Goal: Task Accomplishment & Management: Complete application form

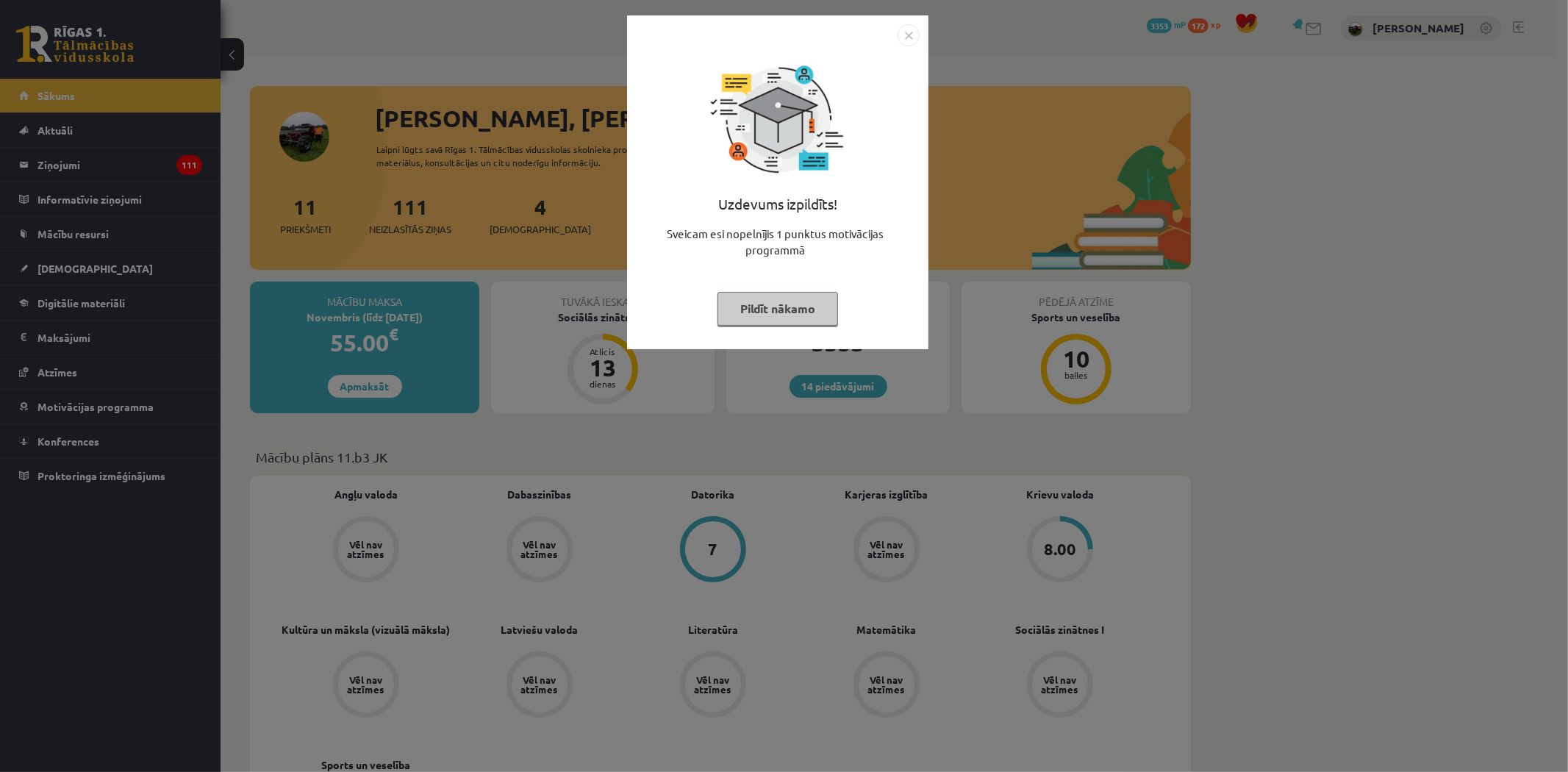
click at [910, 38] on img "Close" at bounding box center [908, 35] width 22 height 22
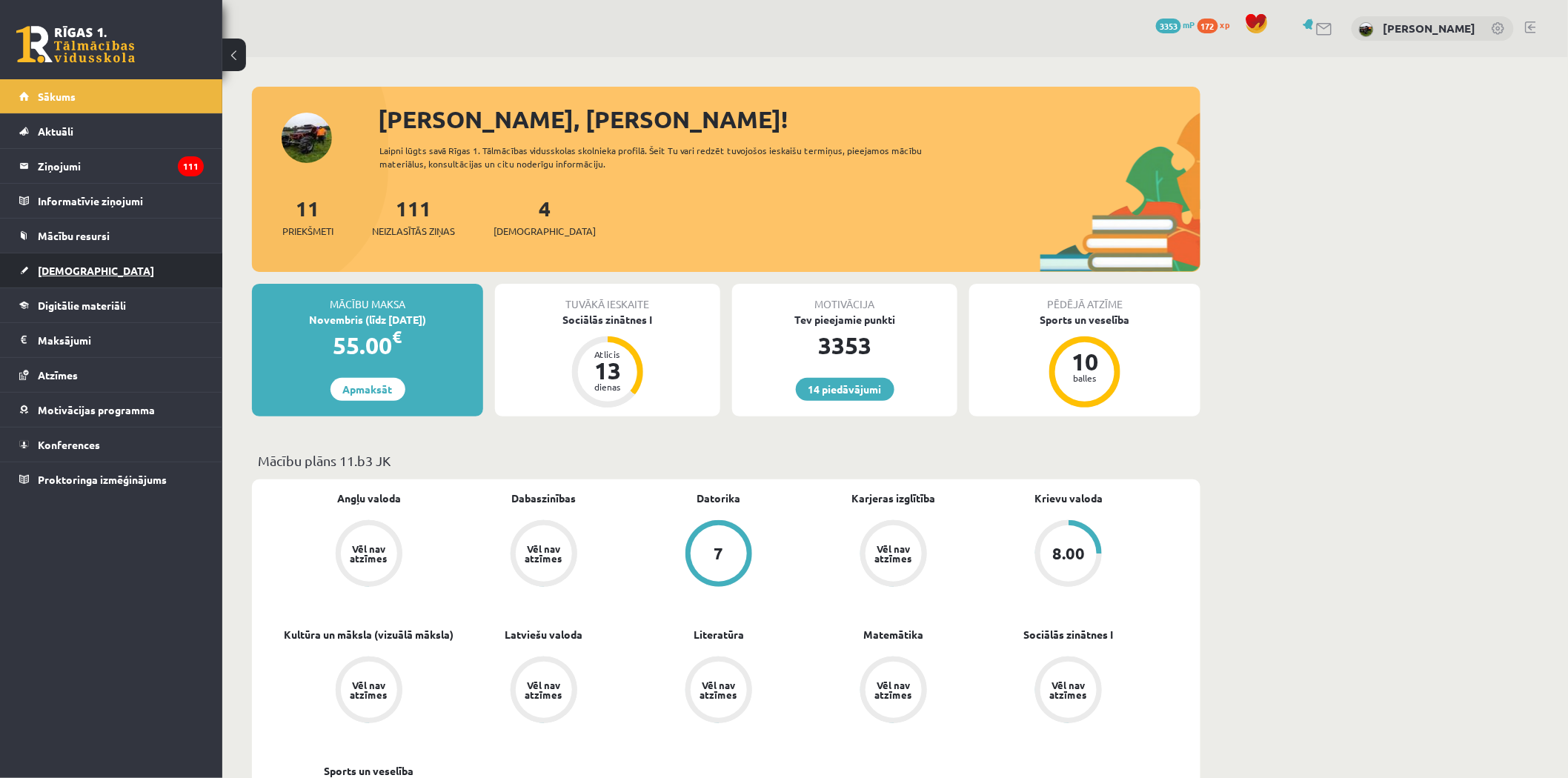
click at [60, 273] on span "[DEMOGRAPHIC_DATA]" at bounding box center [96, 270] width 117 height 14
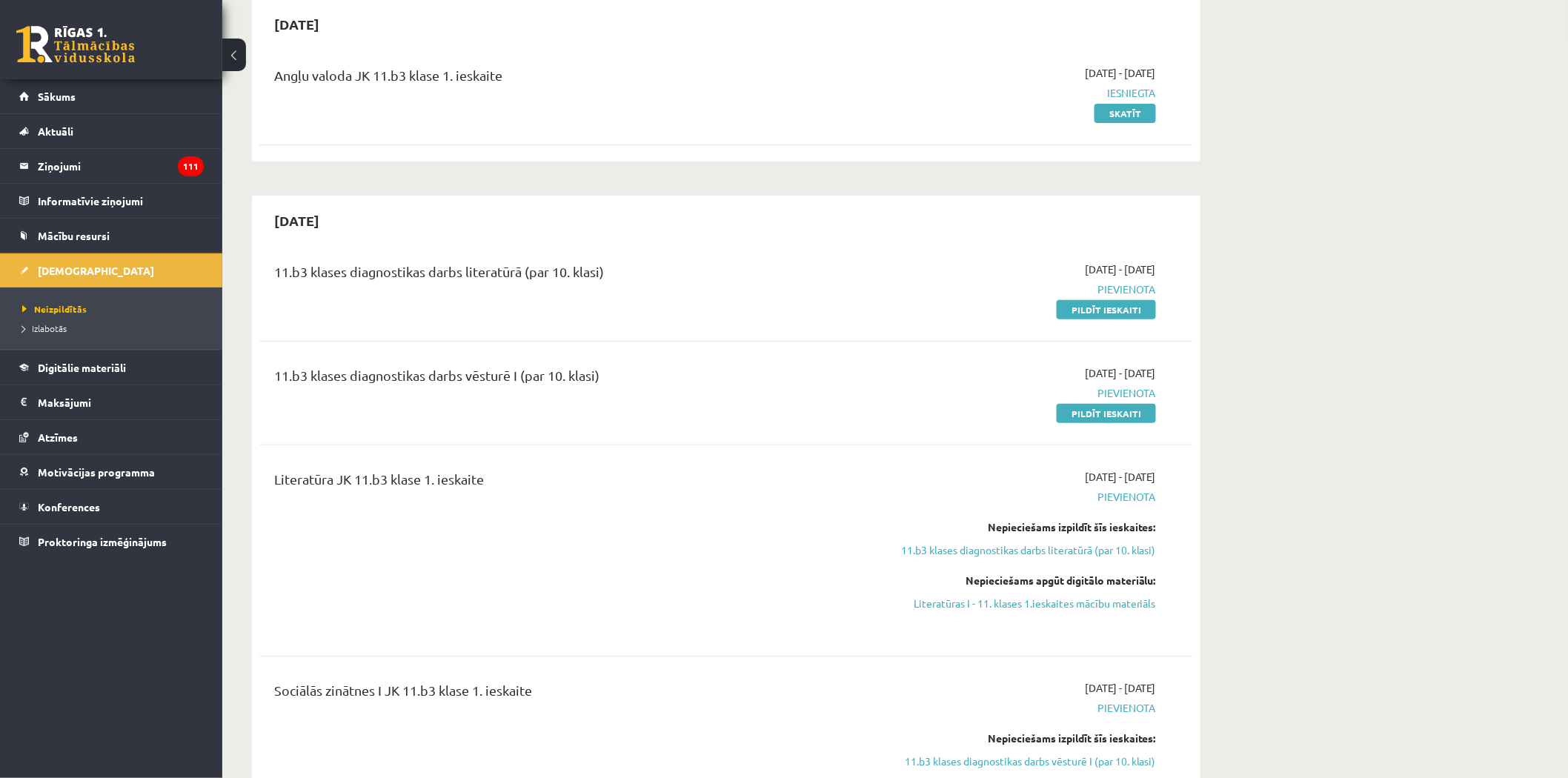
scroll to position [164, 0]
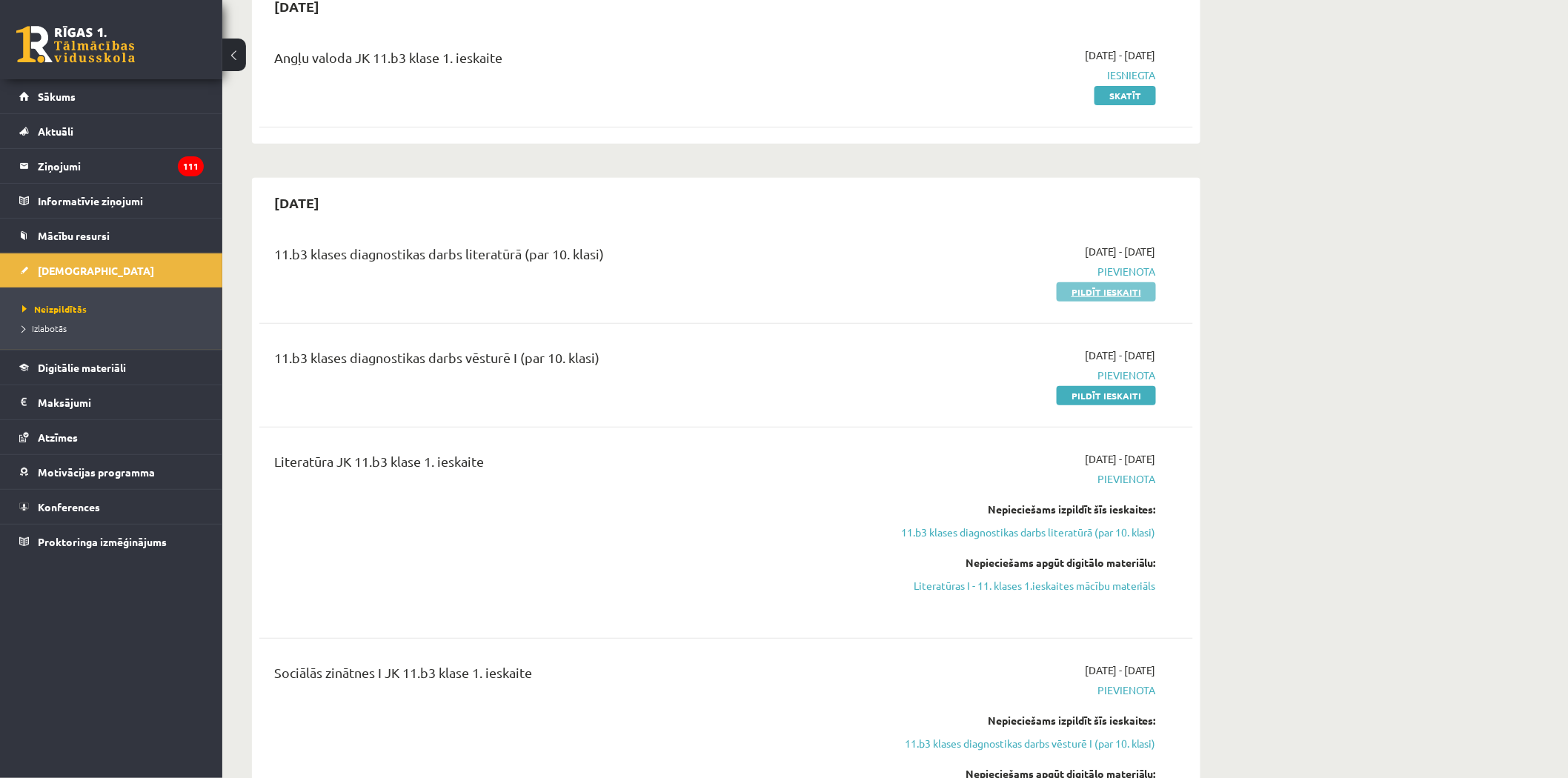
click at [1116, 293] on link "Pildīt ieskaiti" at bounding box center [1106, 292] width 99 height 19
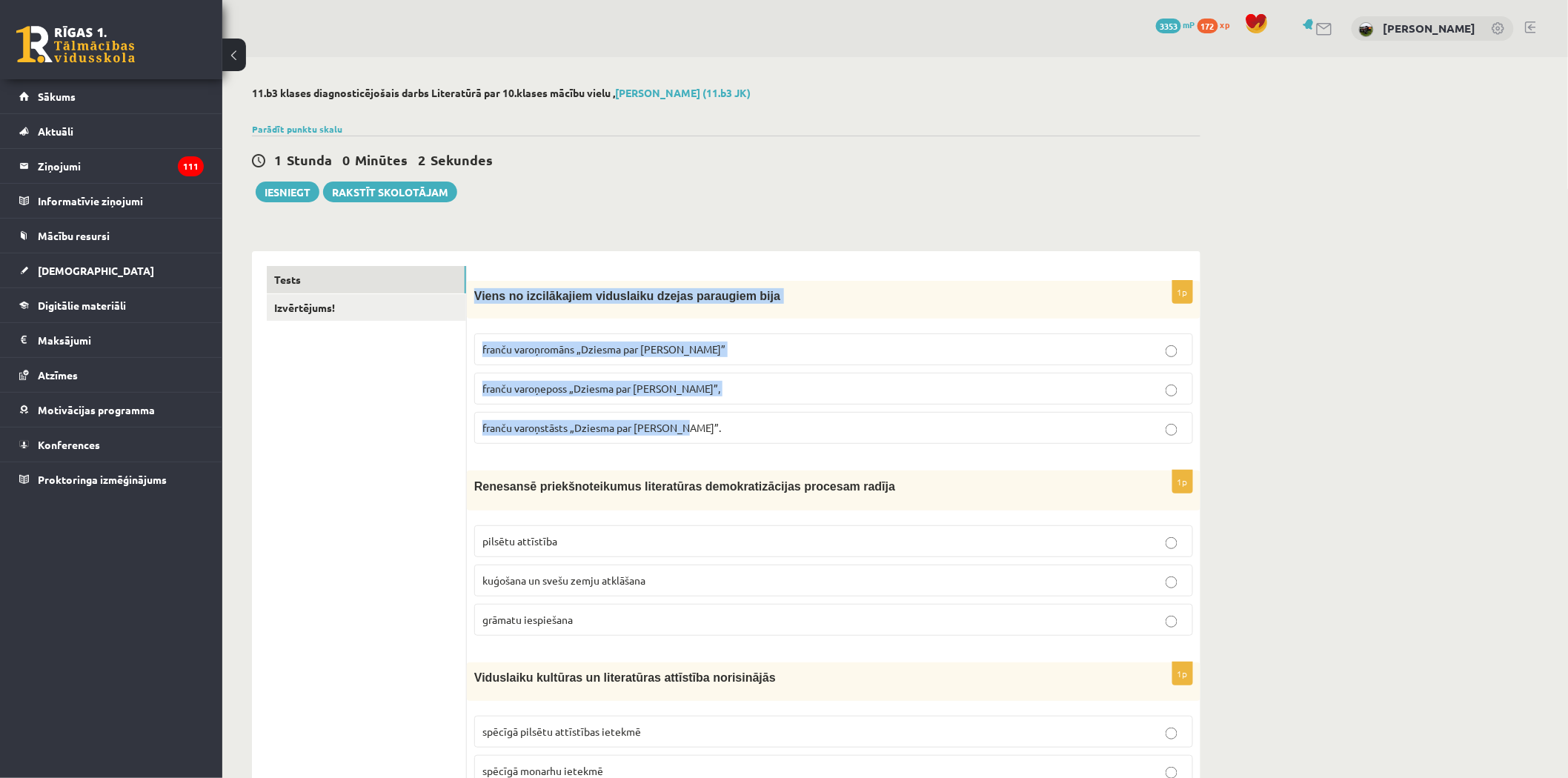
drag, startPoint x: 477, startPoint y: 292, endPoint x: 758, endPoint y: 421, distance: 309.2
click at [758, 421] on div "1p Viens no izcilākajiem viduslaiku dzejas paraugiem bija franču varoņromāns „D…" at bounding box center [833, 368] width 733 height 175
copy div "Viens no izcilākajiem viduslaiku dzejas paraugiem bija franču varoņromāns „Dzie…"
click at [617, 395] on p "franču varoņeposs „Dziesma par Rolandu”," at bounding box center [833, 389] width 702 height 16
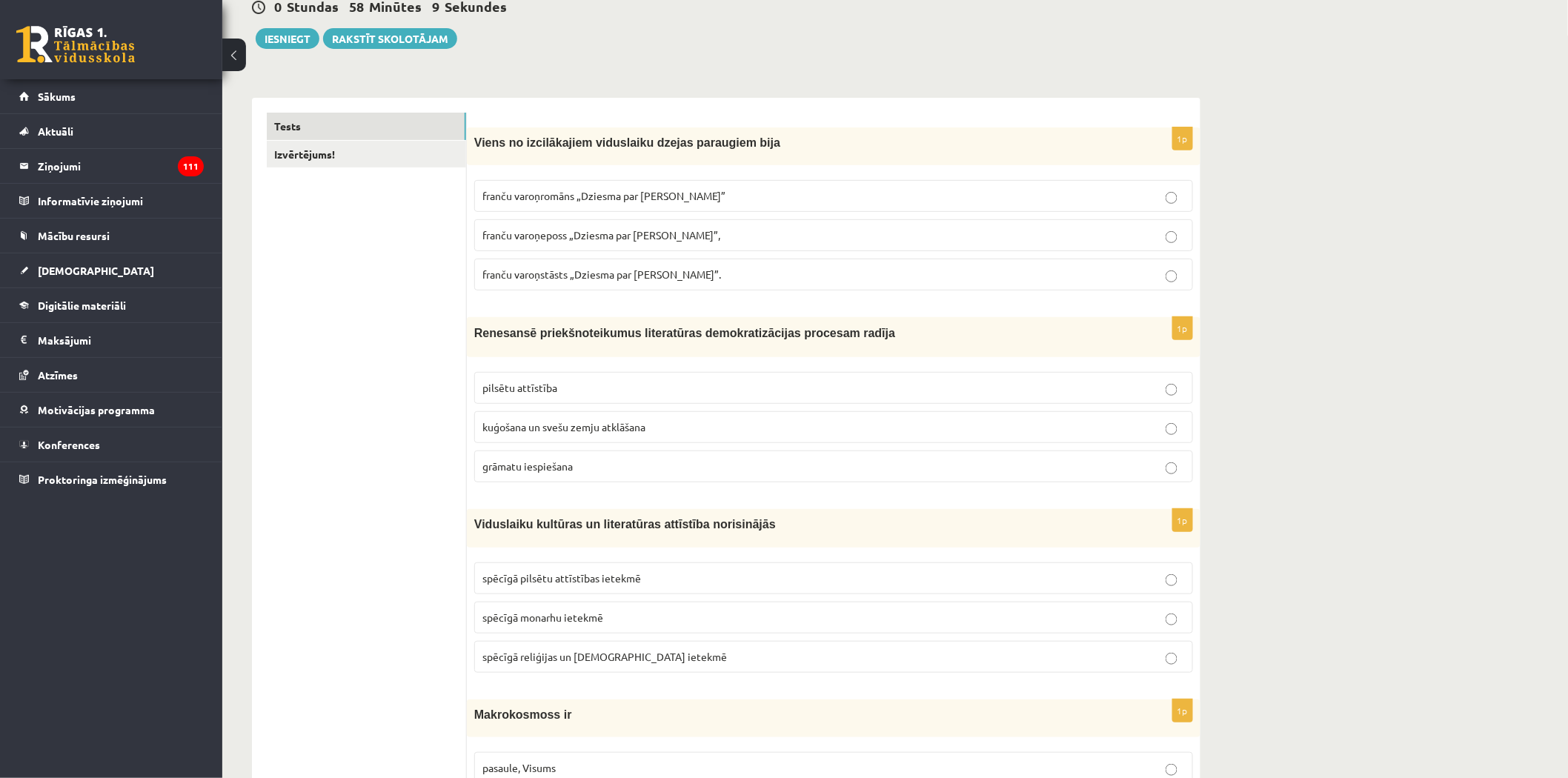
scroll to position [164, 0]
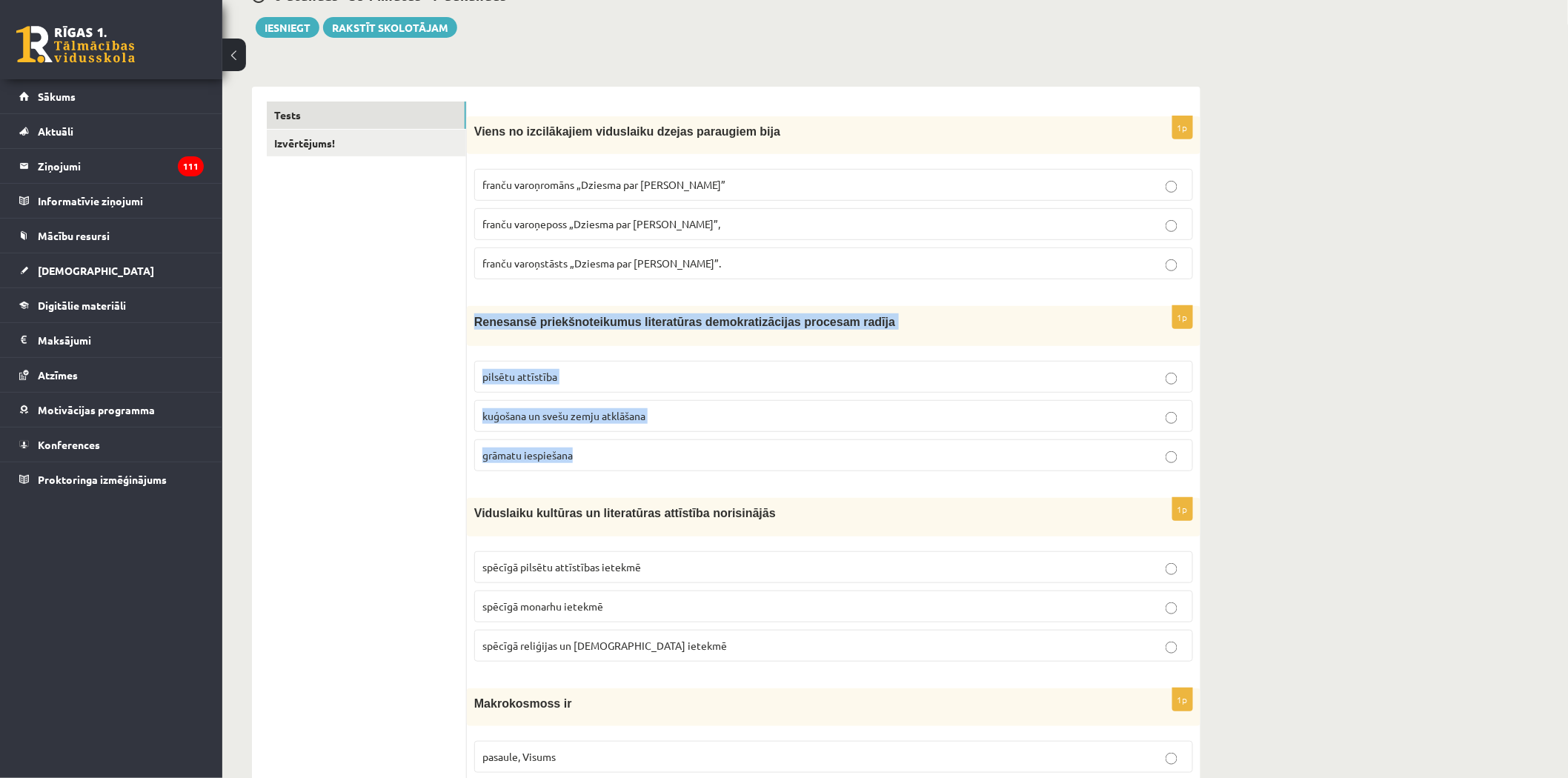
drag, startPoint x: 476, startPoint y: 323, endPoint x: 613, endPoint y: 441, distance: 180.8
click at [613, 441] on div "1p Renesansē priekšnoteikumus literatūras demokratizācijas procesam radīja pils…" at bounding box center [833, 395] width 733 height 177
copy div "Renesansē priekšnoteikumus literatūras demokratizācijas procesam radīja pilsētu…"
click at [534, 462] on p "grāmatu iespiešana" at bounding box center [833, 455] width 702 height 16
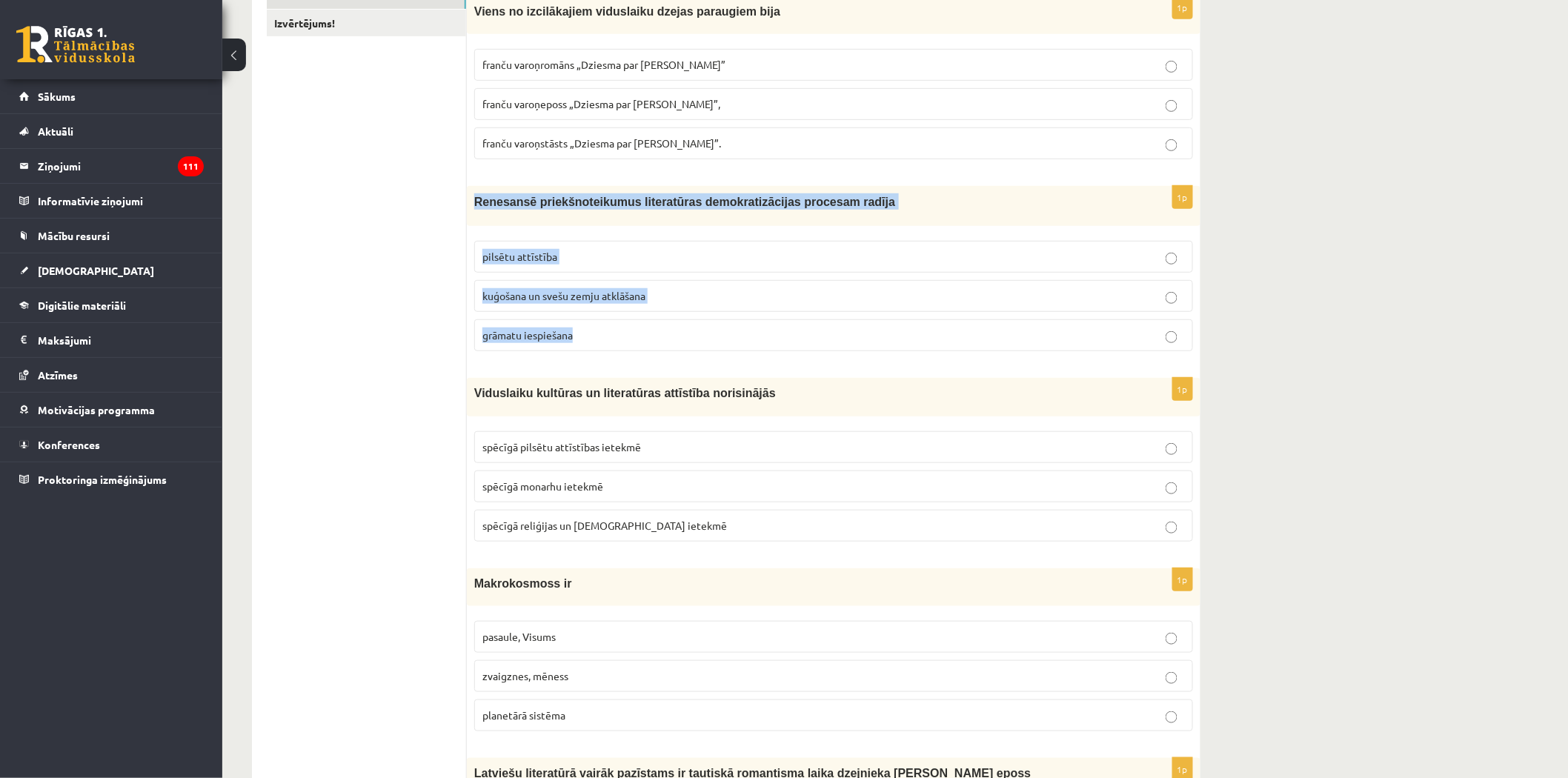
scroll to position [329, 0]
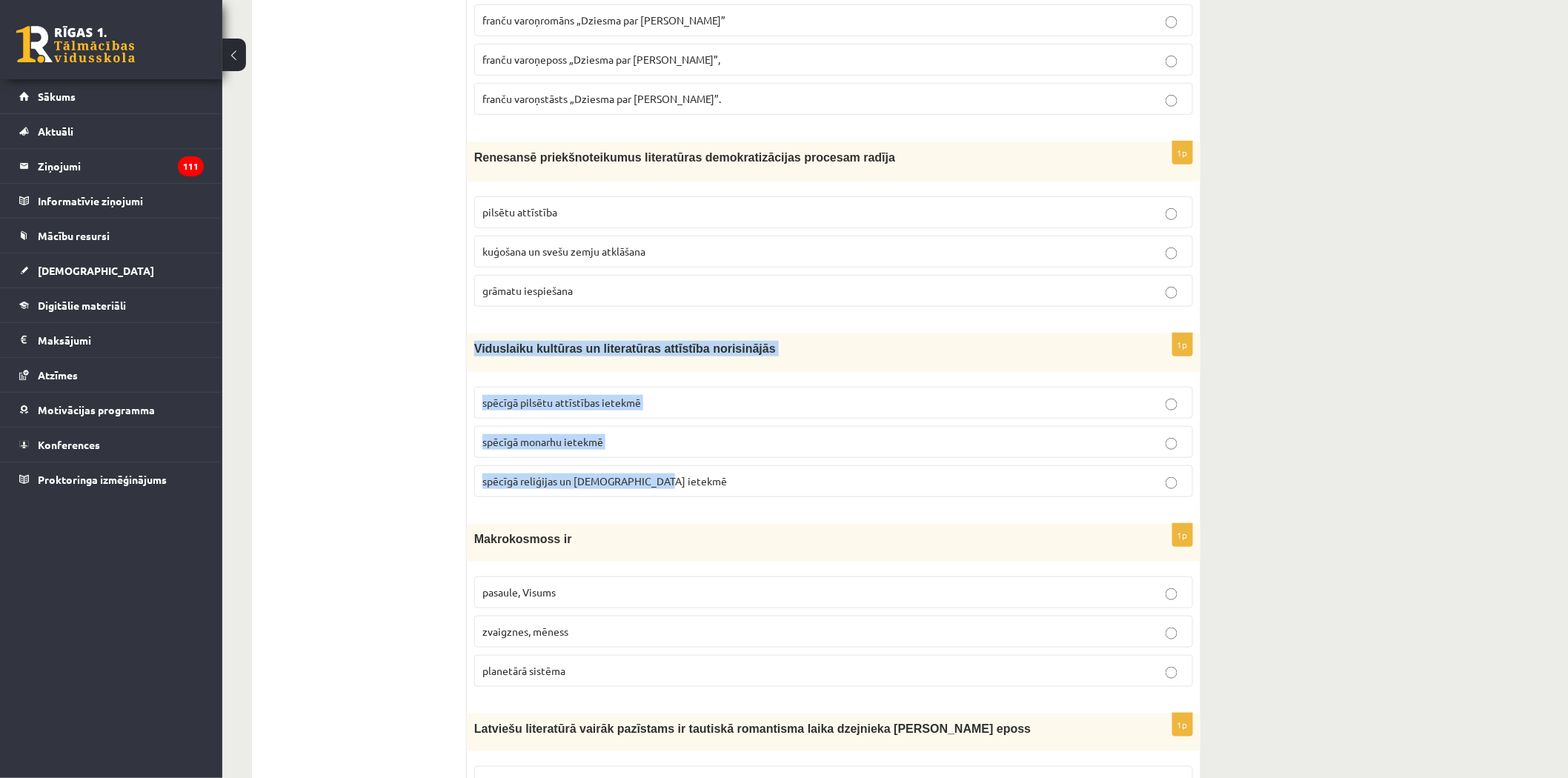
drag, startPoint x: 469, startPoint y: 345, endPoint x: 661, endPoint y: 459, distance: 223.3
click at [658, 468] on div "1p Viduslaiku kultūras un literatūras attīstība norisinājās spēcīgā pilsētu att…" at bounding box center [833, 420] width 733 height 175
copy div "Viduslaiku kultūras un literatūras attīstība norisinājās spēcīgā pilsētu attīst…"
click at [526, 473] on label "spēcīgā reliģijas un baznīcas ietekmē" at bounding box center [833, 481] width 719 height 32
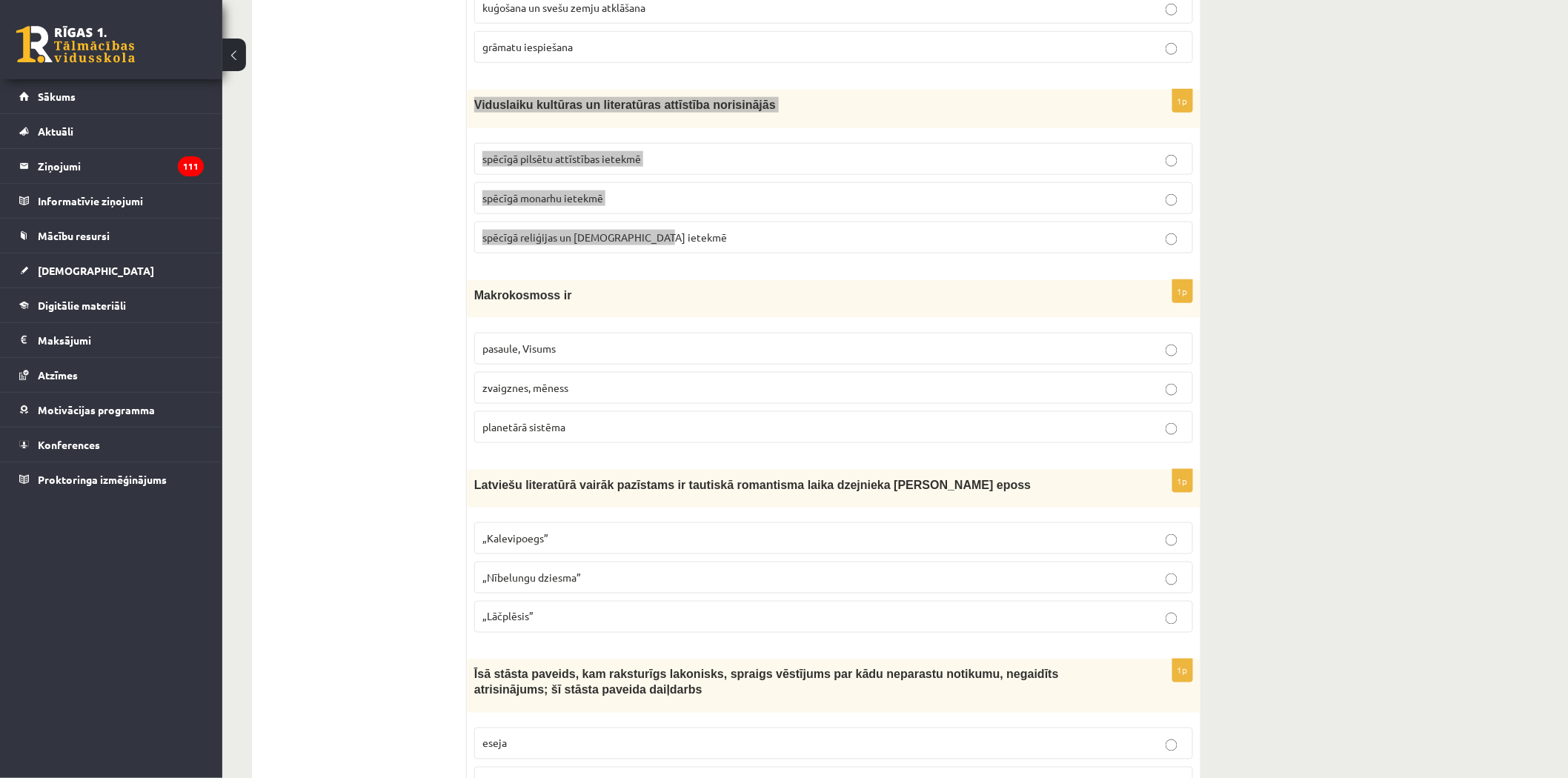
scroll to position [555, 0]
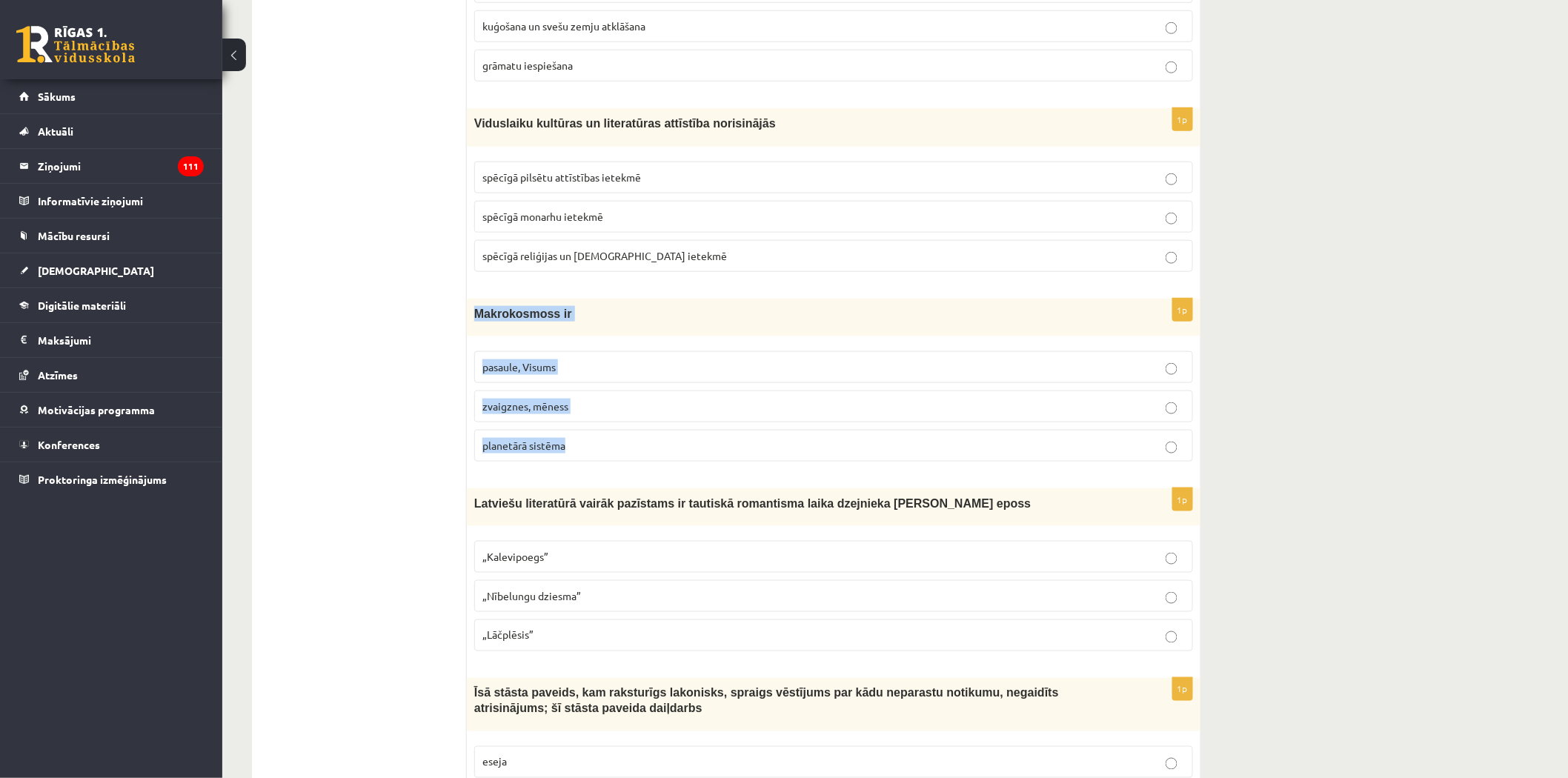
drag, startPoint x: 471, startPoint y: 310, endPoint x: 597, endPoint y: 457, distance: 193.6
click at [597, 457] on div "1p Makrokosmoss ir pasaule, Visums zvaigznes, mēness planetārā sistēma" at bounding box center [833, 386] width 733 height 175
copy div "Makrokosmoss ir pasaule, Visums zvaigznes, mēness planetārā sistēma"
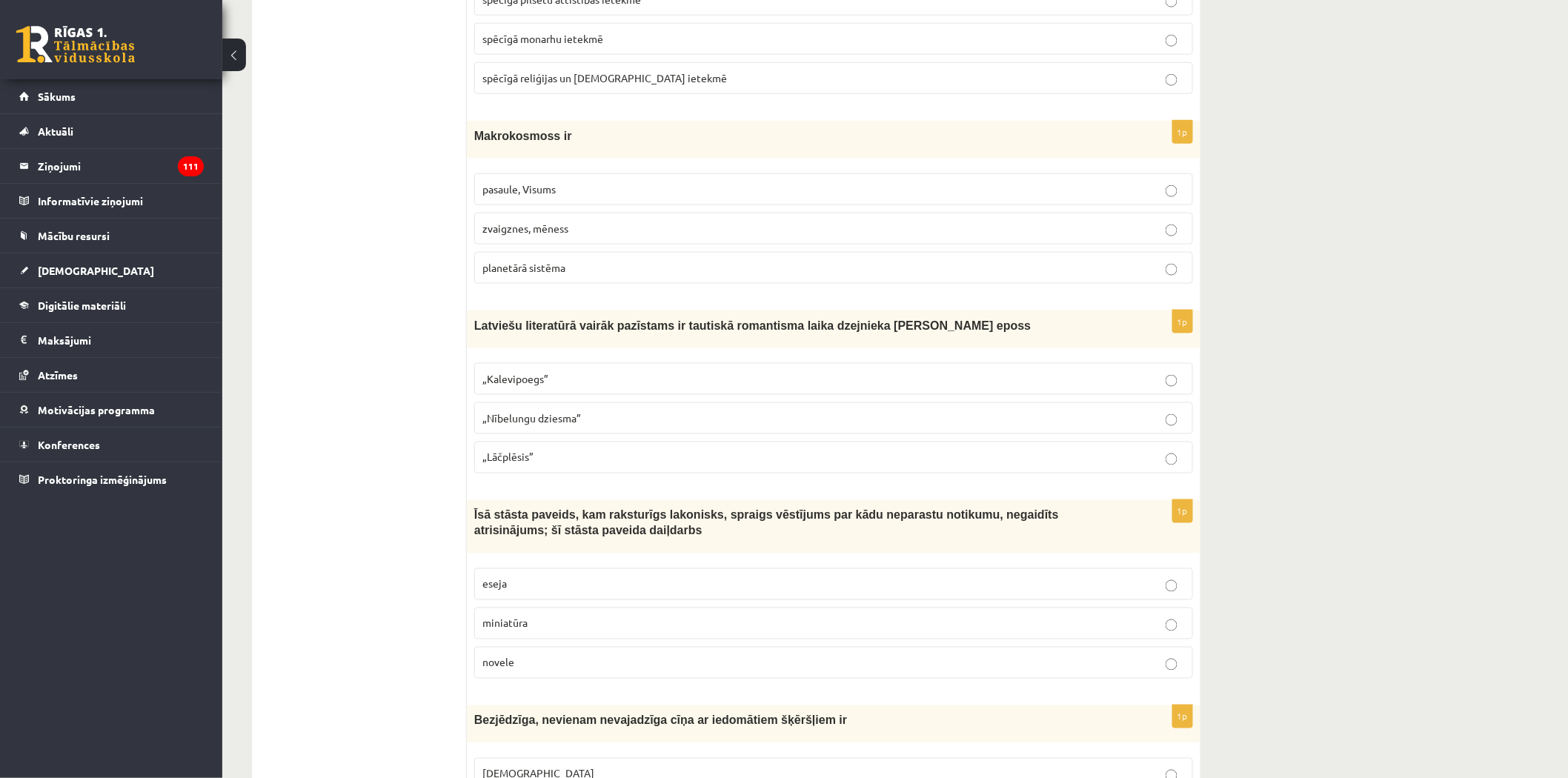
scroll to position [801, 0]
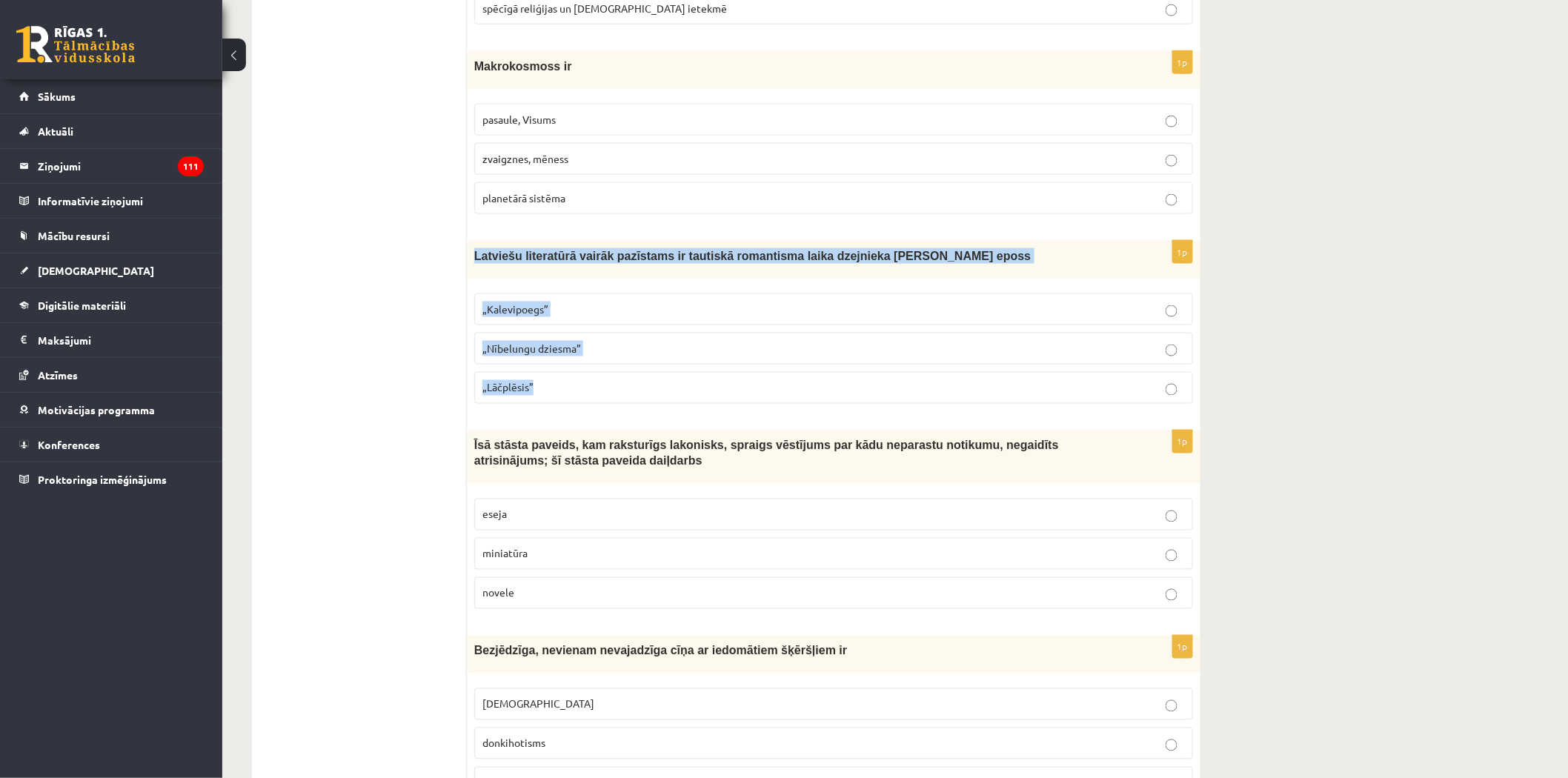
drag, startPoint x: 469, startPoint y: 251, endPoint x: 588, endPoint y: 387, distance: 180.7
click at [588, 387] on div "1p Latviešu literatūrā vairāk pazīstams ir tautiskā romantisma laika dzejnieka …" at bounding box center [833, 328] width 733 height 175
copy div "Latviešu literatūrā vairāk pazīstams ir tautiskā romantisma laika dzejnieka And…"
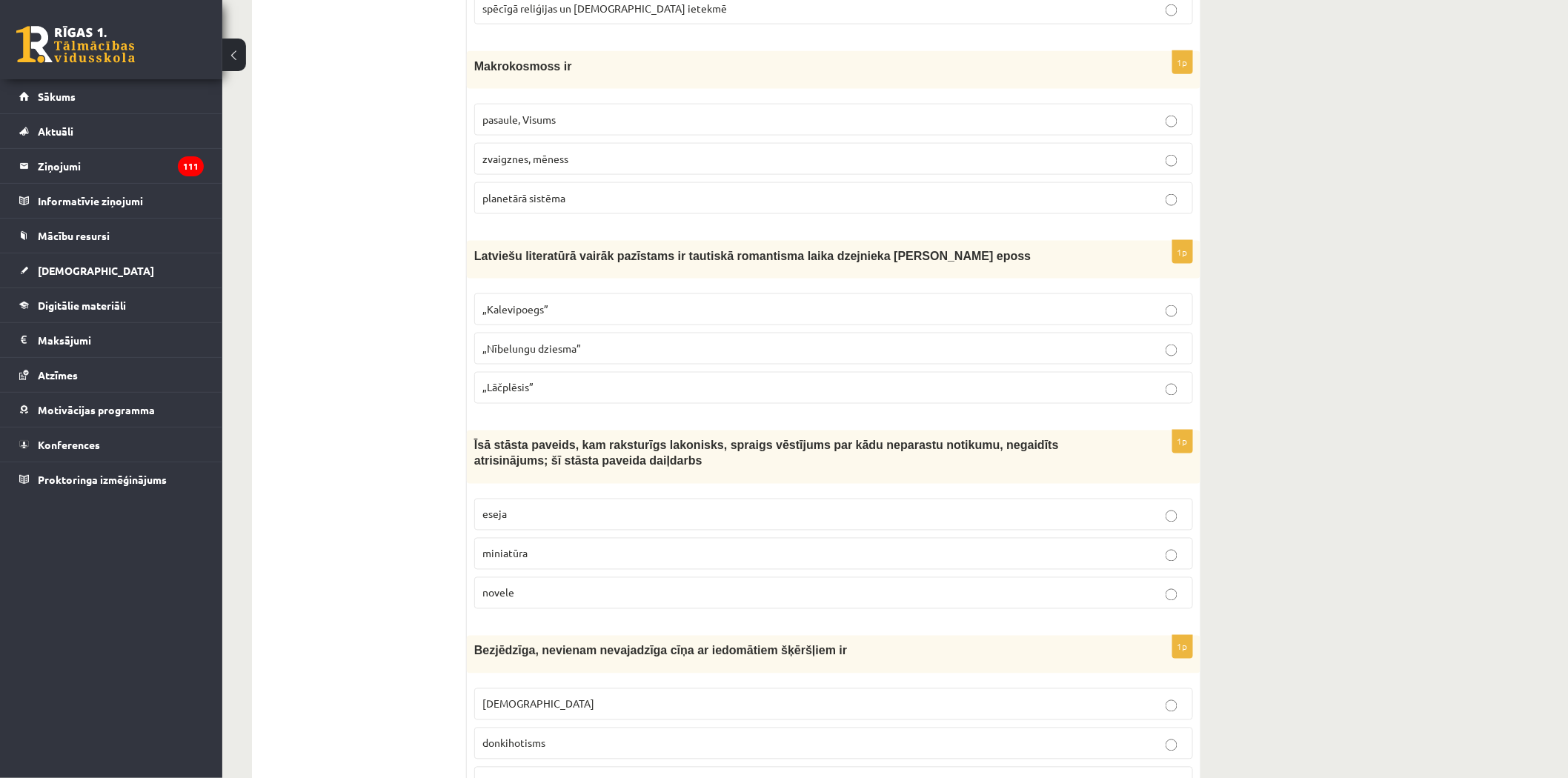
click at [544, 127] on p "pasaule, Visums" at bounding box center [833, 120] width 702 height 16
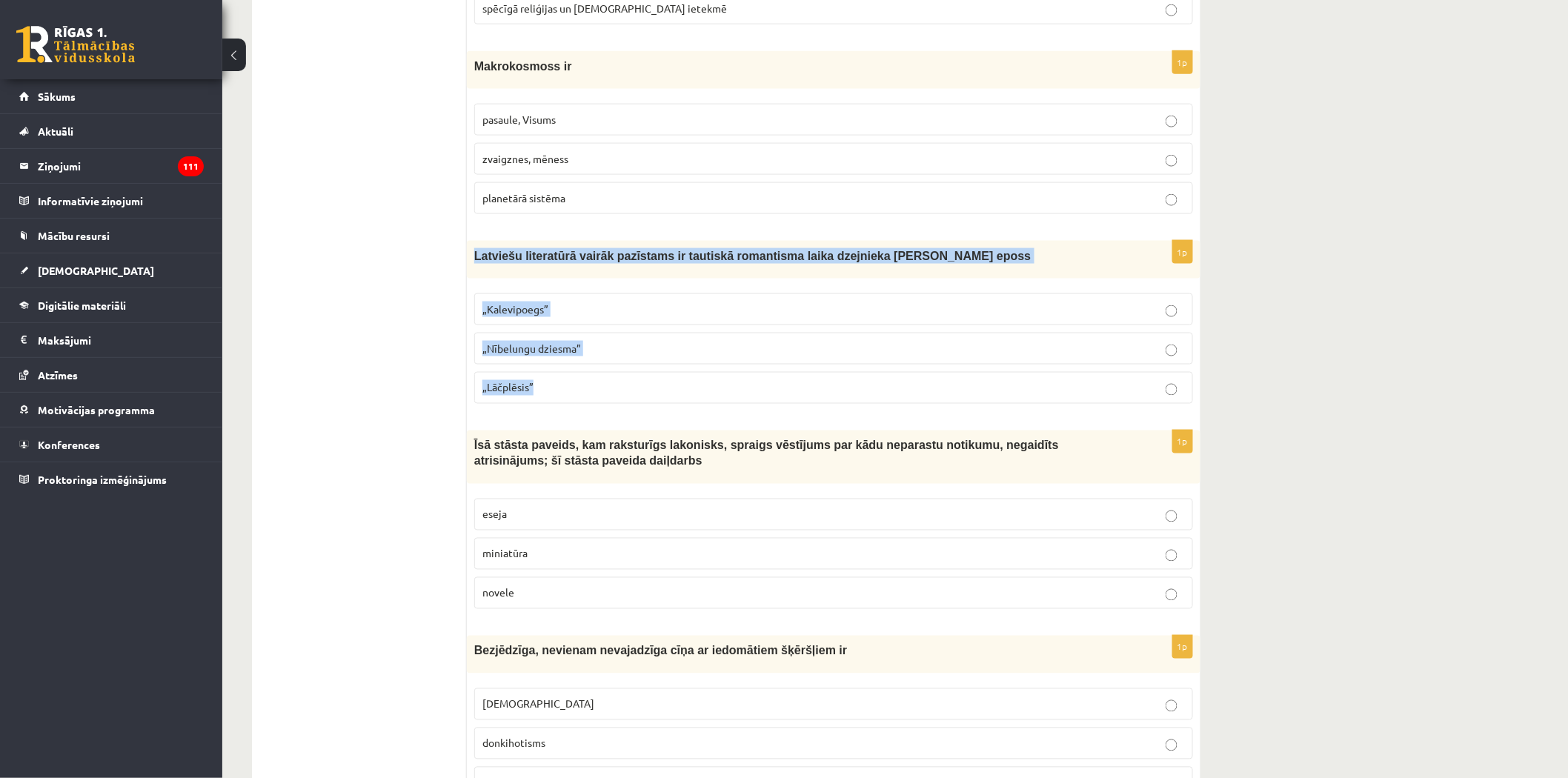
drag, startPoint x: 473, startPoint y: 257, endPoint x: 576, endPoint y: 389, distance: 167.4
click at [576, 389] on div "1p Latviešu literatūrā vairāk pazīstams ir tautiskā romantisma laika dzejnieka …" at bounding box center [833, 328] width 733 height 175
copy div "Latviešu literatūrā vairāk pazīstams ir tautiskā romantisma laika dzejnieka And…"
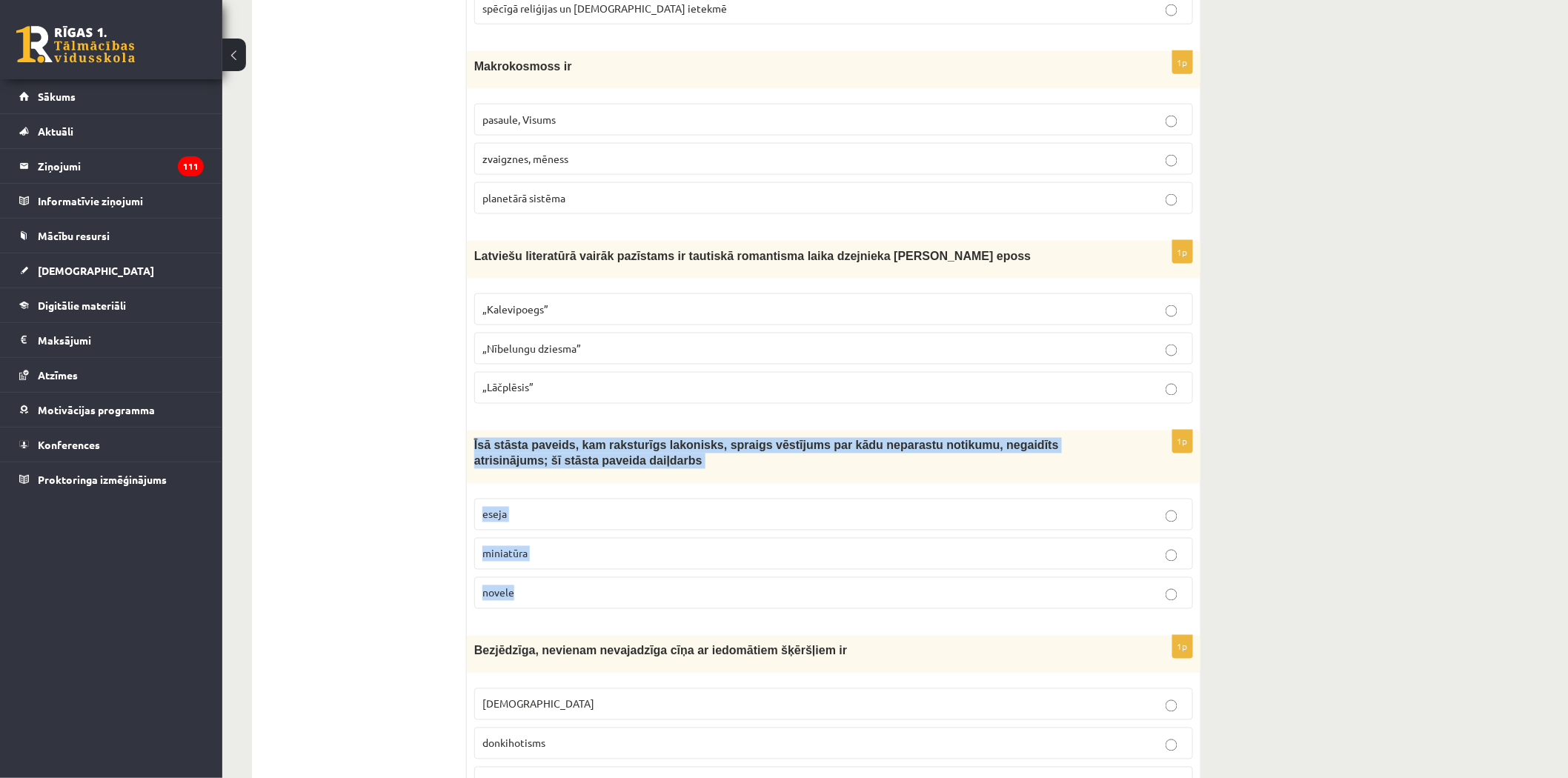
drag, startPoint x: 471, startPoint y: 448, endPoint x: 543, endPoint y: 596, distance: 164.6
click at [543, 596] on div "1p Īsā stāsta paveids, kam raksturīgs lakonisks, spraigs vēstījums par kādu nep…" at bounding box center [833, 525] width 733 height 190
copy div "Īsā stāsta paveids, kam raksturīgs lakonisks, spraigs vēstījums par kādu nepara…"
click at [535, 389] on p "„Lāčplēsis”" at bounding box center [833, 388] width 702 height 16
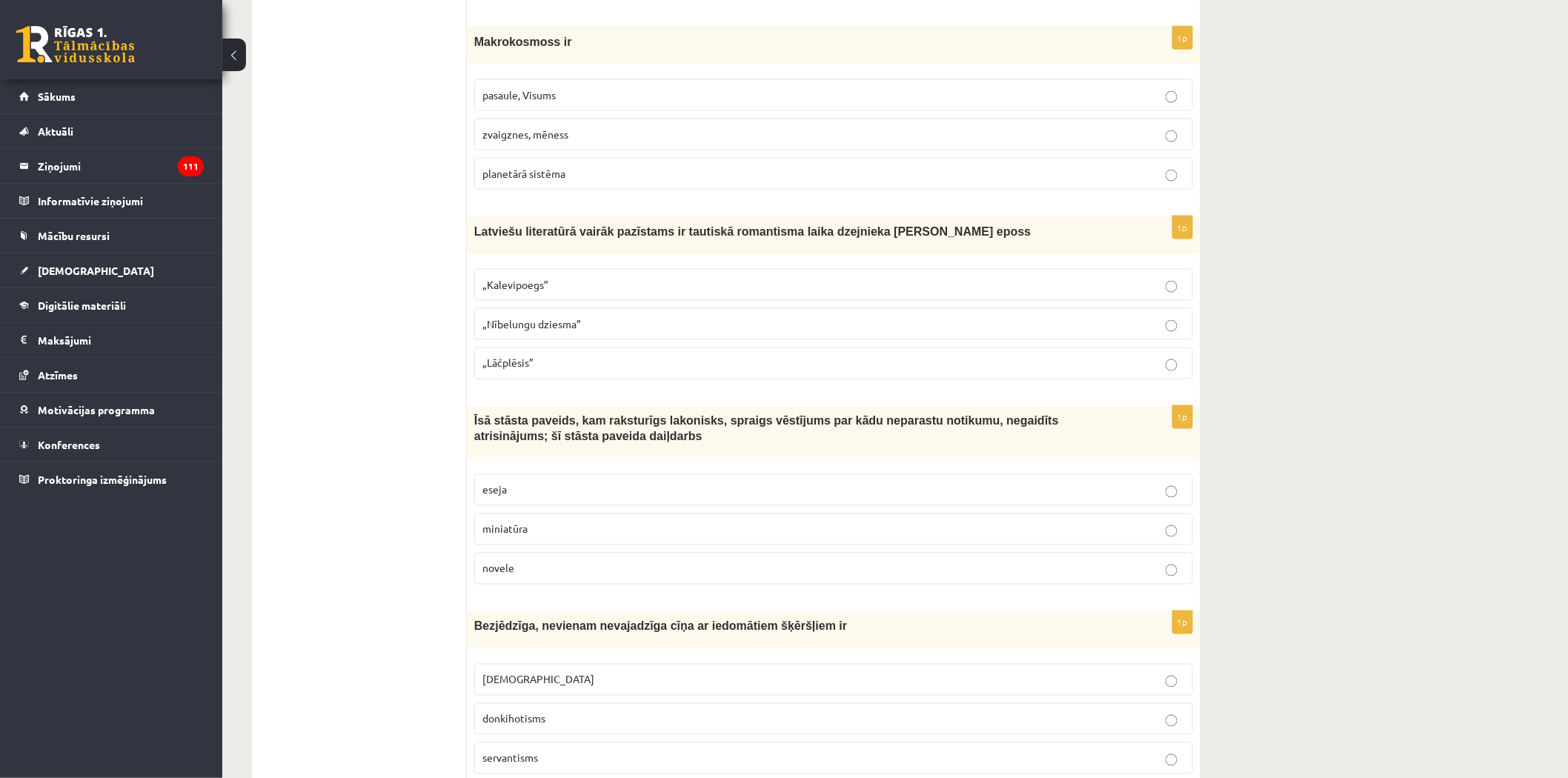
scroll to position [966, 0]
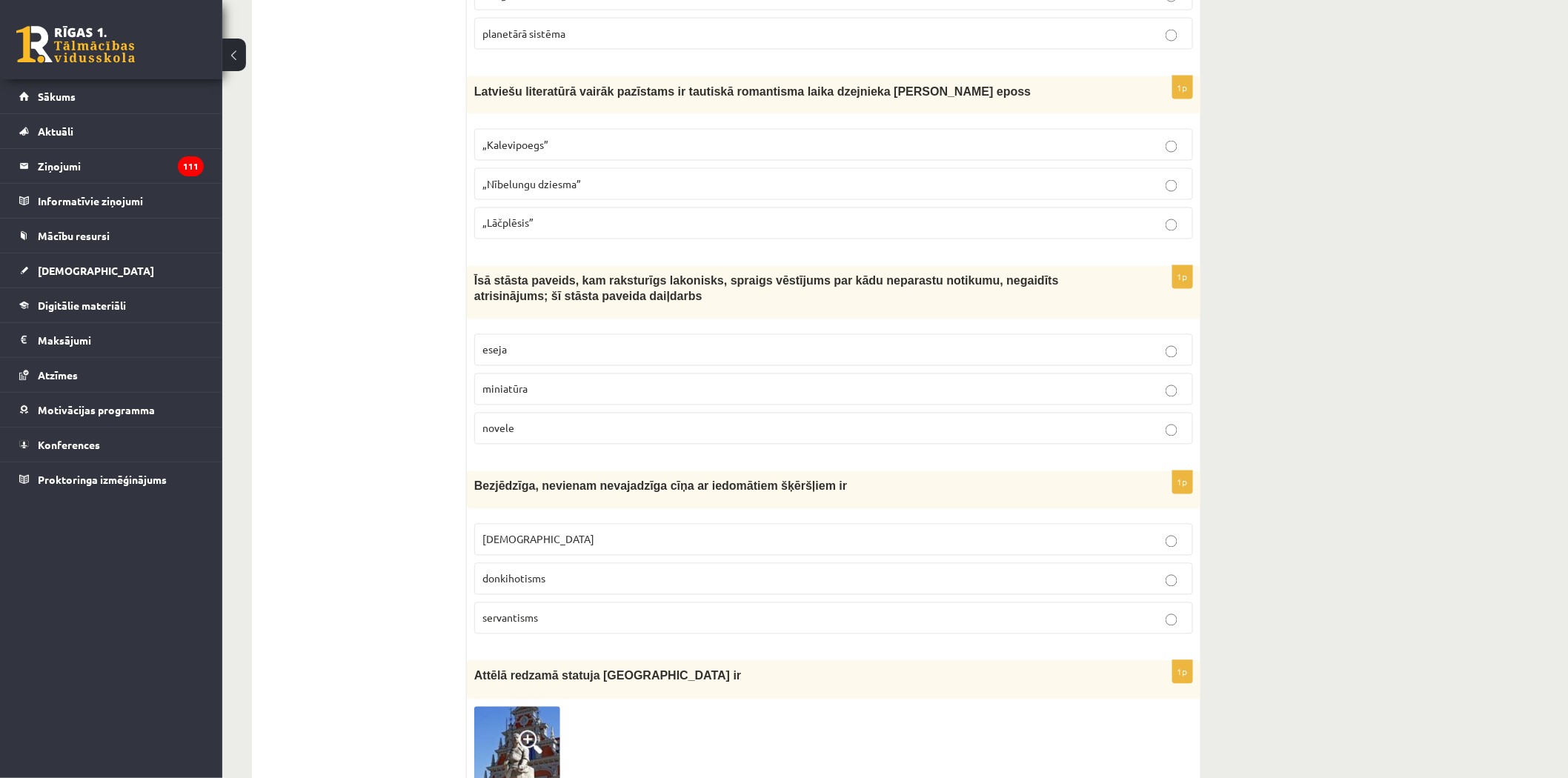
click at [511, 397] on p "miniatūra" at bounding box center [833, 389] width 702 height 16
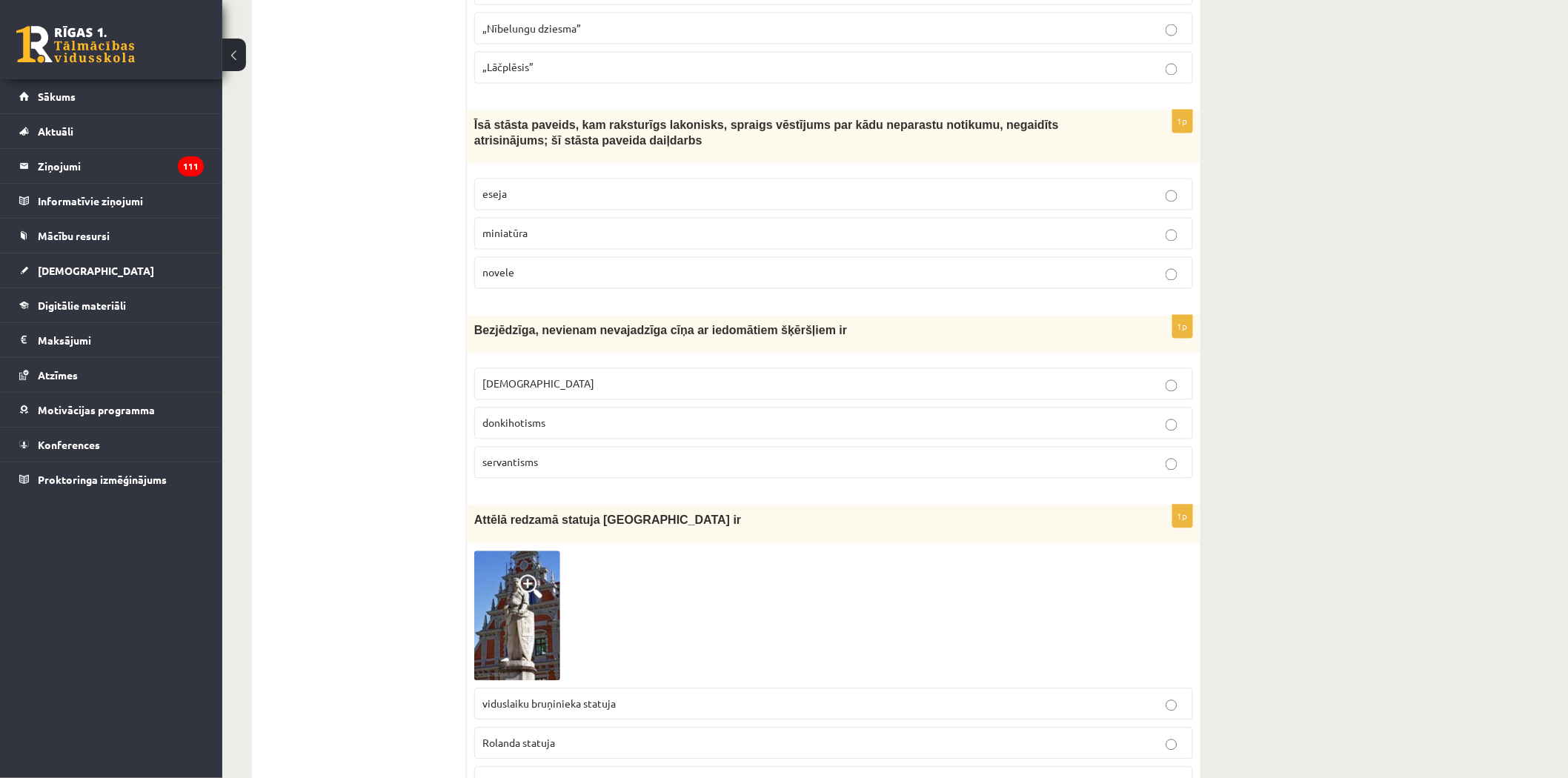
scroll to position [1131, 0]
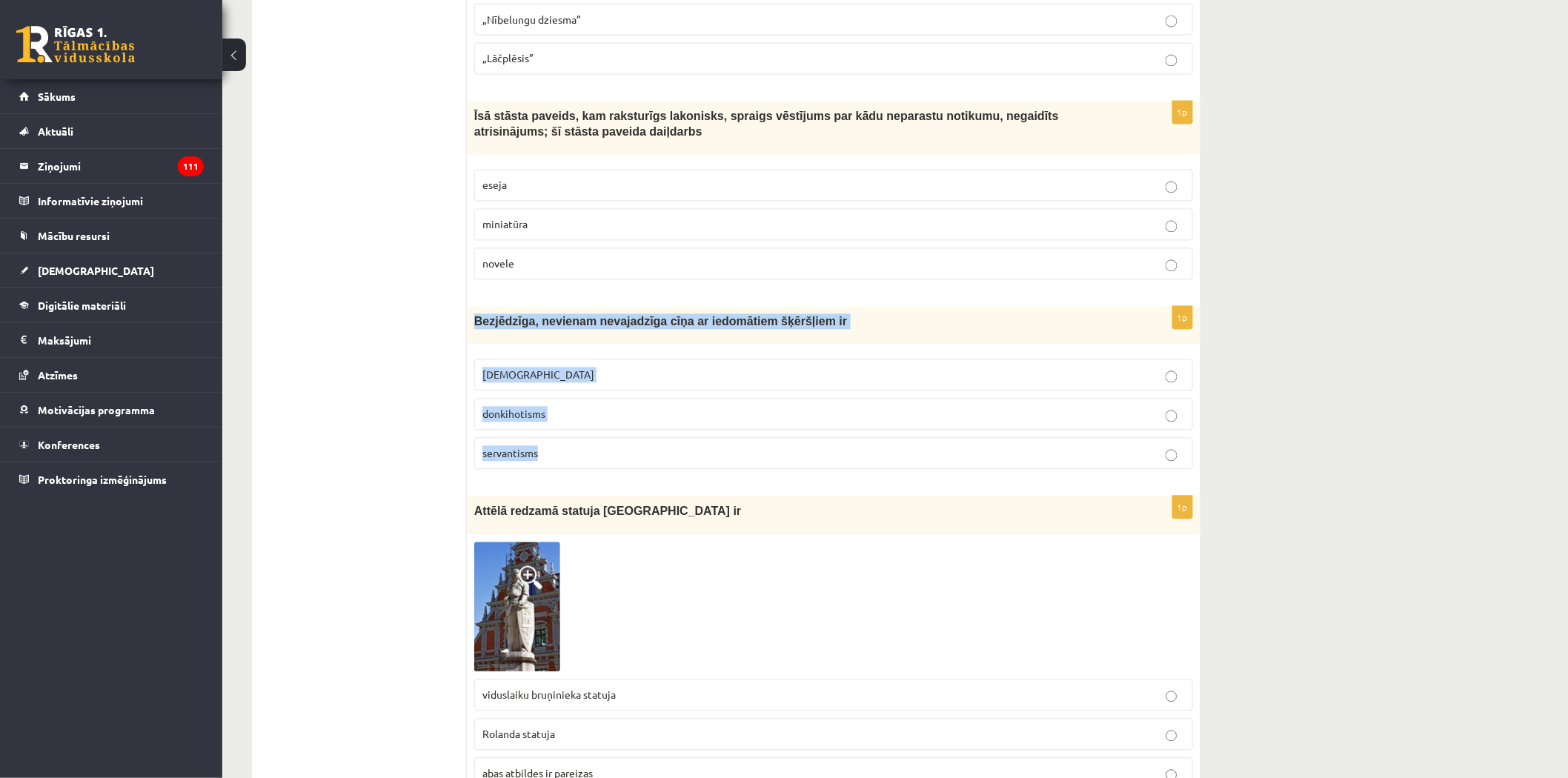
drag, startPoint x: 475, startPoint y: 323, endPoint x: 591, endPoint y: 451, distance: 172.7
click at [591, 451] on div "1p Bezjēdzīga, nevienam nevajadzīga cīņa ar iedomātiem šķēršļiem ir minhauzenis…" at bounding box center [833, 394] width 733 height 175
copy div "Bezjēdzīga, nevienam nevajadzīga cīņa ar iedomātiem šķēršļiem ir minhauzenisms …"
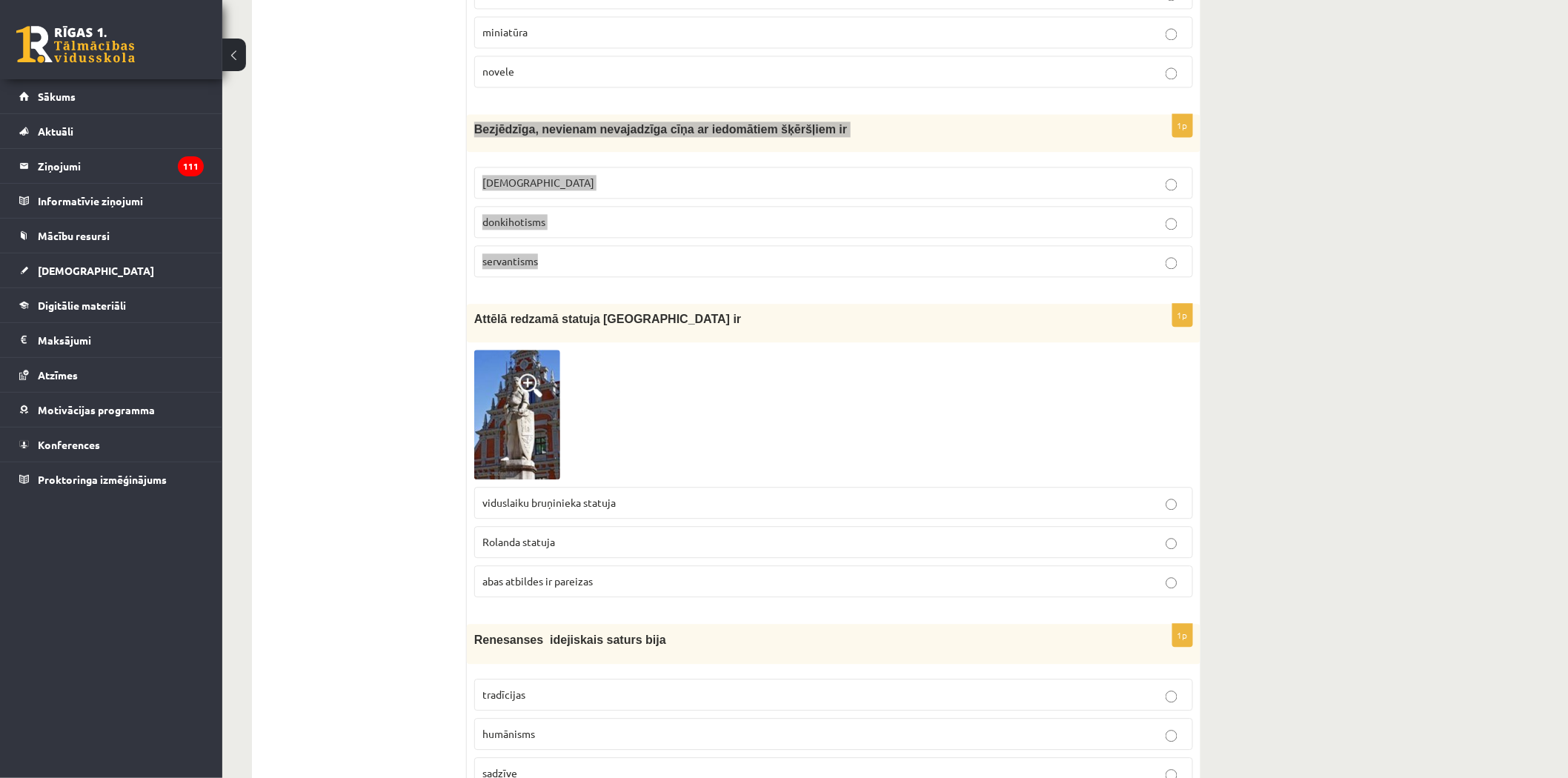
scroll to position [1378, 0]
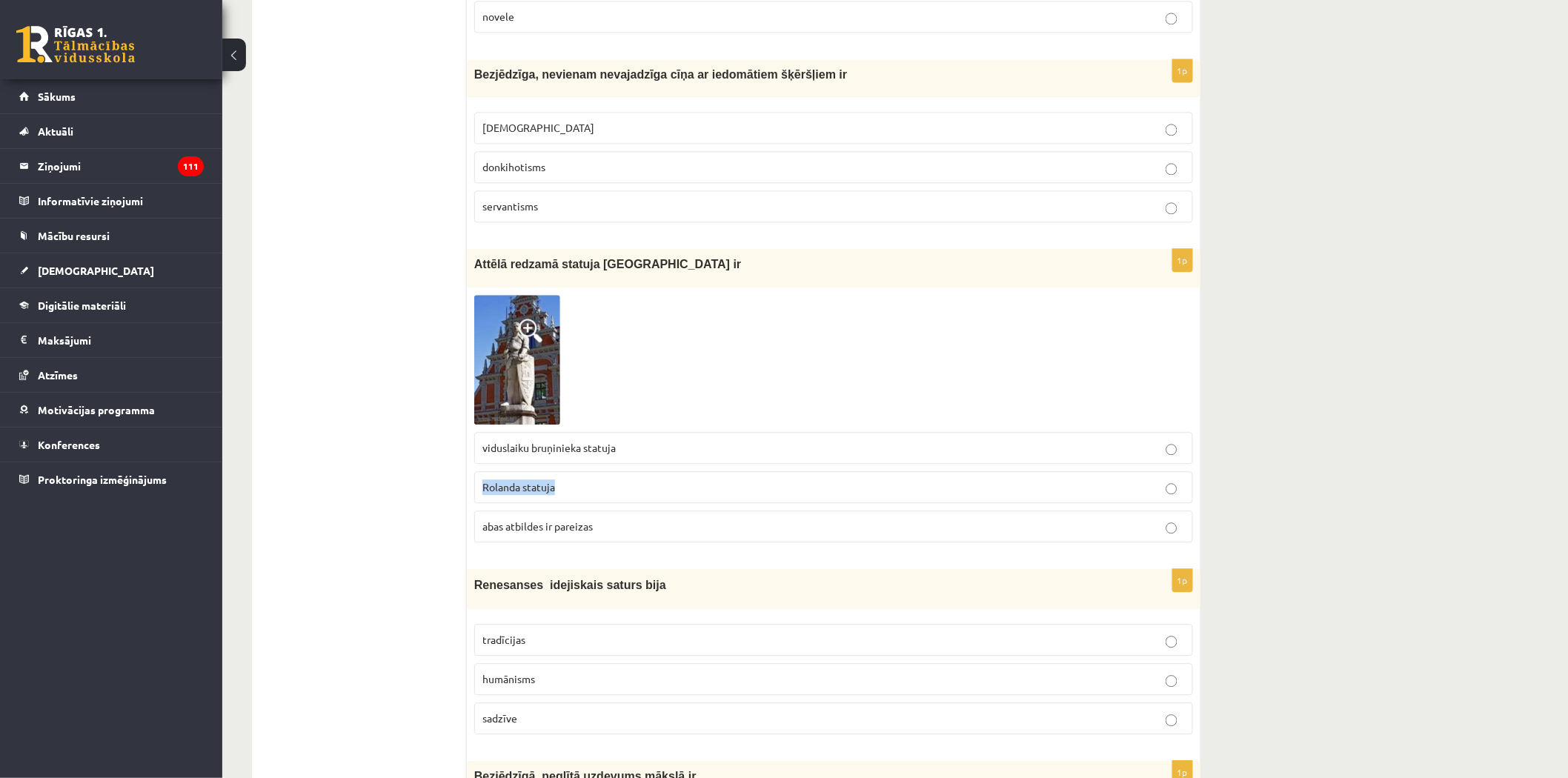
drag, startPoint x: 483, startPoint y: 488, endPoint x: 561, endPoint y: 492, distance: 78.1
click at [561, 492] on p "Rolanda statuja" at bounding box center [833, 487] width 702 height 16
copy span "Rolanda statuja"
drag, startPoint x: 476, startPoint y: 452, endPoint x: 620, endPoint y: 453, distance: 144.0
click at [620, 453] on label "viduslaiku bruņinieka statuja" at bounding box center [833, 448] width 719 height 32
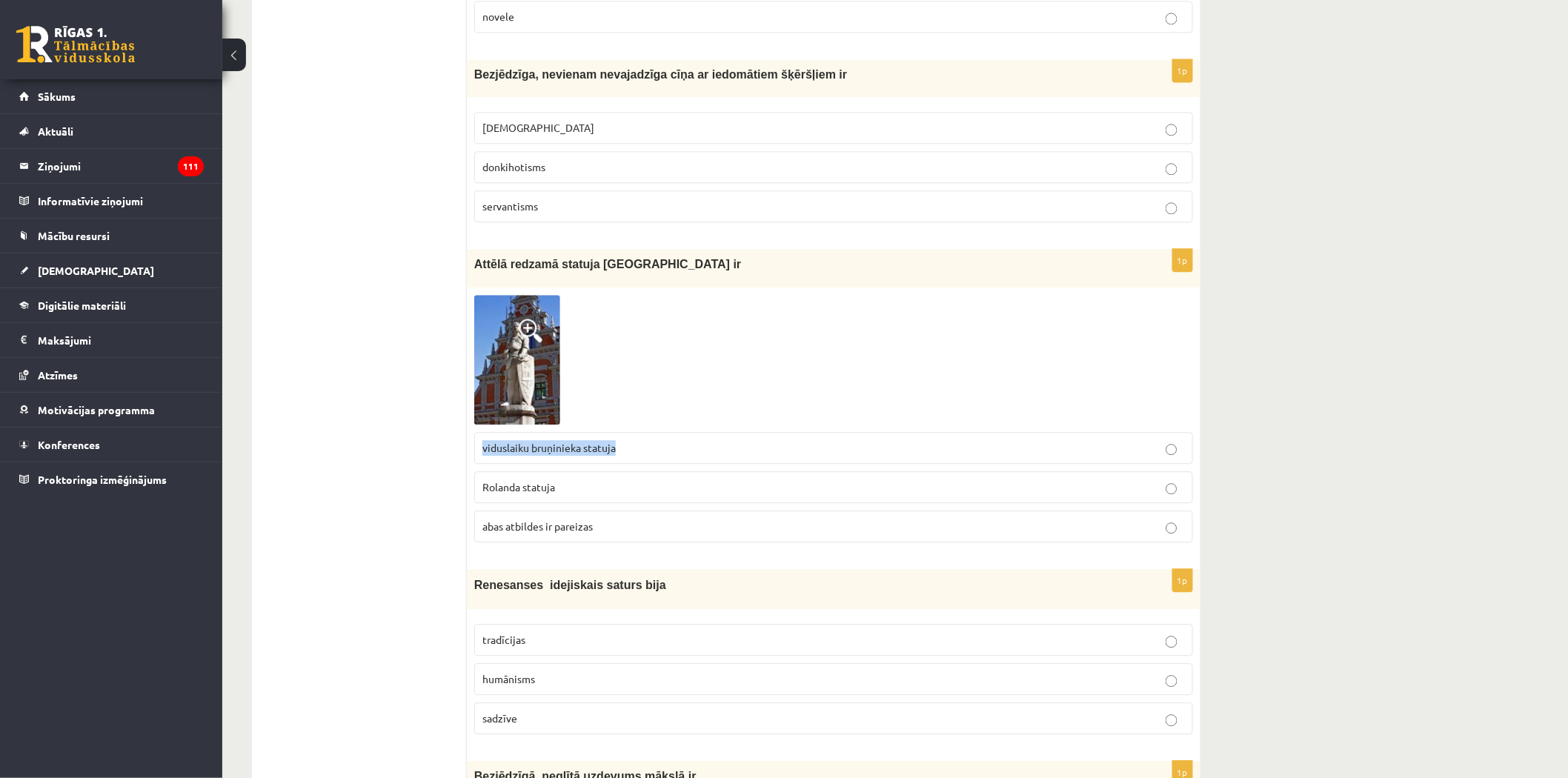
copy span "viduslaiku bruņinieka statuja"
click at [536, 167] on span "donkihotisms" at bounding box center [514, 167] width 63 height 14
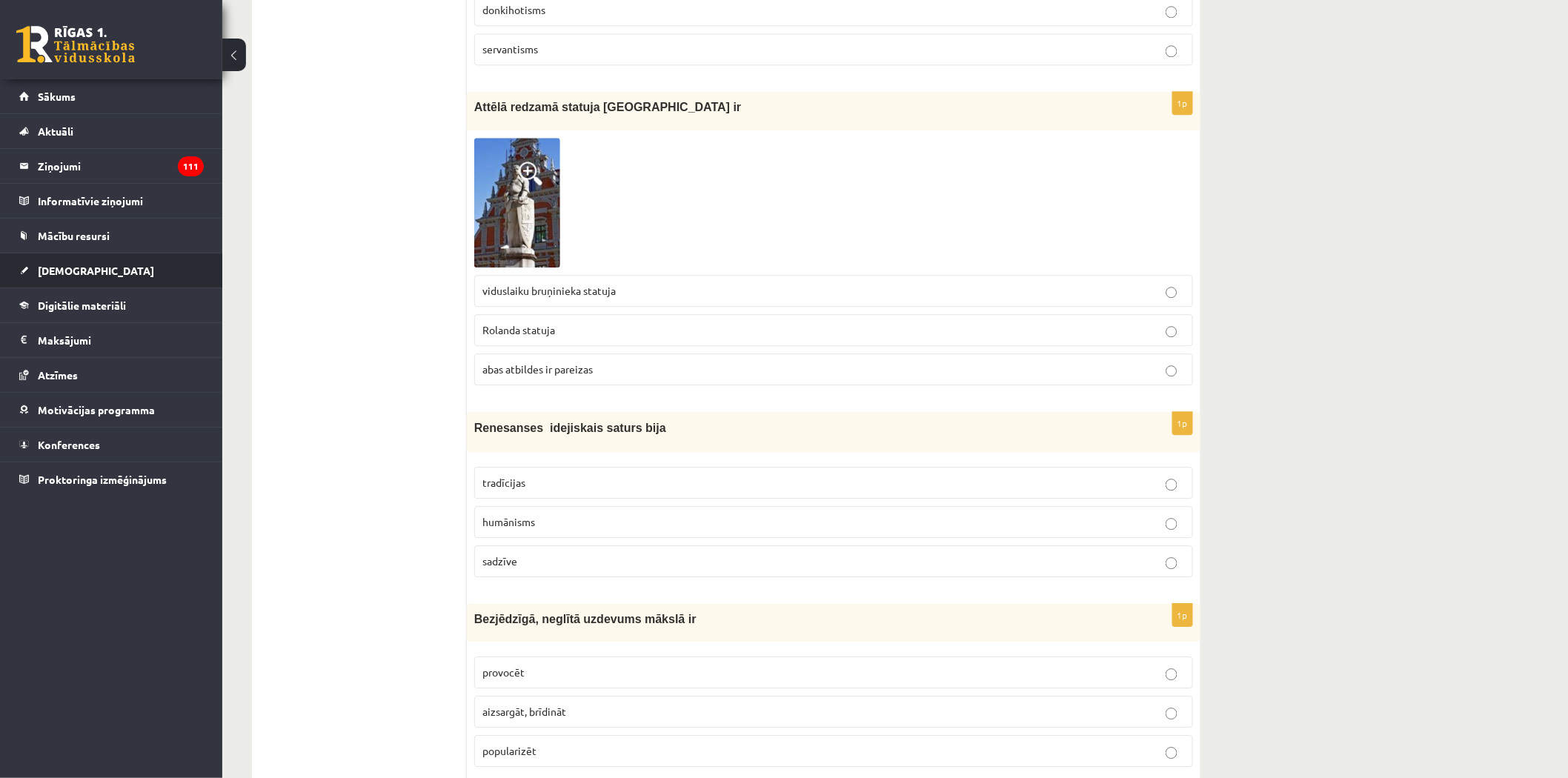
scroll to position [1542, 0]
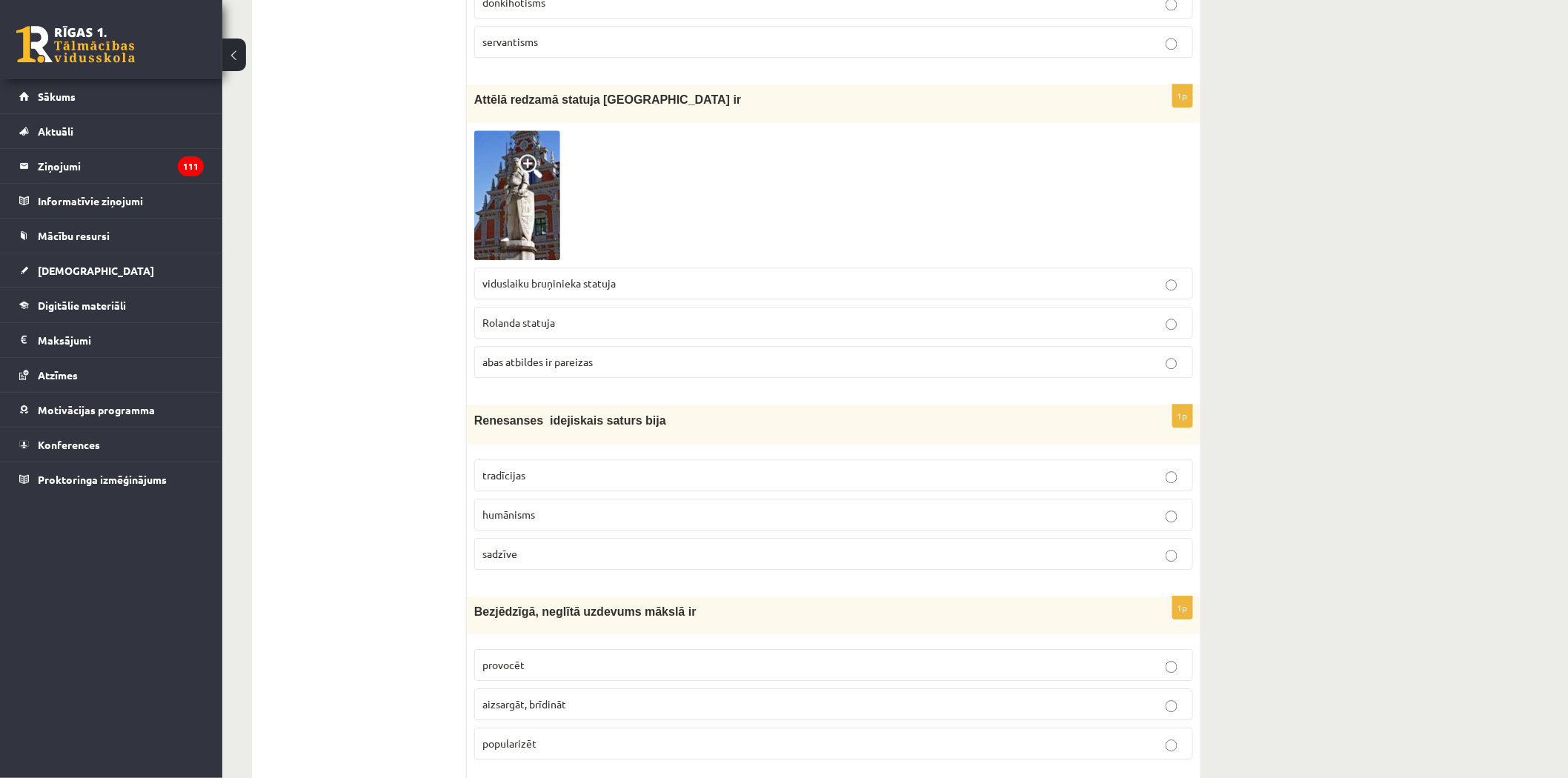
click at [568, 363] on span "abas atbildes ir pareizas" at bounding box center [538, 362] width 111 height 14
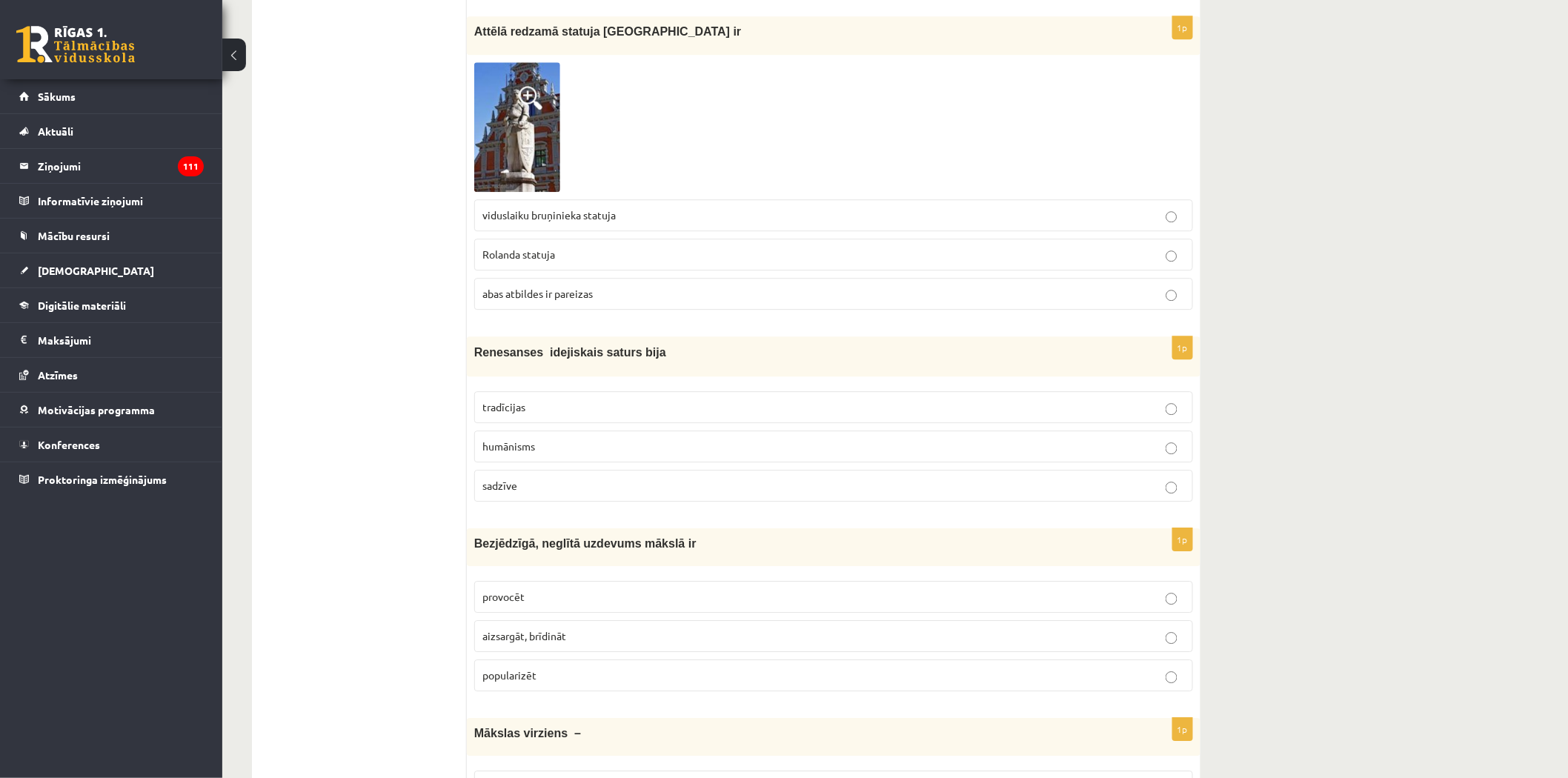
scroll to position [1625, 0]
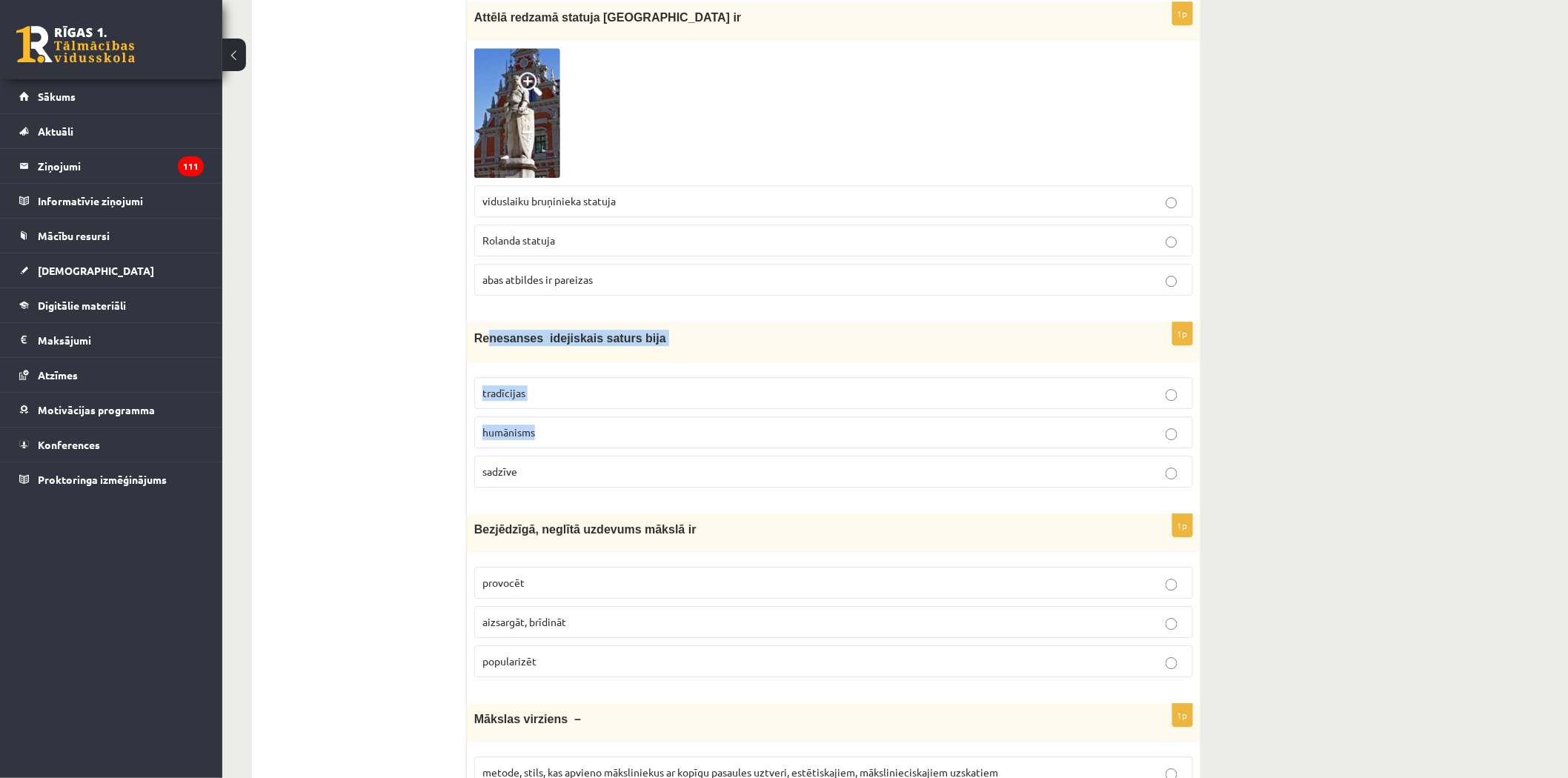
drag, startPoint x: 485, startPoint y: 342, endPoint x: 567, endPoint y: 430, distance: 120.3
click at [570, 434] on div "1p Renesanses idejiskais saturs bija tradīcijas humānisms sadzīve" at bounding box center [833, 411] width 733 height 177
click at [470, 345] on div "Renesanses idejiskais saturs bija" at bounding box center [833, 342] width 733 height 40
drag, startPoint x: 475, startPoint y: 339, endPoint x: 551, endPoint y: 473, distance: 154.1
click at [551, 473] on div "1p Renesanses idejiskais saturs bija tradīcijas humānisms sadzīve" at bounding box center [833, 411] width 733 height 177
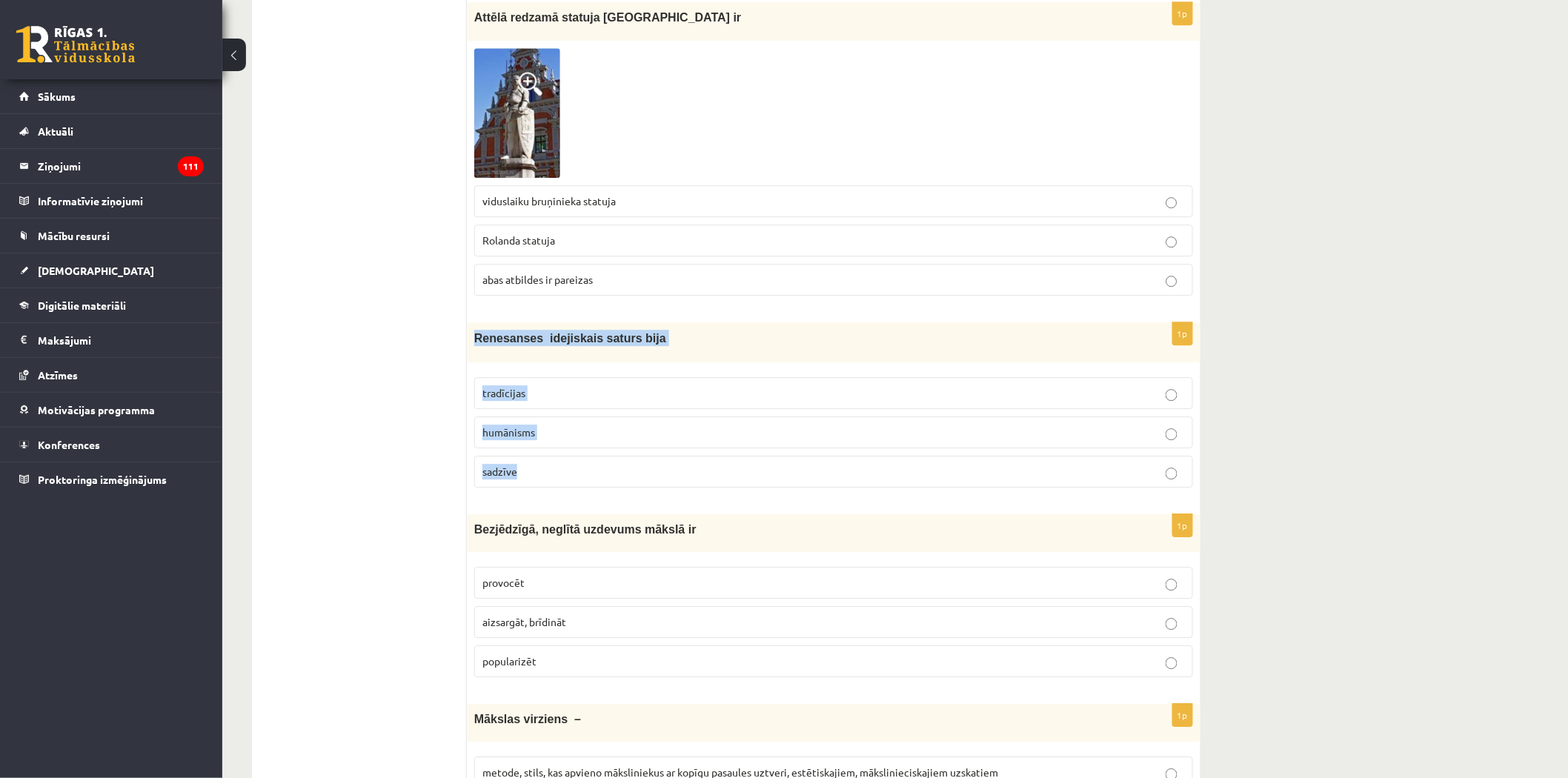
click at [516, 437] on span "humānisms" at bounding box center [508, 432] width 52 height 14
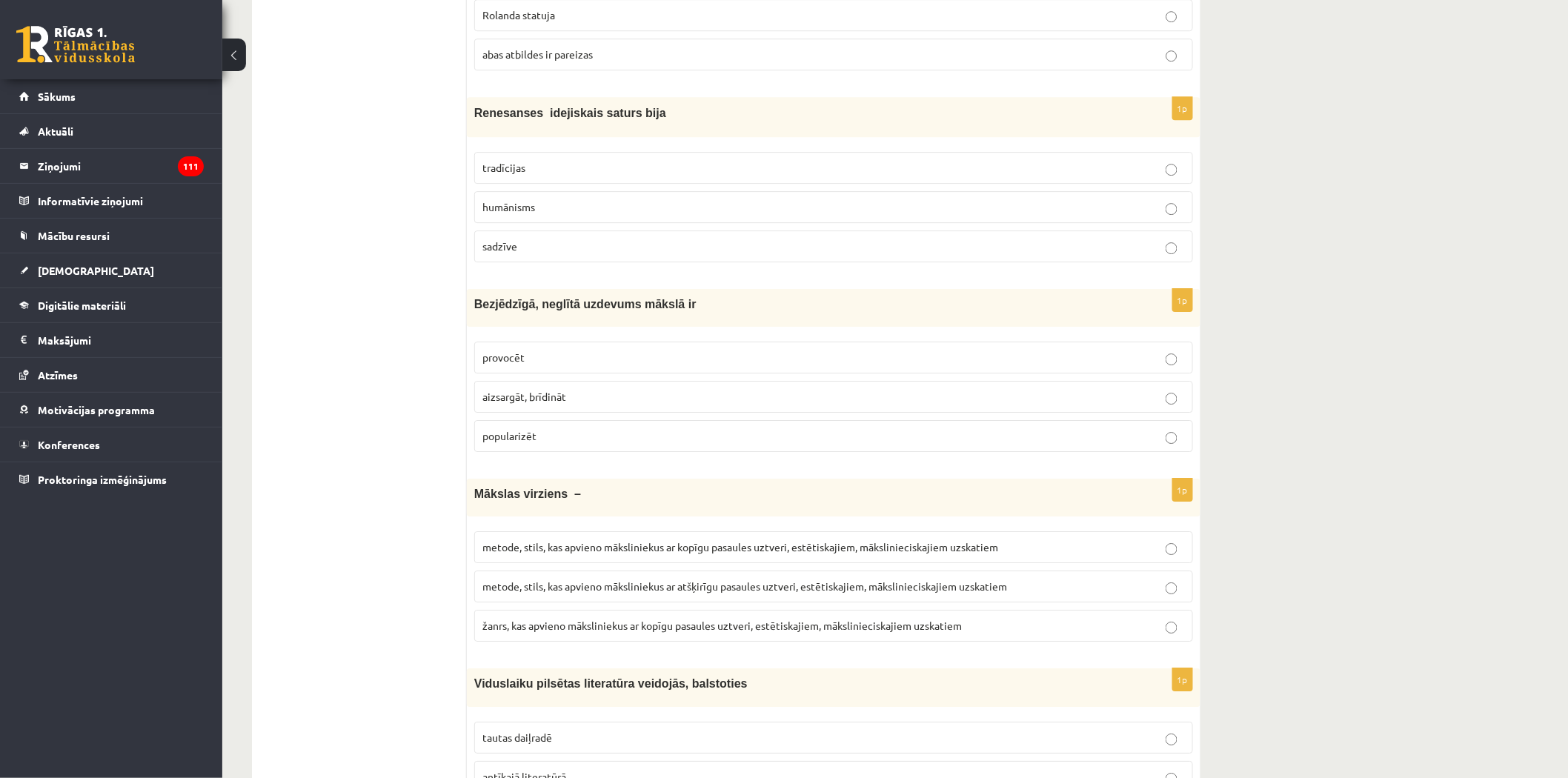
scroll to position [1872, 0]
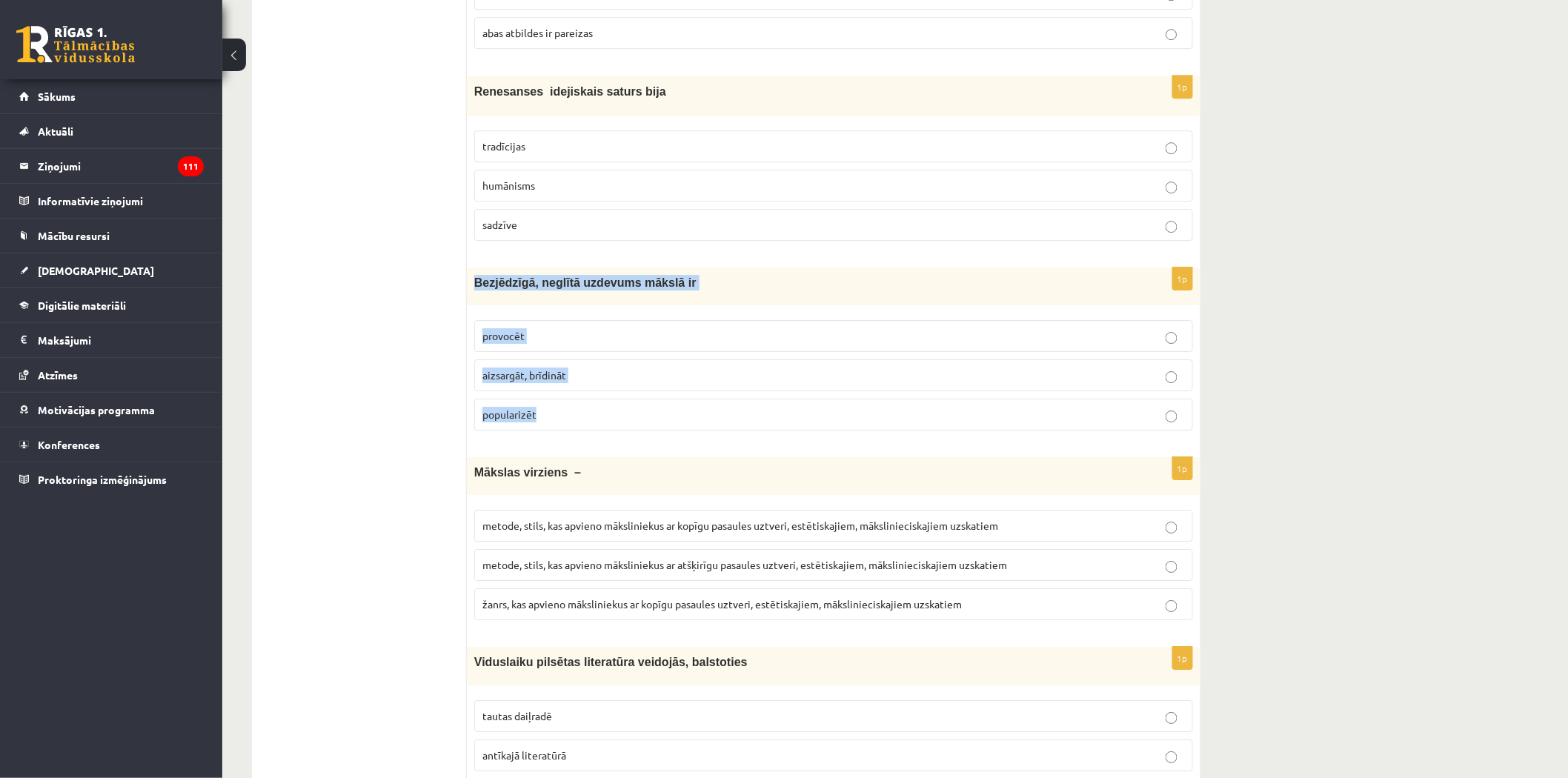
drag, startPoint x: 473, startPoint y: 288, endPoint x: 558, endPoint y: 406, distance: 145.4
click at [558, 406] on div "1p Bezjēdzīgā, neglītā uzdevums mākslā ir provocēt aizsargāt, brīdināt populari…" at bounding box center [833, 355] width 733 height 175
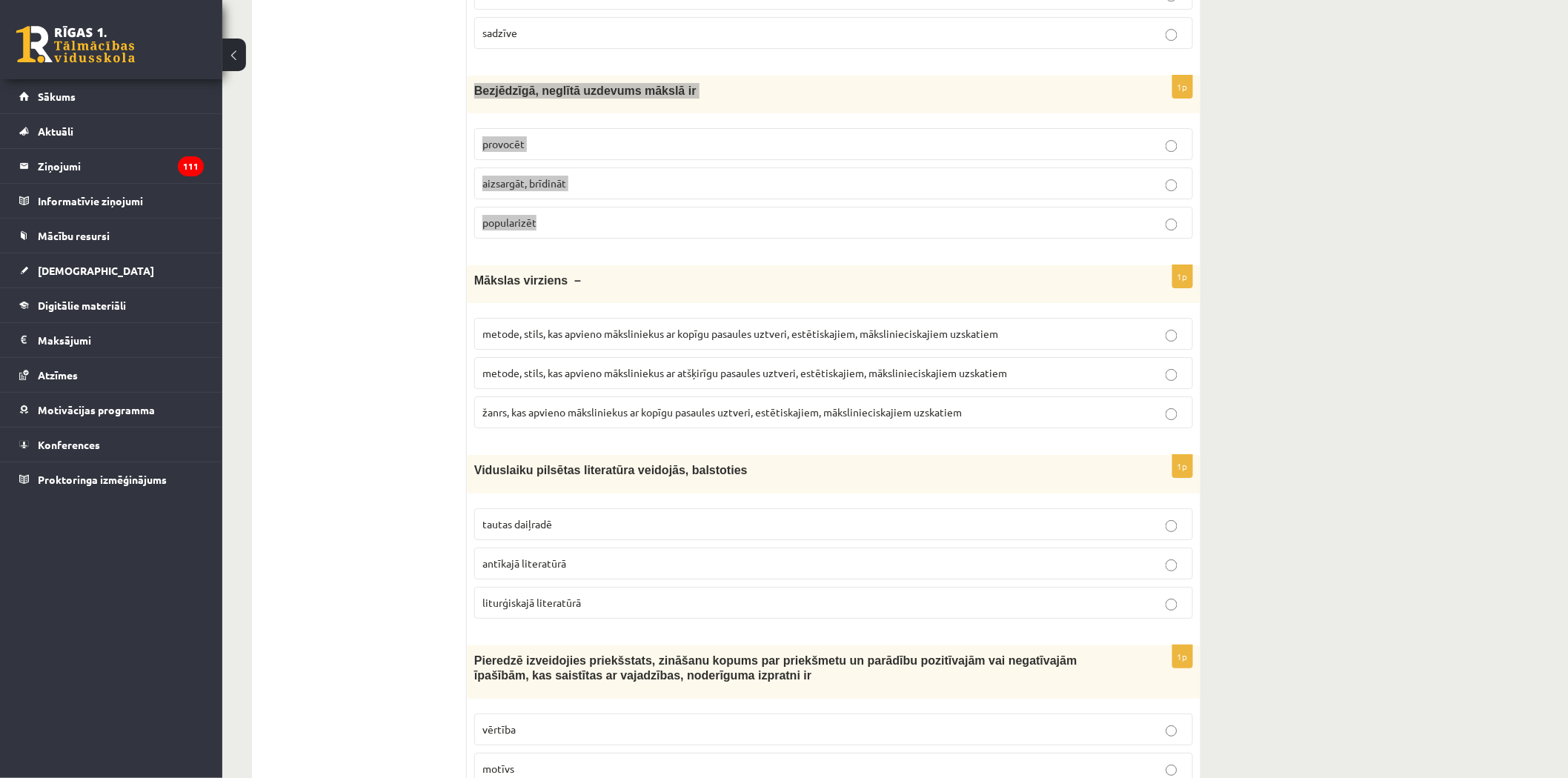
scroll to position [2119, 0]
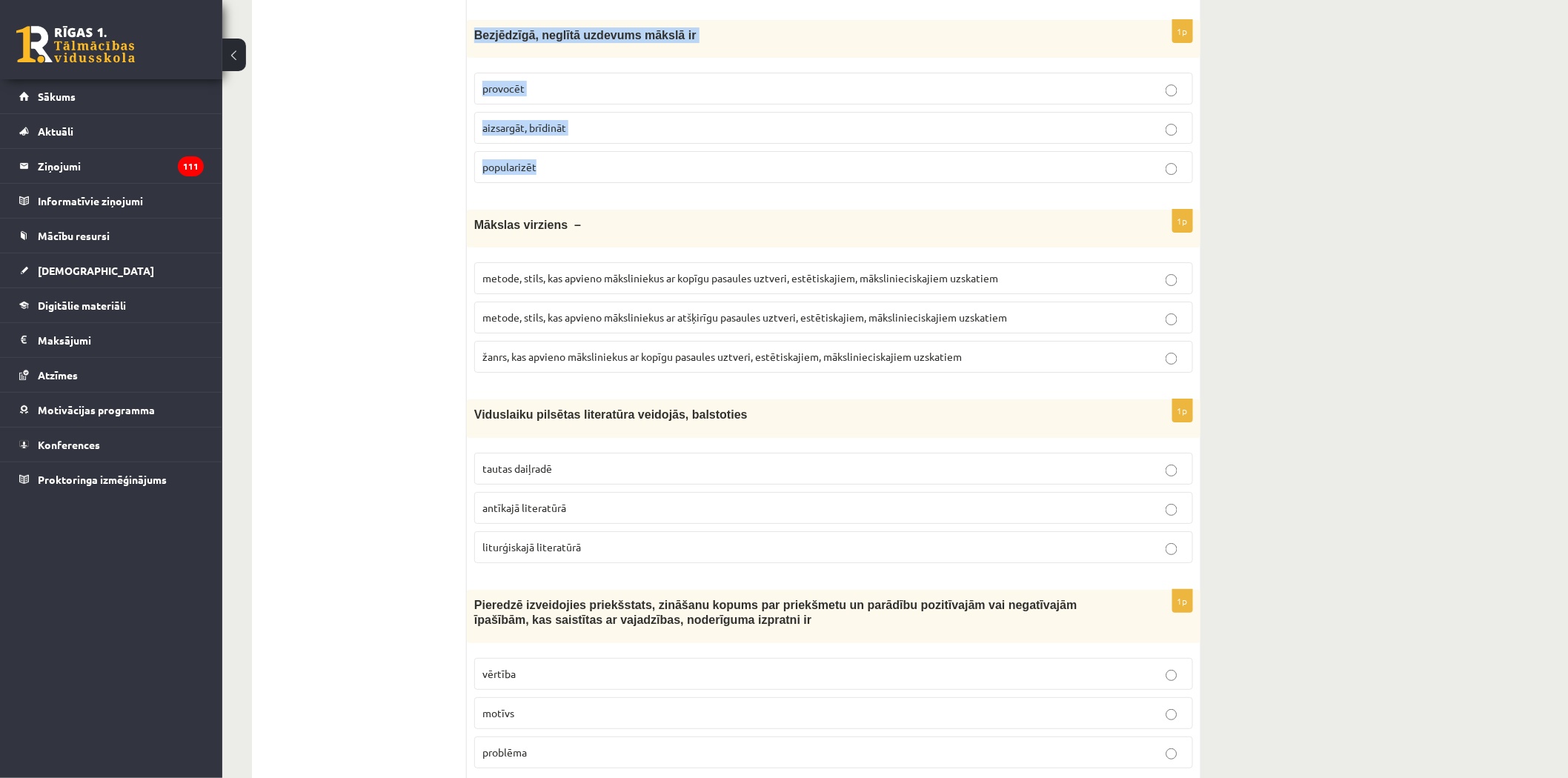
click at [511, 96] on p "provocēt" at bounding box center [833, 89] width 702 height 16
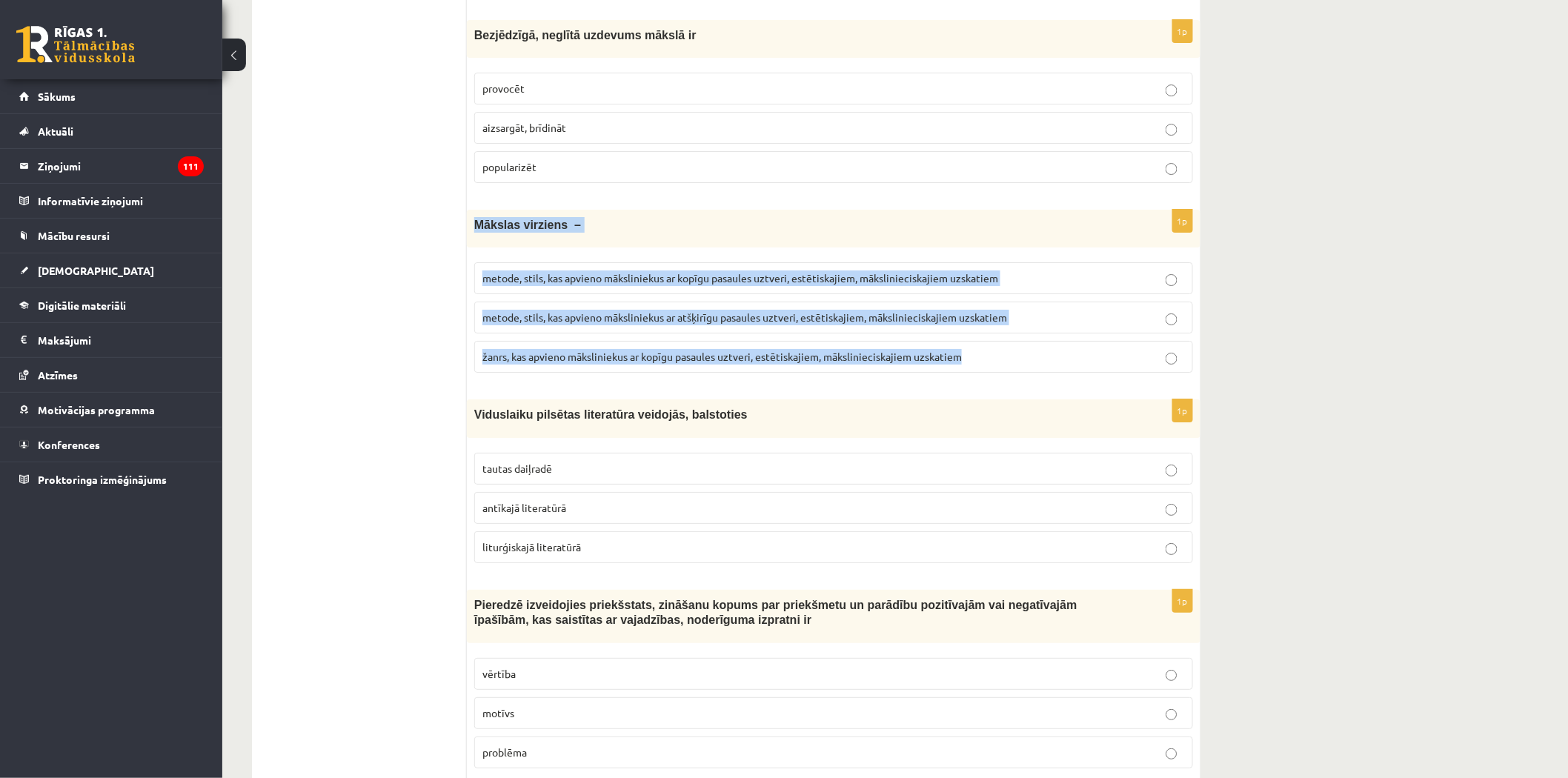
drag, startPoint x: 471, startPoint y: 231, endPoint x: 1064, endPoint y: 365, distance: 608.0
click at [1064, 372] on div "1p Mākslas virziens – metode, stils, kas apvieno māksliniekus ar kopīgu pasaule…" at bounding box center [833, 297] width 733 height 175
click at [545, 285] on span "metode, stils, kas apvieno māksliniekus ar kopīgu pasaules uztveri, estētiskaji…" at bounding box center [740, 278] width 516 height 14
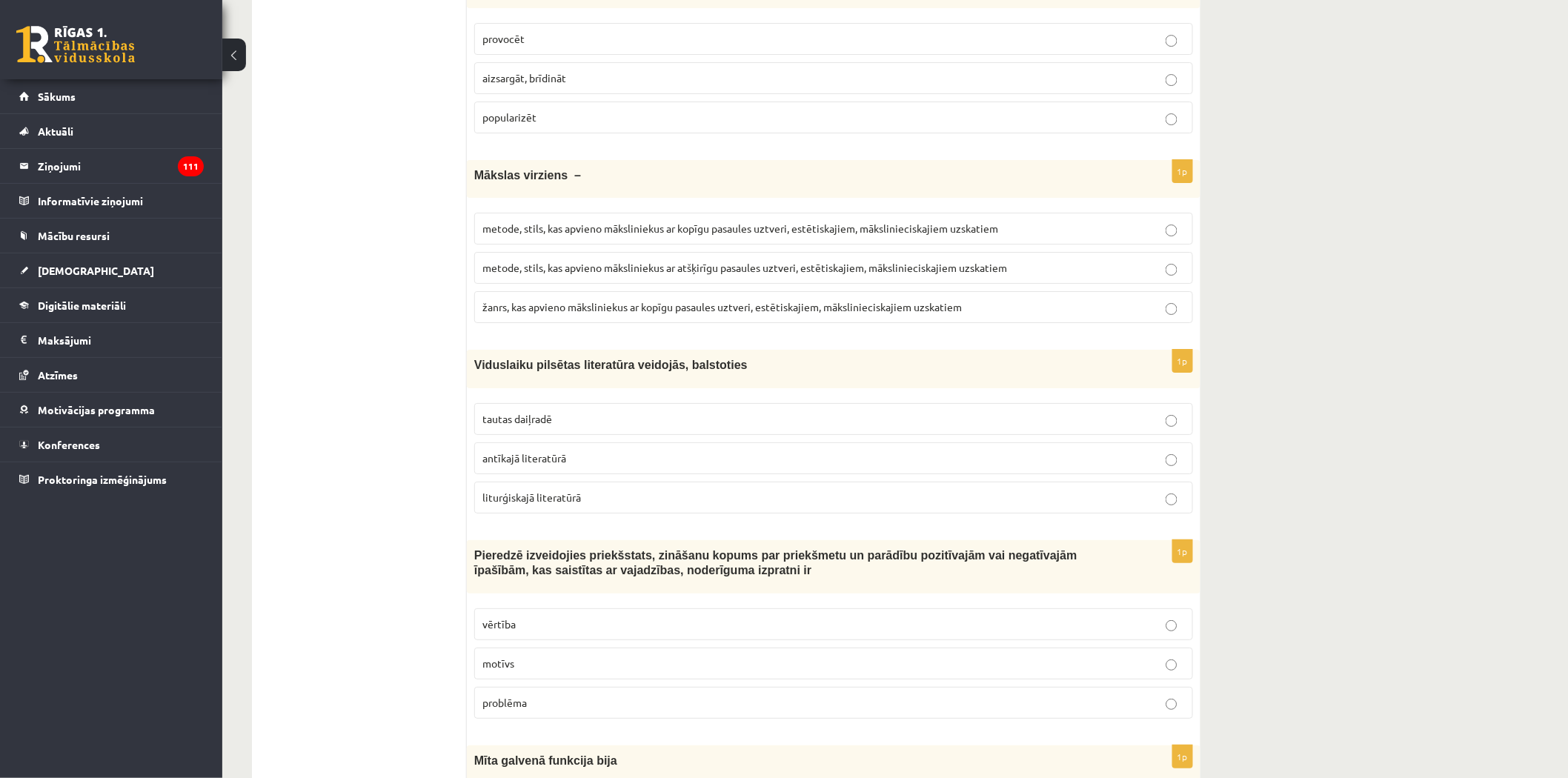
scroll to position [2201, 0]
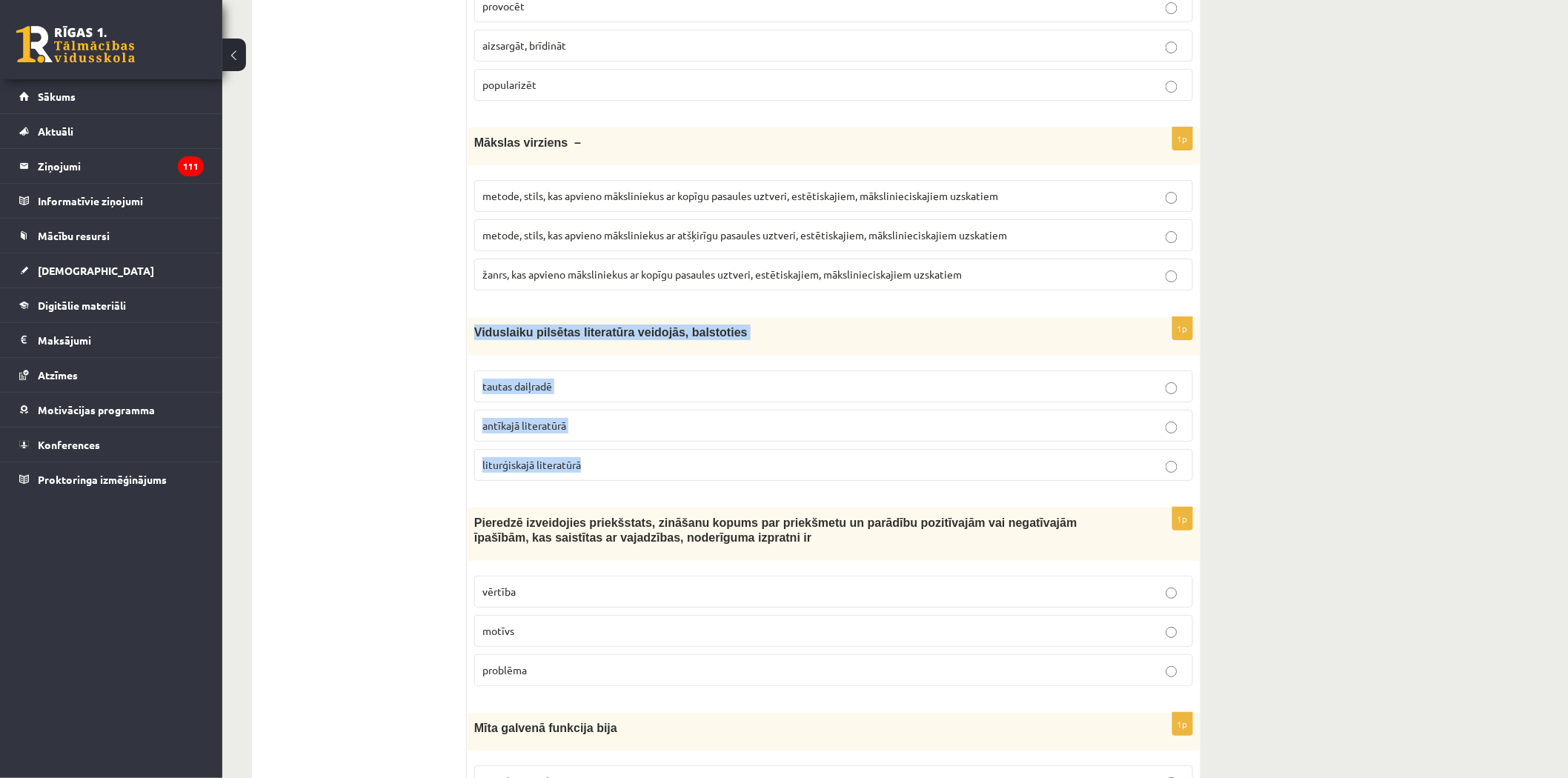
drag, startPoint x: 474, startPoint y: 337, endPoint x: 595, endPoint y: 484, distance: 190.4
click at [595, 484] on div "1p Viduslaiku pilsētas literatūra veidojās, balstoties tautas daiļradē antīkajā…" at bounding box center [833, 405] width 733 height 175
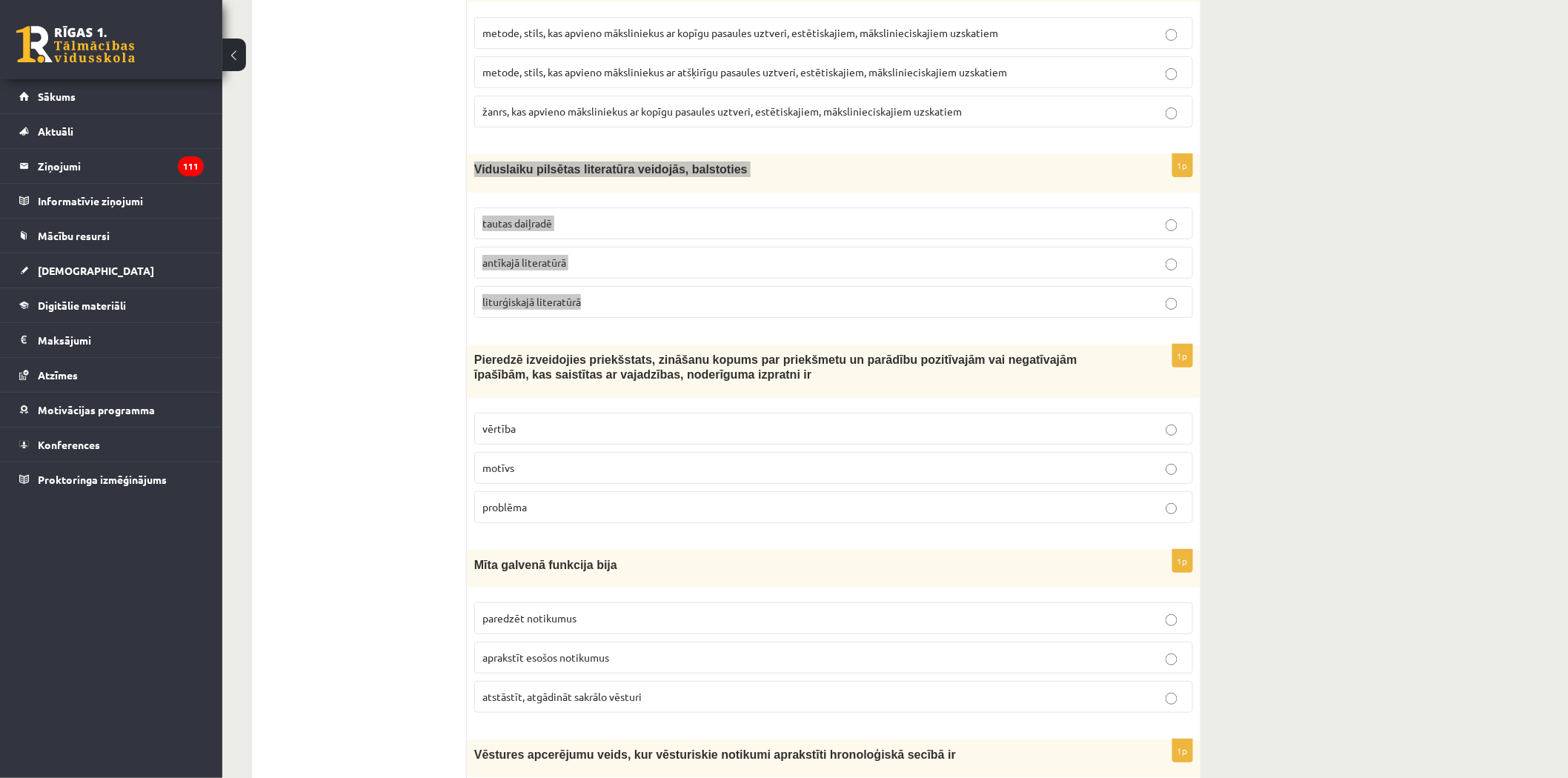
scroll to position [2366, 0]
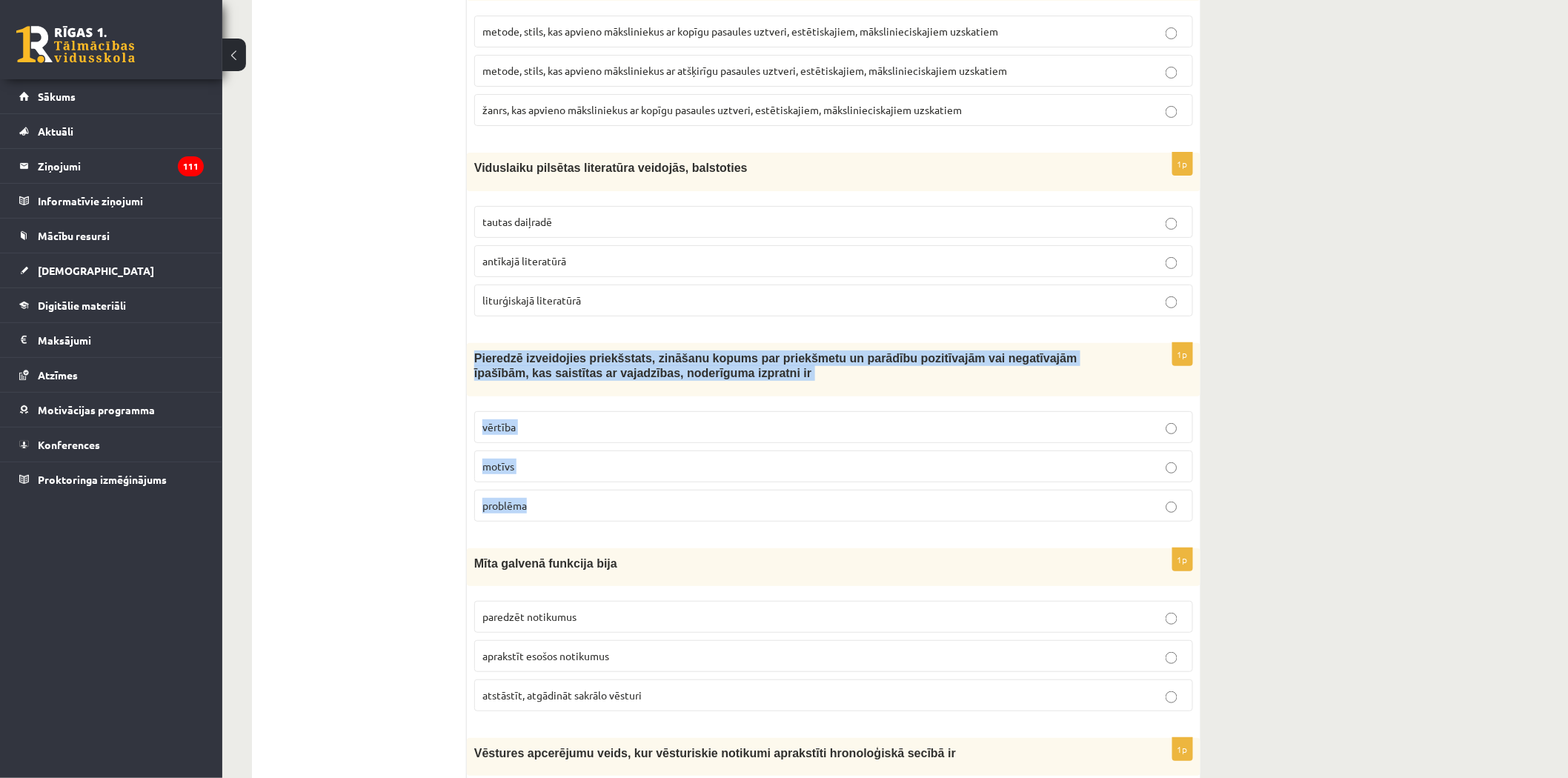
drag, startPoint x: 473, startPoint y: 365, endPoint x: 549, endPoint y: 497, distance: 152.3
click at [549, 497] on div "1p Pieredzē izveidojies priekšstats, zināšanu kopums par priekšmetu un parādību…" at bounding box center [833, 438] width 733 height 190
click at [501, 431] on span "vērtība" at bounding box center [499, 427] width 33 height 14
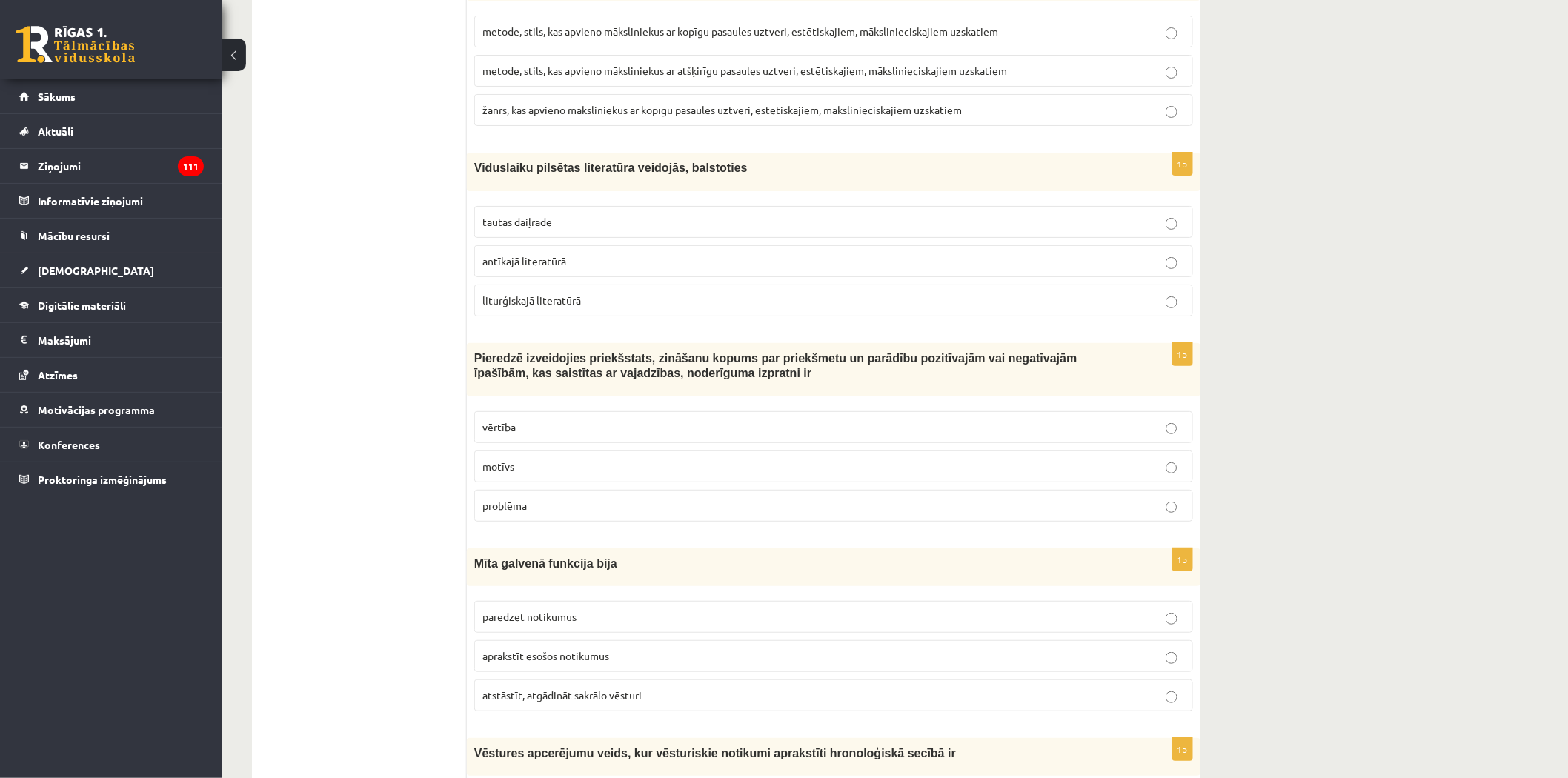
click at [560, 307] on span "liturģiskajā literatūrā" at bounding box center [532, 300] width 98 height 14
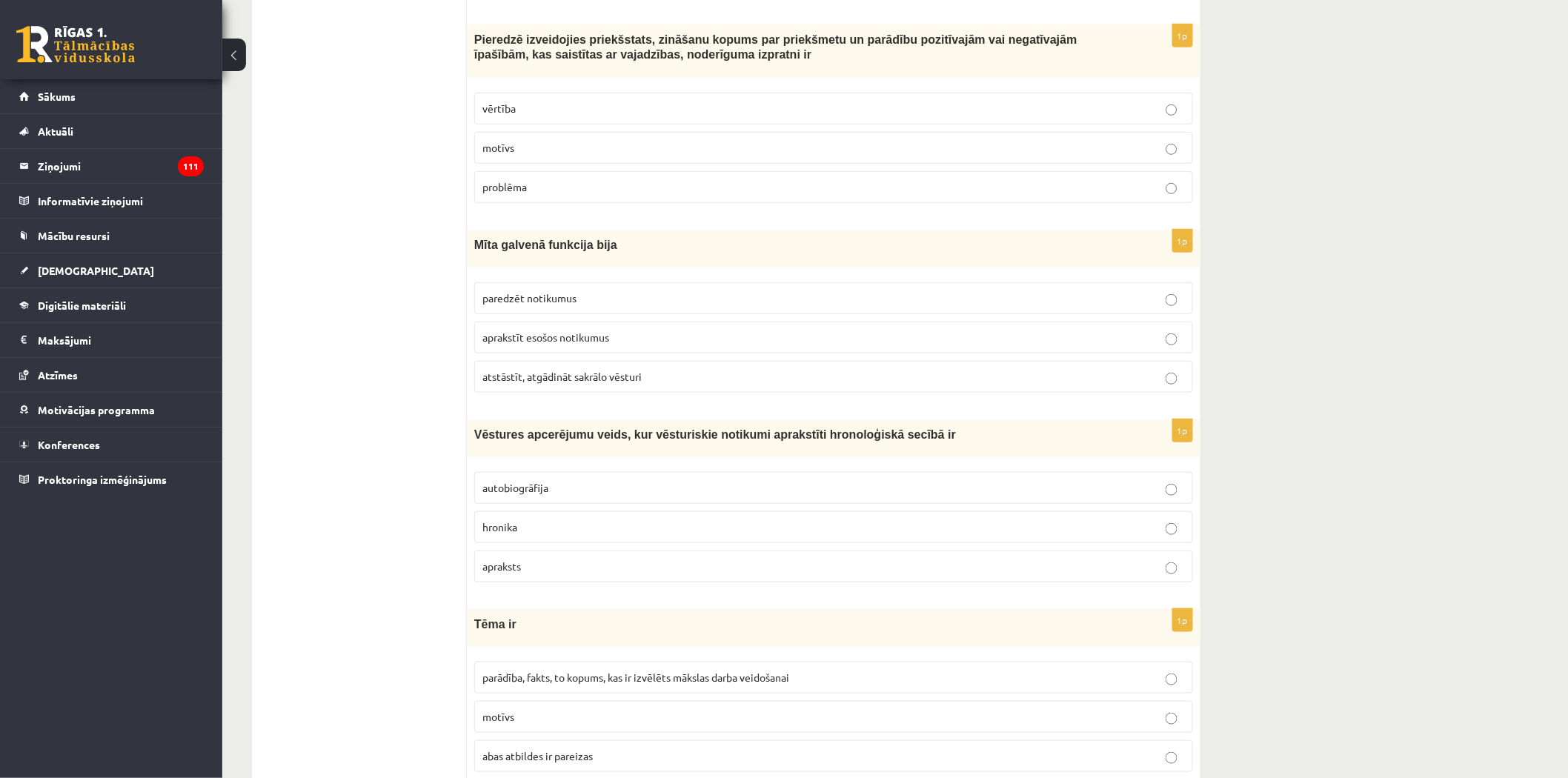
scroll to position [2695, 0]
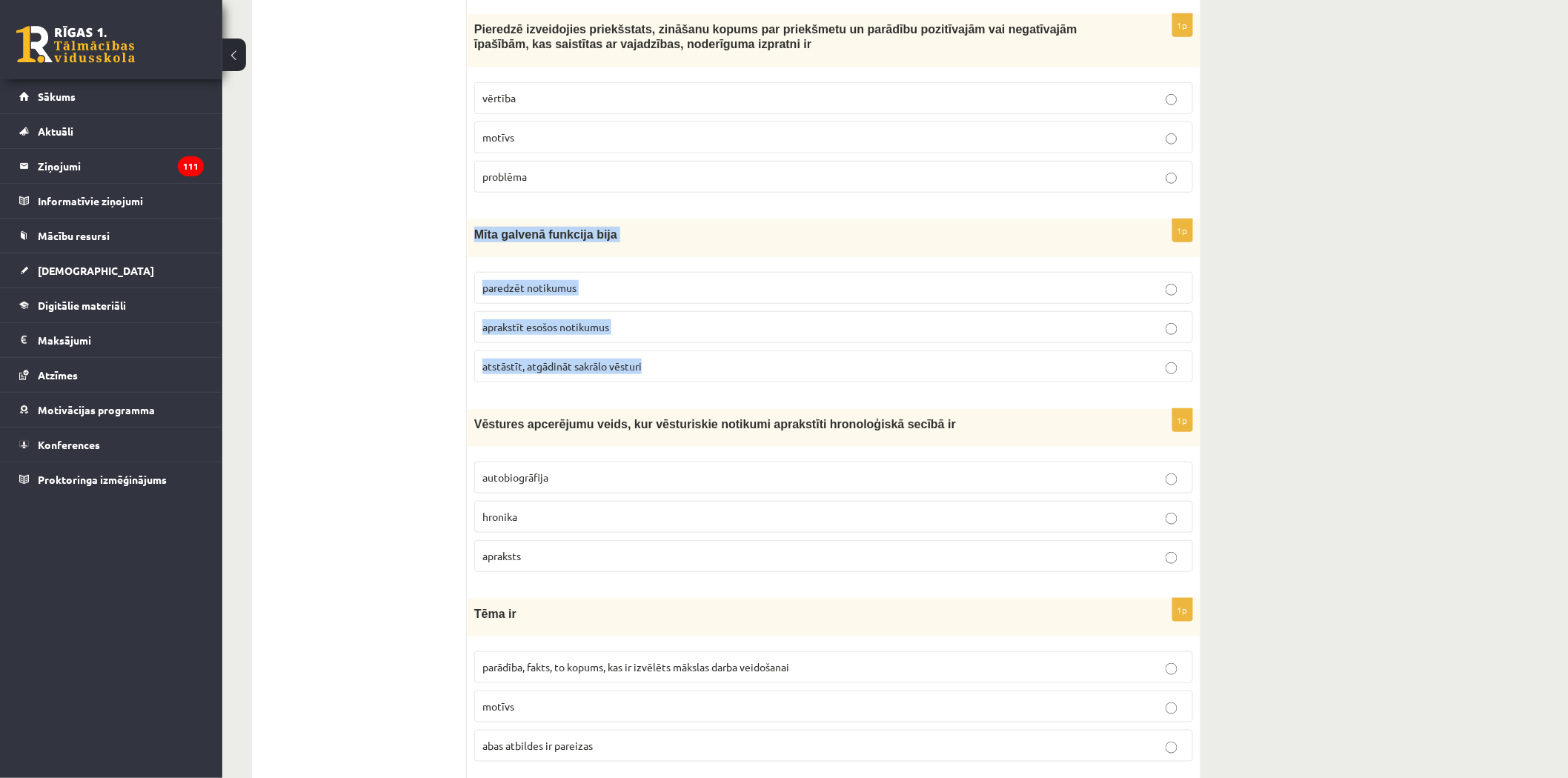
drag, startPoint x: 470, startPoint y: 234, endPoint x: 670, endPoint y: 373, distance: 243.6
click at [670, 373] on div "1p Mīta galvenā funkcija bija paredzēt notikumus aprakstīt esošos notikumus ats…" at bounding box center [833, 307] width 733 height 175
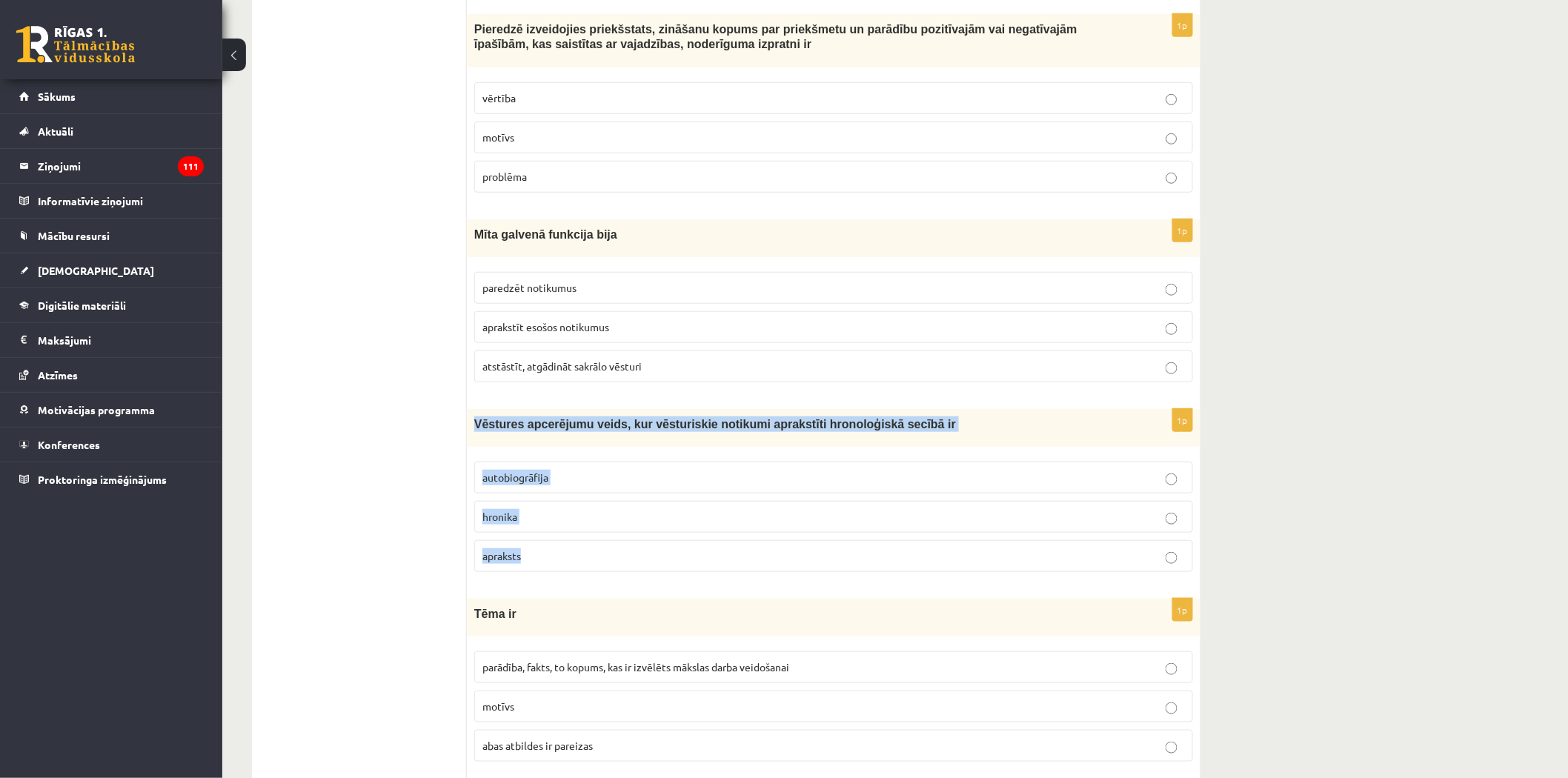
drag, startPoint x: 471, startPoint y: 426, endPoint x: 545, endPoint y: 569, distance: 161.0
click at [545, 569] on div "1p Vēstures apcerējumu veids, kur vēsturiskie notikumi aprakstīti hronoloģiskā …" at bounding box center [833, 496] width 733 height 175
click at [529, 524] on p "hronika" at bounding box center [833, 517] width 702 height 16
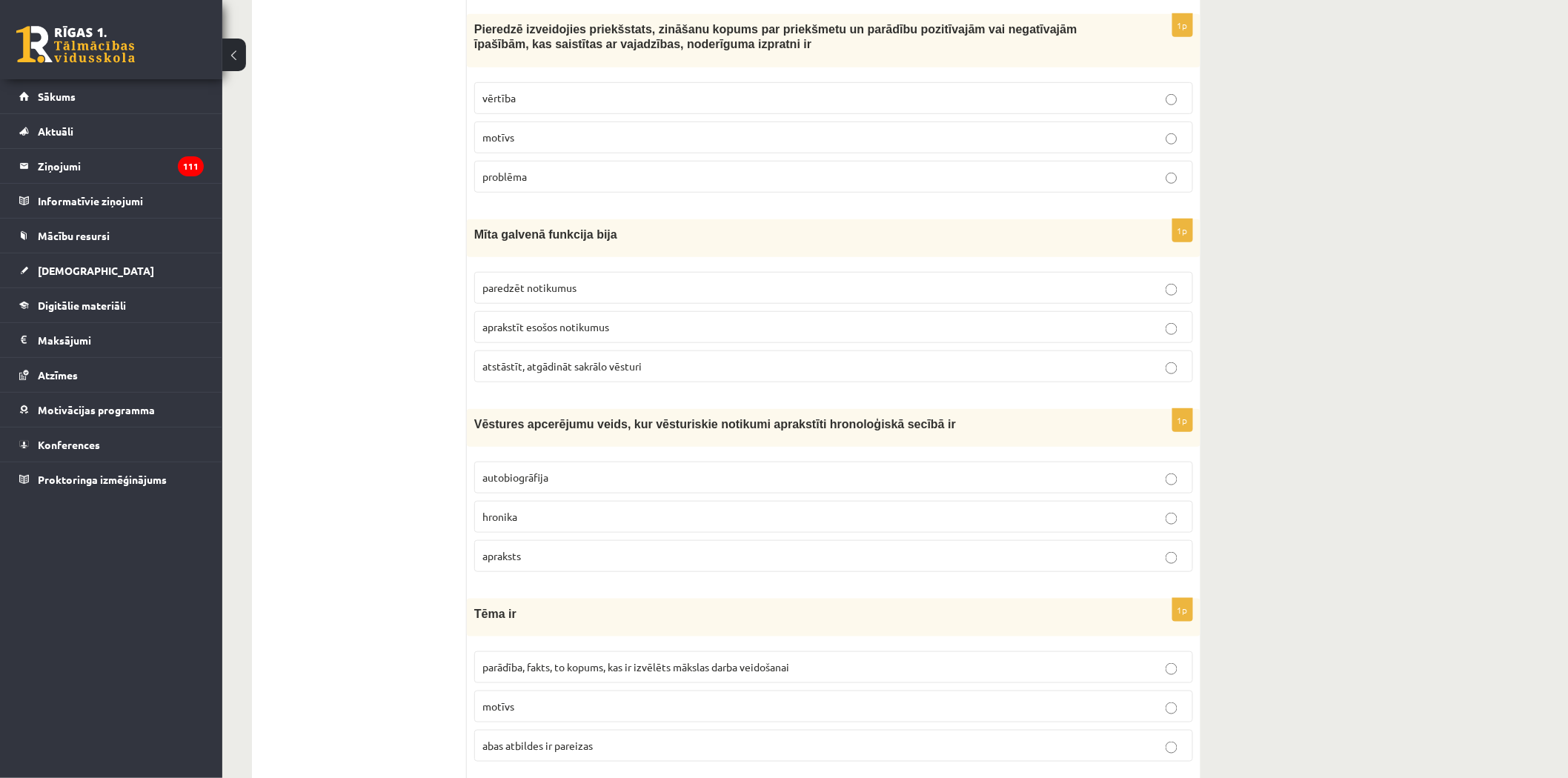
click at [514, 373] on span "atstāstīt, atgādināt sakrālo vēsturi" at bounding box center [562, 366] width 159 height 14
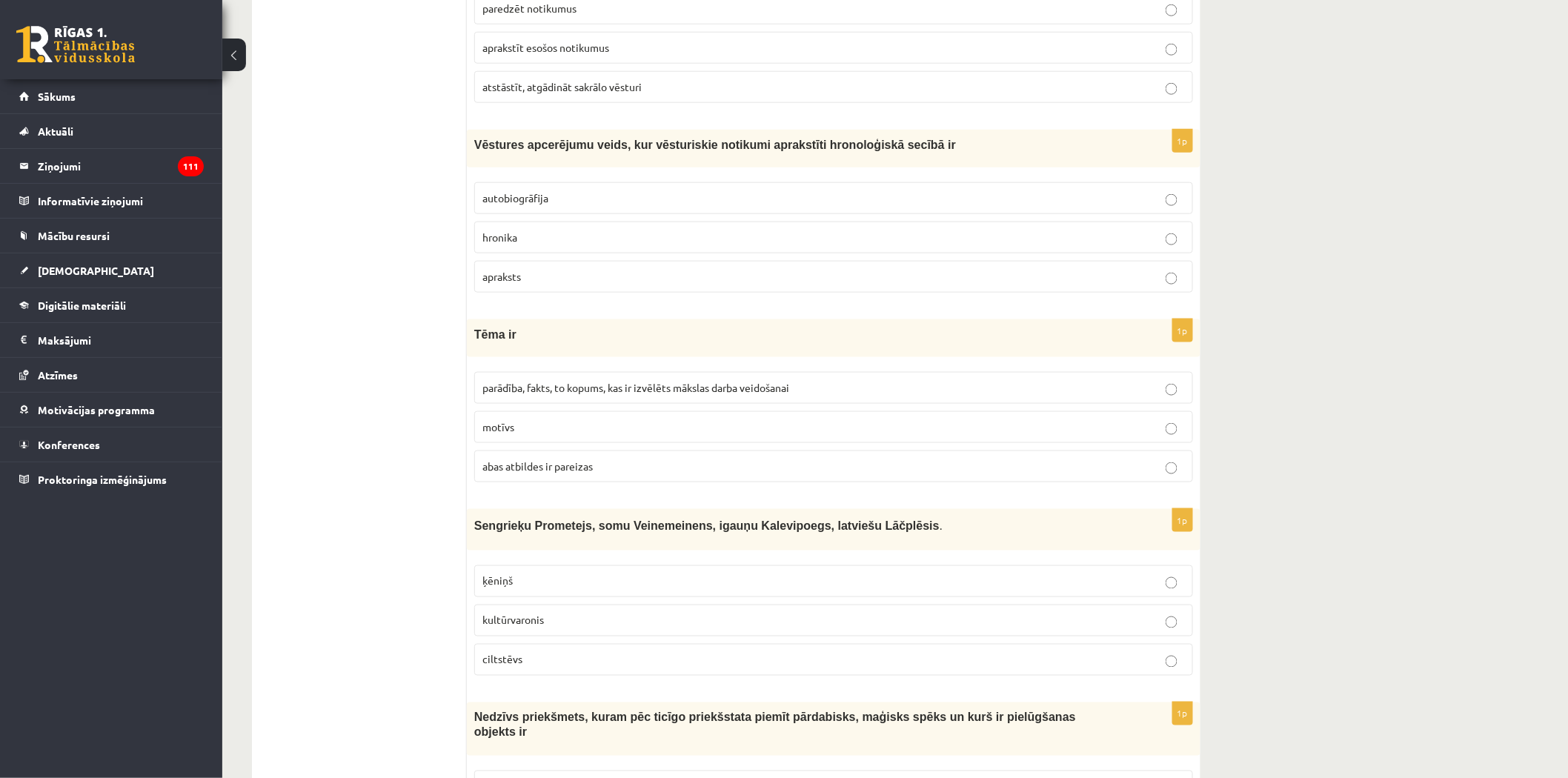
scroll to position [3025, 0]
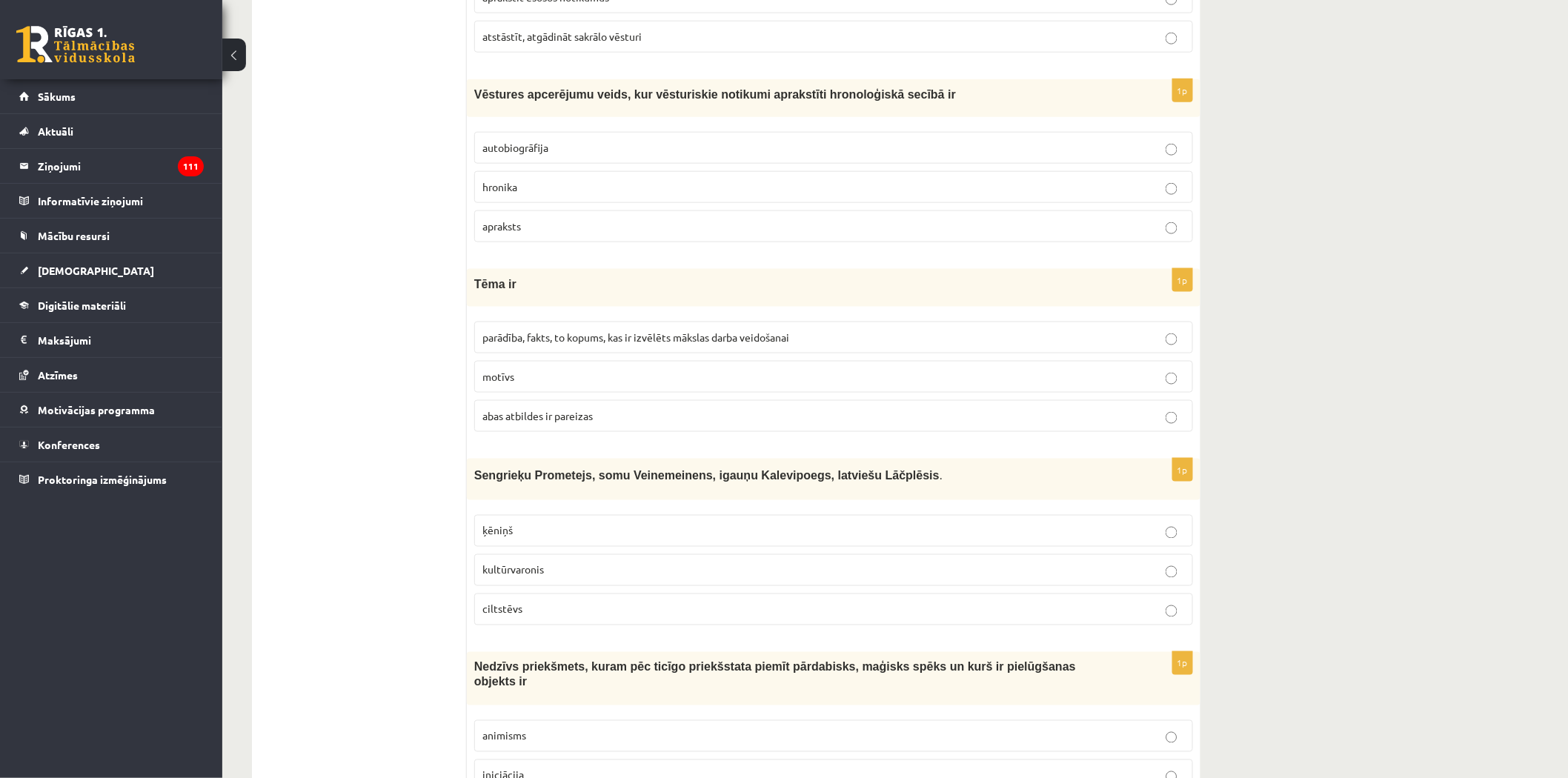
click at [479, 288] on div "Tēma ir" at bounding box center [833, 288] width 733 height 38
drag, startPoint x: 470, startPoint y: 292, endPoint x: 602, endPoint y: 421, distance: 184.6
click at [604, 423] on div "1p Tēma ir parādība, fakts, to kopums, kas ir izvēlēts mākslas darba veidošanai…" at bounding box center [833, 356] width 733 height 175
click at [509, 186] on label "hronika" at bounding box center [833, 187] width 719 height 32
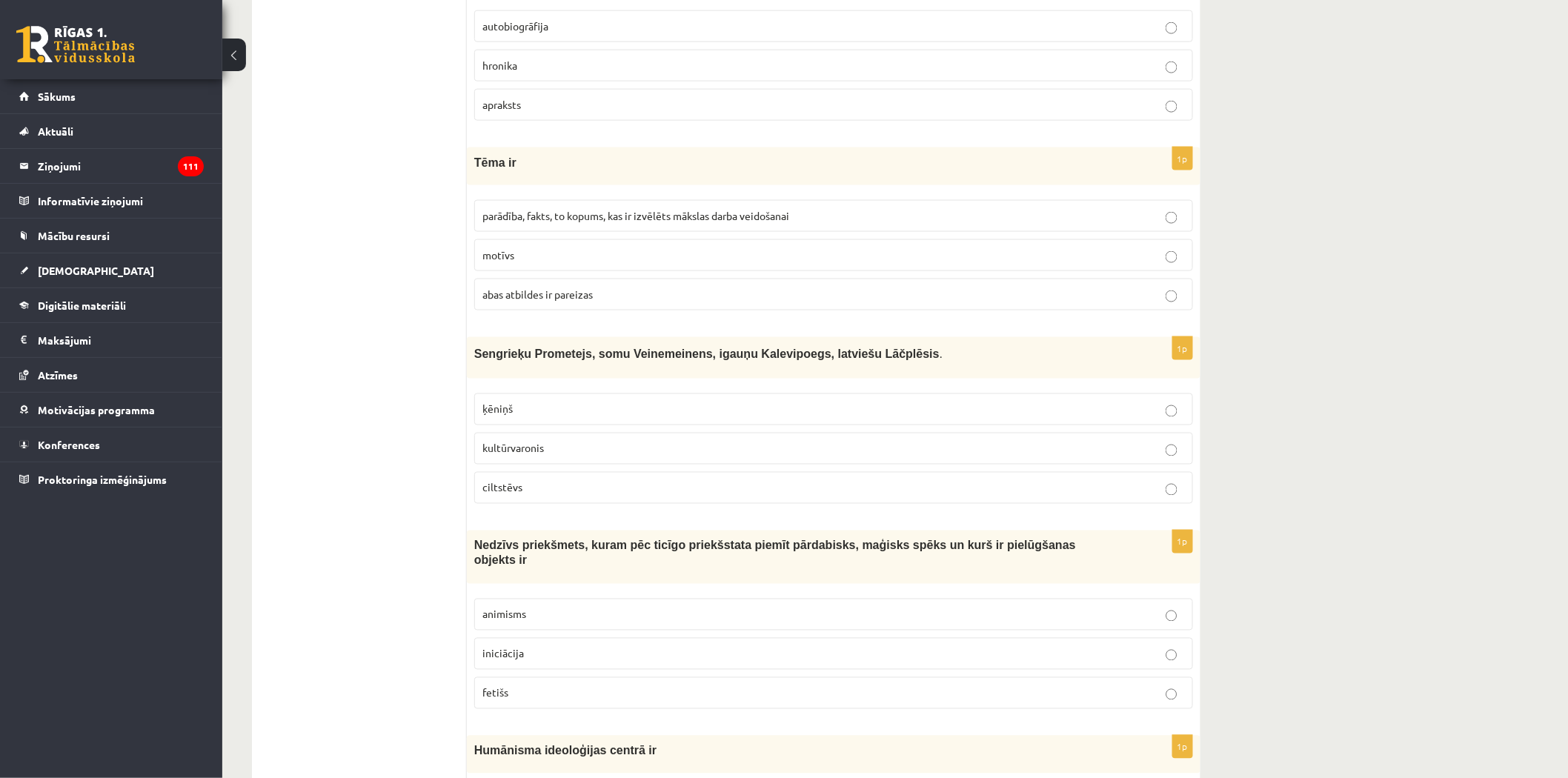
scroll to position [3189, 0]
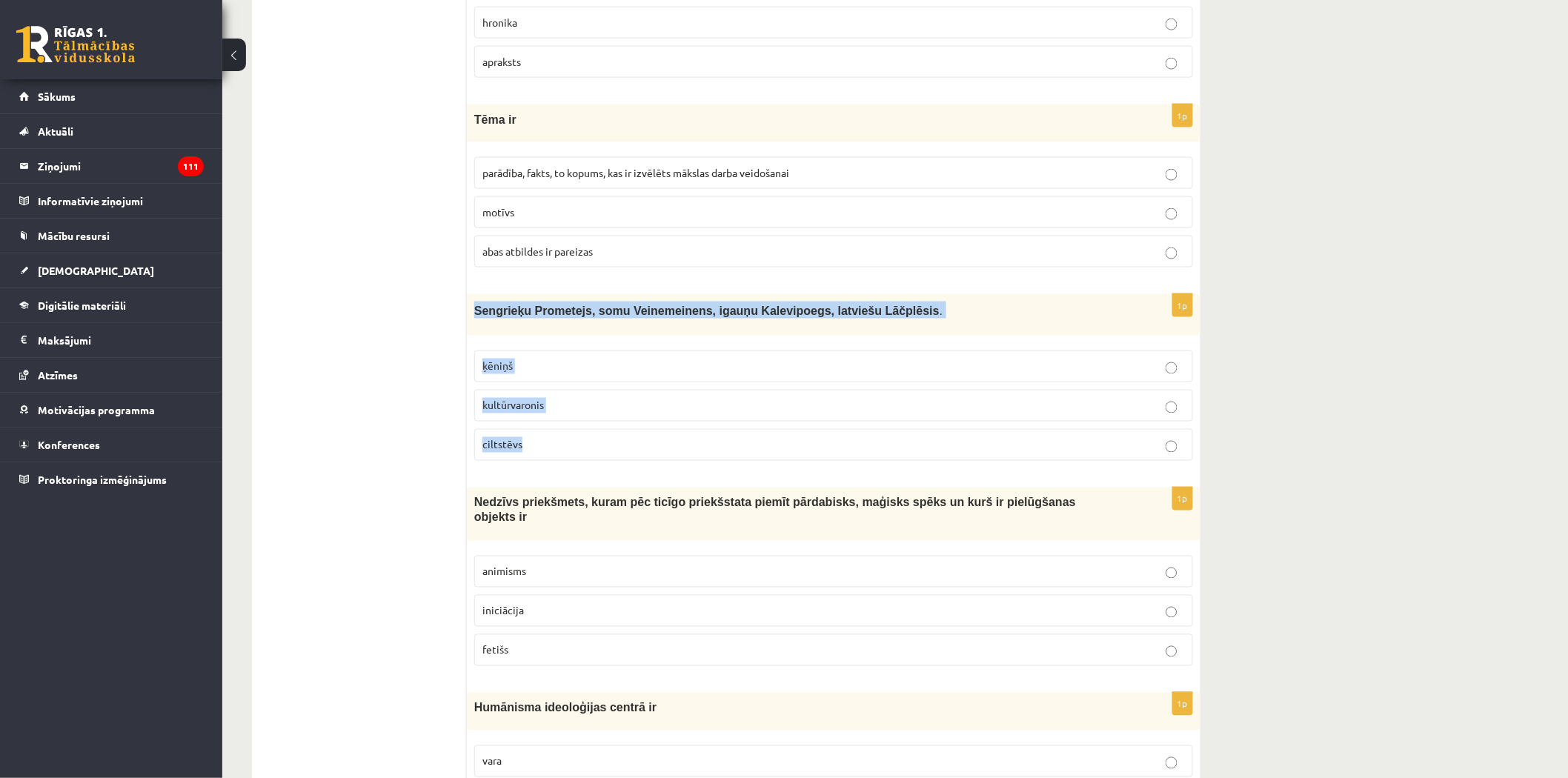
drag, startPoint x: 473, startPoint y: 317, endPoint x: 561, endPoint y: 446, distance: 156.2
click at [561, 446] on div "1p Sengrieķu Prometejs, somu Veinemeinens, igauņu Kalevipoegs, latviešu Lāčplēs…" at bounding box center [833, 383] width 733 height 178
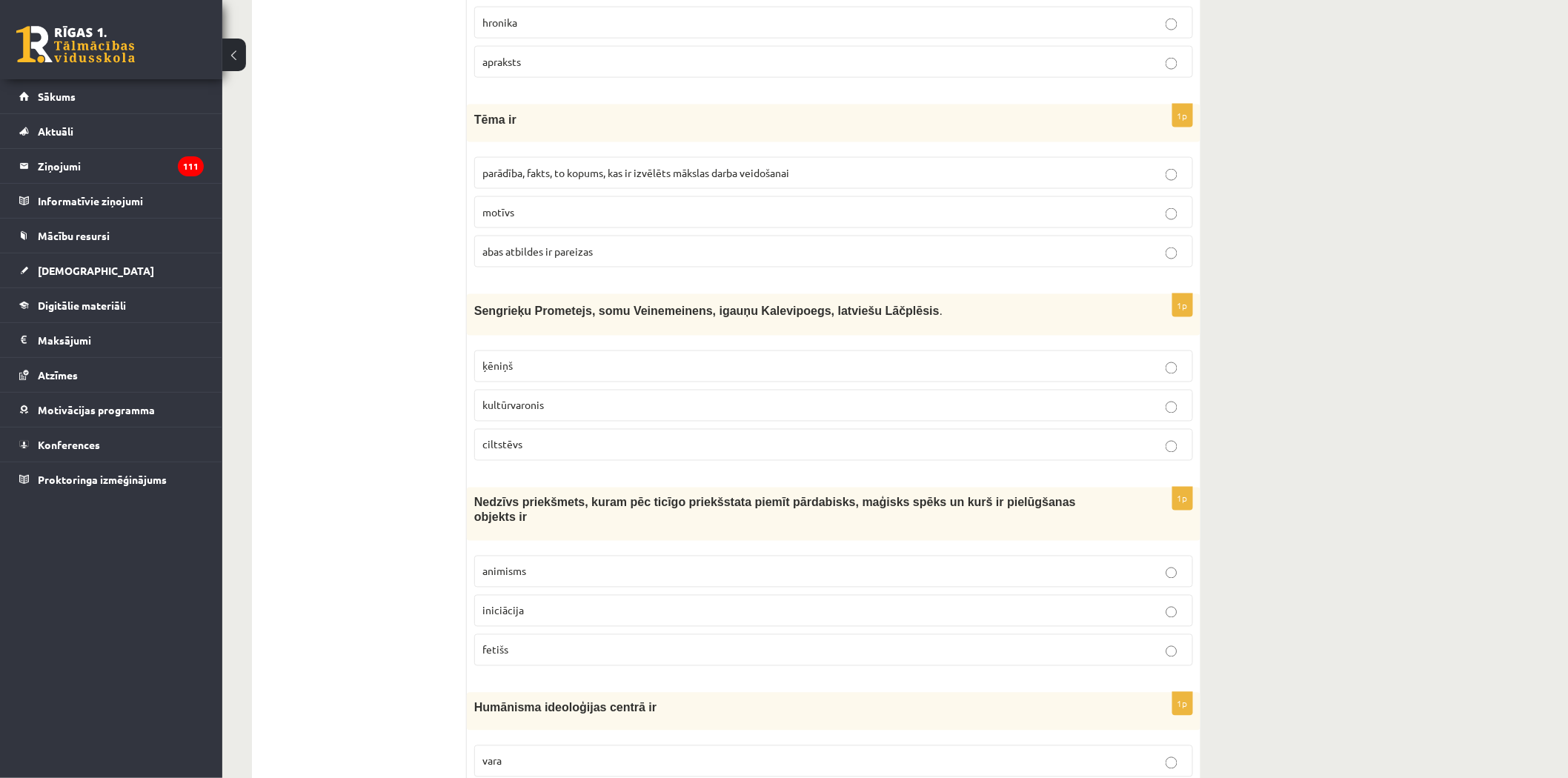
click at [520, 258] on span "abas atbildes ir pareizas" at bounding box center [538, 252] width 111 height 14
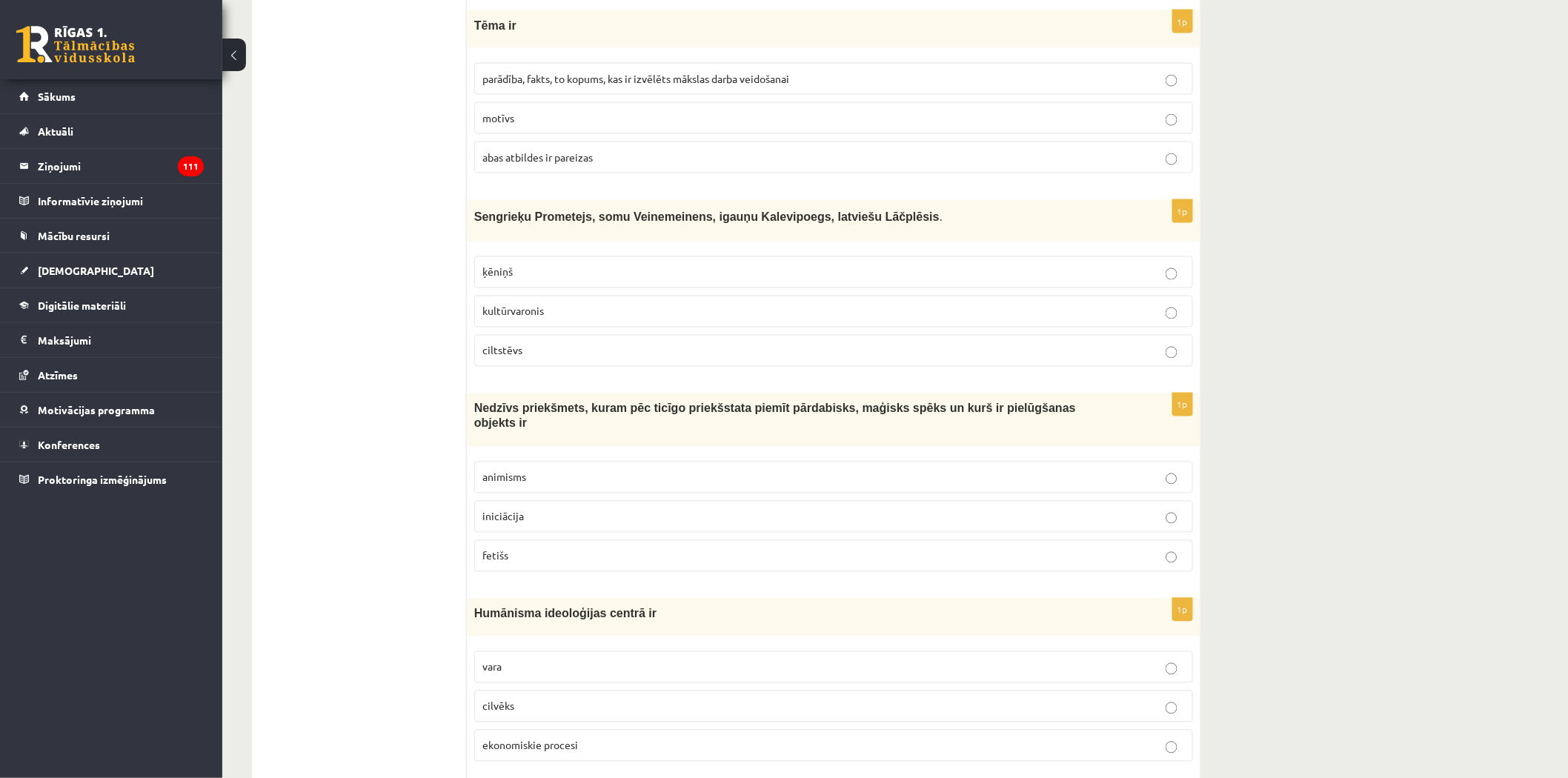
scroll to position [3354, 0]
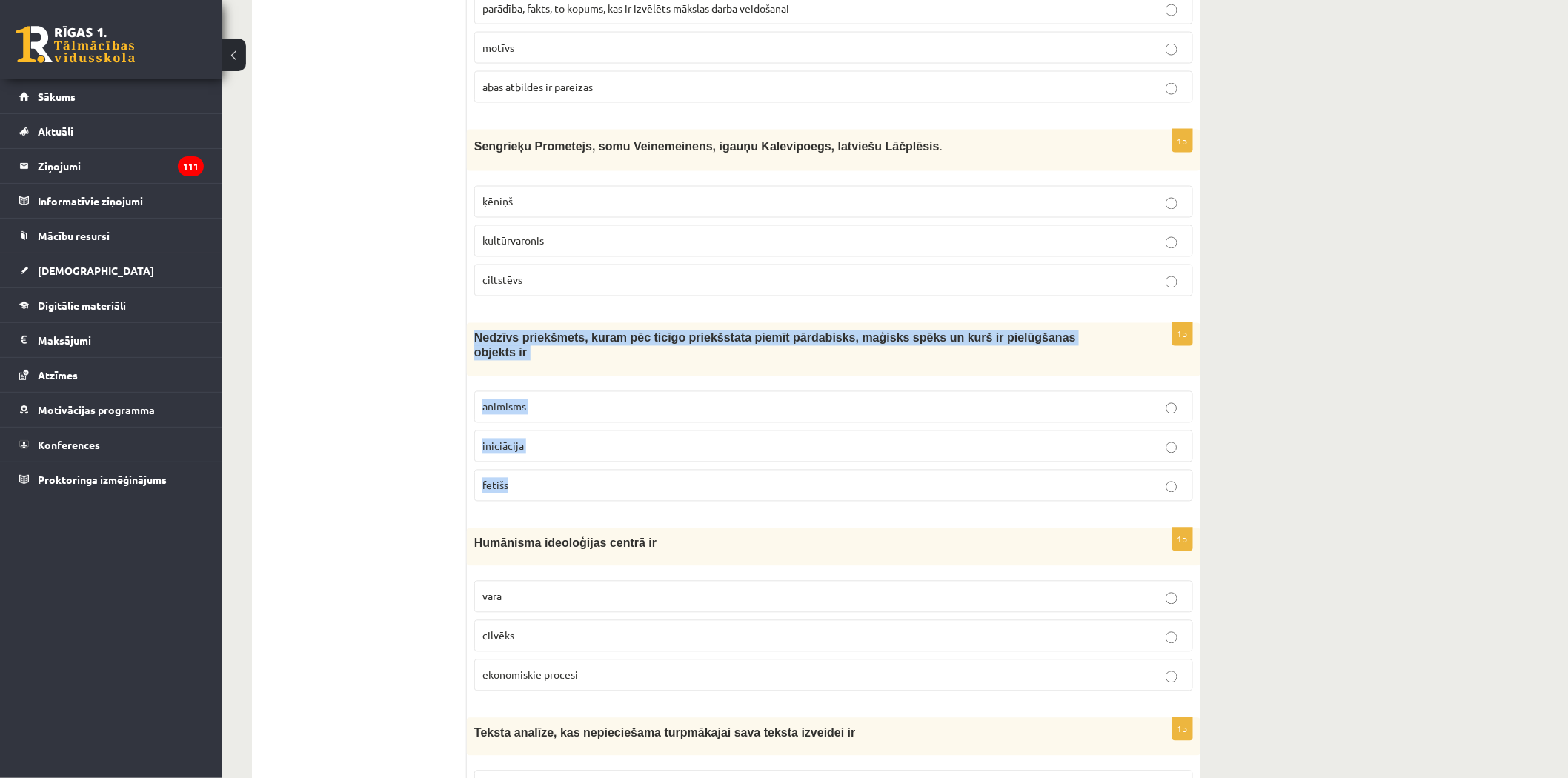
drag, startPoint x: 475, startPoint y: 346, endPoint x: 570, endPoint y: 478, distance: 162.6
click at [571, 478] on div "1p Nedzīvs priekšmets, kuram pēc ticīgo priekšstata piemīt pārdabisks, maģisks …" at bounding box center [833, 417] width 733 height 190
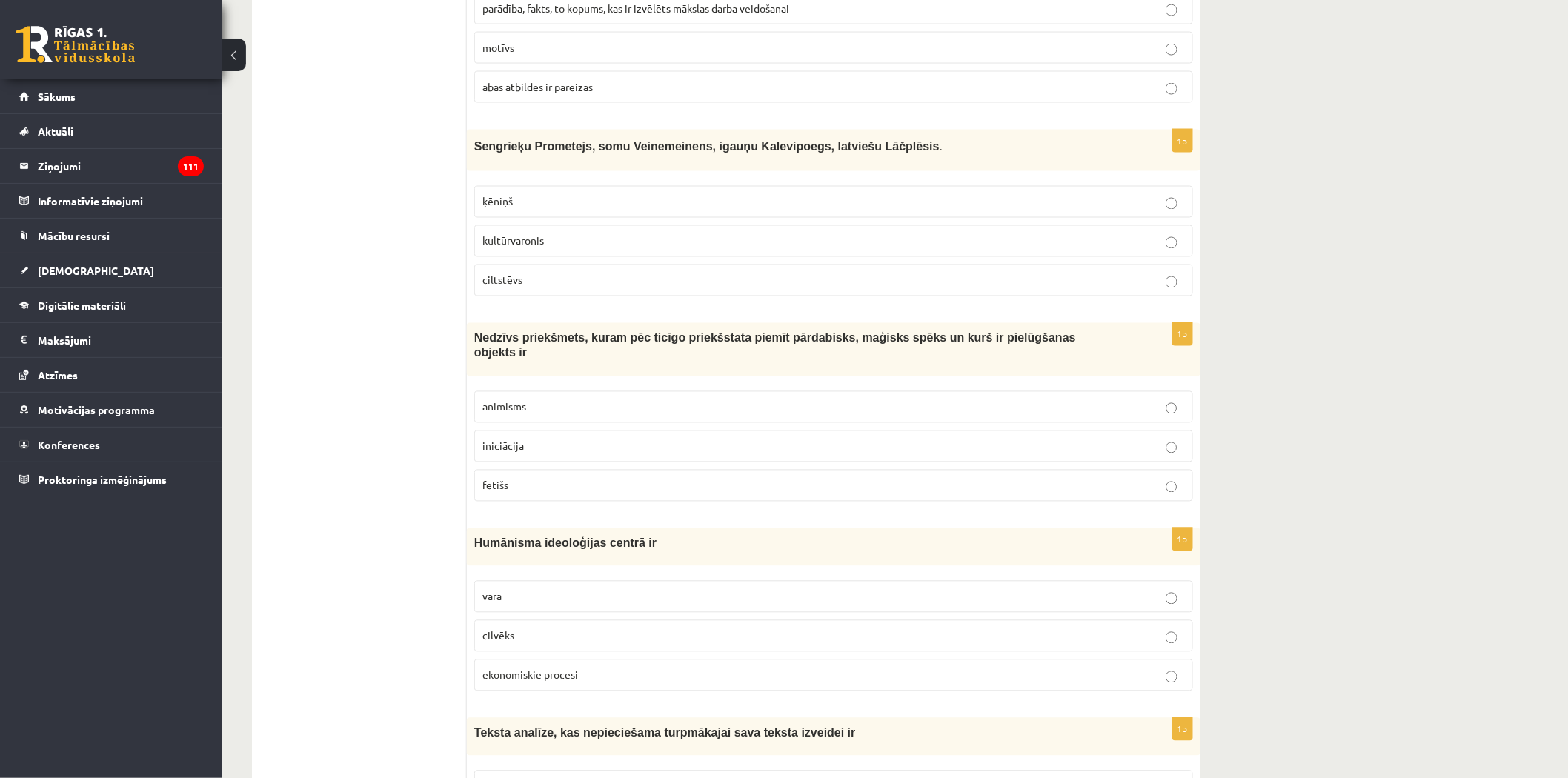
click at [516, 288] on p "ciltstēvs" at bounding box center [833, 280] width 702 height 16
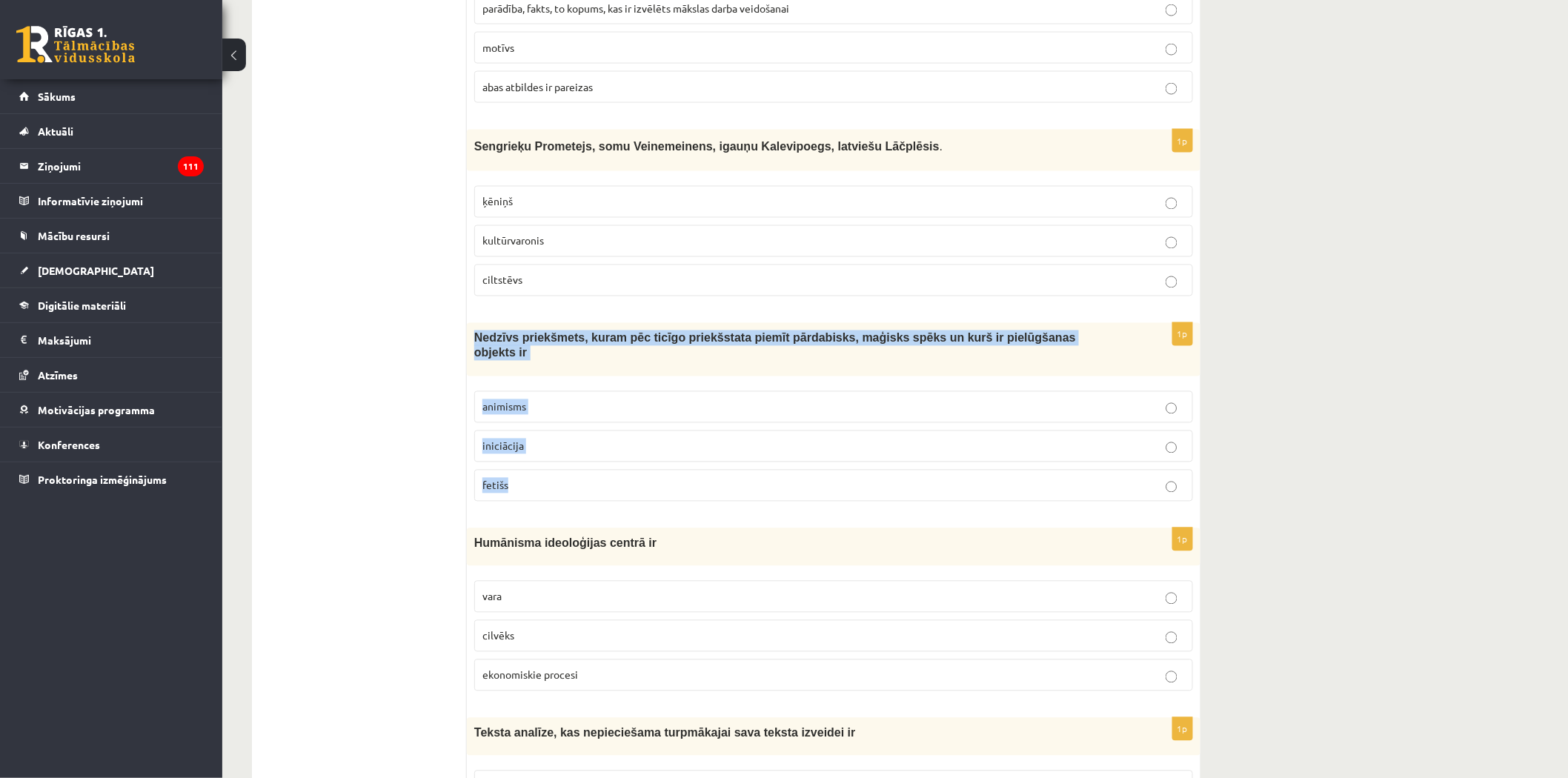
drag, startPoint x: 473, startPoint y: 342, endPoint x: 565, endPoint y: 470, distance: 157.6
click at [565, 470] on div "1p Nedzīvs priekšmets, kuram pēc ticīgo priekšstata piemīt pārdabisks, maģisks …" at bounding box center [833, 417] width 733 height 190
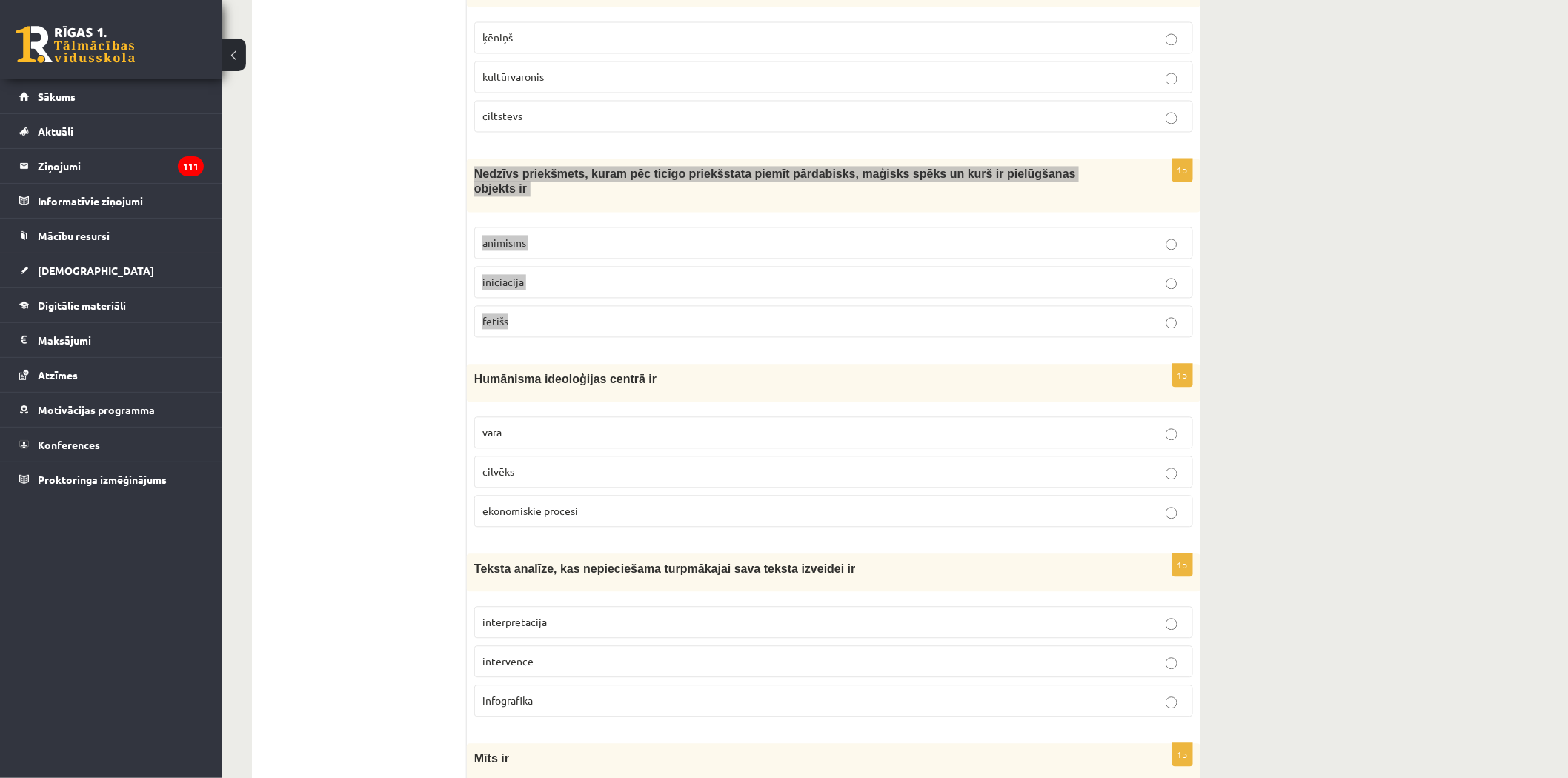
scroll to position [3518, 0]
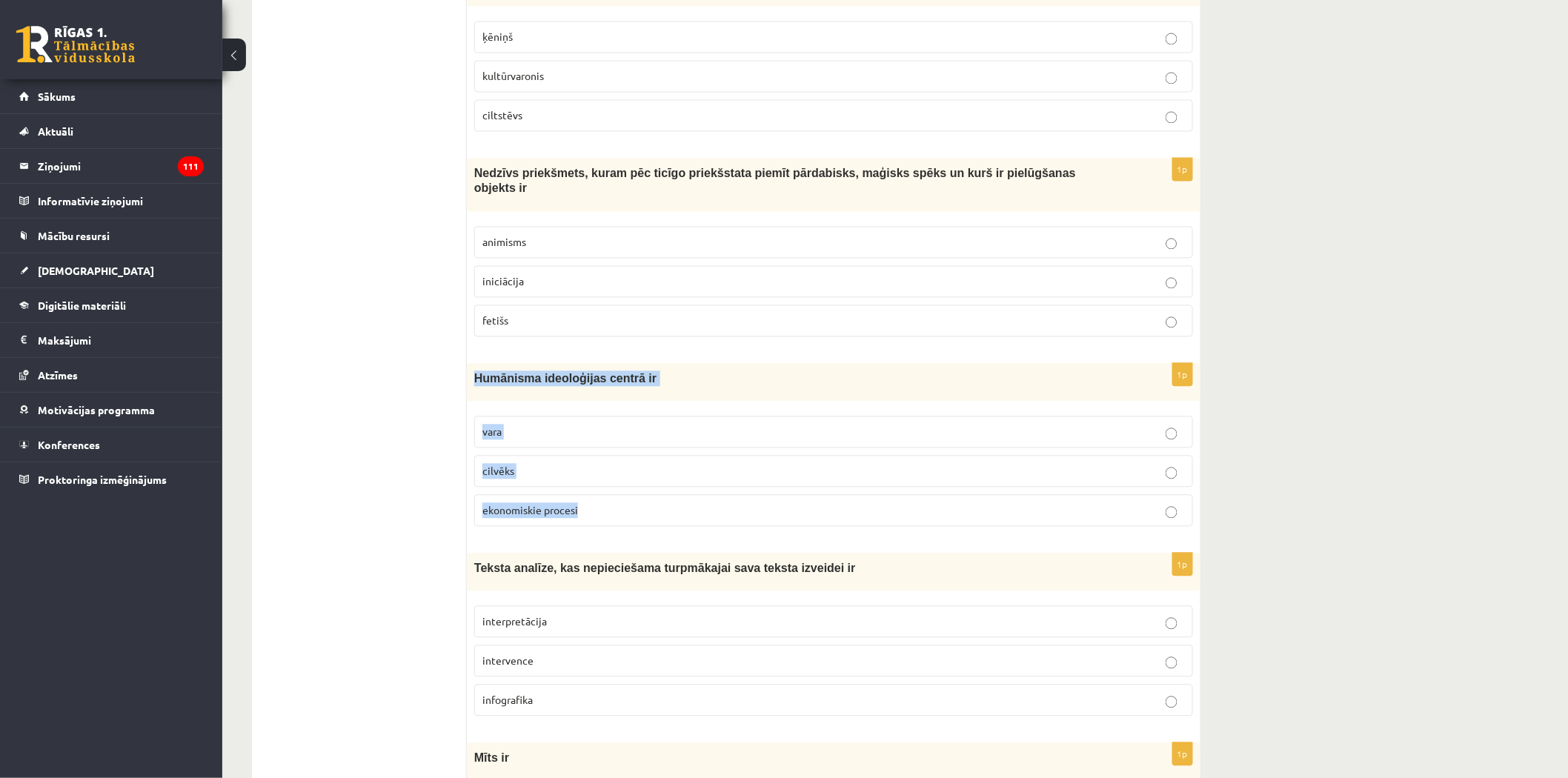
drag, startPoint x: 476, startPoint y: 369, endPoint x: 597, endPoint y: 498, distance: 176.9
click at [597, 498] on div "1p Humānisma ideoloģijas centrā ir vara cilvēks ekonomiskie procesi" at bounding box center [833, 451] width 733 height 175
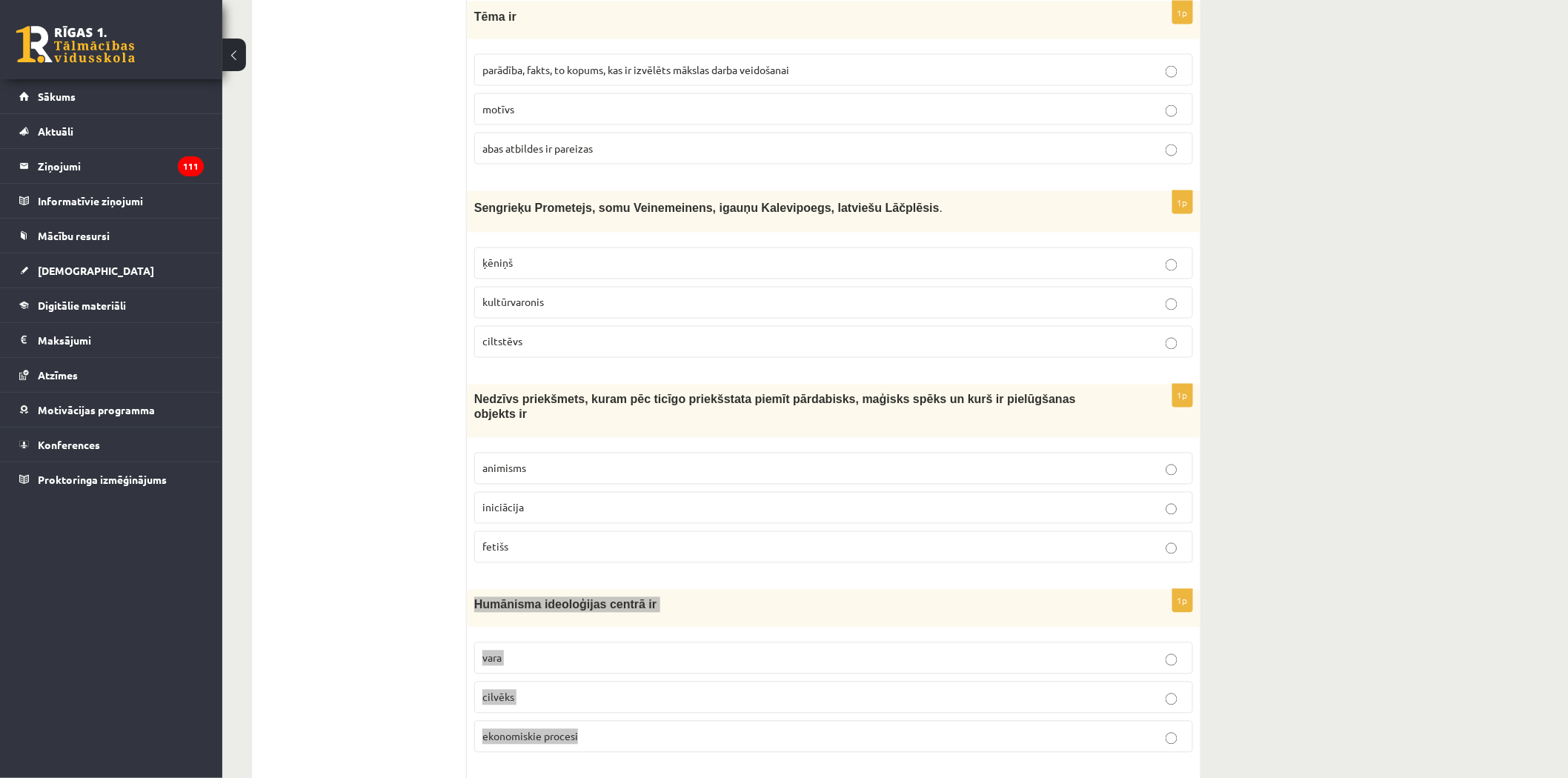
scroll to position [3354, 0]
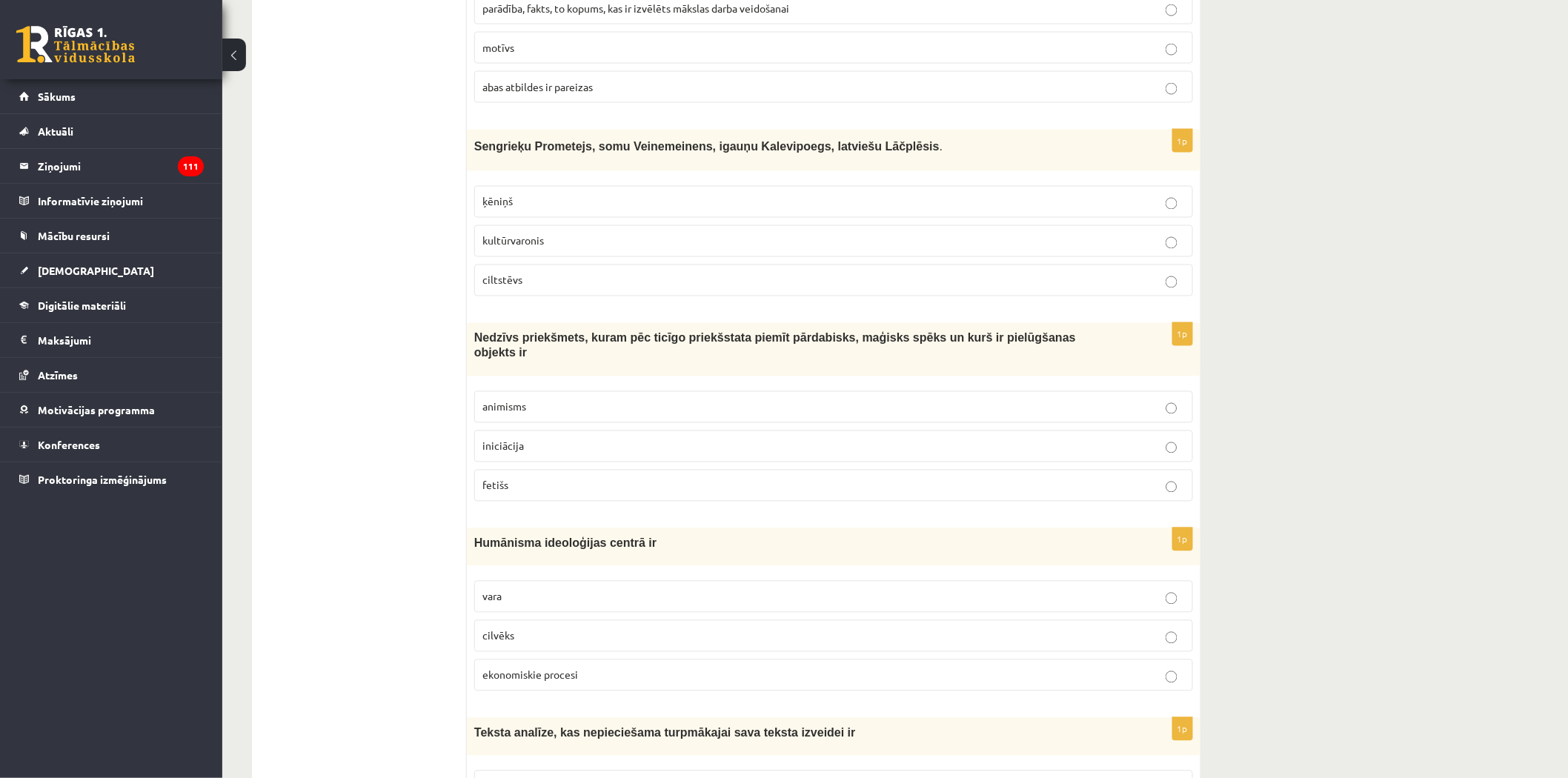
click at [508, 478] on p "fetišs" at bounding box center [833, 486] width 702 height 16
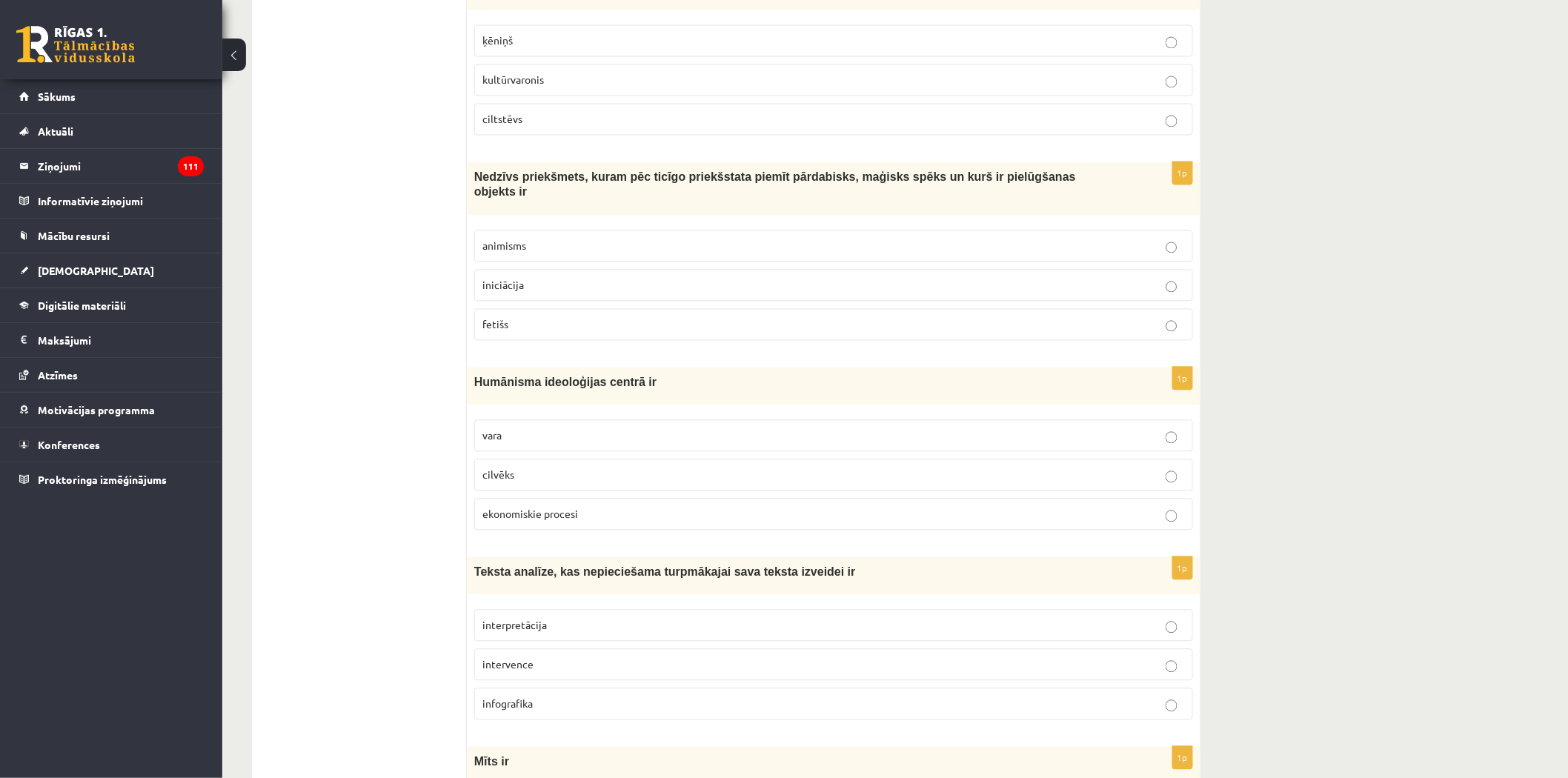
scroll to position [3518, 0]
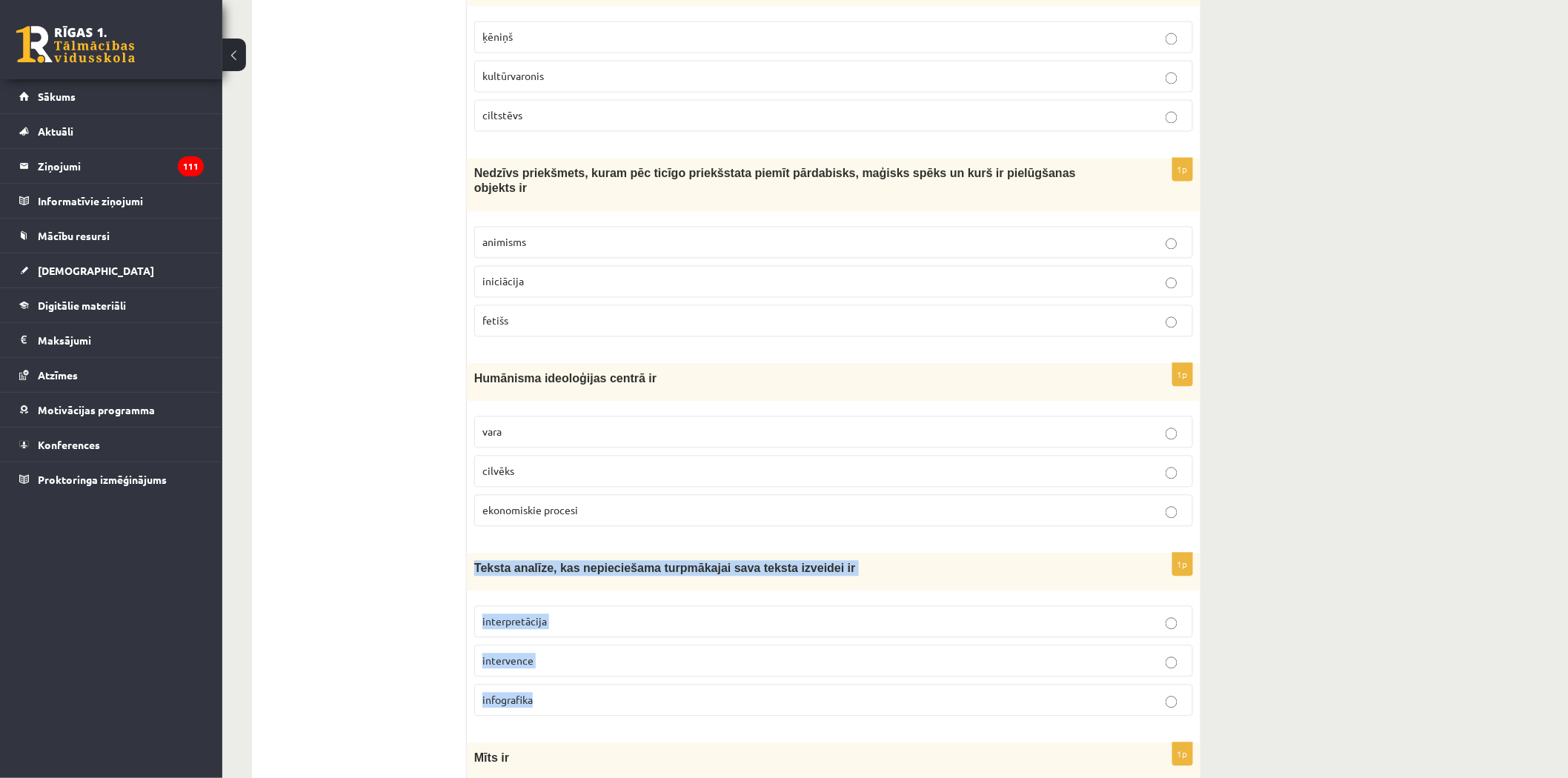
drag, startPoint x: 476, startPoint y: 559, endPoint x: 579, endPoint y: 709, distance: 182.0
click at [579, 709] on div "1p Teksta analīze, kas nepieciešama turpmākajai sava teksta izveidei ir interpr…" at bounding box center [833, 641] width 733 height 175
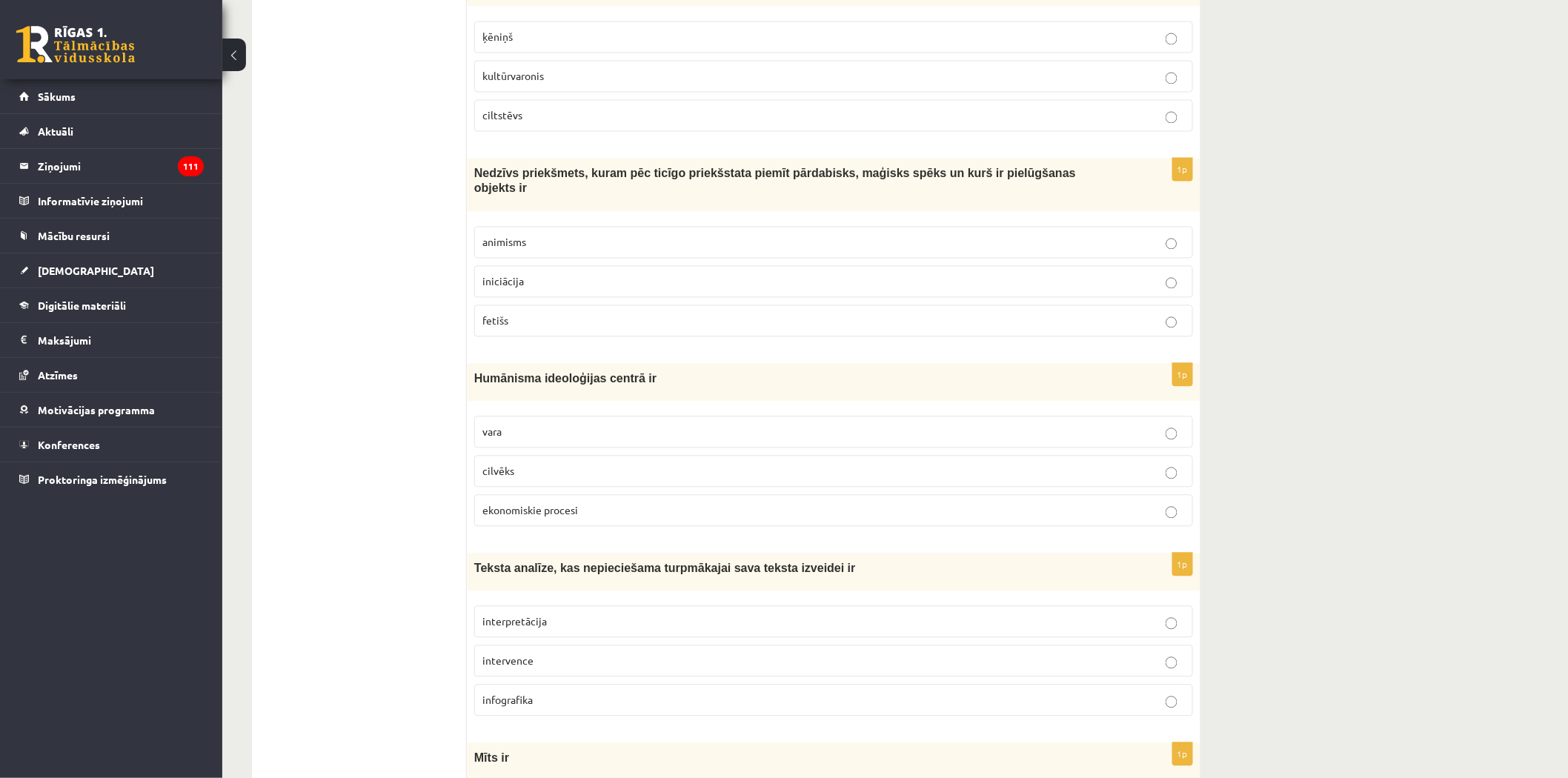
click at [521, 464] on p "cilvēks" at bounding box center [833, 471] width 702 height 16
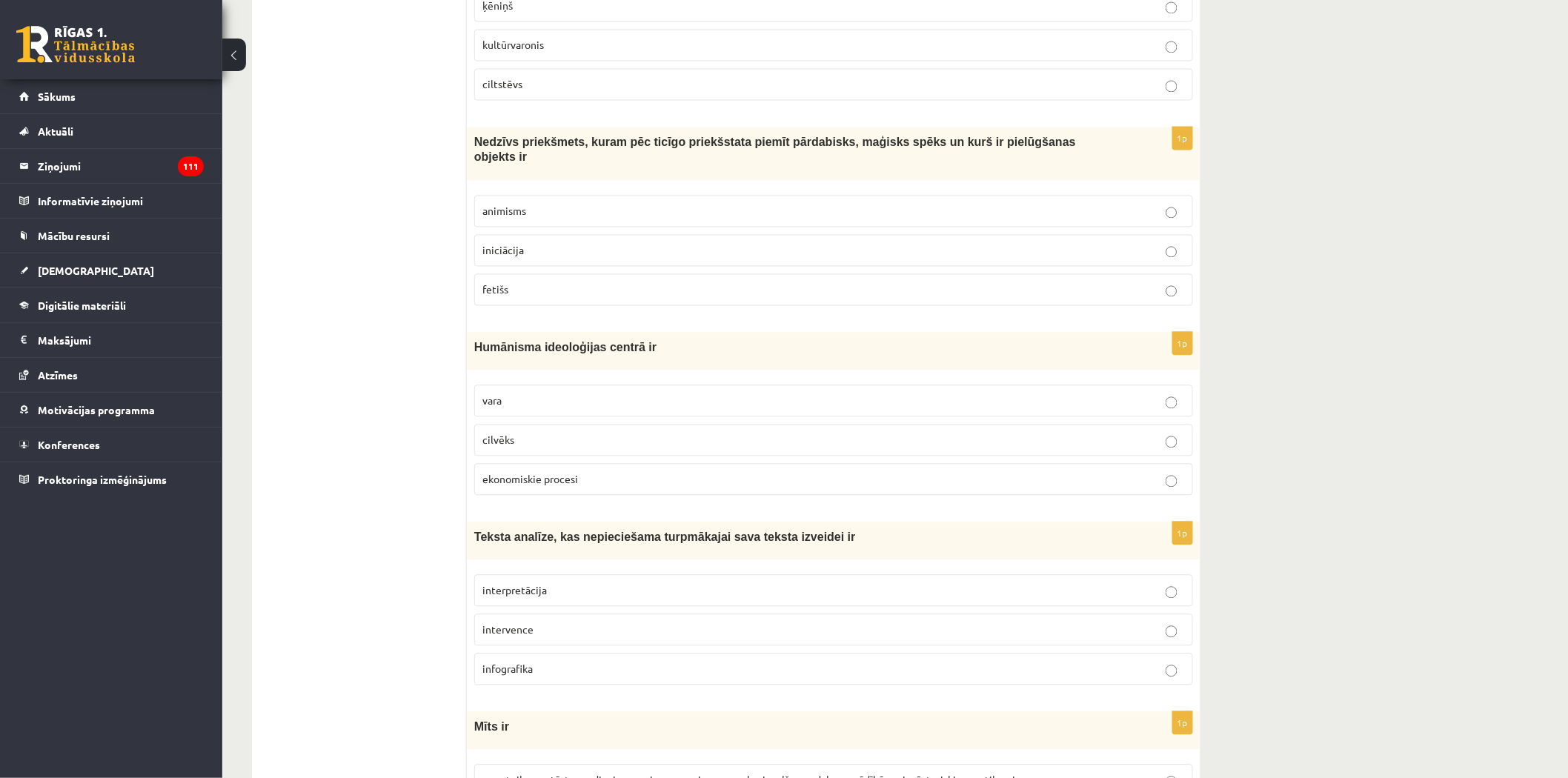
scroll to position [3683, 0]
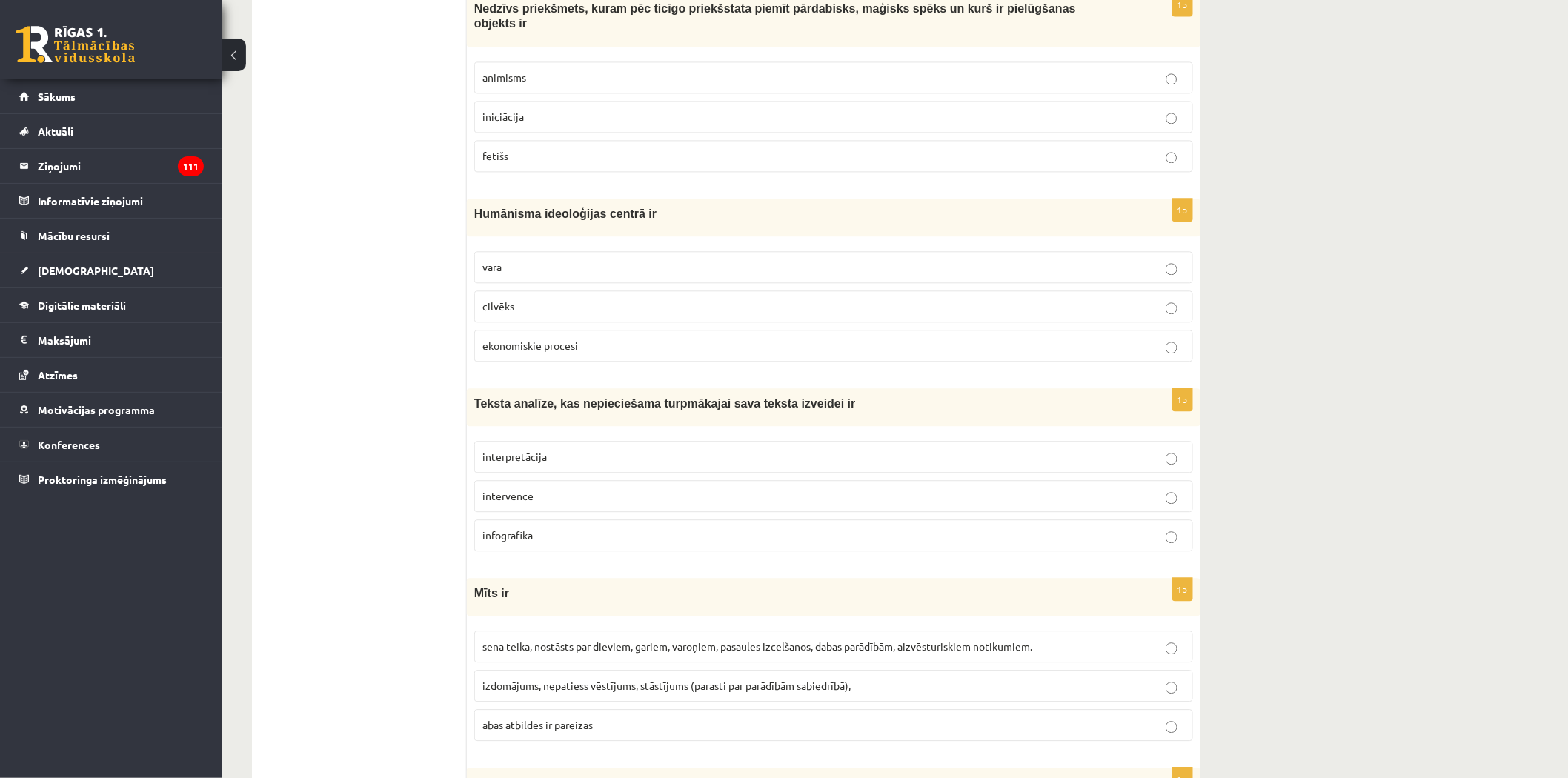
click at [545, 455] on span "interpretācija" at bounding box center [514, 457] width 64 height 14
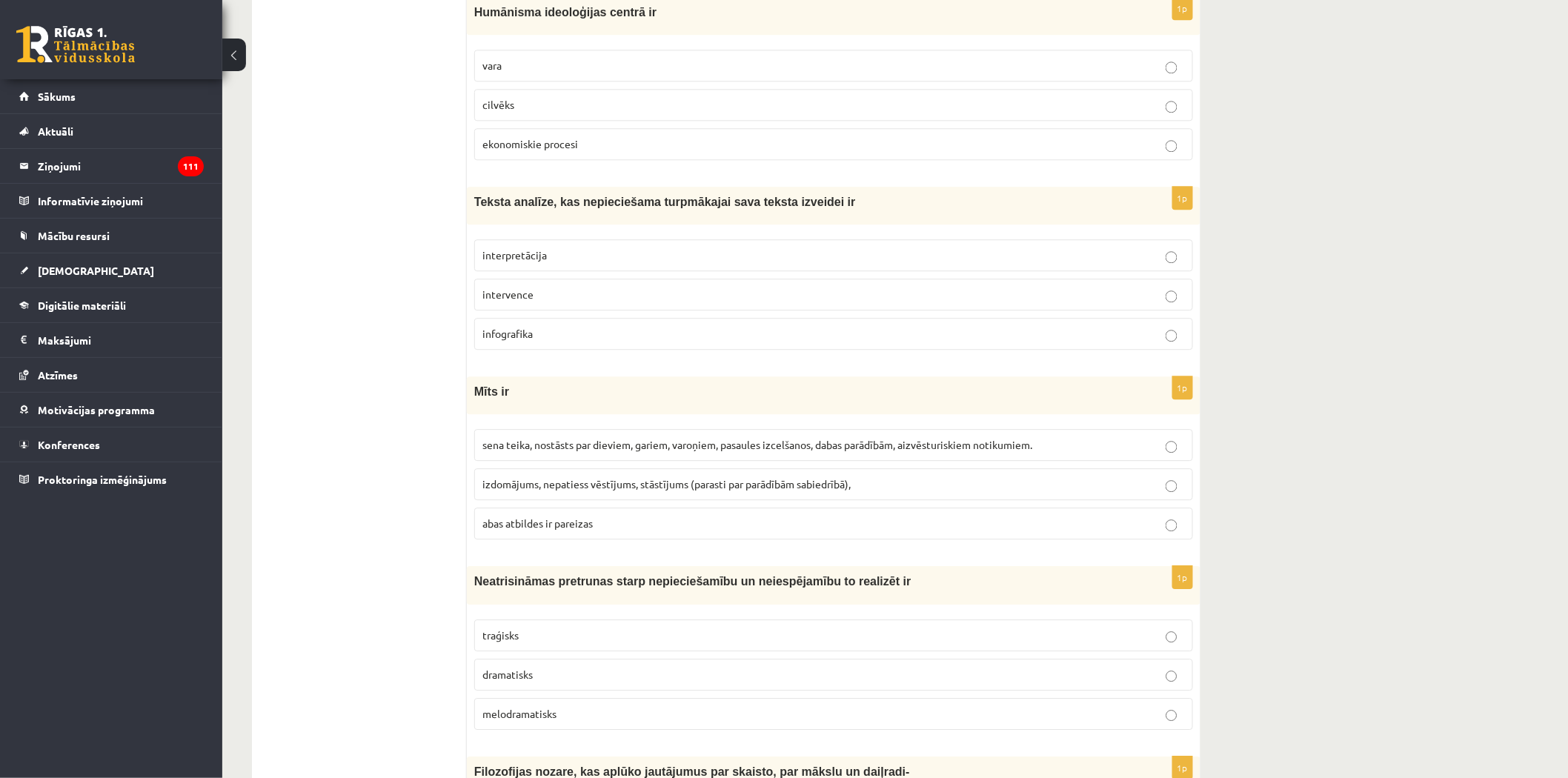
scroll to position [3930, 0]
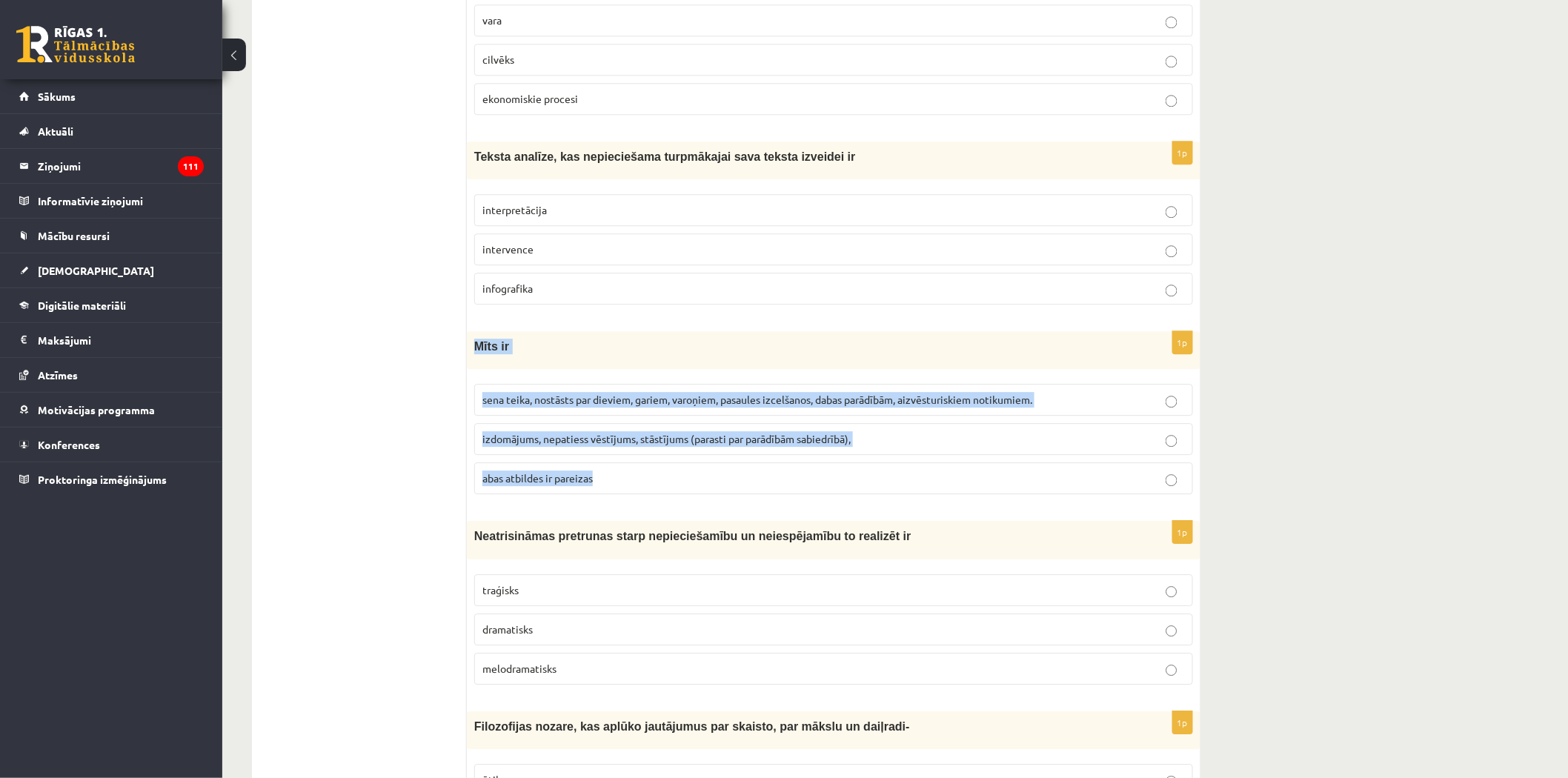
drag, startPoint x: 469, startPoint y: 345, endPoint x: 536, endPoint y: 411, distance: 94.0
click at [608, 479] on div "1p Mīts ir sena teika, nostāsts par dieviem, gariem, varoņiem, pasaules izcelša…" at bounding box center [833, 418] width 733 height 175
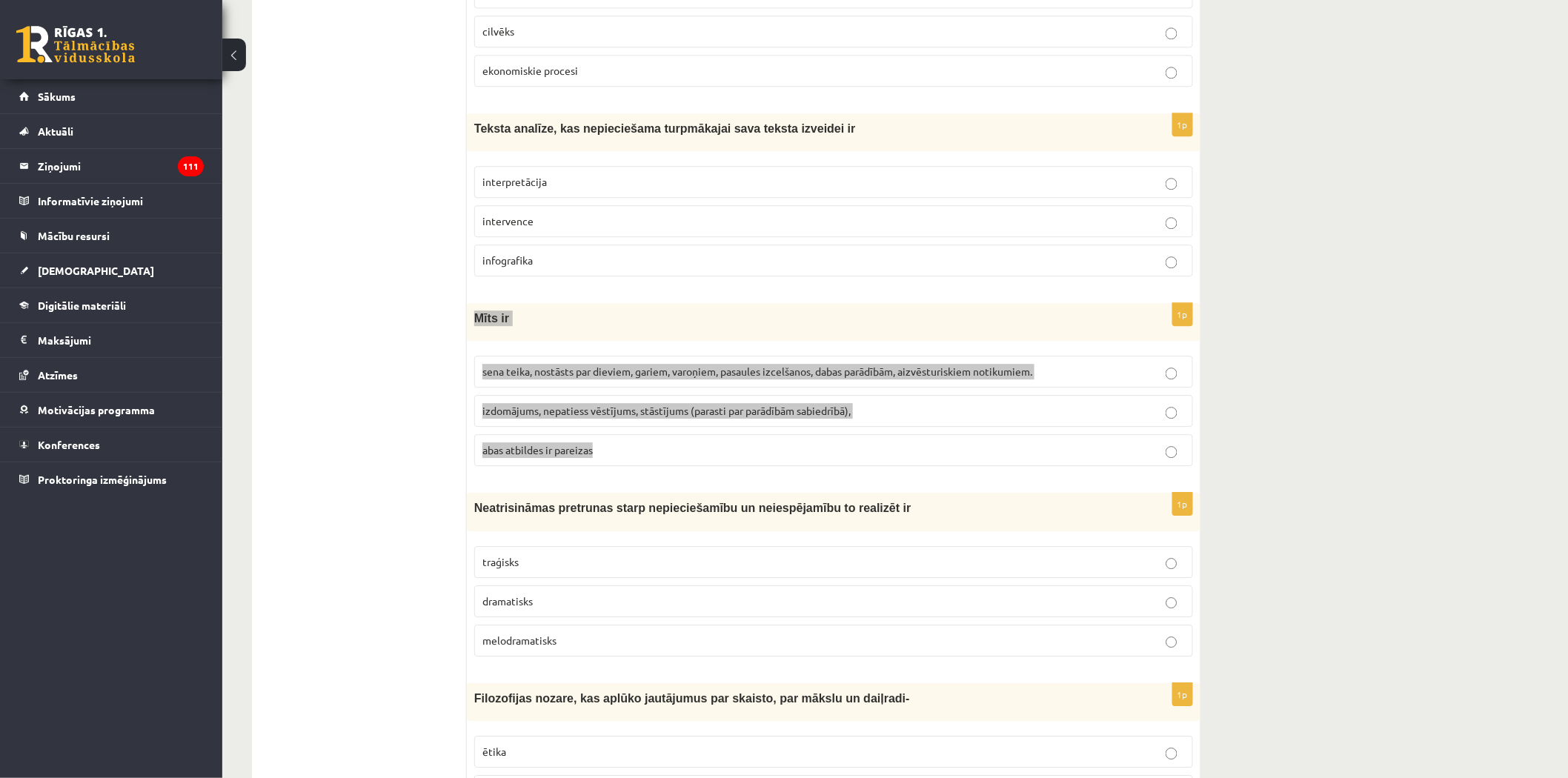
scroll to position [4095, 0]
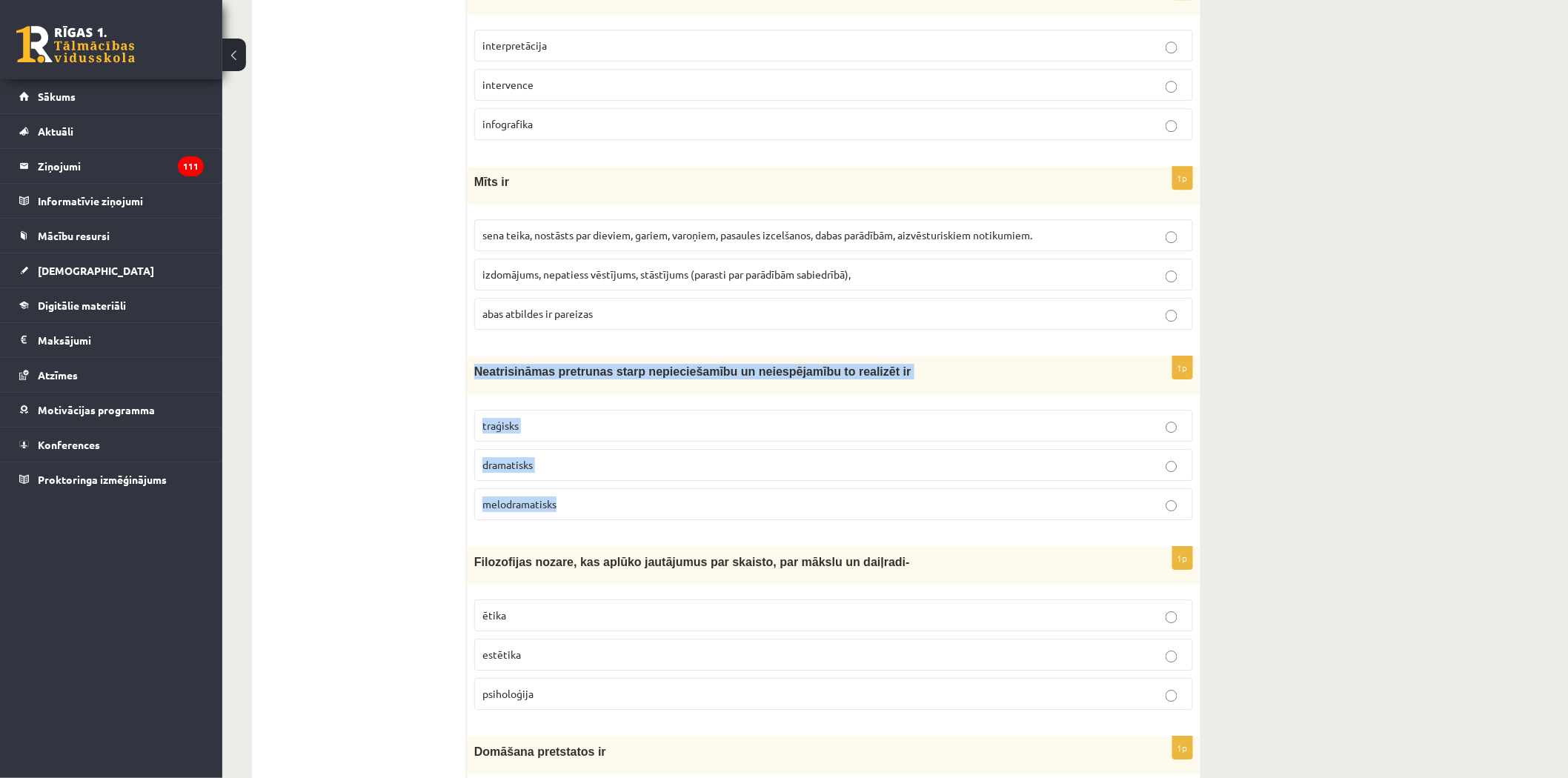
drag, startPoint x: 474, startPoint y: 363, endPoint x: 598, endPoint y: 502, distance: 186.3
click at [598, 502] on div "1p Neatrisināmas pretrunas starp nepieciešamību un neiespējamību to realizēt ir…" at bounding box center [833, 443] width 733 height 175
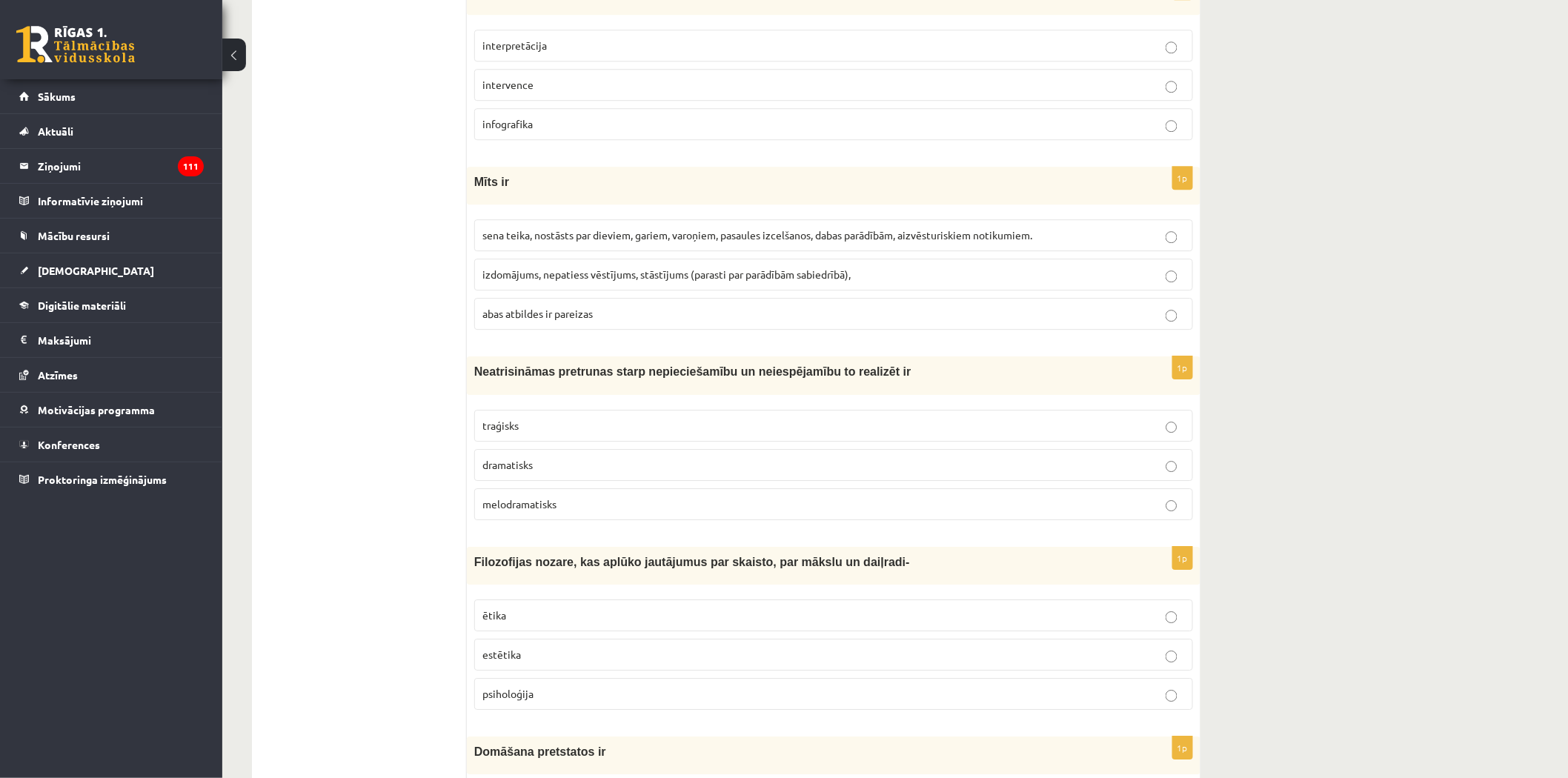
click at [532, 307] on span "abas atbildes ir pareizas" at bounding box center [538, 314] width 111 height 14
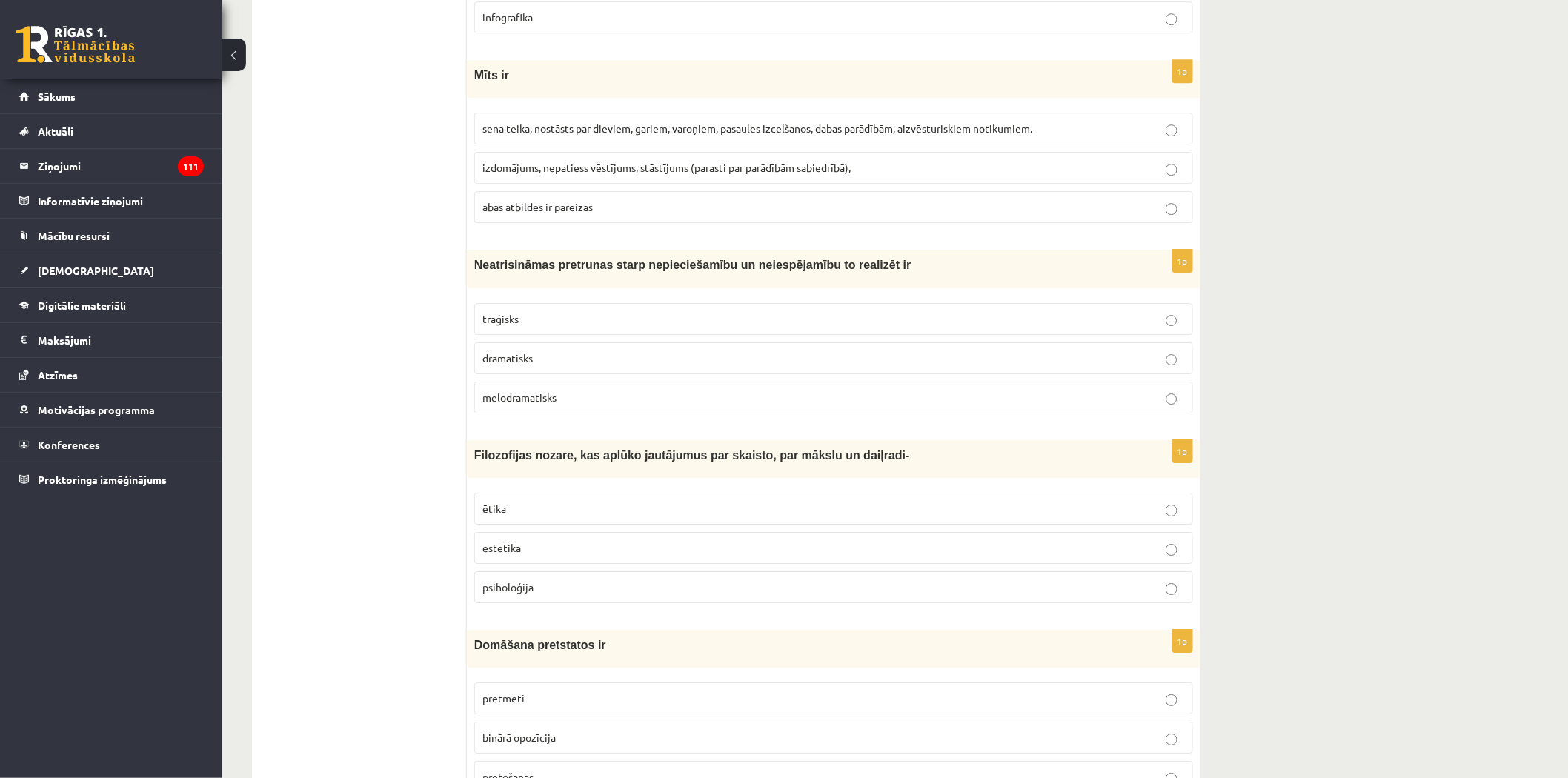
scroll to position [4259, 0]
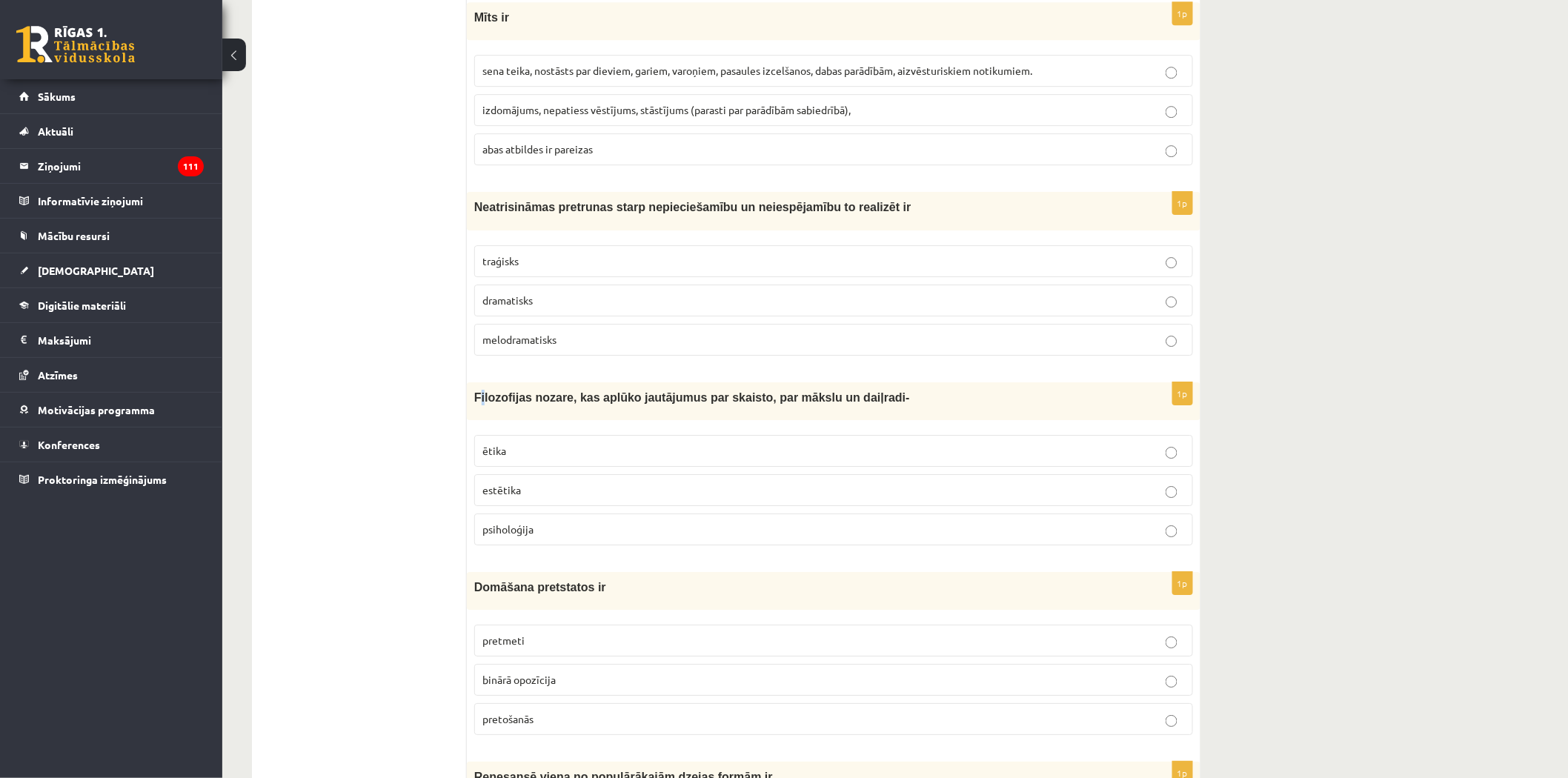
click at [482, 391] on span "Filozofijas nozare, kas aplūko jautājumus par skaisto, par mākslu un daiļradi-" at bounding box center [692, 397] width 436 height 13
drag, startPoint x: 472, startPoint y: 386, endPoint x: 576, endPoint y: 532, distance: 179.3
click at [579, 539] on div "1p Filozofijas nozare, kas aplūko jautājumus par skaisto, par mākslu un daiļrad…" at bounding box center [833, 470] width 733 height 175
click at [516, 486] on span "estētika" at bounding box center [501, 490] width 39 height 14
click at [524, 254] on p "traģisks" at bounding box center [833, 261] width 702 height 16
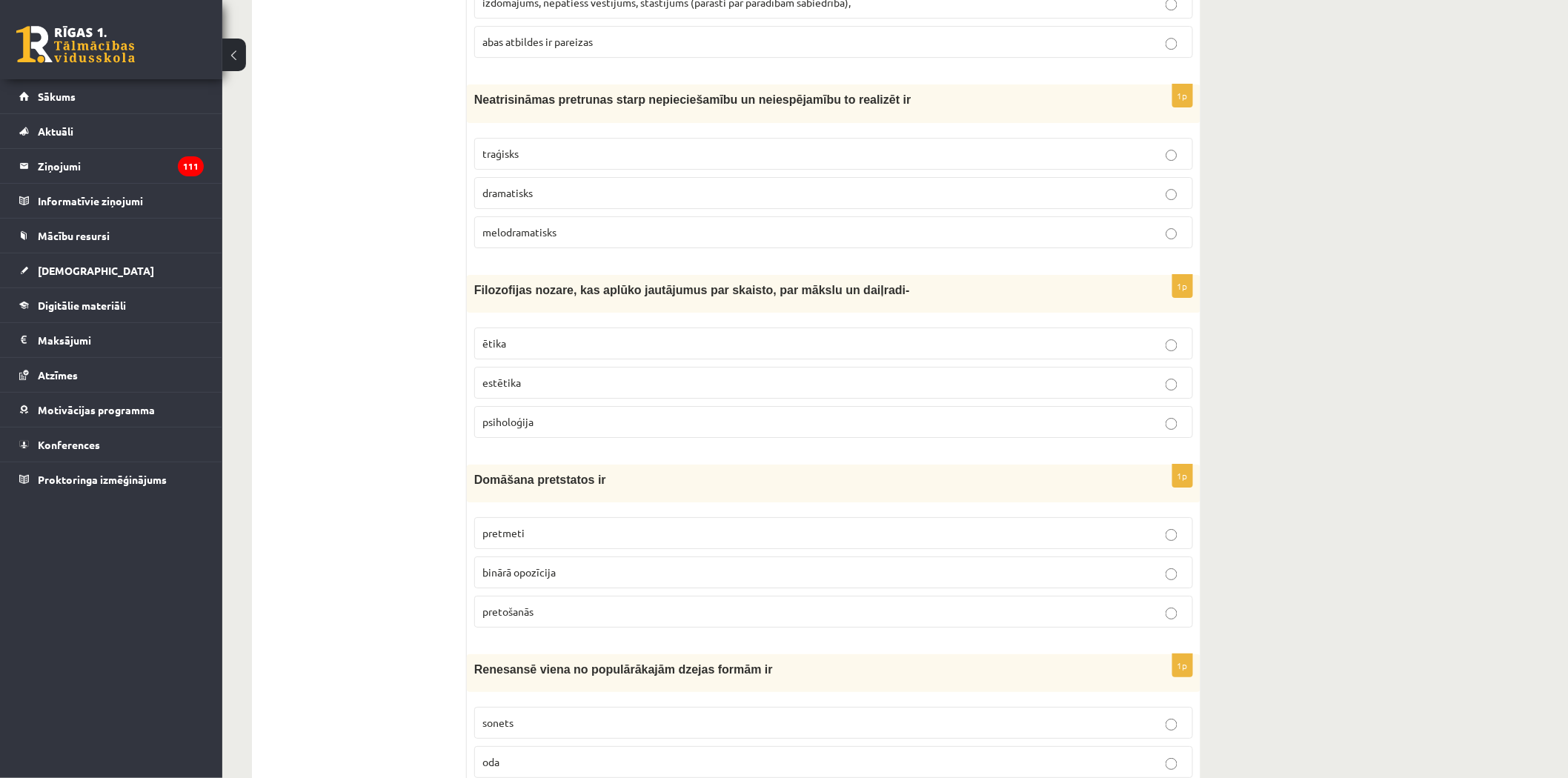
scroll to position [4507, 0]
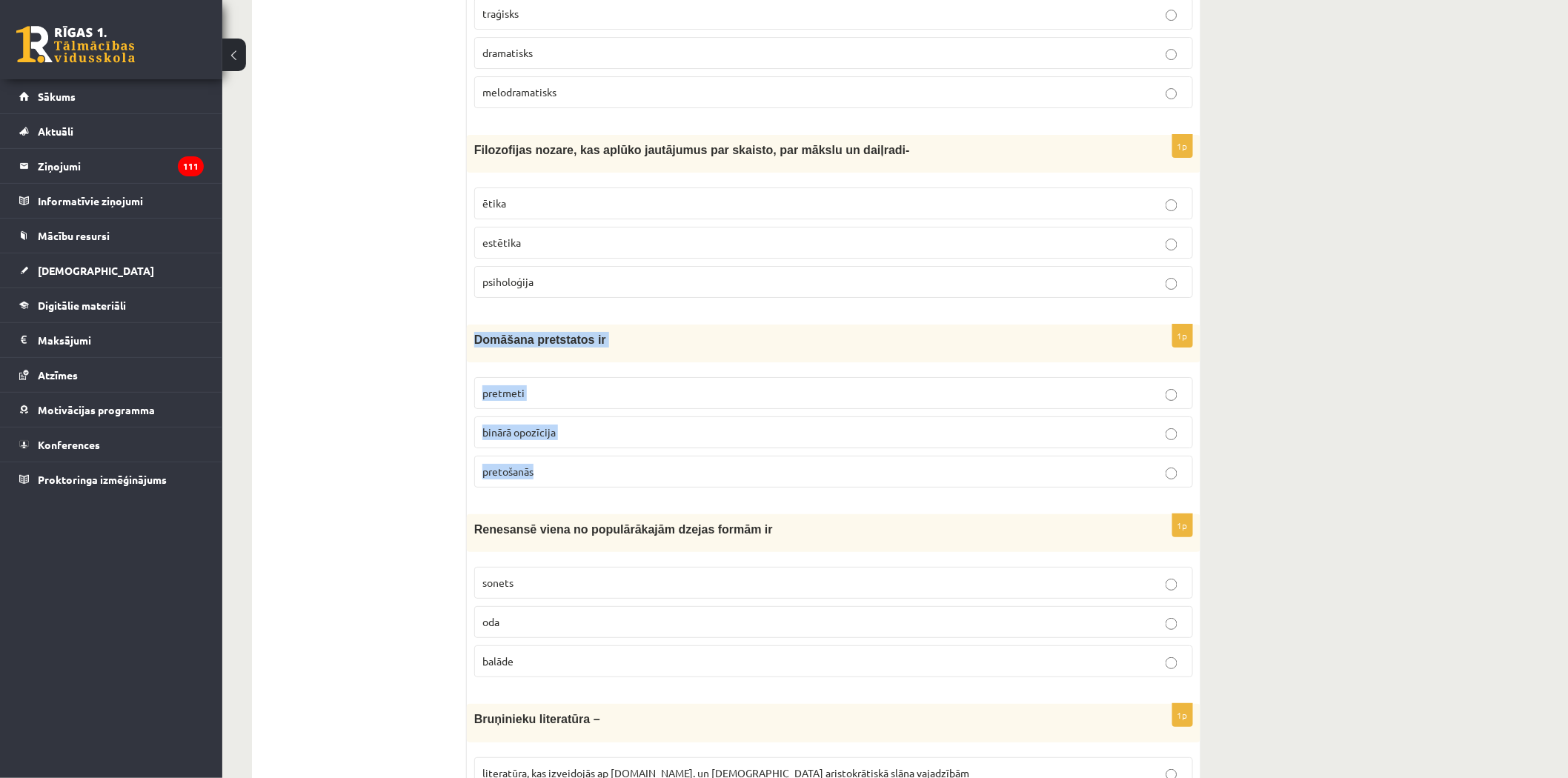
drag, startPoint x: 474, startPoint y: 330, endPoint x: 589, endPoint y: 480, distance: 189.0
click at [589, 480] on div "1p Domāšana pretstatos ir pretmeti binārā opozīcija pretošanās" at bounding box center [833, 411] width 733 height 175
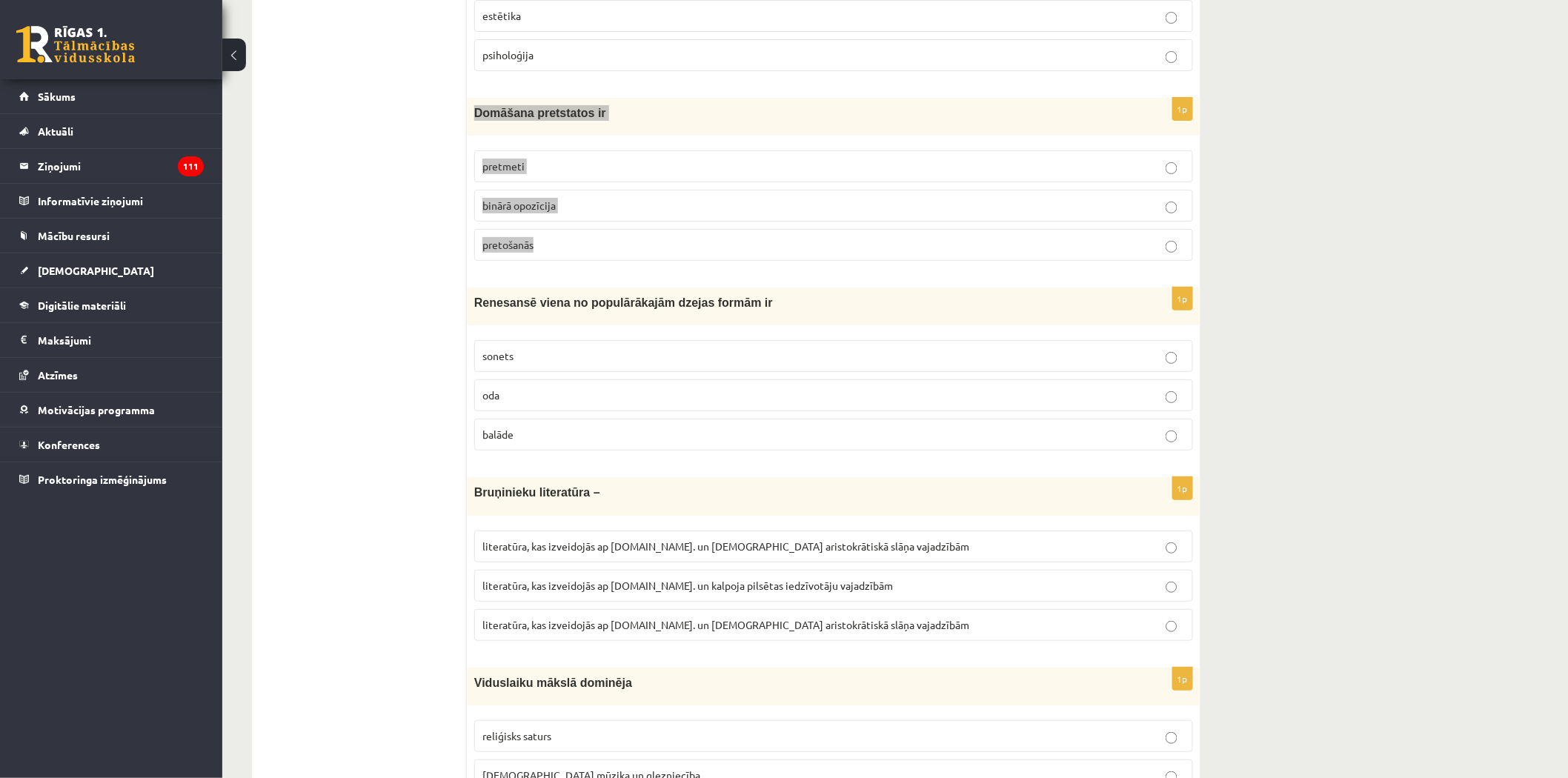
scroll to position [4754, 0]
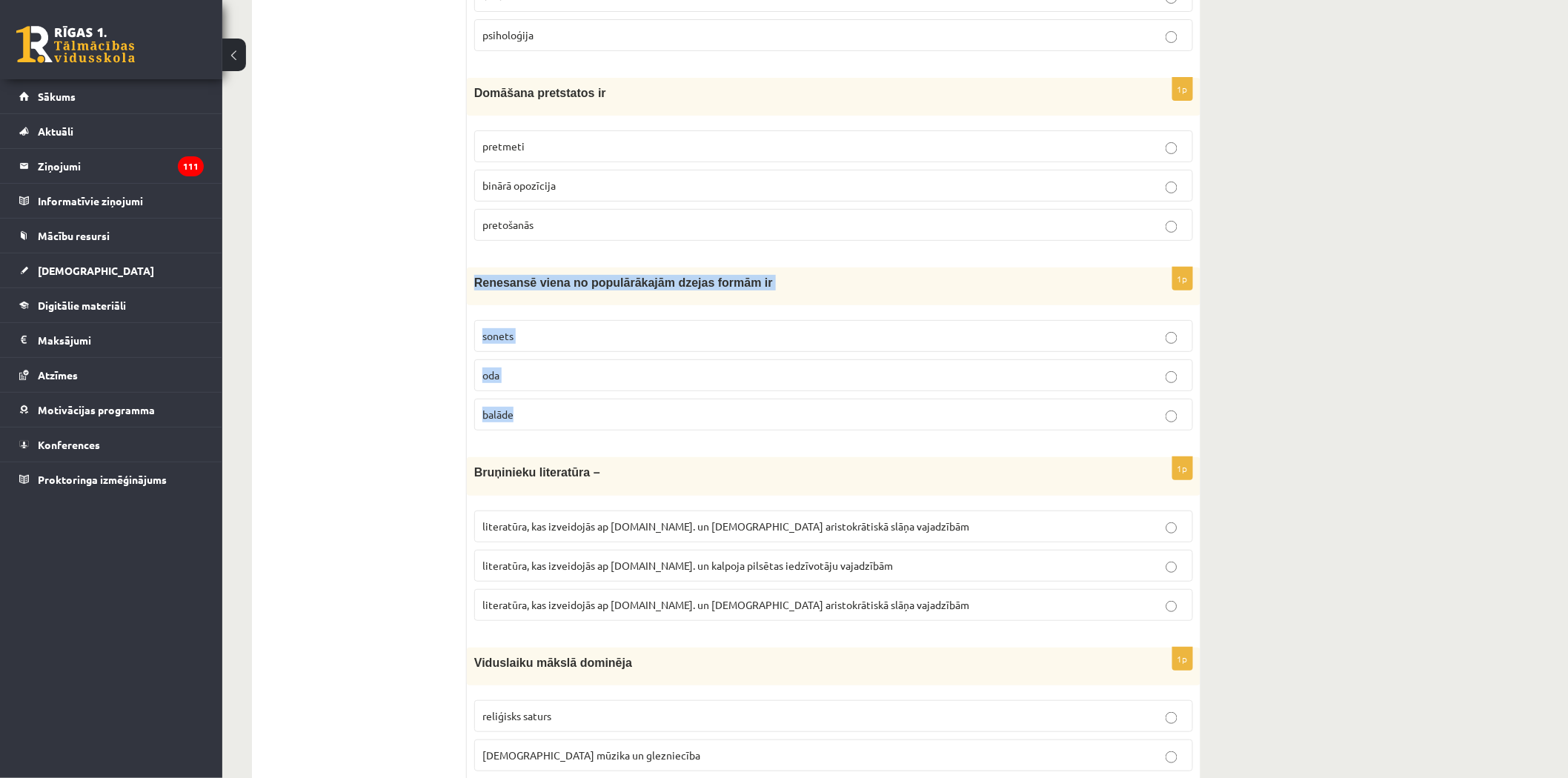
drag, startPoint x: 472, startPoint y: 283, endPoint x: 539, endPoint y: 420, distance: 152.5
click at [539, 420] on div "1p Renesansē viena no populārākajām dzejas formām ir sonets oda balāde" at bounding box center [833, 355] width 733 height 175
click at [560, 189] on label "binārā opozīcija" at bounding box center [833, 186] width 719 height 32
drag, startPoint x: 473, startPoint y: 277, endPoint x: 270, endPoint y: 223, distance: 210.1
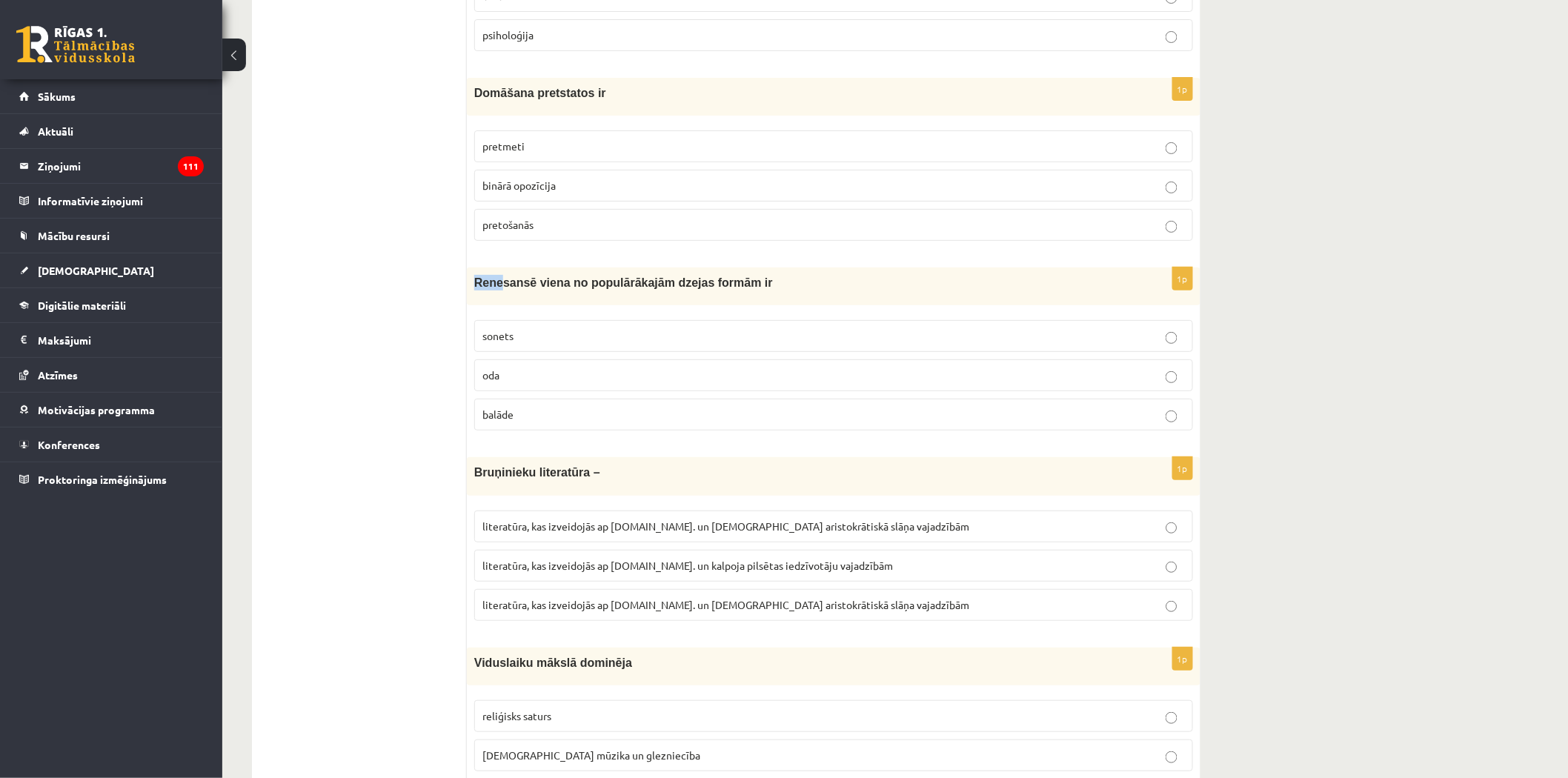
click at [498, 291] on div "Renesansē viena no populārākajām dzejas formām ir" at bounding box center [833, 286] width 733 height 38
click at [522, 334] on p "sonets" at bounding box center [833, 336] width 702 height 16
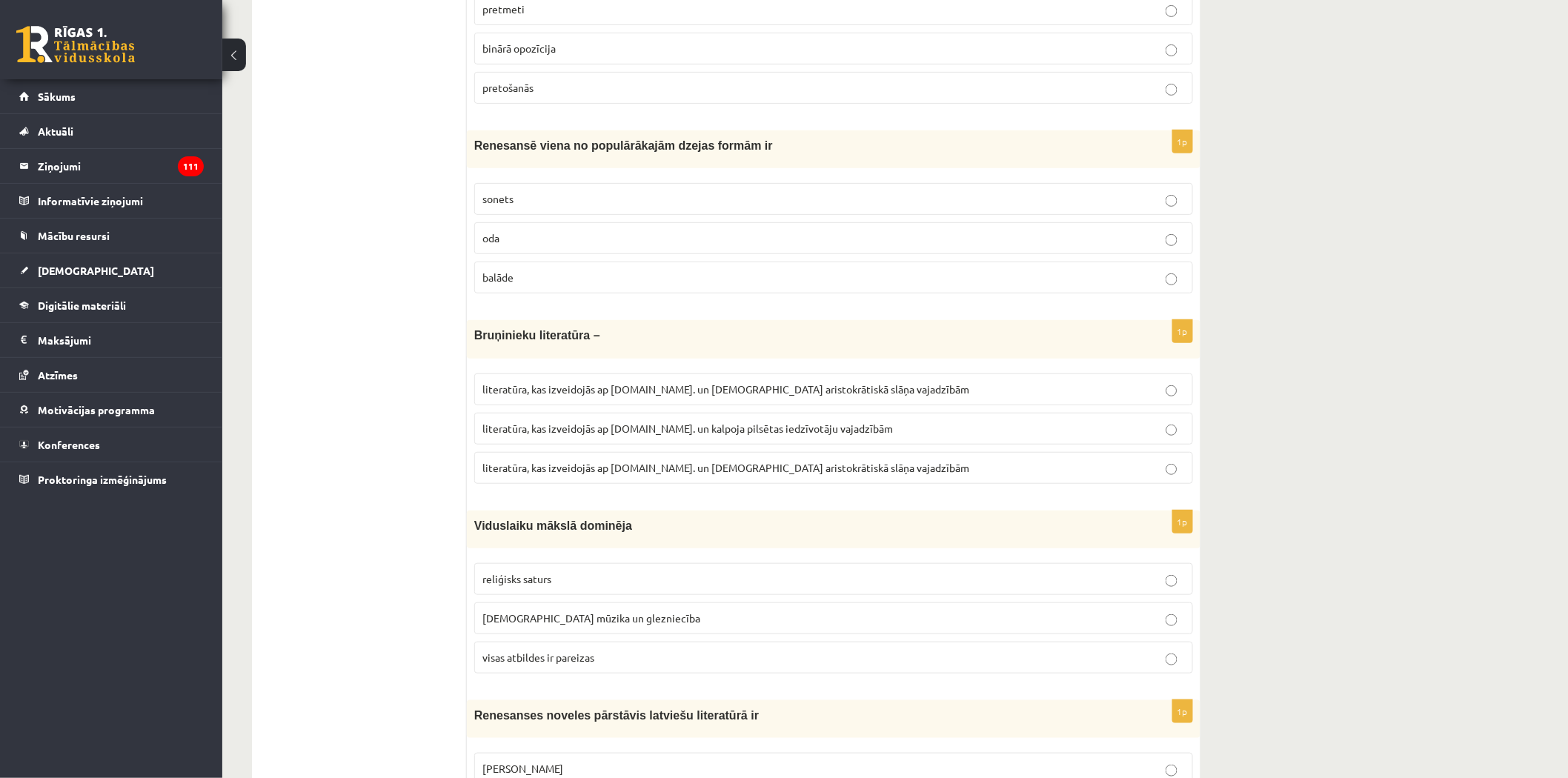
scroll to position [4918, 0]
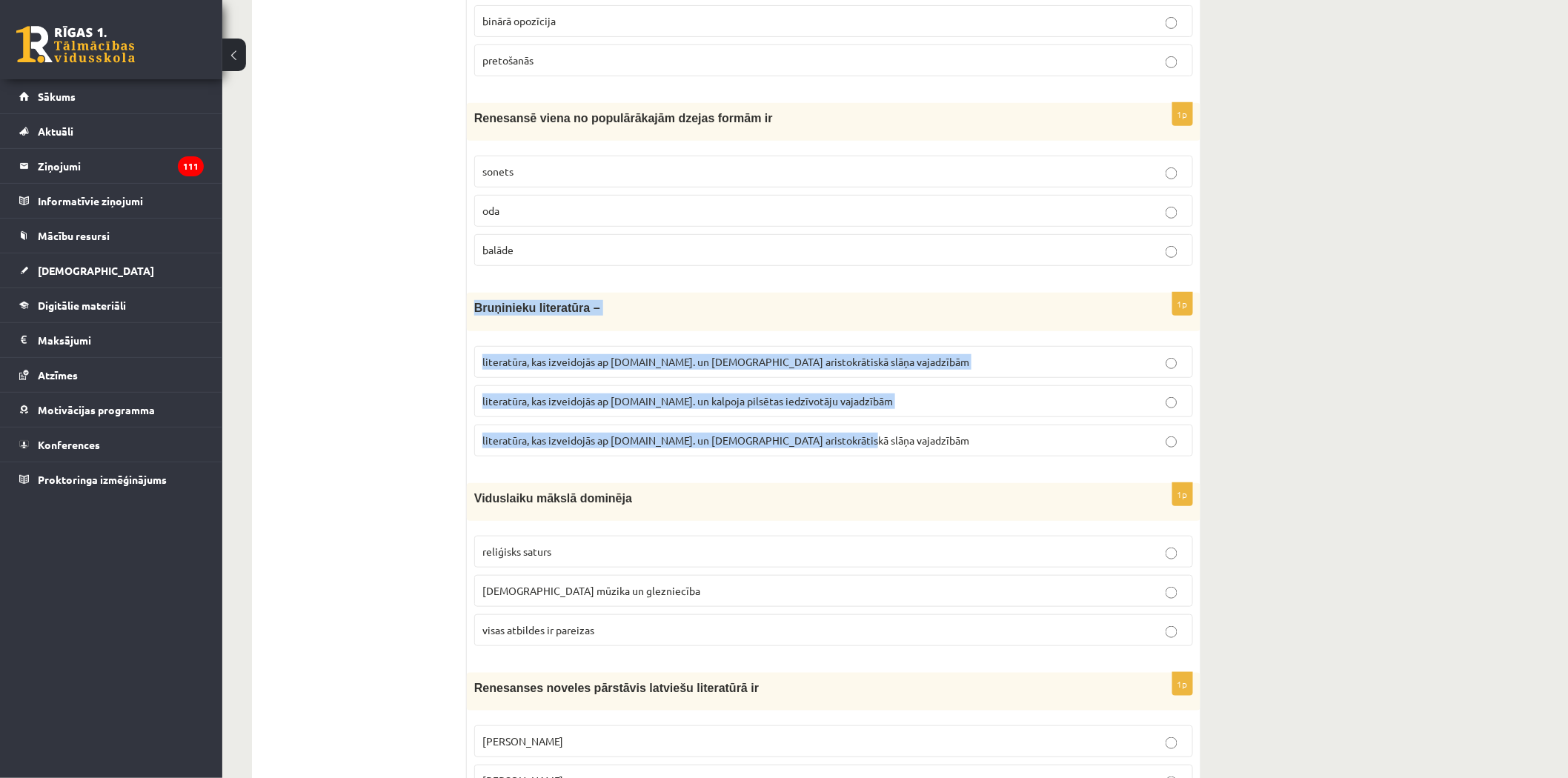
drag, startPoint x: 474, startPoint y: 305, endPoint x: 860, endPoint y: 420, distance: 402.8
click at [870, 435] on div "1p Bruņinieku literatūra – literatūra, kas izveidojās ap 20.gs. un kalpoja aris…" at bounding box center [833, 380] width 733 height 175
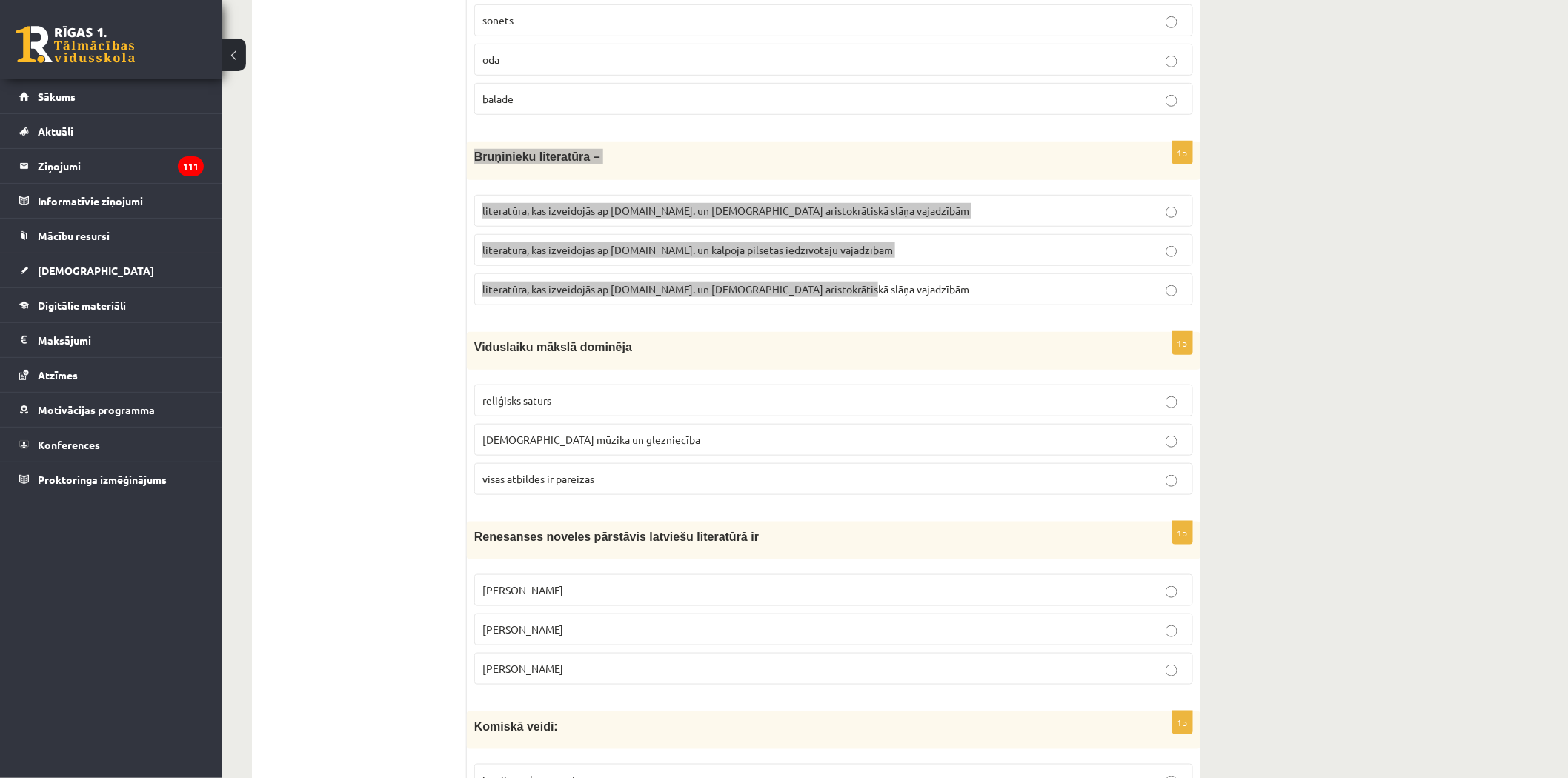
scroll to position [5083, 0]
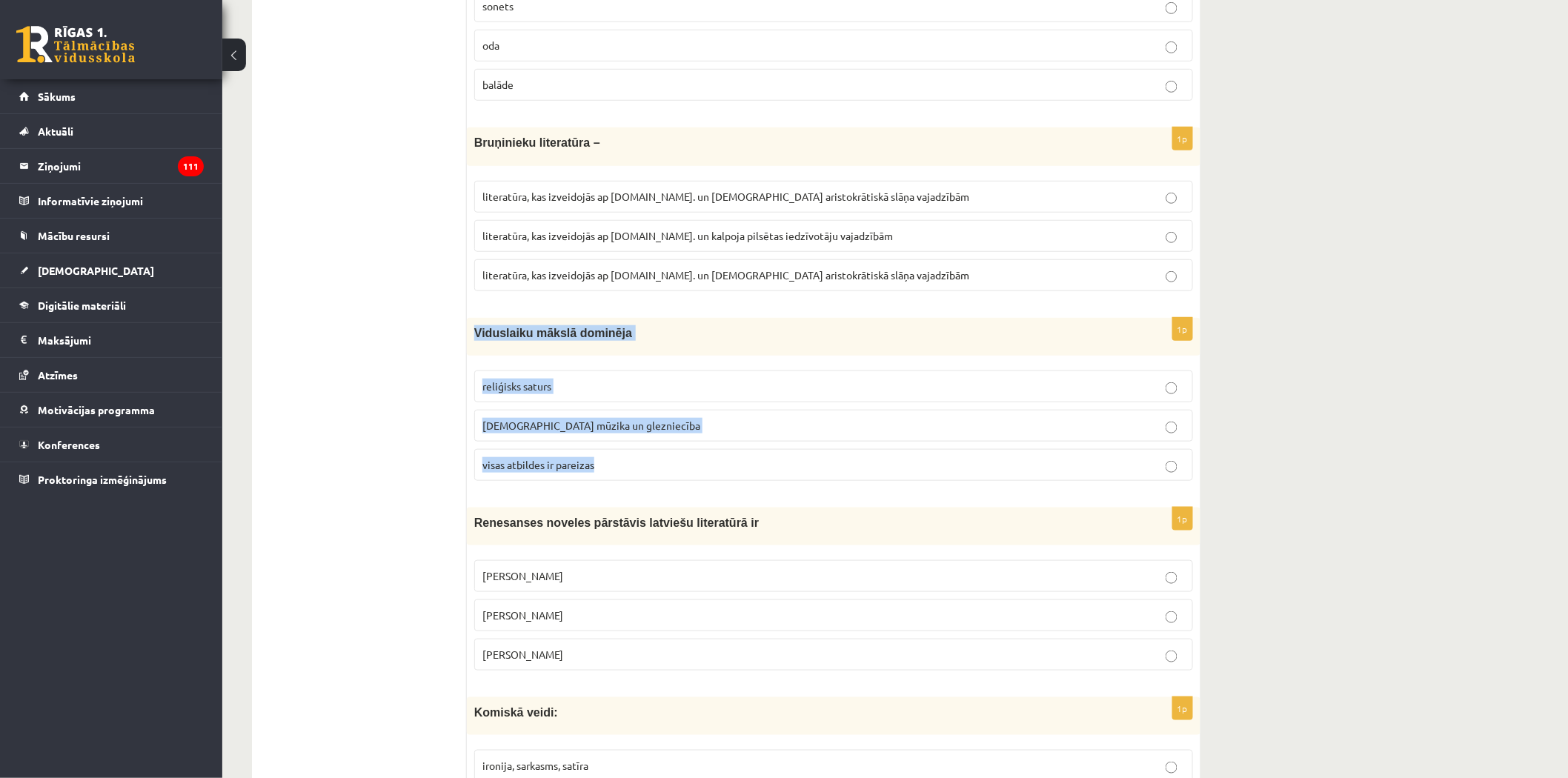
drag, startPoint x: 472, startPoint y: 331, endPoint x: 604, endPoint y: 461, distance: 185.3
click at [612, 464] on div "1p Viduslaiku mākslā dominēja reliģisks saturs baznīcas mūzika un glezniecība v…" at bounding box center [833, 405] width 733 height 175
click at [573, 271] on span "literatūra, kas izveidojās ap 12.gs. un kalpoja aristokrātiskā slāņa vajadzībām" at bounding box center [726, 275] width 487 height 14
click at [543, 463] on span "visas atbildes ir pareizas" at bounding box center [539, 464] width 112 height 14
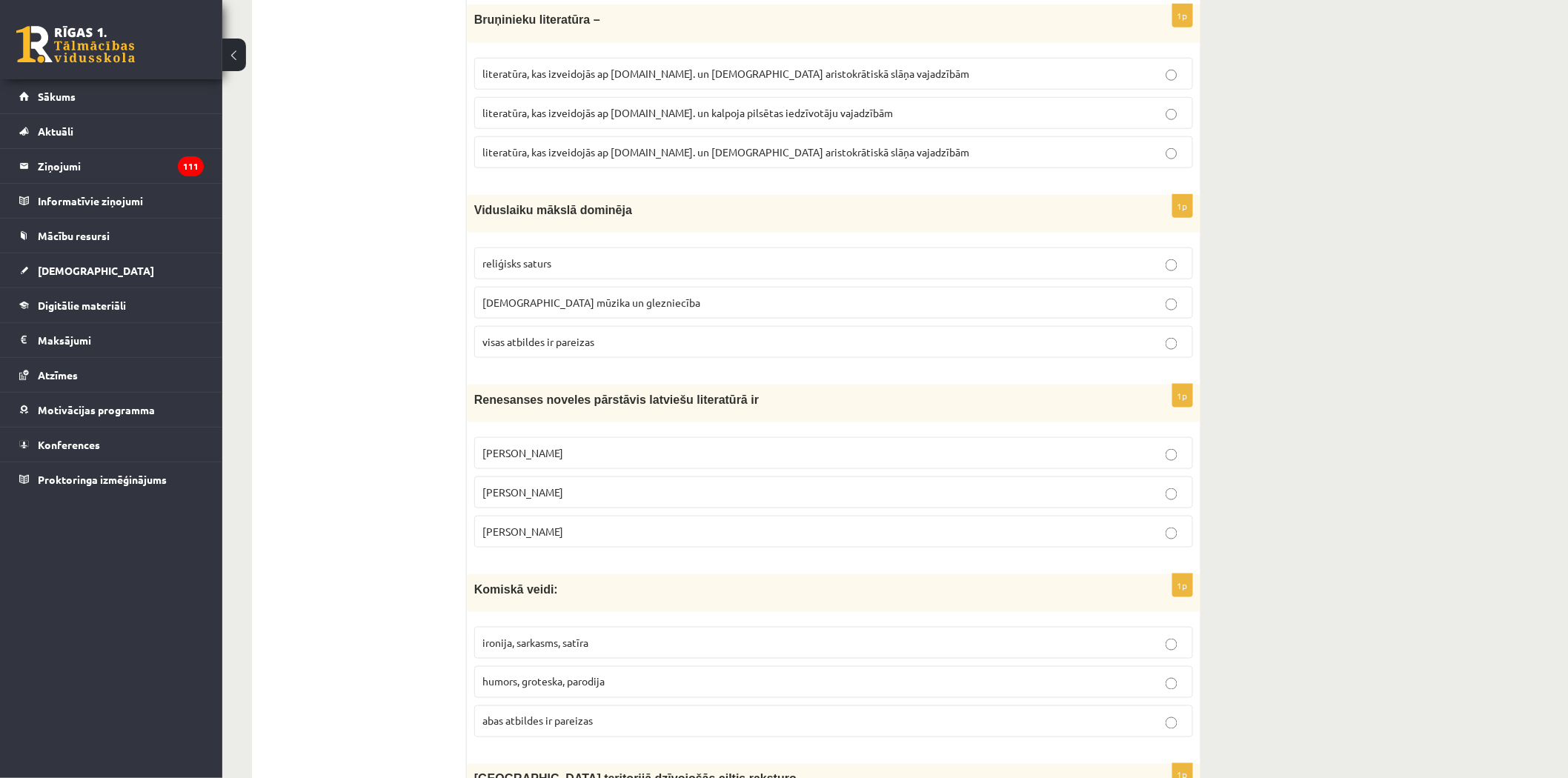
scroll to position [5329, 0]
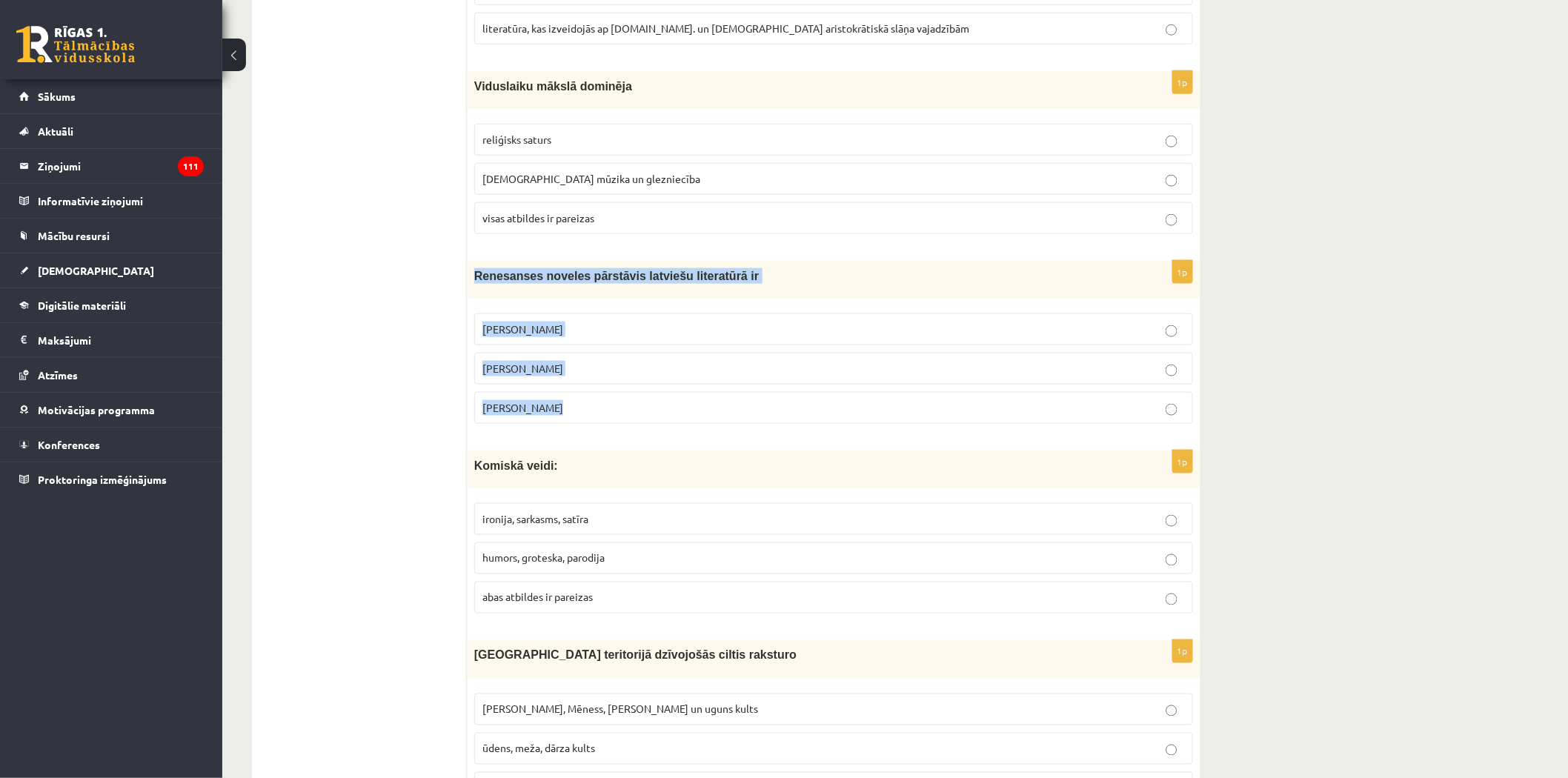
drag, startPoint x: 470, startPoint y: 274, endPoint x: 564, endPoint y: 408, distance: 163.7
click at [564, 408] on div "1p Renesanses noveles pārstāvis latviešu literatūrā ir Rūdolfs Blaumanis Kārlis…" at bounding box center [833, 348] width 733 height 175
click at [523, 322] on span "Rūdolfs Blaumanis" at bounding box center [523, 329] width 81 height 14
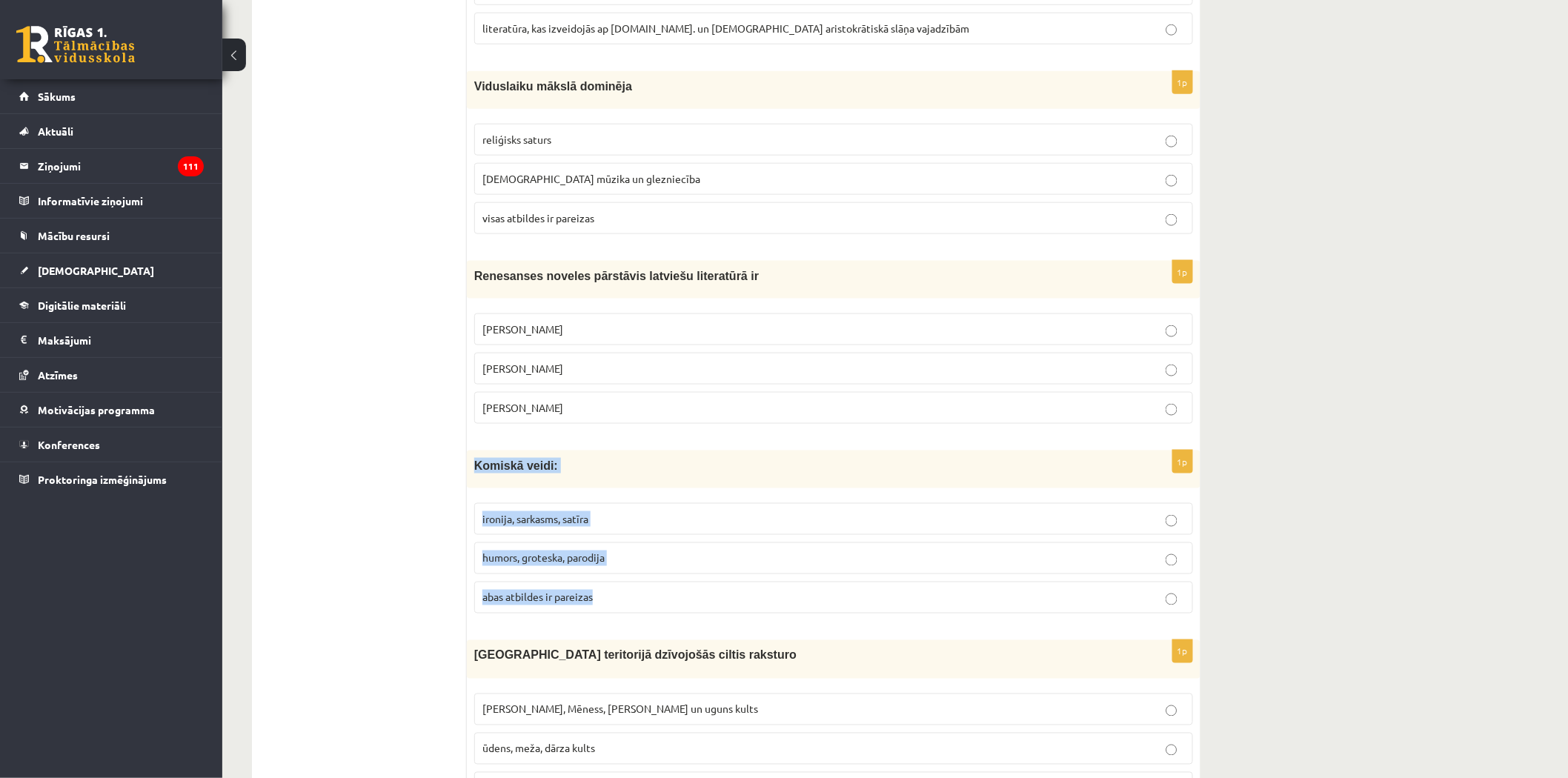
drag, startPoint x: 470, startPoint y: 460, endPoint x: 630, endPoint y: 586, distance: 203.7
click at [630, 586] on div "1p Komiskā veidi: ironija, sarkasms, satīra humors, groteska, parodija abas atb…" at bounding box center [833, 538] width 733 height 175
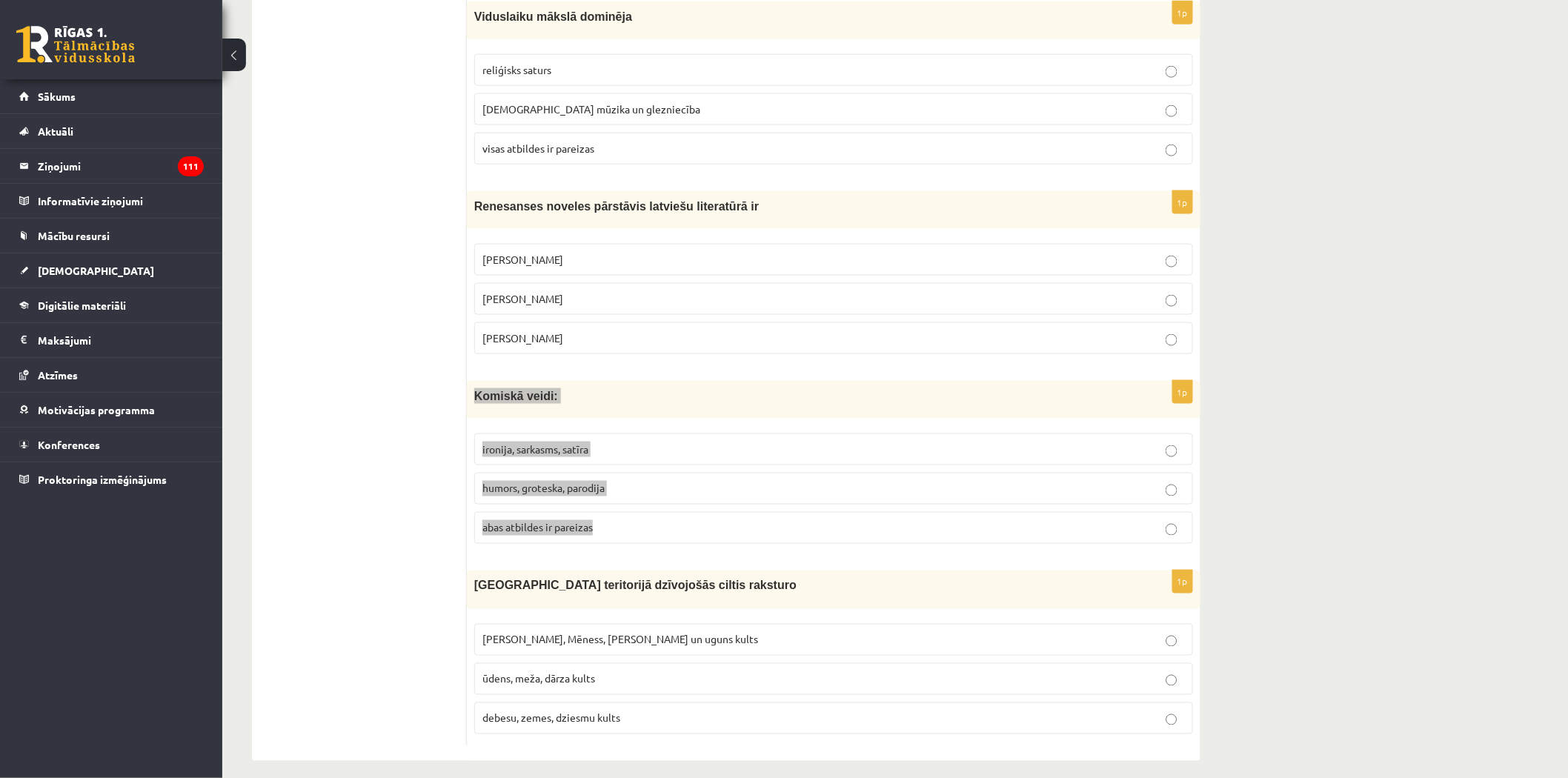
scroll to position [5412, 0]
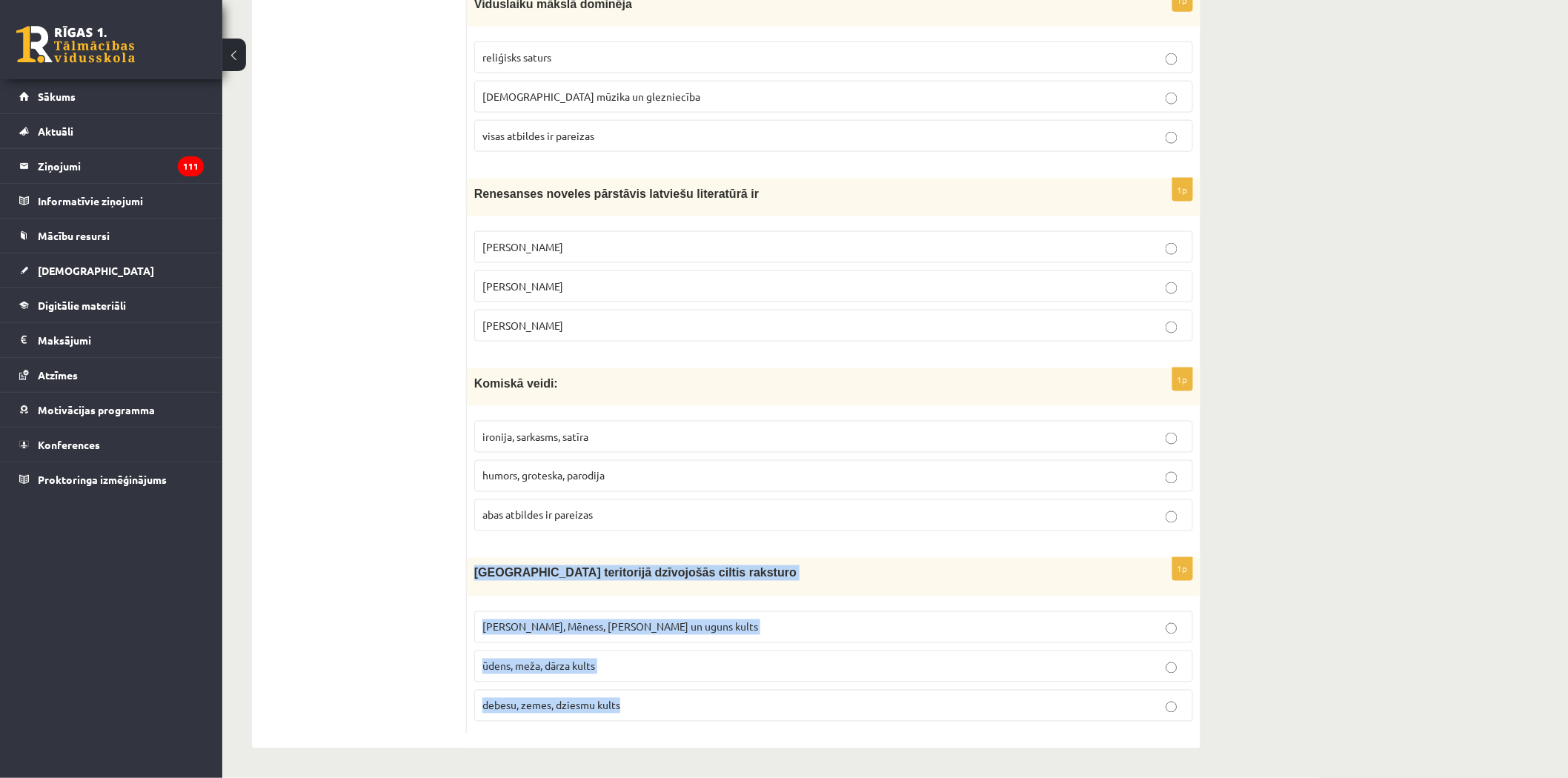
drag, startPoint x: 471, startPoint y: 573, endPoint x: 648, endPoint y: 706, distance: 221.4
click at [646, 706] on div "1p Latvijas teritorijā dzīvojošās ciltis raksturo Saules, Mēness, Pērkona un ug…" at bounding box center [833, 645] width 733 height 175
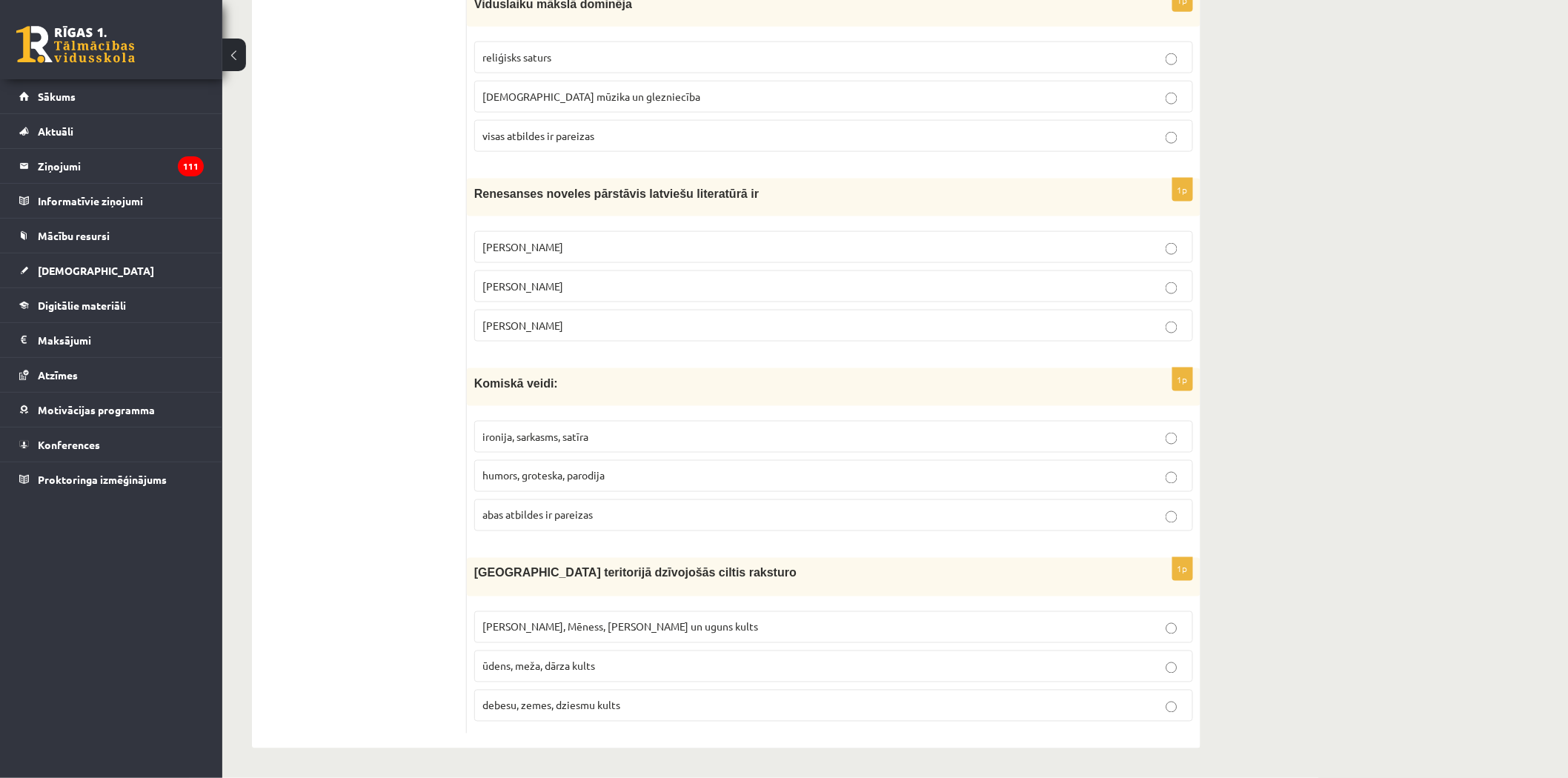
click at [498, 514] on span "abas atbildes ir pareizas" at bounding box center [538, 515] width 111 height 14
click at [493, 620] on p "Saules, Mēness, Pērkona un uguns kults" at bounding box center [833, 627] width 702 height 16
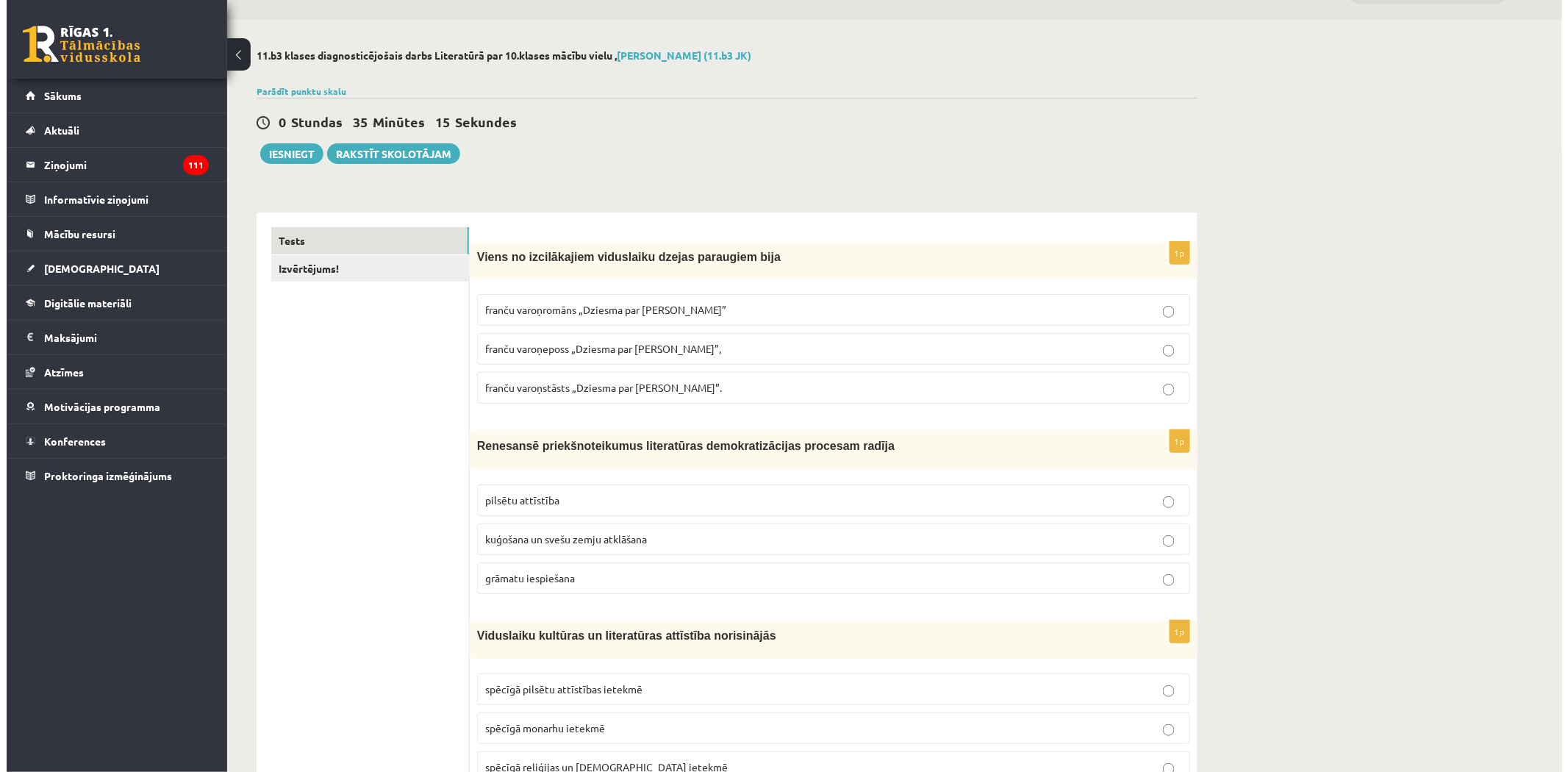
scroll to position [0, 0]
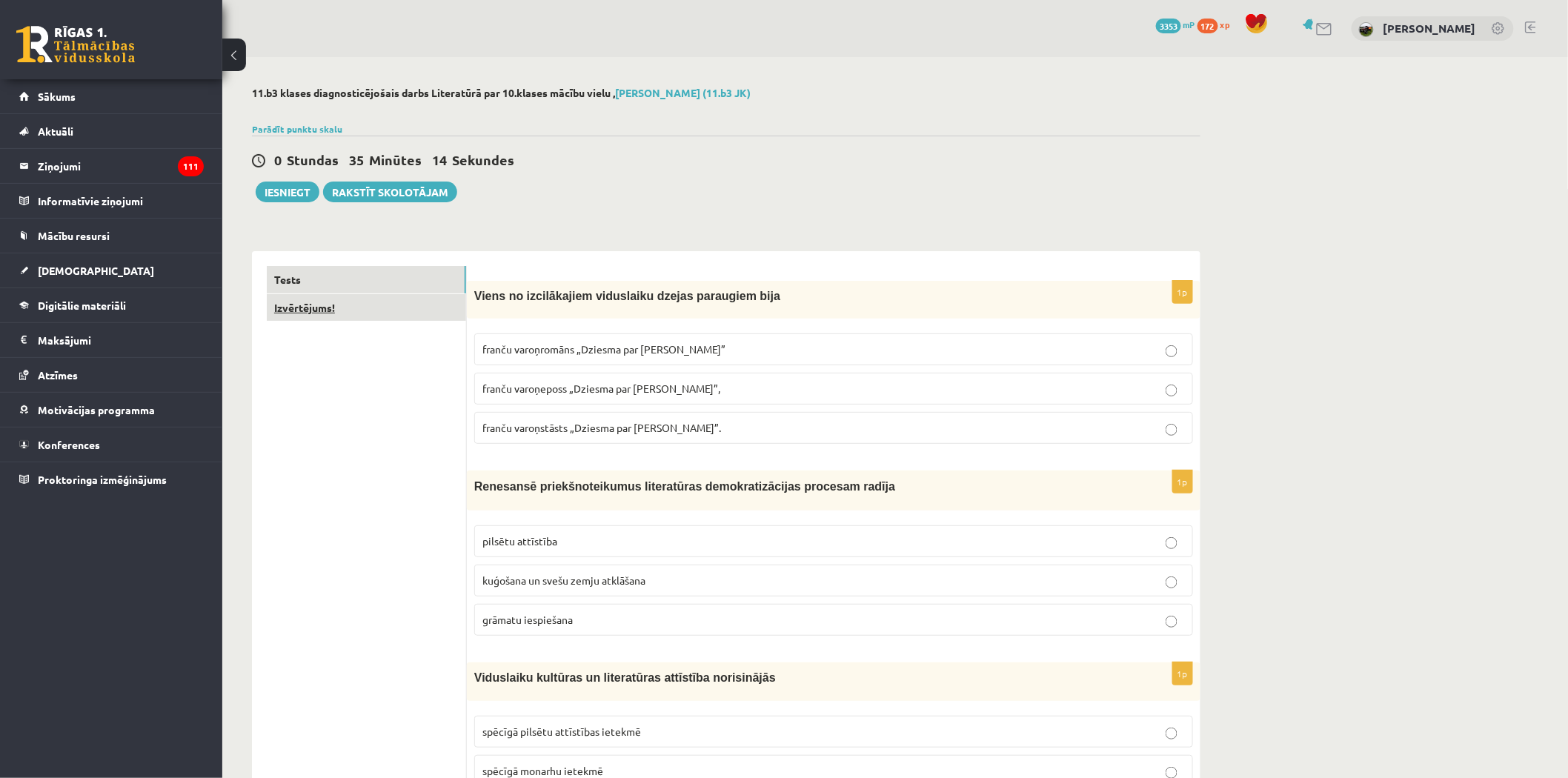
click at [329, 302] on link "Izvērtējums!" at bounding box center [366, 308] width 199 height 27
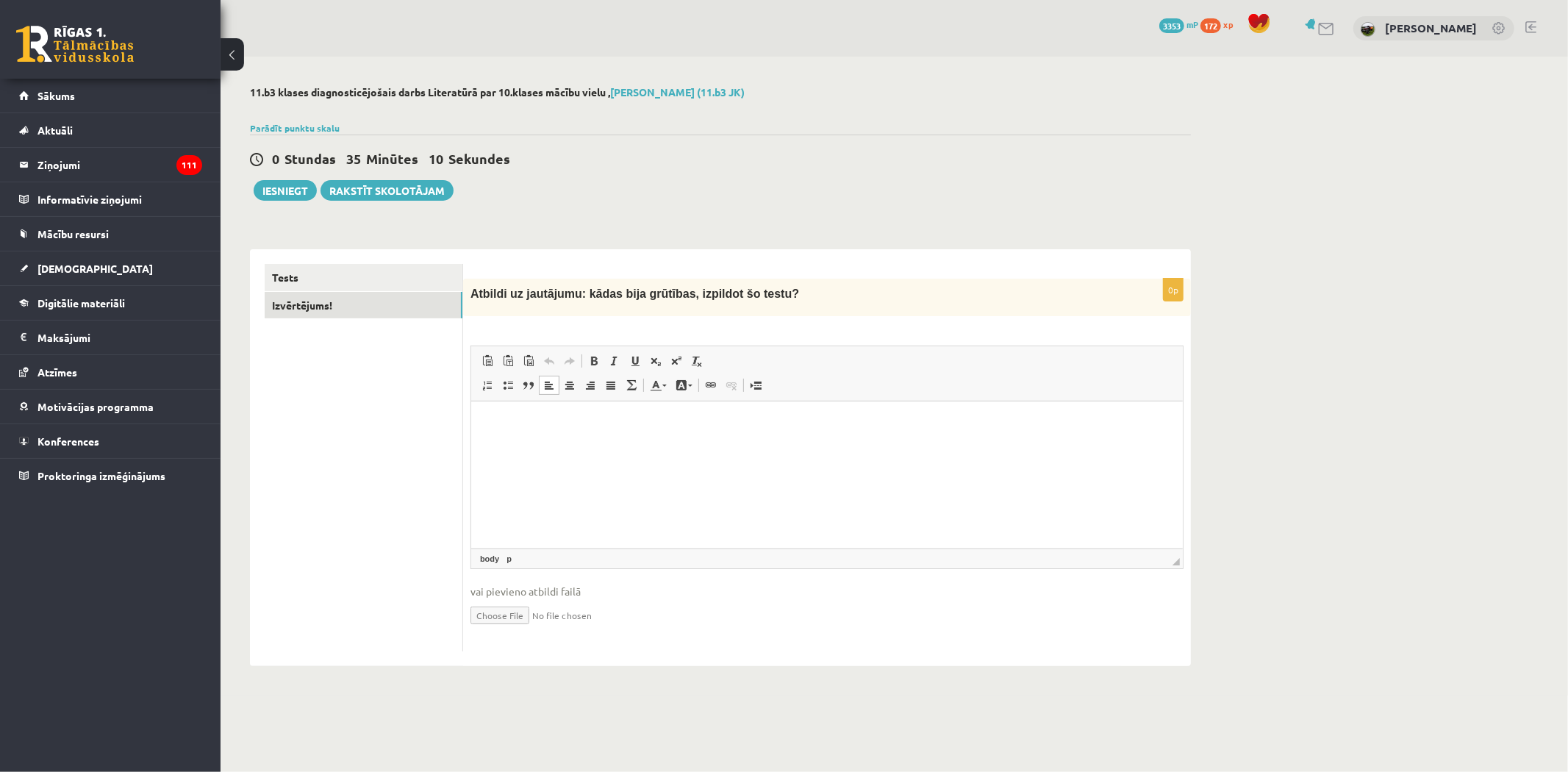
click at [554, 446] on html at bounding box center [826, 423] width 712 height 45
click at [286, 186] on button "Iesniegt" at bounding box center [285, 190] width 63 height 20
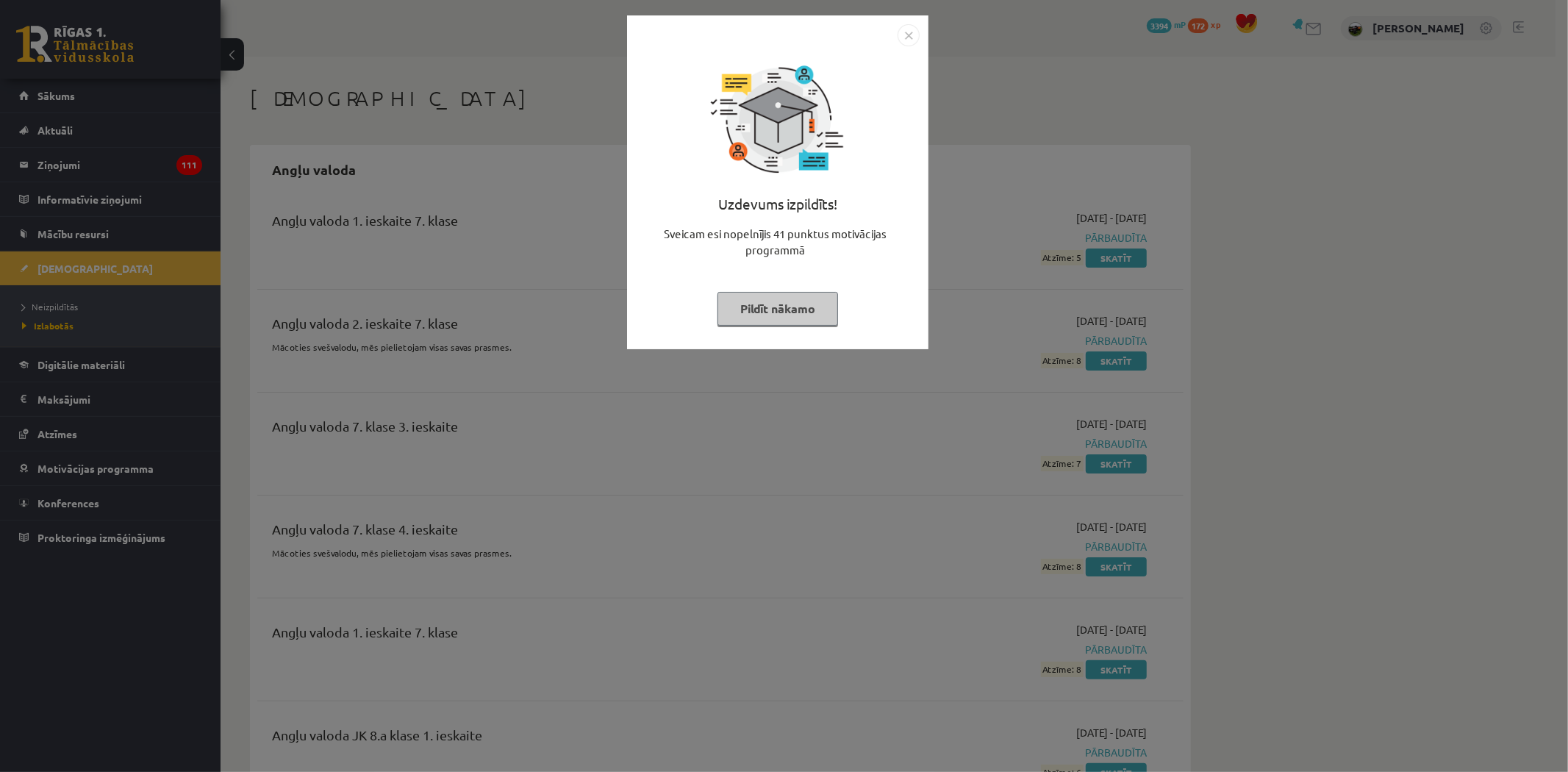
click at [903, 35] on img "Close" at bounding box center [908, 35] width 22 height 22
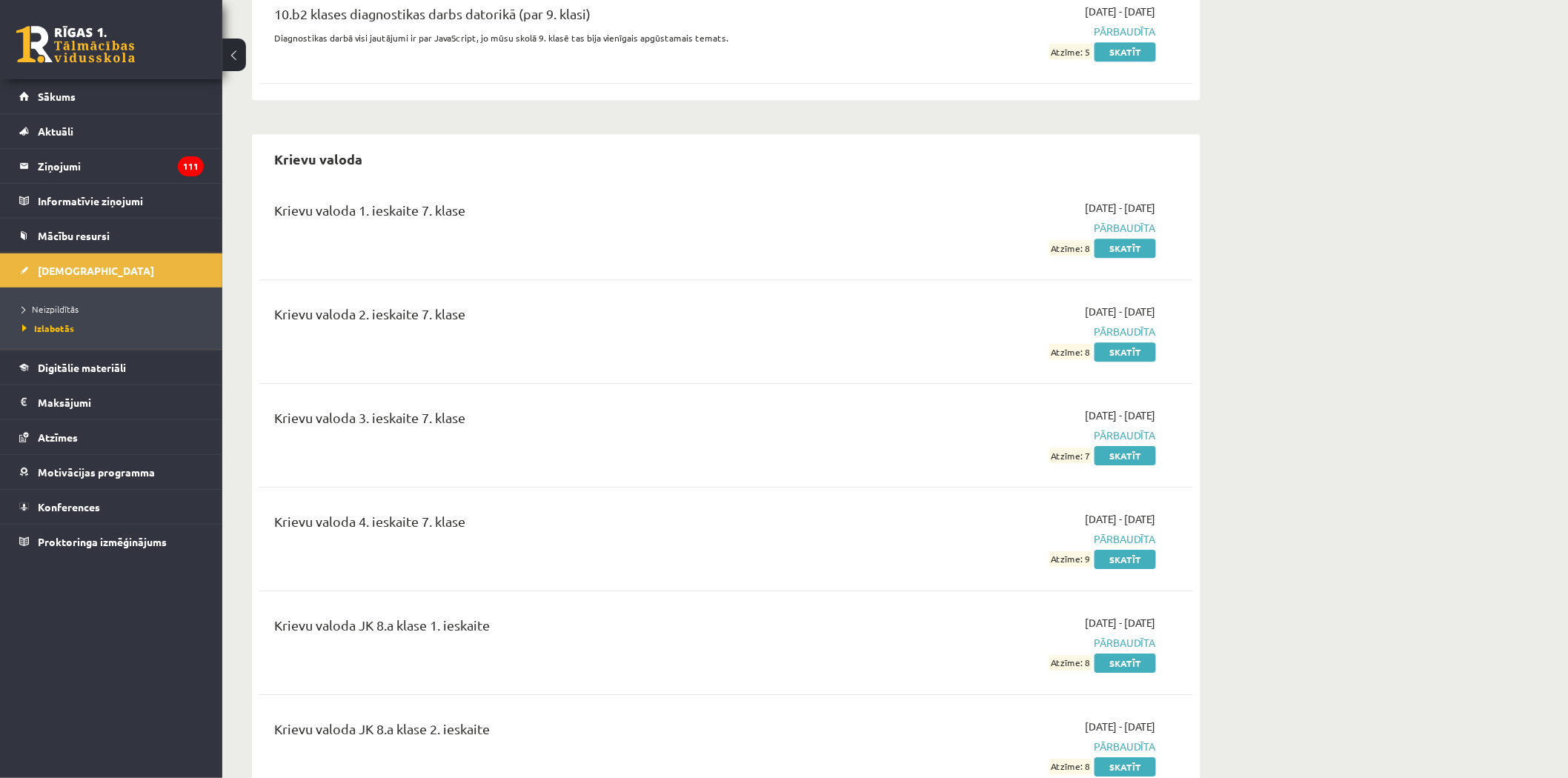
scroll to position [6010, 0]
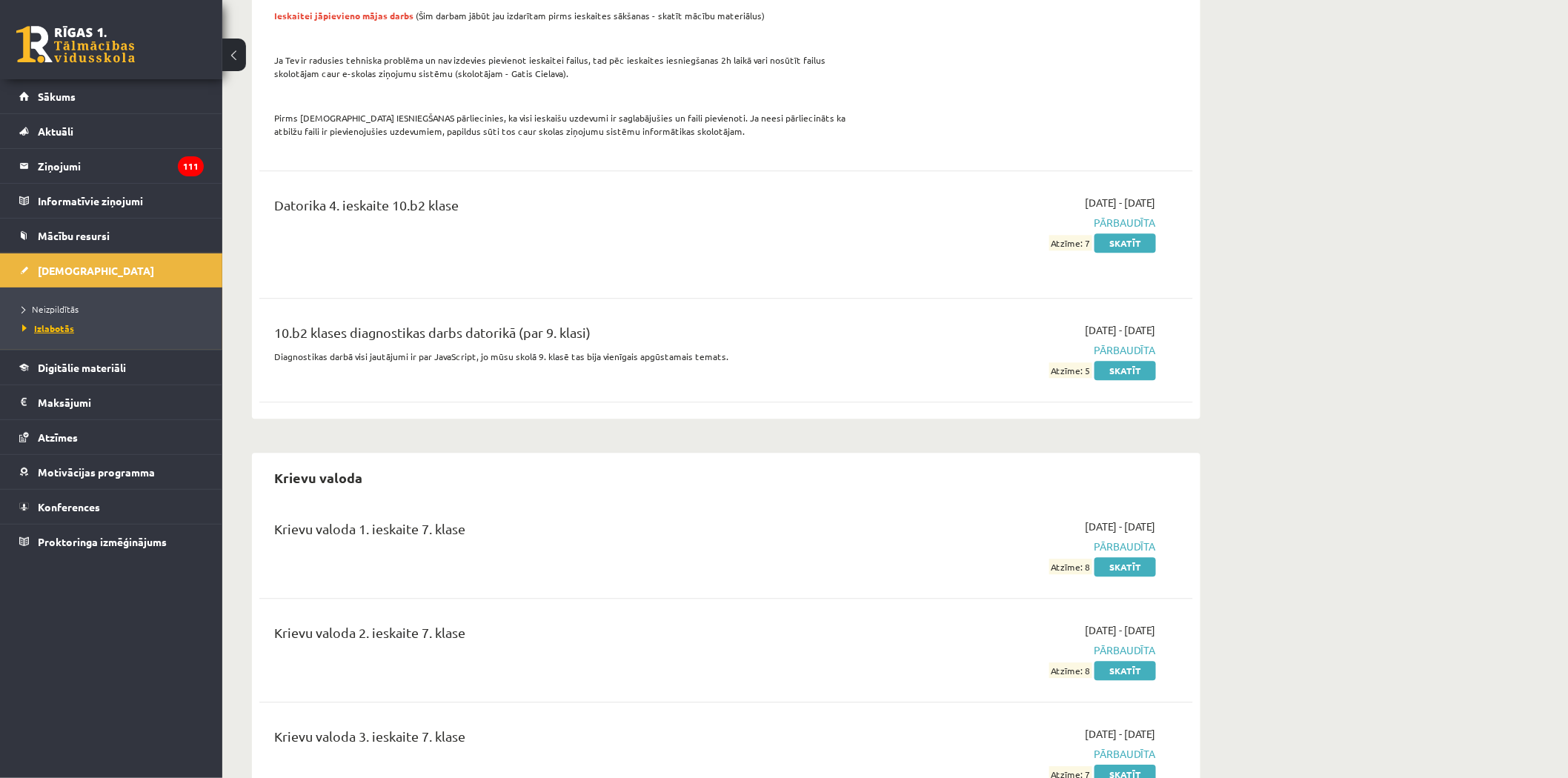
click at [41, 331] on link "Izlabotās" at bounding box center [114, 328] width 186 height 14
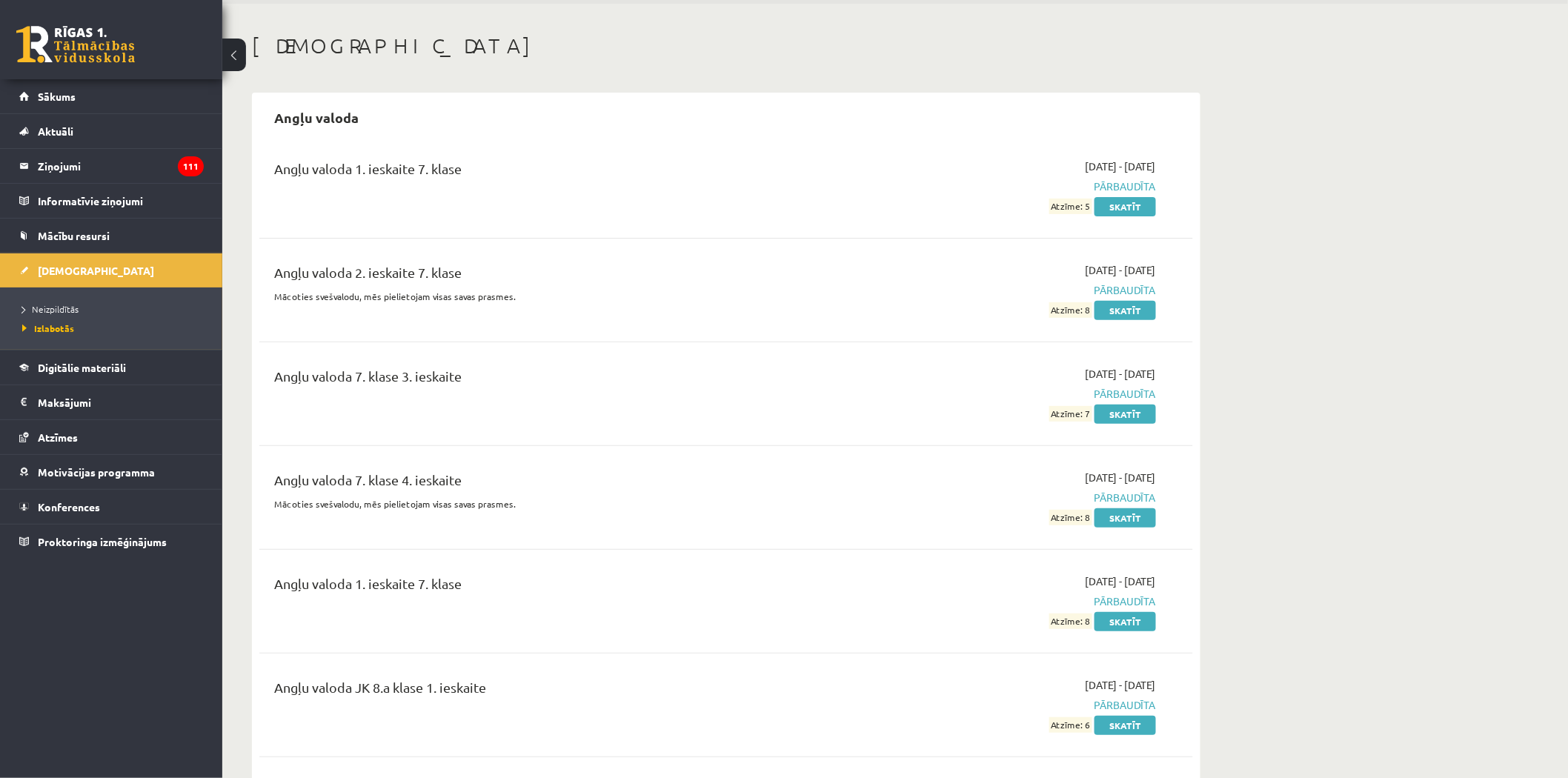
scroll to position [0, 0]
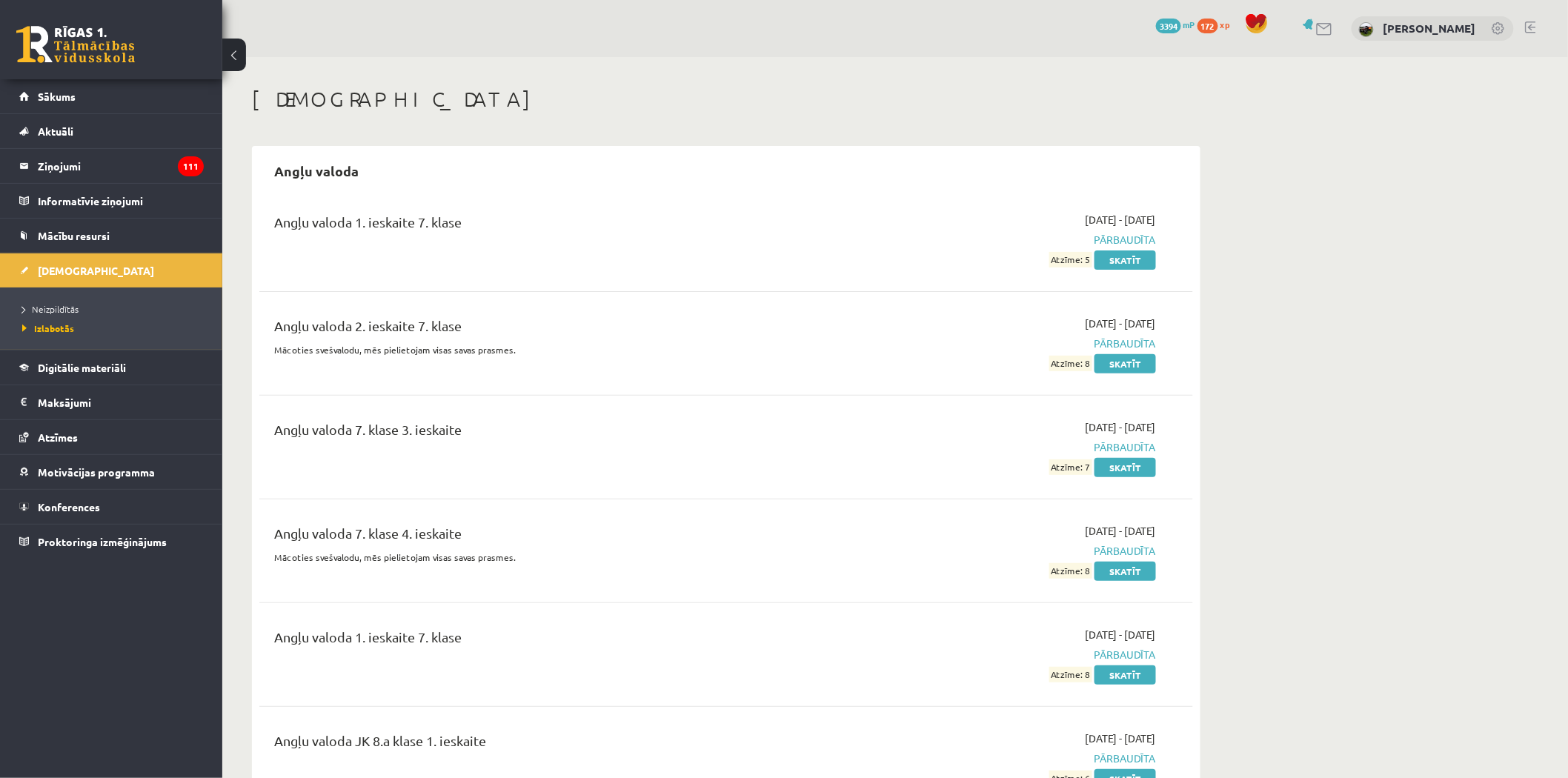
click at [51, 321] on li "Izlabotās" at bounding box center [114, 328] width 186 height 19
click at [56, 302] on link "Neizpildītās" at bounding box center [114, 309] width 186 height 14
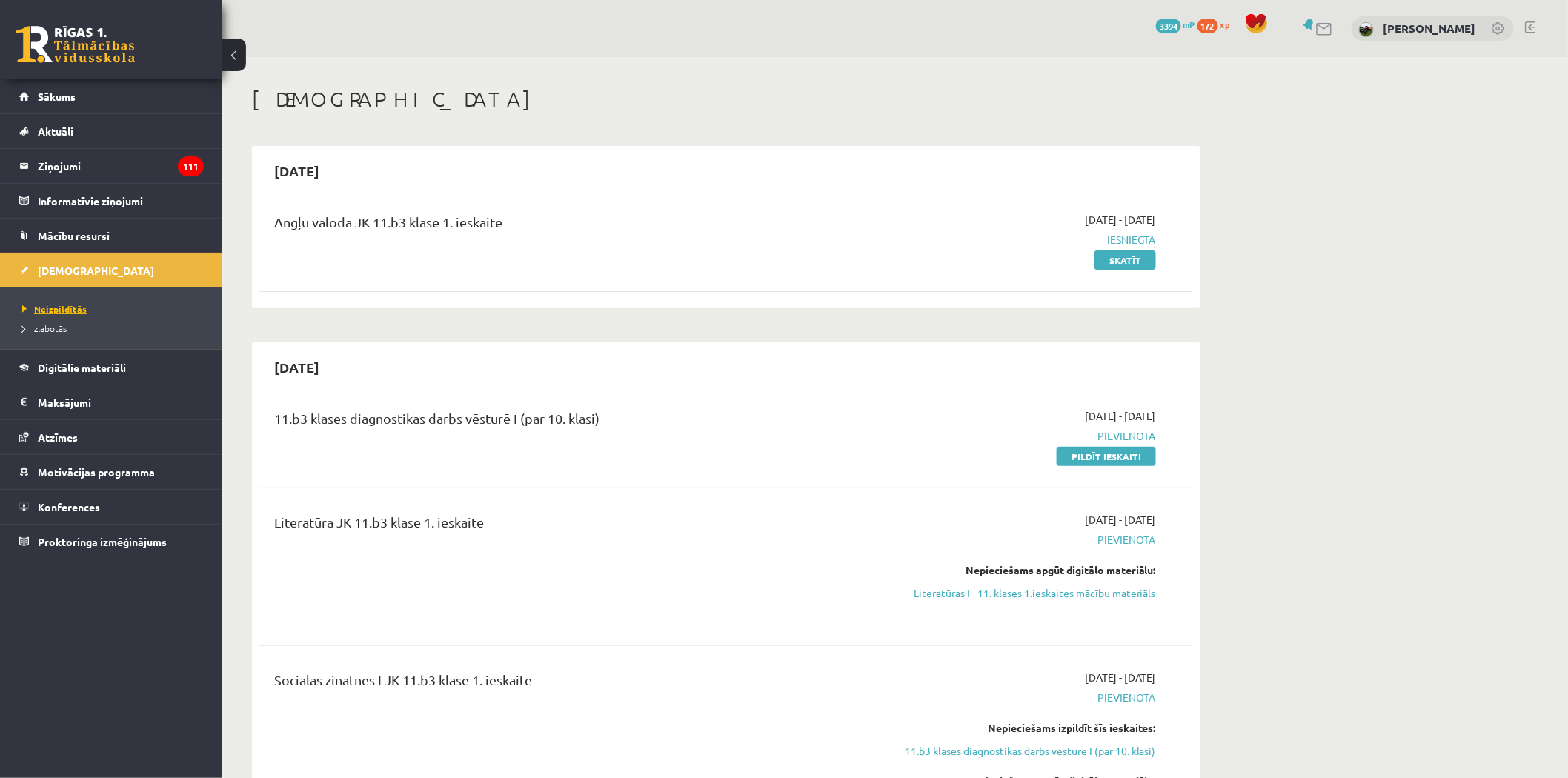
click at [52, 305] on span "Neizpildītās" at bounding box center [54, 309] width 64 height 12
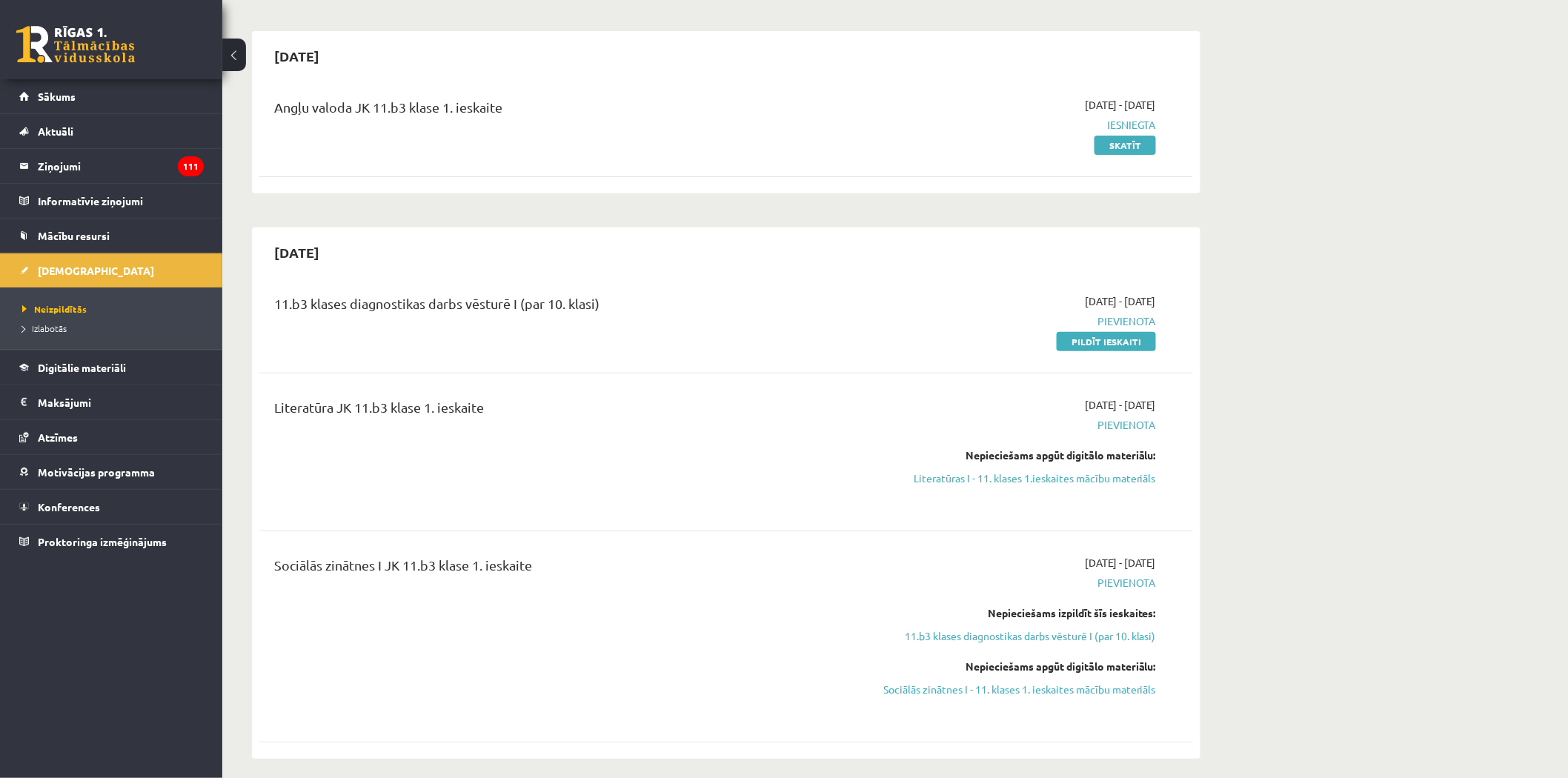
scroll to position [83, 0]
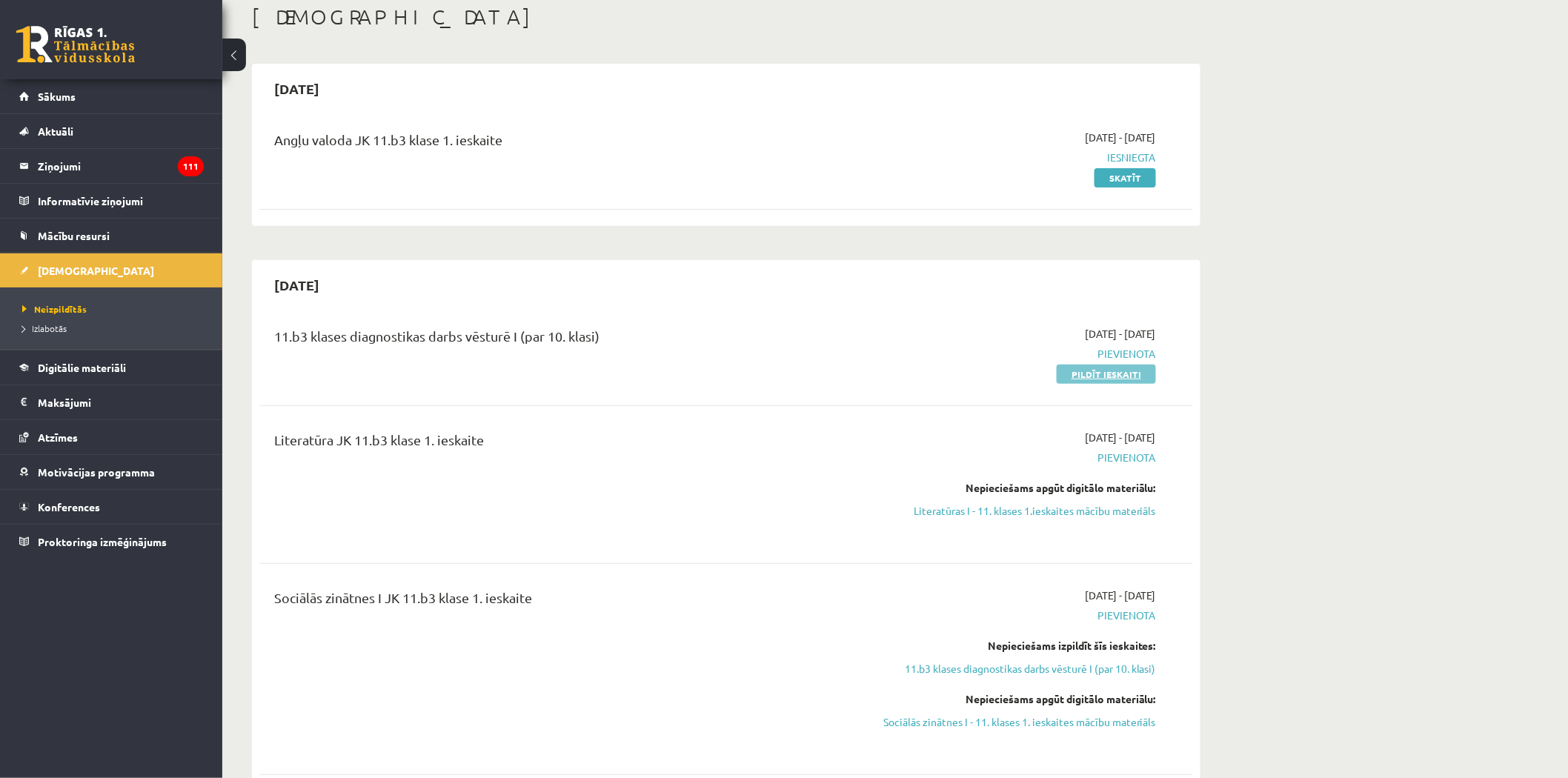
click at [1091, 373] on link "Pildīt ieskaiti" at bounding box center [1106, 373] width 99 height 19
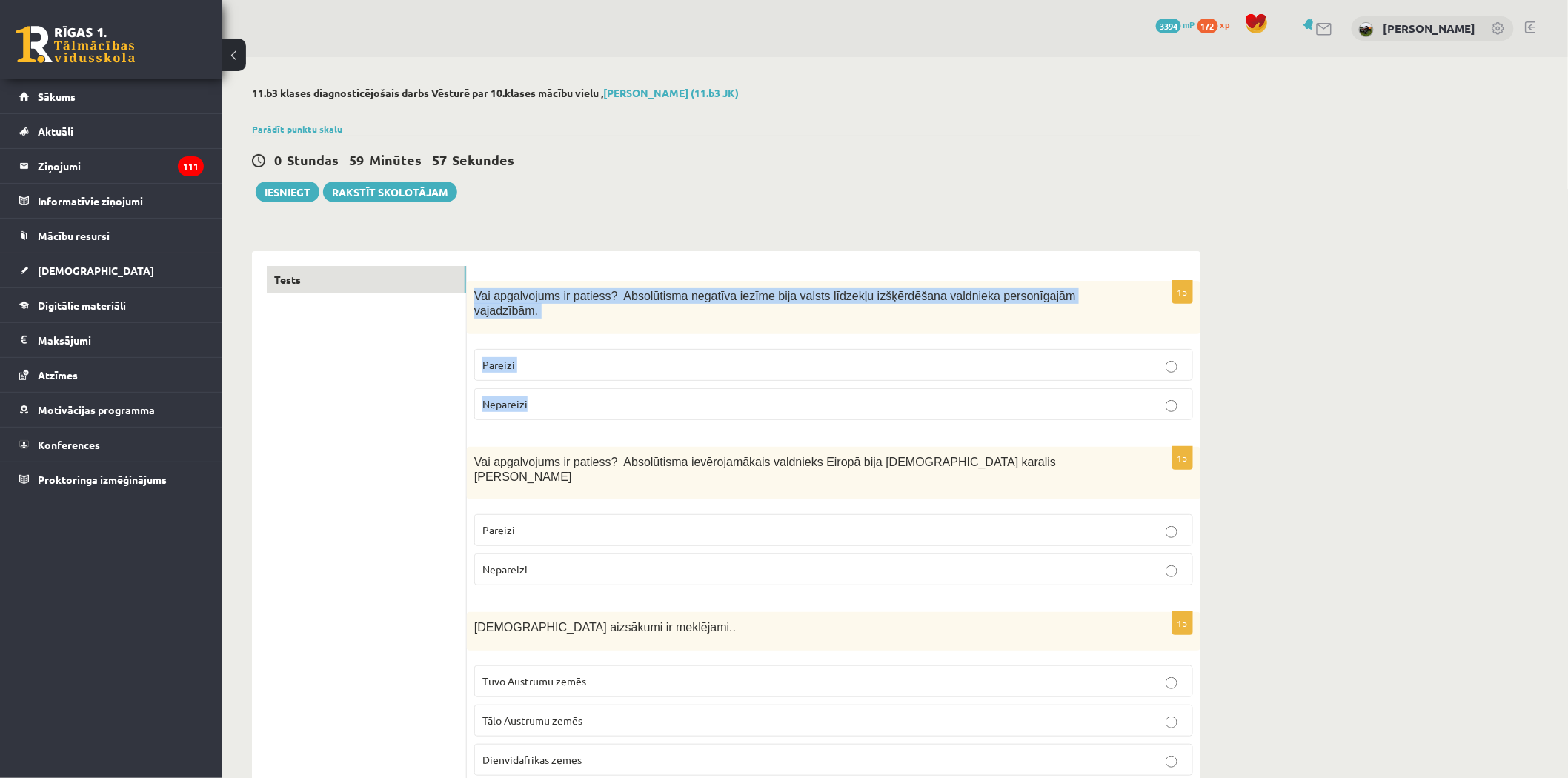
drag, startPoint x: 476, startPoint y: 293, endPoint x: 553, endPoint y: 389, distance: 123.1
click at [553, 389] on div "1p Vai apgalvojums ir patiess? Absolūtisma negatīva iezīme bija valsts līdzekļu…" at bounding box center [833, 357] width 733 height 152
copy div "Vai apgalvojums ir patiess? Absolūtisma negatīva iezīme bija valsts līdzekļu iz…"
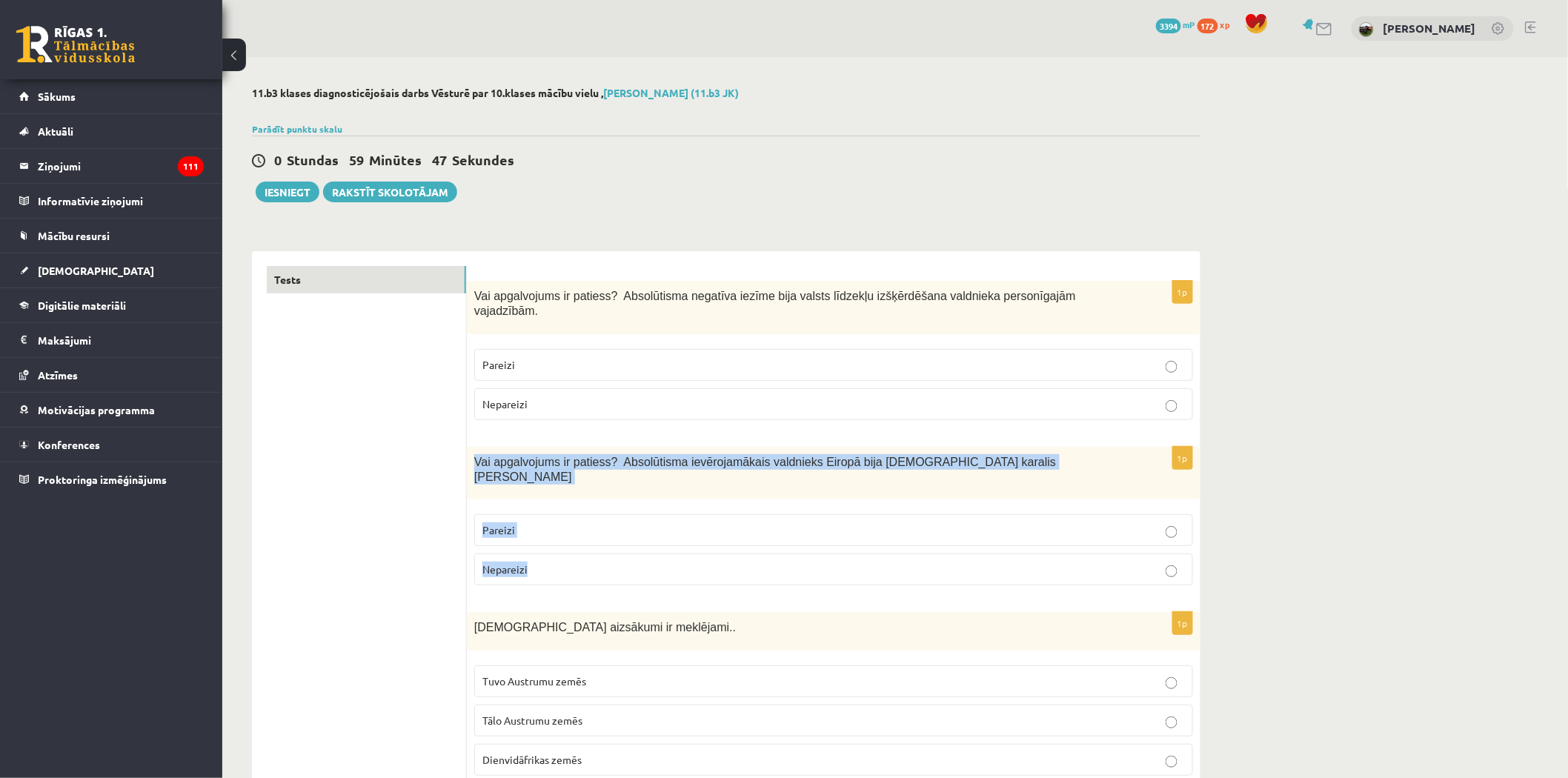
drag, startPoint x: 471, startPoint y: 445, endPoint x: 550, endPoint y: 551, distance: 132.2
click at [551, 551] on div "1p Vai apgalvojums ir patiess? Absolūtisma ievērojamākais valdnieks Eiropā bija…" at bounding box center [833, 523] width 733 height 152
copy div "Vai apgalvojums ir patiess? Absolūtisma ievērojamākais valdnieks Eiropā bija Fr…"
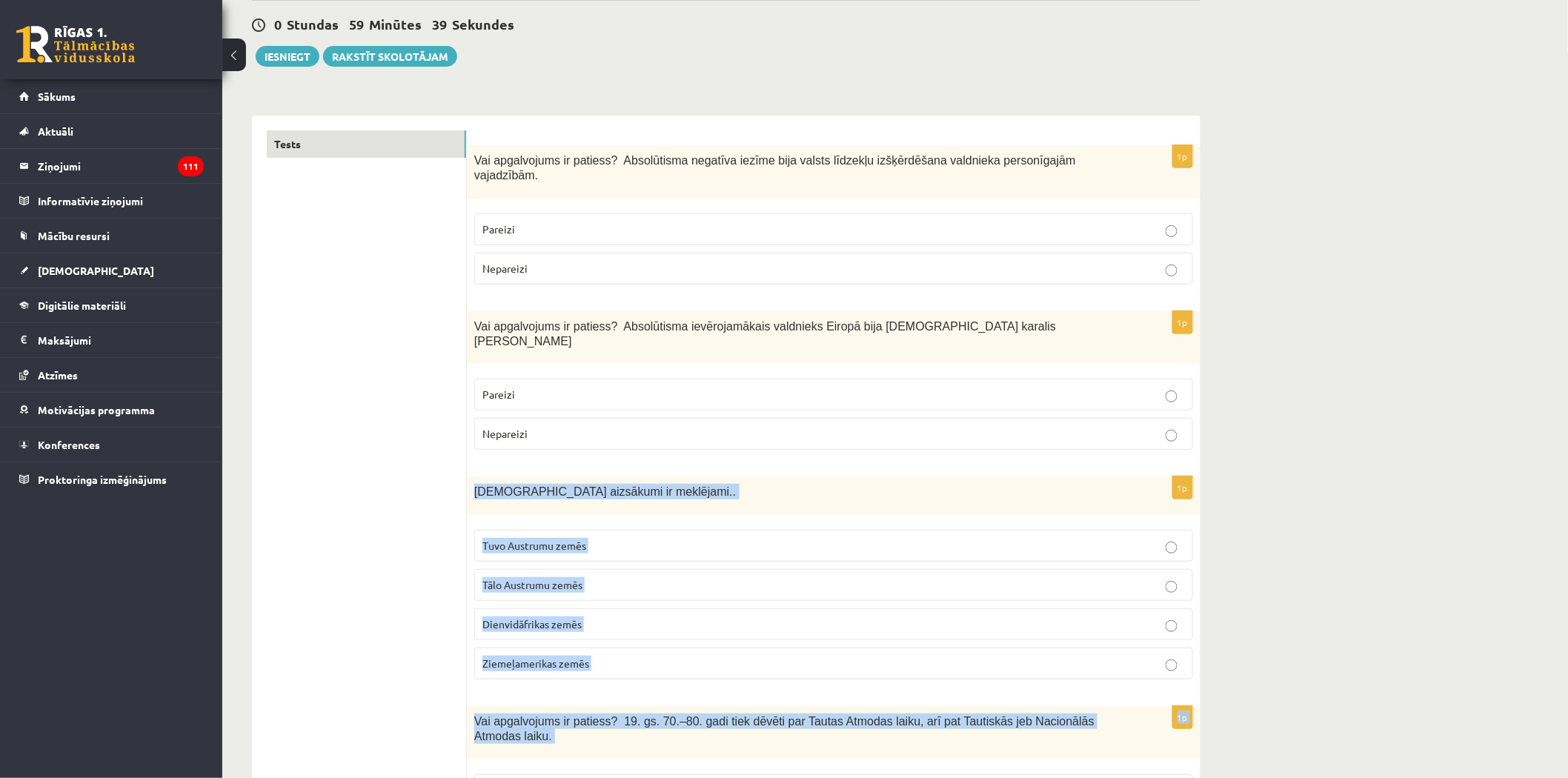
scroll to position [270, 0]
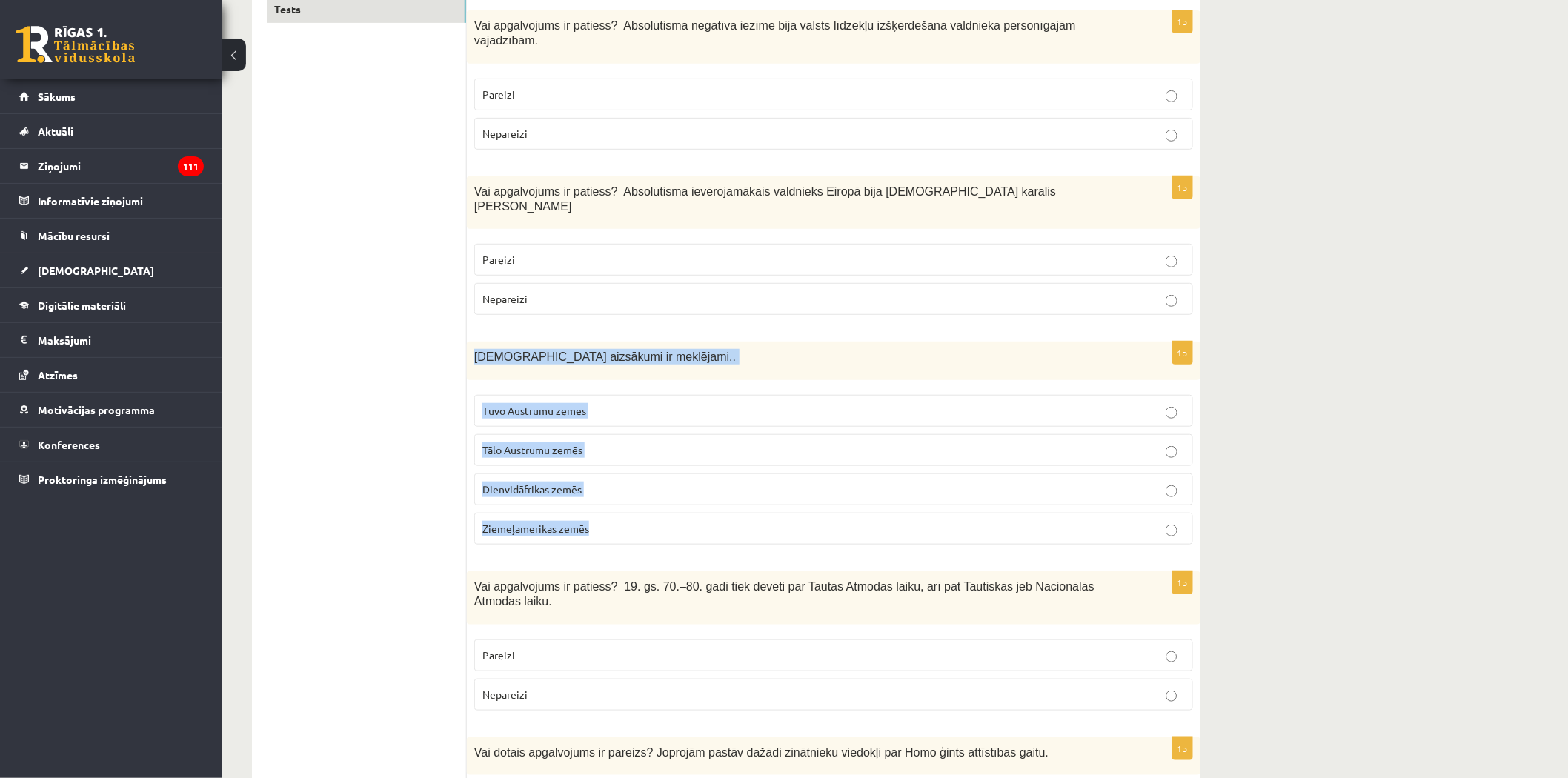
drag, startPoint x: 476, startPoint y: 598, endPoint x: 594, endPoint y: 501, distance: 152.8
click at [594, 501] on div "1p Kristietības aizsākumi ir meklējami.. Tuvo Austrumu zemēs Tālo Austrumu zemē…" at bounding box center [833, 448] width 733 height 214
copy div "Kristietības aizsākumi ir meklējami.. Tuvo Austrumu zemēs Tālo Austrumu zemēs D…"
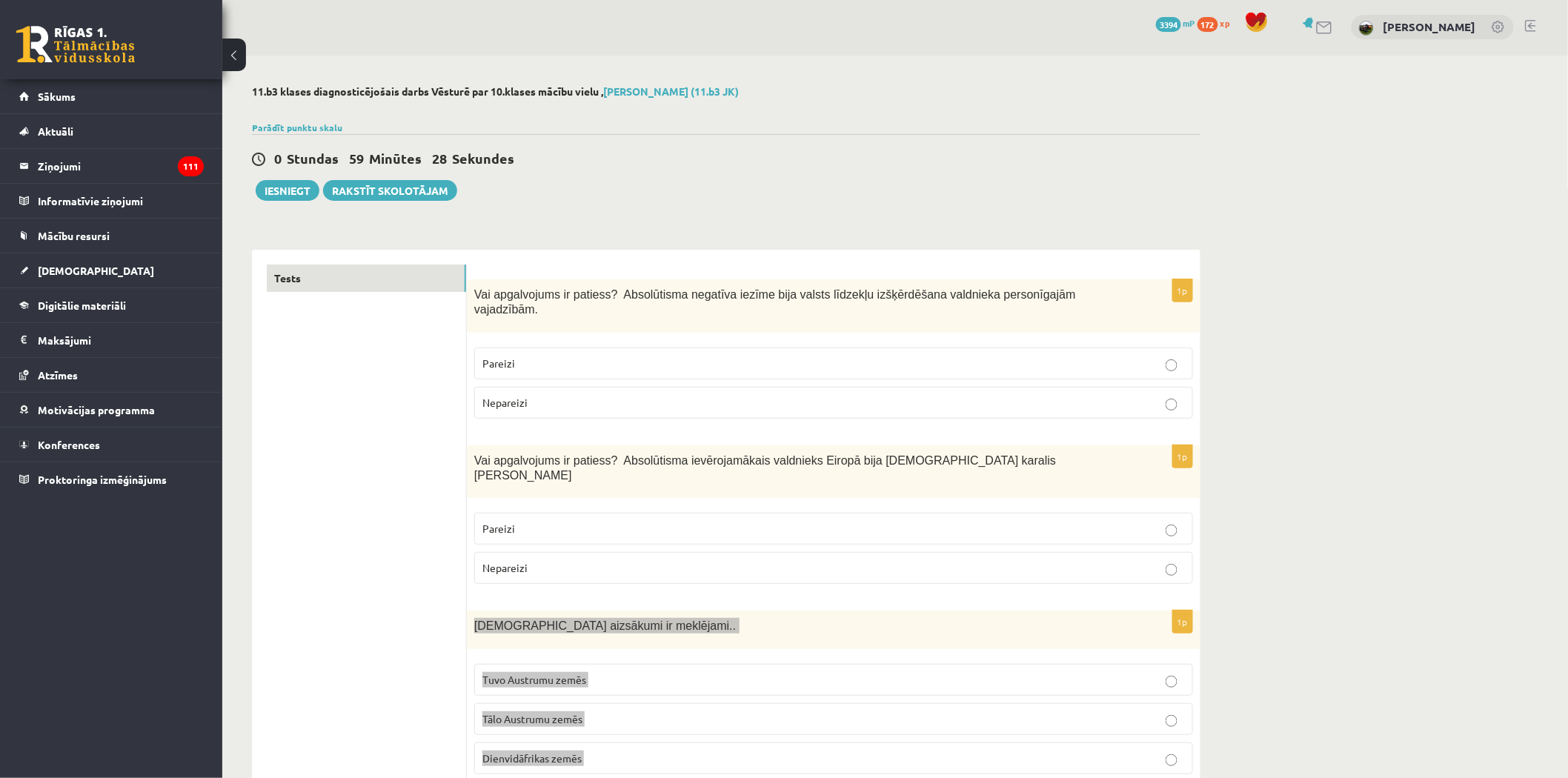
scroll to position [0, 0]
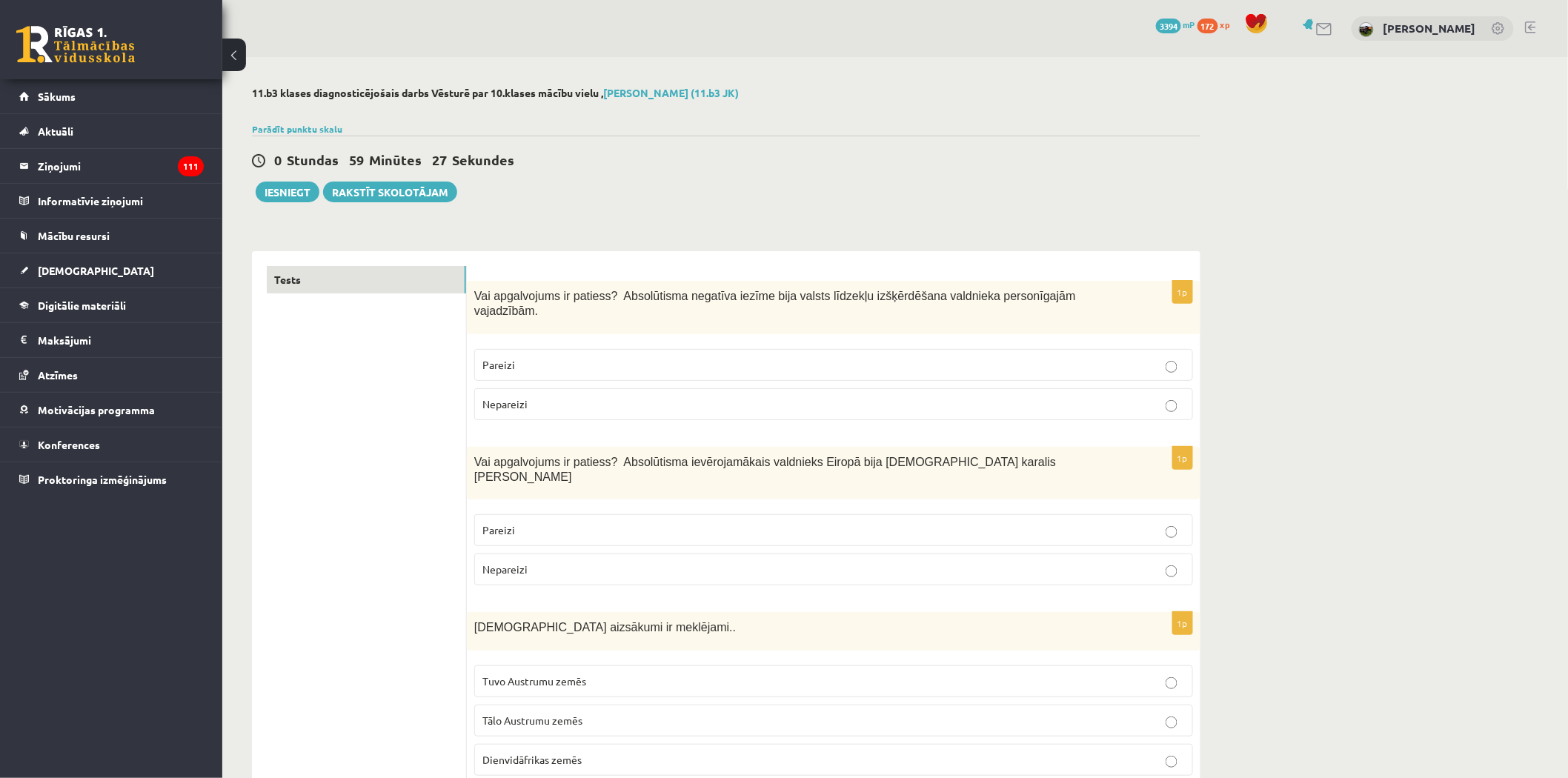
click at [517, 357] on p "Pareizi" at bounding box center [833, 364] width 702 height 16
click at [498, 523] on p "Pareizi" at bounding box center [833, 530] width 702 height 16
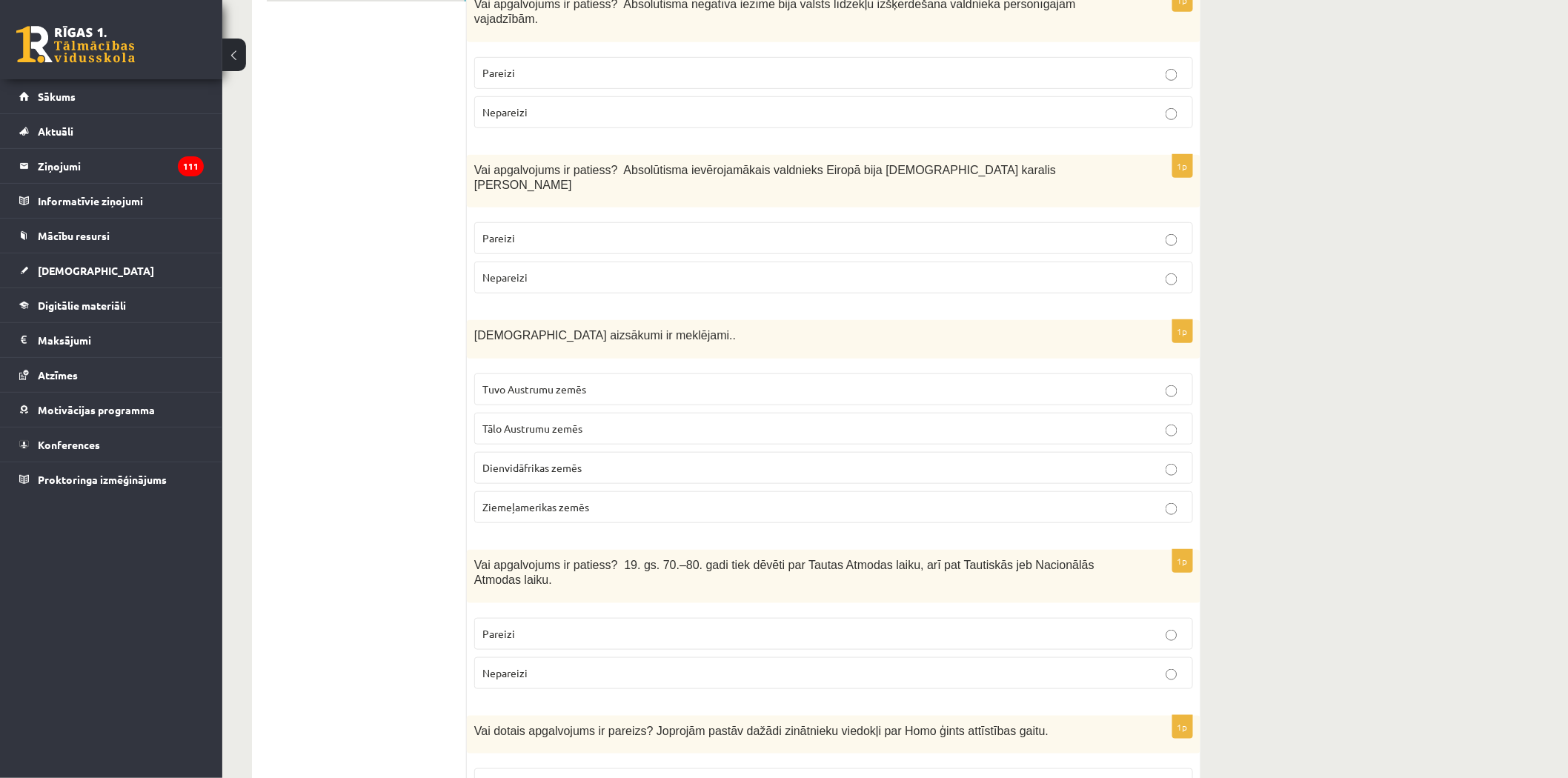
scroll to position [329, 0]
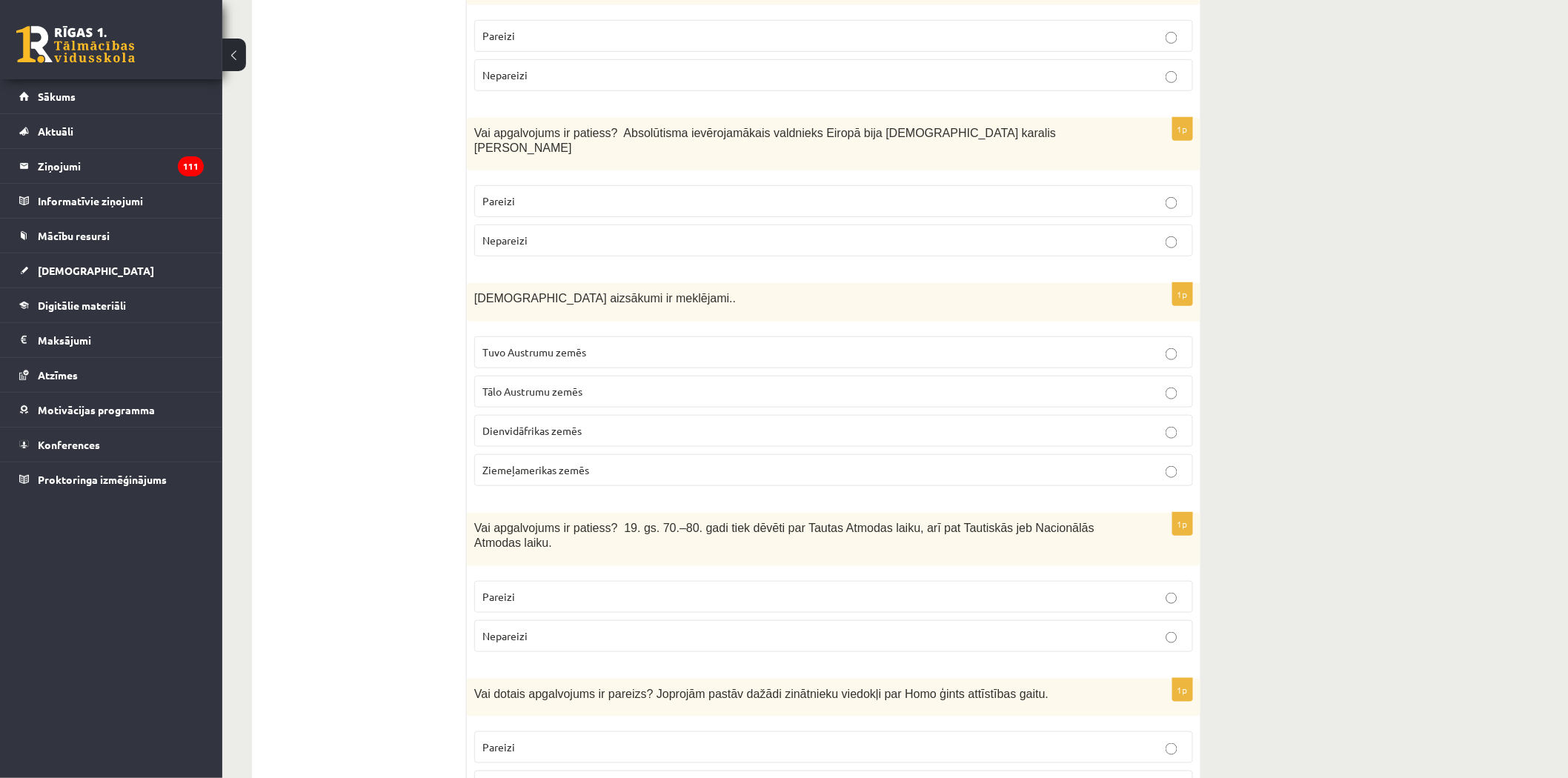
click at [514, 345] on span "Tuvo Austrumu zemēs" at bounding box center [534, 352] width 104 height 14
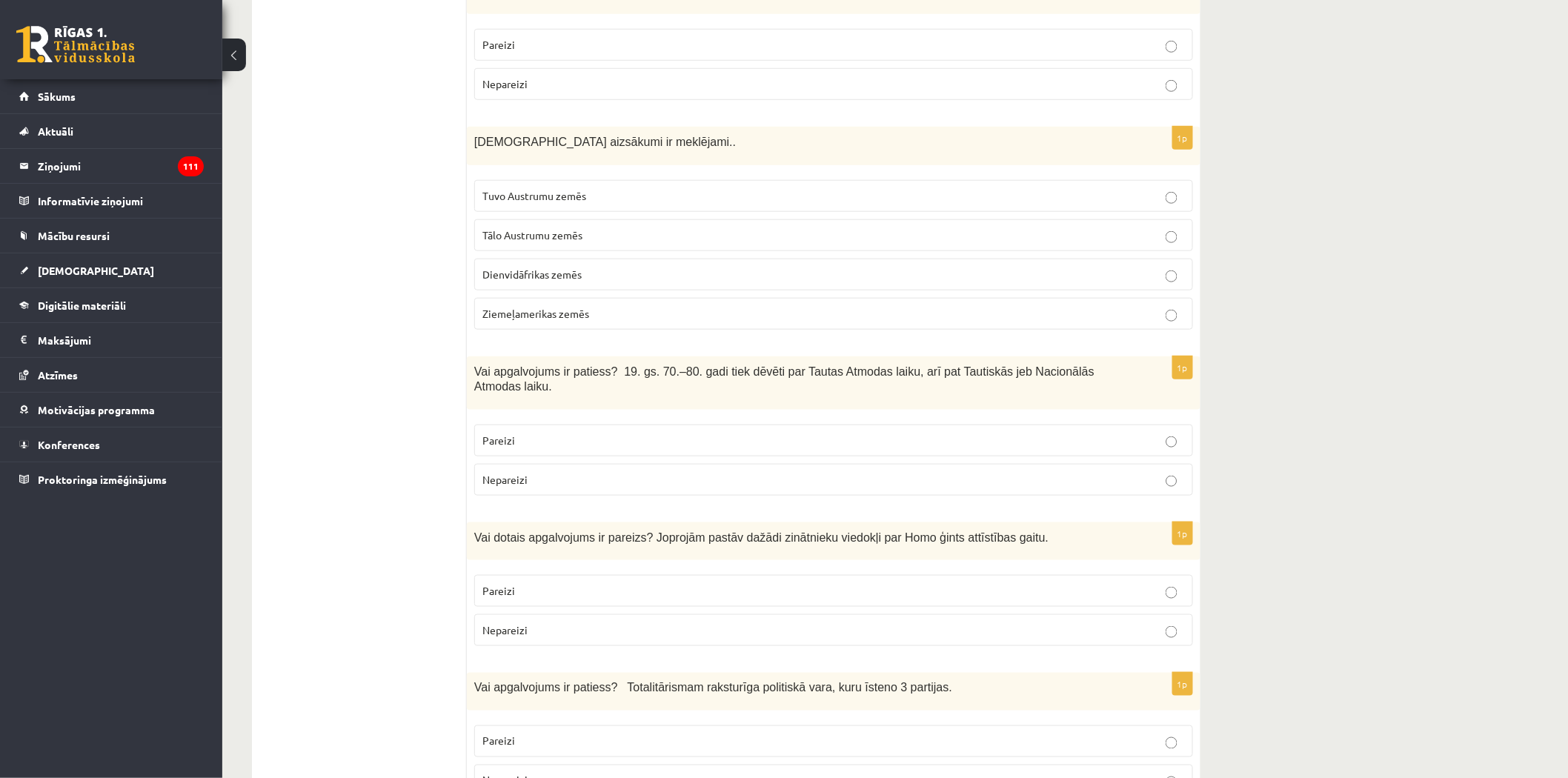
scroll to position [493, 0]
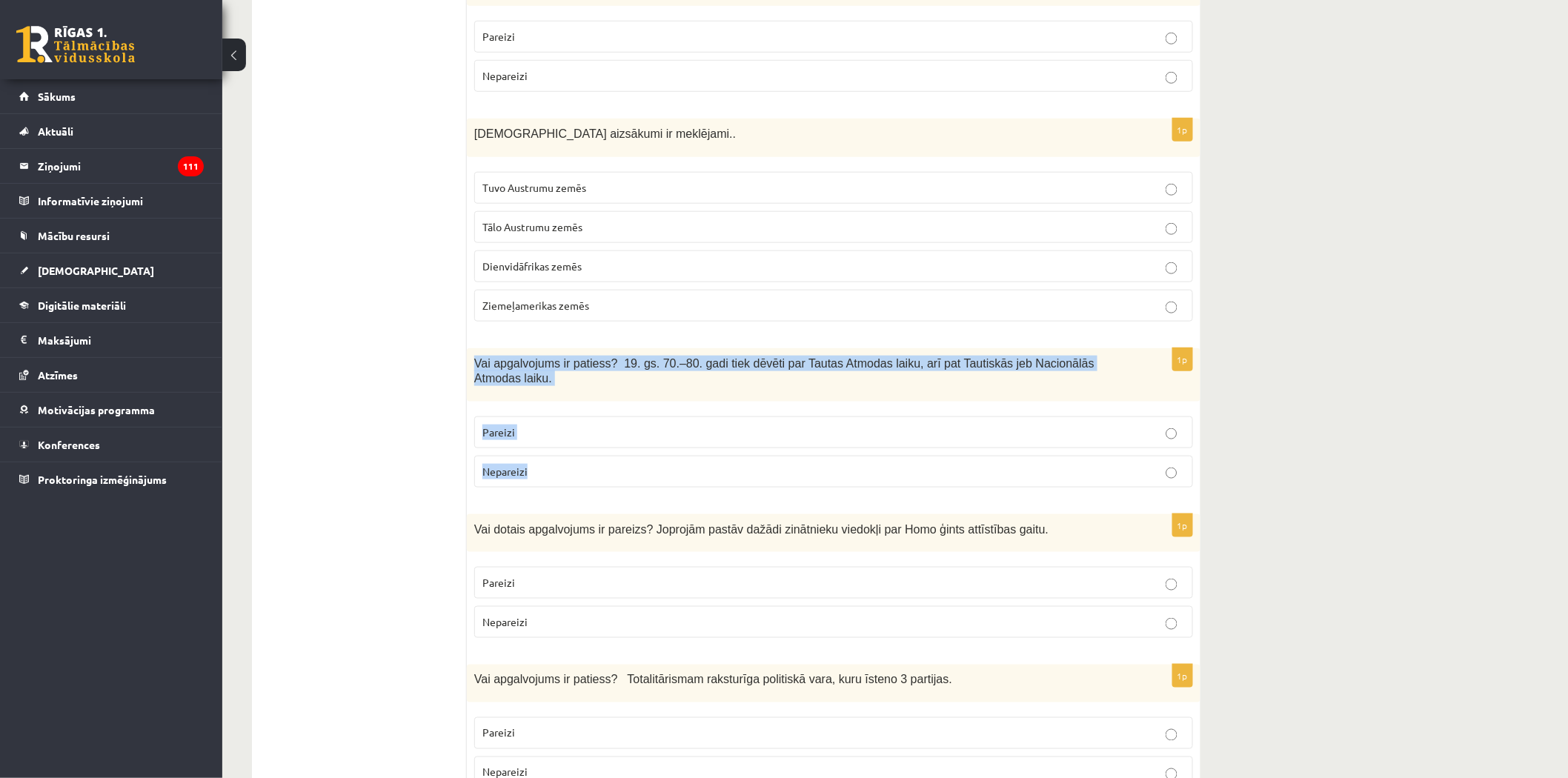
drag, startPoint x: 471, startPoint y: 334, endPoint x: 566, endPoint y: 439, distance: 141.6
click at [566, 439] on div "1p Vai apgalvojums ir patiess? 19. gs. 70.–80. gadi tiek dēvēti par Tautas Atmo…" at bounding box center [833, 424] width 733 height 152
copy div "Vai apgalvojums ir patiess? 19. gs. 70.–80. gadi tiek dēvēti par Tautas Atmodas…"
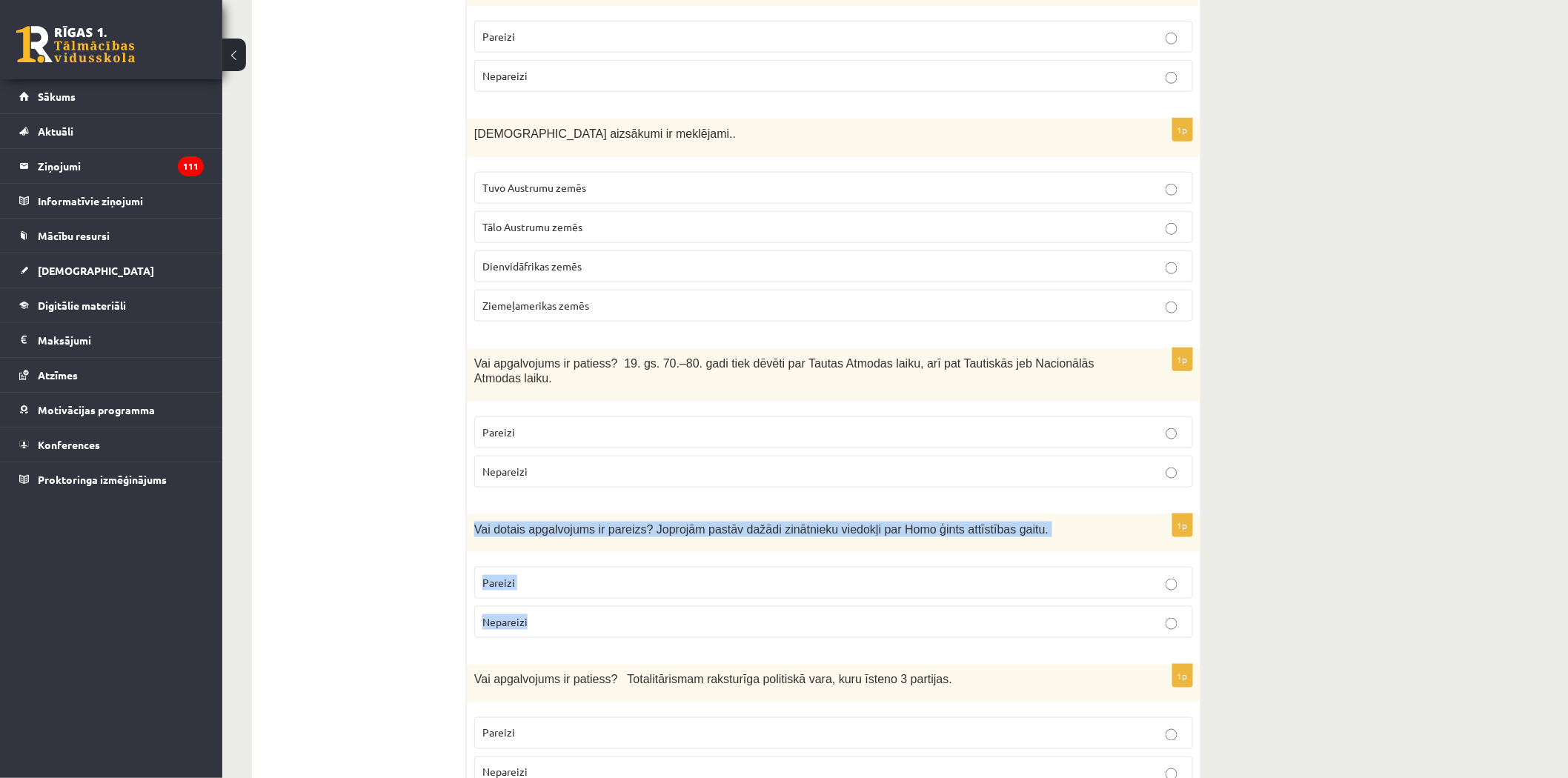
drag, startPoint x: 468, startPoint y: 484, endPoint x: 541, endPoint y: 571, distance: 113.6
click at [547, 578] on div "1p Vai dotais apgalvojums ir pareizs? Joprojām pastāv dažādi zinātnieku viedokļ…" at bounding box center [833, 582] width 733 height 136
copy div "Vai dotais apgalvojums ir pareizs? Joprojām pastāv dažādi zinātnieku viedokļi p…"
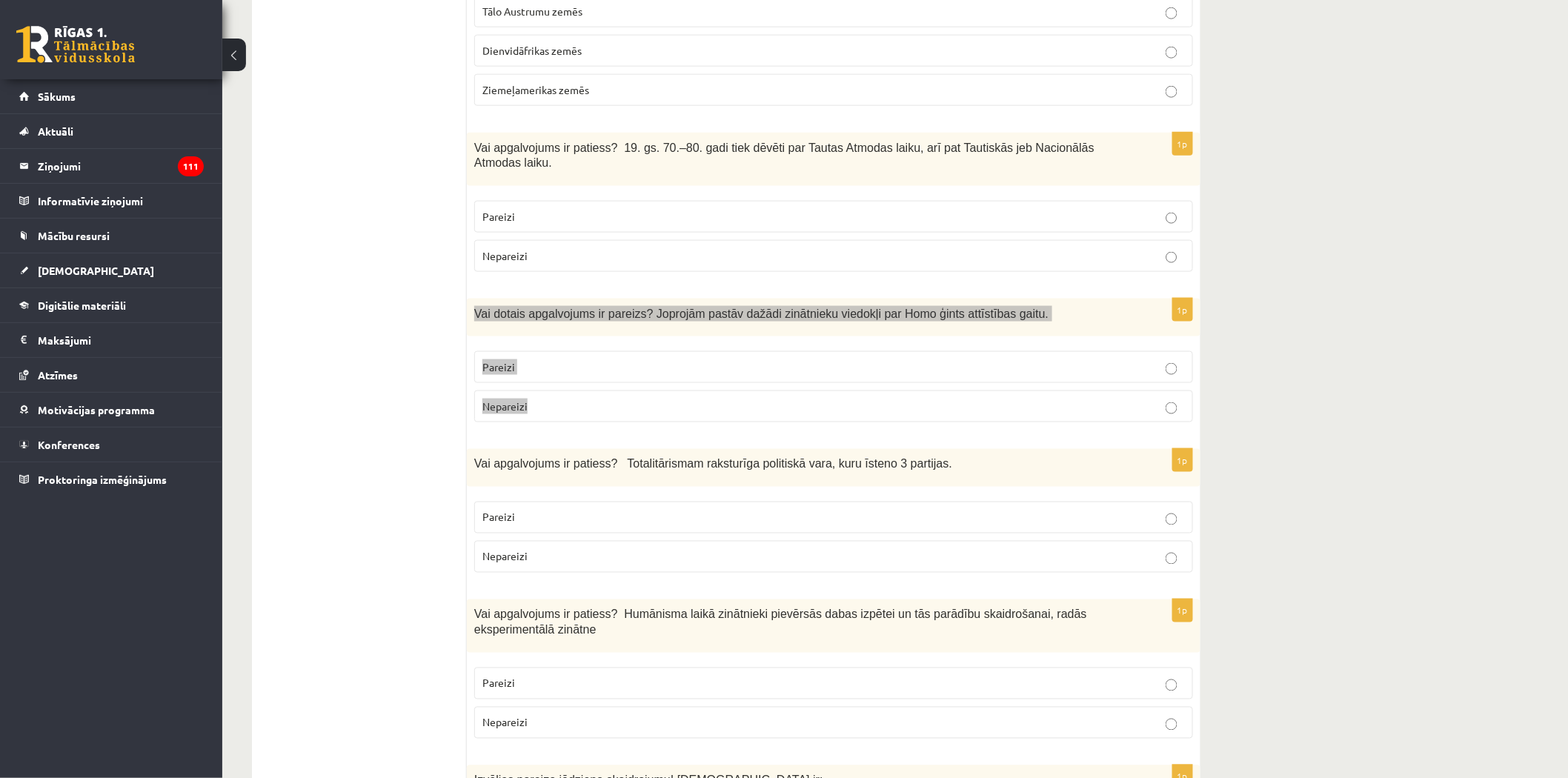
scroll to position [741, 0]
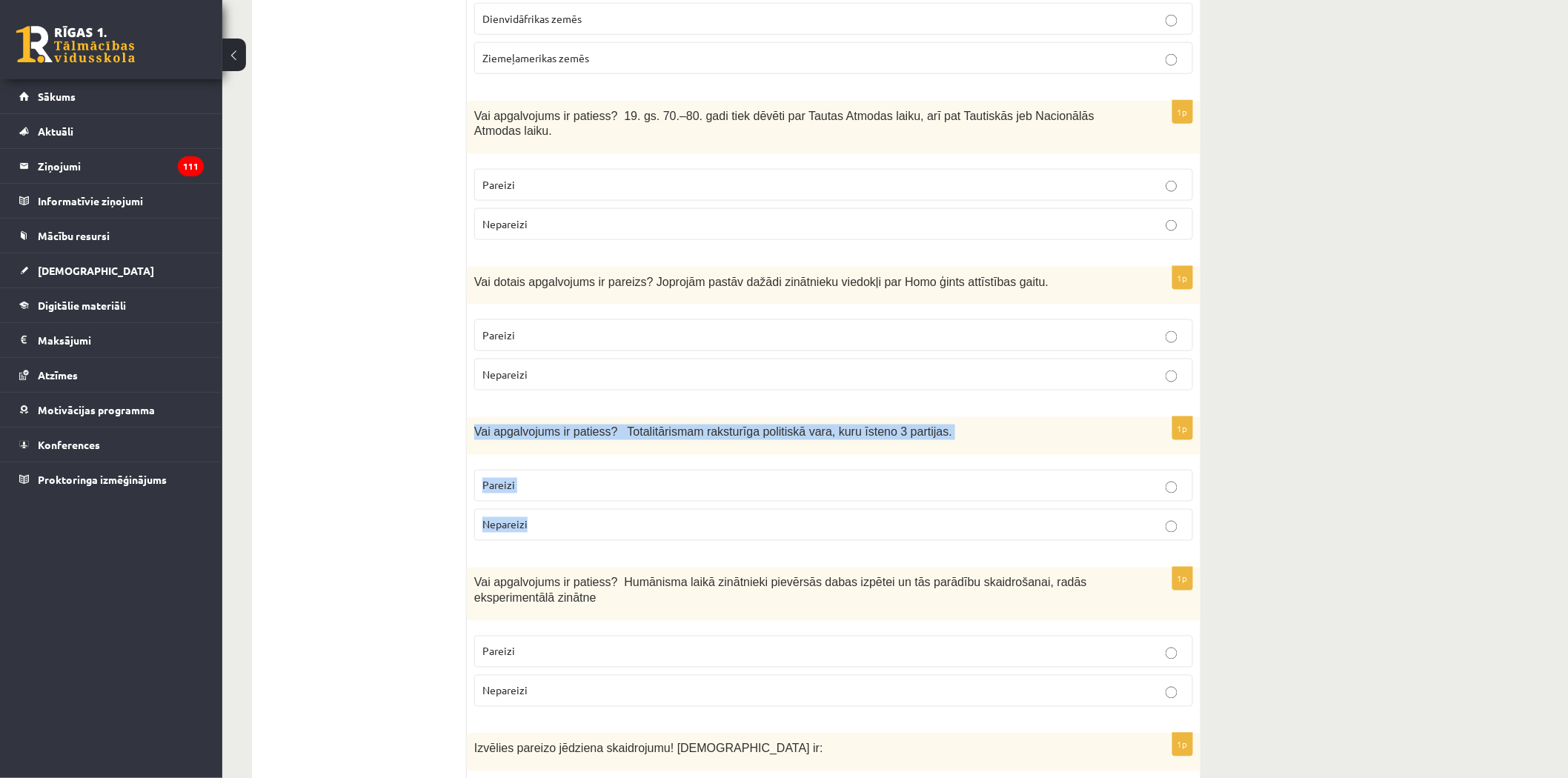
drag, startPoint x: 474, startPoint y: 387, endPoint x: 551, endPoint y: 483, distance: 123.1
click at [551, 483] on div "1p Vai apgalvojums ir patiess? Totalitārismam raksturīga politiskā vara, kuru ī…" at bounding box center [833, 485] width 733 height 136
copy div "Vai apgalvojums ir patiess? Totalitārismam raksturīga politiskā vara, kuru īste…"
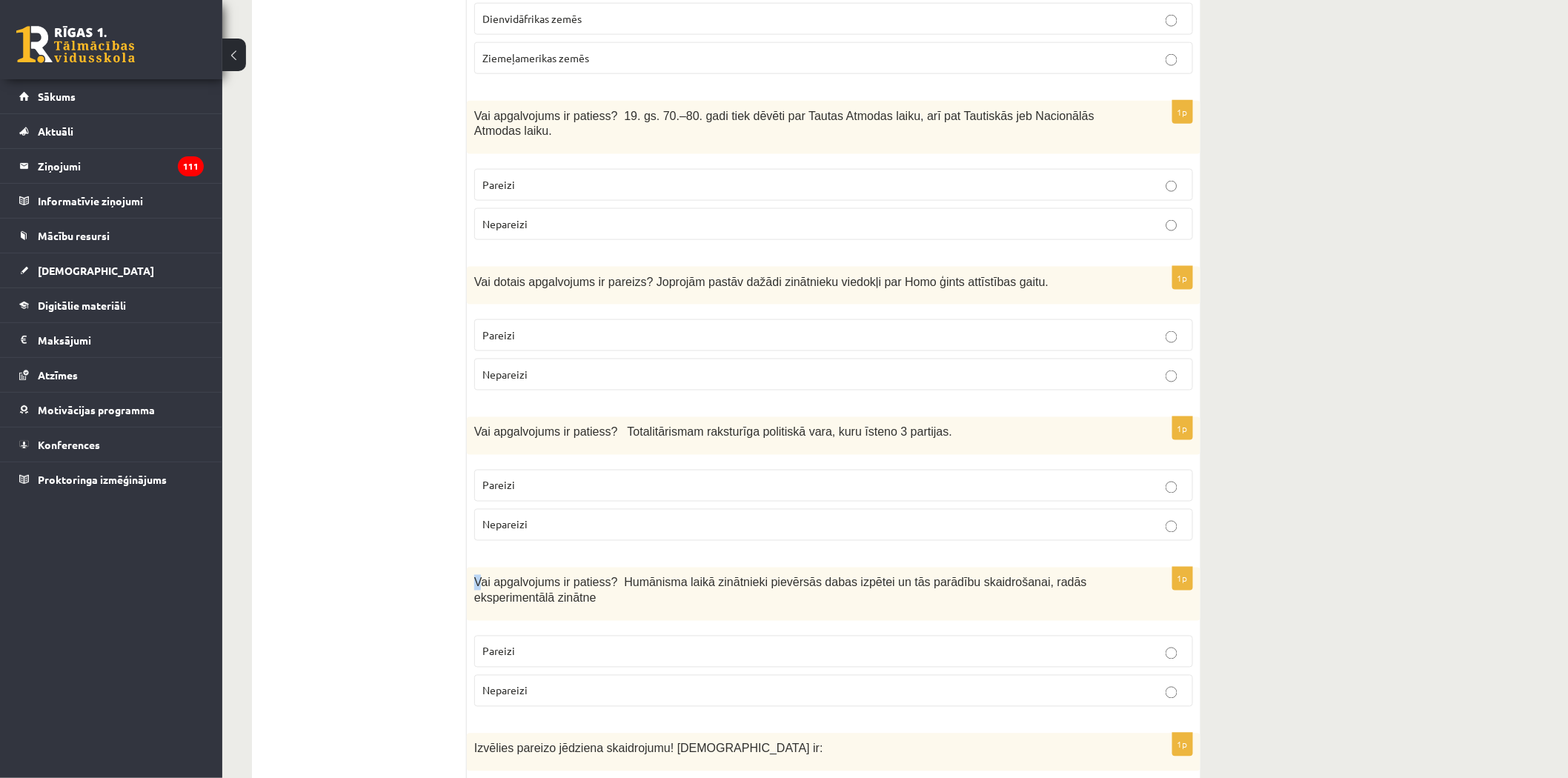
drag, startPoint x: 471, startPoint y: 495, endPoint x: 479, endPoint y: 520, distance: 26.2
drag, startPoint x: 448, startPoint y: 543, endPoint x: 454, endPoint y: 572, distance: 29.6
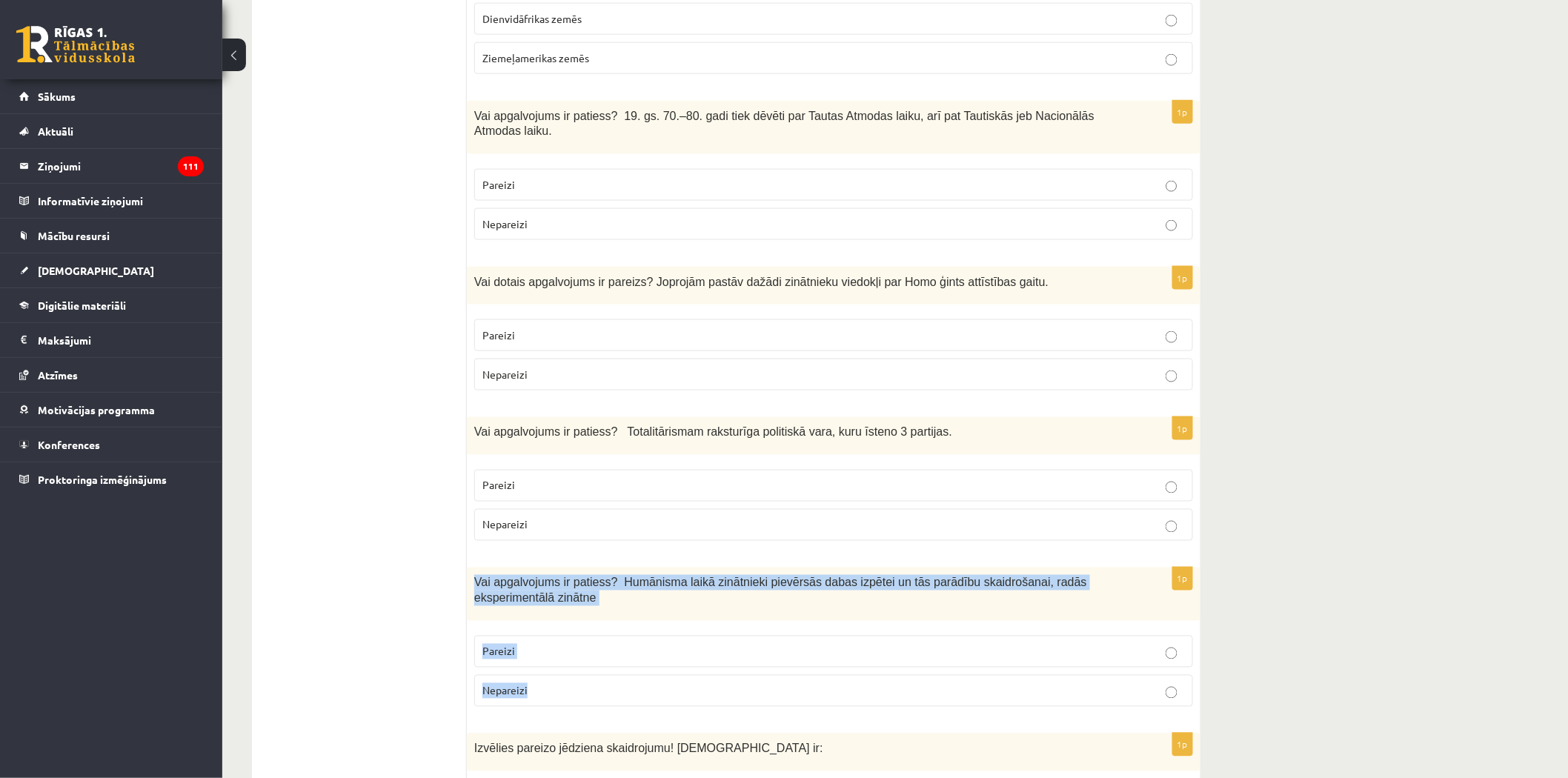
drag, startPoint x: 469, startPoint y: 536, endPoint x: 564, endPoint y: 639, distance: 140.1
click at [564, 639] on div "1p Vai apgalvojums ir patiess? Humānisma laikā zinātnieki pievērsās dabas izpēt…" at bounding box center [833, 643] width 733 height 152
copy div "Vai apgalvojums ir patiess? Humānisma laikā zinātnieki pievērsās dabas izpētei …"
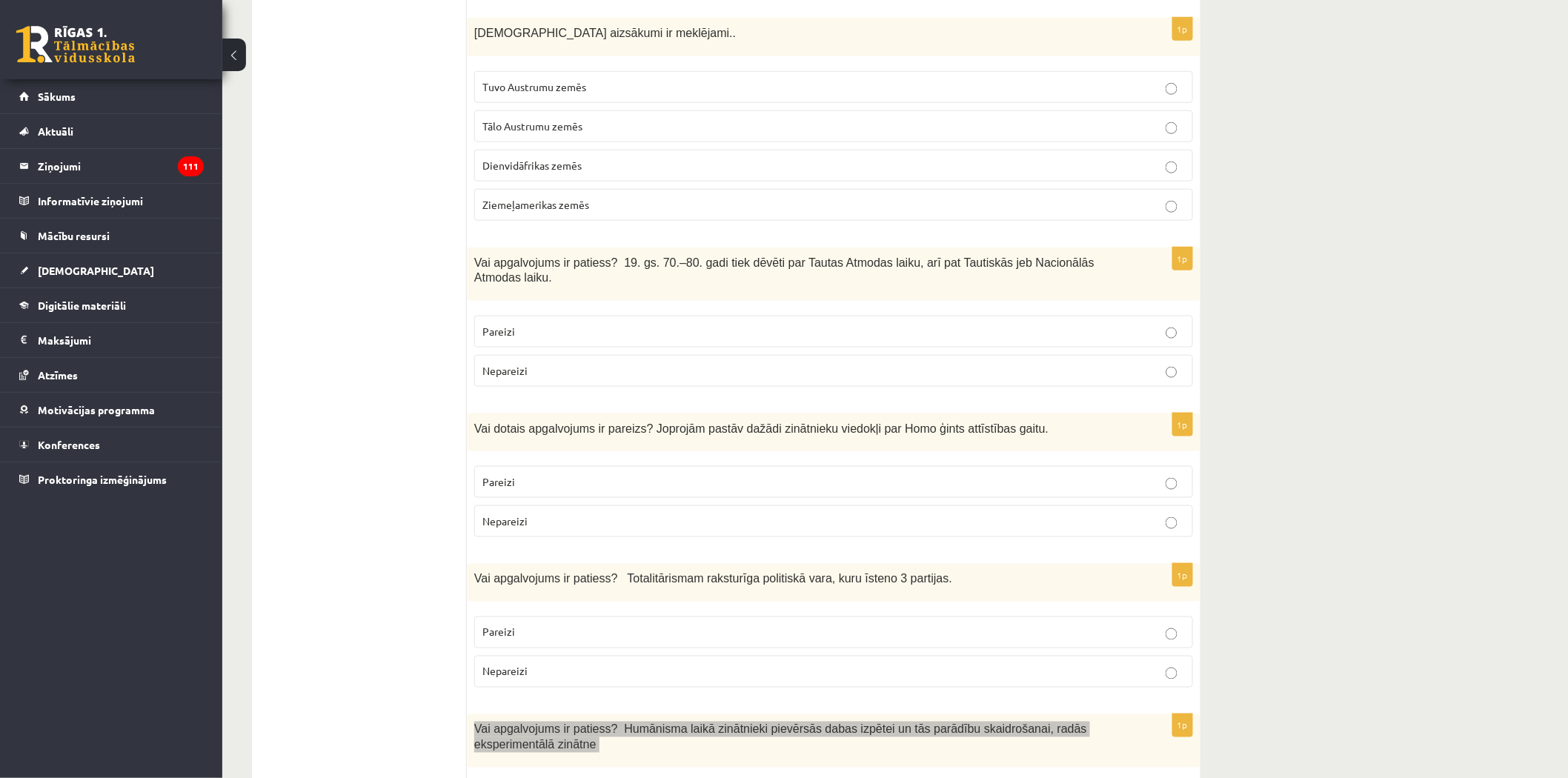
scroll to position [576, 0]
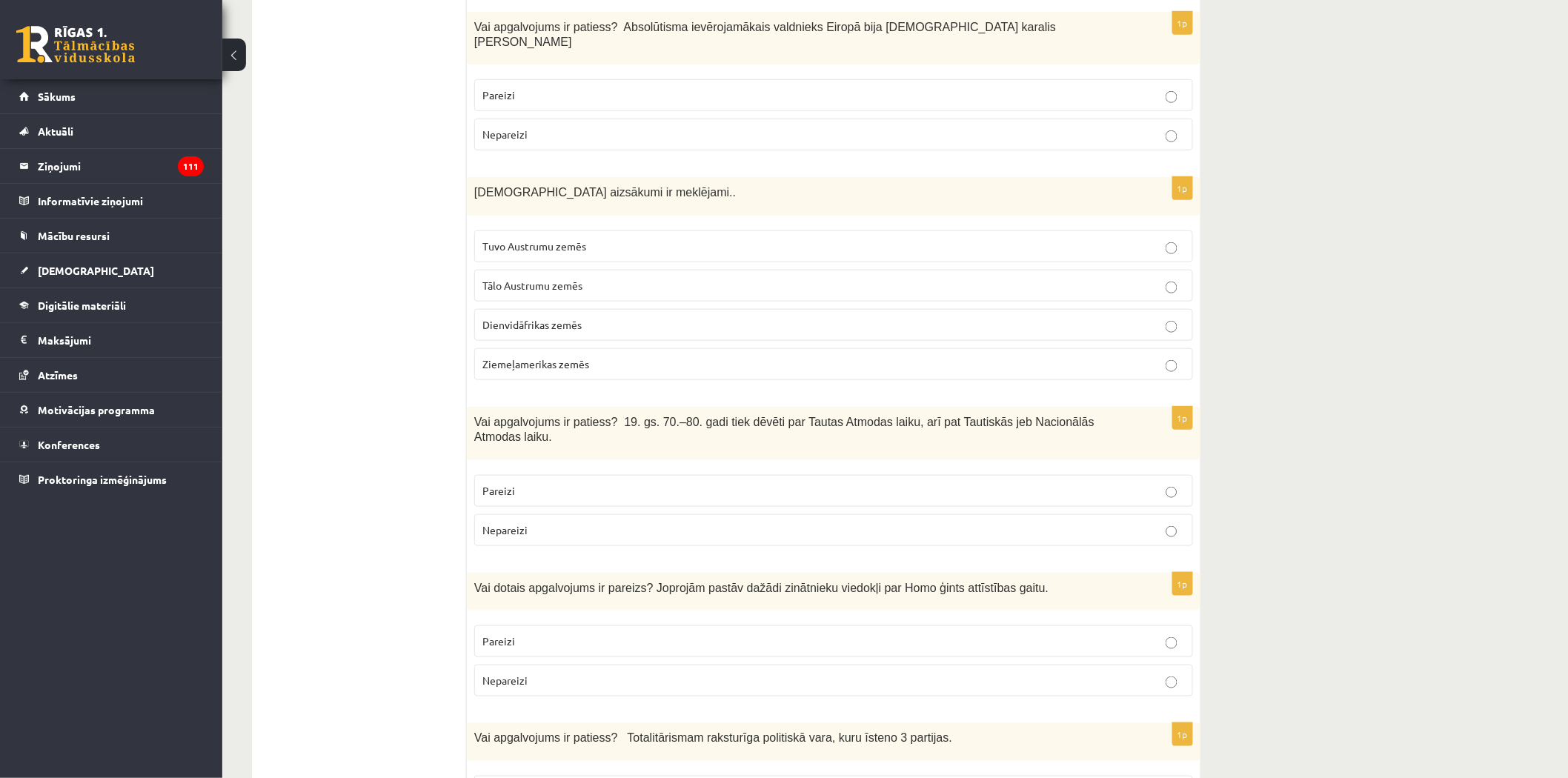
scroll to position [493, 0]
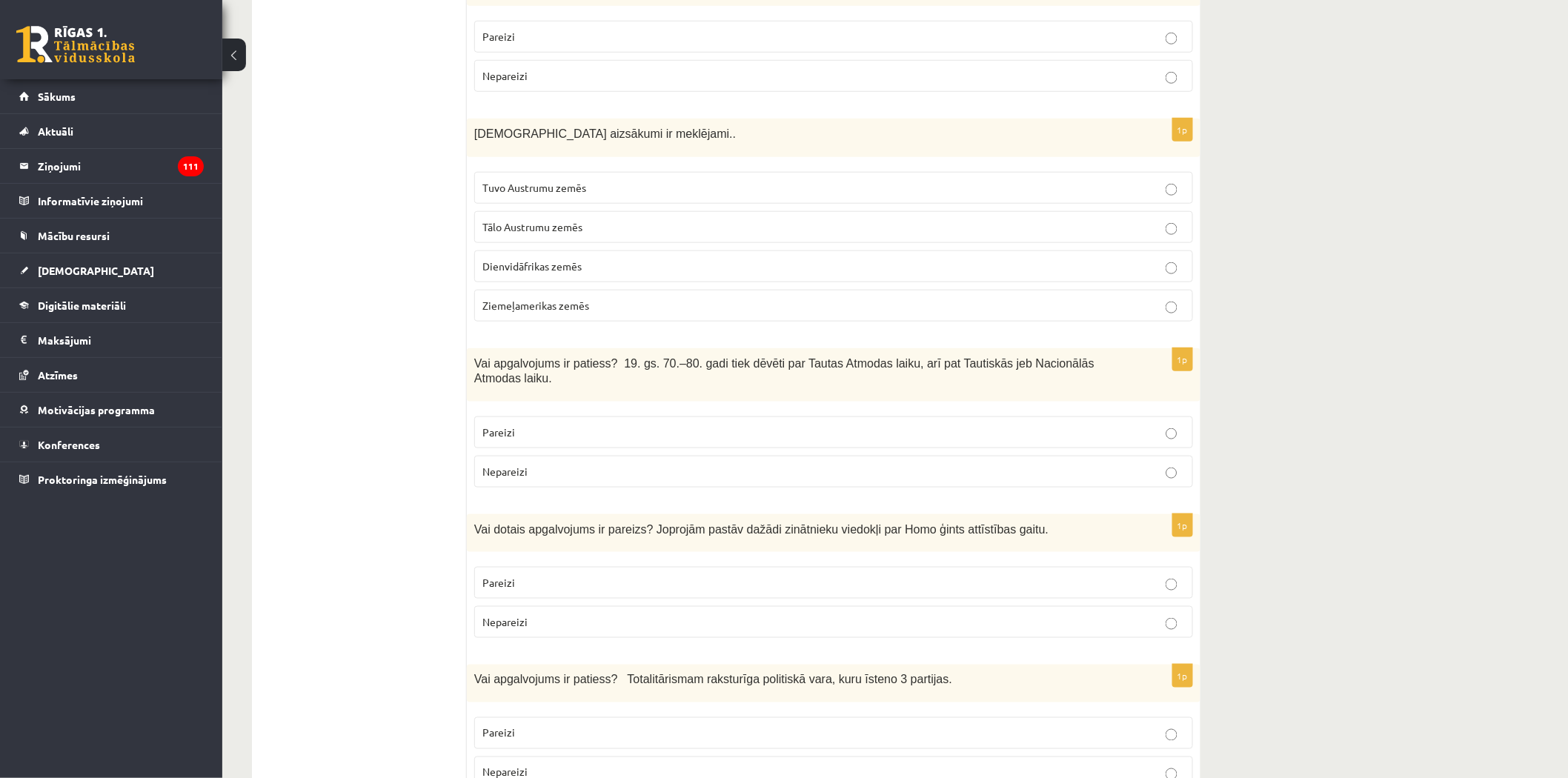
click at [517, 424] on p "Pareizi" at bounding box center [833, 432] width 702 height 16
click at [505, 576] on span "Pareizi" at bounding box center [498, 583] width 33 height 14
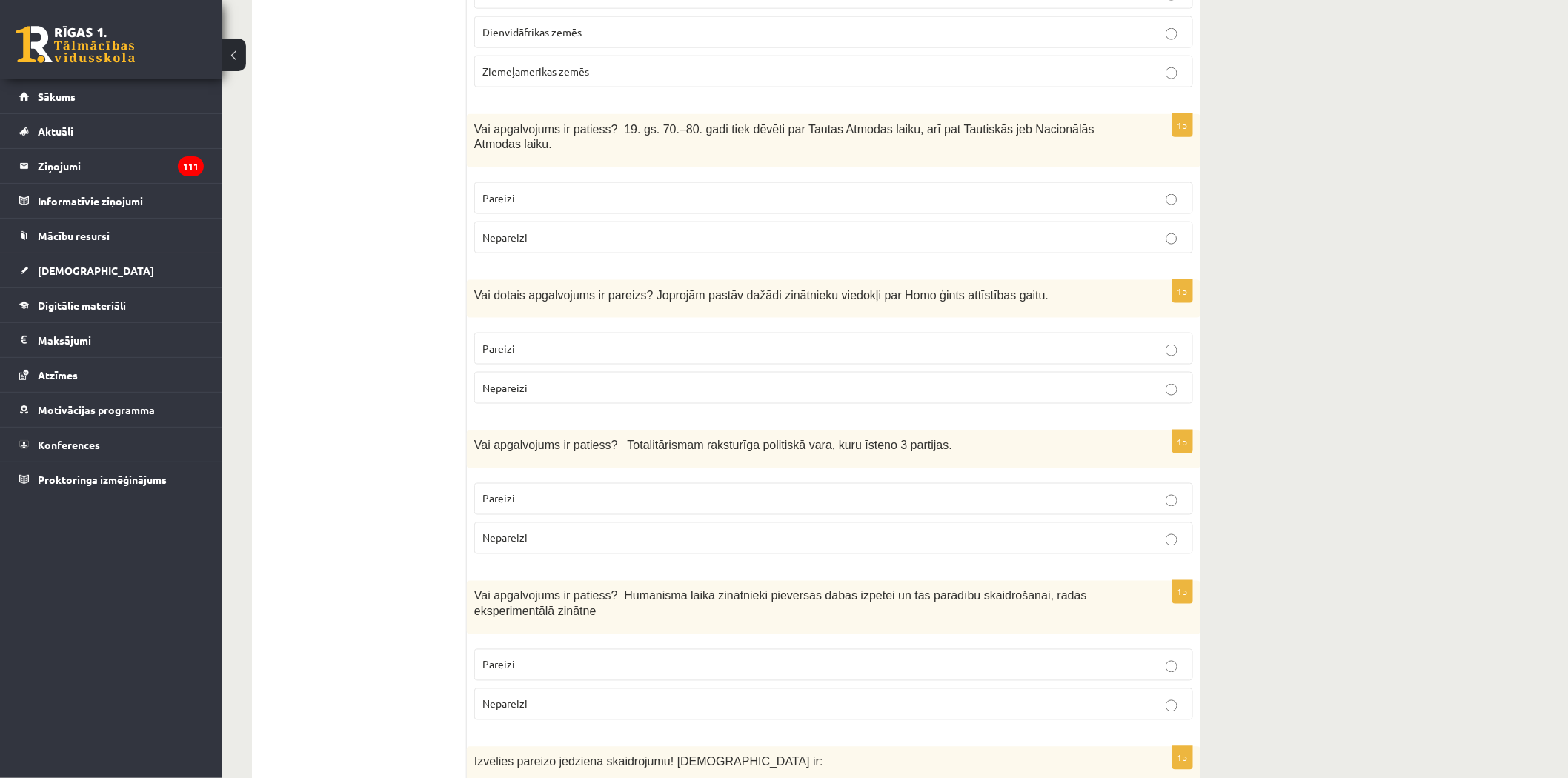
scroll to position [741, 0]
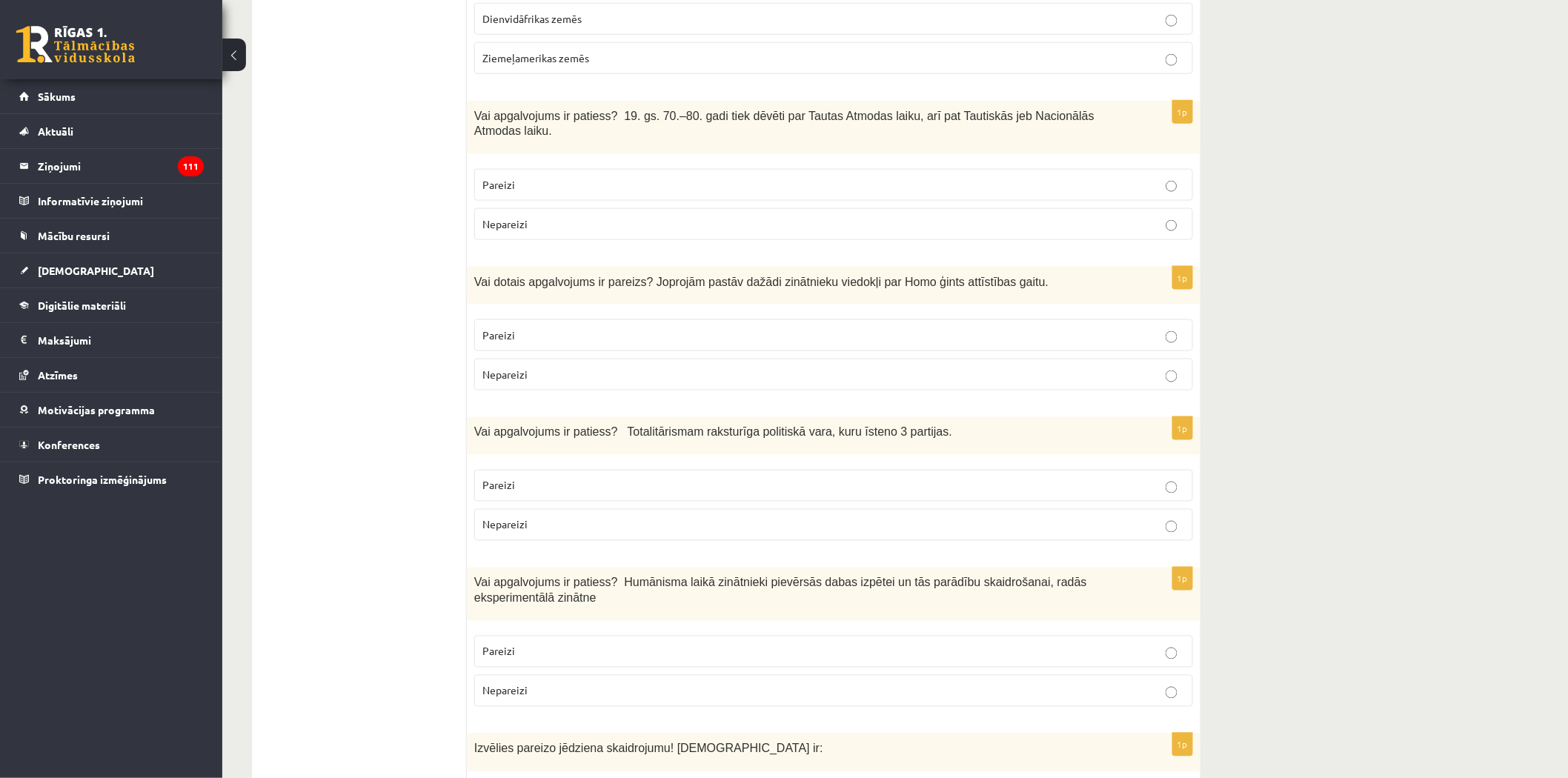
click at [538, 517] on p "Nepareizi" at bounding box center [833, 525] width 702 height 16
click at [510, 645] on span "Pareizi" at bounding box center [498, 651] width 33 height 14
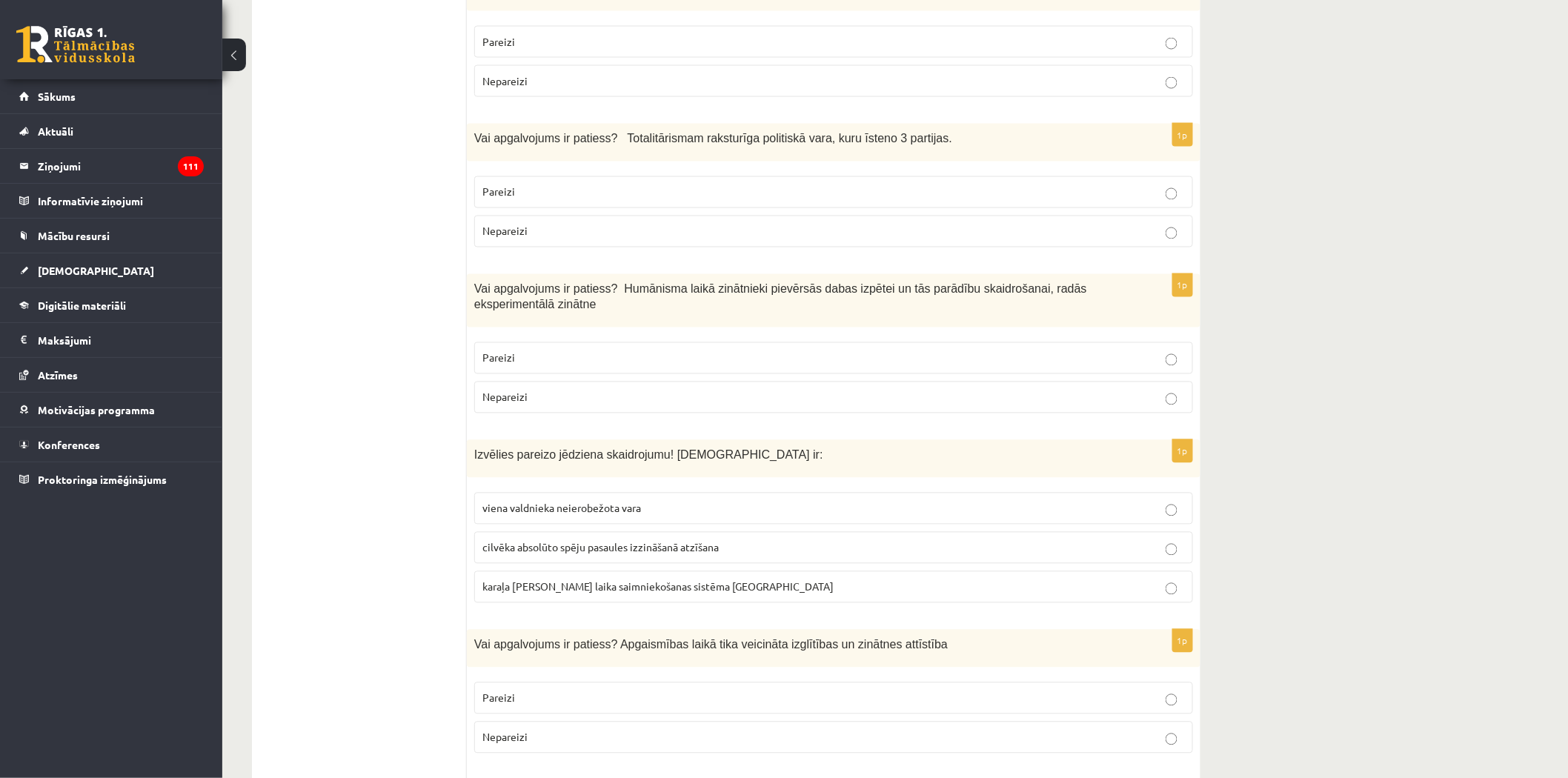
scroll to position [1070, 0]
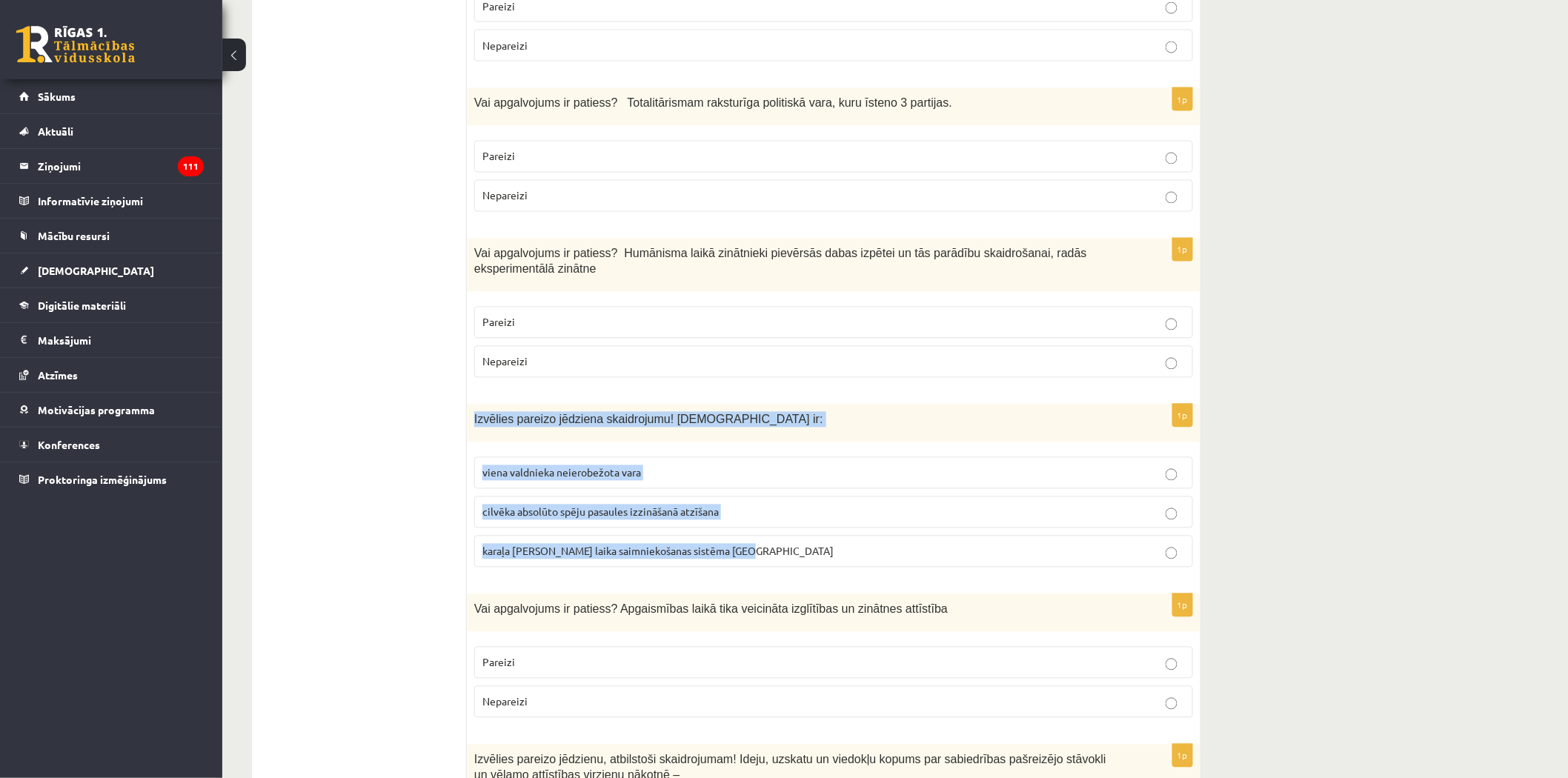
drag, startPoint x: 472, startPoint y: 375, endPoint x: 773, endPoint y: 511, distance: 330.3
click at [769, 520] on div "1p Izvēlies pareizo jēdziena skaidrojumu! Absolūtisms ir: viena valdnieka neier…" at bounding box center [833, 492] width 733 height 175
copy div "Izvēlies pareizo jēdziena skaidrojumu! Absolūtisms ir: viena valdnieka neierobe…"
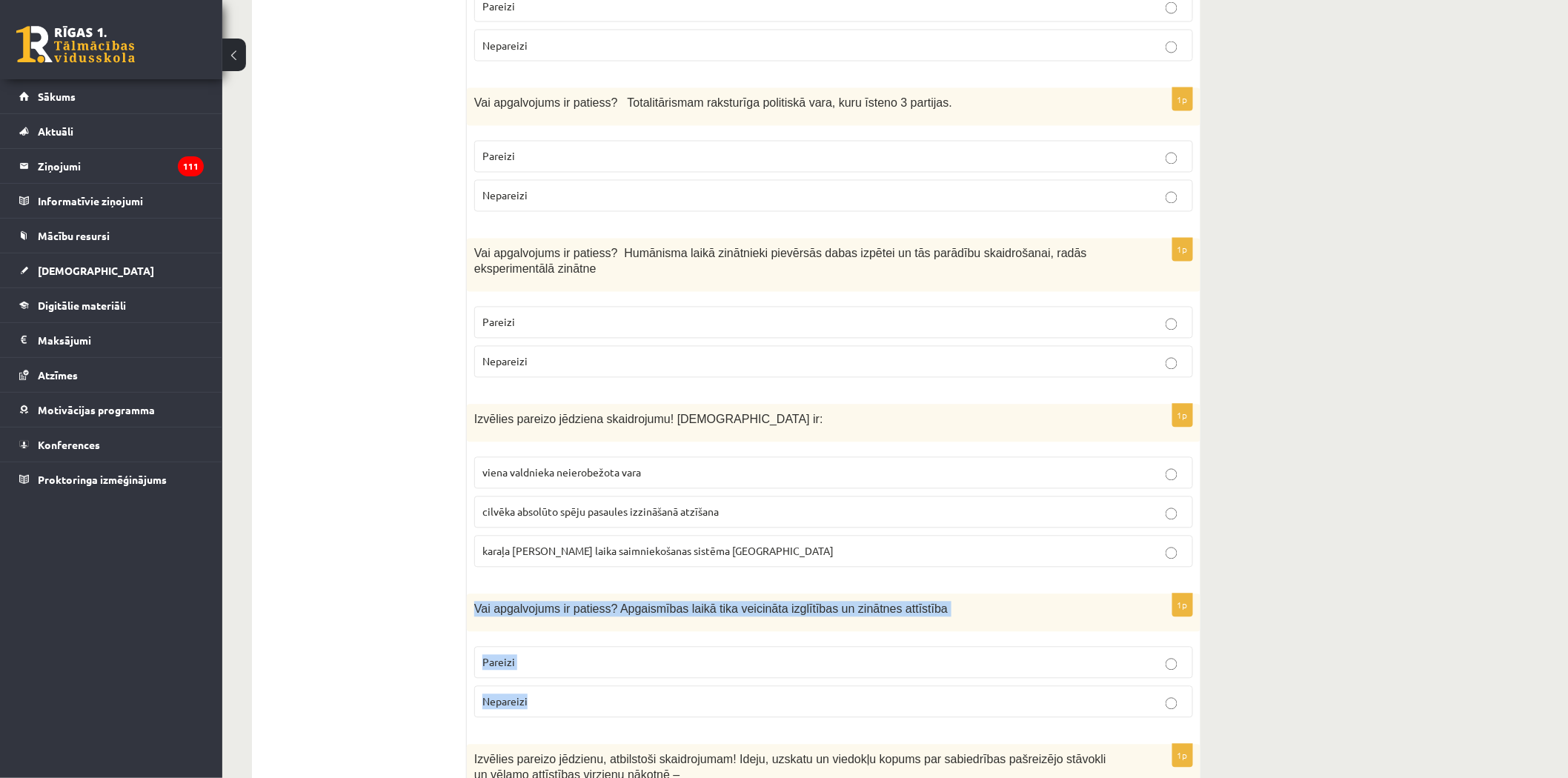
drag, startPoint x: 471, startPoint y: 561, endPoint x: 551, endPoint y: 648, distance: 118.2
click at [557, 654] on div "1p Vai apgalvojums ir patiess? Apgaismības laikā tika veicināta izglītības un z…" at bounding box center [833, 661] width 733 height 136
copy div "Vai apgalvojums ir patiess? Apgaismības laikā tika veicināta izglītības un zinā…"
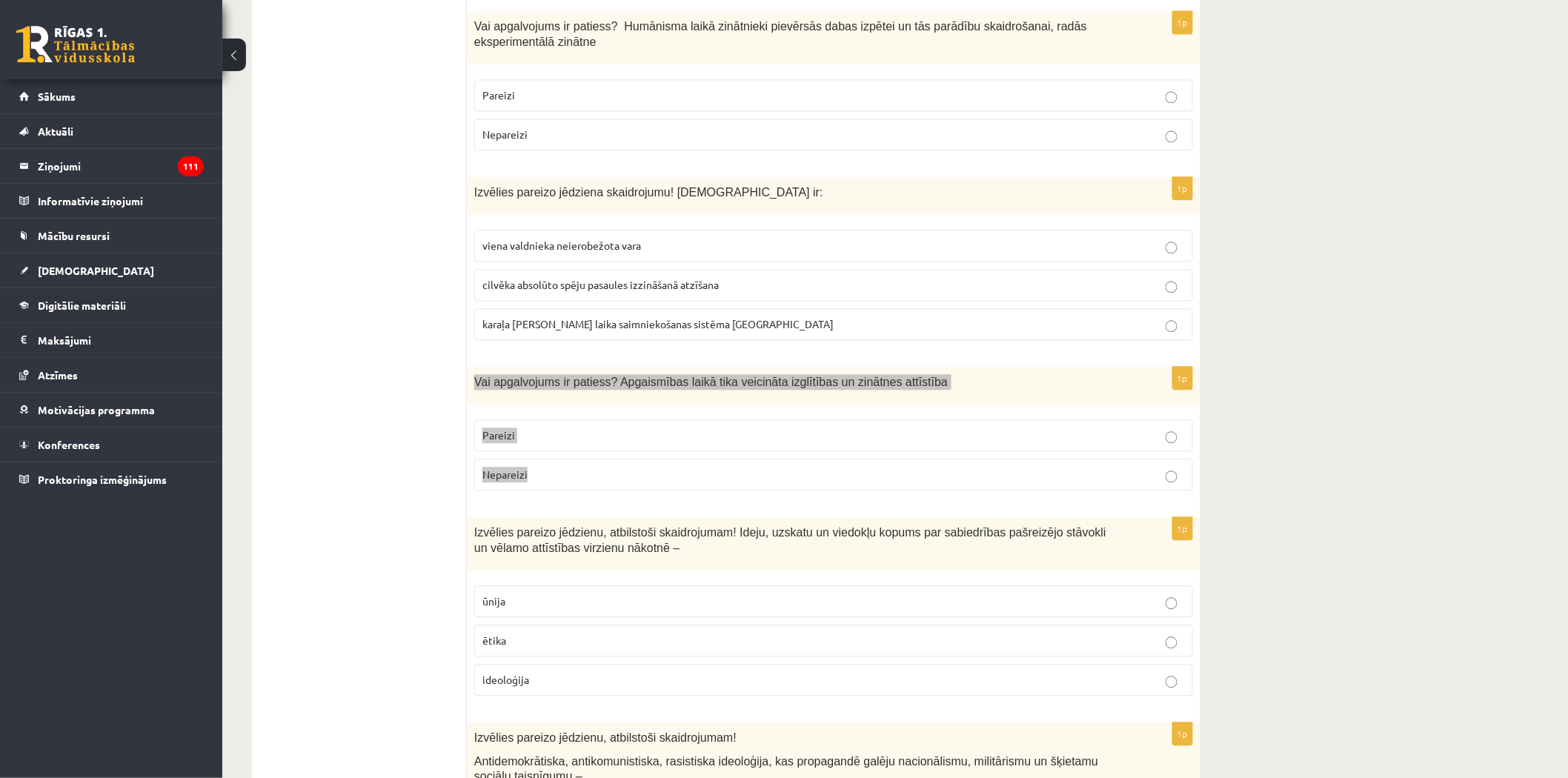
scroll to position [1399, 0]
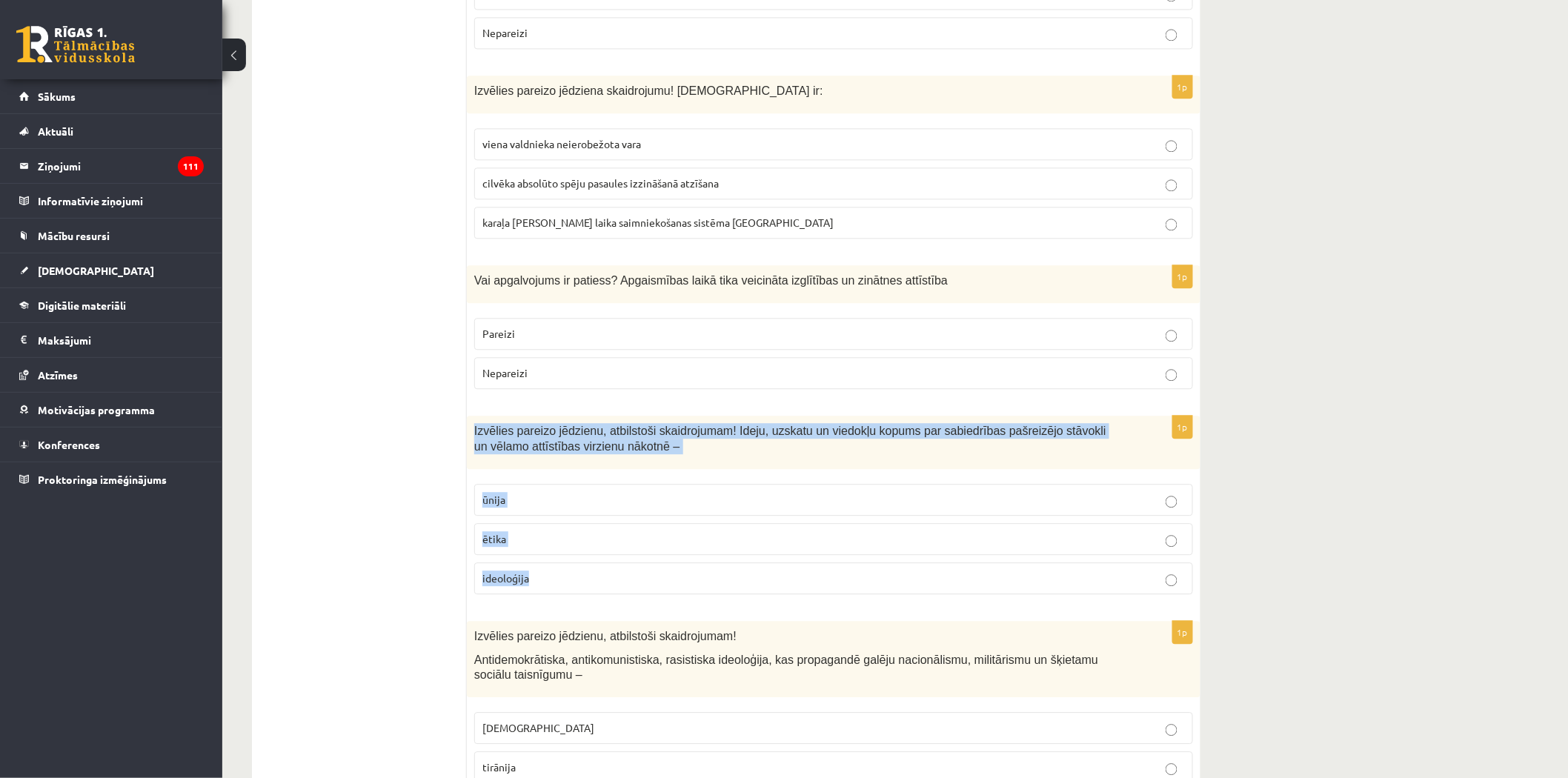
drag, startPoint x: 475, startPoint y: 388, endPoint x: 549, endPoint y: 548, distance: 176.3
click at [549, 548] on div "1p Izvēlies pareizo jēdzienu, atbilstoši skaidrojumam! Ideju, uzskatu un viedok…" at bounding box center [833, 511] width 733 height 190
copy div "Izvēlies pareizo jēdzienu, atbilstoši skaidrojumam! Ideju, uzskatu un viedokļu …"
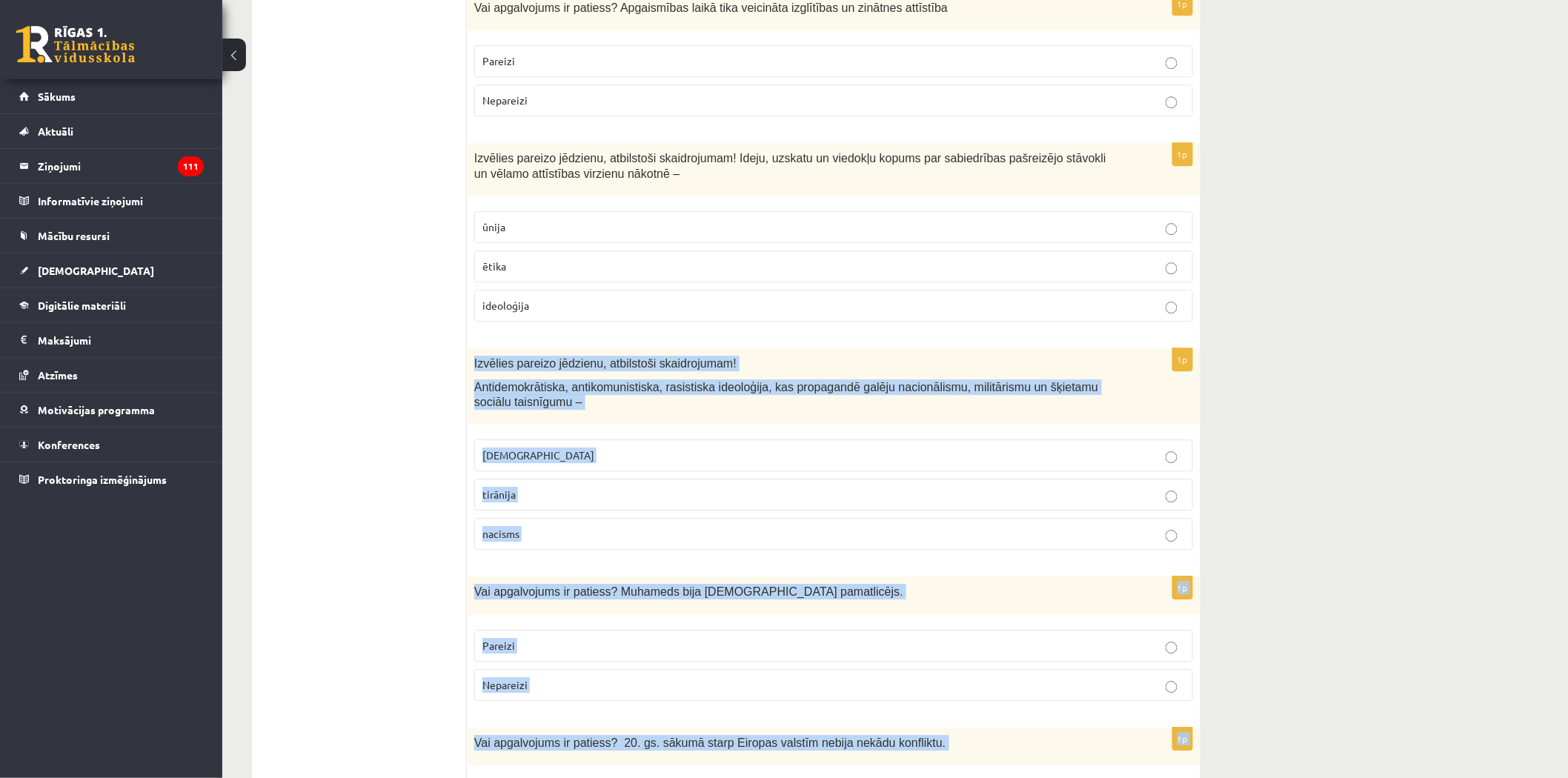
scroll to position [1787, 0]
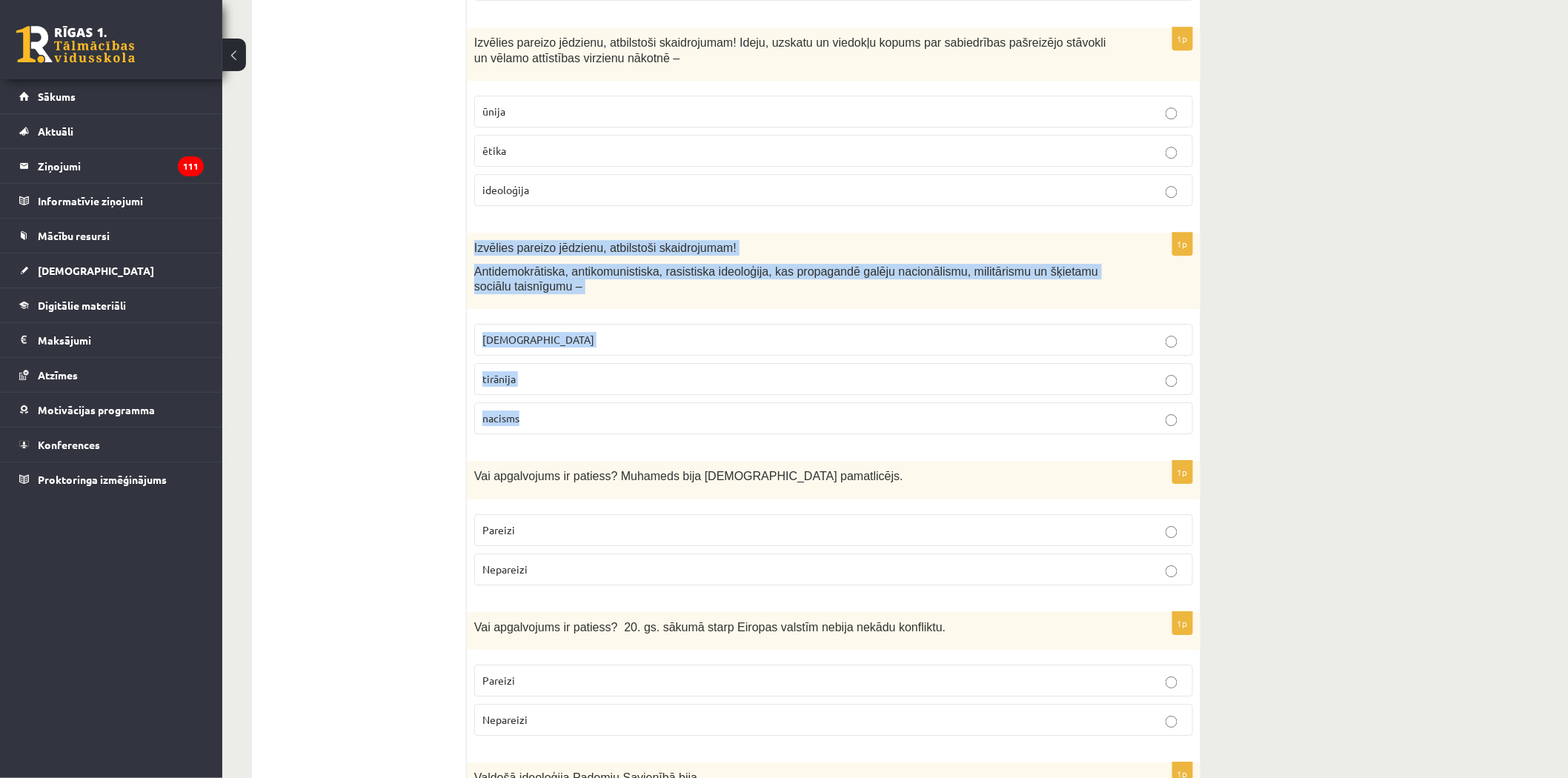
drag, startPoint x: 471, startPoint y: 589, endPoint x: 530, endPoint y: 379, distance: 218.1
click at [530, 379] on div "1p Izvēlies pareizo jēdzienu, atbilstoši skaidrojumam! Antidemokrātiska, antiko…" at bounding box center [833, 339] width 733 height 214
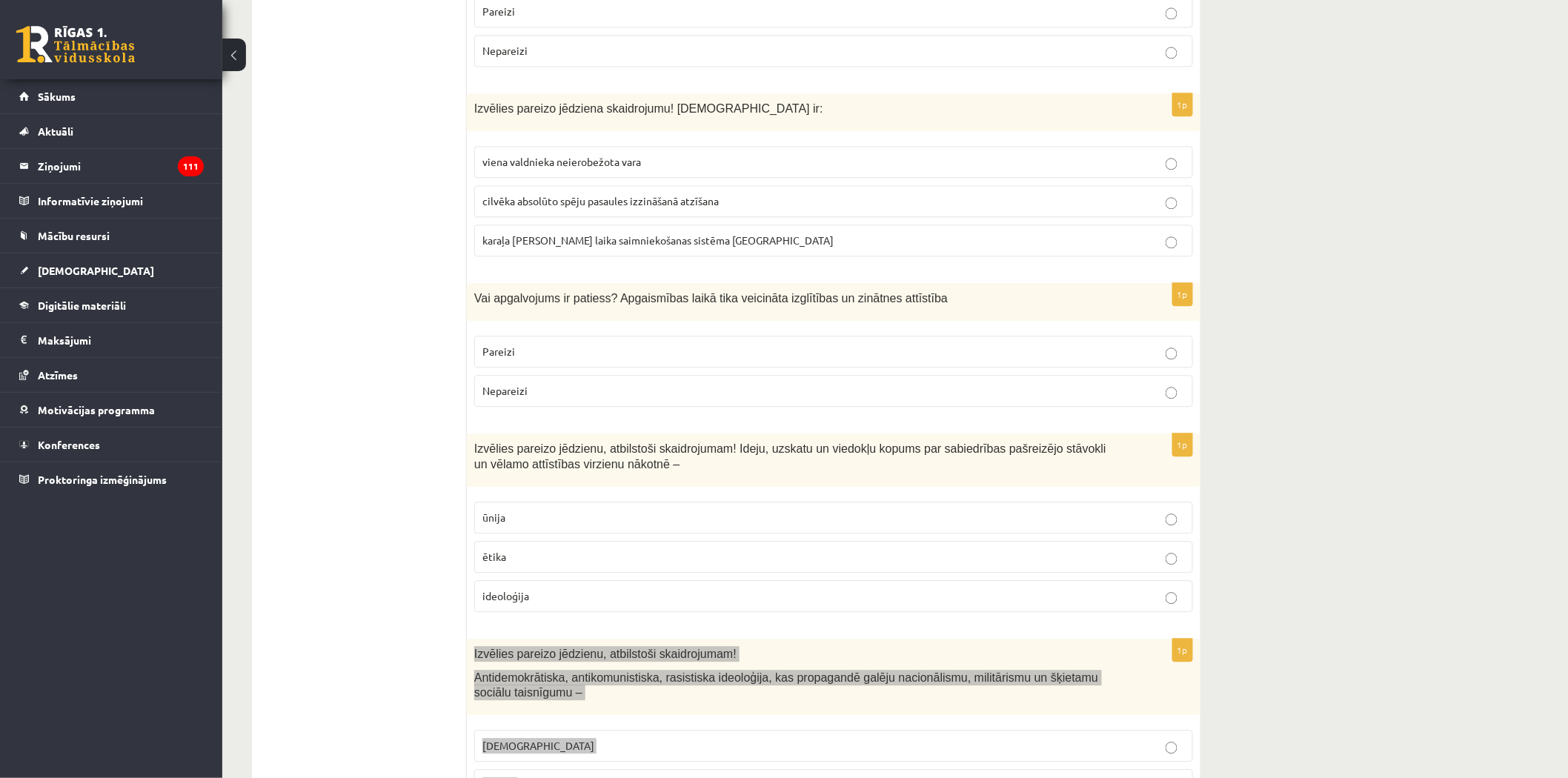
scroll to position [1375, 0]
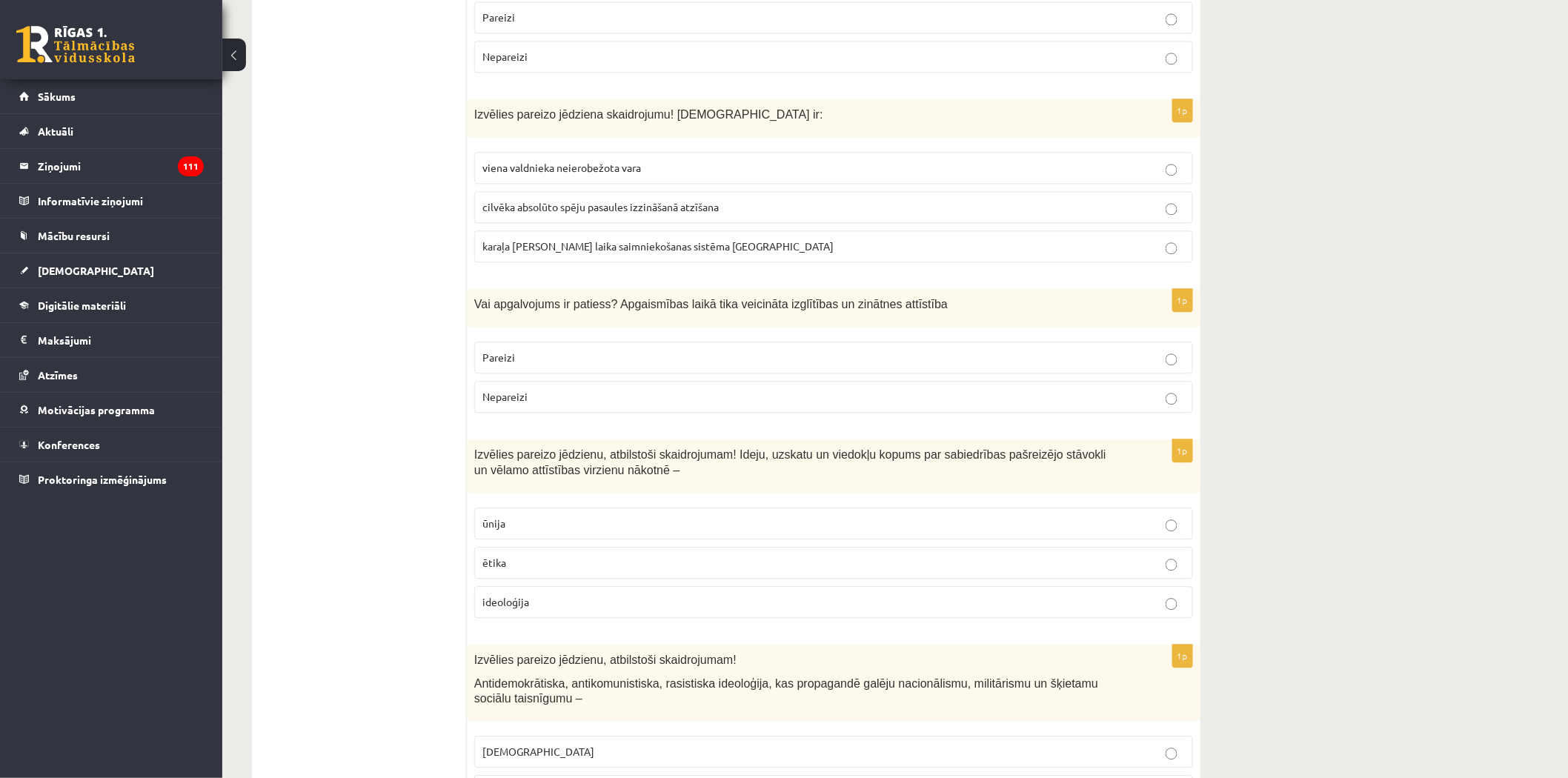
click at [539, 161] on span "viena valdnieka neierobežota vara" at bounding box center [561, 167] width 158 height 14
click at [511, 351] on span "Pareizi" at bounding box center [498, 358] width 33 height 14
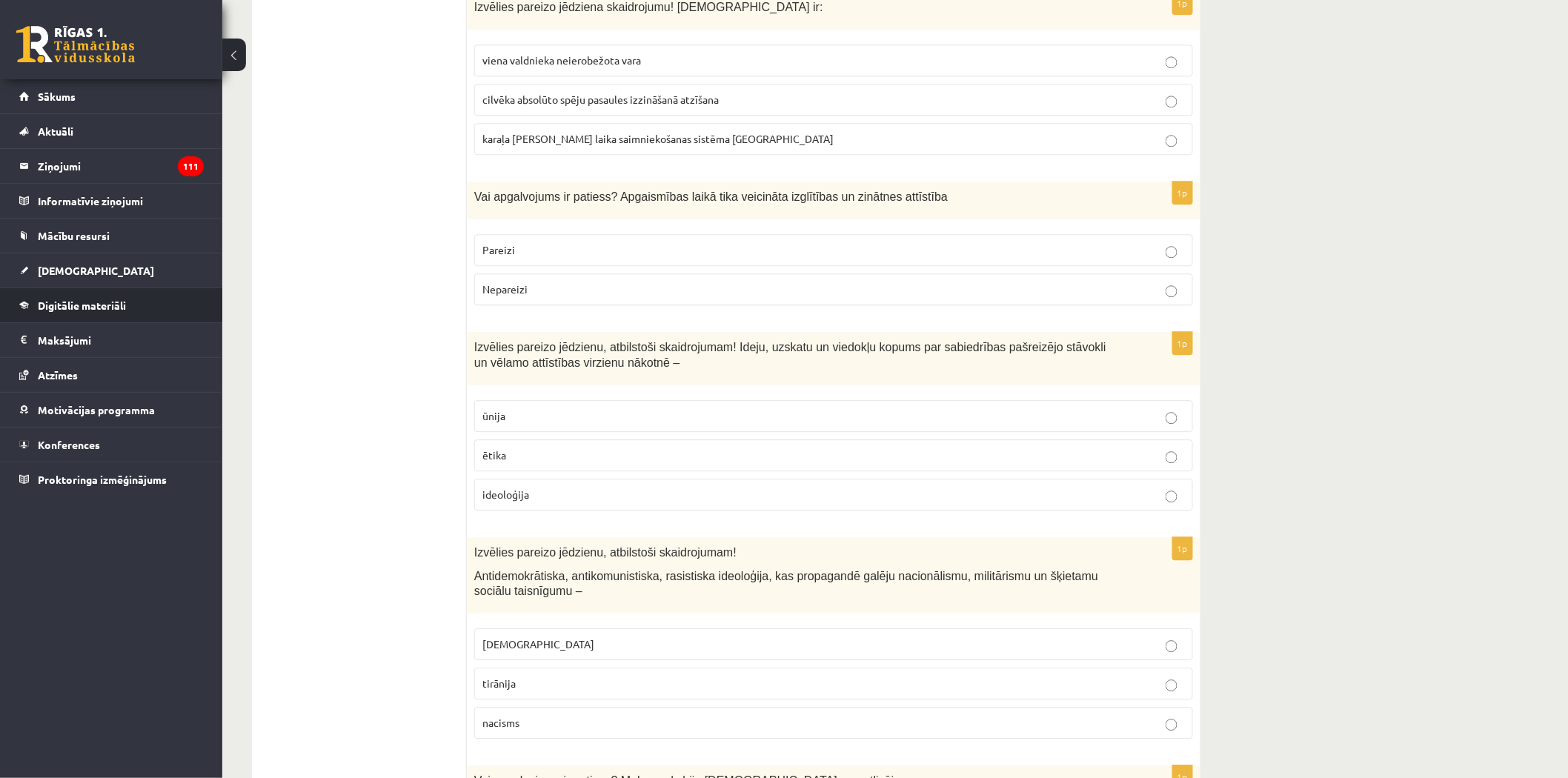
scroll to position [1539, 0]
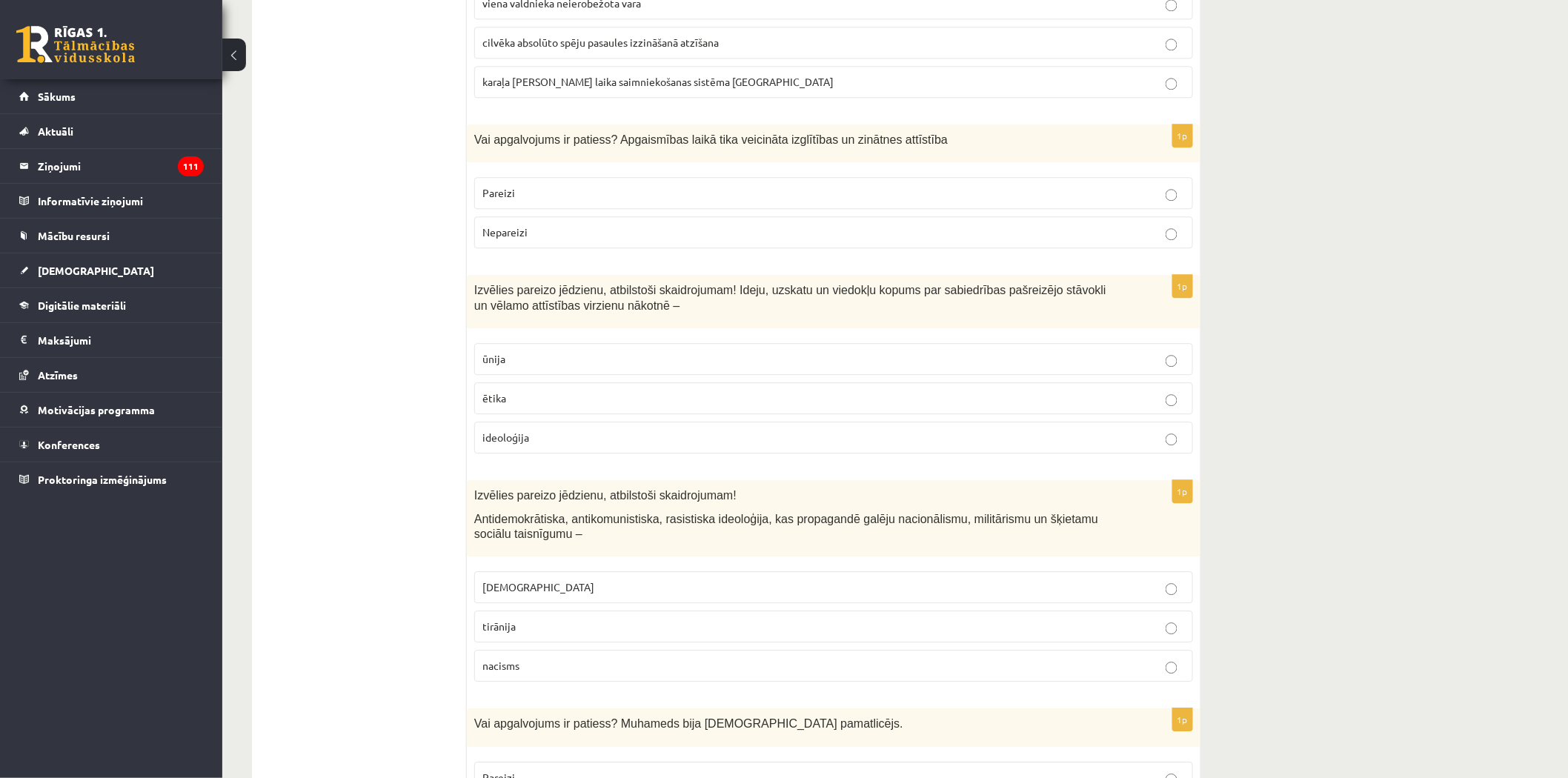
click at [491, 430] on span "ideoloģija" at bounding box center [506, 437] width 47 height 14
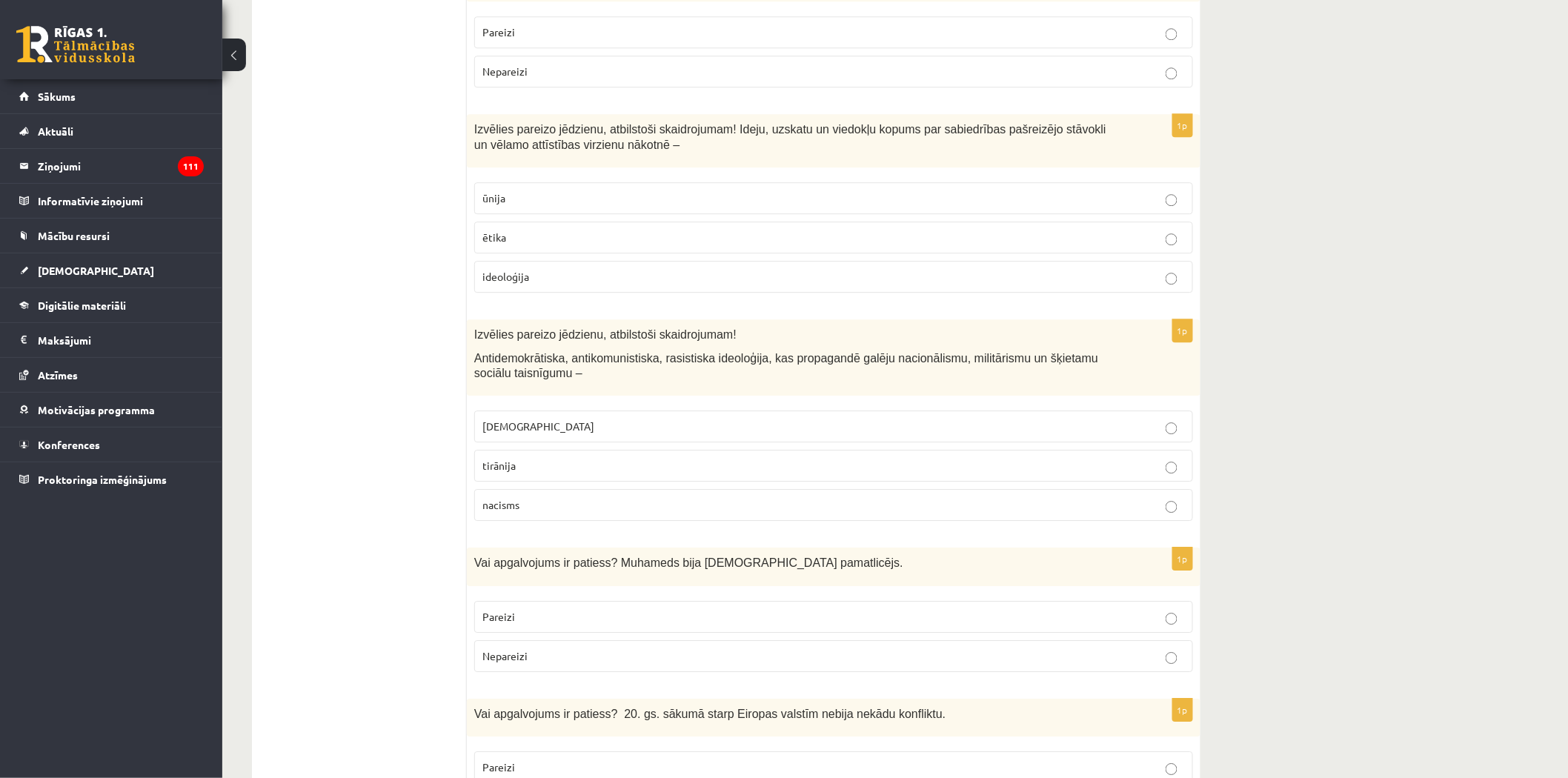
scroll to position [1705, 0]
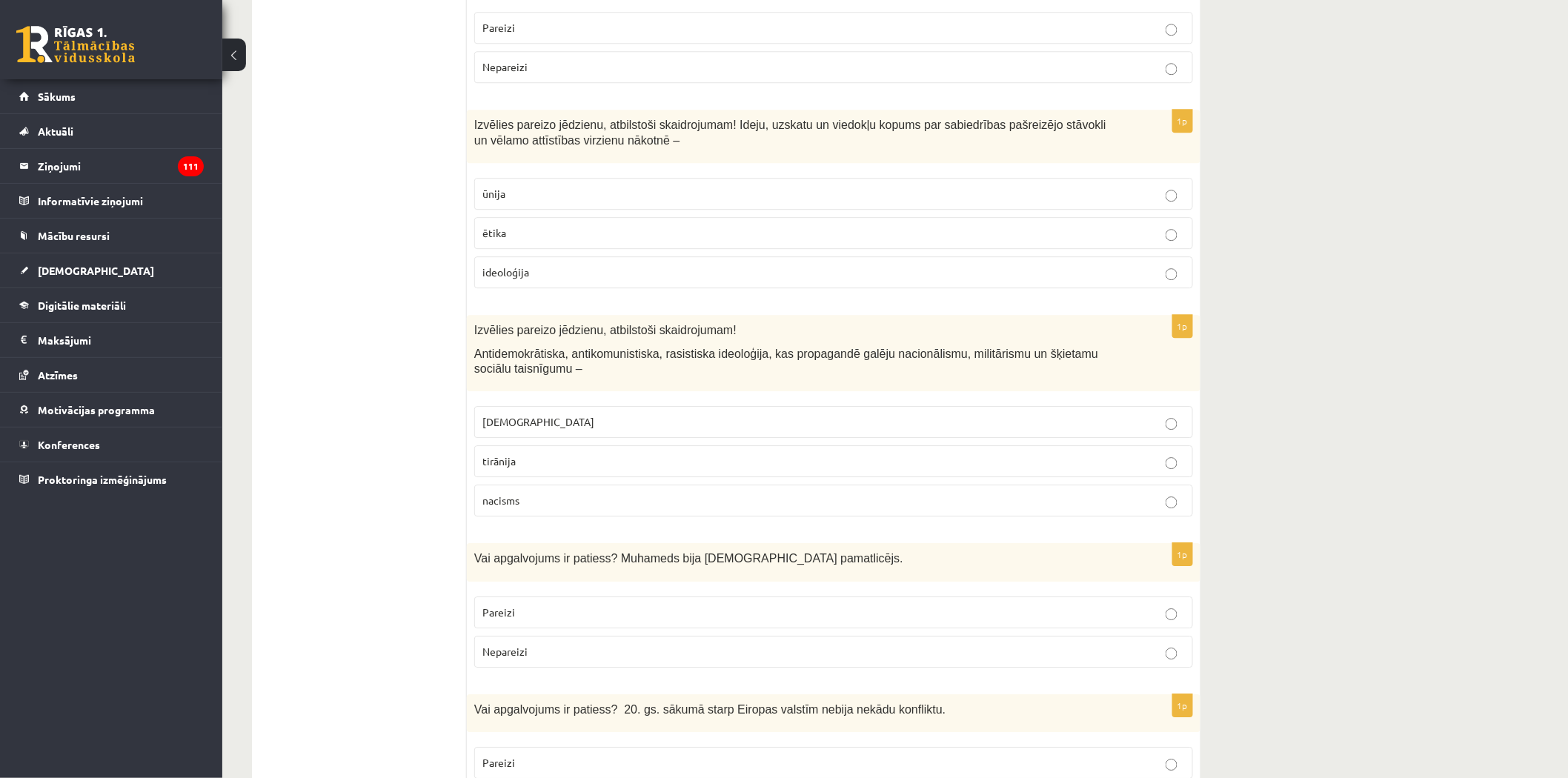
click at [522, 492] on p "nacisms" at bounding box center [833, 500] width 702 height 16
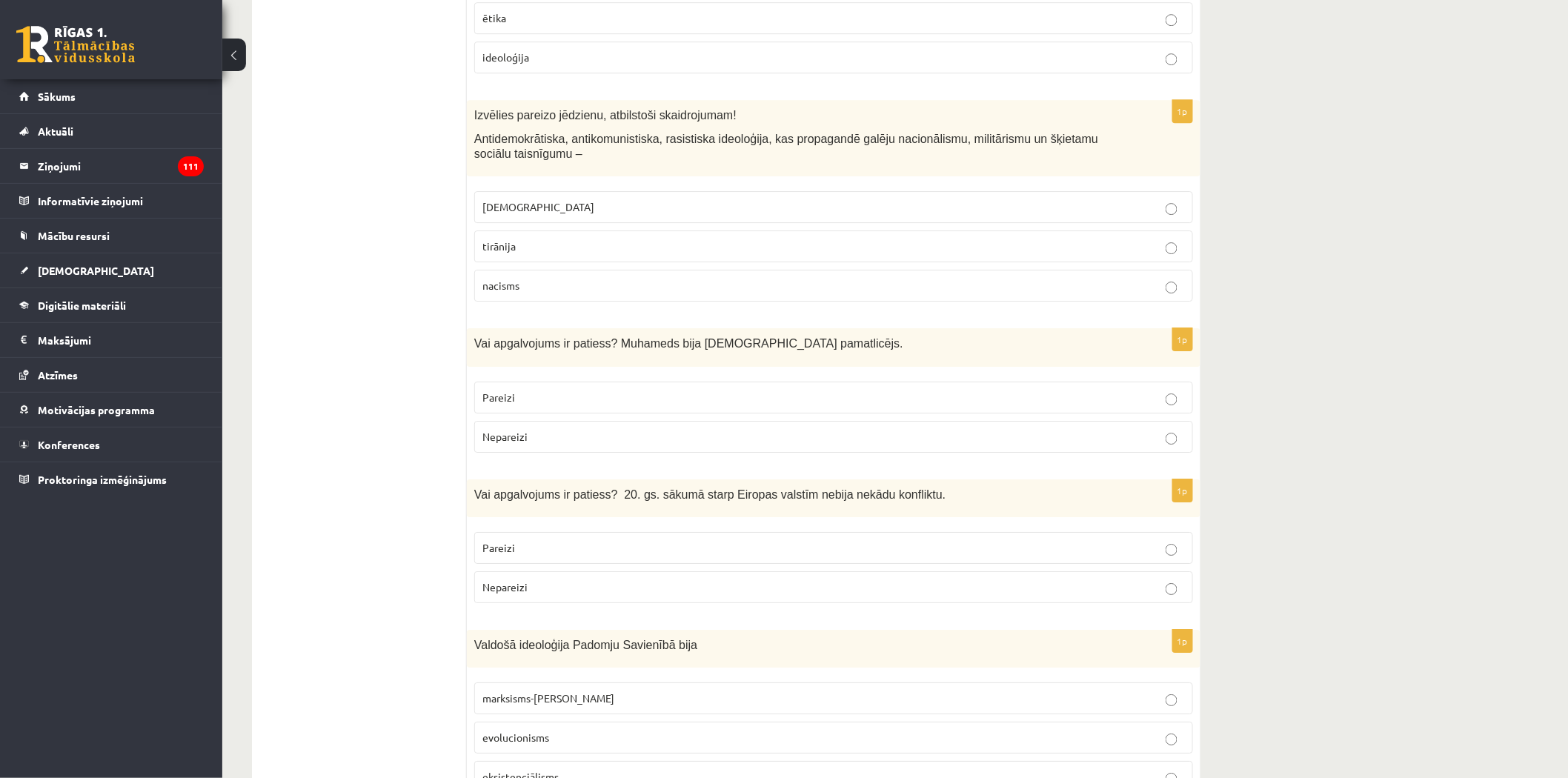
scroll to position [1951, 0]
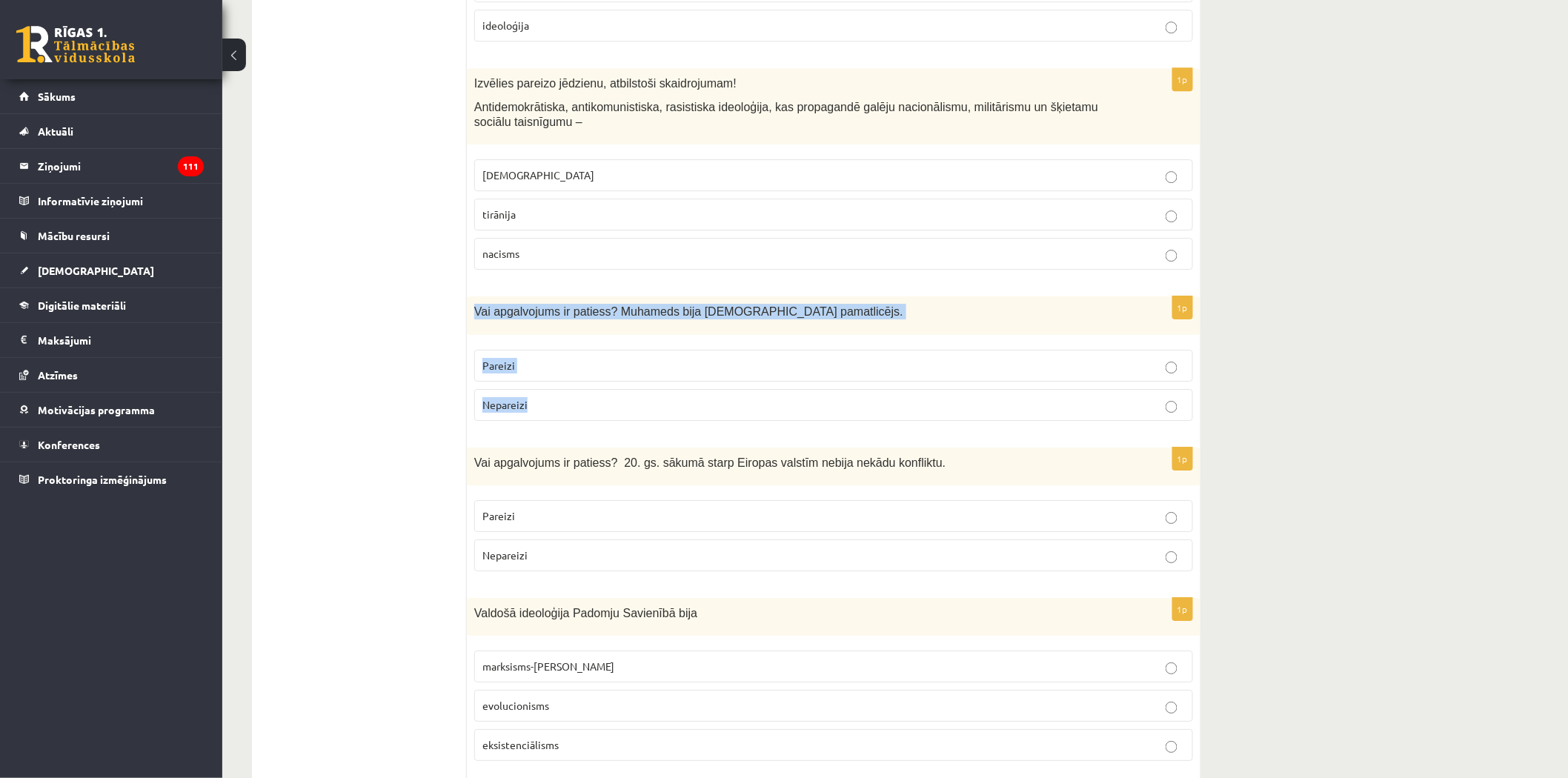
drag, startPoint x: 470, startPoint y: 264, endPoint x: 545, endPoint y: 361, distance: 122.6
click at [545, 361] on div "1p Vai apgalvojums ir patiess? Muhameds bija islāma pamatlicējs. Pareizi Nepare…" at bounding box center [833, 364] width 733 height 136
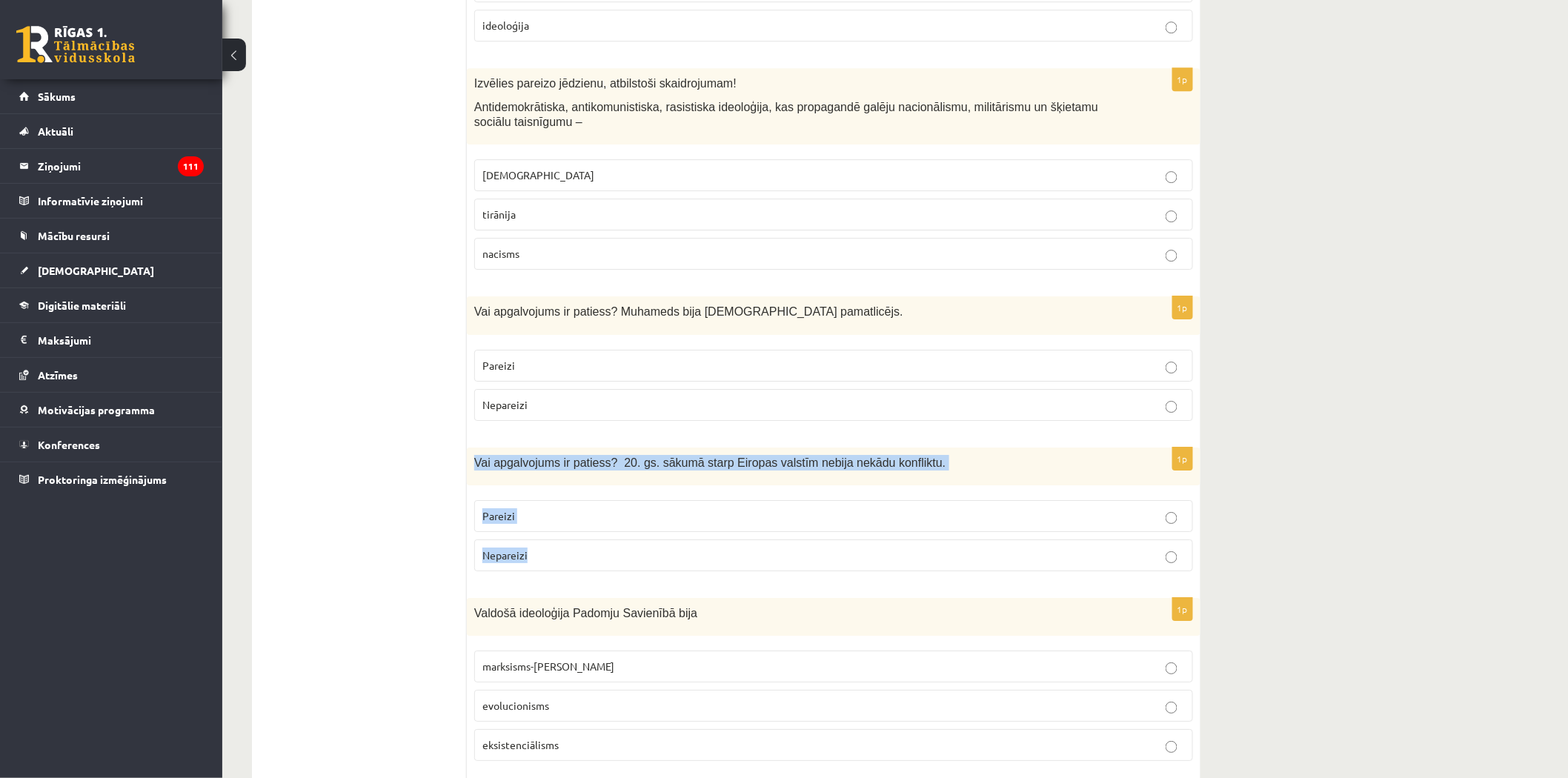
drag, startPoint x: 476, startPoint y: 421, endPoint x: 554, endPoint y: 517, distance: 123.7
click at [554, 517] on div "1p Vai apgalvojums ir patiess? 20. gs. sākumā starp Eiropas valstīm nebija nekā…" at bounding box center [833, 515] width 733 height 136
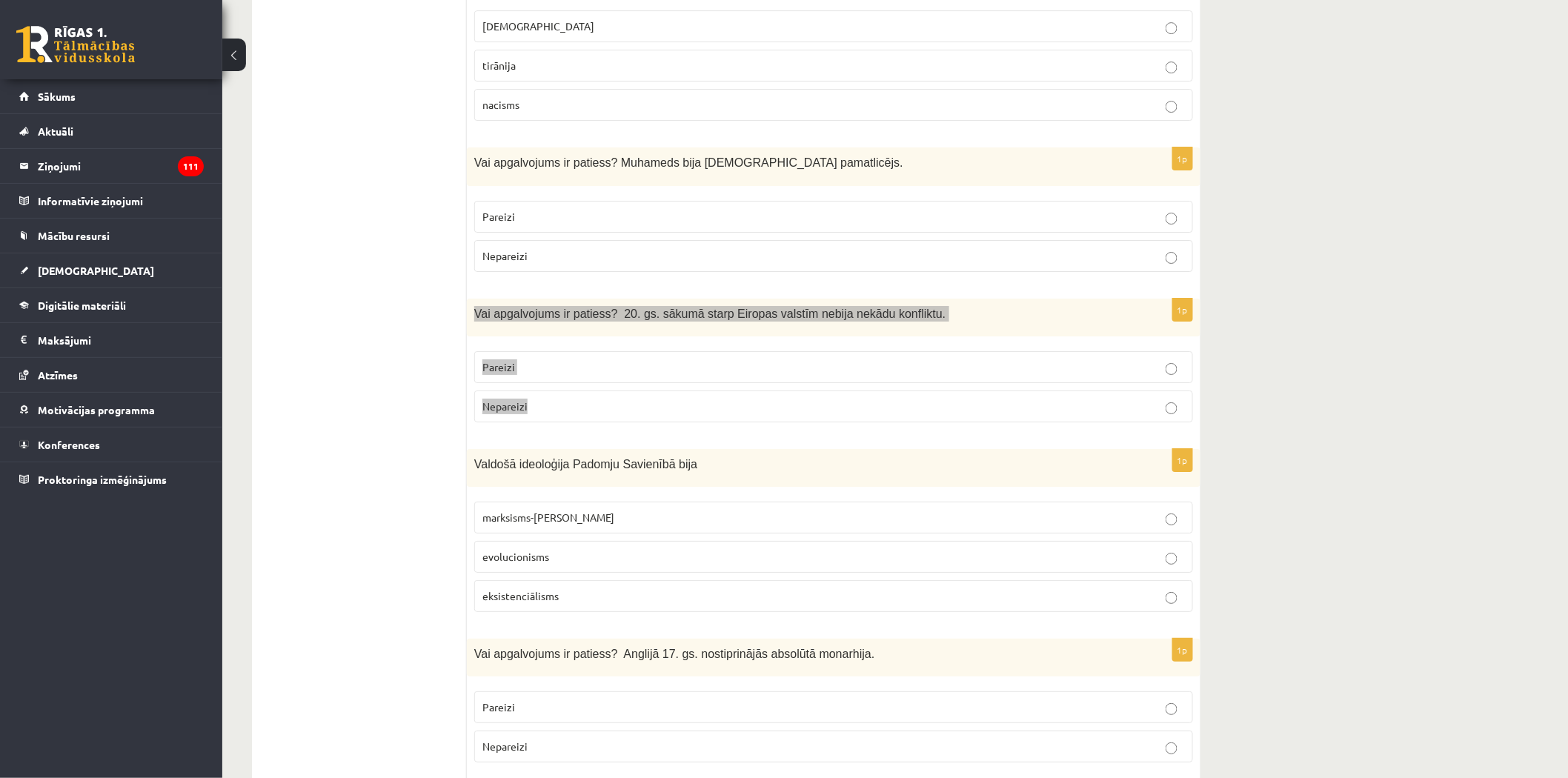
scroll to position [2116, 0]
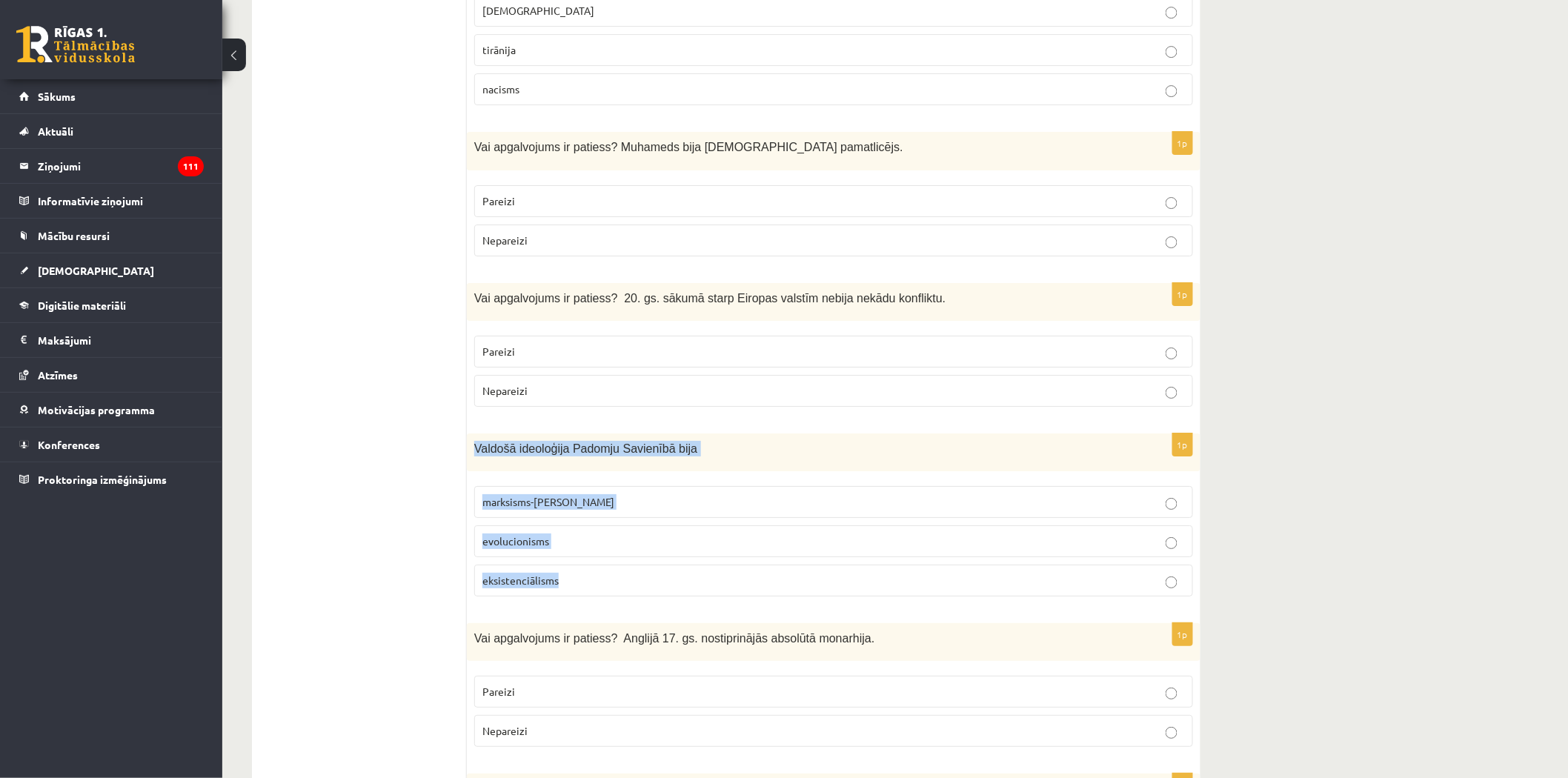
drag, startPoint x: 477, startPoint y: 405, endPoint x: 604, endPoint y: 543, distance: 187.5
click at [604, 543] on div "1p Valdošā ideoloģija Padomju Savienībā bija marksisms-ļeņinisms evolucionisms …" at bounding box center [833, 520] width 733 height 175
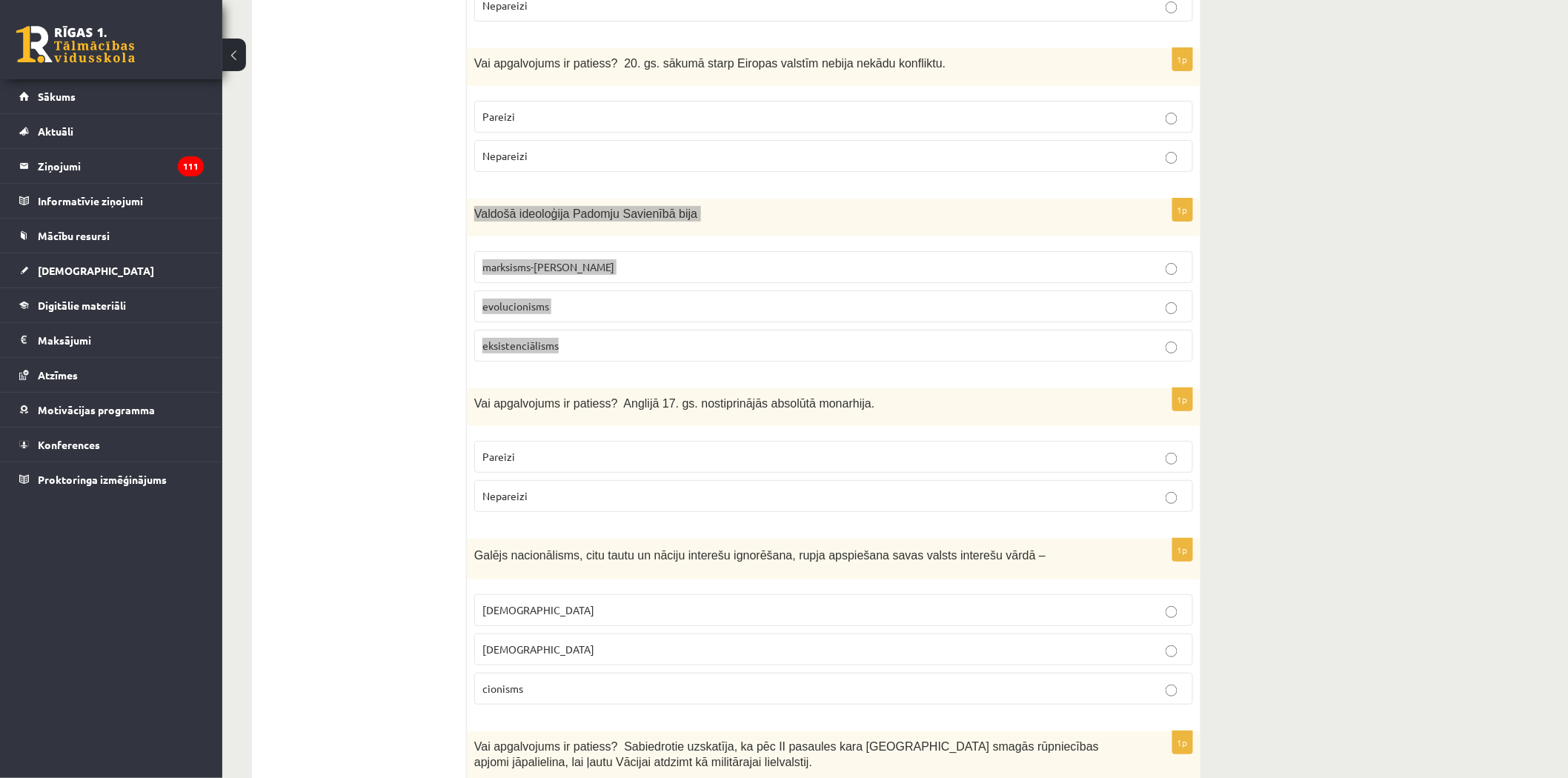
scroll to position [2364, 0]
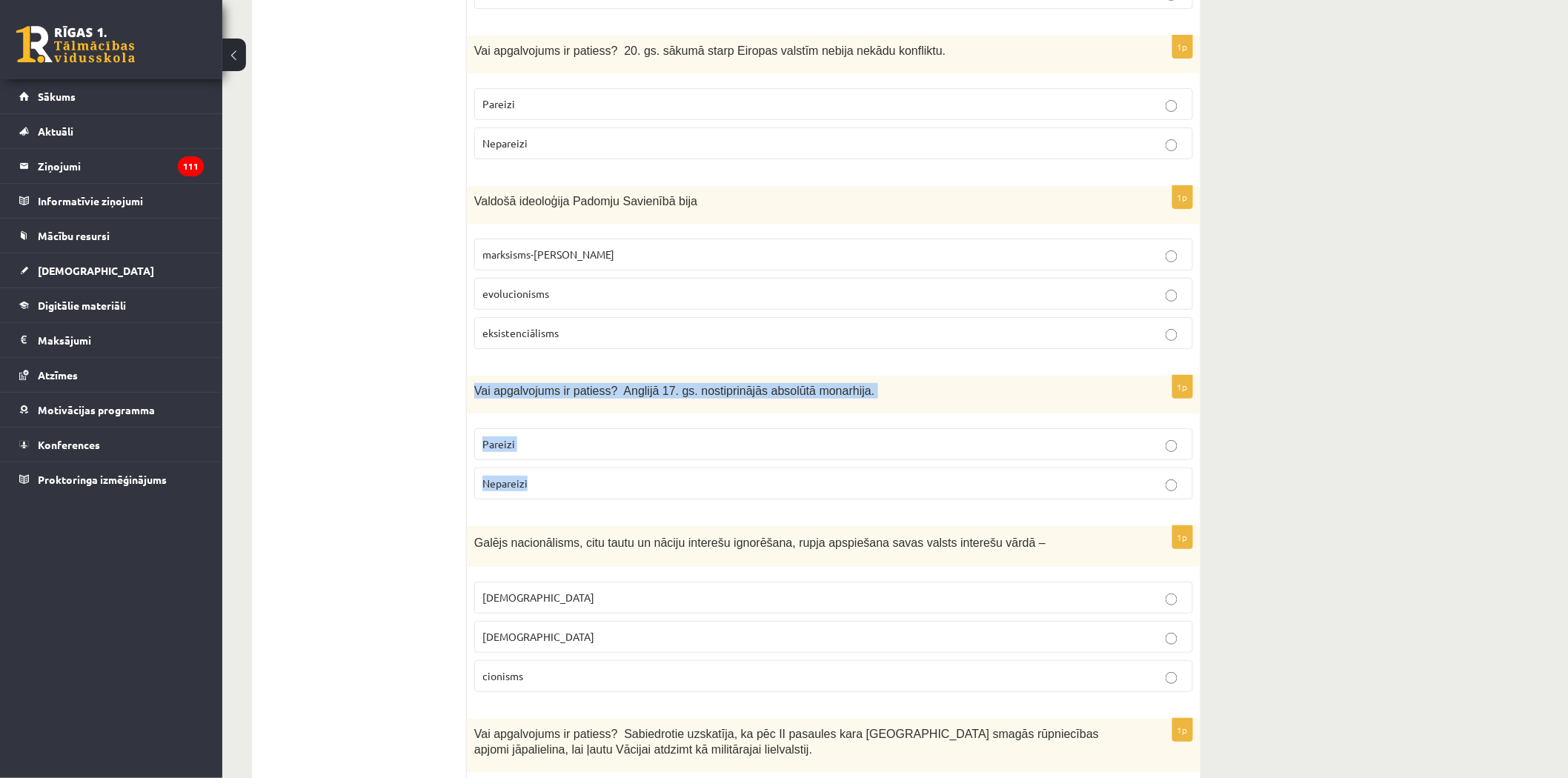
drag, startPoint x: 471, startPoint y: 350, endPoint x: 541, endPoint y: 448, distance: 120.4
click at [541, 448] on div "1p Vai apgalvojums ir patiess? Anglijā 17. gs. nostiprinājās absolūtā monarhija…" at bounding box center [833, 443] width 733 height 136
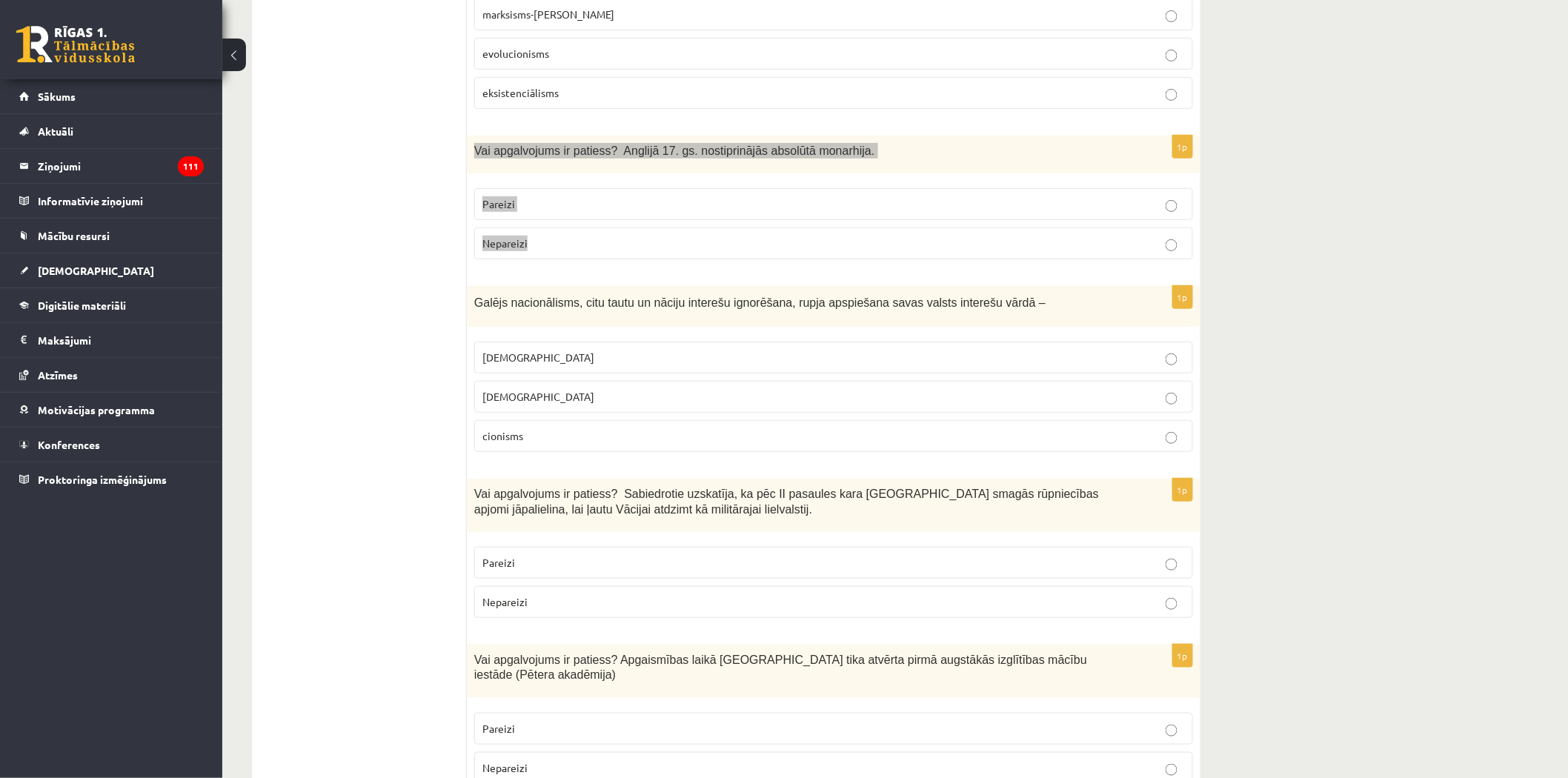
scroll to position [2611, 0]
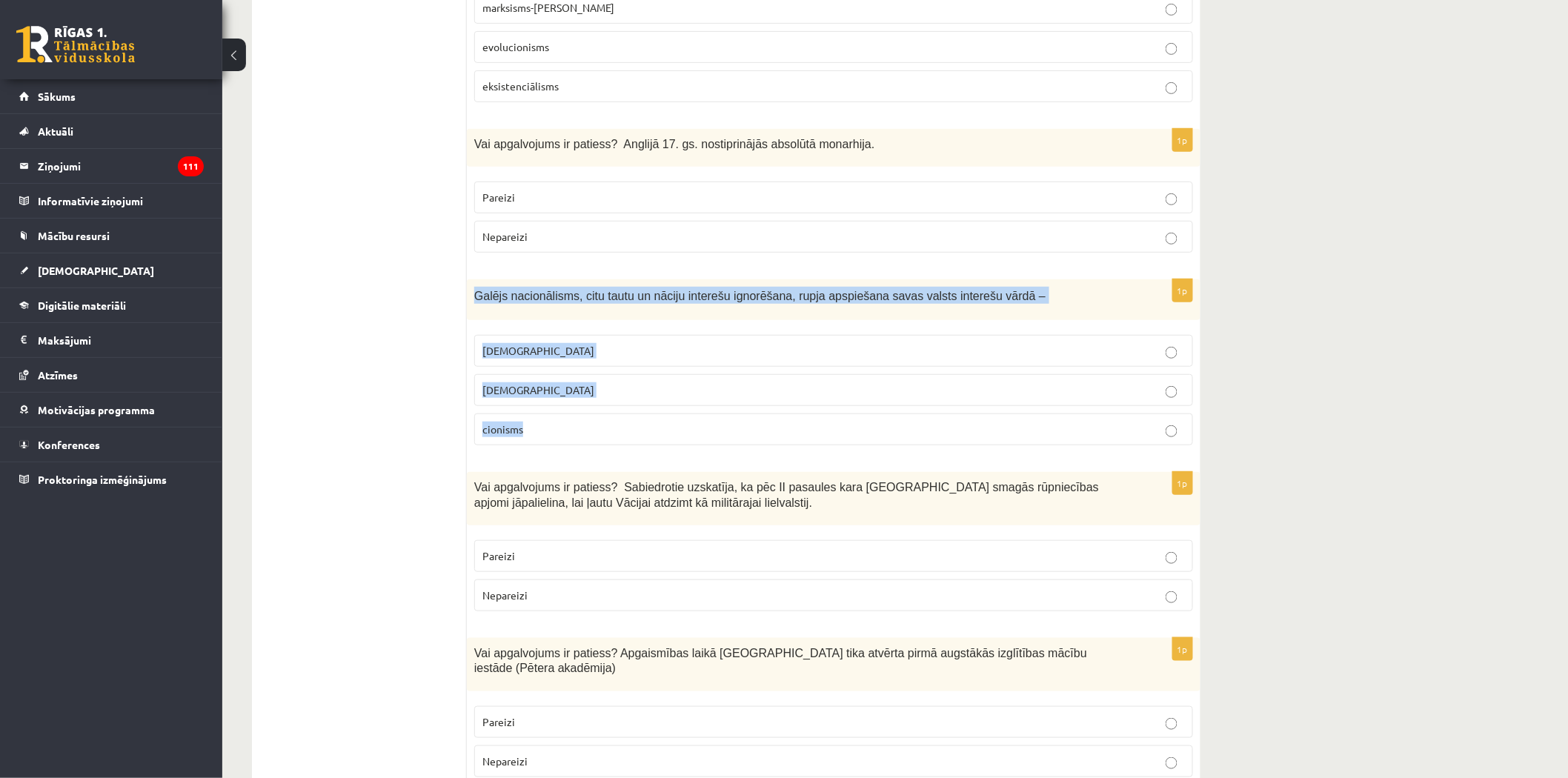
drag, startPoint x: 471, startPoint y: 253, endPoint x: 534, endPoint y: 386, distance: 147.2
click at [534, 386] on div "1p Galējs nacionālisms, citu tautu un nāciju interešu ignorēšana, rupja apspieš…" at bounding box center [833, 368] width 733 height 178
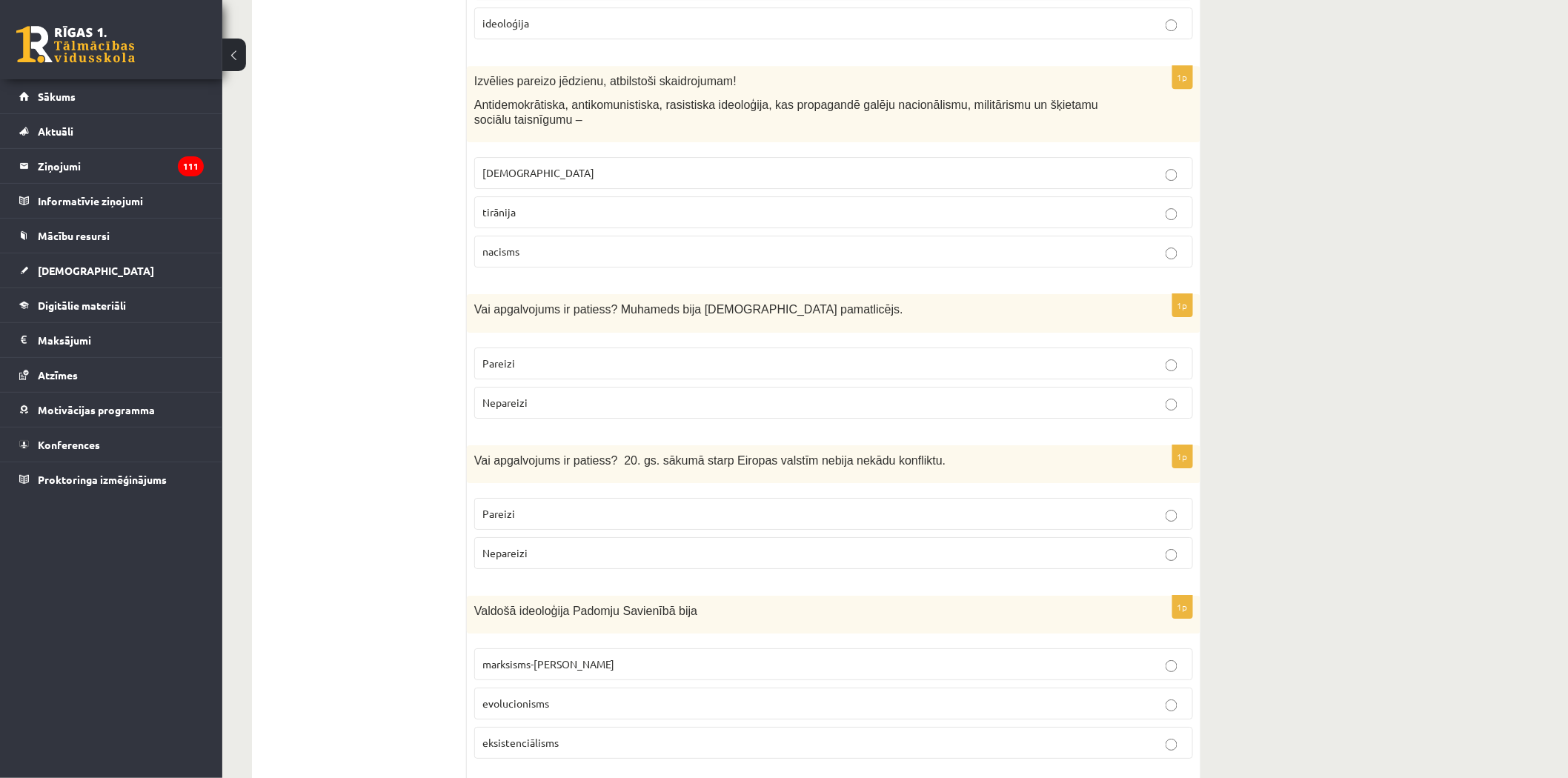
scroll to position [1951, 0]
click at [586, 358] on p "Pareizi" at bounding box center [833, 365] width 702 height 16
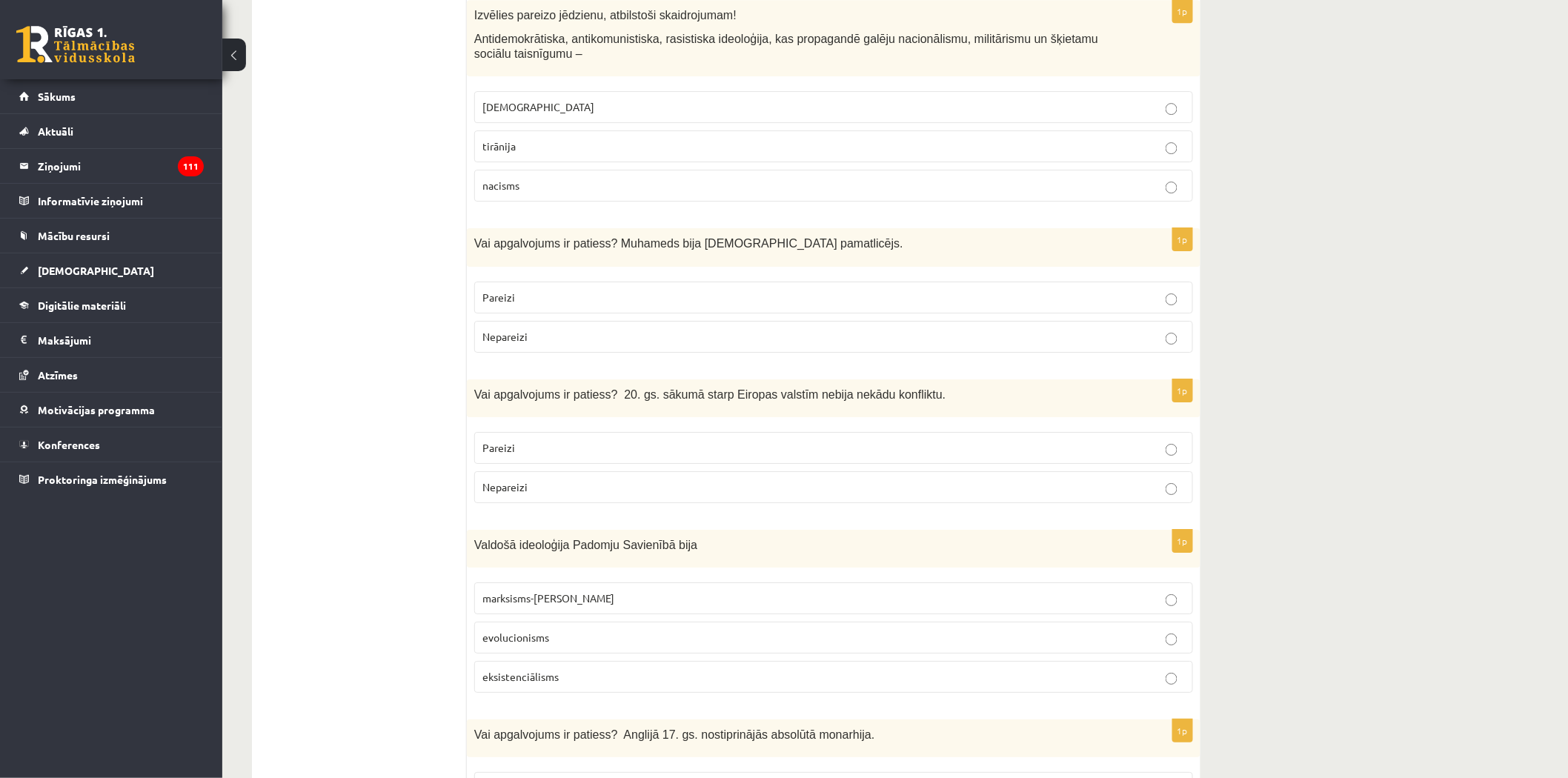
scroll to position [2034, 0]
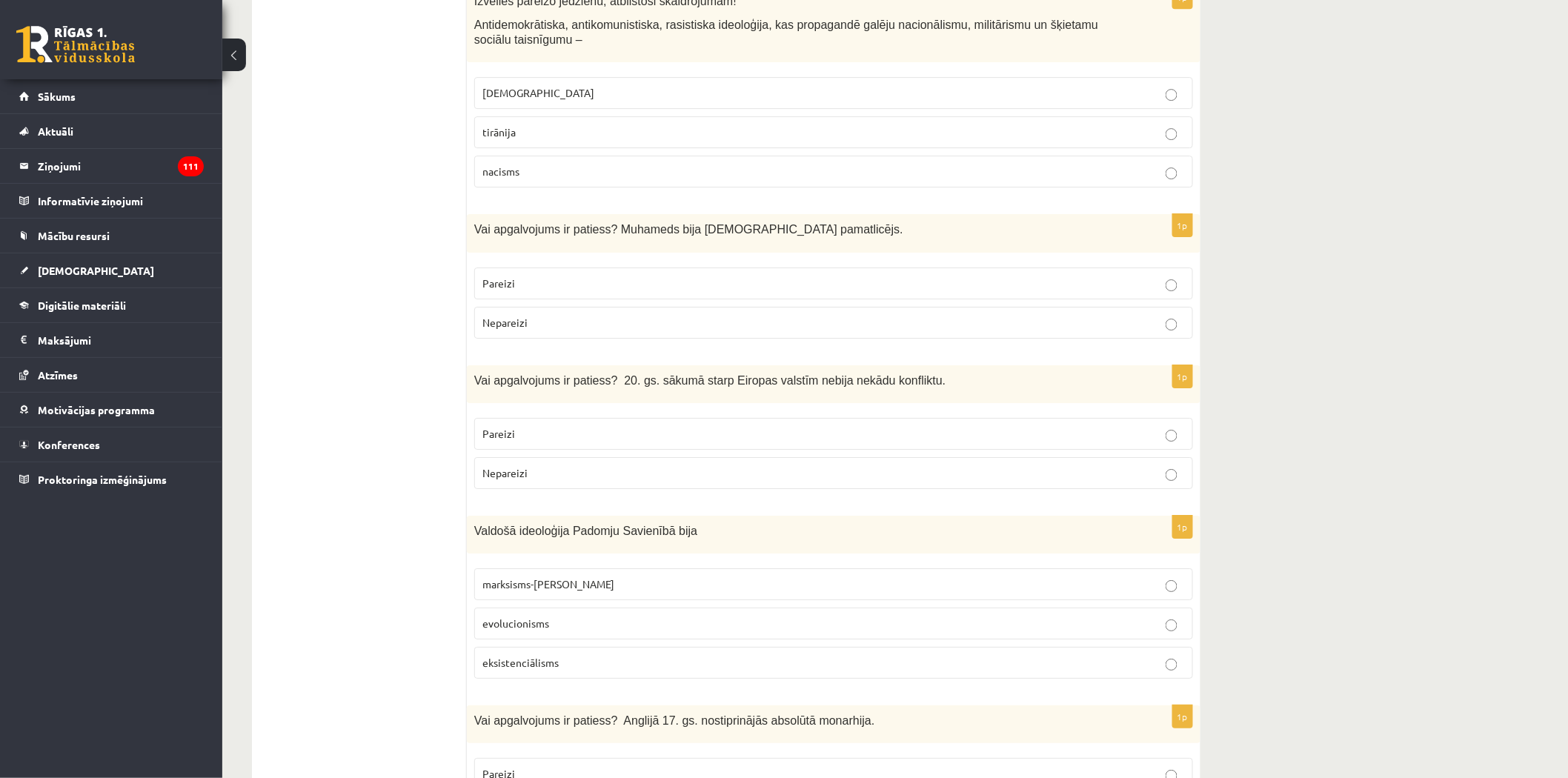
click at [497, 466] on span "Nepareizi" at bounding box center [505, 473] width 45 height 14
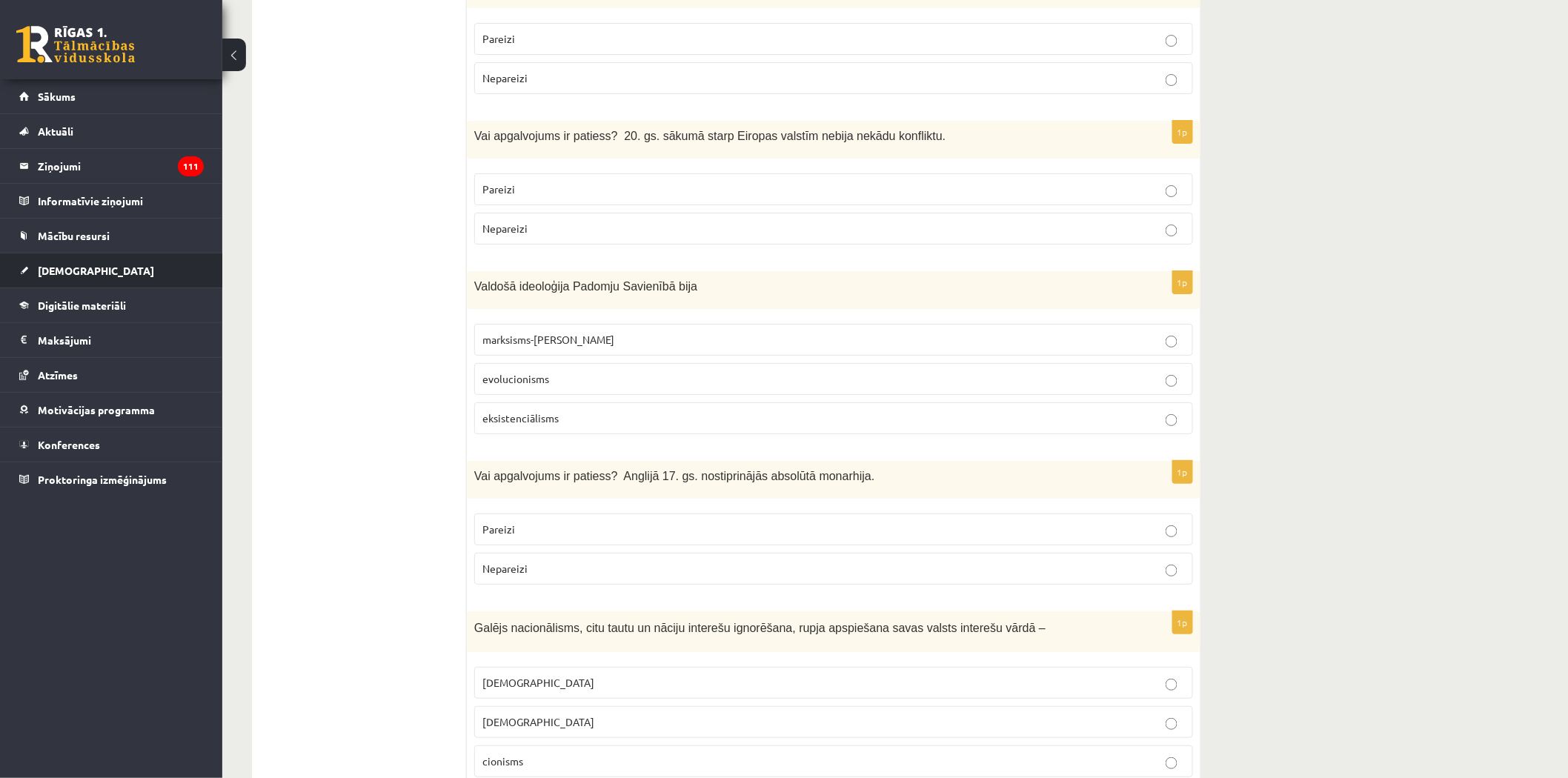
scroll to position [2281, 0]
click at [574, 330] on span "marksisms-ļeņinisms" at bounding box center [548, 337] width 132 height 14
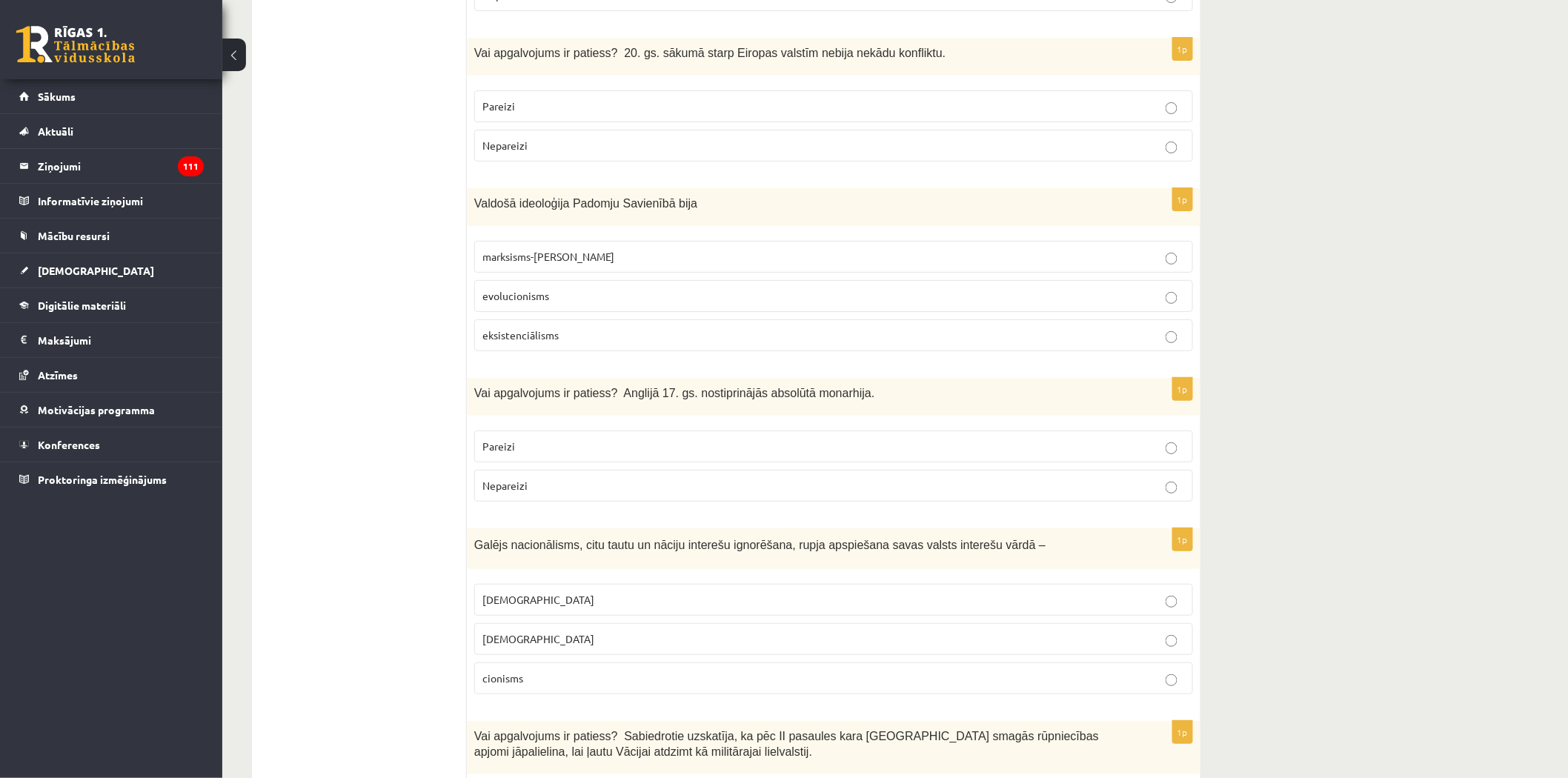
scroll to position [2364, 0]
click at [567, 467] on label "Nepareizi" at bounding box center [833, 483] width 719 height 32
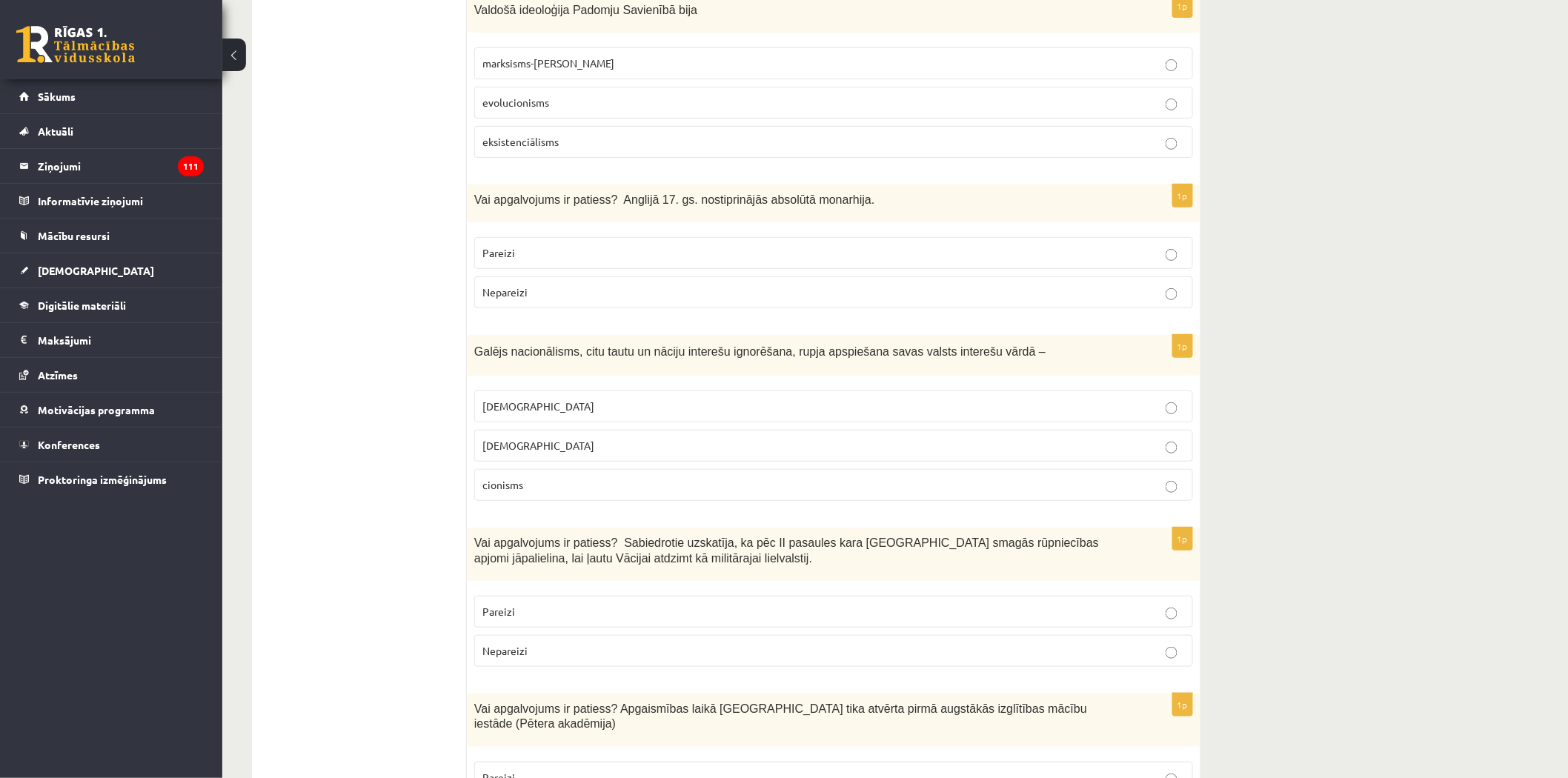
scroll to position [2611, 0]
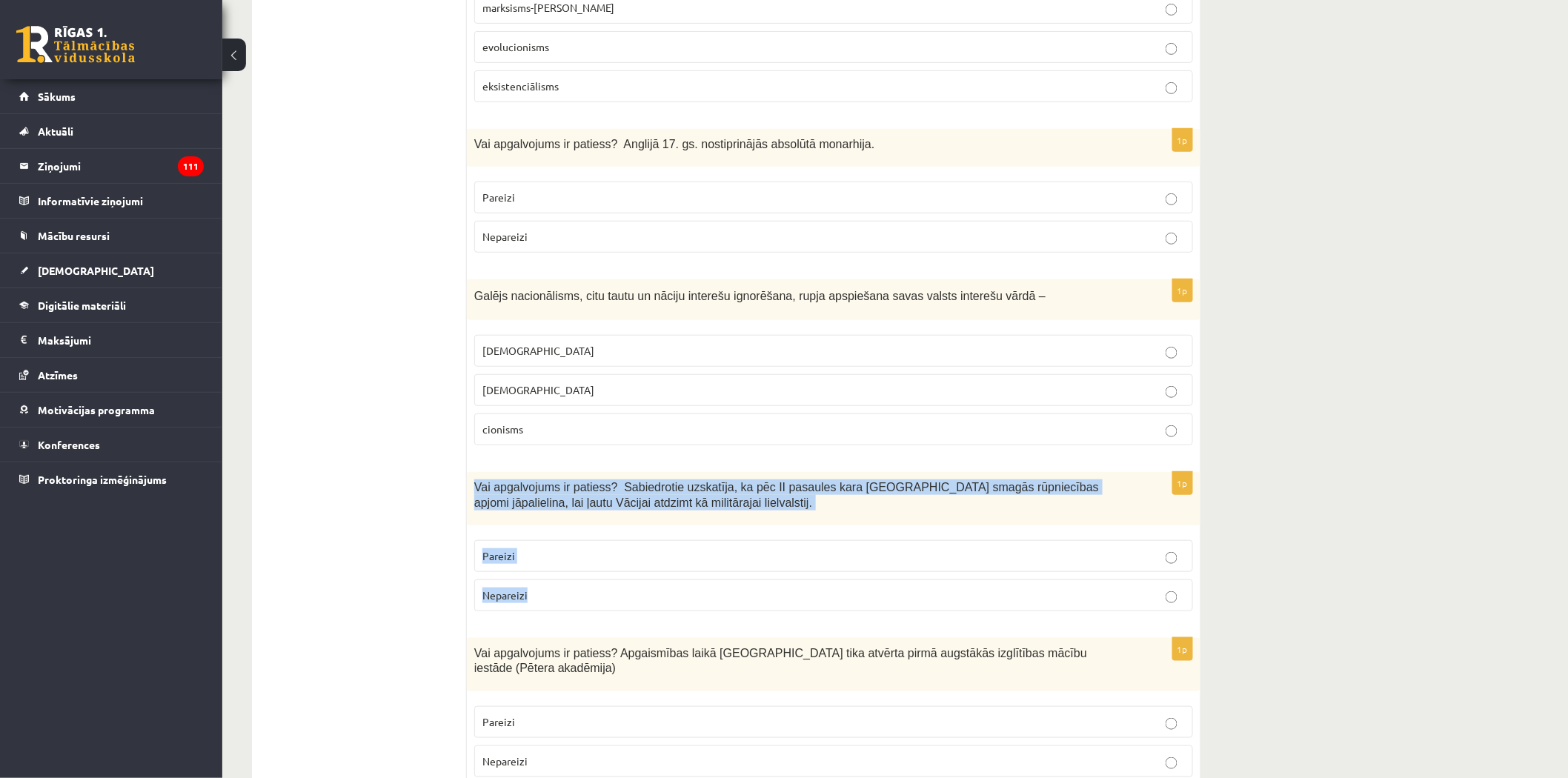
drag, startPoint x: 476, startPoint y: 445, endPoint x: 576, endPoint y: 558, distance: 150.9
click at [586, 565] on div "1p Vai apgalvojums ir patiess? Sabiedrotie uzskatīja, ka pēc II pasaules kara V…" at bounding box center [833, 548] width 733 height 152
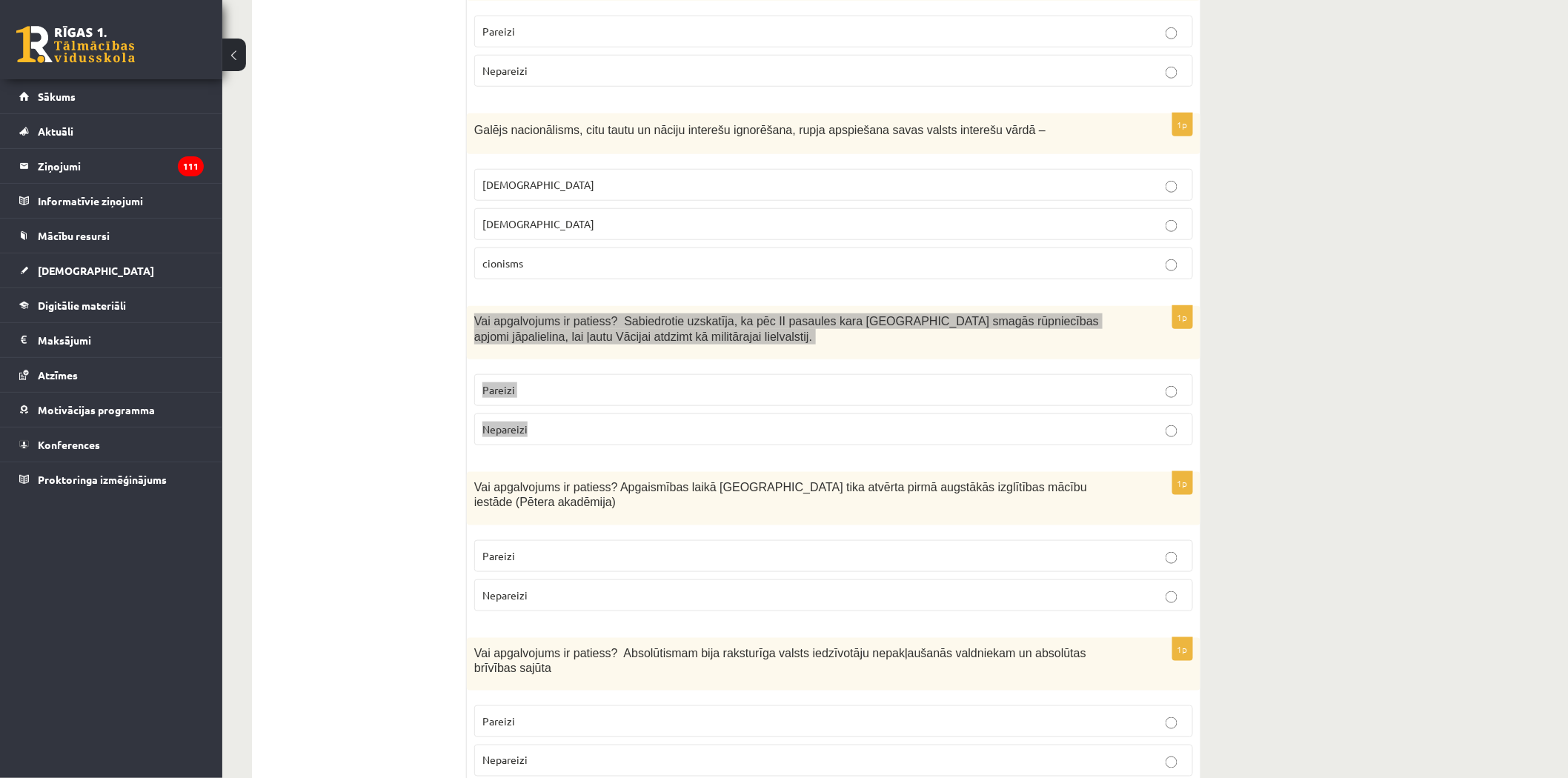
scroll to position [2939, 0]
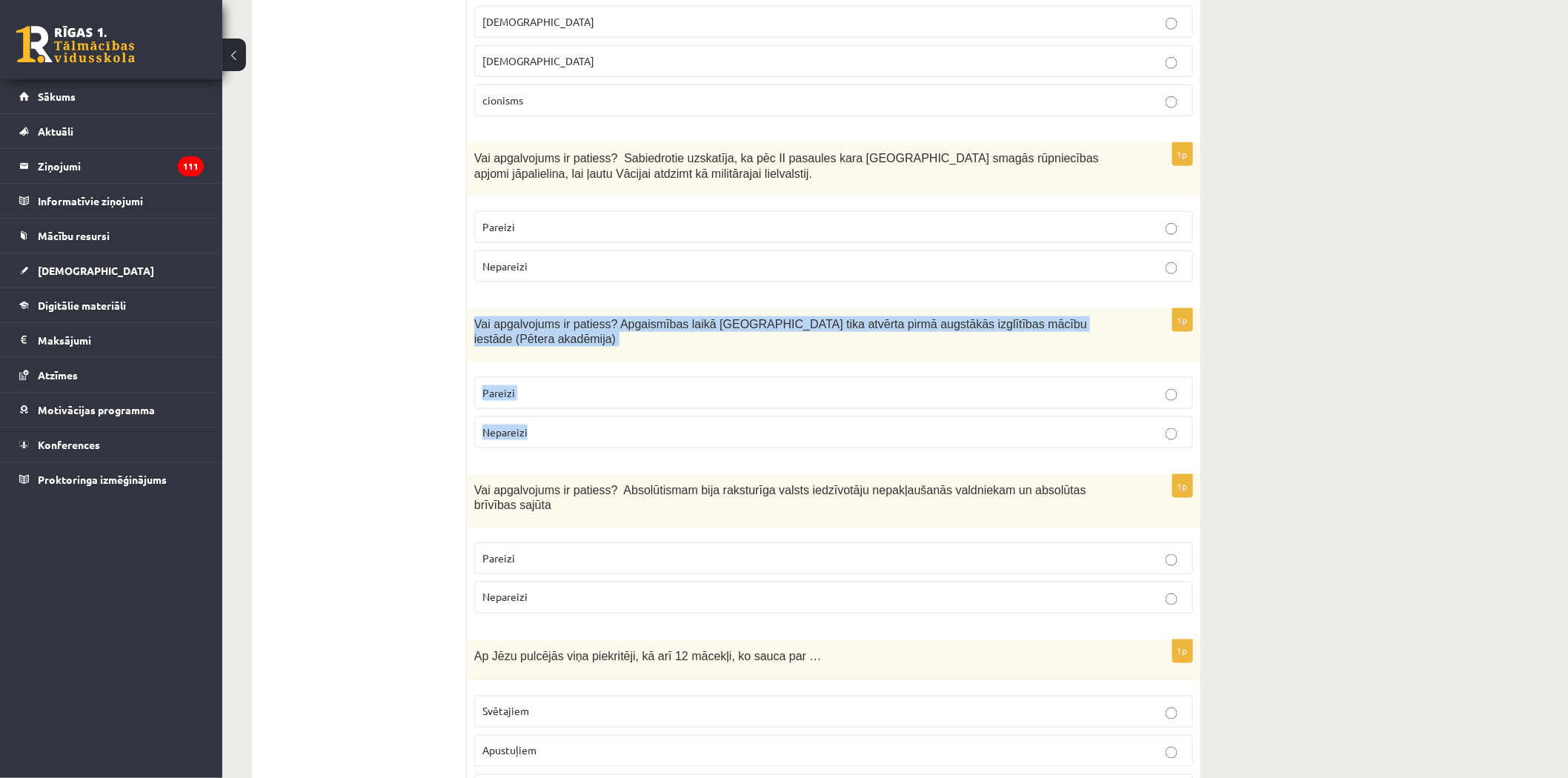
drag, startPoint x: 471, startPoint y: 282, endPoint x: 536, endPoint y: 379, distance: 116.8
click at [536, 379] on div "1p Vai apgalvojums ir patiess? Apgaismības laikā Jelgavā tika atvērta pirmā aug…" at bounding box center [833, 385] width 733 height 152
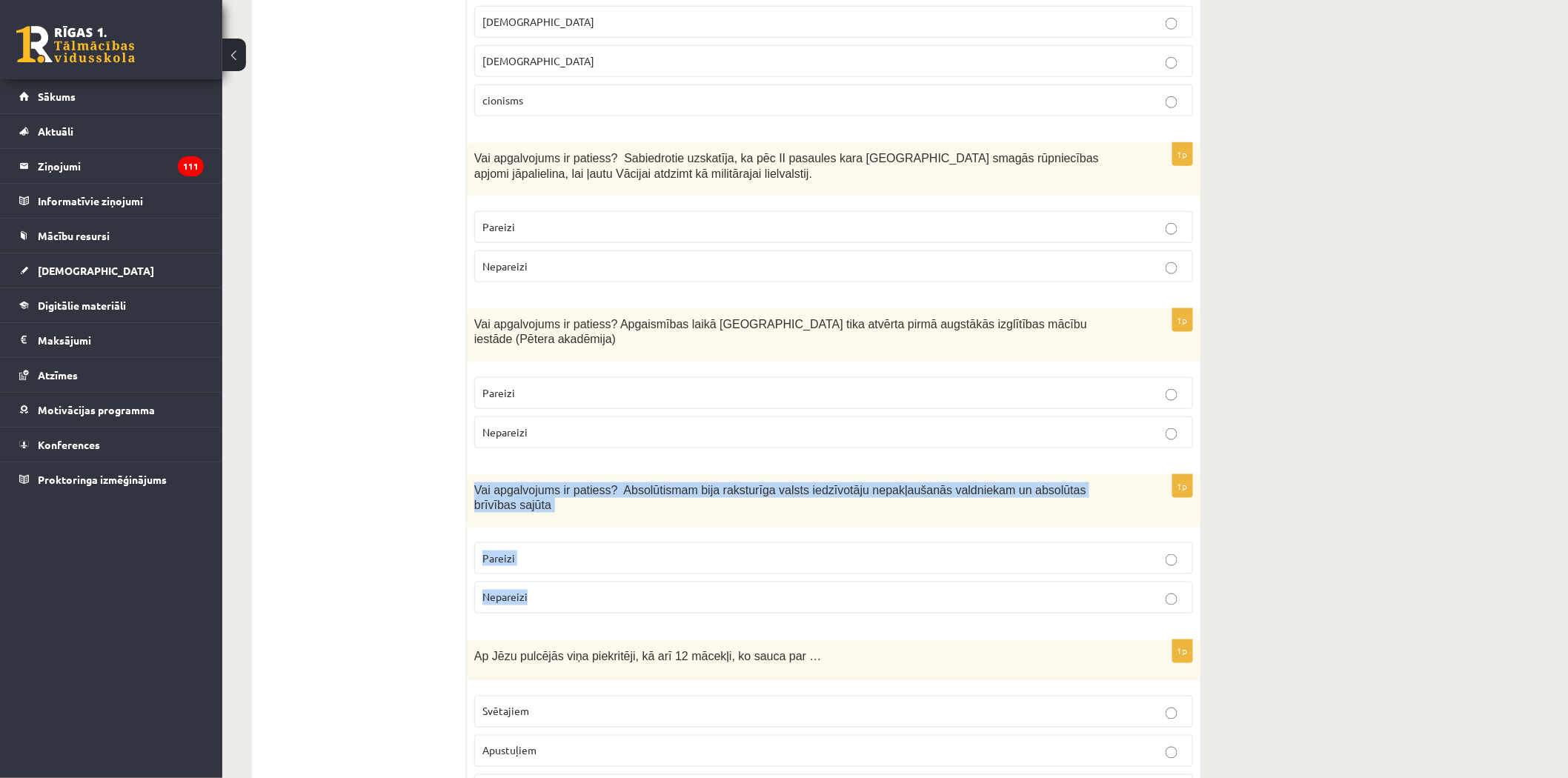
drag, startPoint x: 472, startPoint y: 435, endPoint x: 560, endPoint y: 537, distance: 134.7
click at [560, 537] on div "1p Vai apgalvojums ir patiess? Absolūtismam bija raksturīga valsts iedzīvotāju …" at bounding box center [833, 551] width 733 height 152
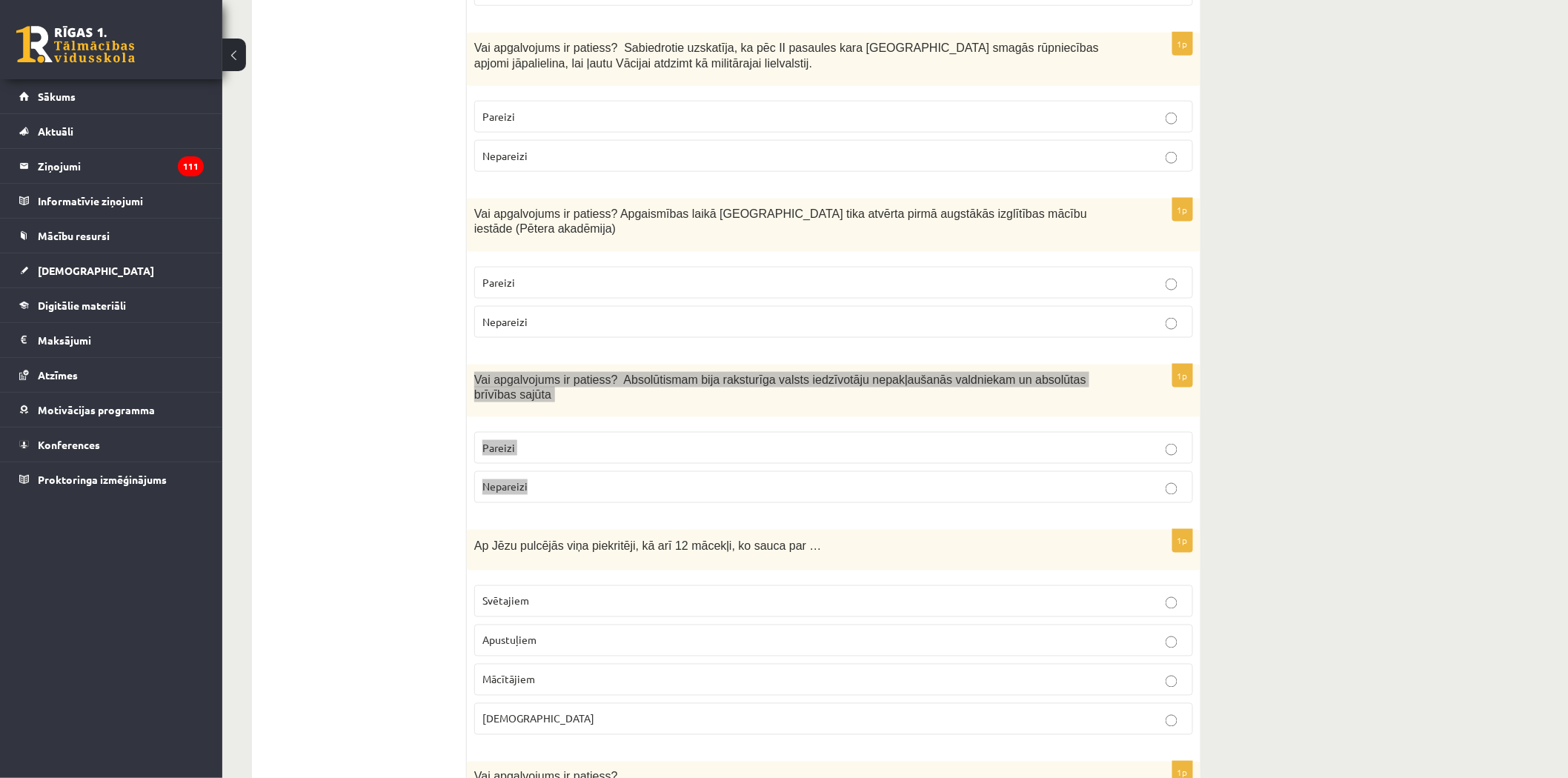
scroll to position [3104, 0]
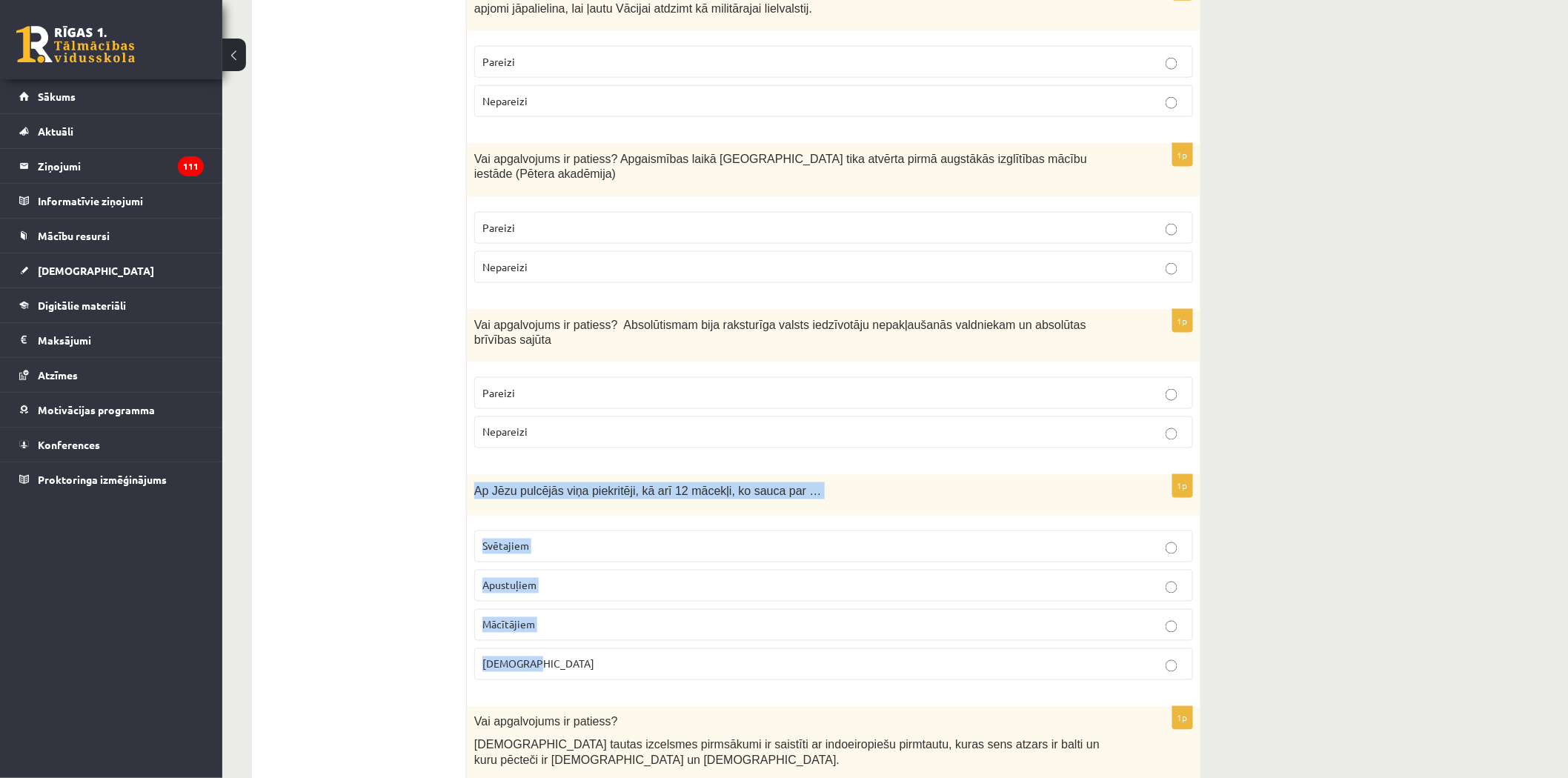
drag, startPoint x: 471, startPoint y: 423, endPoint x: 564, endPoint y: 606, distance: 205.3
click at [564, 606] on div "1p Ap Jēzu pulcējās viņa piekritēji, kā arī 12 mācekļi, ko sauca par … Svētajie…" at bounding box center [833, 583] width 733 height 217
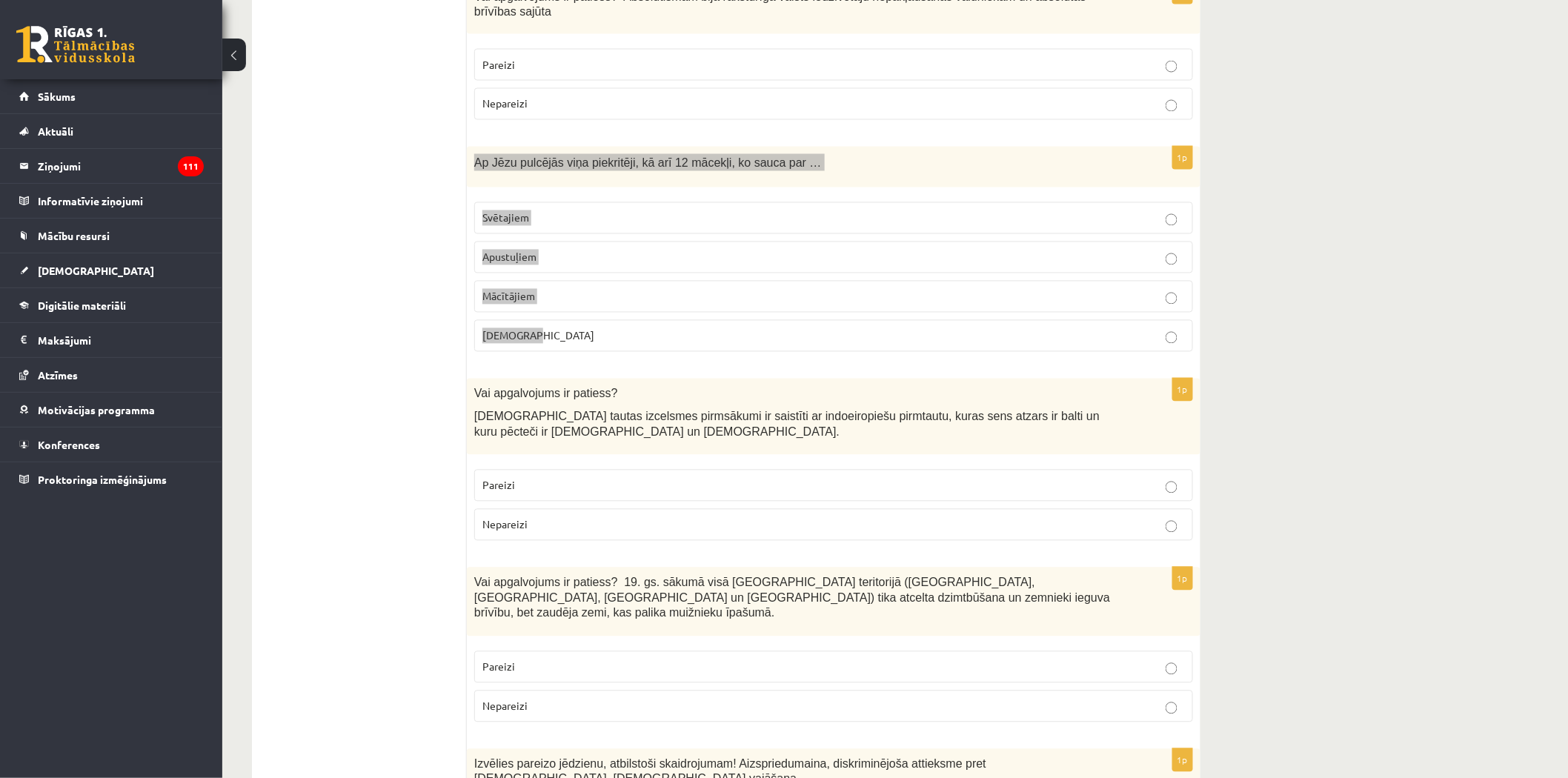
scroll to position [3434, 0]
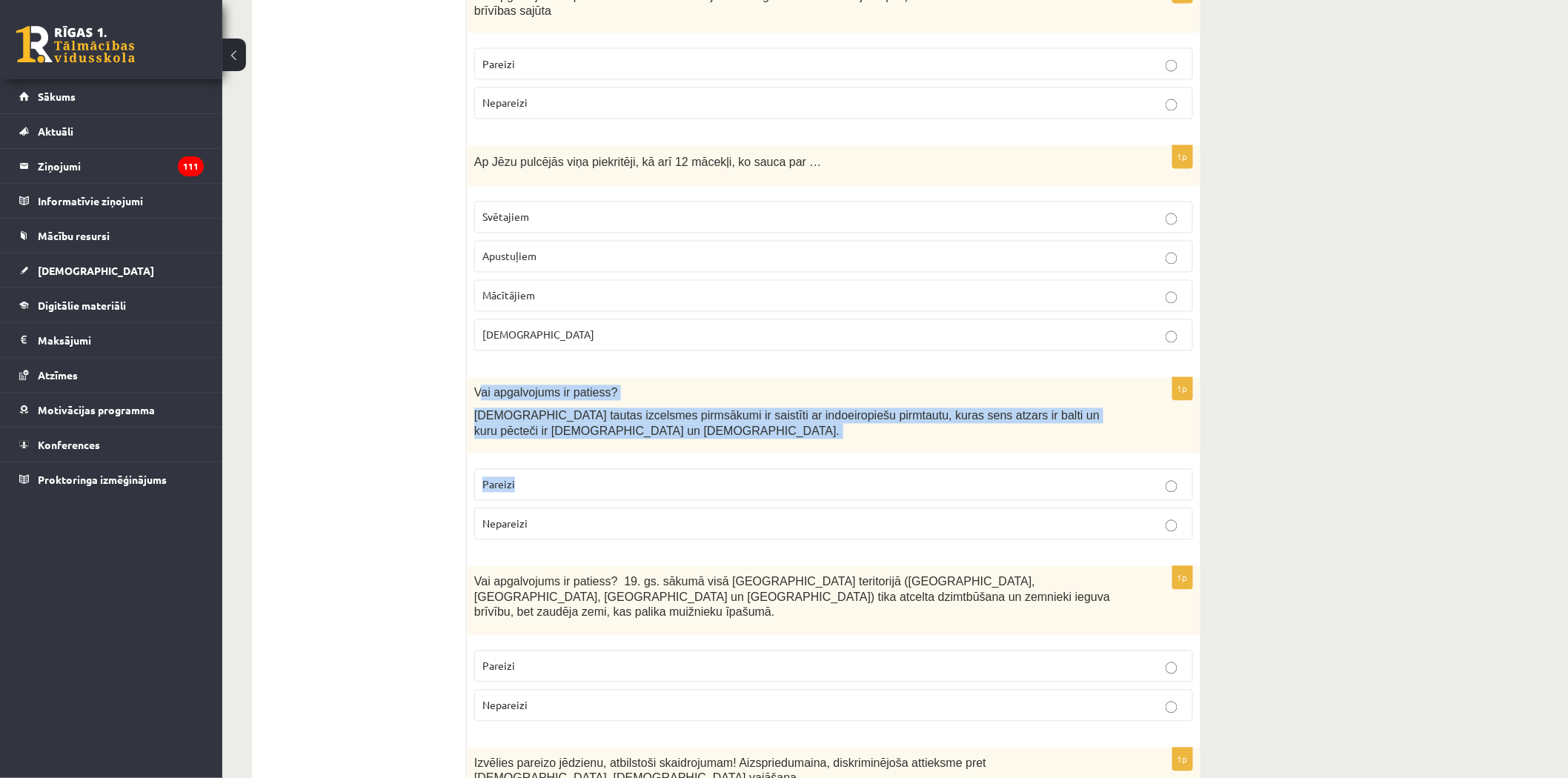
drag, startPoint x: 477, startPoint y: 323, endPoint x: 435, endPoint y: 342, distance: 46.1
click at [536, 430] on div "1p Vai apgalvojums ir patiess? Latviešu tautas izcelsmes pirmsākumi ir saistīti…" at bounding box center [833, 465] width 733 height 174
drag, startPoint x: 470, startPoint y: 322, endPoint x: 544, endPoint y: 474, distance: 169.1
click at [544, 474] on div "1p Vai apgalvojums ir patiess? Latviešu tautas izcelsmes pirmsākumi ir saistīti…" at bounding box center [833, 465] width 733 height 174
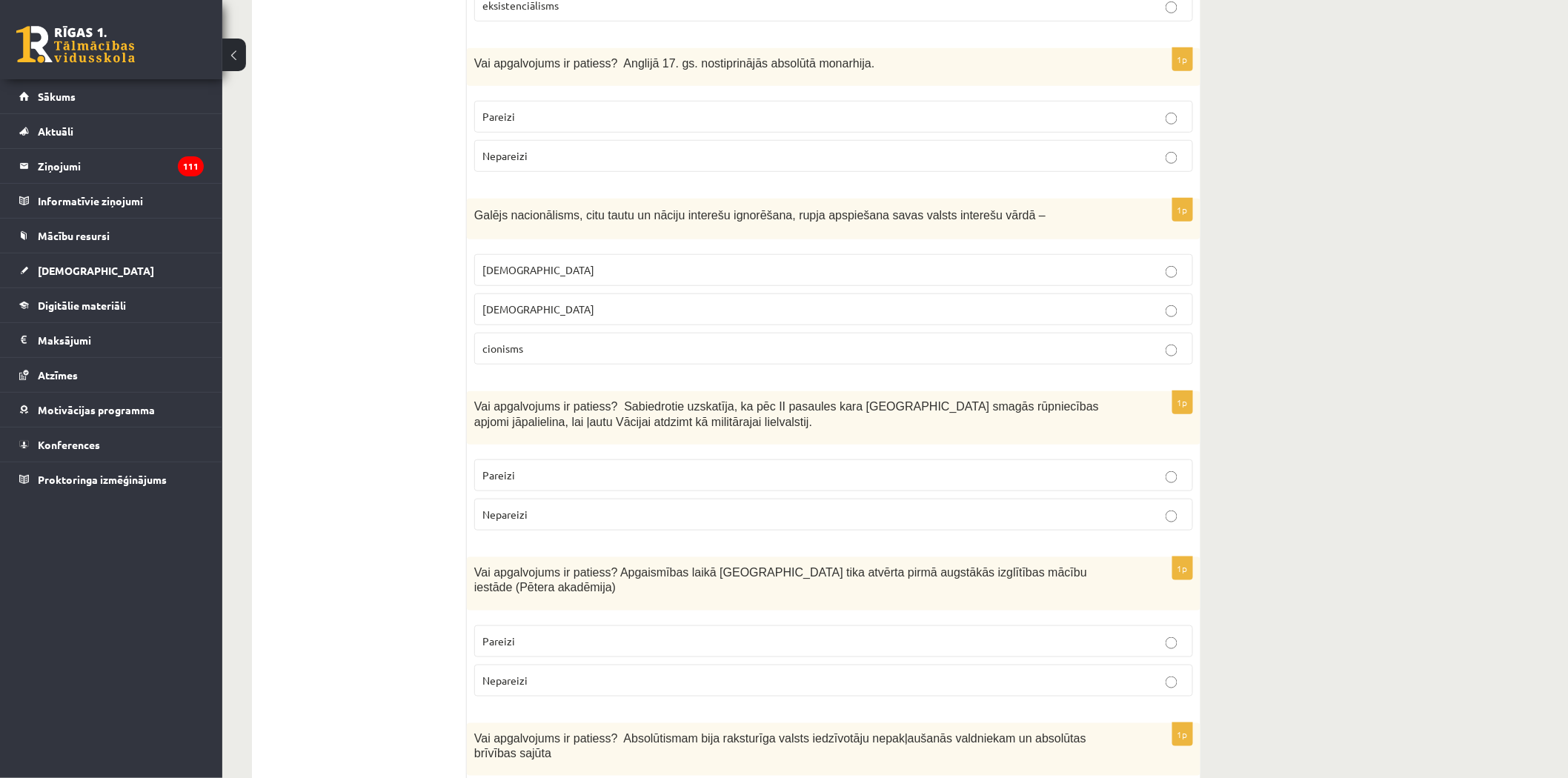
scroll to position [2692, 0]
click at [530, 261] on p "šovinisms" at bounding box center [833, 268] width 702 height 16
click at [527, 505] on p "Nepareizi" at bounding box center [833, 513] width 702 height 16
click at [512, 633] on span "Pareizi" at bounding box center [498, 639] width 33 height 14
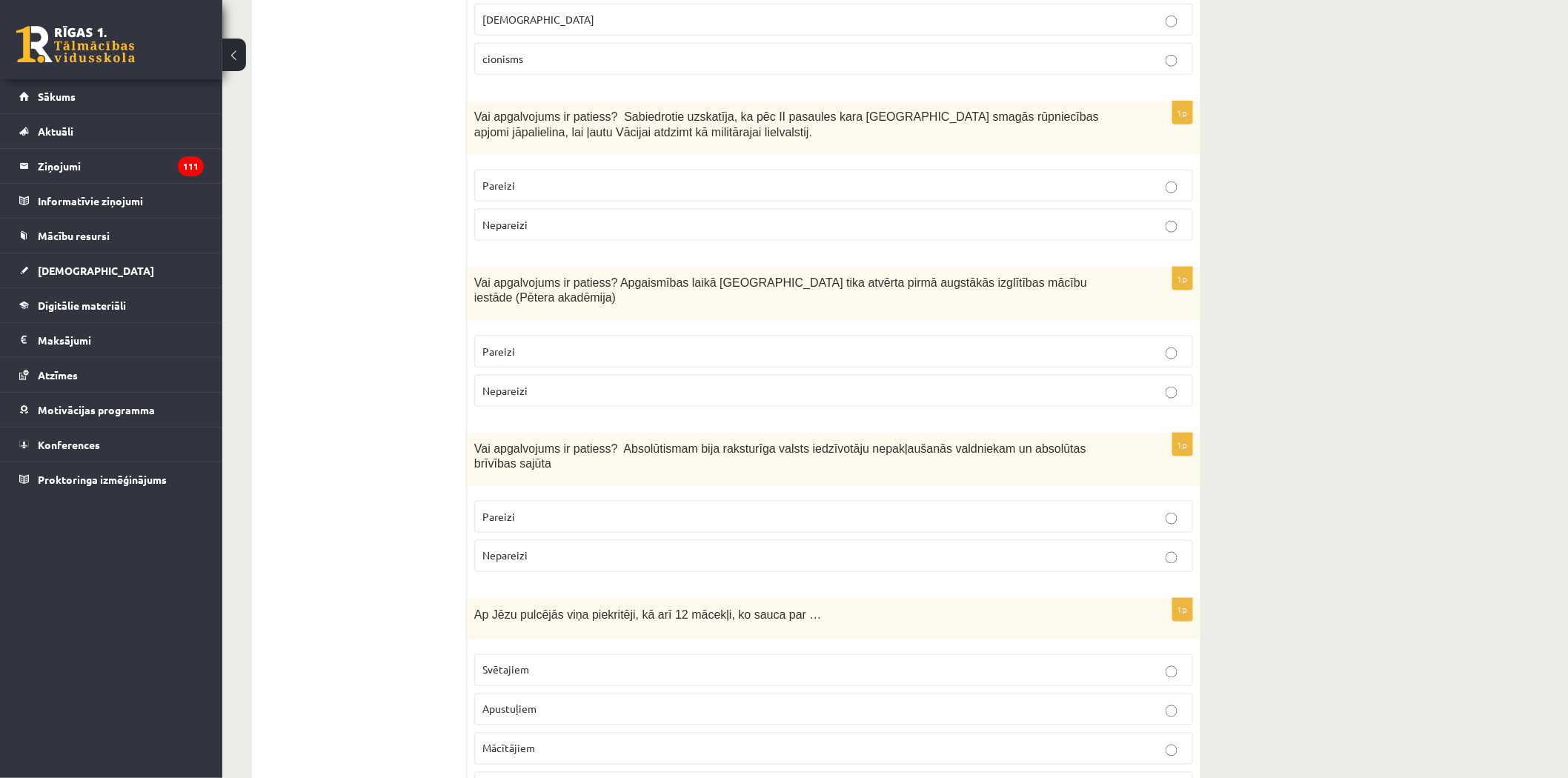
scroll to position [3022, 0]
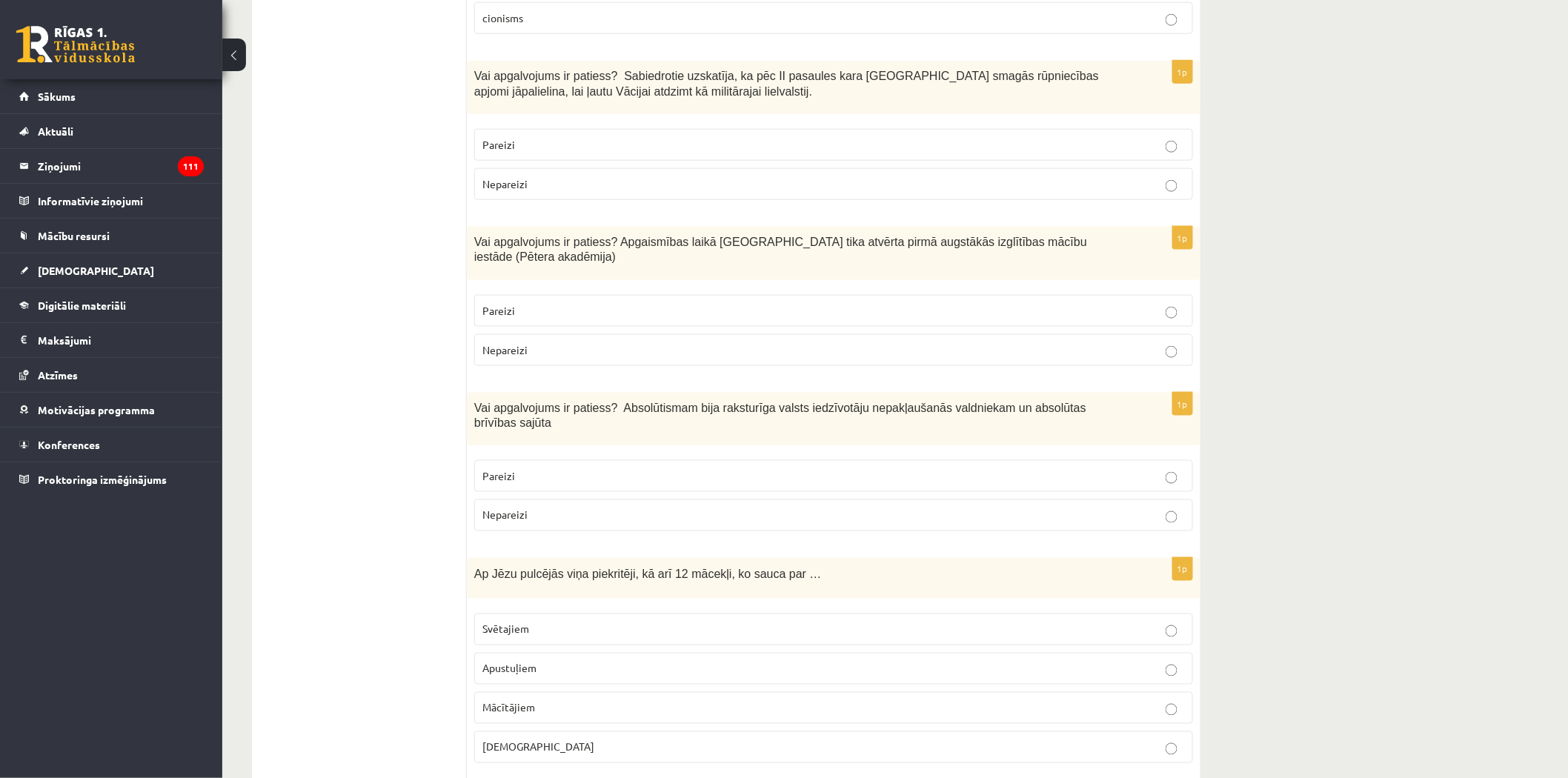
click at [514, 508] on p "Nepareizi" at bounding box center [833, 515] width 702 height 16
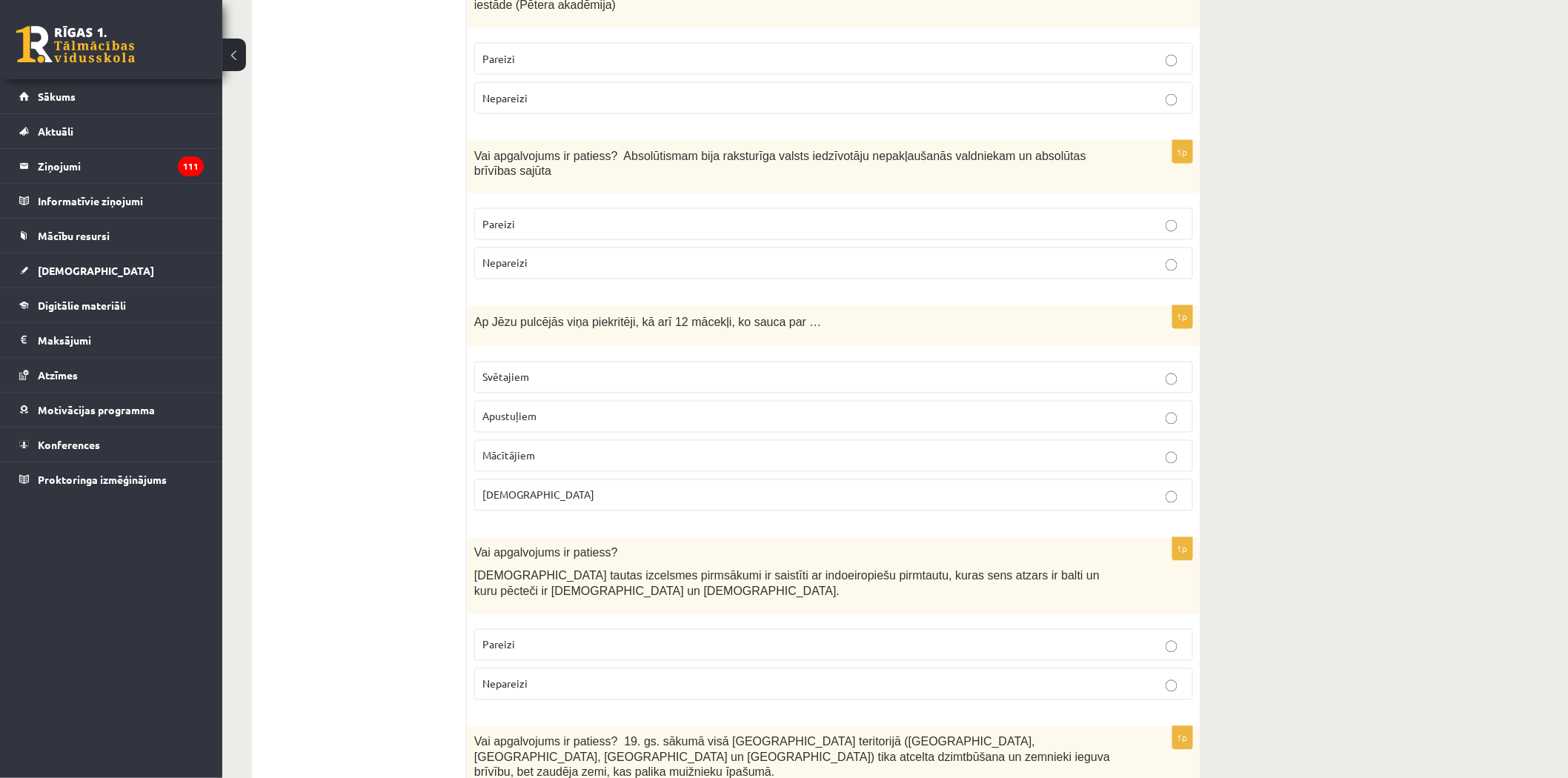
scroll to position [3351, 0]
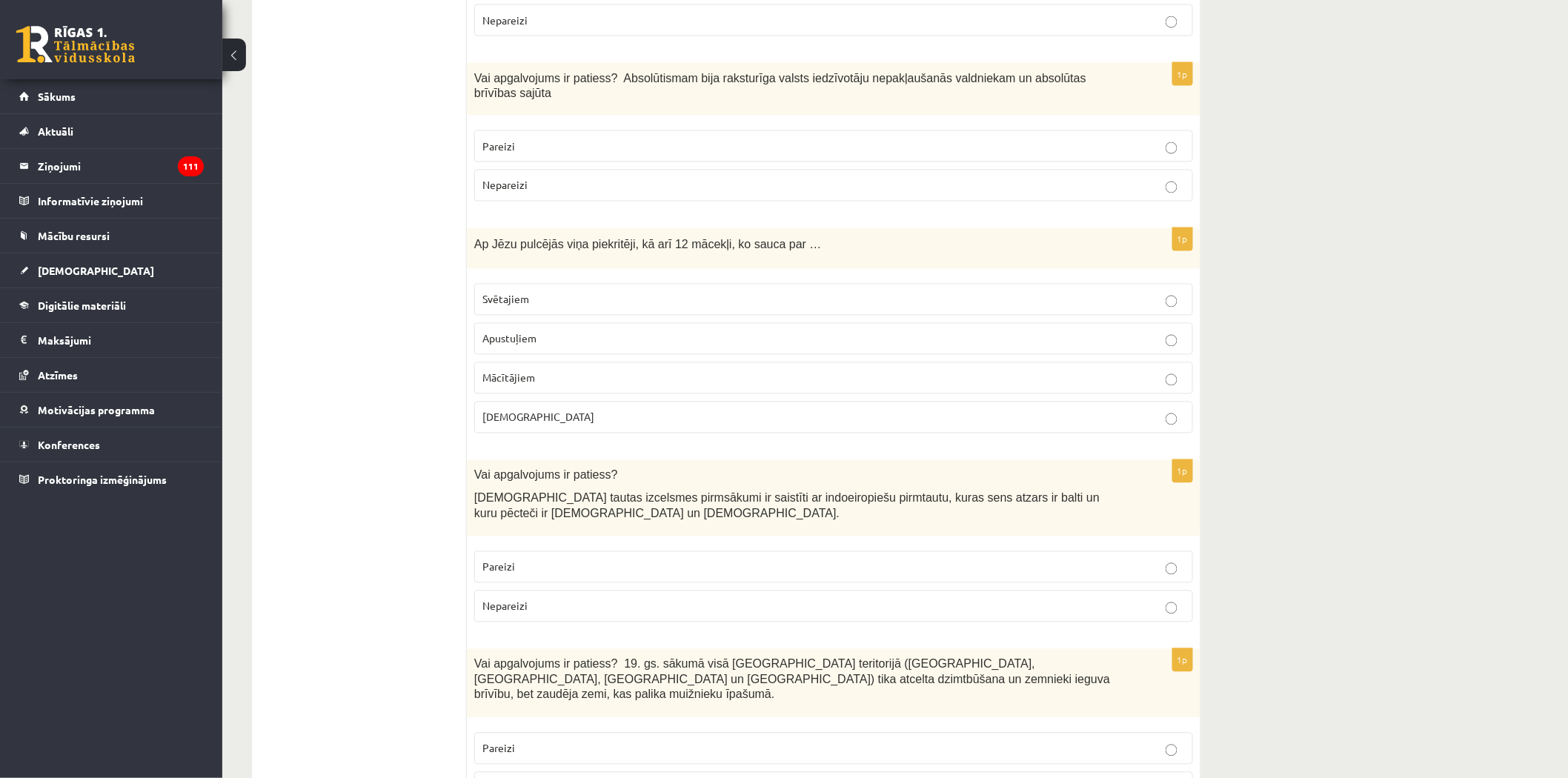
click at [578, 559] on p "Pareizi" at bounding box center [833, 567] width 702 height 16
click at [494, 332] on span "Apustuļiem" at bounding box center [509, 339] width 54 height 14
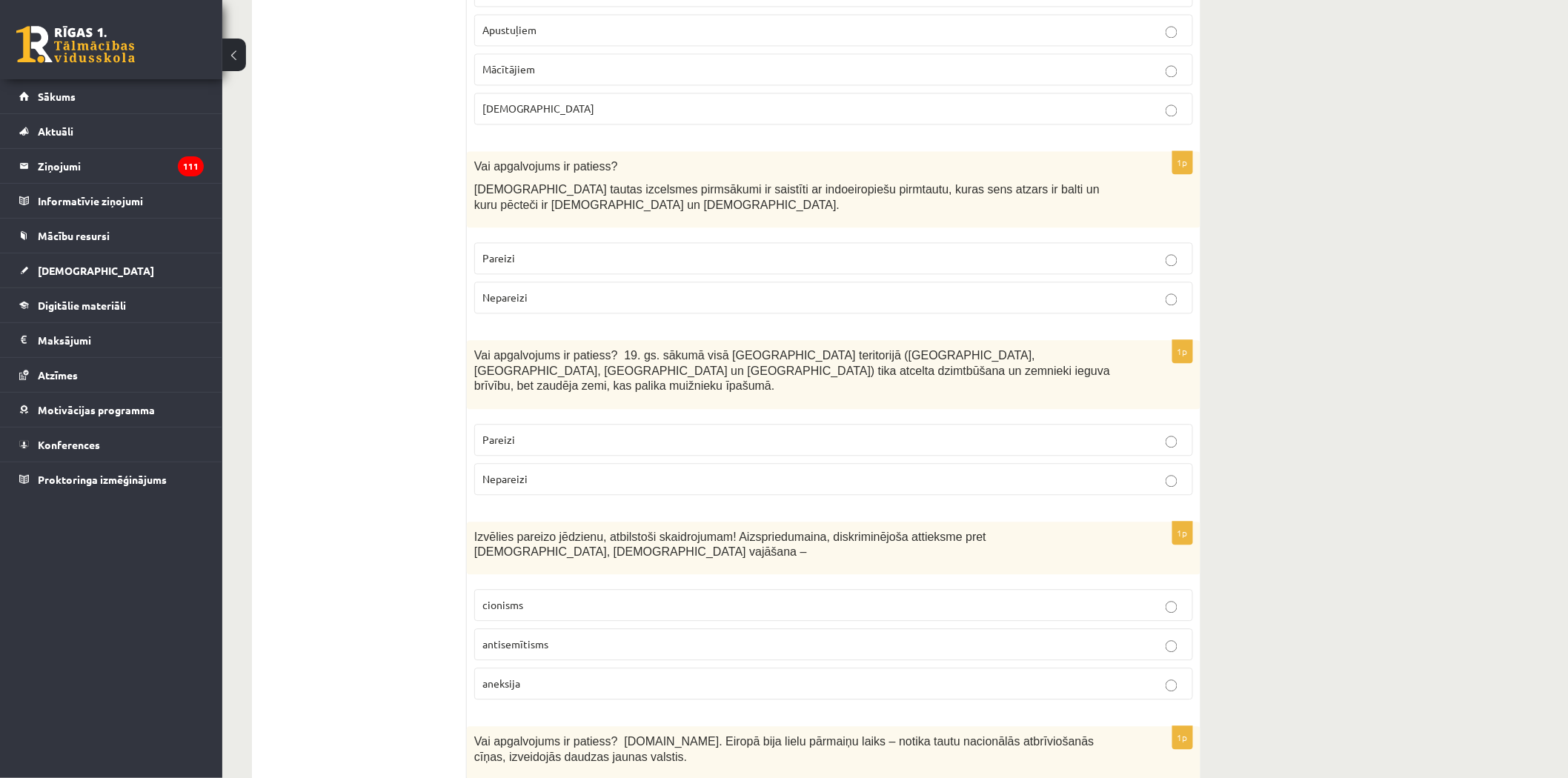
scroll to position [3680, 0]
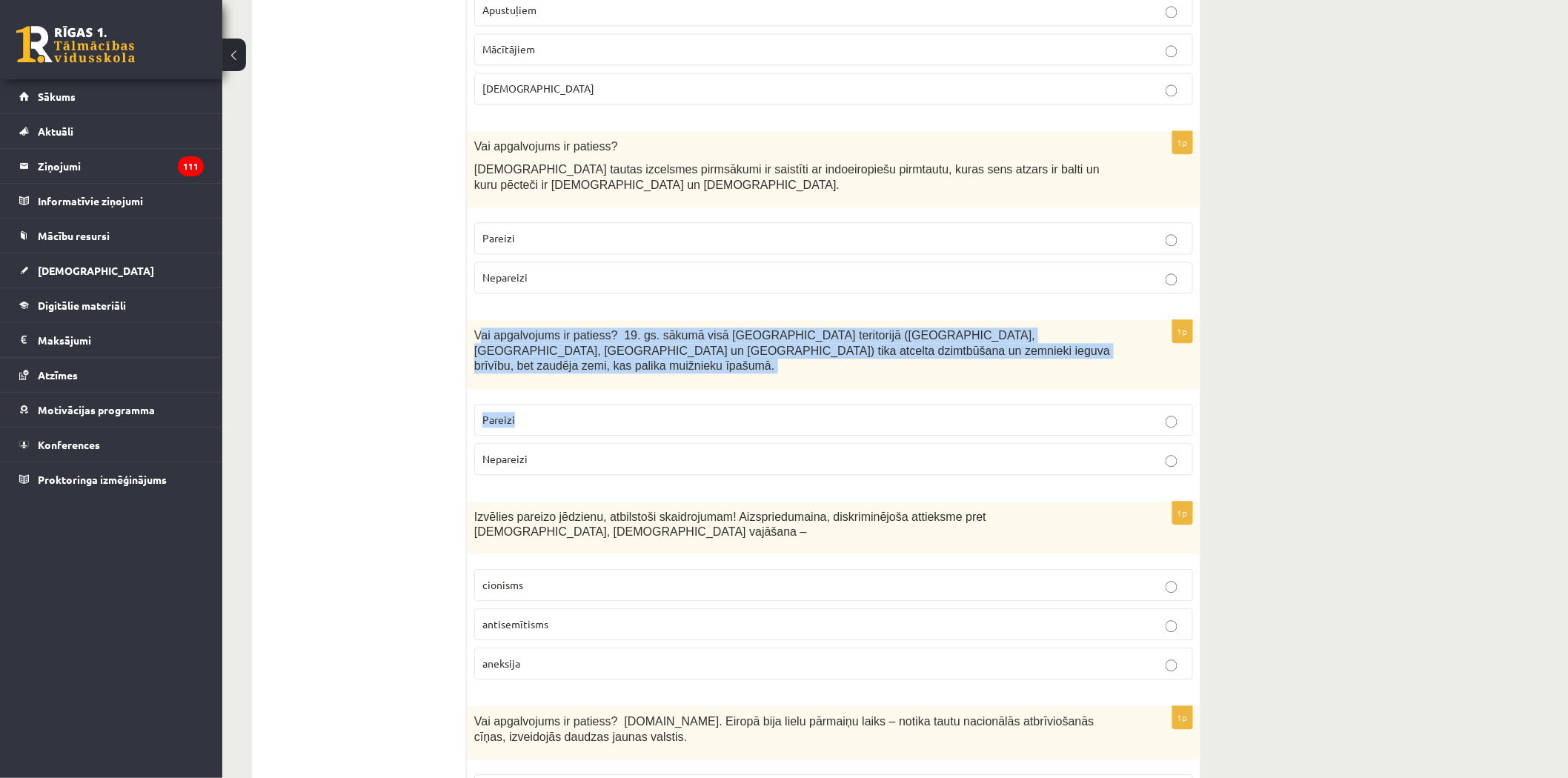
drag, startPoint x: 477, startPoint y: 265, endPoint x: 652, endPoint y: 317, distance: 182.6
click at [652, 320] on div "1p Vai apgalvojums ir patiess? 19. gs. sākumā visā Latvijas teritorijā (Kurzemē…" at bounding box center [833, 403] width 733 height 166
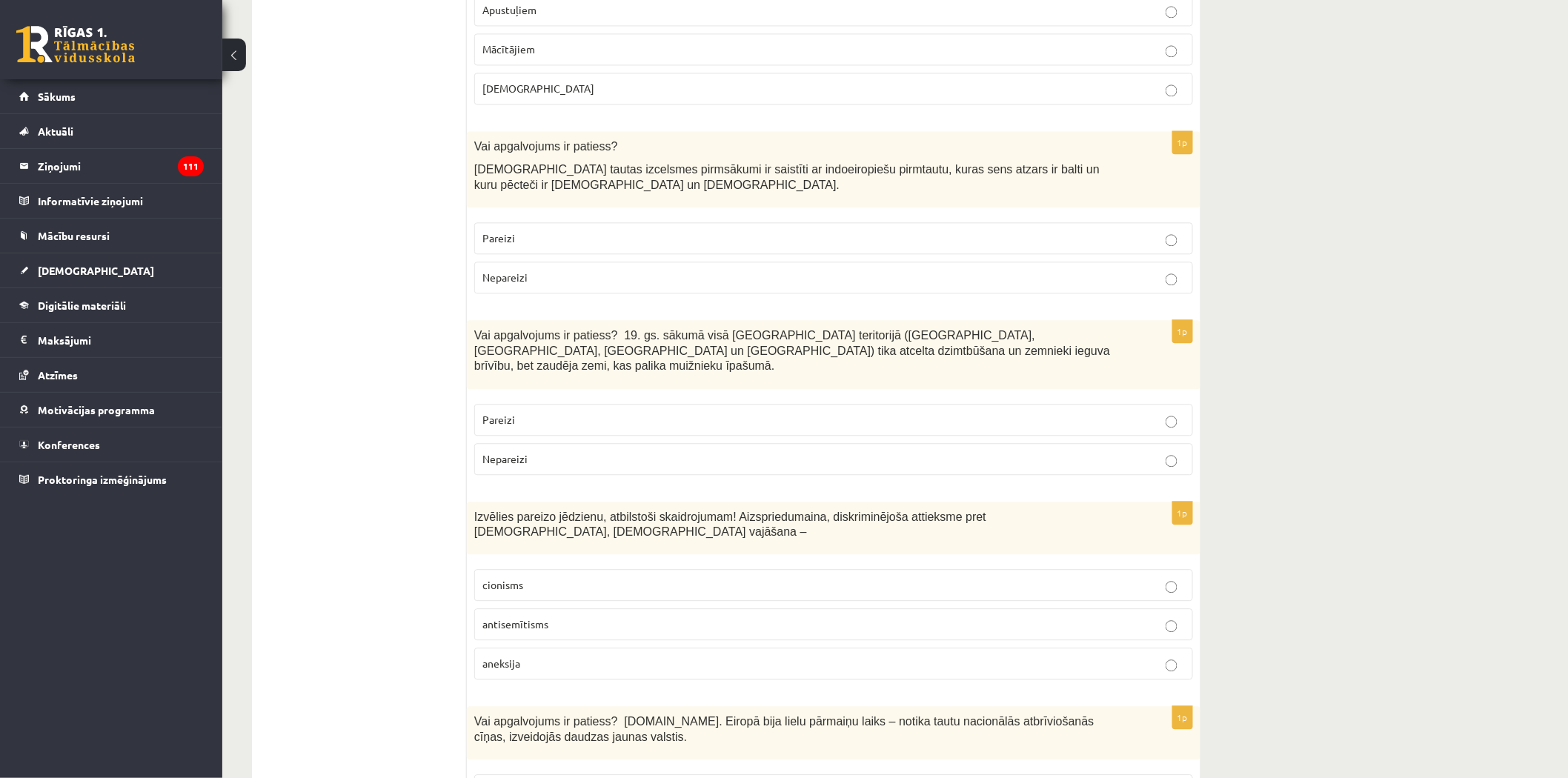
click at [469, 320] on div "Vai apgalvojums ir patiess? 19. gs. sākumā visā Latvijas teritorijā (Kurzemē, Z…" at bounding box center [833, 355] width 733 height 68
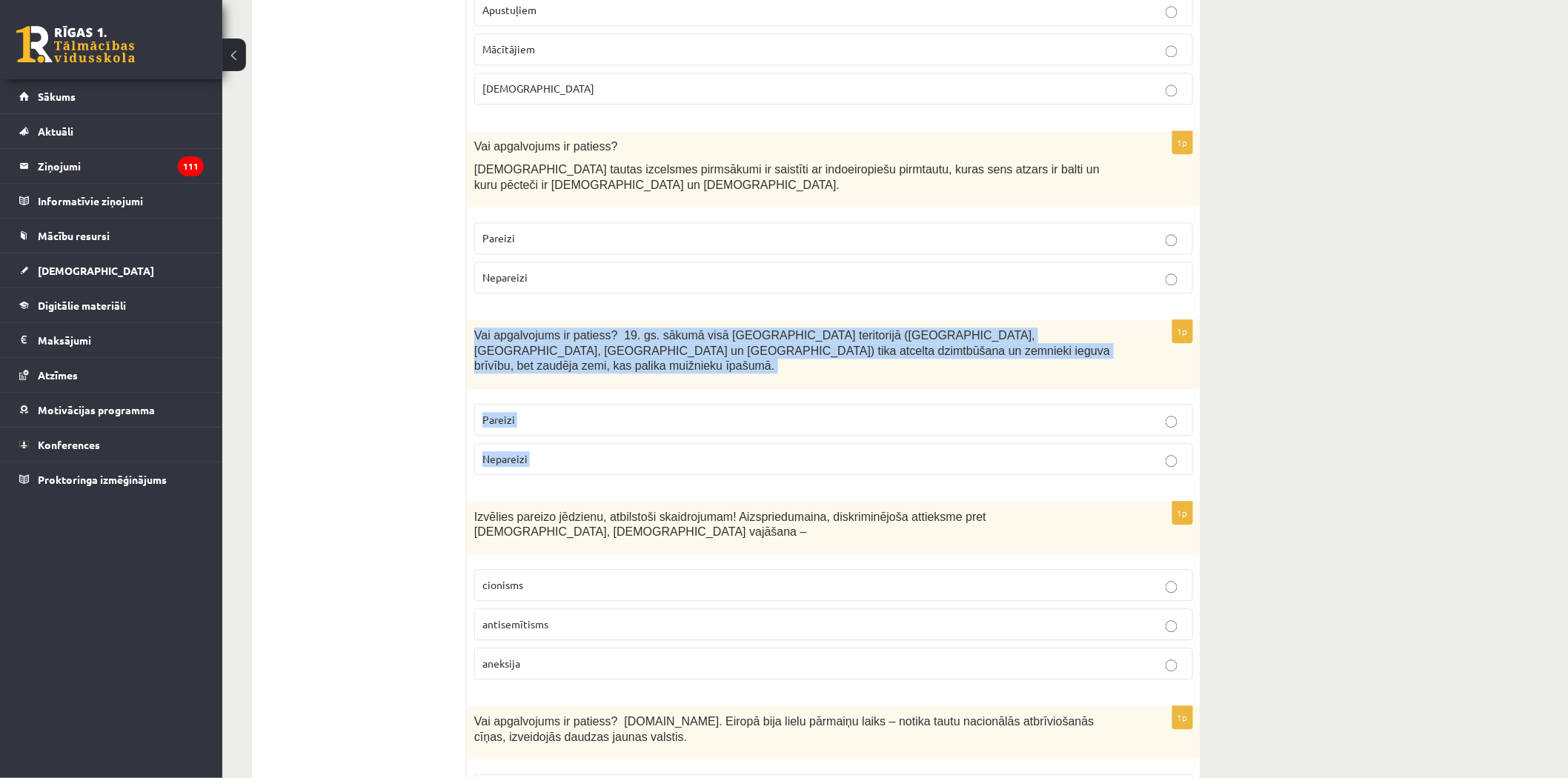
drag, startPoint x: 470, startPoint y: 264, endPoint x: 554, endPoint y: 382, distance: 144.8
click at [554, 382] on div "1p Vai apgalvojums ir patiess? 19. gs. sākumā visā Latvijas teritorijā (Kurzemē…" at bounding box center [833, 403] width 733 height 166
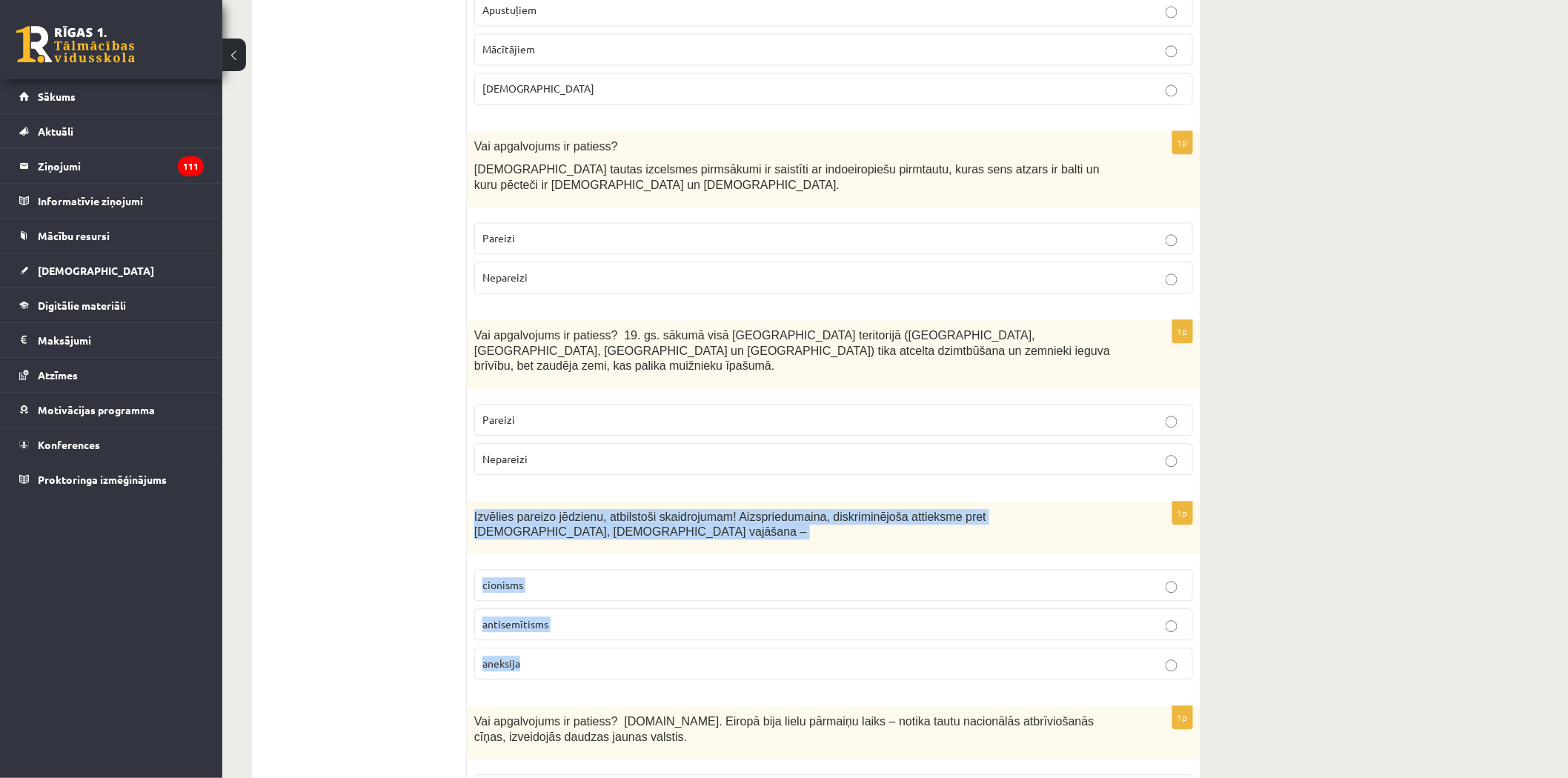
drag, startPoint x: 472, startPoint y: 433, endPoint x: 541, endPoint y: 566, distance: 149.8
click at [541, 566] on div "1p Izvēlies pareizo jēdzienu, atbilstoši skaidrojumam! Aizspriedumaina, diskrim…" at bounding box center [833, 596] width 733 height 190
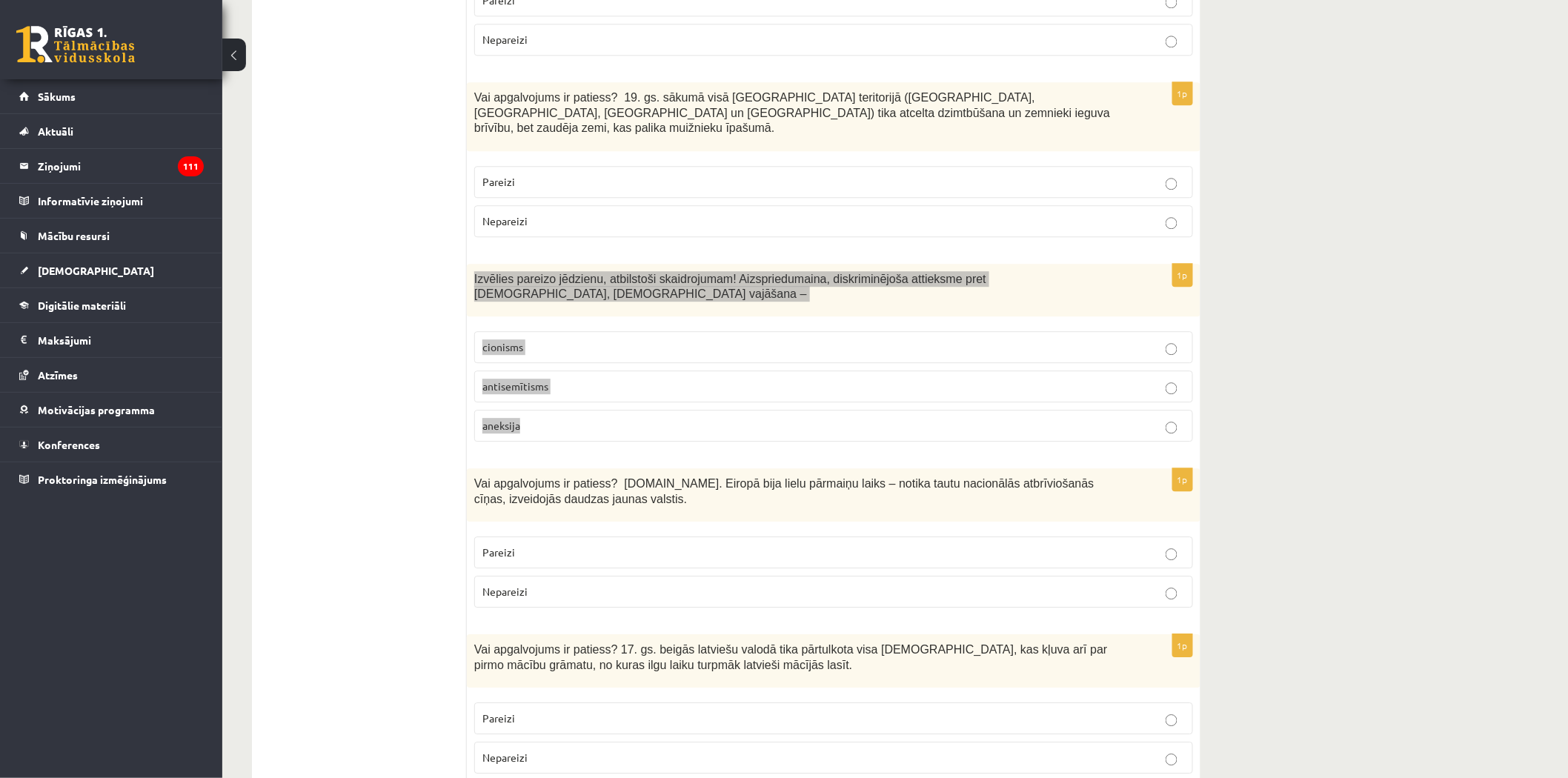
scroll to position [3928, 0]
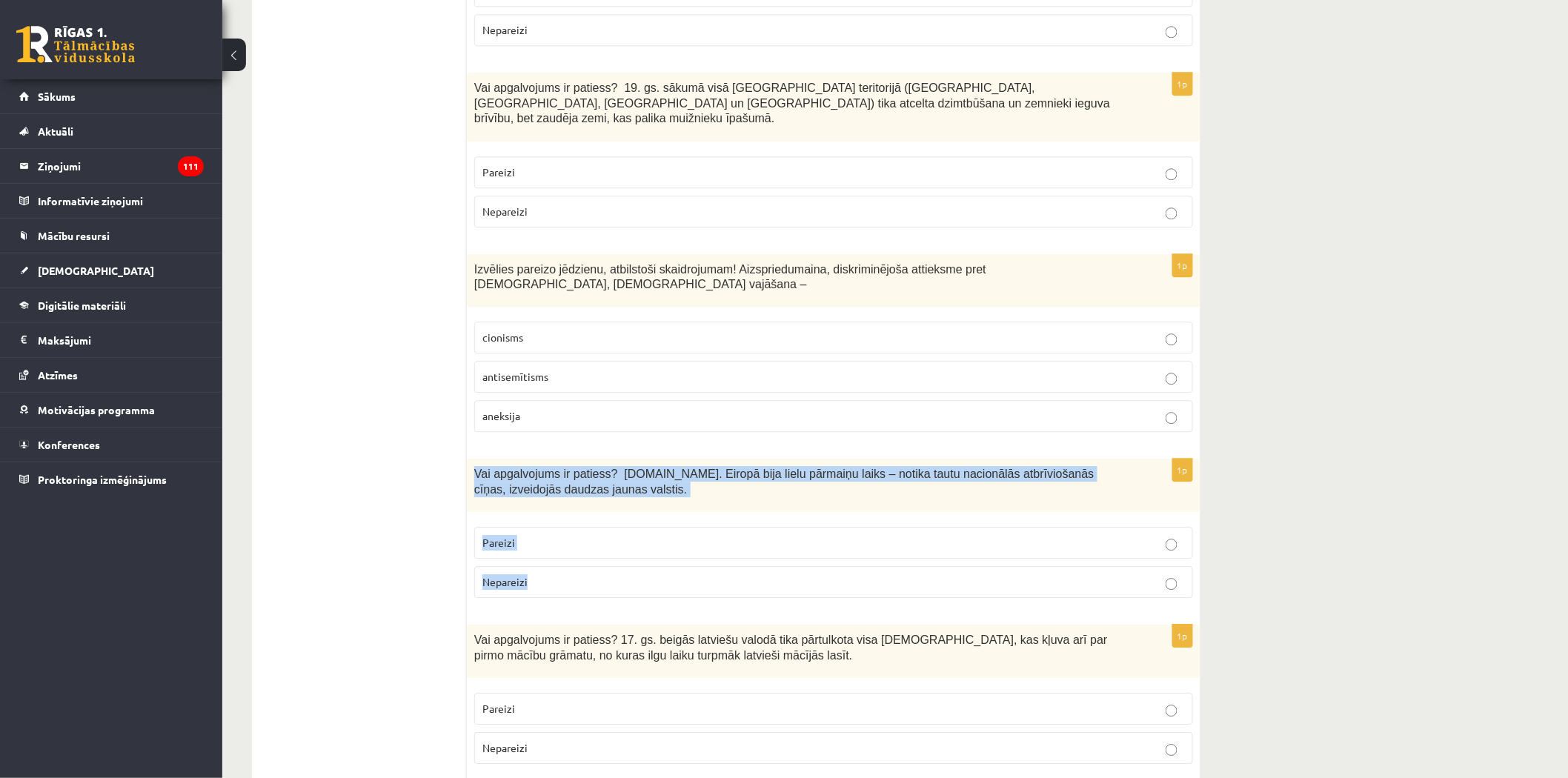
drag, startPoint x: 471, startPoint y: 376, endPoint x: 532, endPoint y: 493, distance: 131.9
click at [532, 493] on div "1p Vai apgalvojums ir patiess? 19.gs. Eiropā bija lielu pārmaiņu laiks – notika…" at bounding box center [833, 534] width 733 height 152
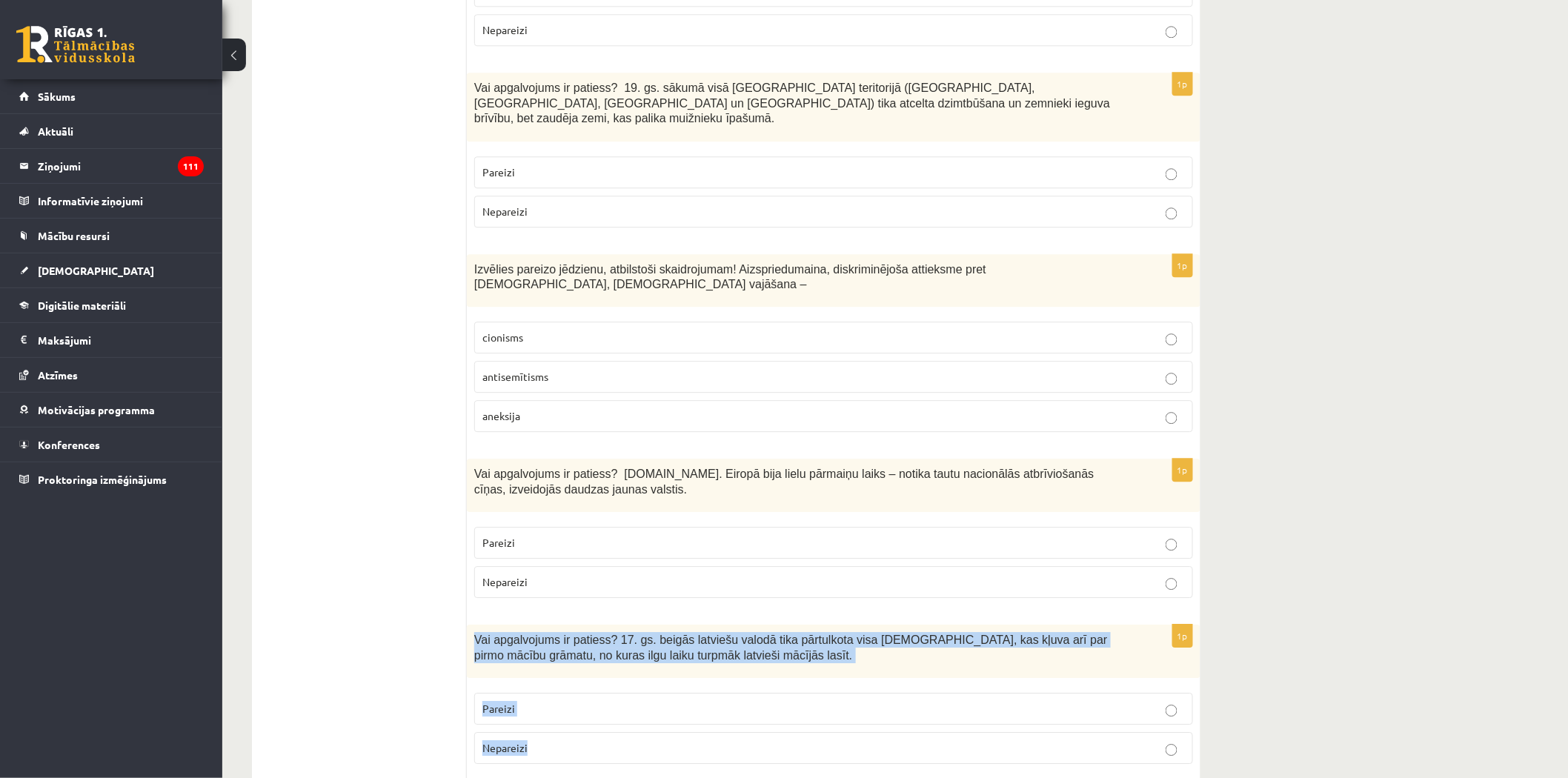
drag, startPoint x: 472, startPoint y: 542, endPoint x: 551, endPoint y: 663, distance: 144.5
click at [551, 664] on div "1p Vai apgalvojums ir patiess? 17. gs. beigās latviešu valodā tika pārtulkota v…" at bounding box center [833, 701] width 733 height 152
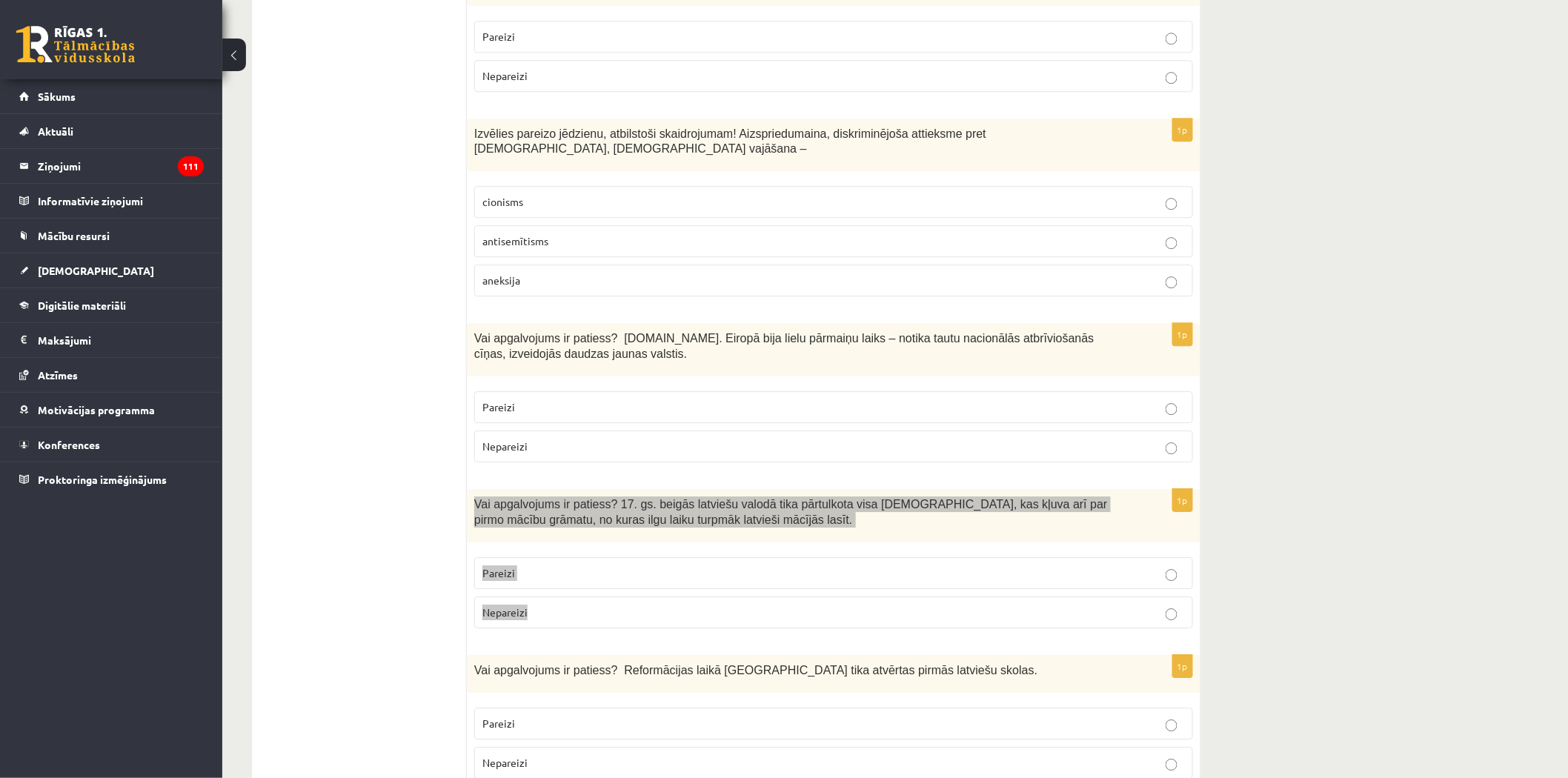
scroll to position [4175, 0]
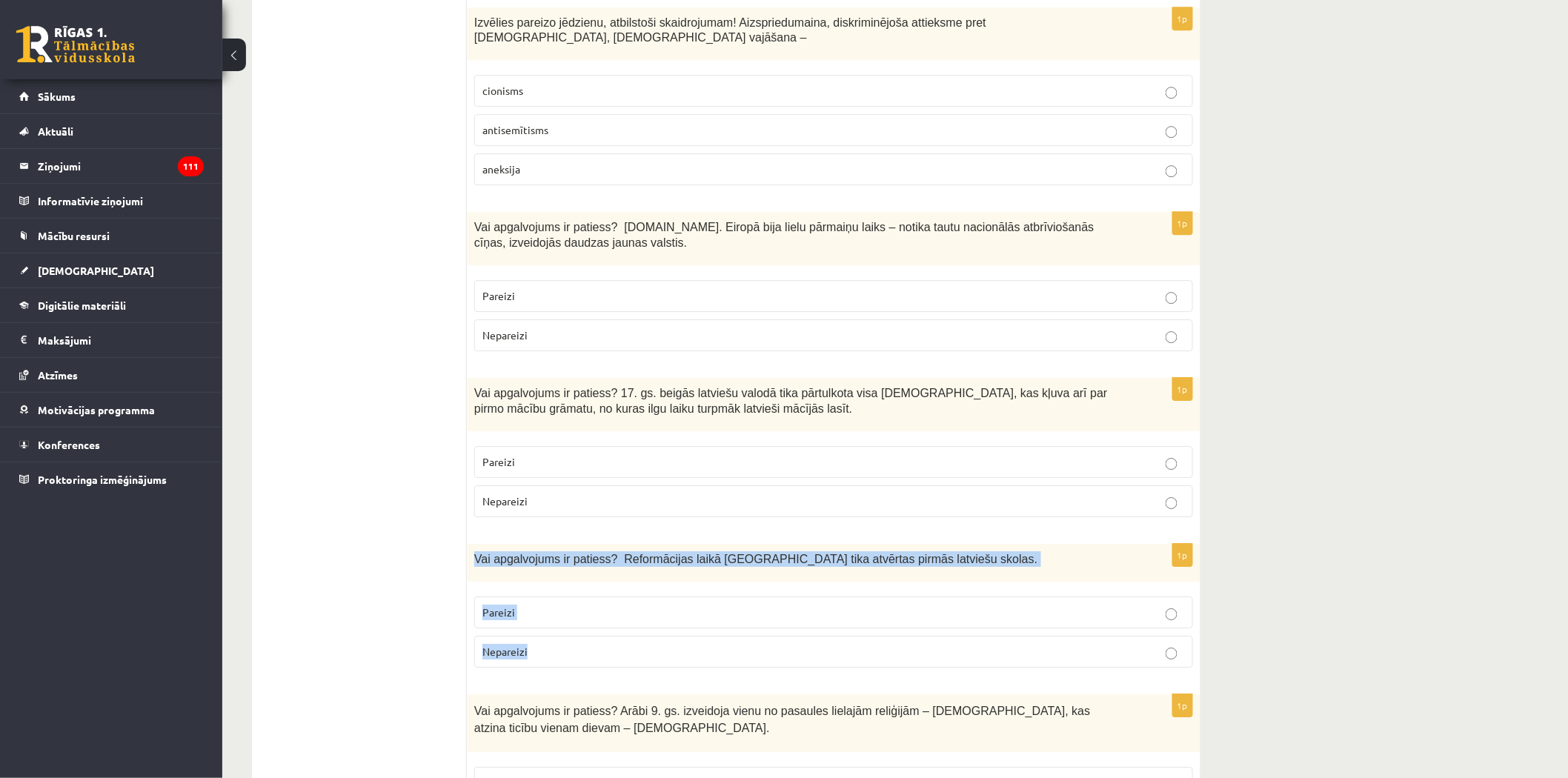
drag, startPoint x: 473, startPoint y: 458, endPoint x: 580, endPoint y: 564, distance: 150.6
click at [580, 564] on div "1p Vai apgalvojums ir patiess? Reformācijas laikā Livonijā tika atvērtas pirmās…" at bounding box center [833, 611] width 733 height 136
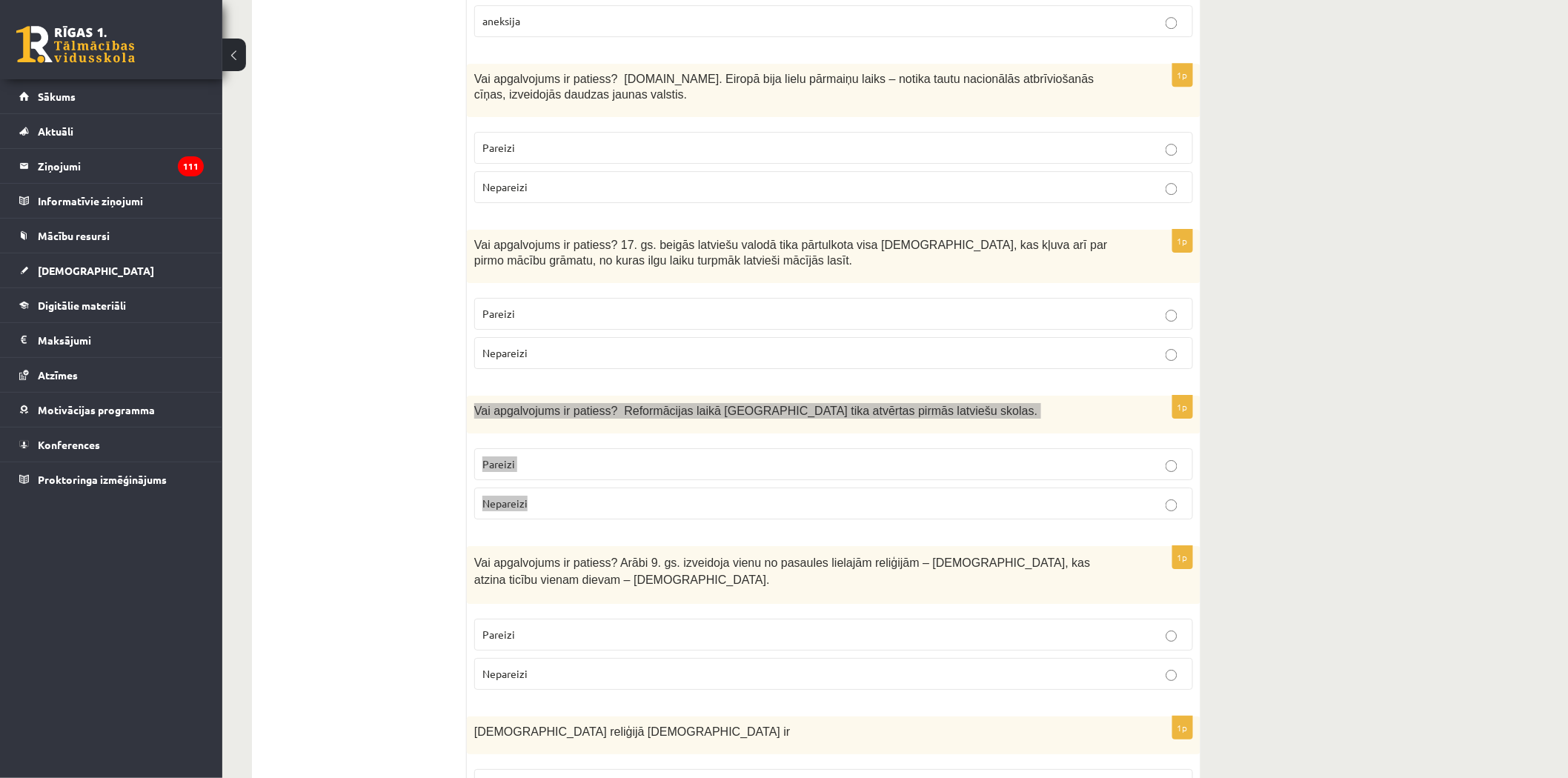
scroll to position [4339, 0]
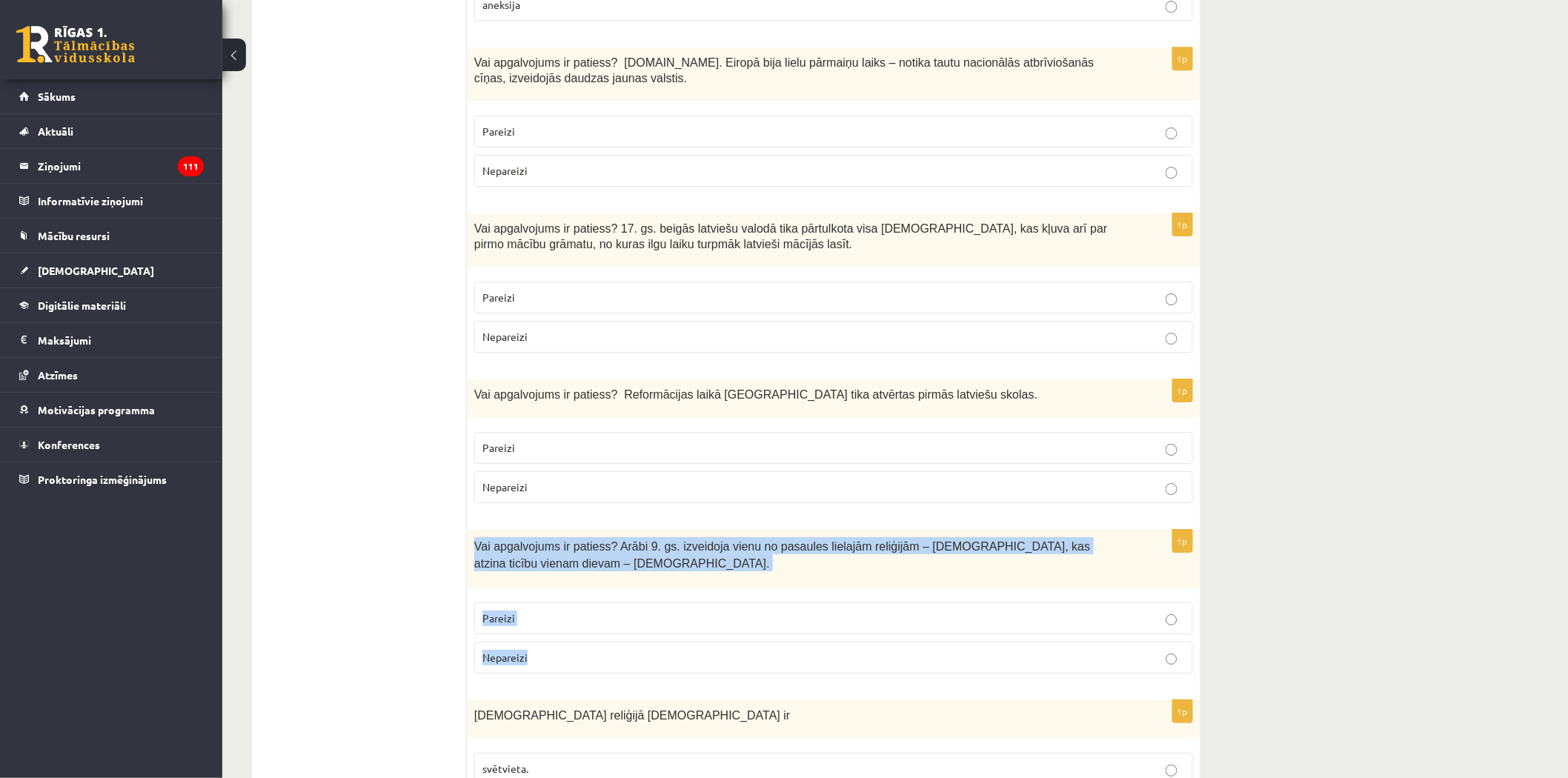
drag, startPoint x: 472, startPoint y: 447, endPoint x: 567, endPoint y: 574, distance: 158.6
click at [567, 574] on div "1p Vai apgalvojums ir patiess? Arābi 9. gs. izveidoja vienu no pasaules lielajā…" at bounding box center [833, 607] width 733 height 155
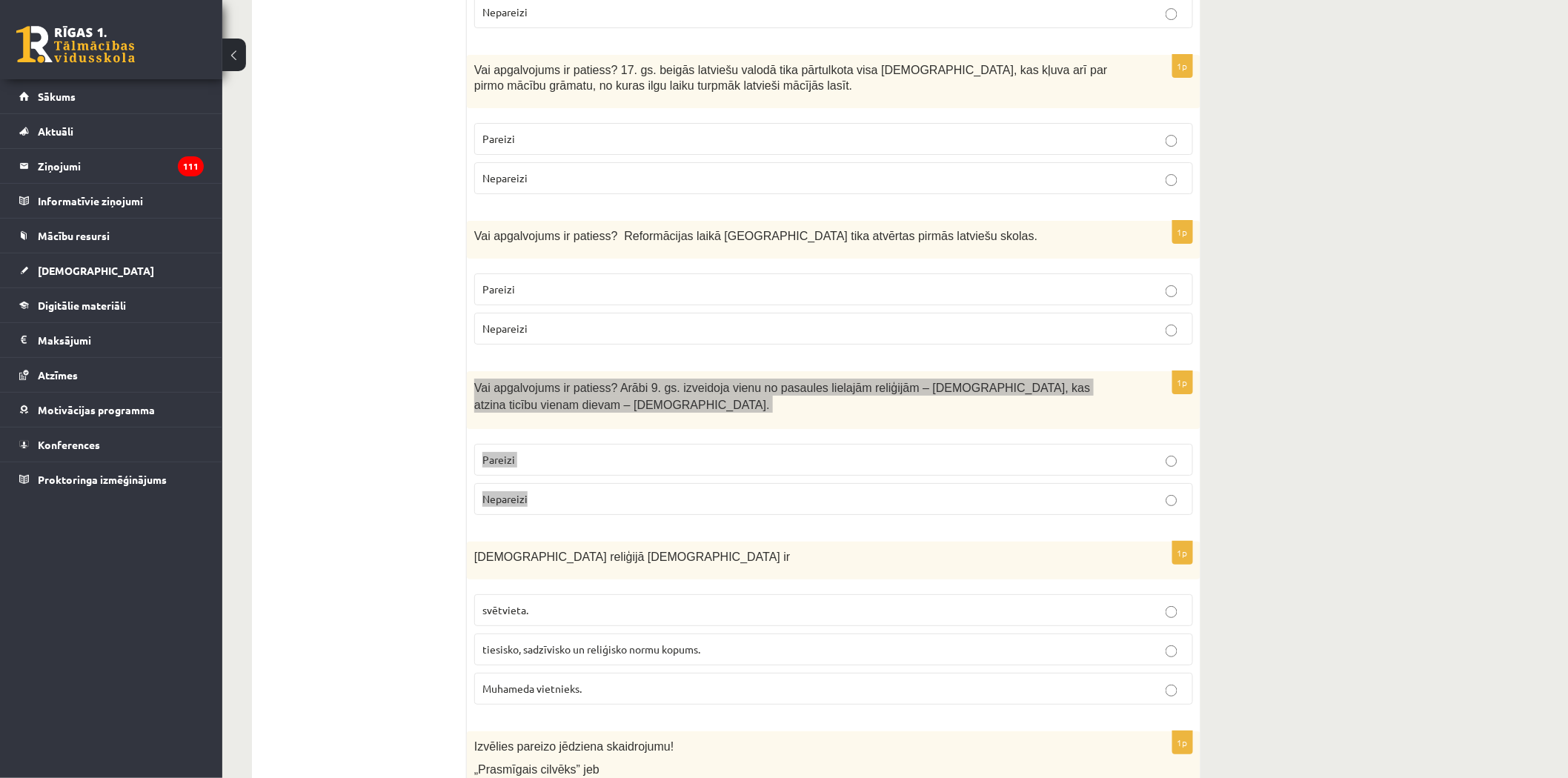
scroll to position [4669, 0]
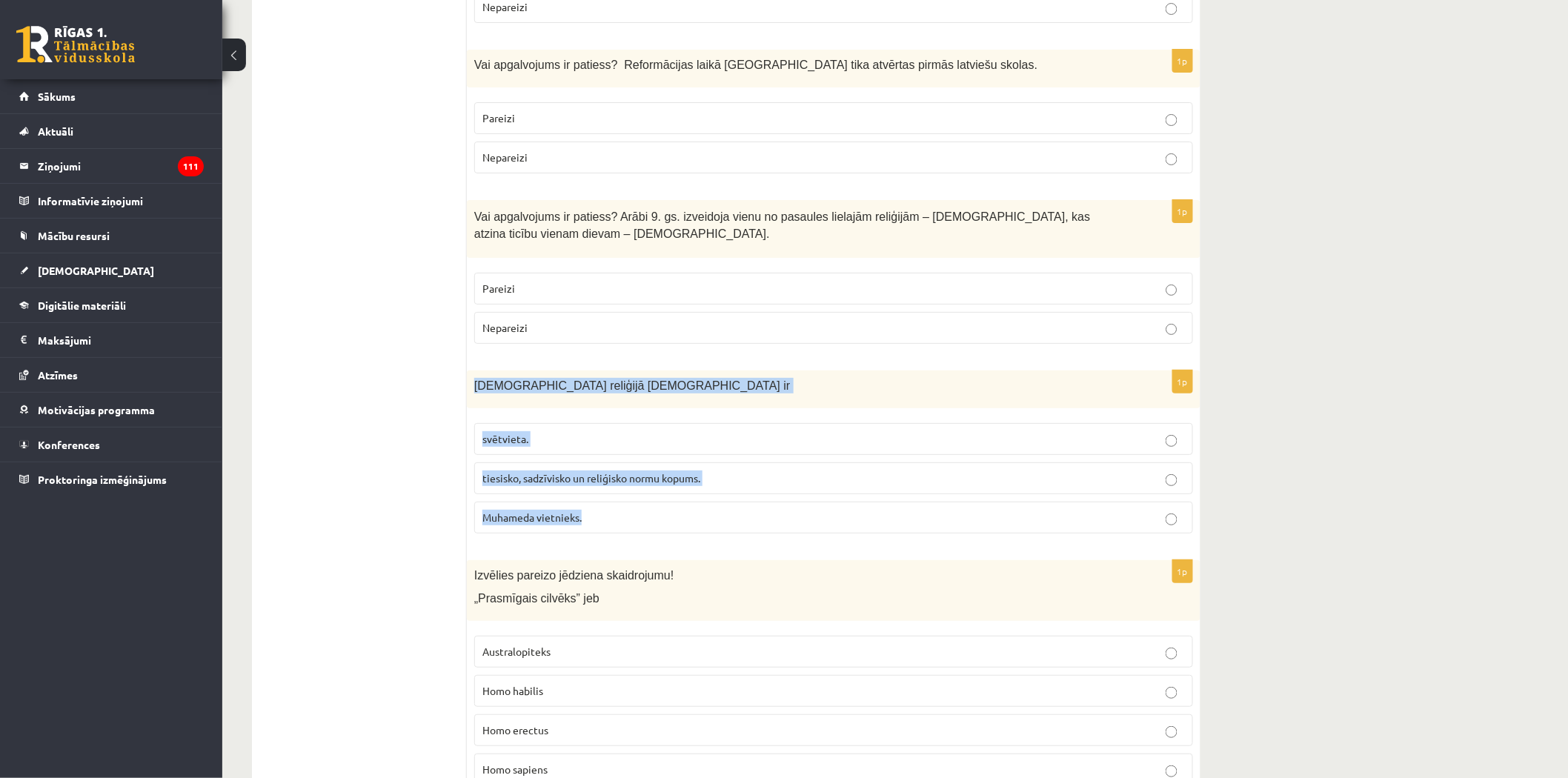
drag, startPoint x: 470, startPoint y: 288, endPoint x: 604, endPoint y: 420, distance: 188.1
click at [604, 420] on div "1p Islāma reliģijā Šariata ir svētvieta. tiesisko, sadzīvisko un reliģisko norm…" at bounding box center [833, 458] width 733 height 175
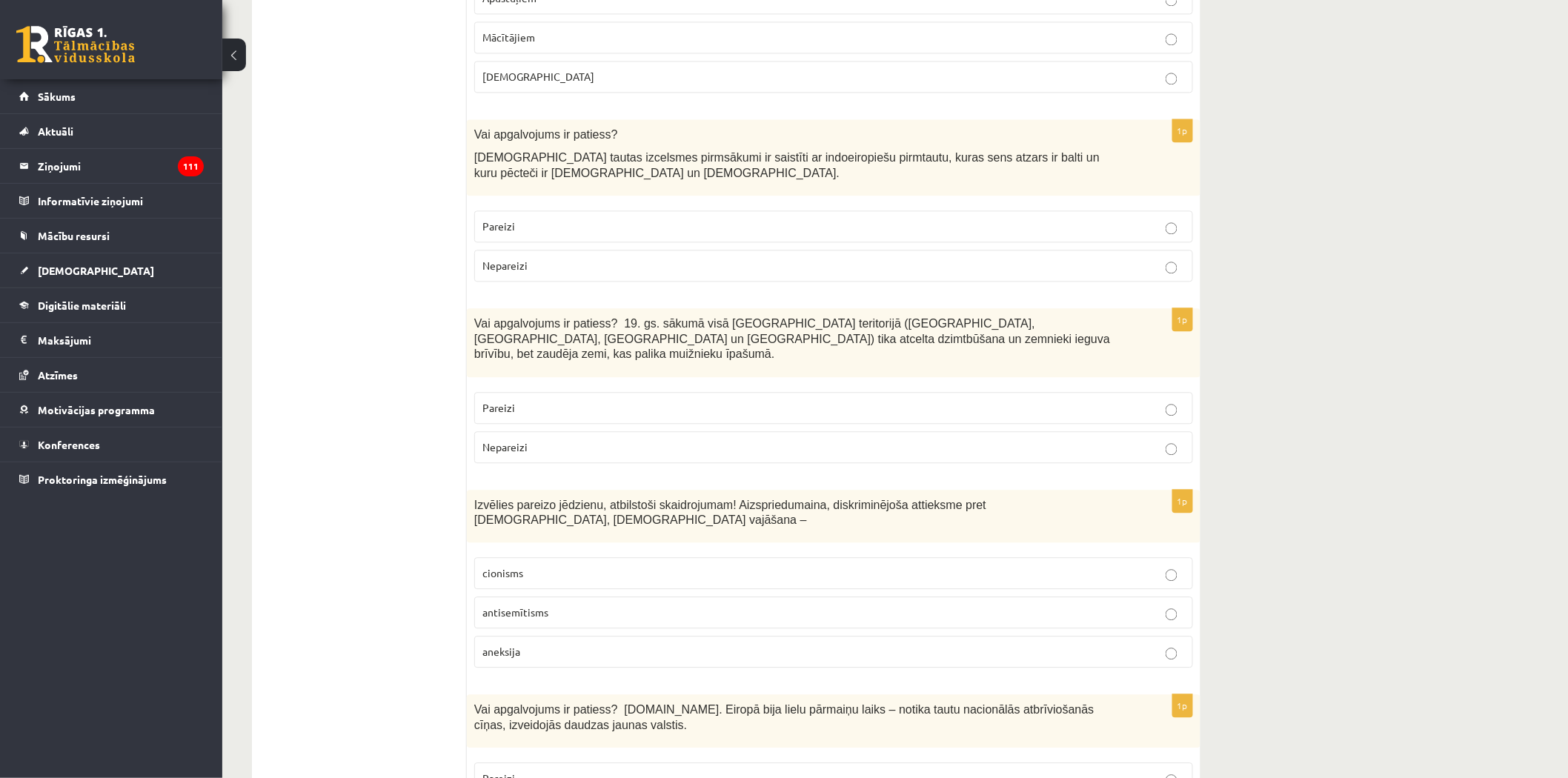
scroll to position [3680, 0]
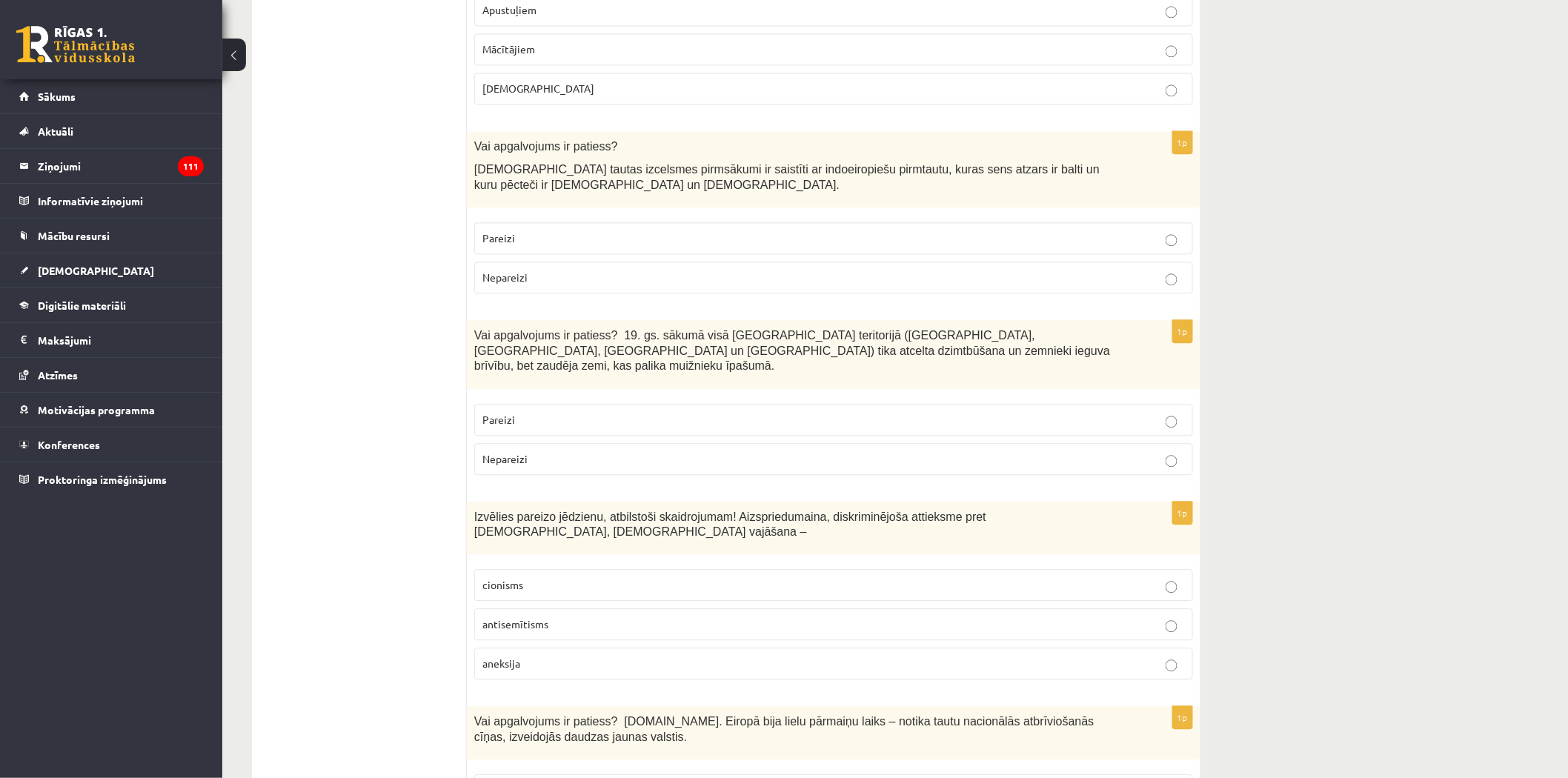
click at [528, 412] on p "Pareizi" at bounding box center [833, 420] width 702 height 16
click at [545, 617] on span "antisemītisms" at bounding box center [515, 624] width 66 height 14
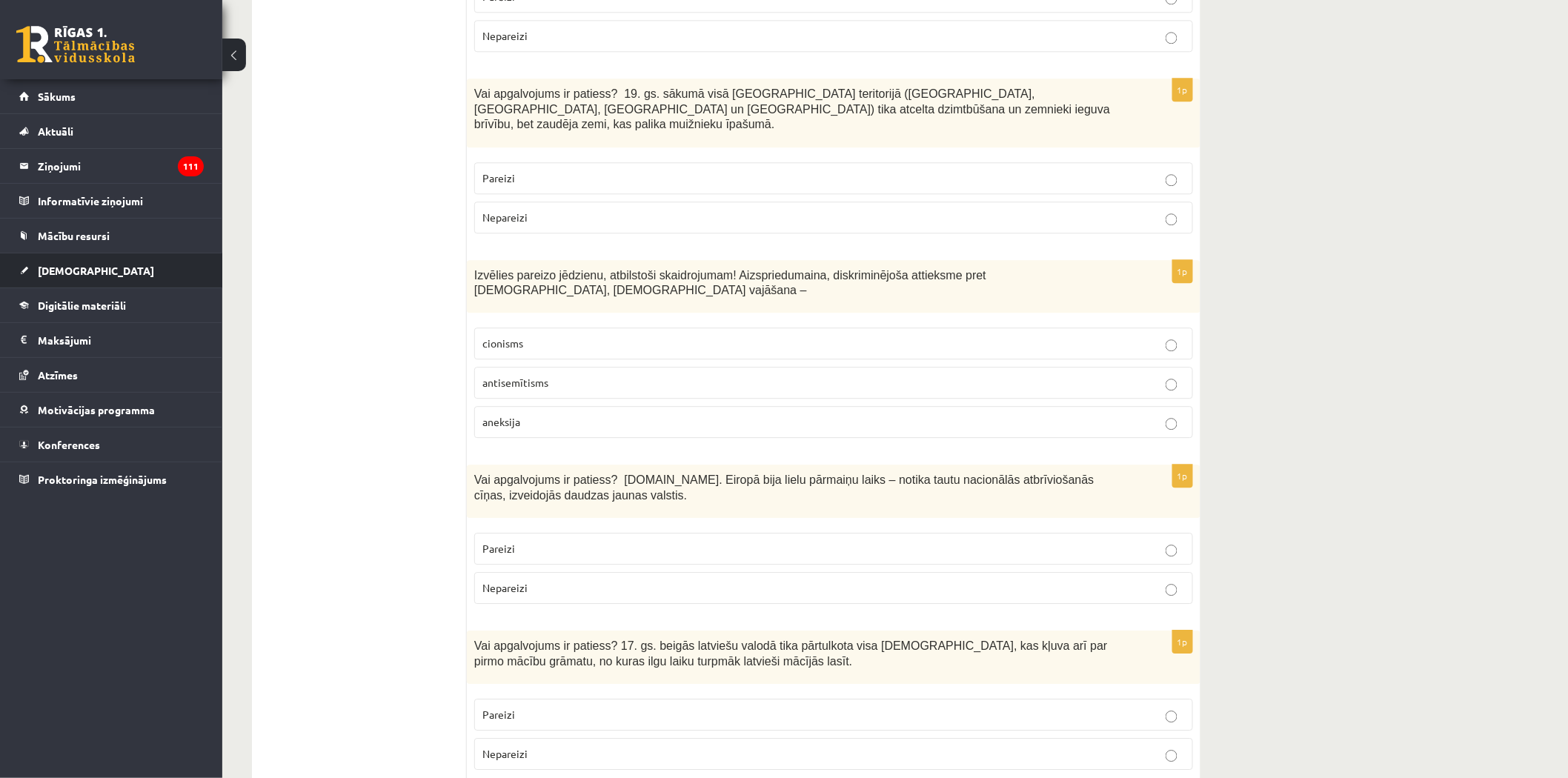
scroll to position [3928, 0]
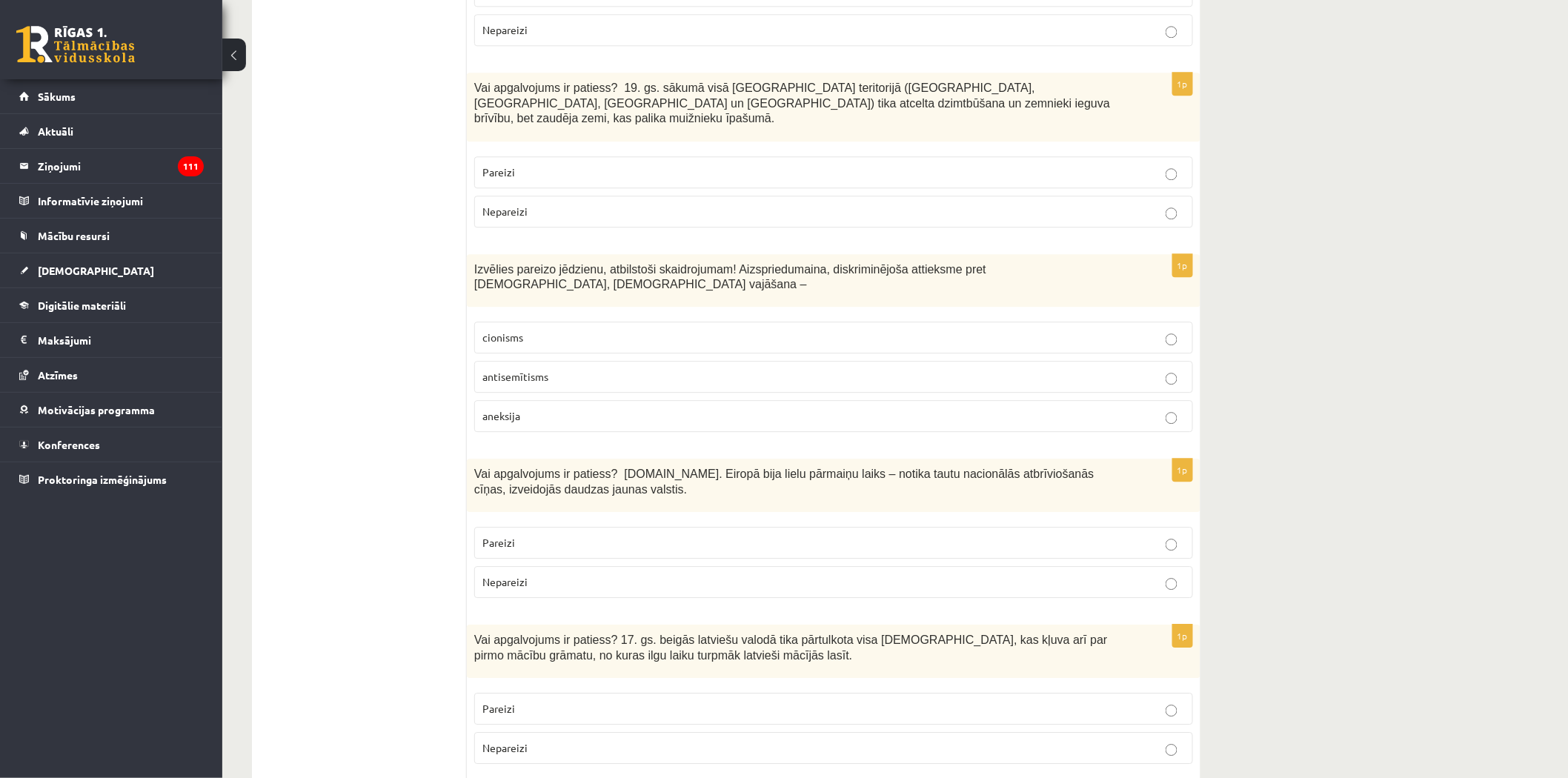
click at [559, 535] on p "Pareizi" at bounding box center [833, 542] width 702 height 16
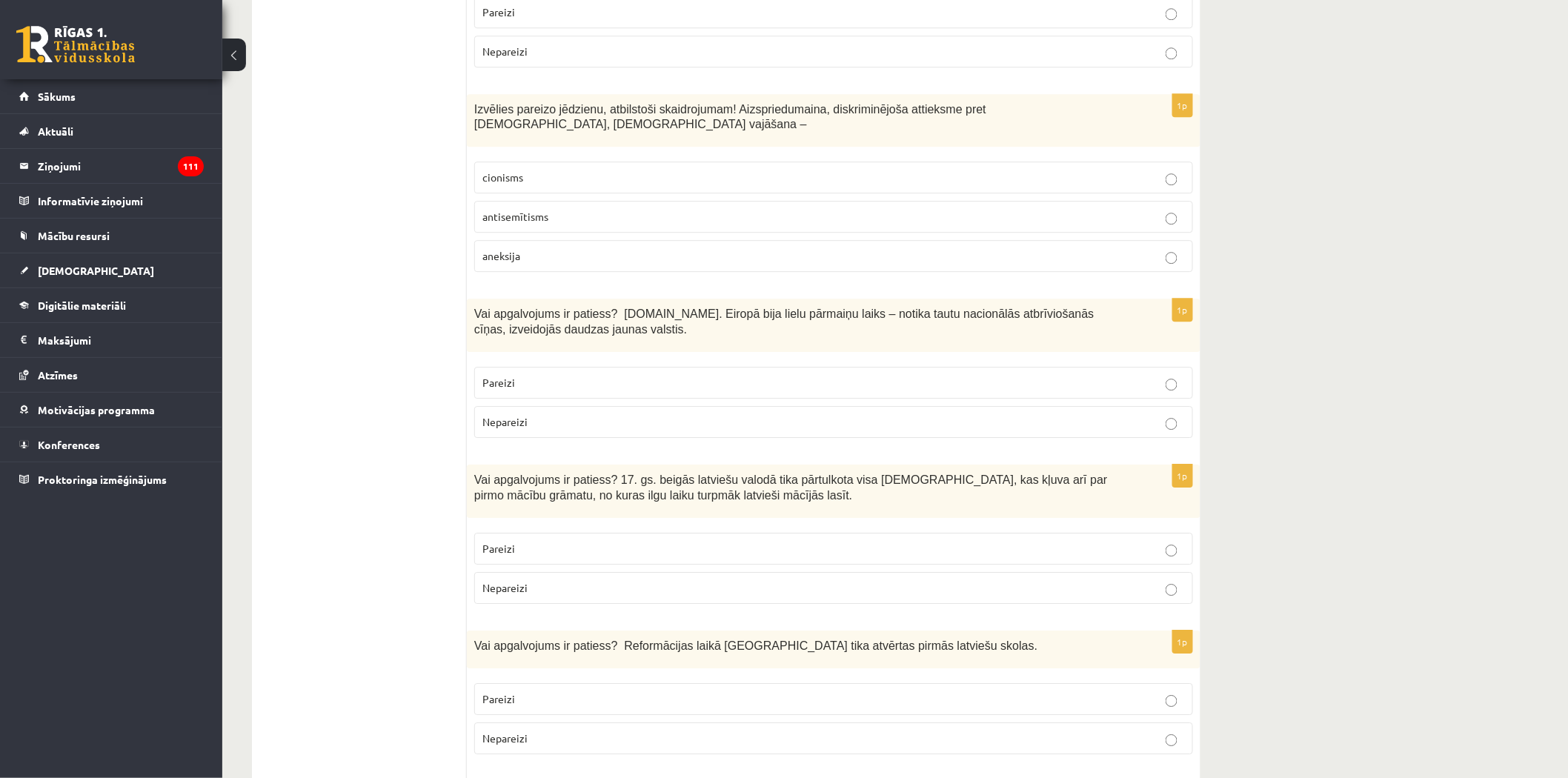
scroll to position [4092, 0]
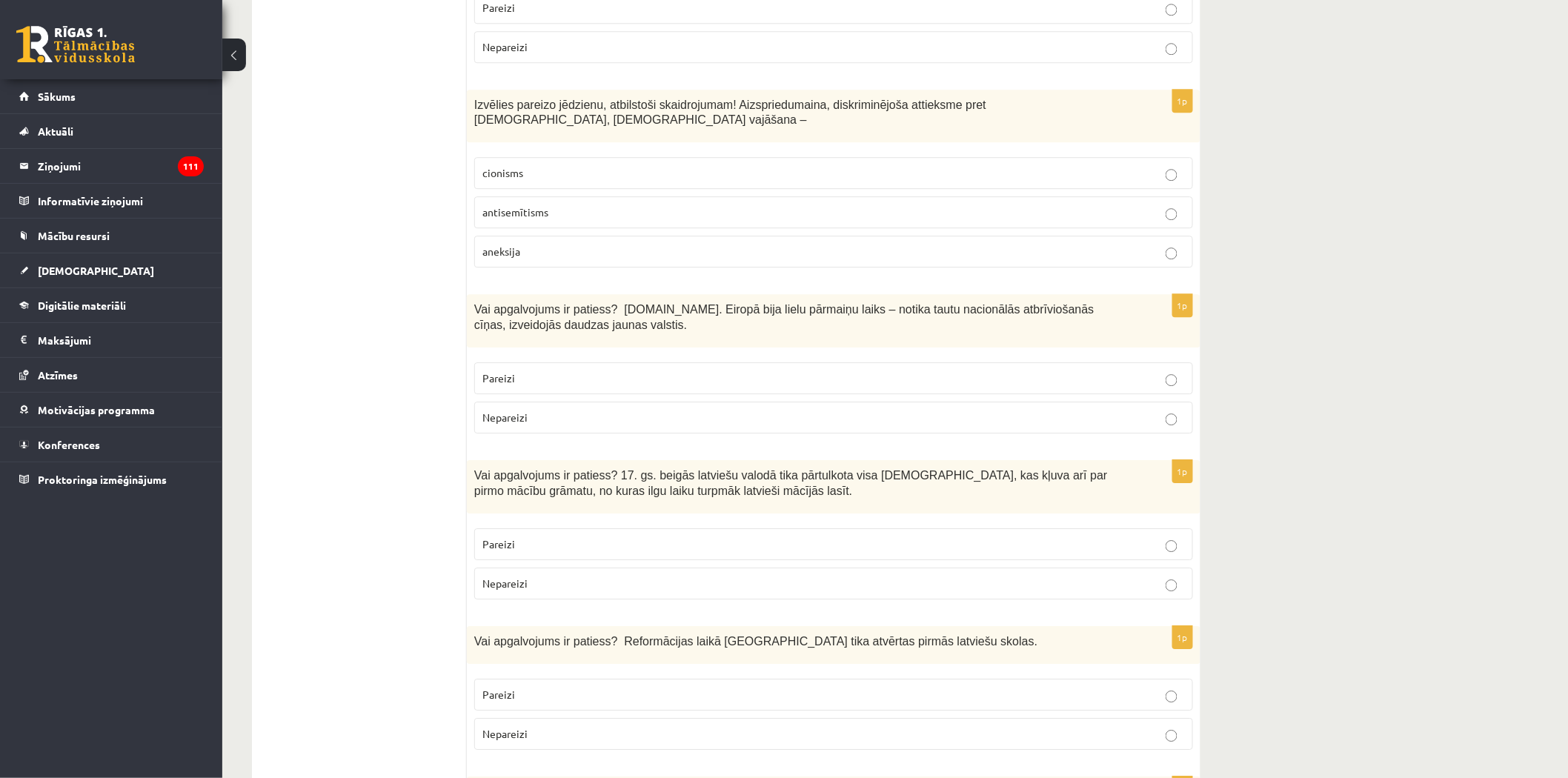
click at [561, 528] on label "Pareizi" at bounding box center [833, 544] width 719 height 32
click at [587, 687] on p "Pareizi" at bounding box center [833, 695] width 702 height 16
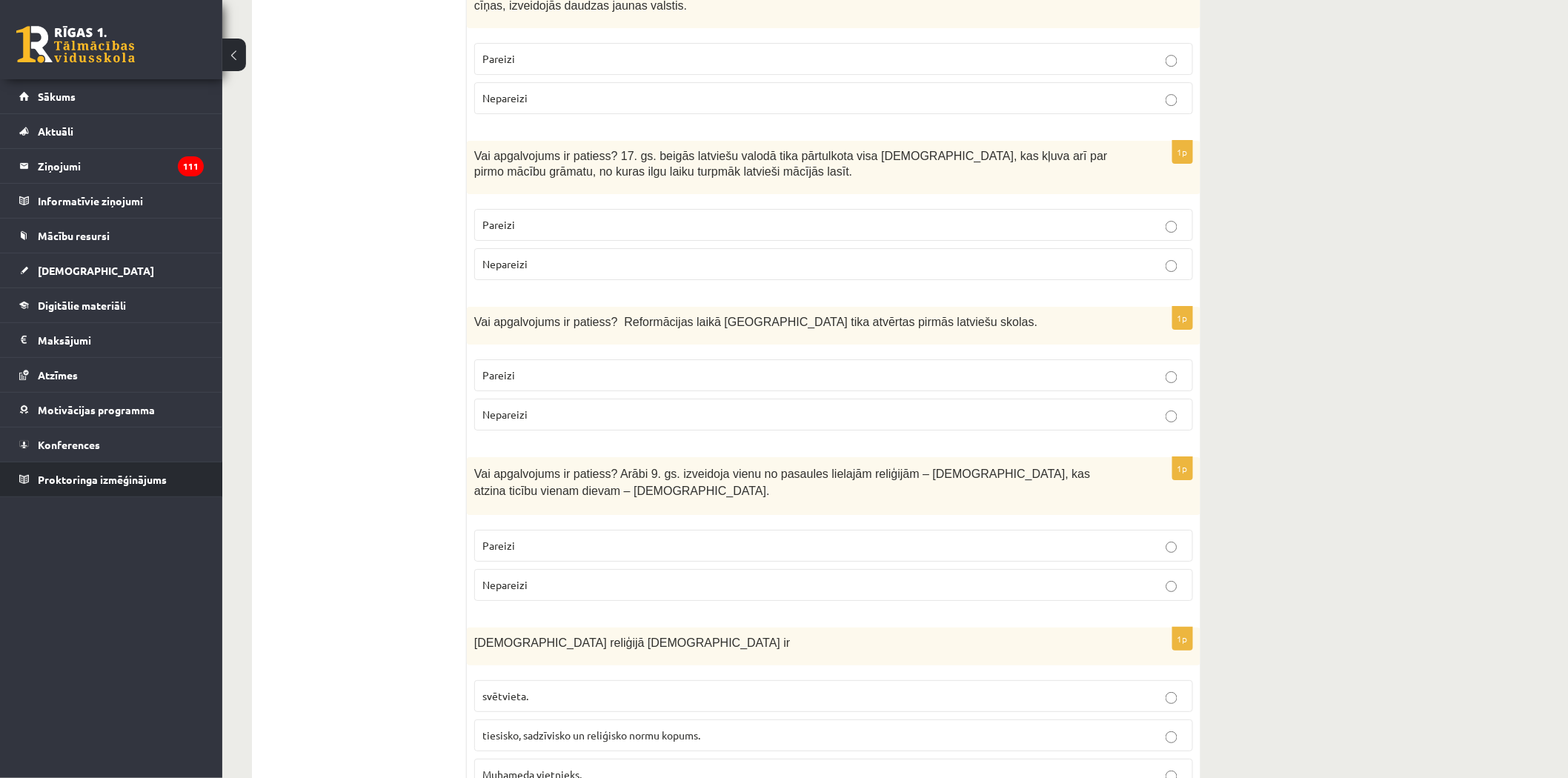
scroll to position [4421, 0]
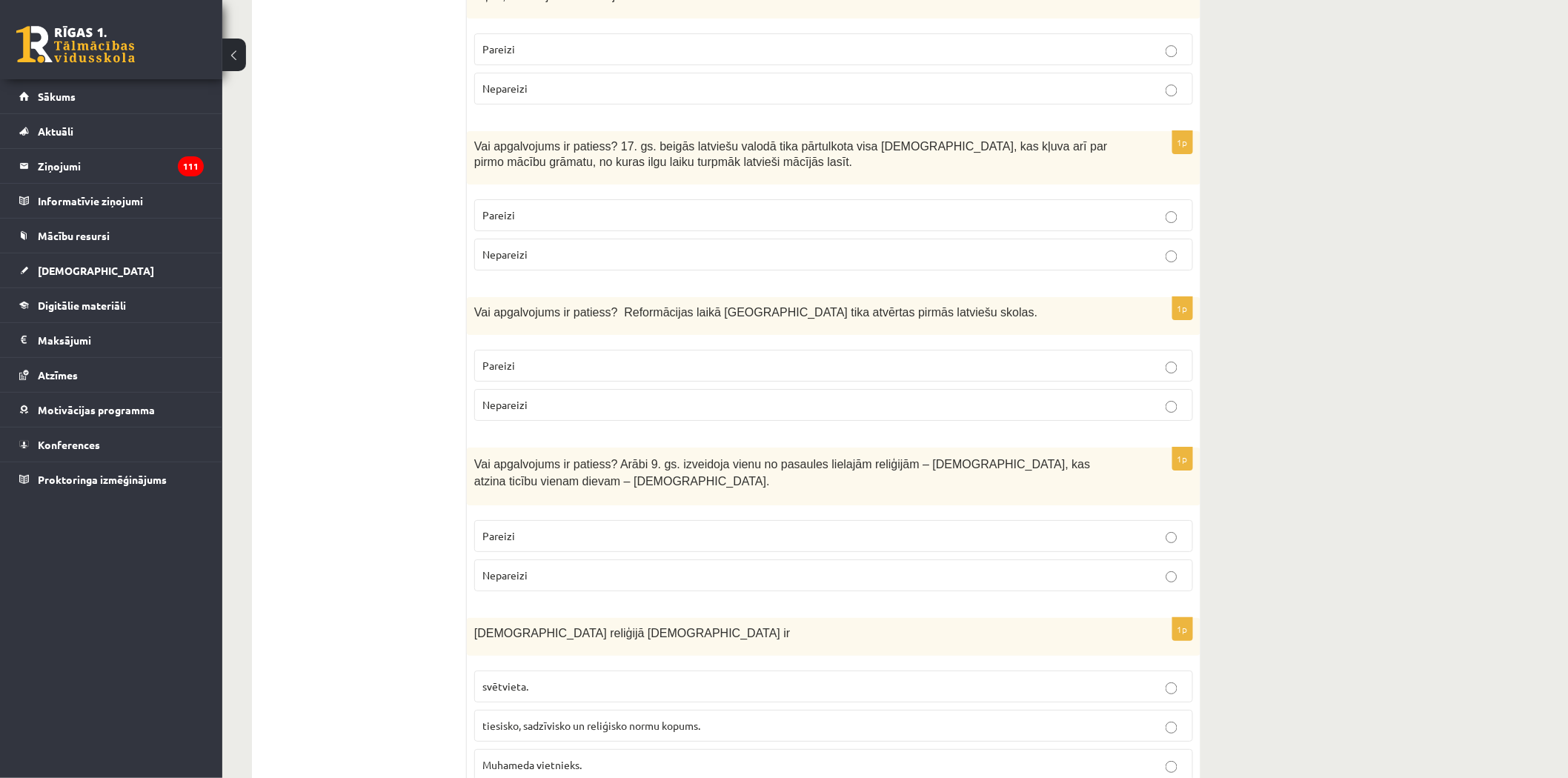
click at [548, 567] on p "Nepareizi" at bounding box center [833, 575] width 702 height 16
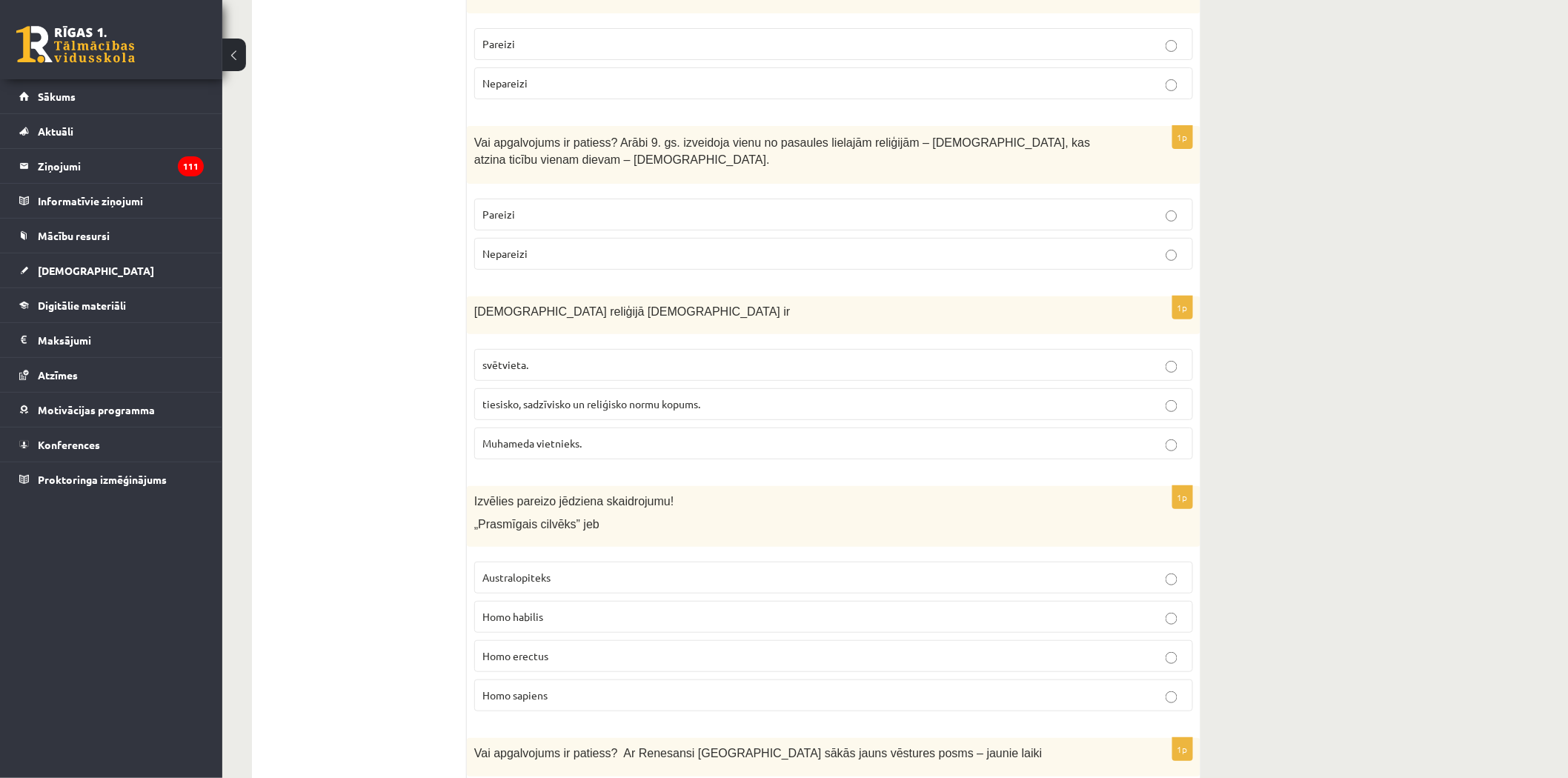
scroll to position [4789, 0]
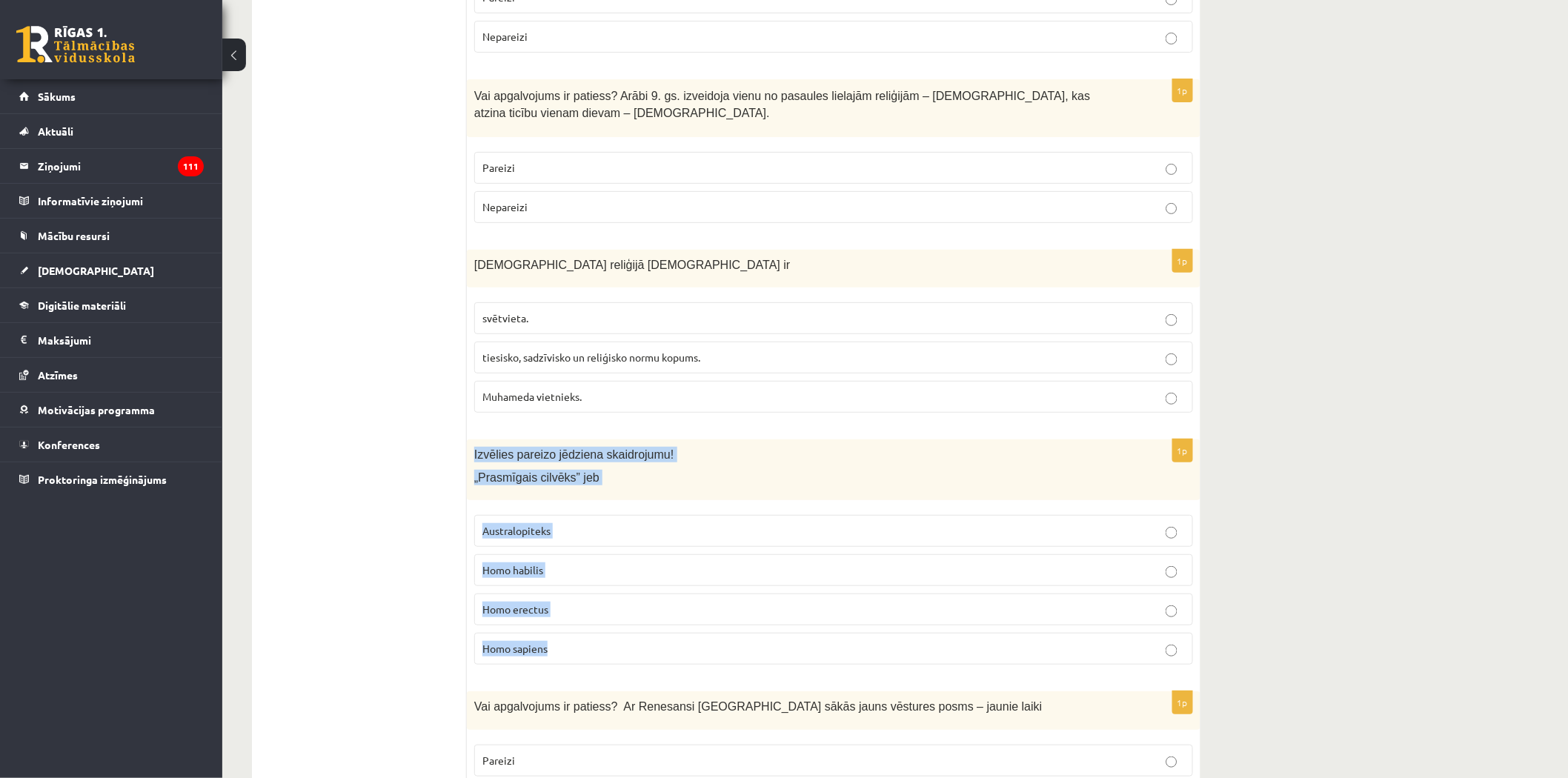
drag, startPoint x: 472, startPoint y: 358, endPoint x: 589, endPoint y: 567, distance: 239.5
click at [589, 567] on div "1p Izvēlies pareizo jēdziena skaidrojumu! „Prasmīgais cilvēks” jeb Australopite…" at bounding box center [833, 558] width 733 height 238
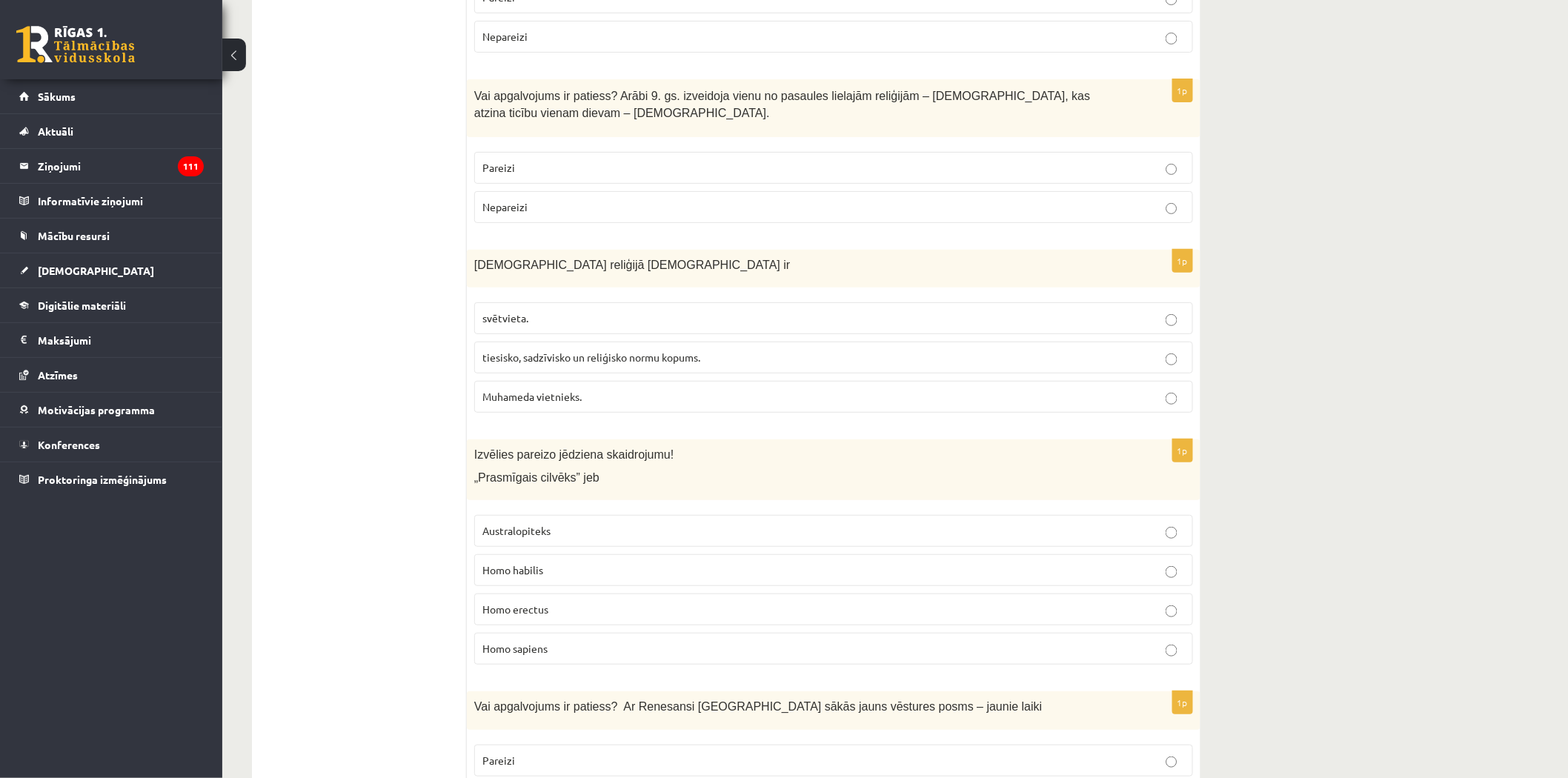
click at [539, 342] on label "tiesisko, sadzīvisko un reliģisko normu kopums." at bounding box center [833, 358] width 719 height 32
click at [539, 563] on span "Homo habilis" at bounding box center [513, 570] width 61 height 14
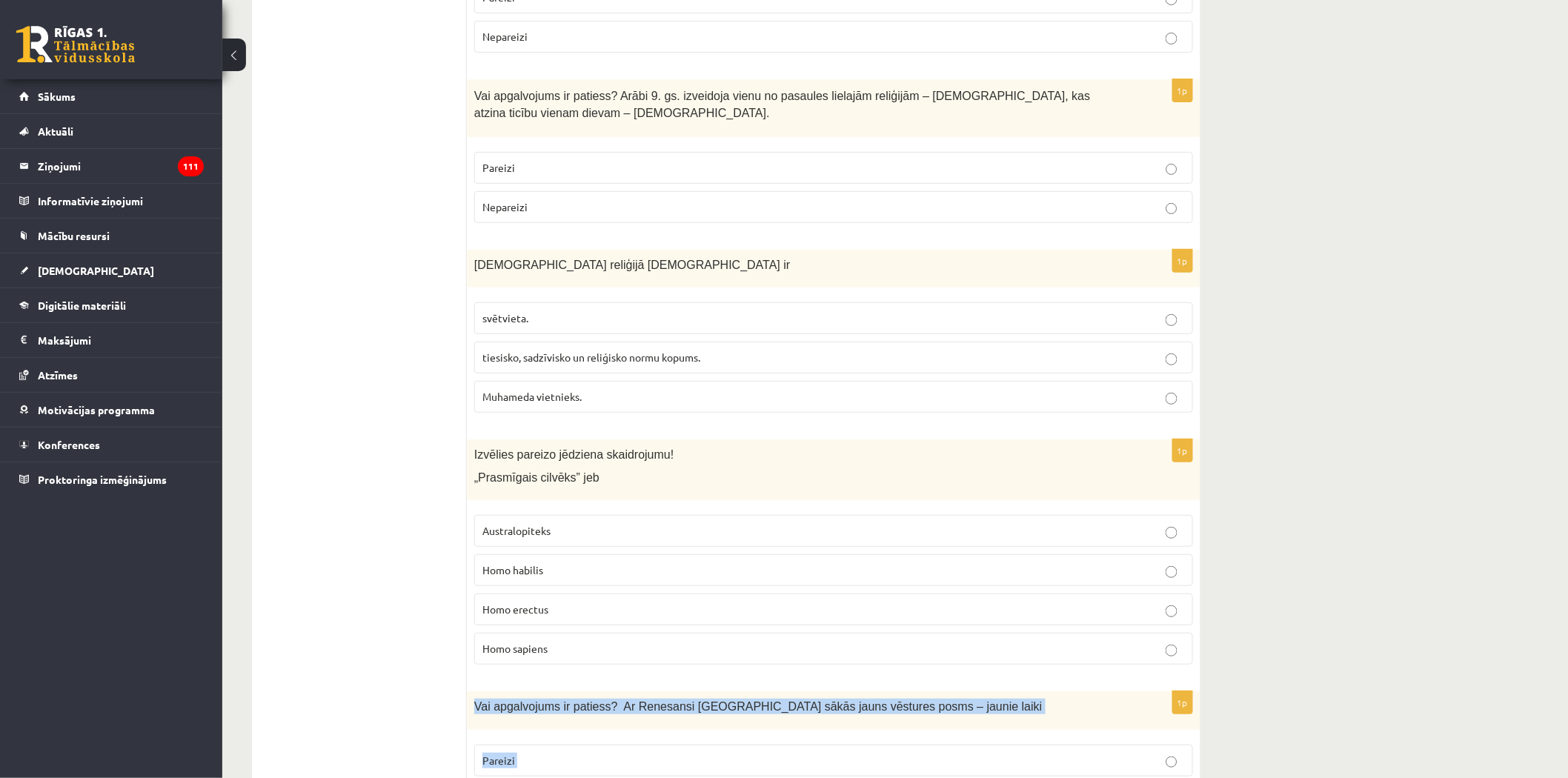
drag, startPoint x: 469, startPoint y: 609, endPoint x: 588, endPoint y: 724, distance: 165.5
click at [588, 724] on div "1p Vai apgalvojums ir patiess? Ar Renesansi Eiropā sākās jauns vēstures posms –…" at bounding box center [833, 759] width 733 height 136
click at [522, 753] on p "Pareizi" at bounding box center [833, 761] width 702 height 16
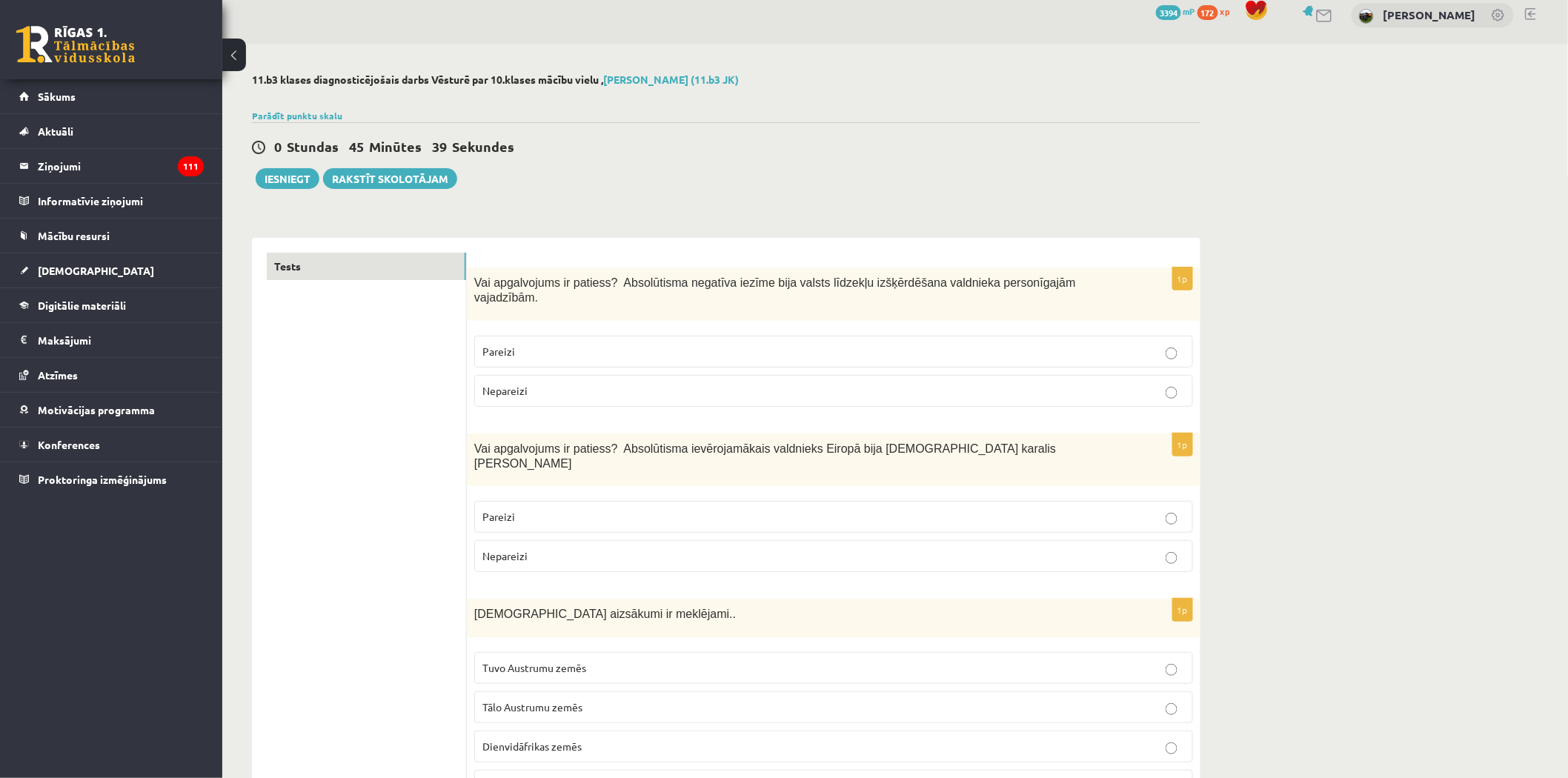
scroll to position [0, 0]
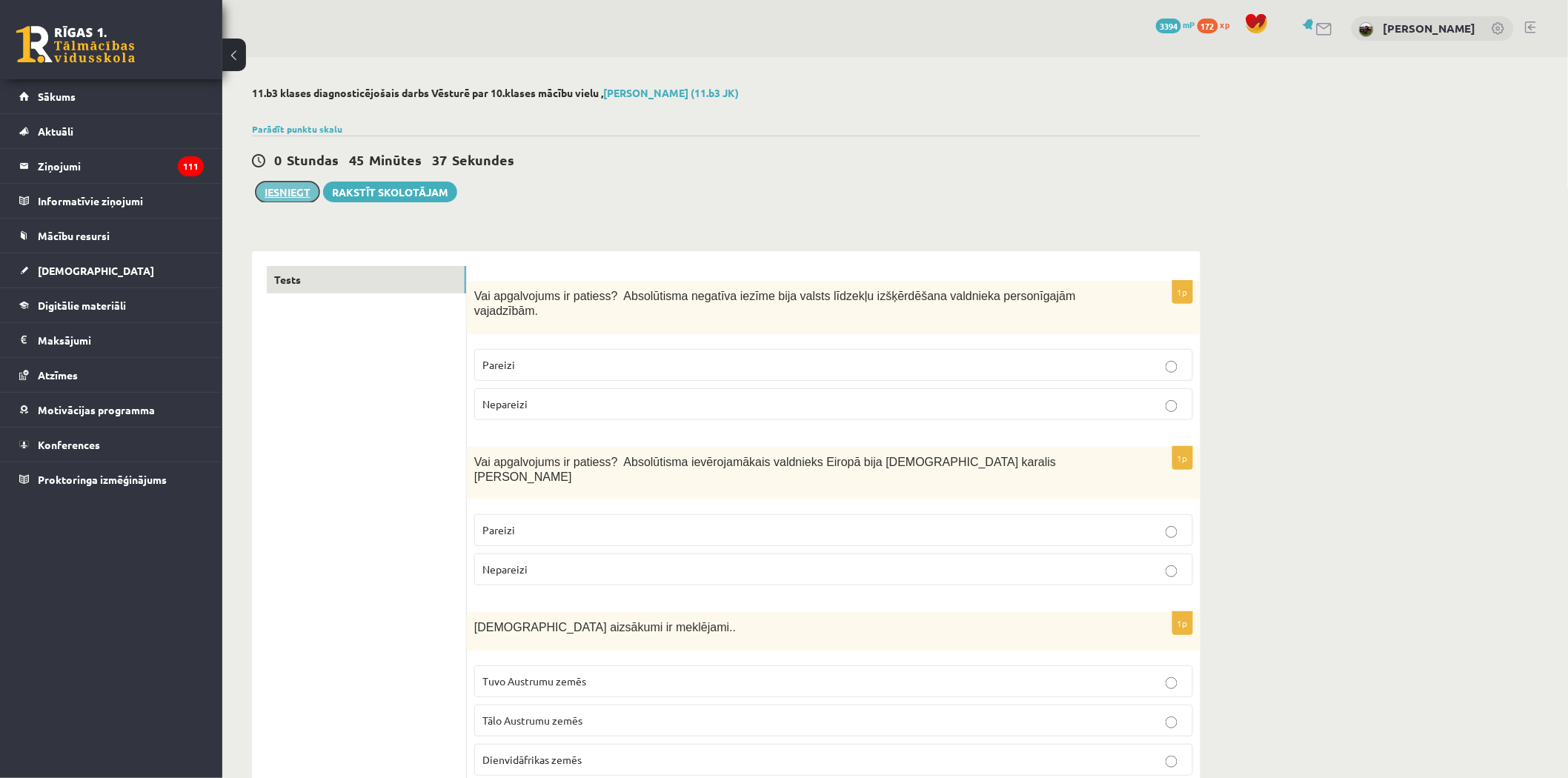
click at [289, 192] on button "Iesniegt" at bounding box center [287, 192] width 64 height 20
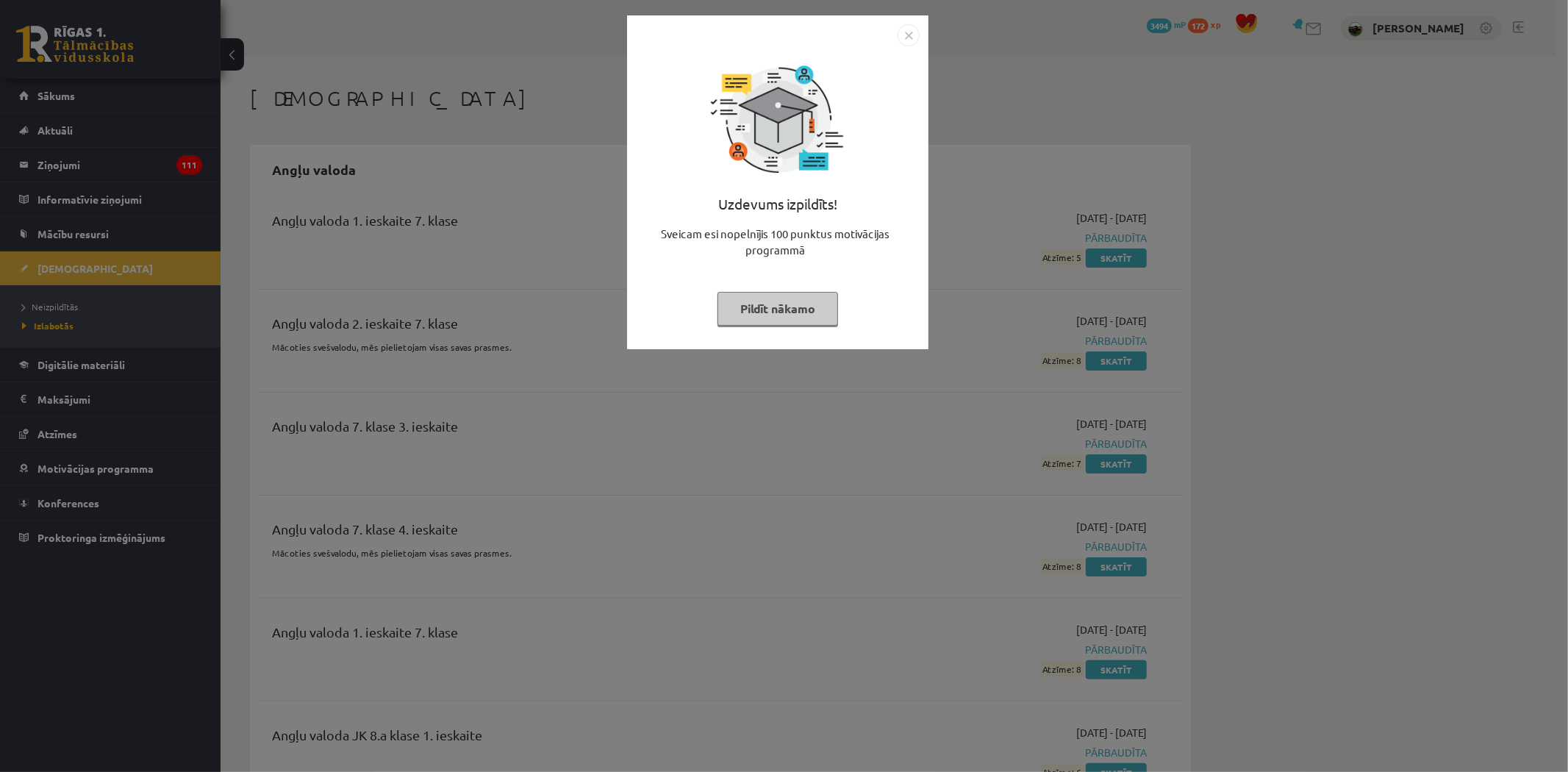
click at [913, 30] on img "Close" at bounding box center [908, 35] width 22 height 22
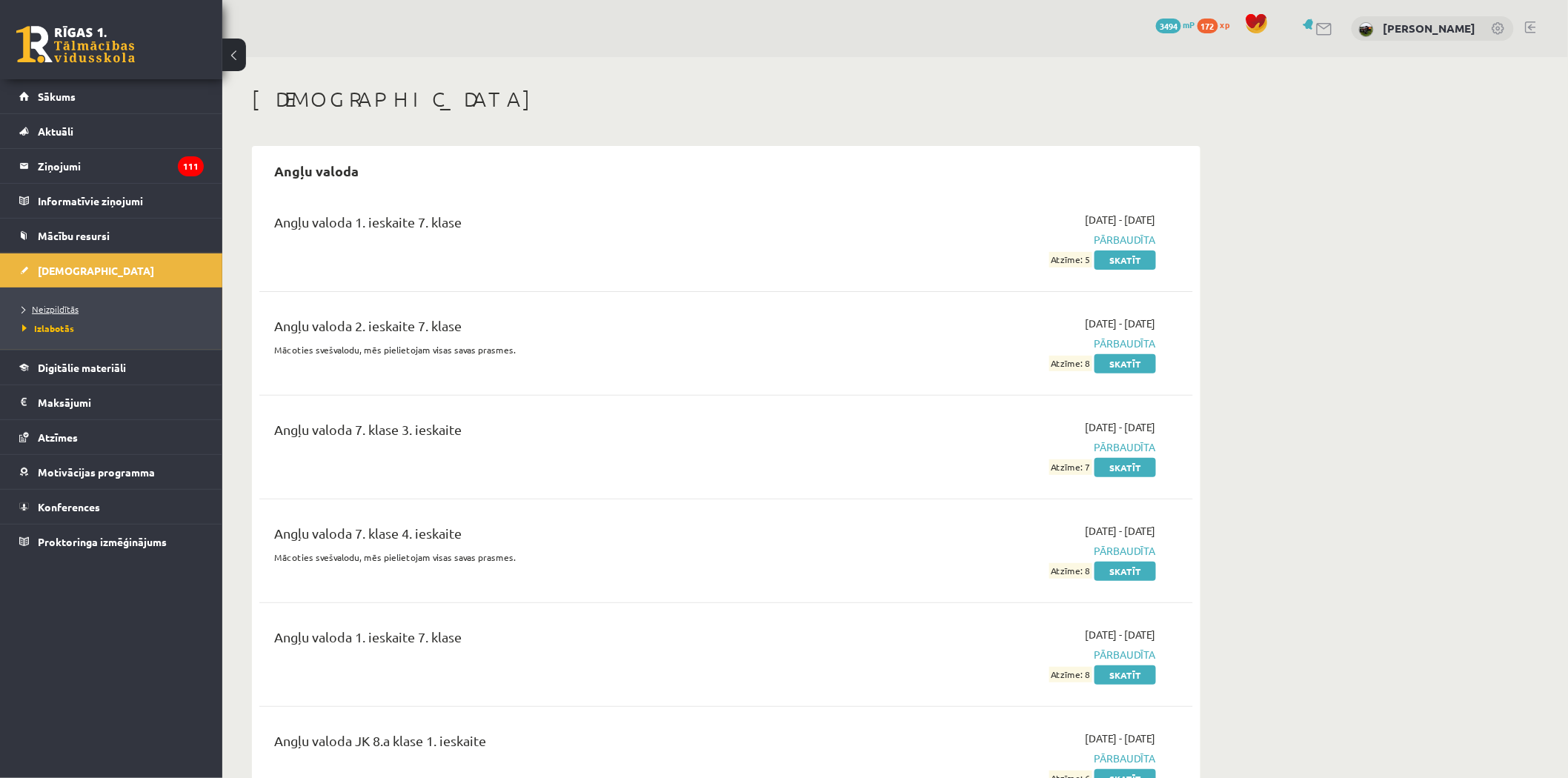
click at [48, 308] on span "Neizpildītās" at bounding box center [50, 309] width 56 height 12
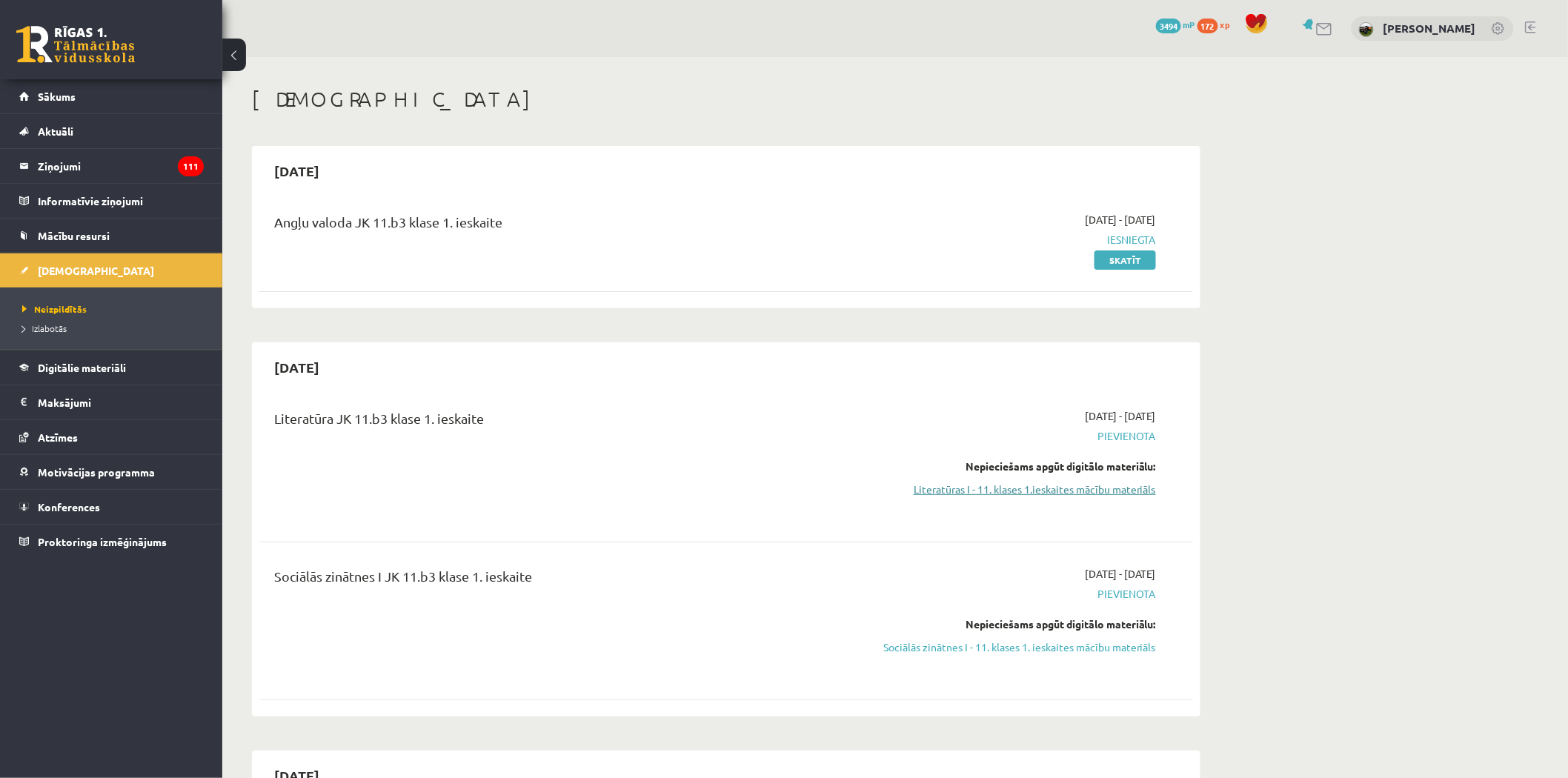
click at [1025, 492] on link "Literatūras I - 11. klases 1.ieskaites mācību materiāls" at bounding box center [1016, 489] width 280 height 16
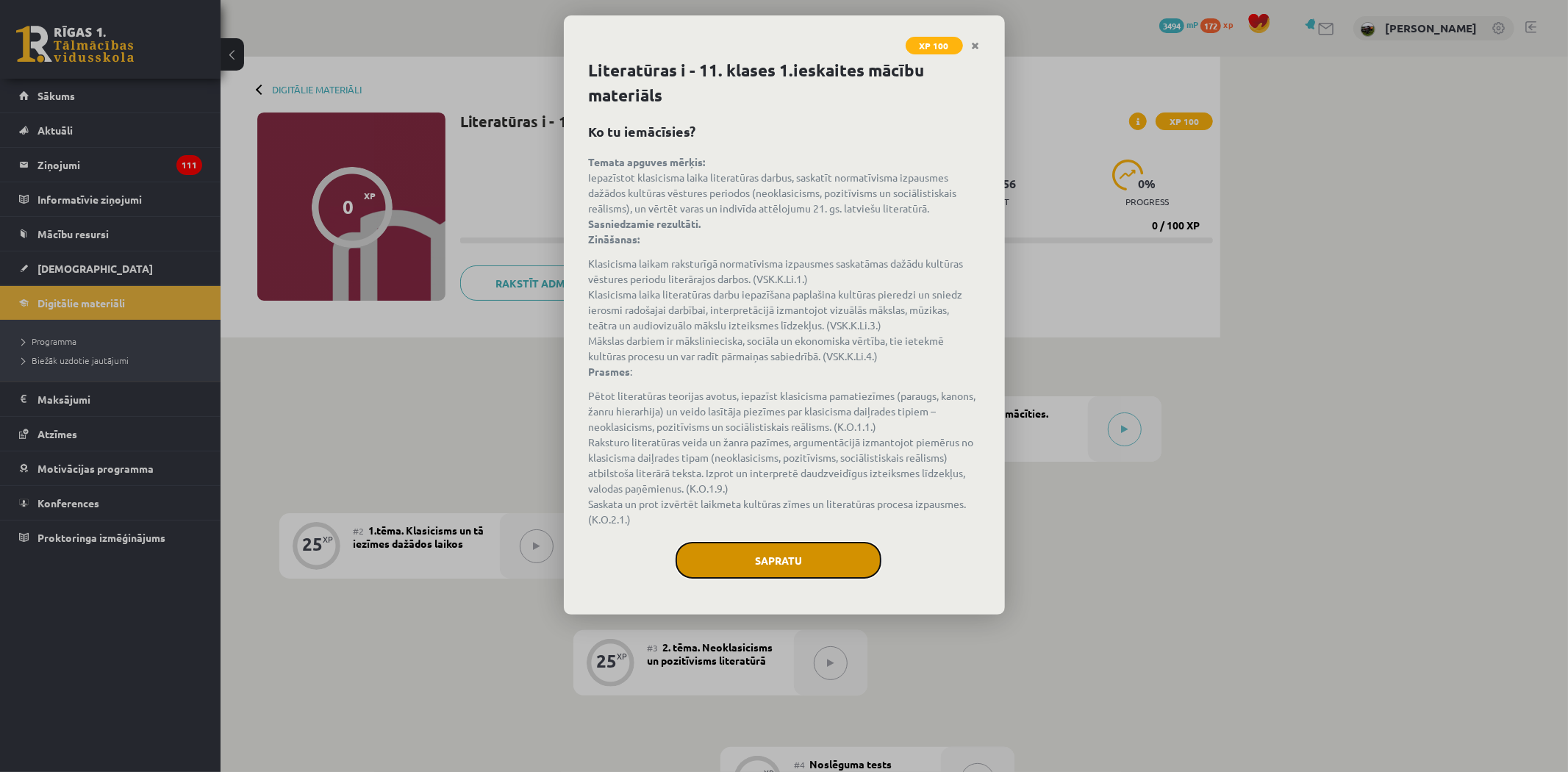
click at [767, 572] on button "Sapratu" at bounding box center [779, 560] width 206 height 37
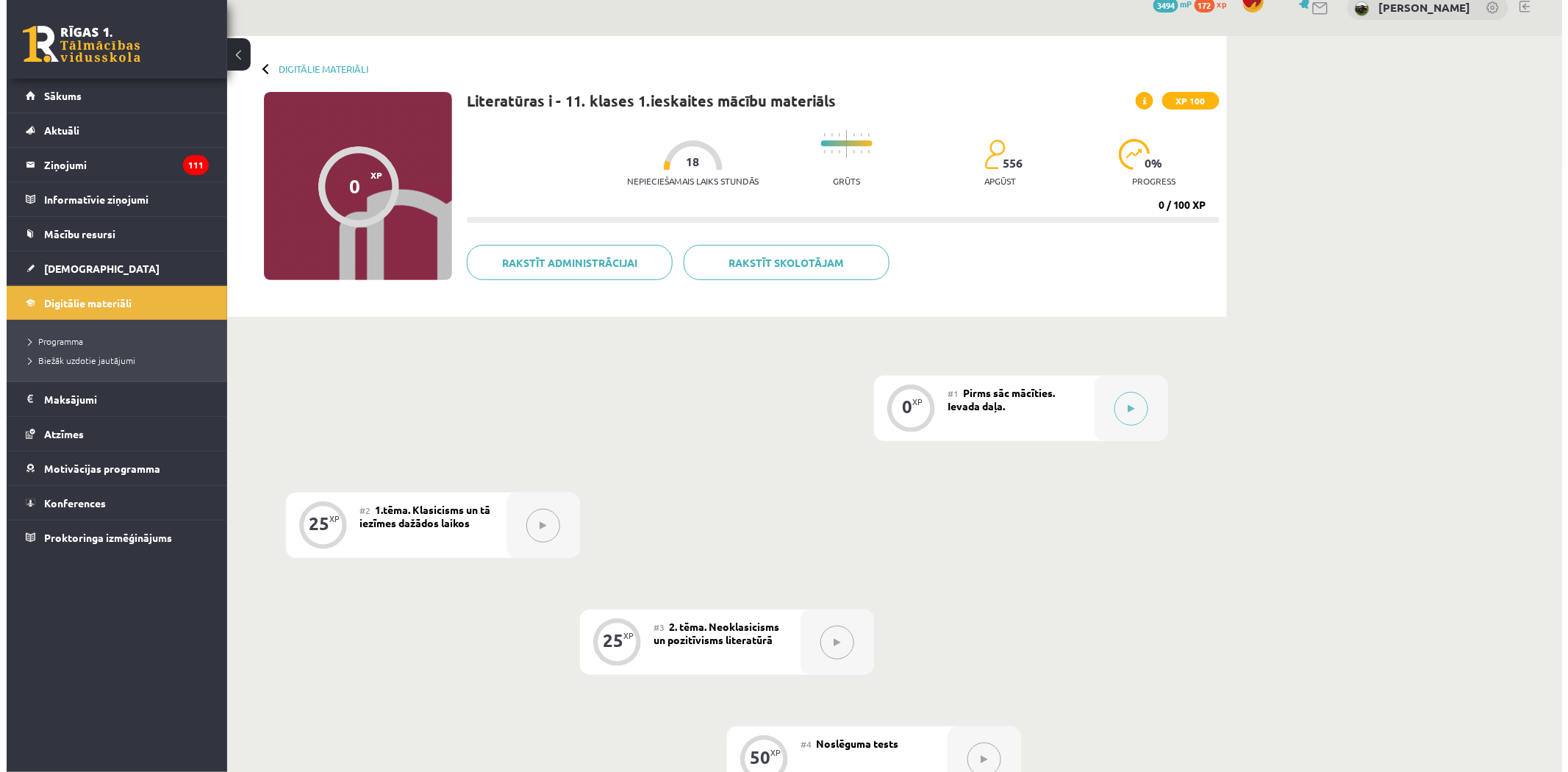
scroll to position [6, 0]
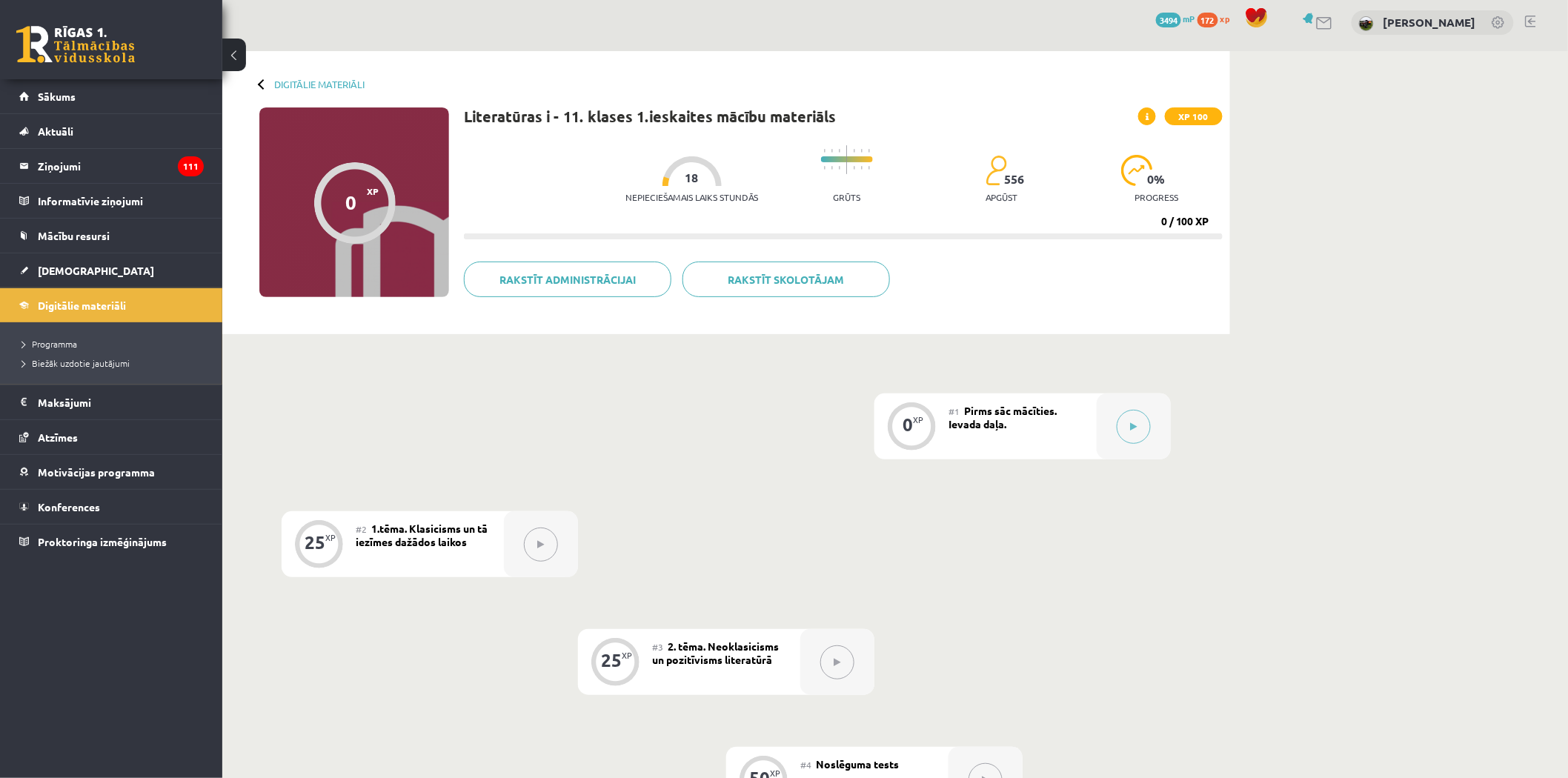
click at [979, 421] on span "Pirms sāc mācīties. Ievada daļa." at bounding box center [1002, 417] width 108 height 27
click at [1141, 423] on button at bounding box center [1133, 426] width 34 height 34
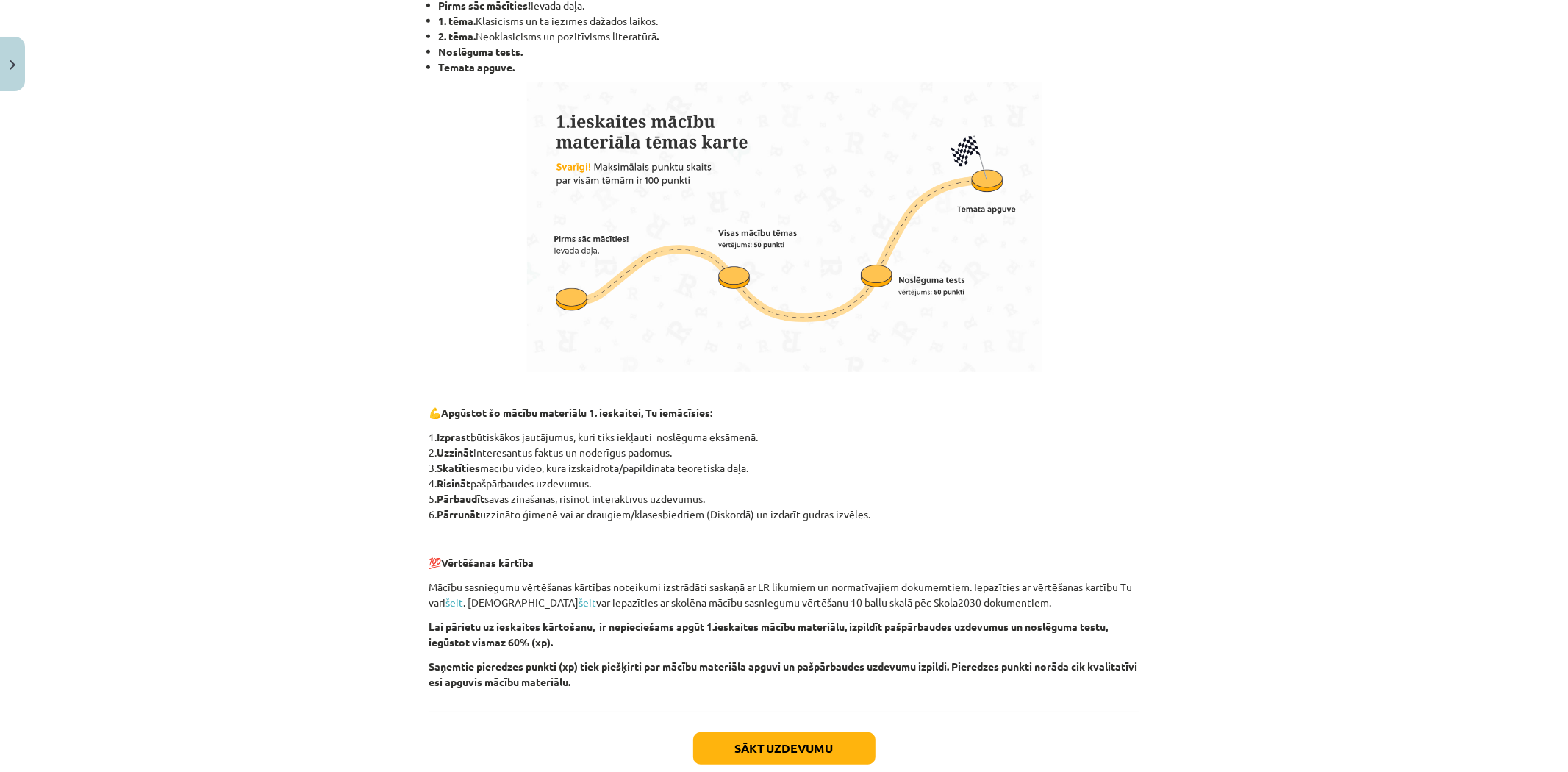
scroll to position [765, 0]
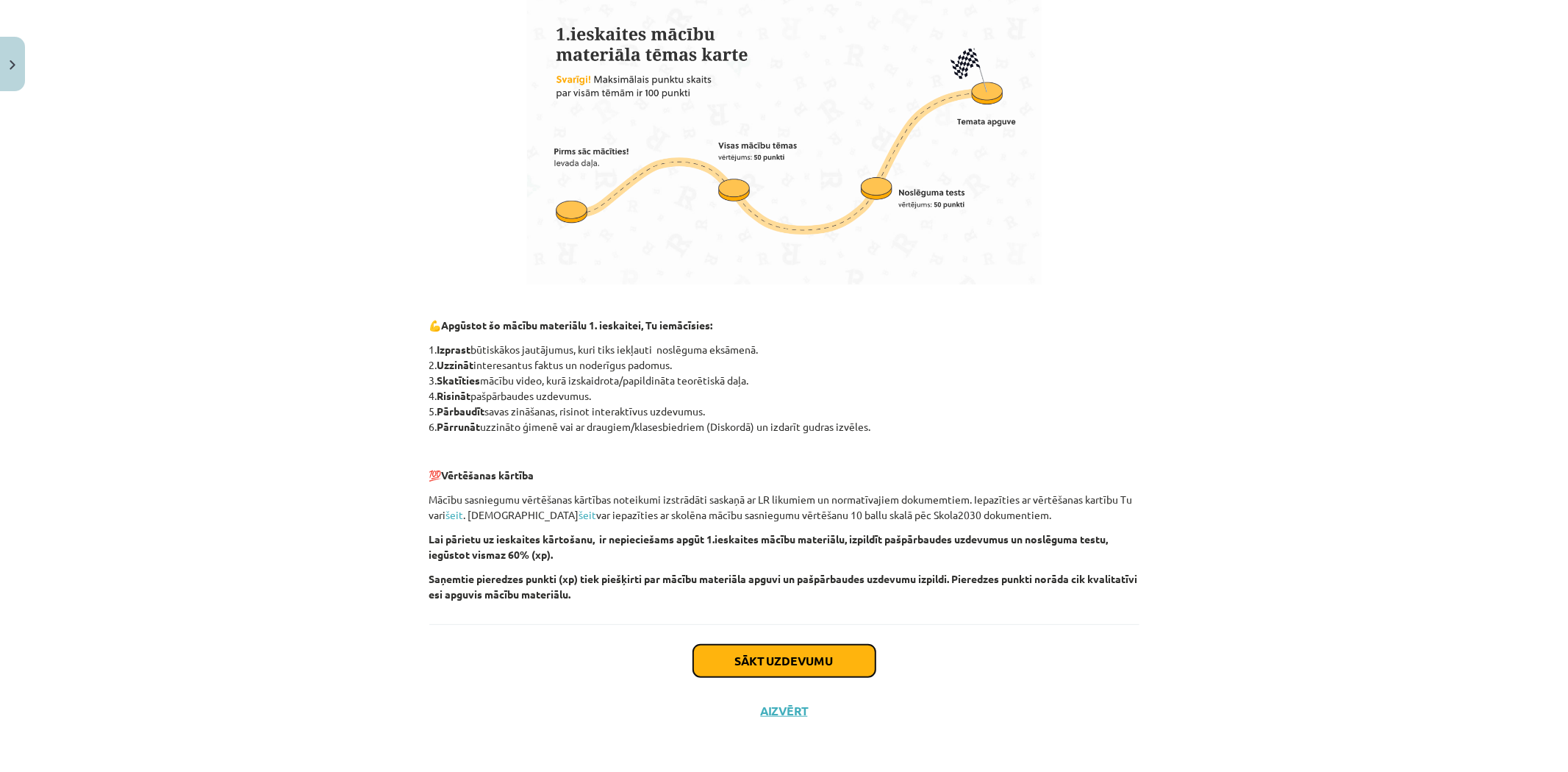
click at [780, 656] on button "Sākt uzdevumu" at bounding box center [784, 661] width 183 height 32
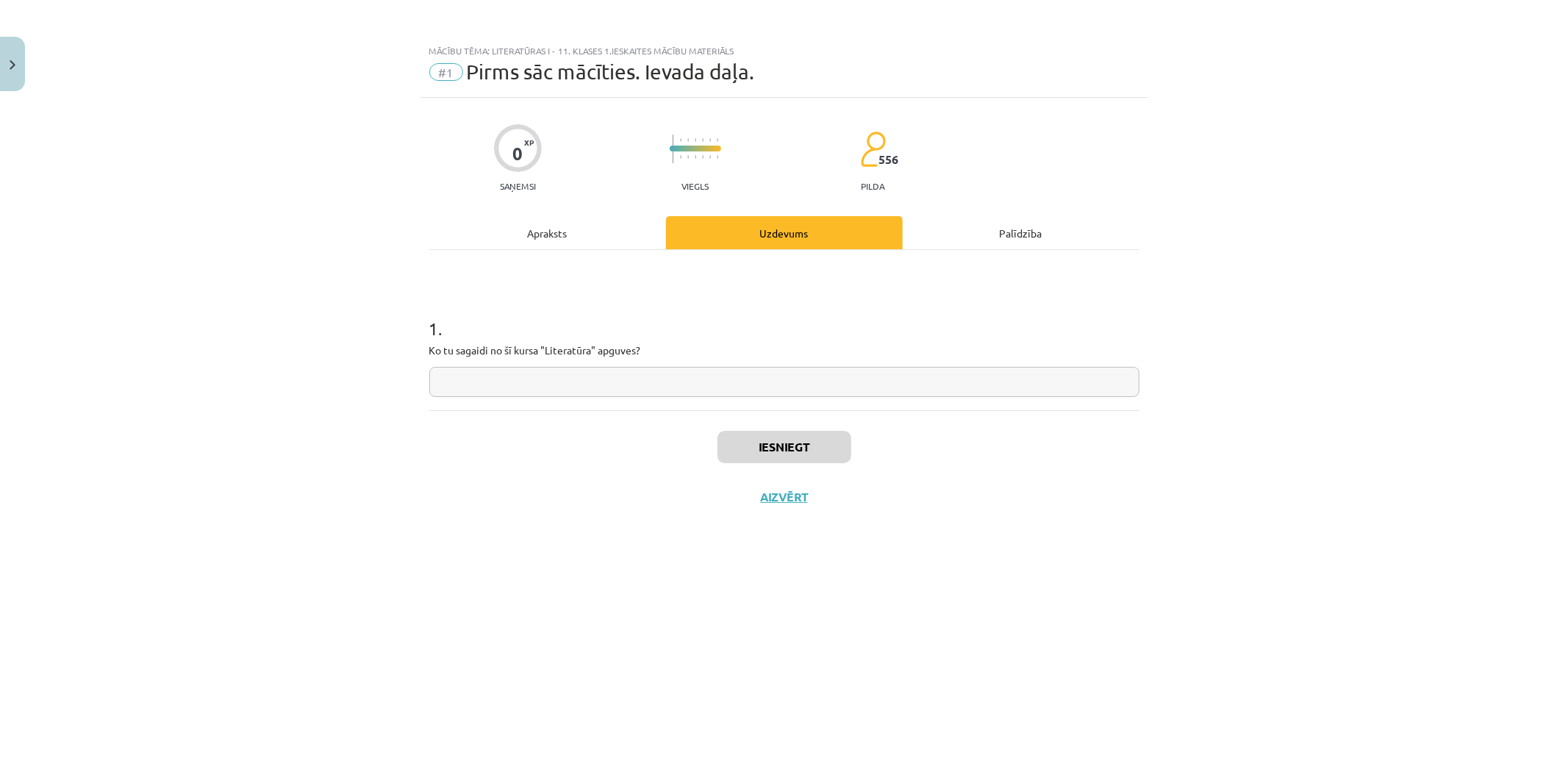
click at [444, 380] on input "text" at bounding box center [784, 382] width 710 height 30
type input "*"
type input "**********"
click at [767, 447] on button "Iesniegt" at bounding box center [785, 447] width 134 height 32
click at [805, 515] on button "Nākamā nodarbība" at bounding box center [785, 506] width 144 height 34
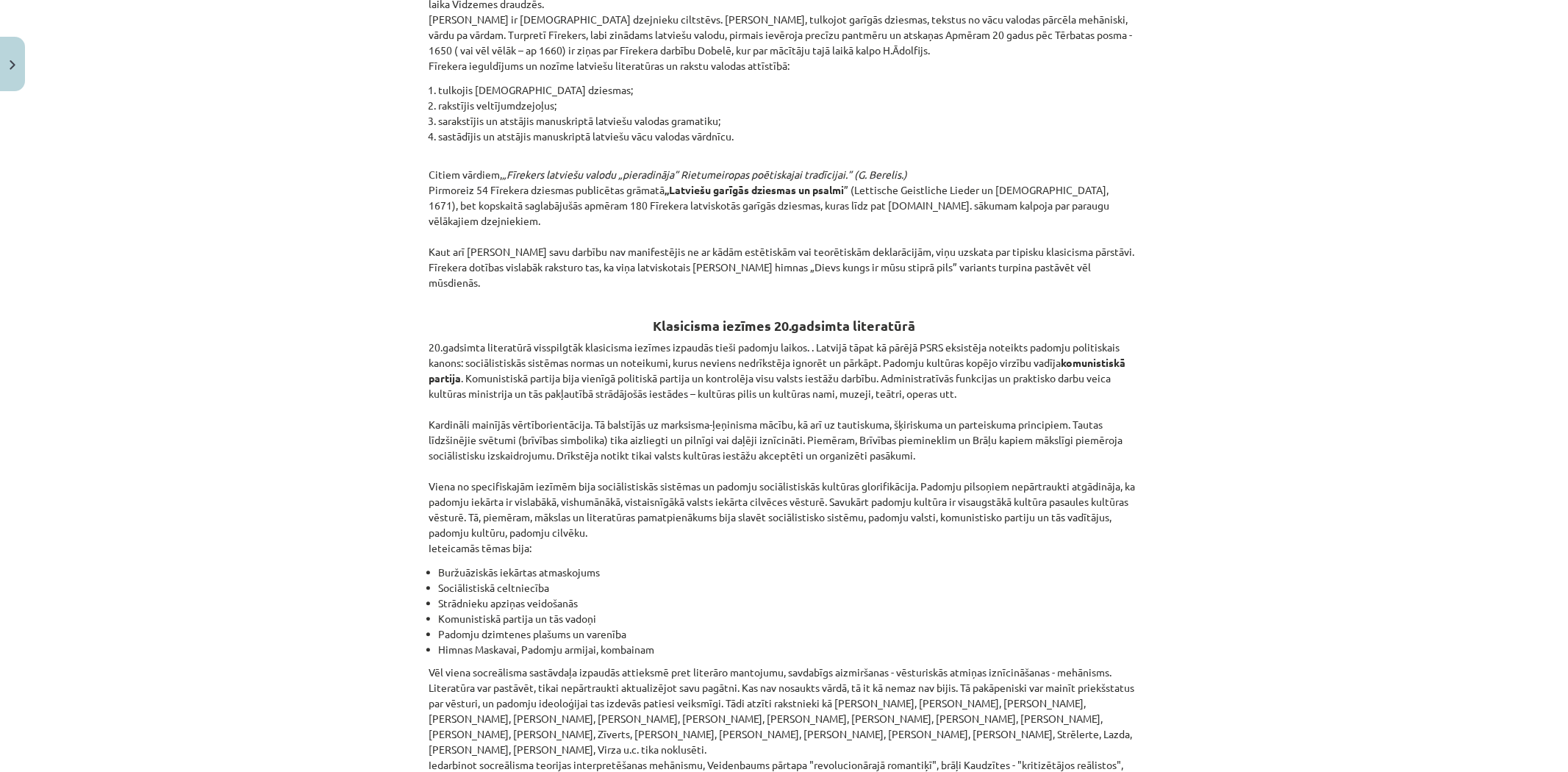
scroll to position [3137, 0]
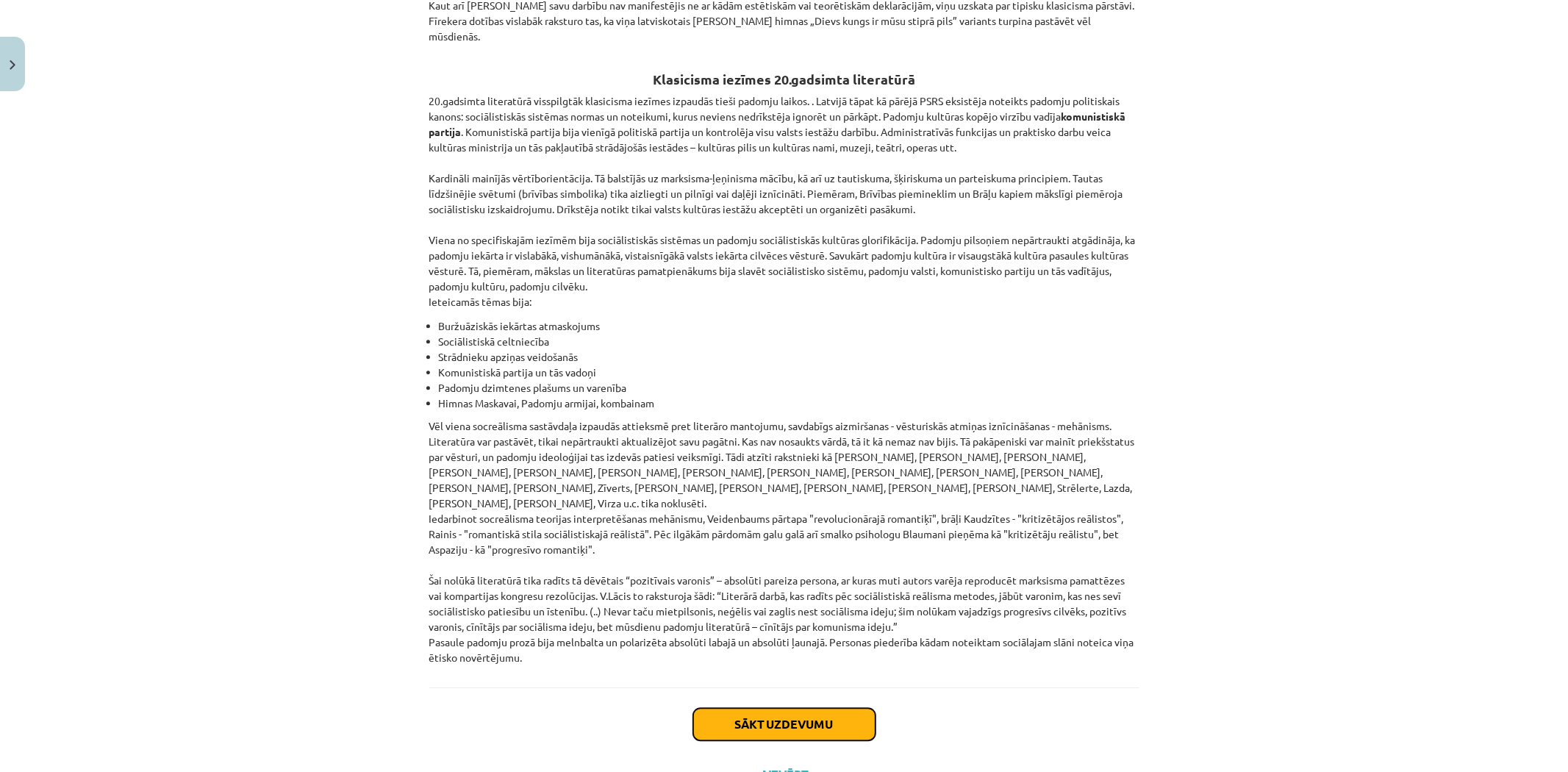
click at [767, 708] on button "Sākt uzdevumu" at bounding box center [784, 724] width 183 height 32
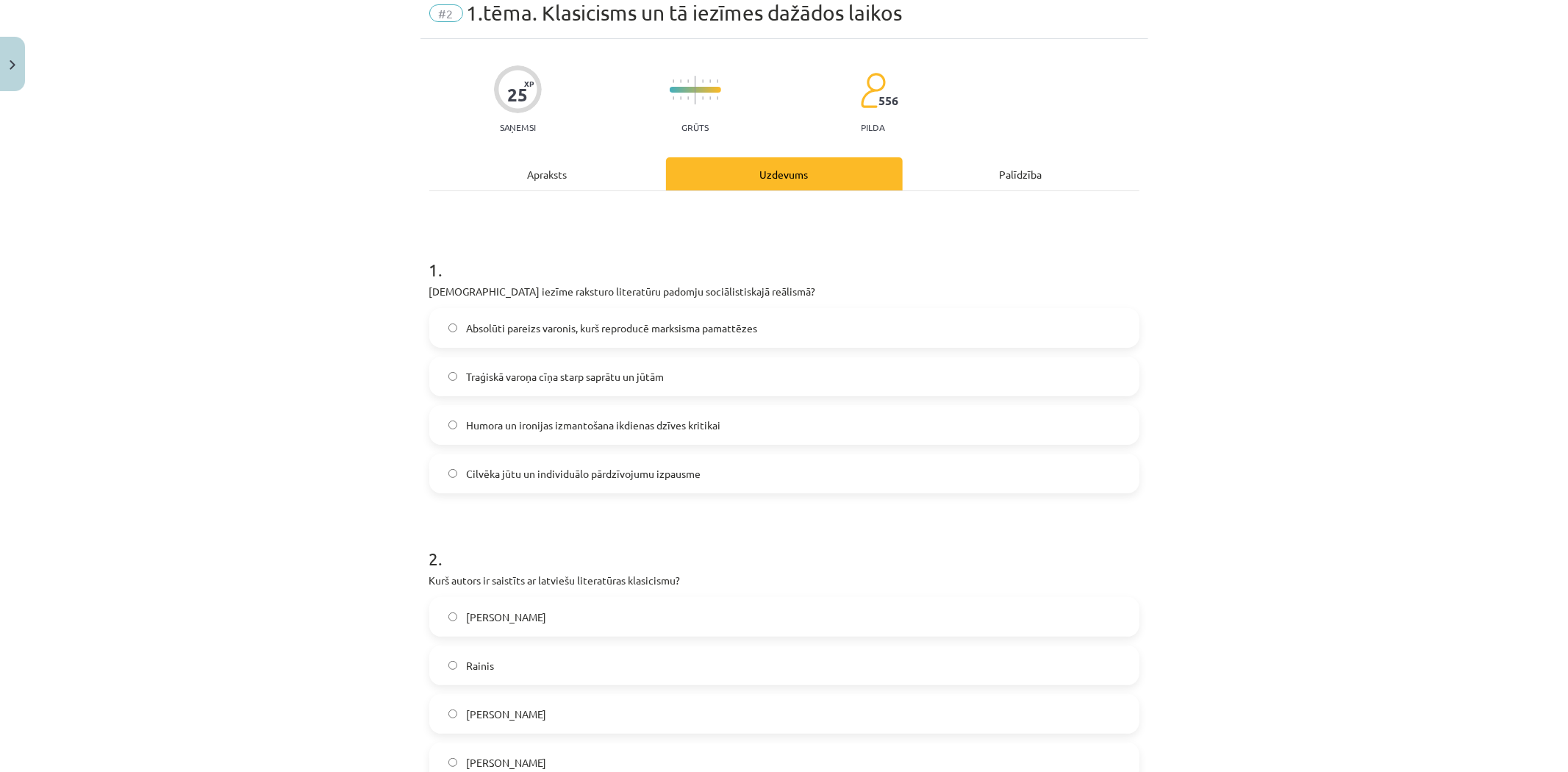
scroll to position [37, 0]
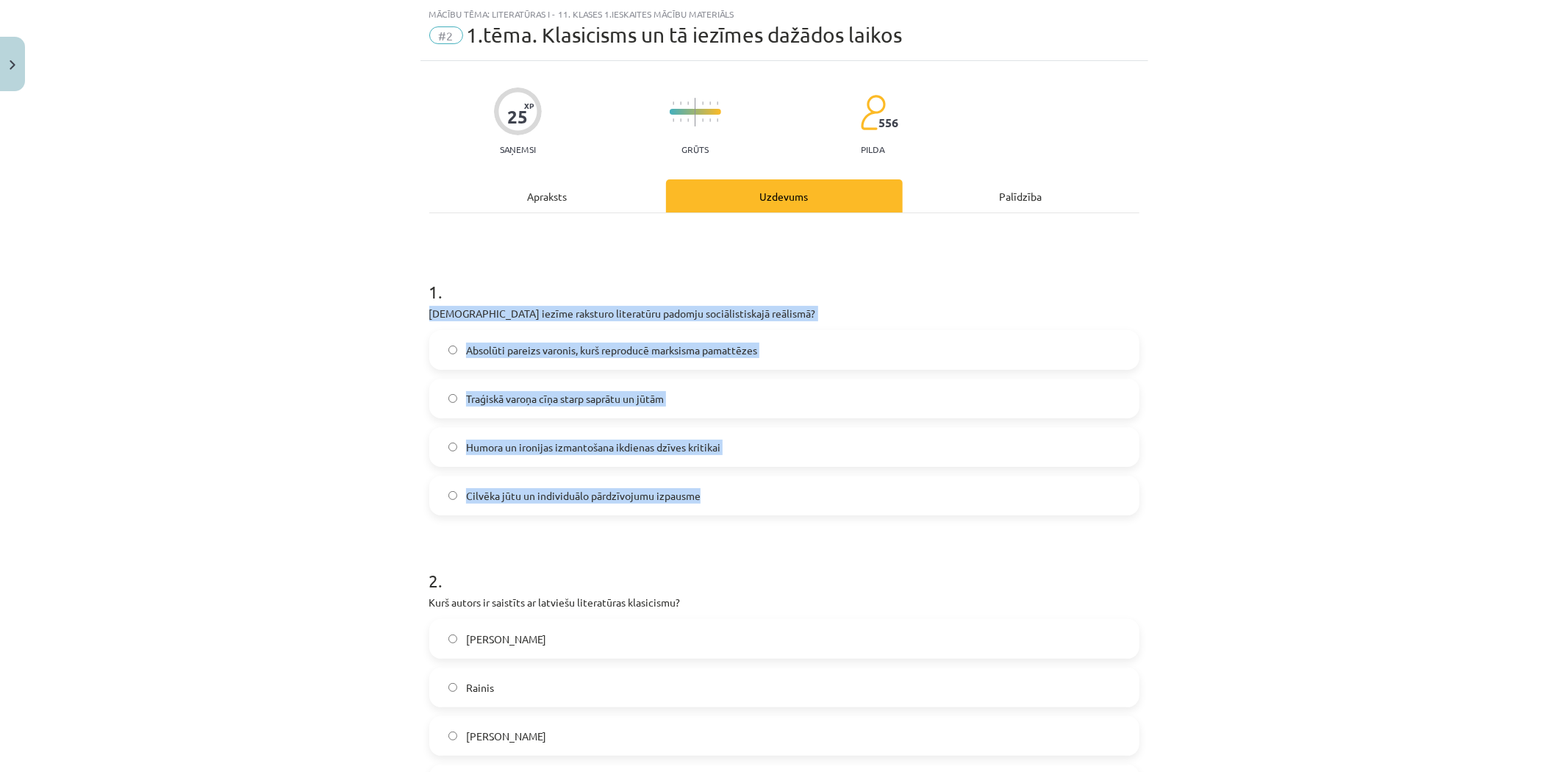
drag, startPoint x: 413, startPoint y: 310, endPoint x: 740, endPoint y: 494, distance: 375.2
click at [738, 496] on div "Mācību tēma: Literatūras i - 11. klases 1.ieskaites mācību materiāls #2 1.tēma.…" at bounding box center [784, 386] width 1568 height 772
copy div "Kura iezīme raksturo literatūru padomju sociālistiskajā reālismā? Absolūti pare…"
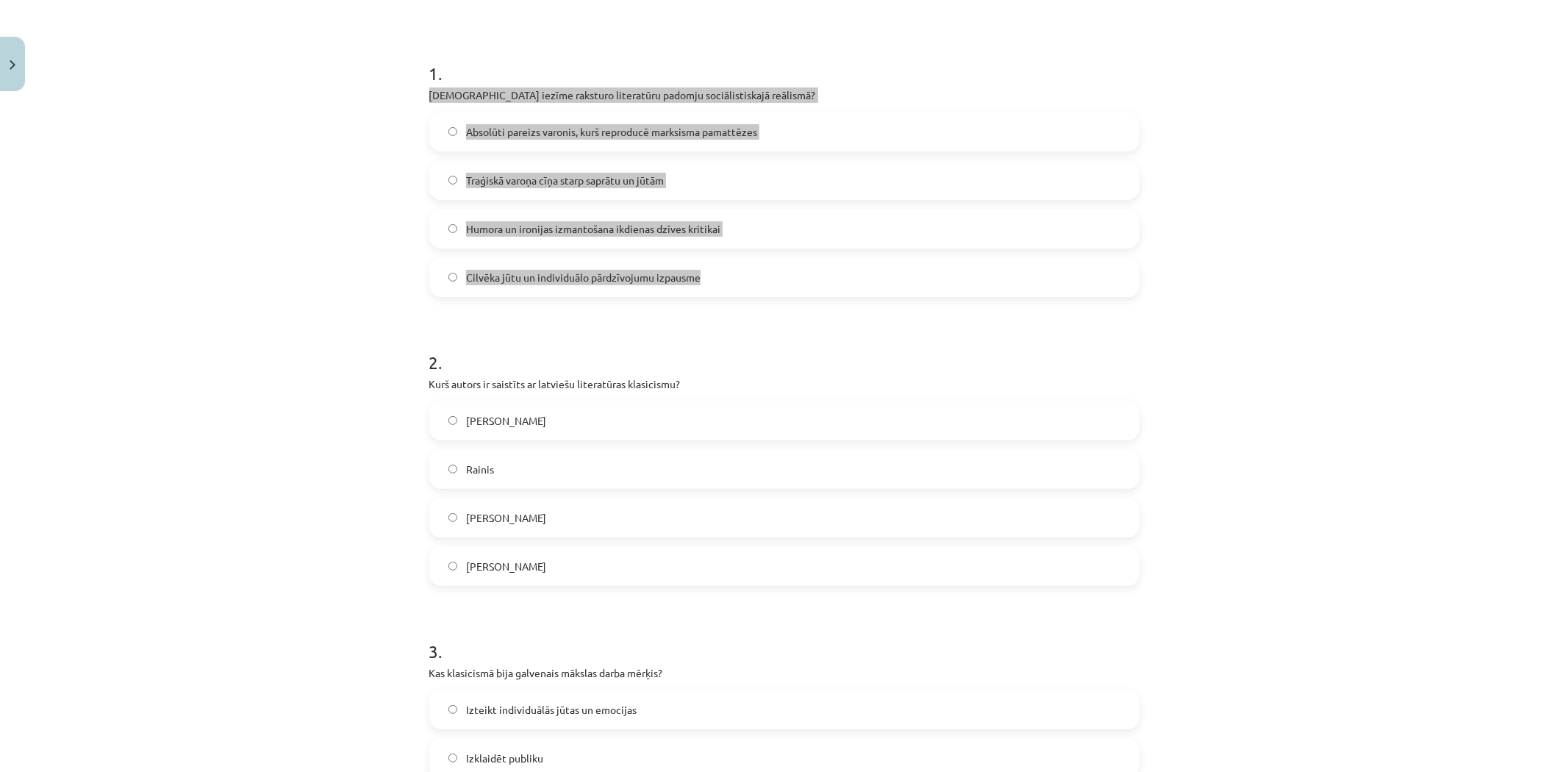
scroll to position [326, 0]
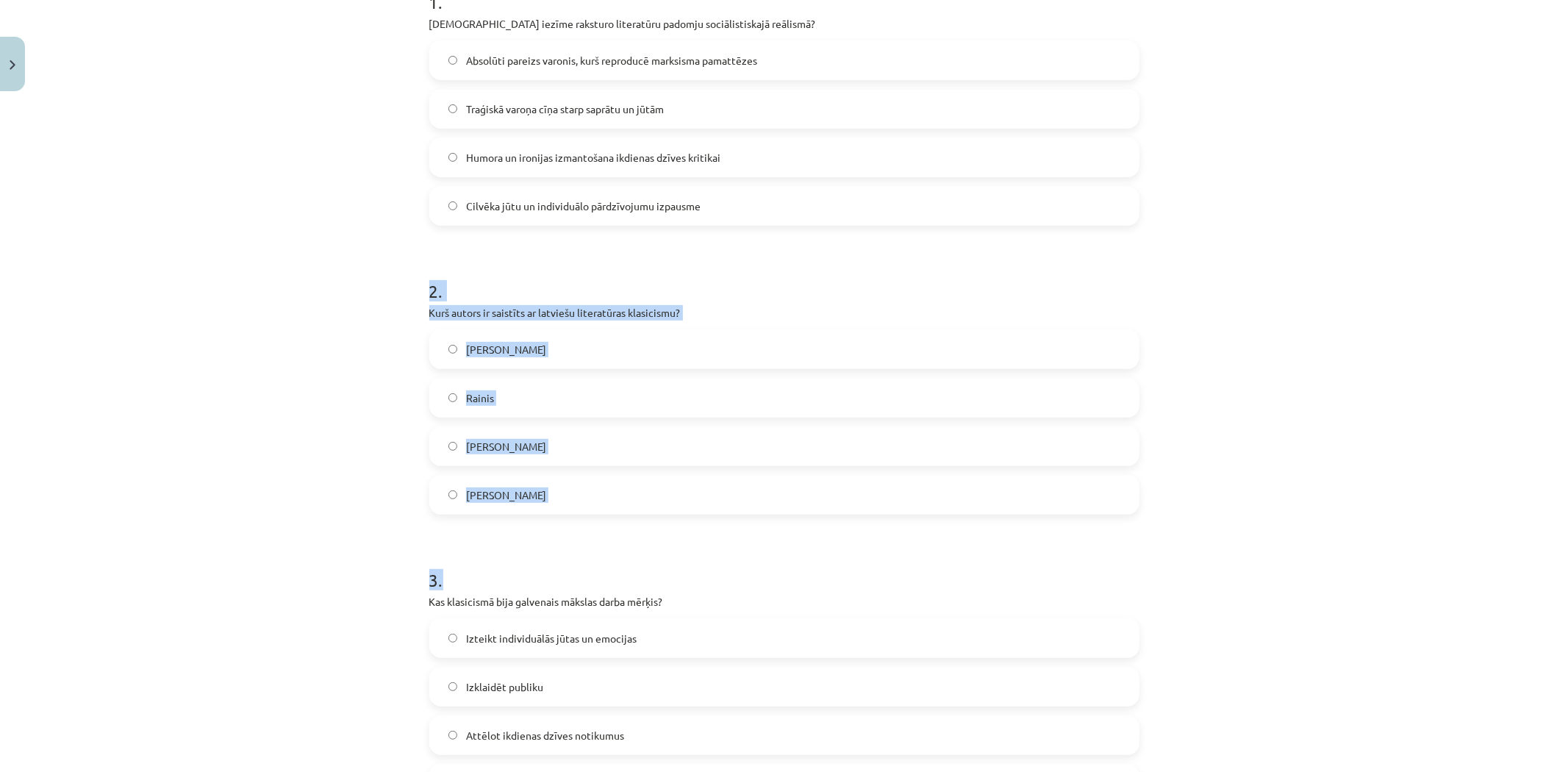
drag, startPoint x: 401, startPoint y: 280, endPoint x: 572, endPoint y: 531, distance: 303.7
click at [572, 531] on div "Mācību tēma: Literatūras i - 11. klases 1.ieskaites mācību materiāls #2 1.tēma.…" at bounding box center [784, 386] width 1568 height 772
click at [384, 301] on div "Mācību tēma: Literatūras i - 11. klases 1.ieskaites mācību materiāls #2 1.tēma.…" at bounding box center [784, 386] width 1568 height 772
drag, startPoint x: 418, startPoint y: 286, endPoint x: 557, endPoint y: 471, distance: 231.4
click at [557, 471] on div "25 XP Saņemsi Grūts 556 pilda Apraksts Uzdevums Palīdzība 1 . Kura iezīme rakst…" at bounding box center [784, 643] width 728 height 1744
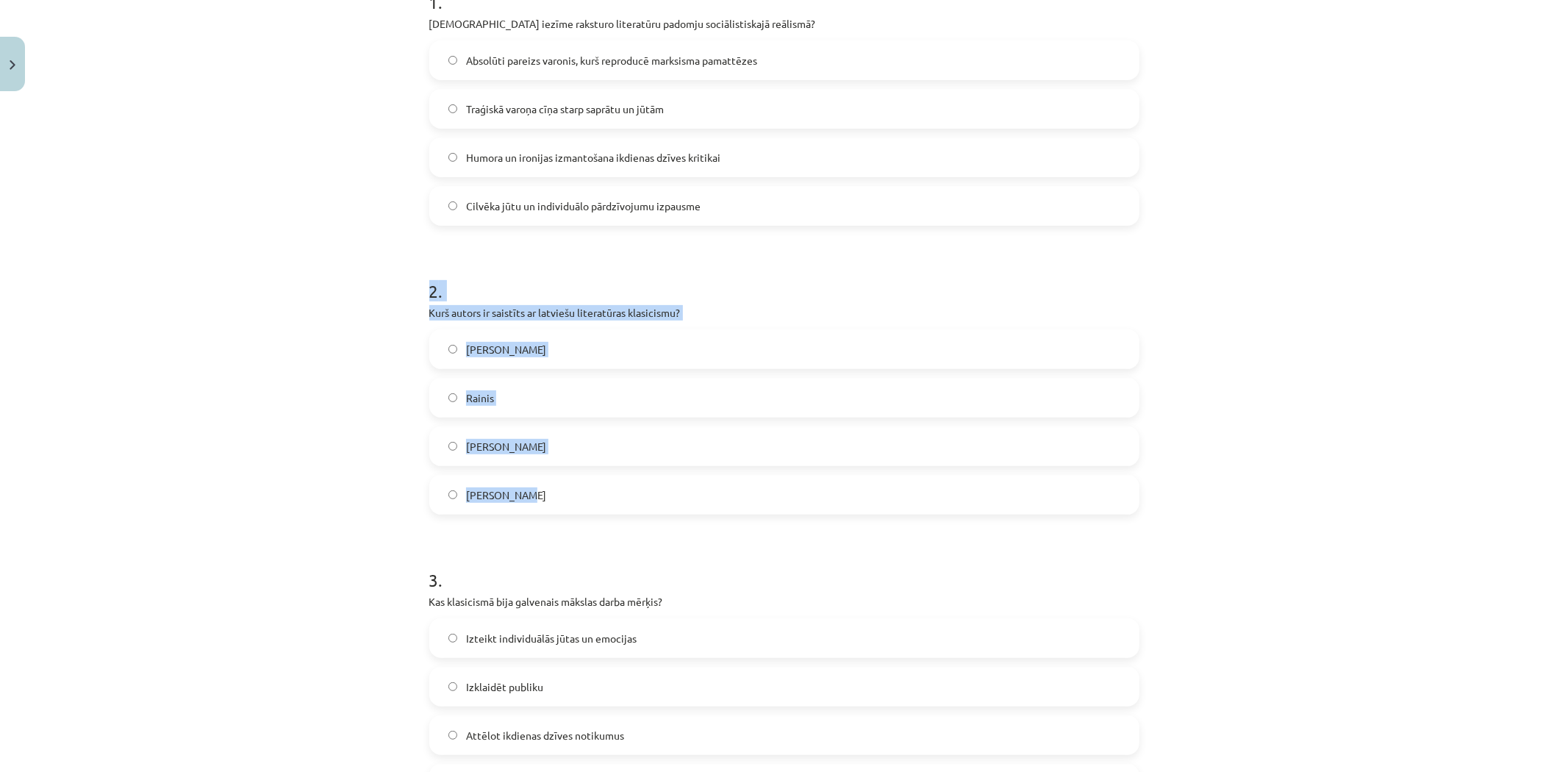
copy div "2 . Kurš autors ir saistīts ar latviešu literatūras klasicismu? Kristofers Fīre…"
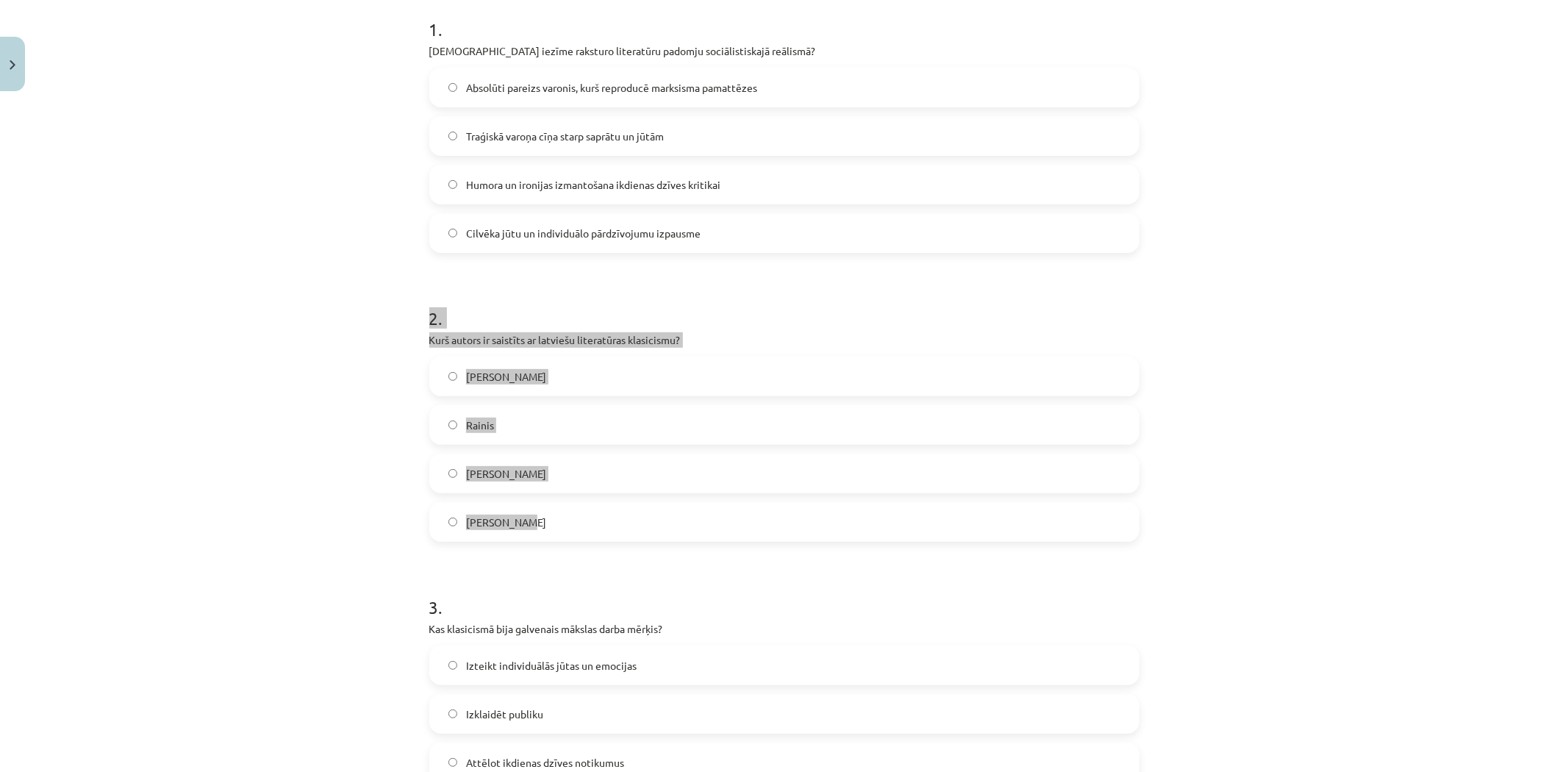
scroll to position [245, 0]
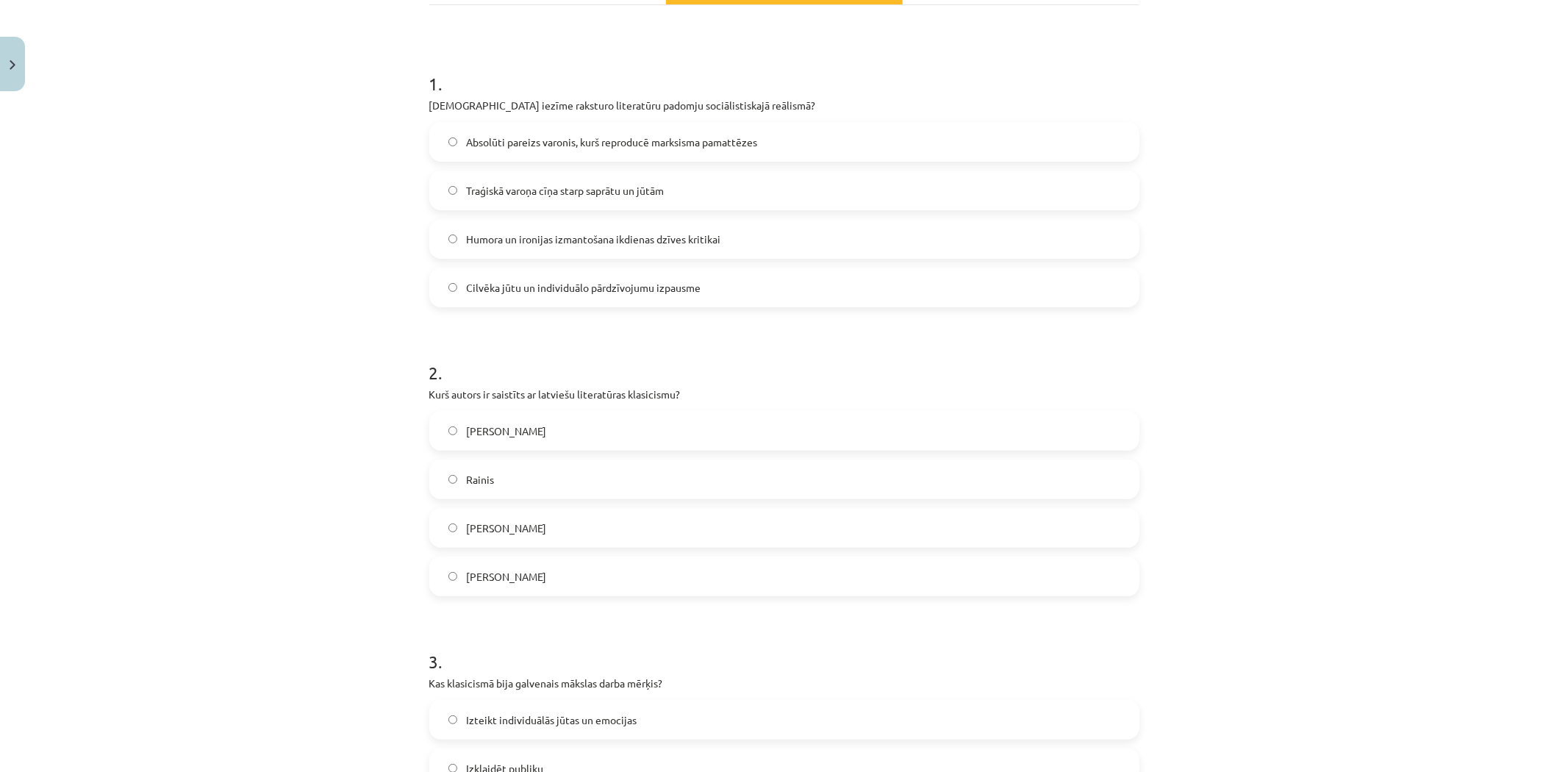
click at [466, 138] on span "Absolūti pareizs varonis, kurš reproducē marksisma pamattēzes" at bounding box center [611, 142] width 291 height 16
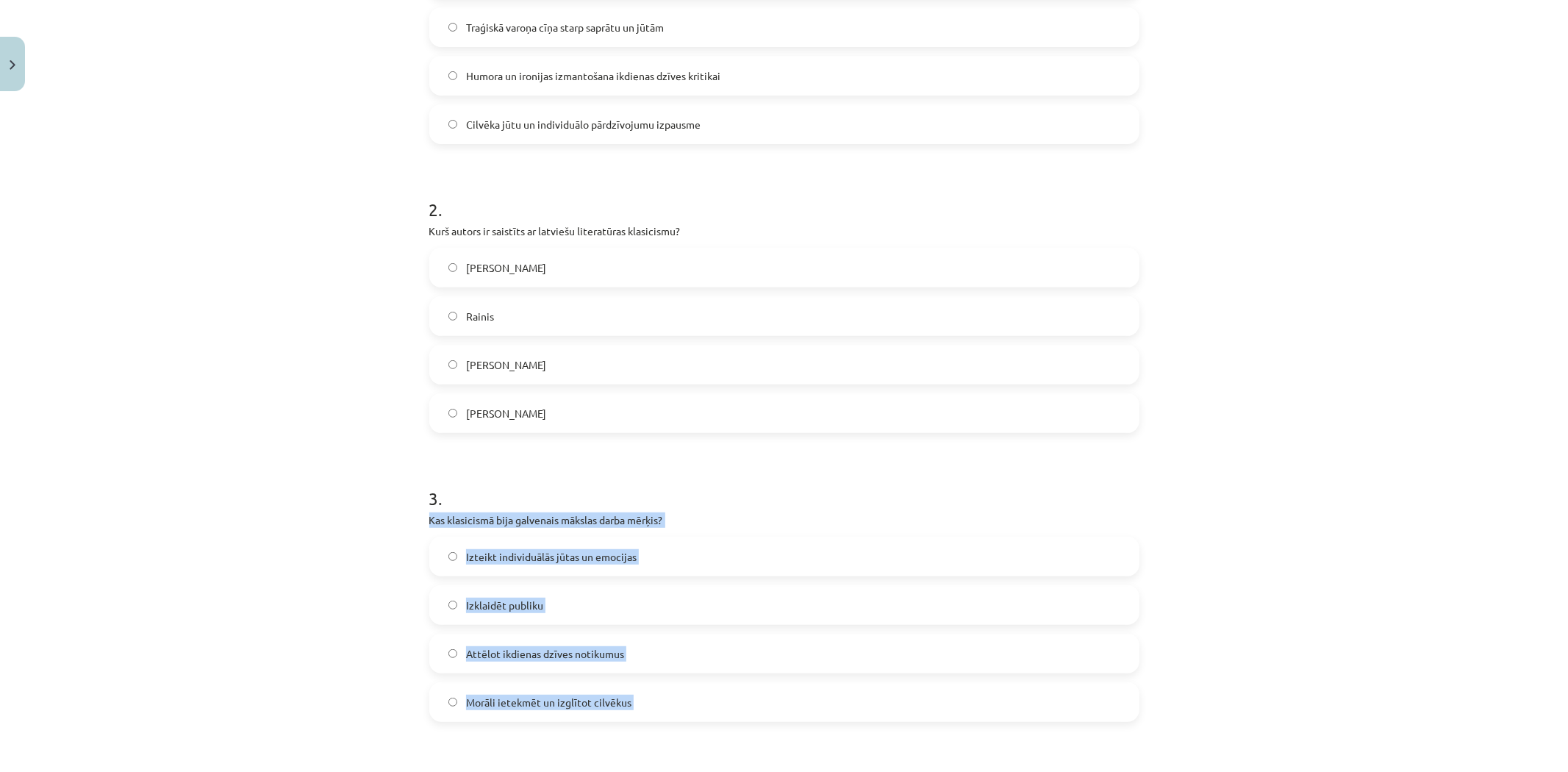
drag, startPoint x: 413, startPoint y: 516, endPoint x: 640, endPoint y: 725, distance: 308.6
click at [640, 725] on div "Mācību tēma: Literatūras i - 11. klases 1.ieskaites mācību materiāls #2 1.tēma.…" at bounding box center [784, 386] width 1568 height 772
copy form "Kas klasicismā bija galvenais mākslas darba mērķis? Izteikt individuālās jūtas …"
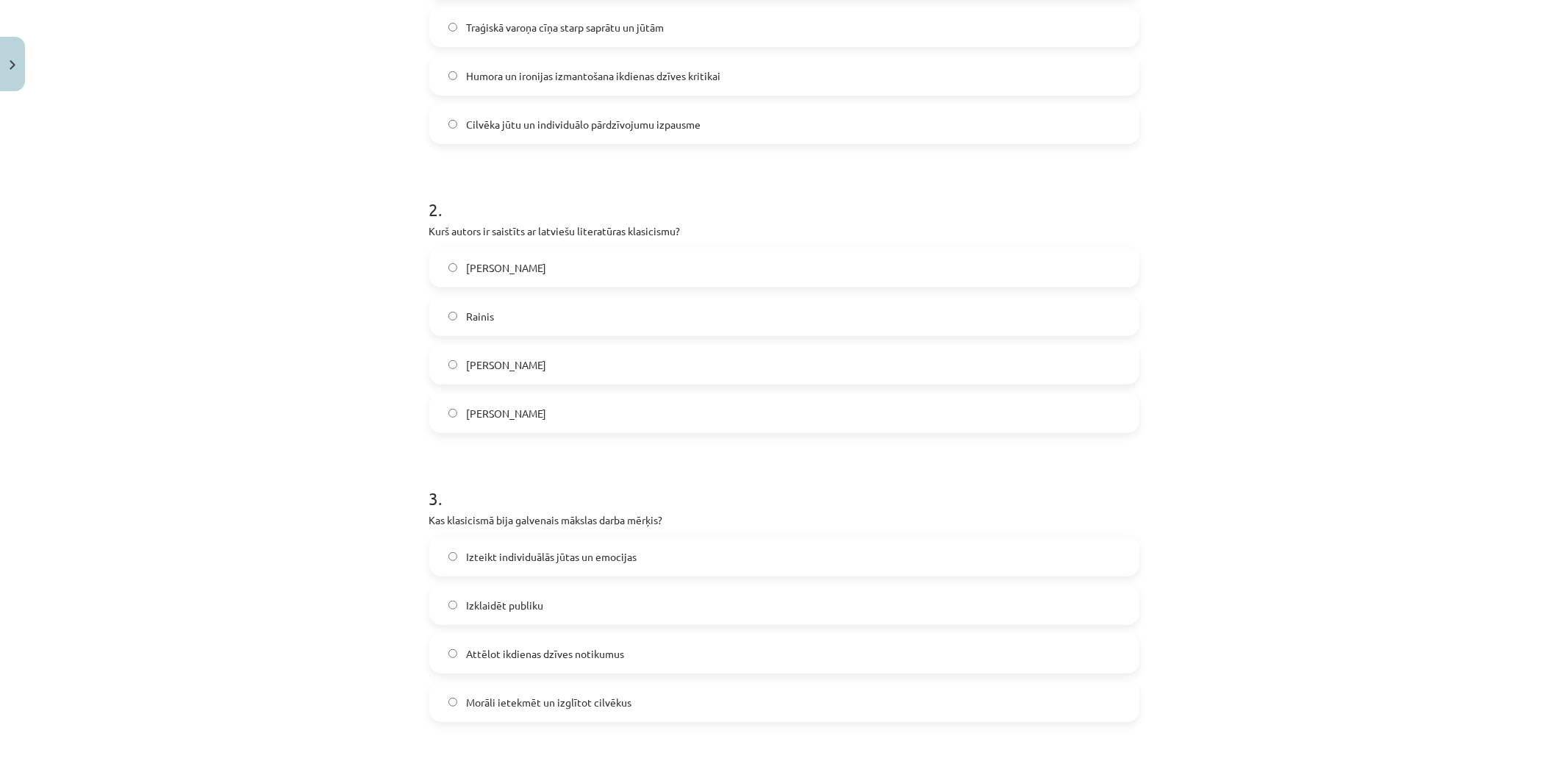
click at [538, 272] on span "Kristofers Fīrekers" at bounding box center [506, 268] width 80 height 16
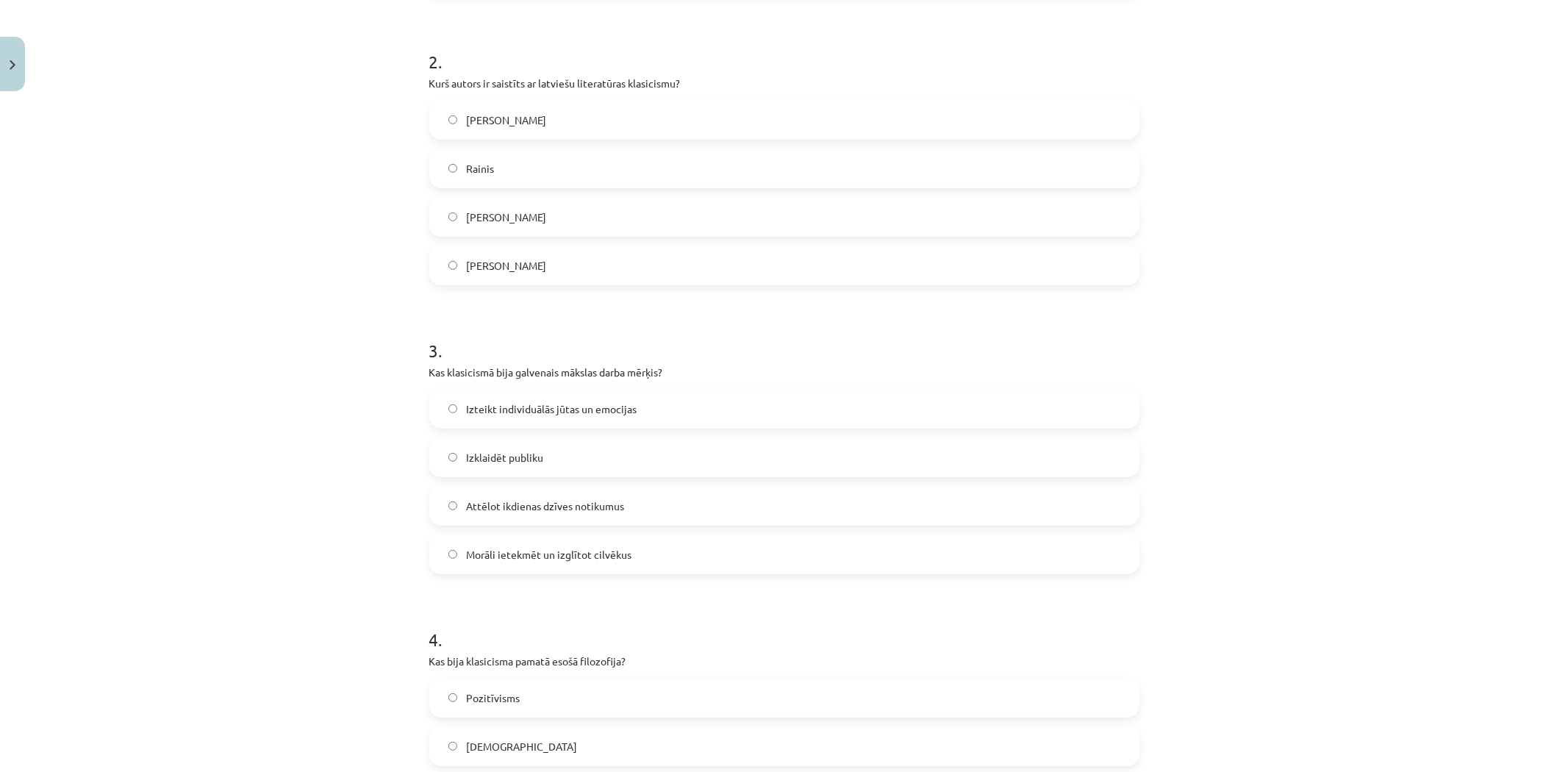
scroll to position [653, 0]
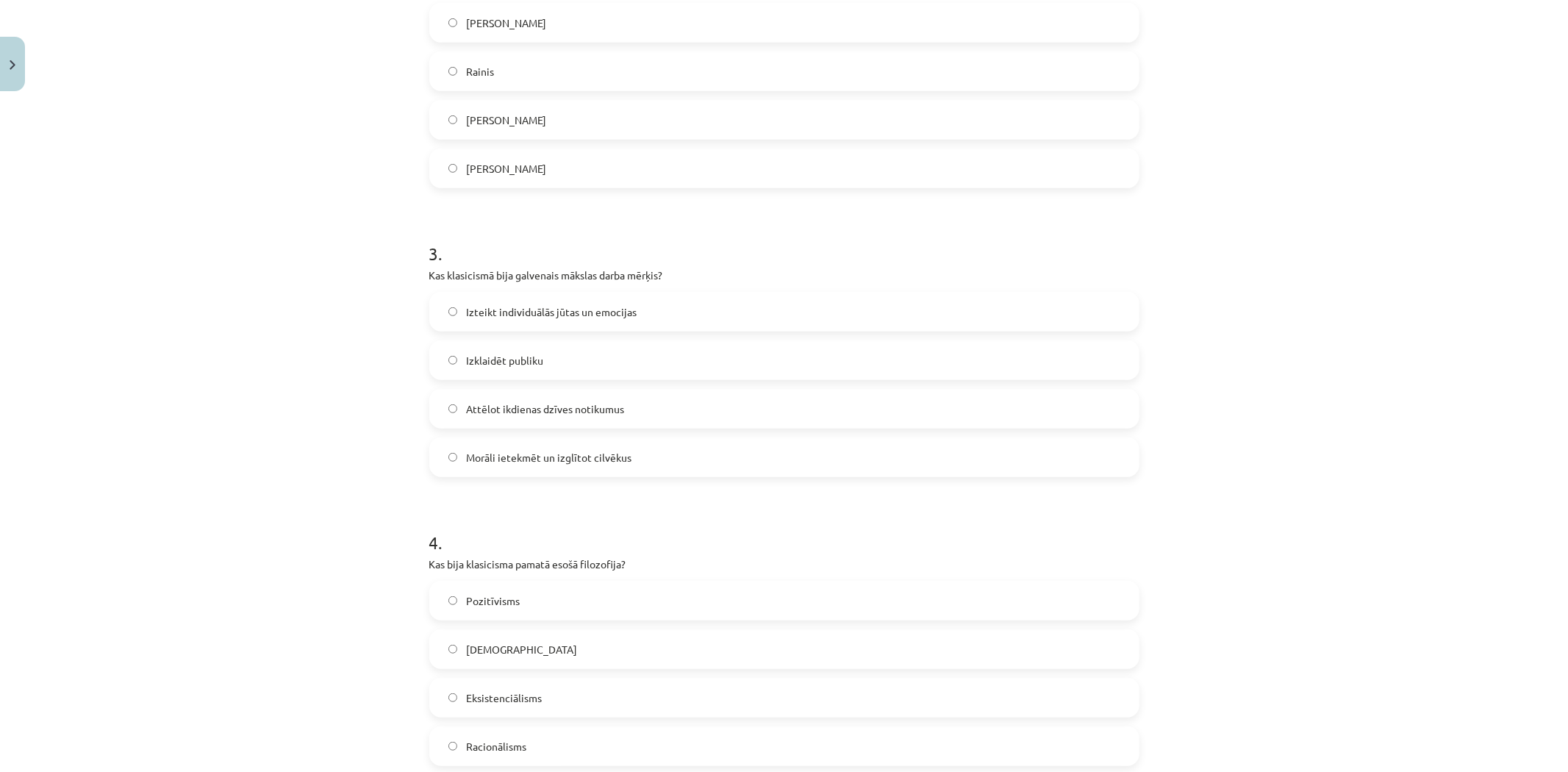
click at [486, 450] on span "Morāli ietekmēt un izglītot cilvēkus" at bounding box center [549, 458] width 165 height 16
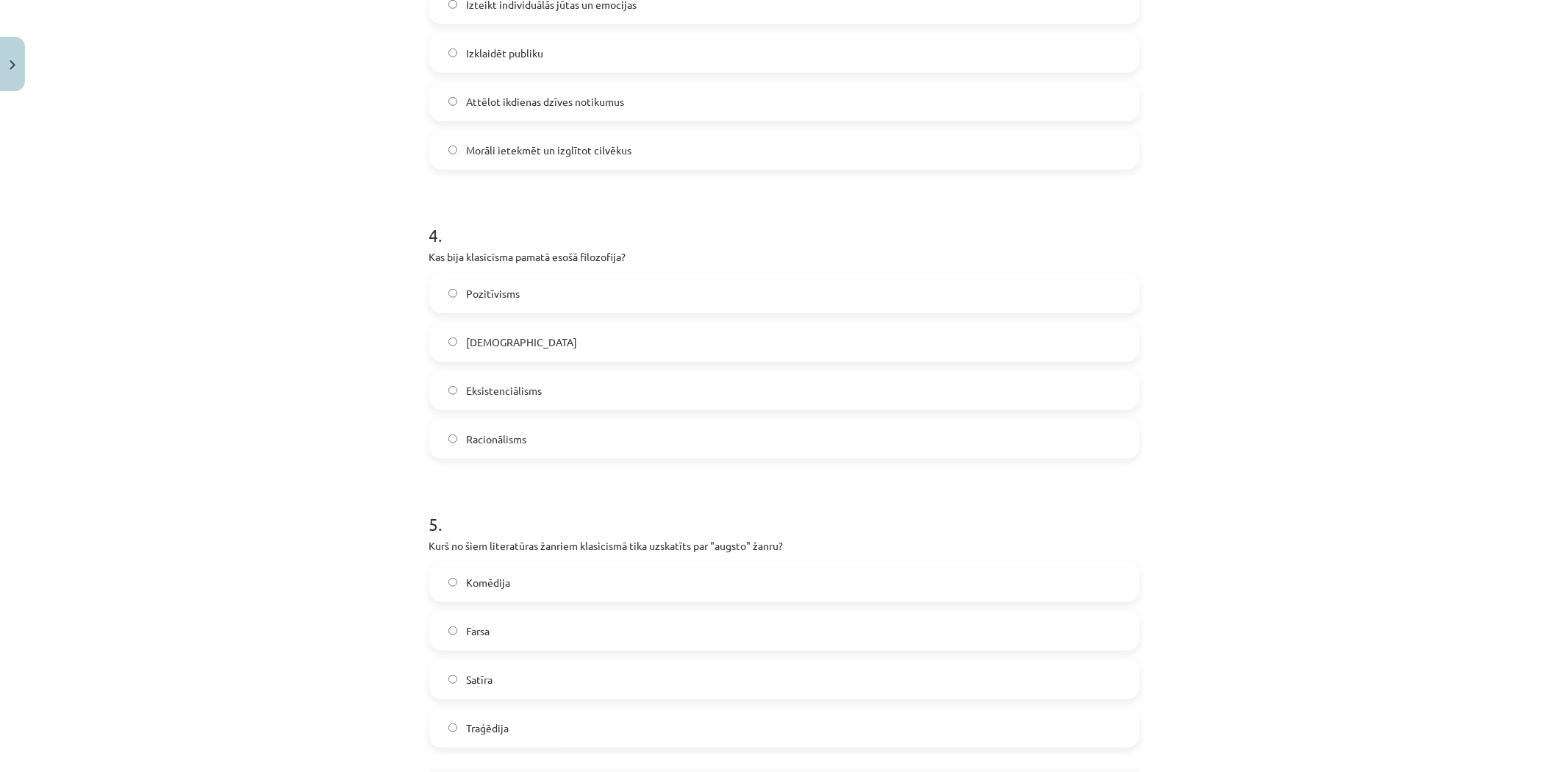
scroll to position [980, 0]
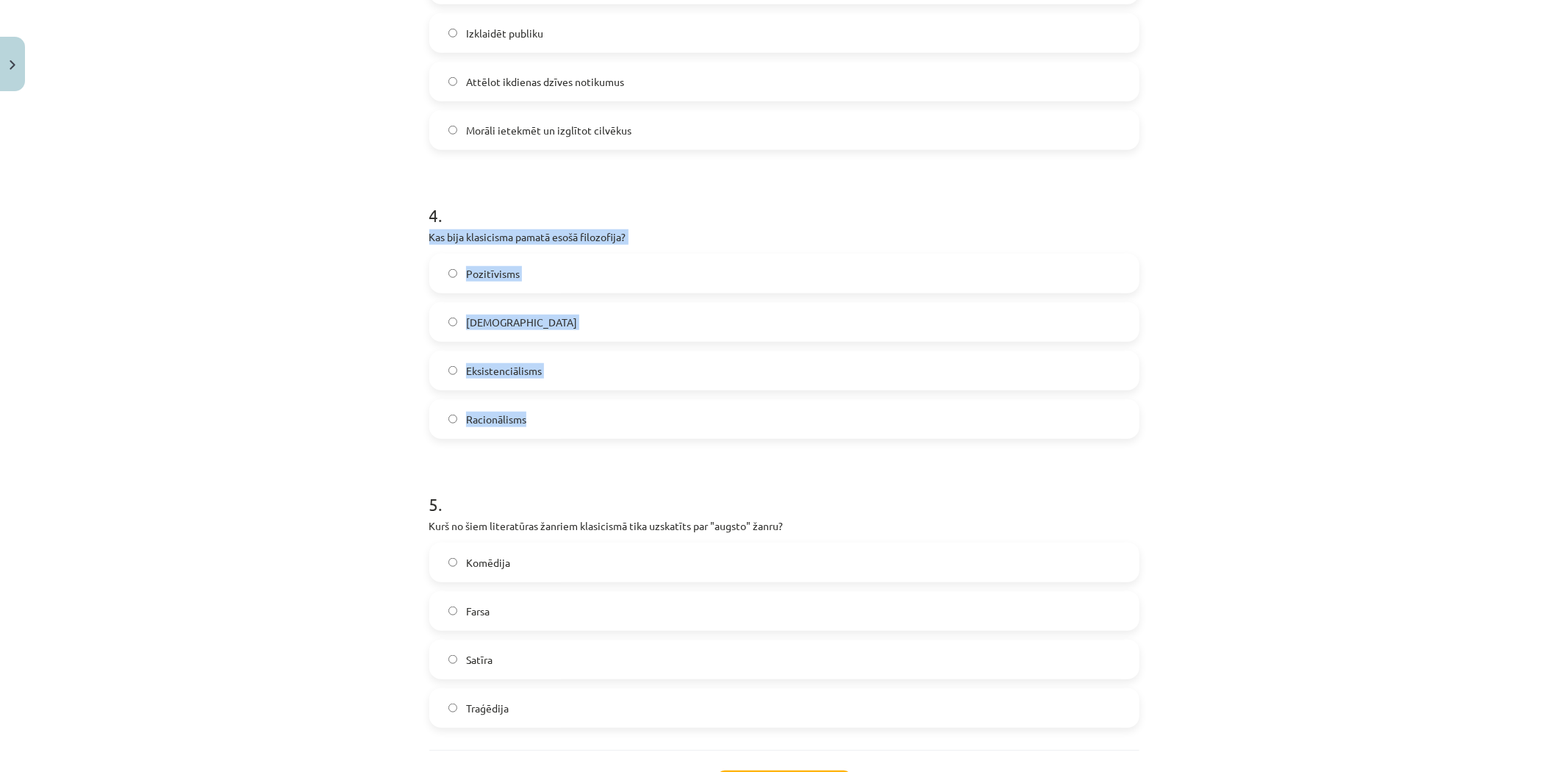
drag, startPoint x: 434, startPoint y: 235, endPoint x: 537, endPoint y: 401, distance: 195.4
click at [592, 429] on div "Mācību tēma: Literatūras i - 11. klases 1.ieskaites mācību materiāls #2 1.tēma.…" at bounding box center [784, 386] width 1568 height 772
copy div "Kas bija klasicisma pamatā esošā filozofija? Pozitīvisms Empīrisms Eksistenciāl…"
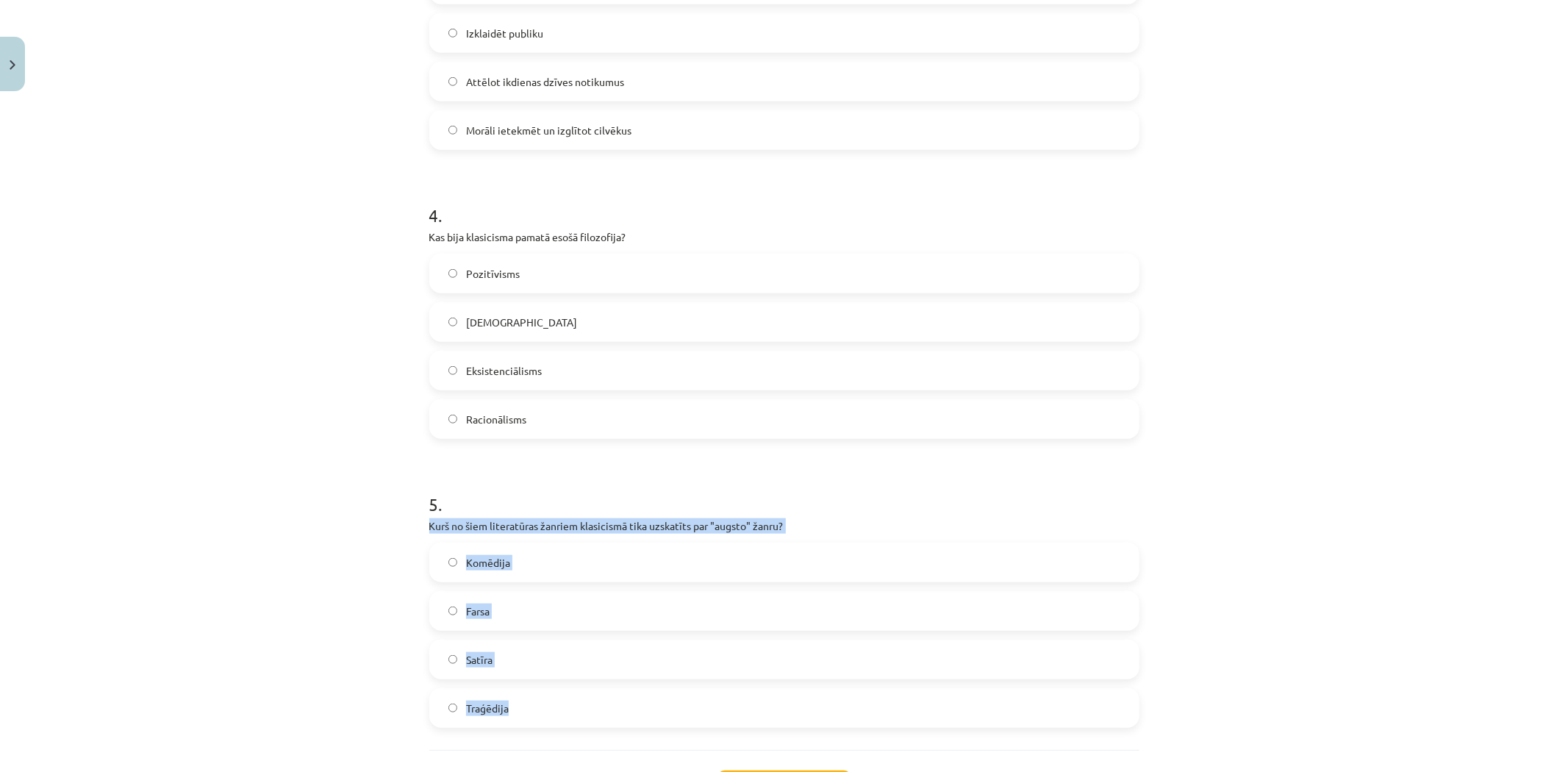
drag, startPoint x: 414, startPoint y: 522, endPoint x: 505, endPoint y: 666, distance: 170.3
click at [546, 716] on div "Mācību tēma: Literatūras i - 11. klases 1.ieskaites mācību materiāls #2 1.tēma.…" at bounding box center [784, 386] width 1568 height 772
copy div "Kurš no šiem literatūras žanriem klasicismā tika uzskatīts par "augsto" žanru? …"
click at [487, 701] on span "Traģēdija" at bounding box center [487, 708] width 43 height 16
click at [282, 582] on div "Mācību tēma: Literatūras i - 11. klases 1.ieskaites mācību materiāls #2 1.tēma.…" at bounding box center [784, 386] width 1568 height 772
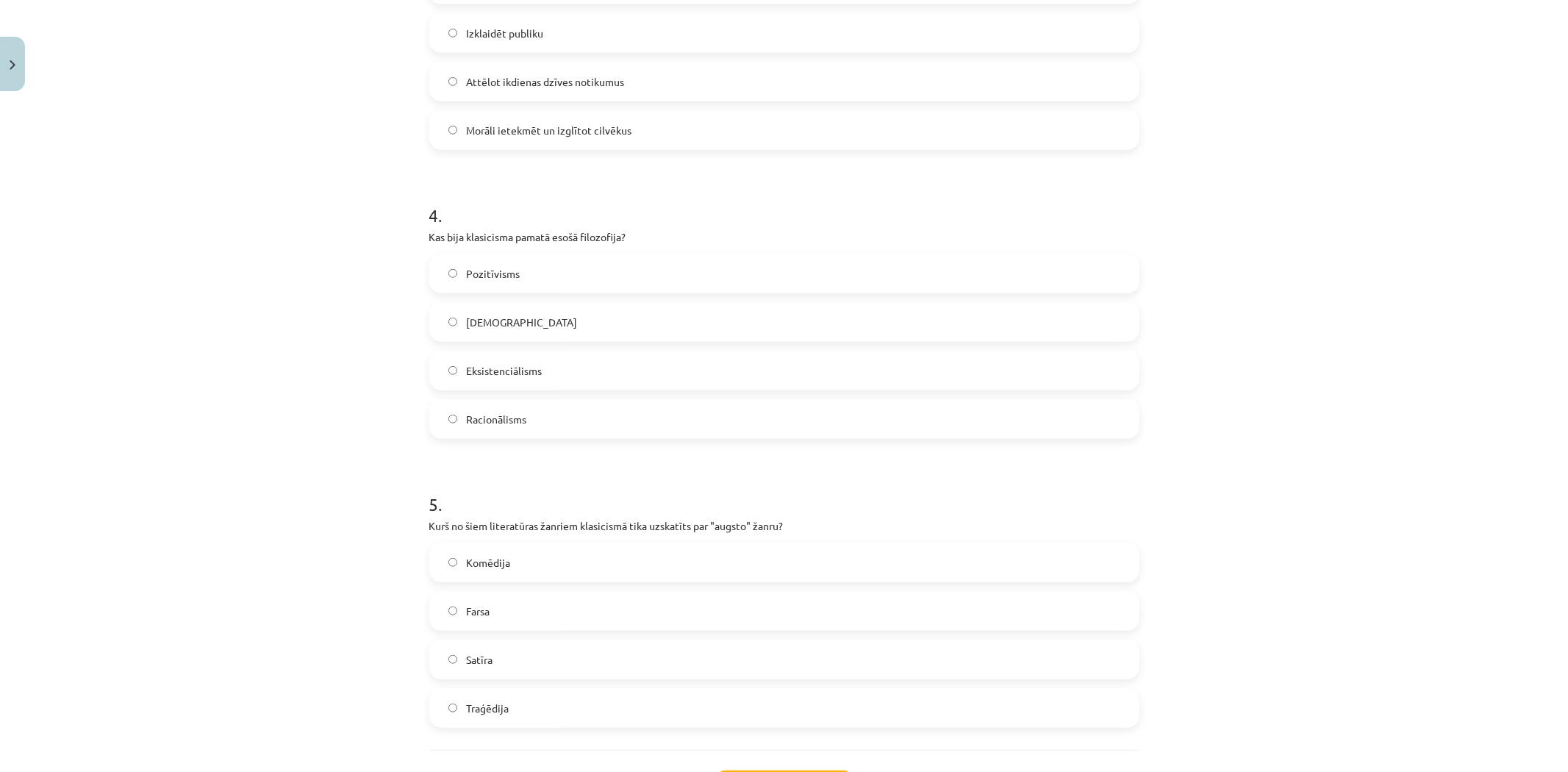
click at [519, 426] on span "Racionālisms" at bounding box center [496, 419] width 60 height 16
click at [251, 431] on div "Mācību tēma: Literatūras i - 11. klases 1.ieskaites mācību materiāls #2 1.tēma.…" at bounding box center [784, 386] width 1568 height 772
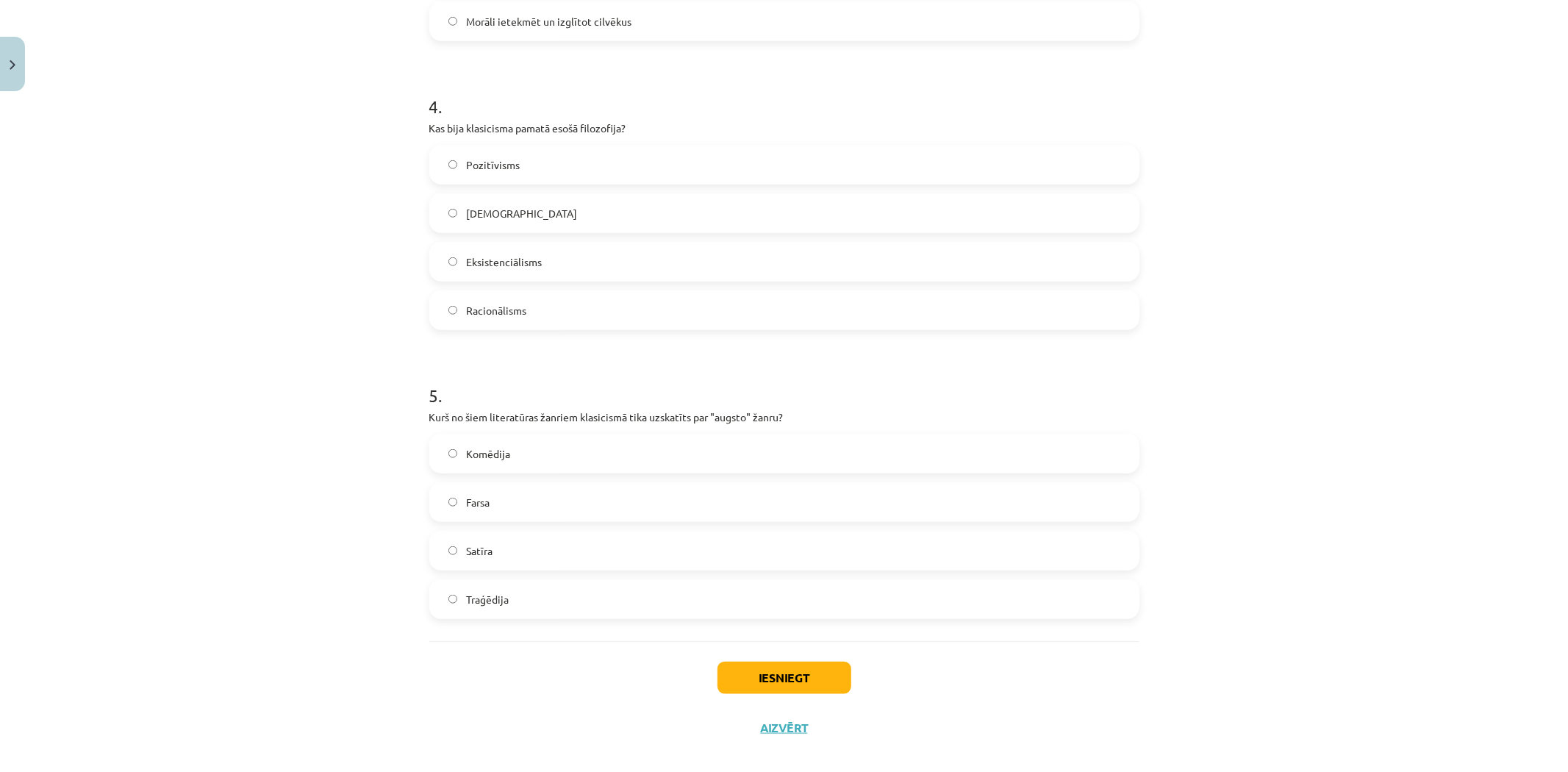
scroll to position [1106, 0]
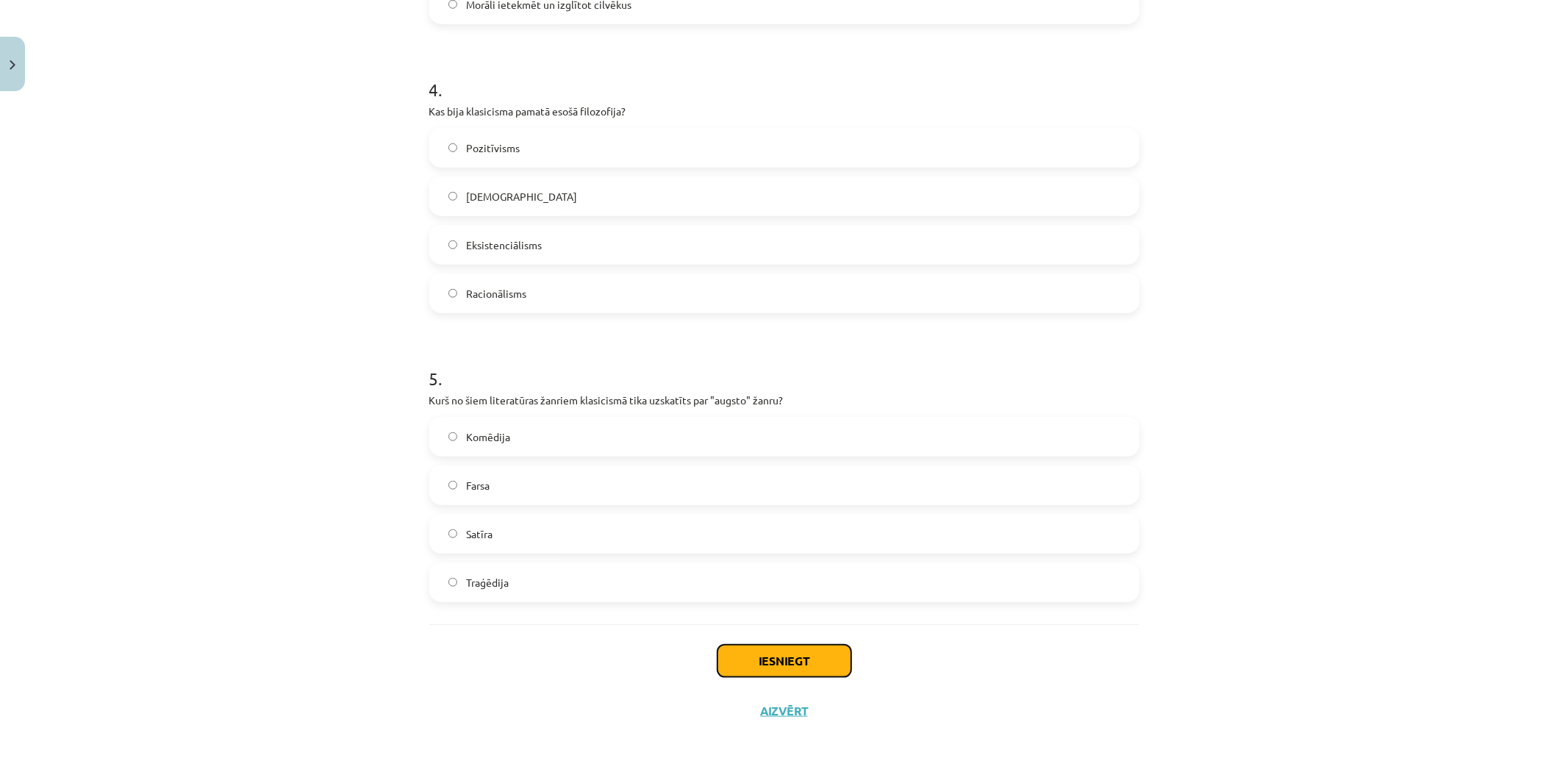
click at [774, 656] on button "Iesniegt" at bounding box center [785, 661] width 134 height 32
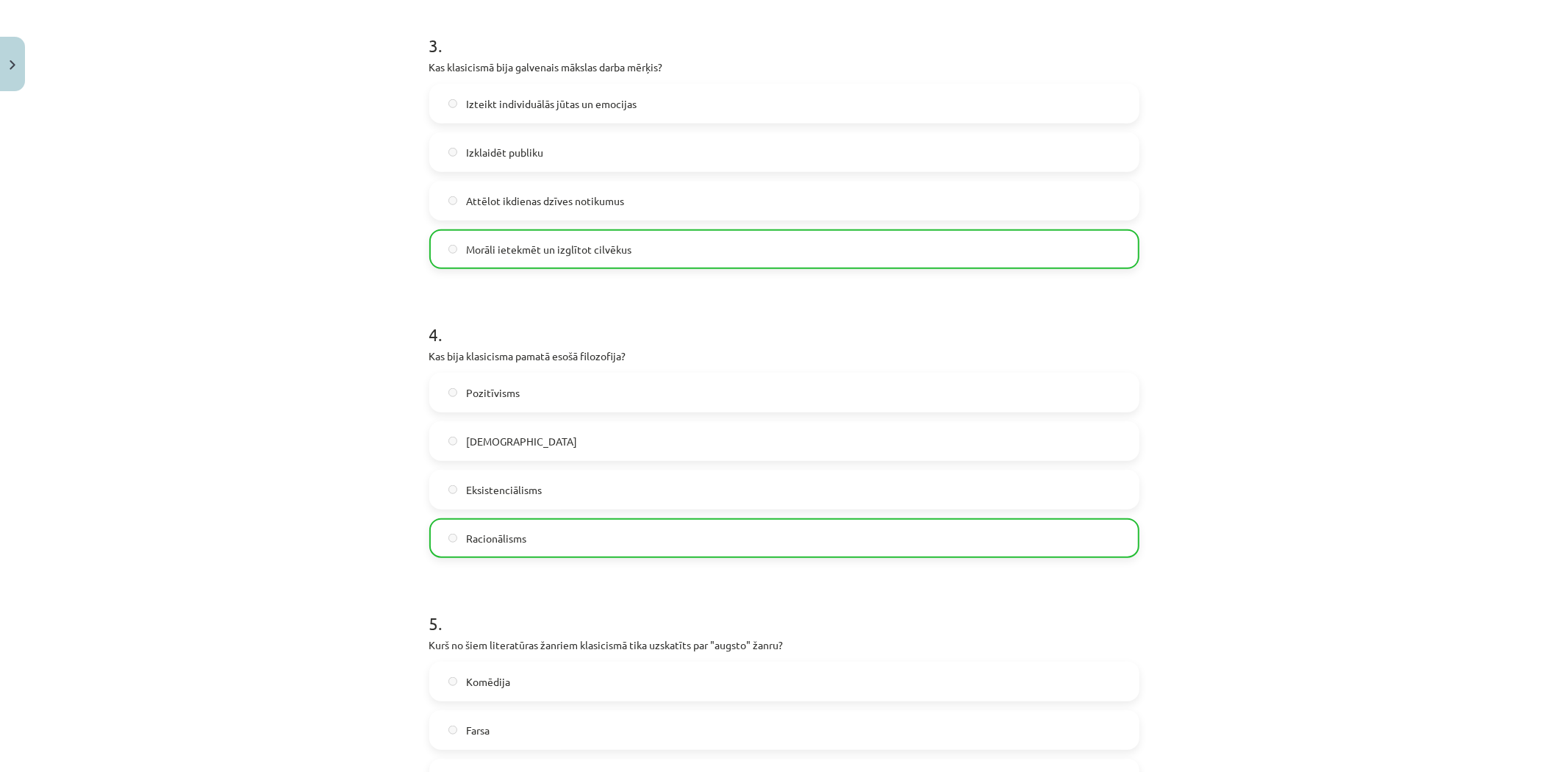
scroll to position [1153, 0]
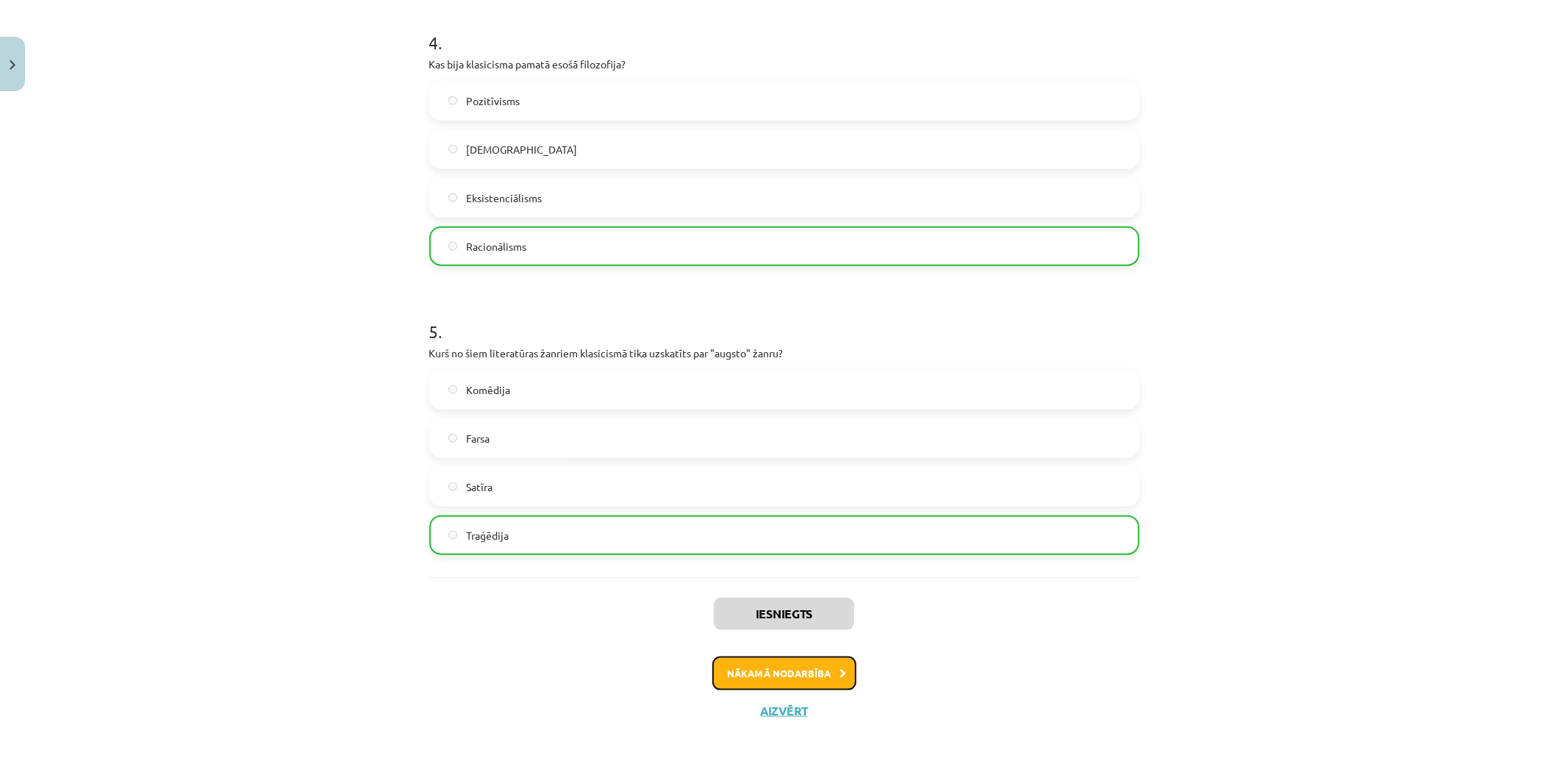
click at [799, 680] on button "Nākamā nodarbība" at bounding box center [785, 673] width 144 height 34
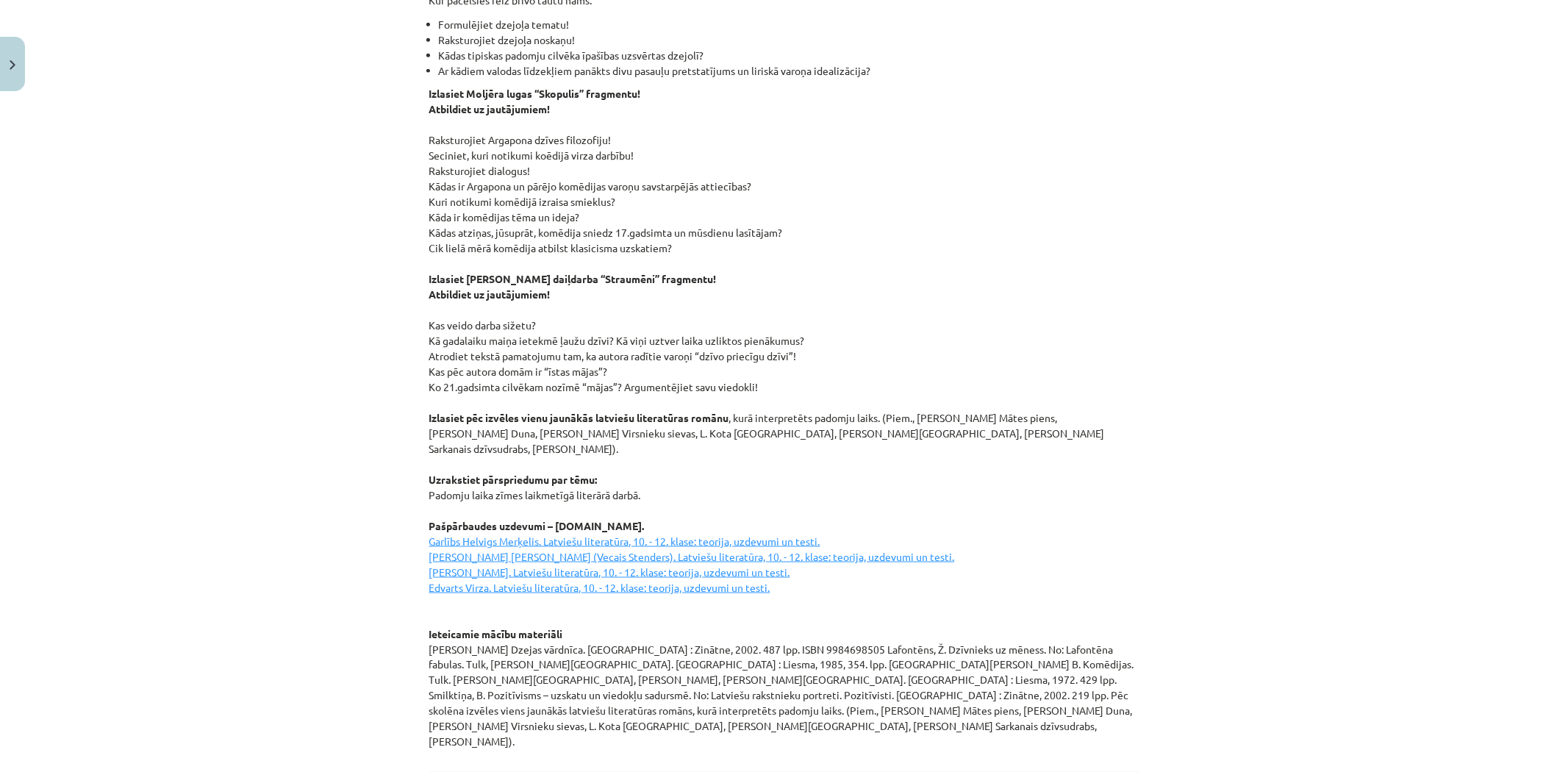
scroll to position [1776, 0]
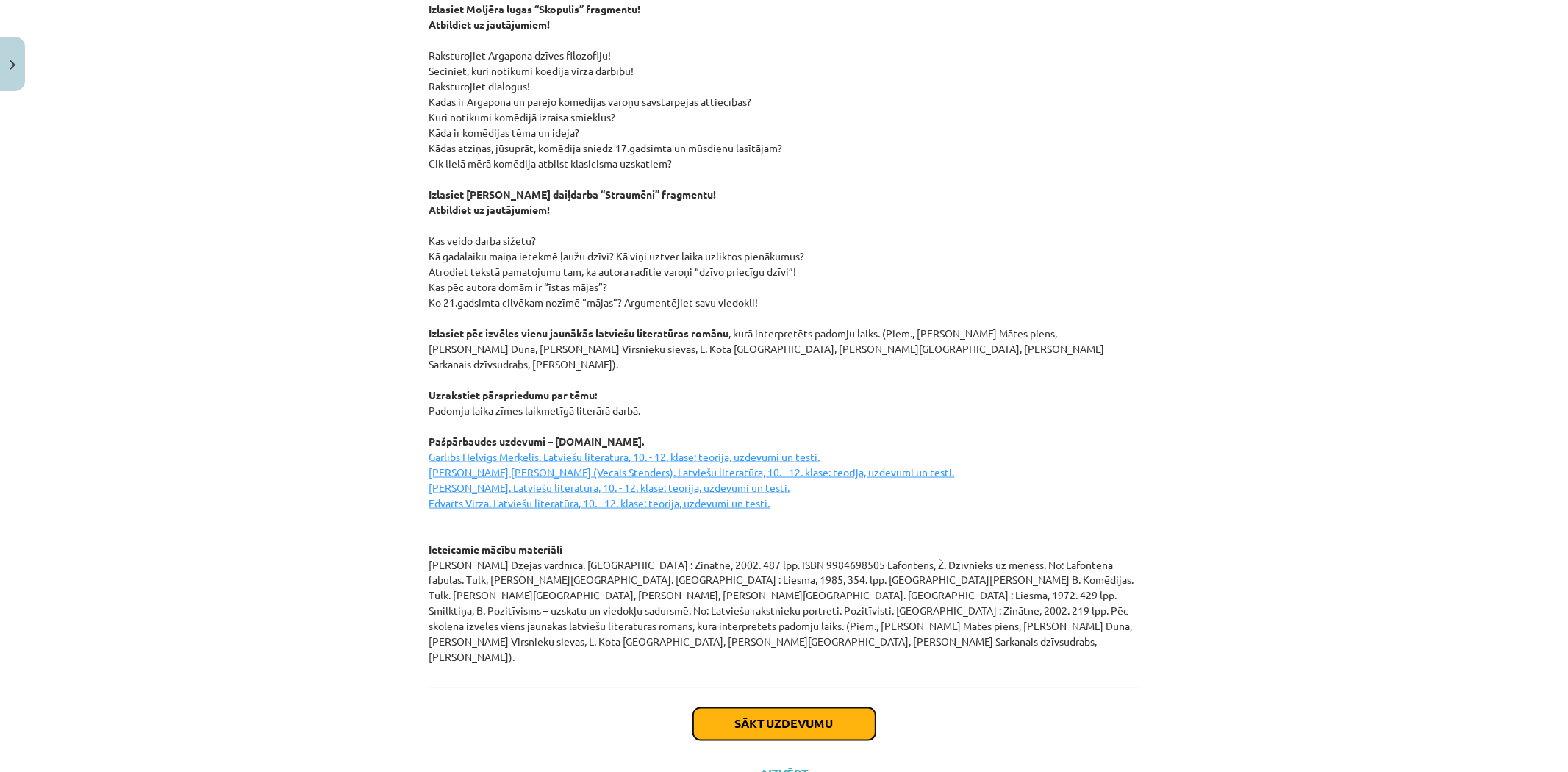
click at [780, 708] on button "Sākt uzdevumu" at bounding box center [784, 724] width 183 height 32
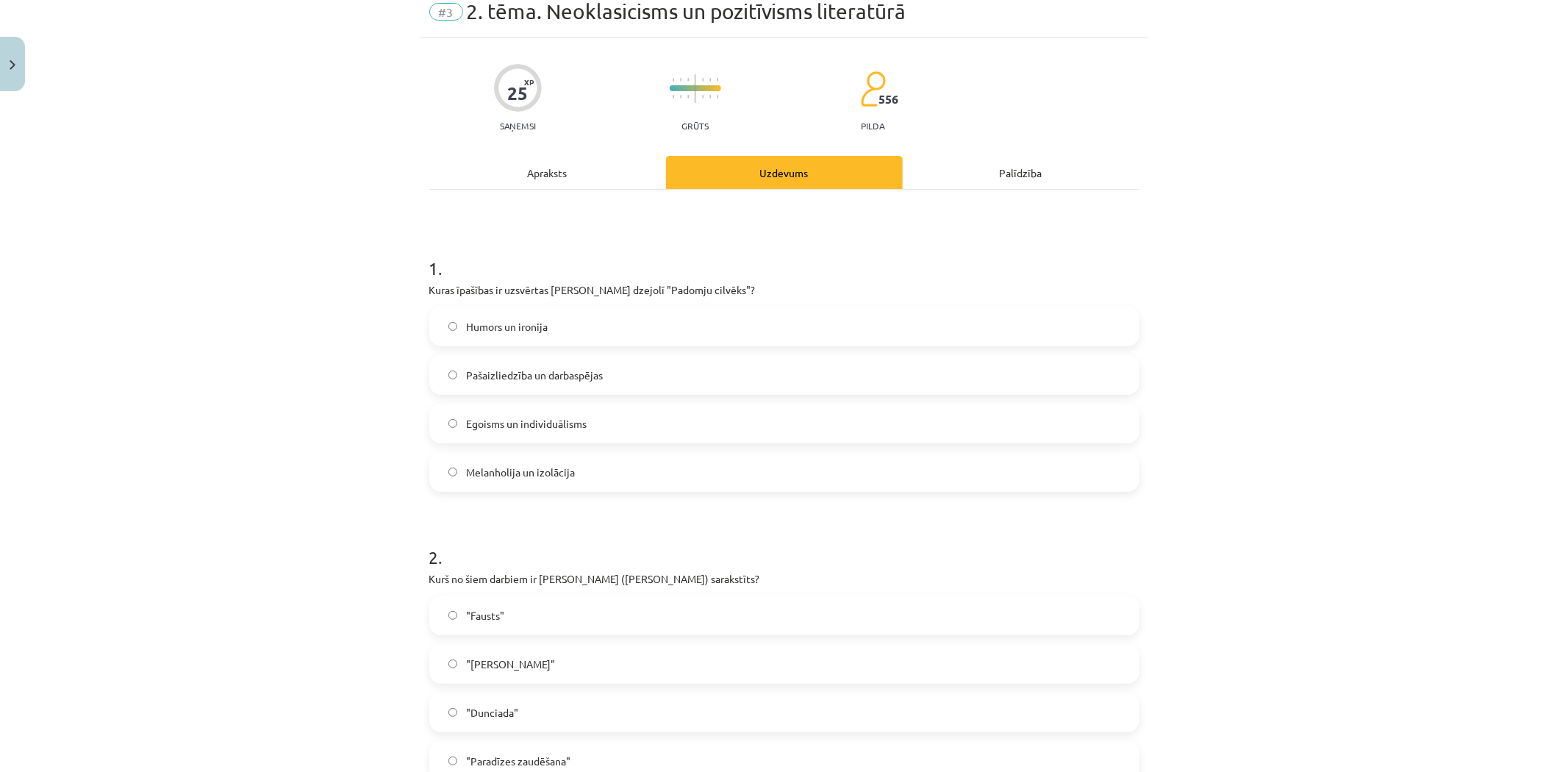
scroll to position [37, 0]
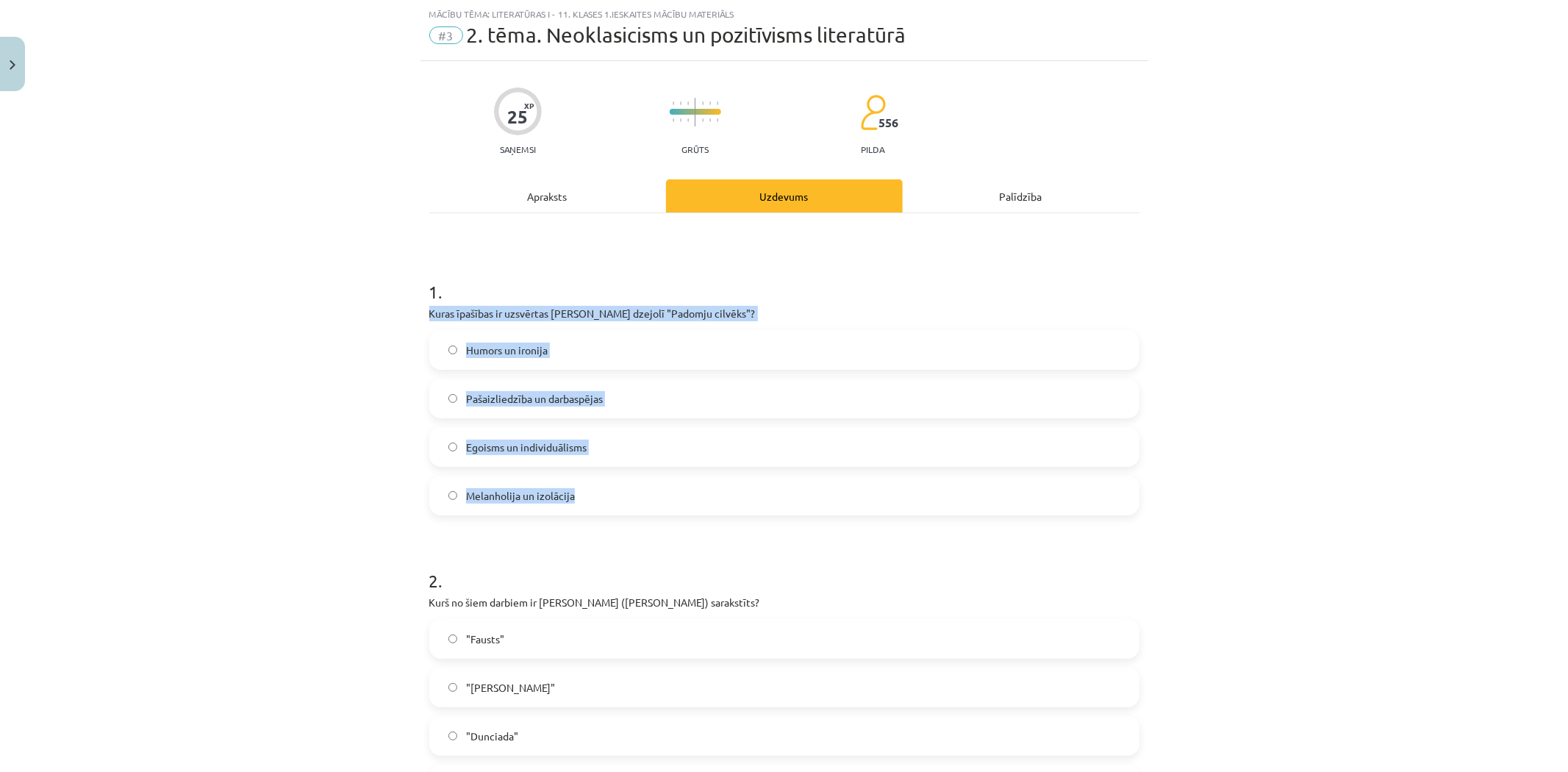
drag, startPoint x: 419, startPoint y: 312, endPoint x: 588, endPoint y: 486, distance: 242.6
copy div "Kuras īpašības ir uzsvērtas Jāņa Sudrabkalna dzejolī "Padomju cilvēks"? Humors …"
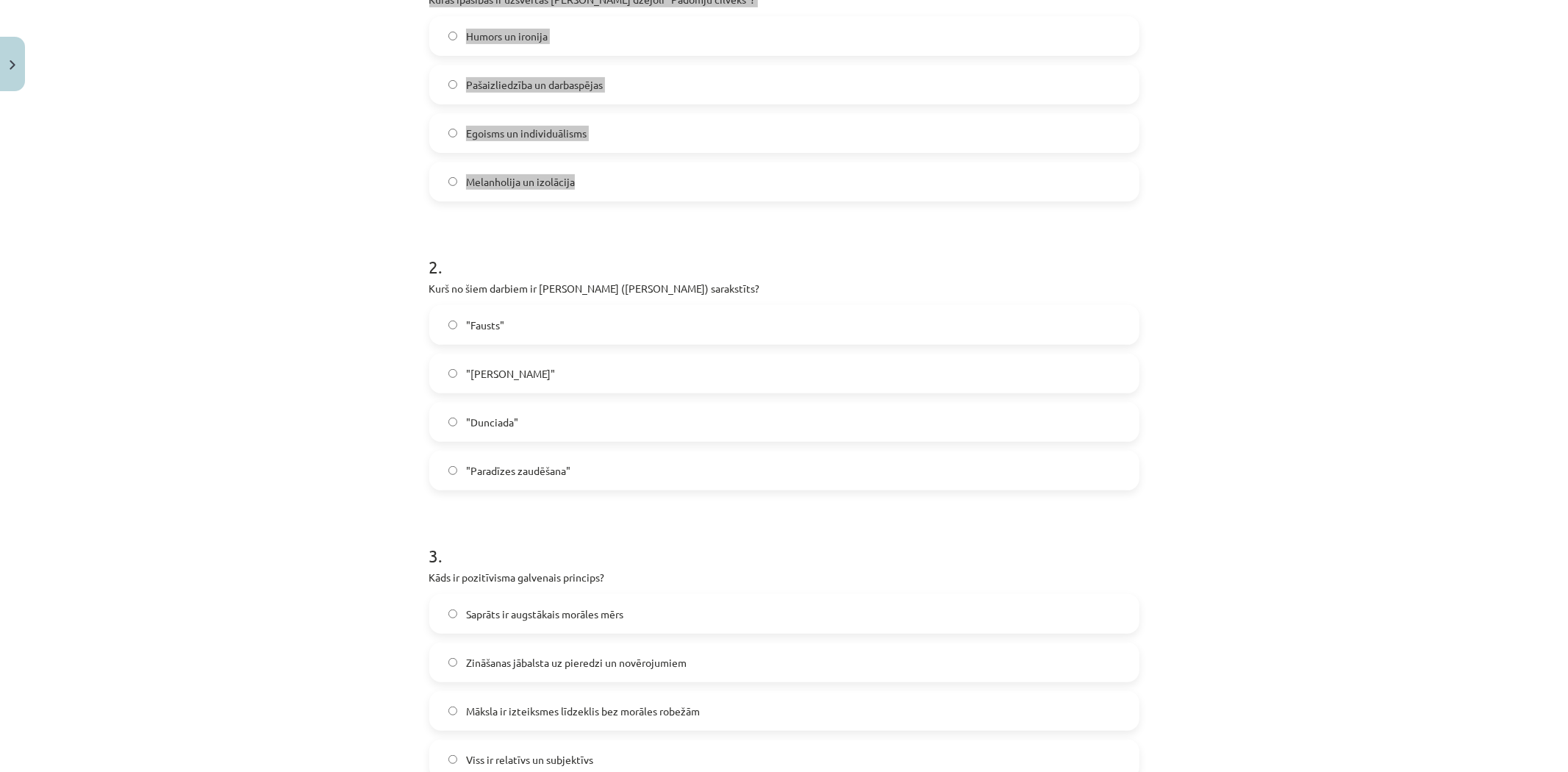
scroll to position [363, 0]
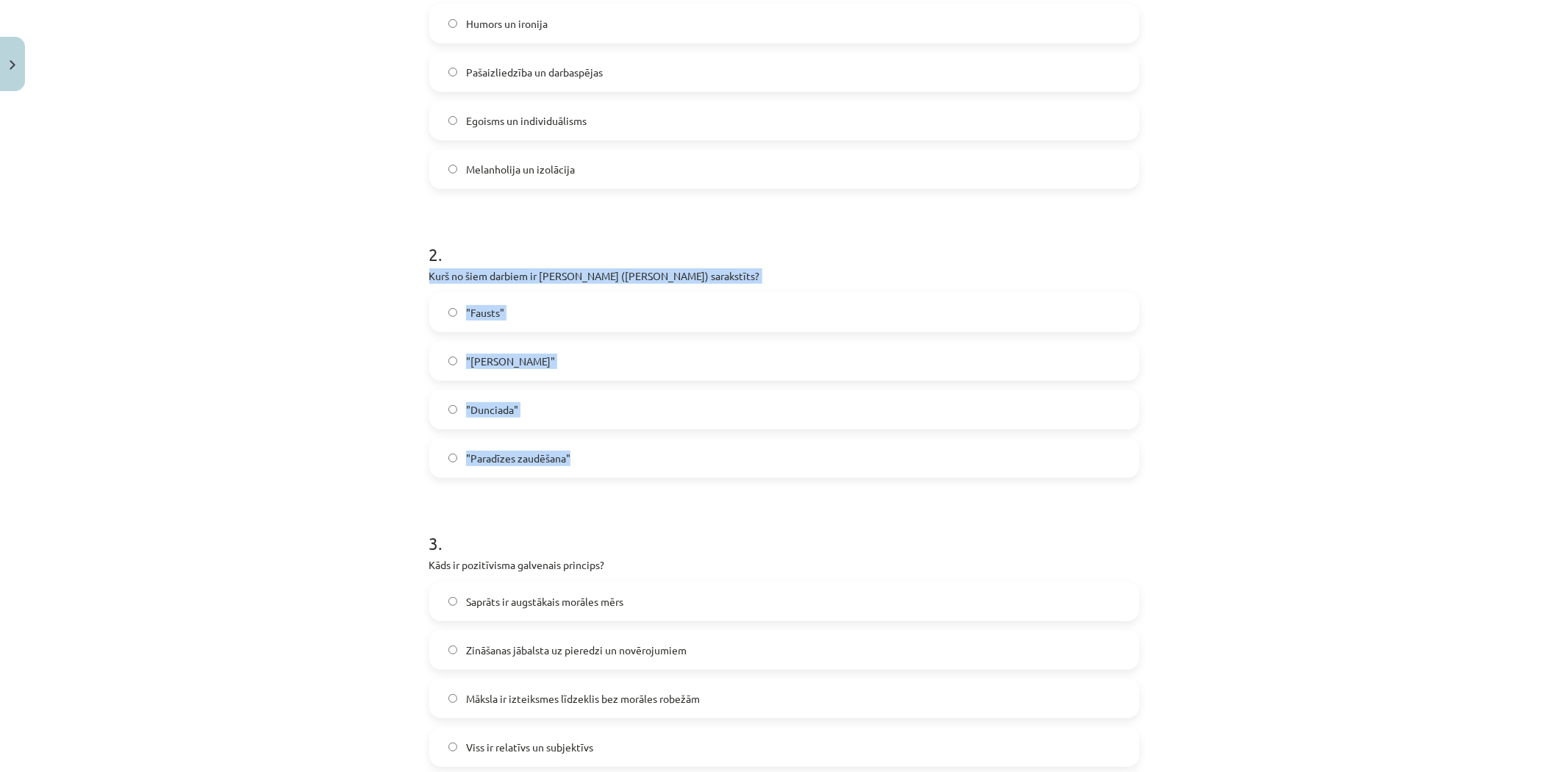
drag, startPoint x: 427, startPoint y: 274, endPoint x: 611, endPoint y: 450, distance: 254.6
click at [611, 450] on div "Mācību tēma: Literatūras i - 11. klases 1.ieskaites mācību materiāls #3 2. tēma…" at bounding box center [784, 386] width 1568 height 772
copy div "Kurš no šiem darbiem ir Aleksandra Pāvesta (Alexander Pope) sarakstīts? "Fausts…"
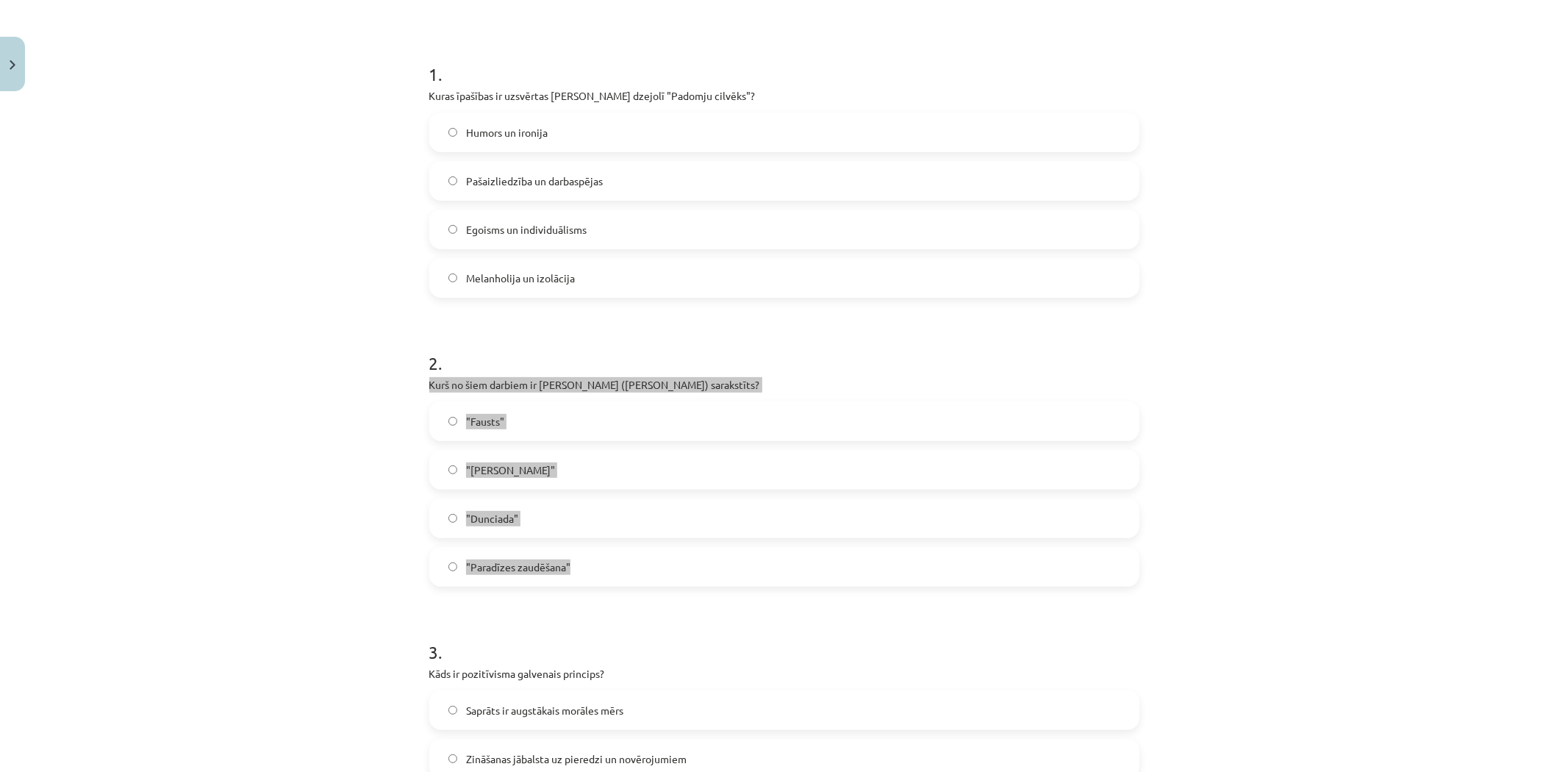
scroll to position [200, 0]
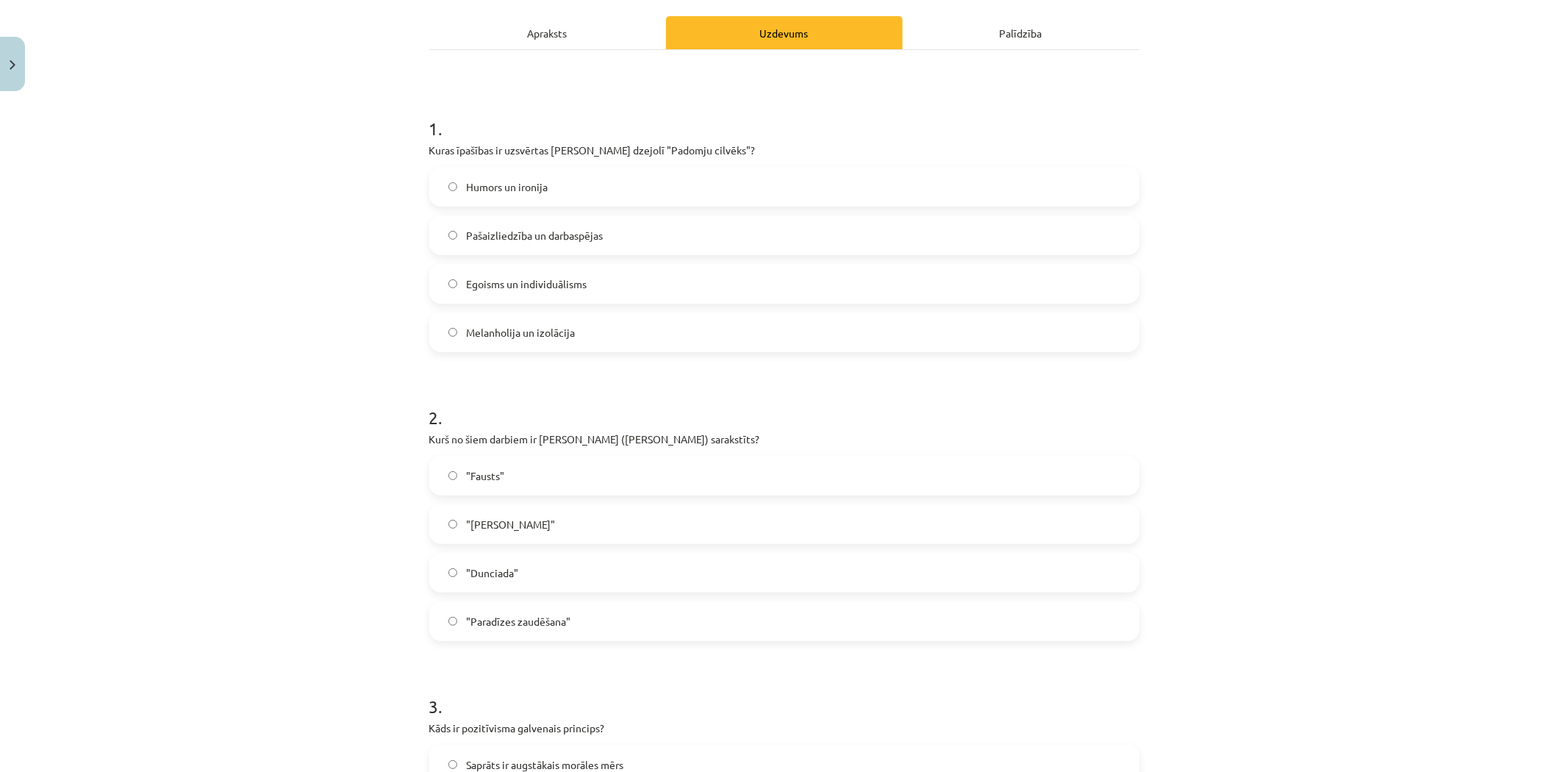
click at [548, 232] on span "Pašaizliedzība un darbaspējas" at bounding box center [534, 235] width 137 height 16
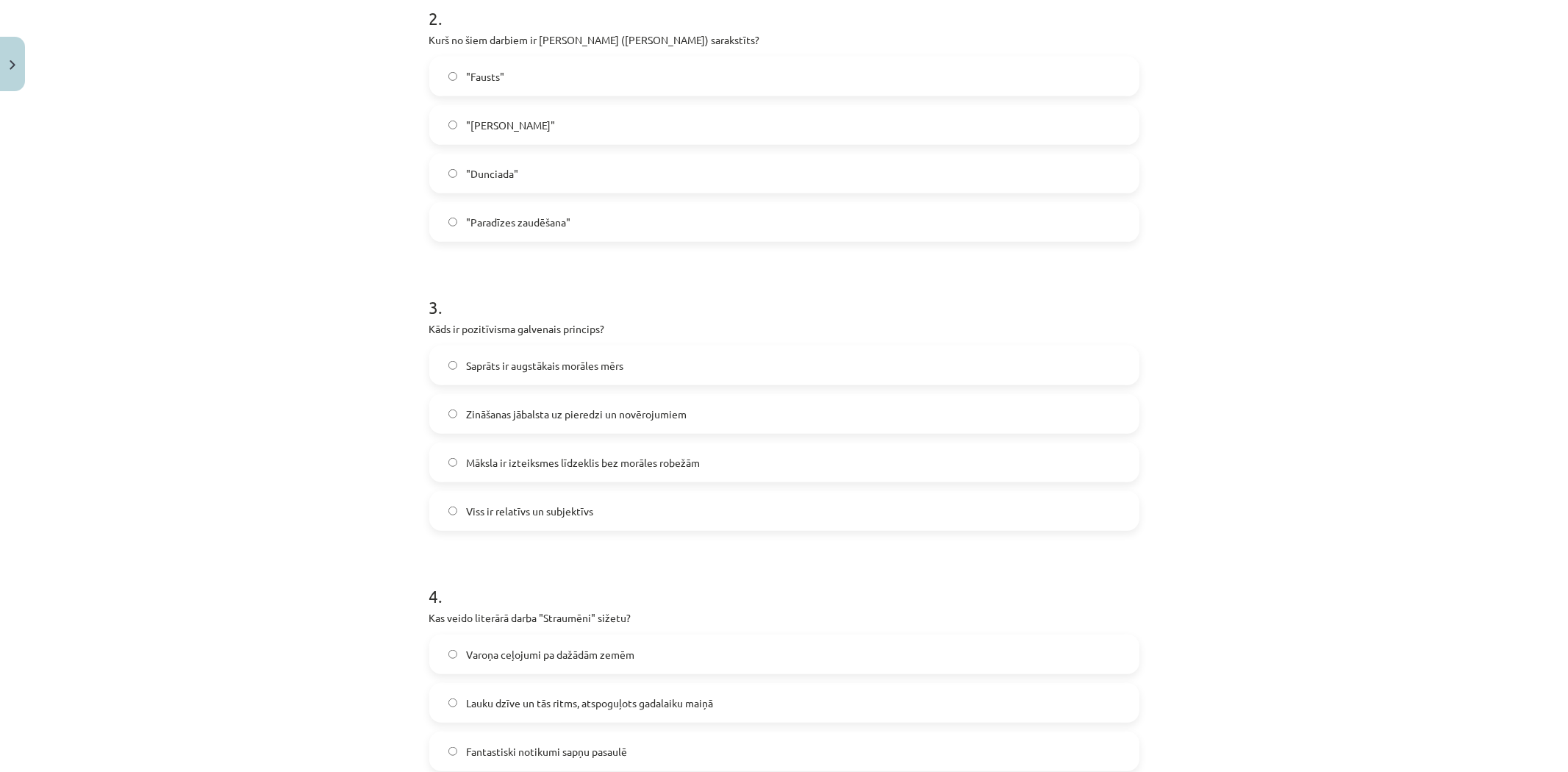
scroll to position [608, 0]
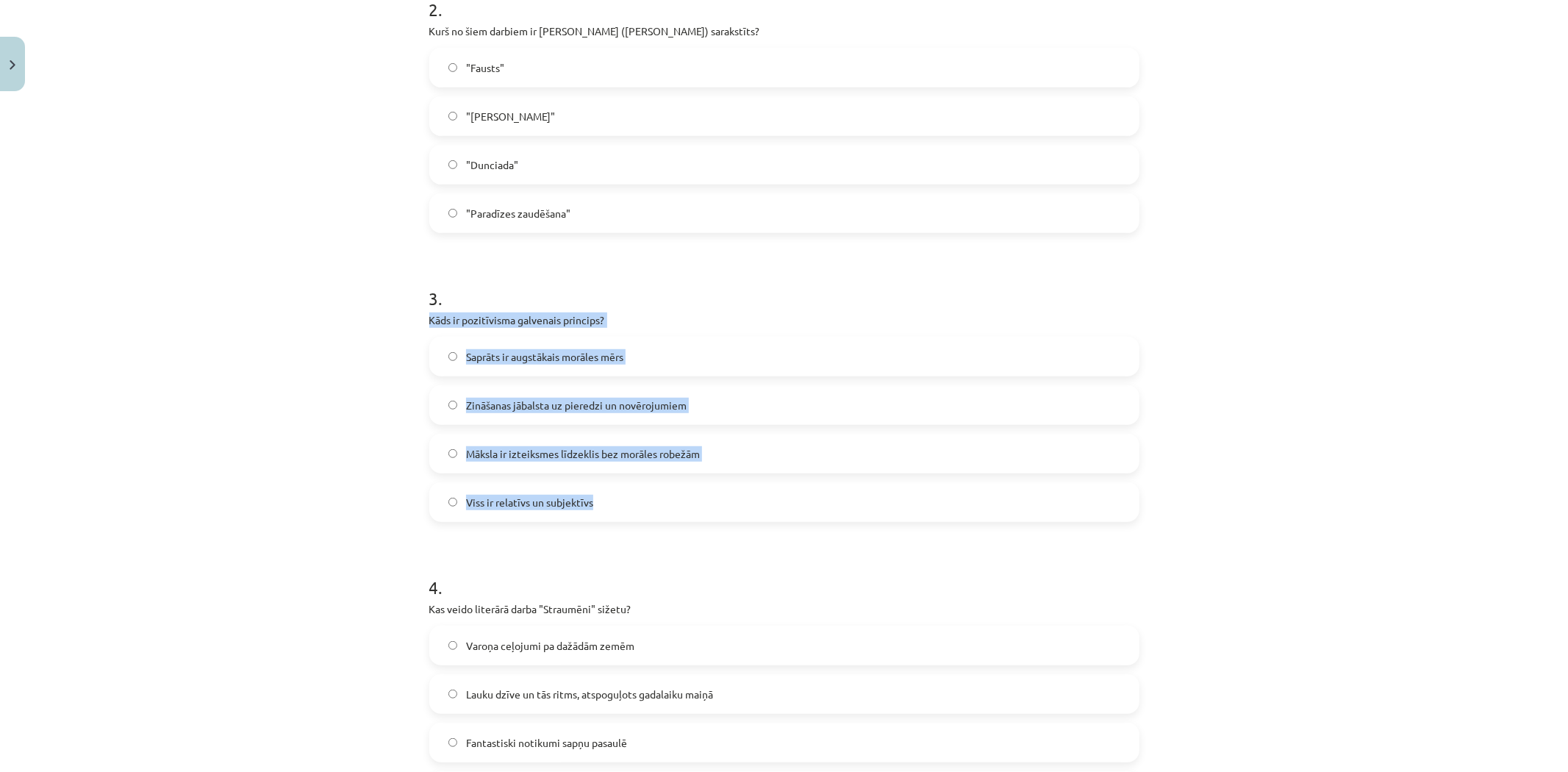
drag, startPoint x: 423, startPoint y: 319, endPoint x: 606, endPoint y: 517, distance: 269.6
click at [606, 517] on div "3 . Kāds ir pozitīvisma galvenais princips? Saprāts ir augstākais morāles mērs …" at bounding box center [784, 392] width 710 height 259
copy div "Kāds ir pozitīvisma galvenais princips? Saprāts ir augstākais morāles mērs Zinā…"
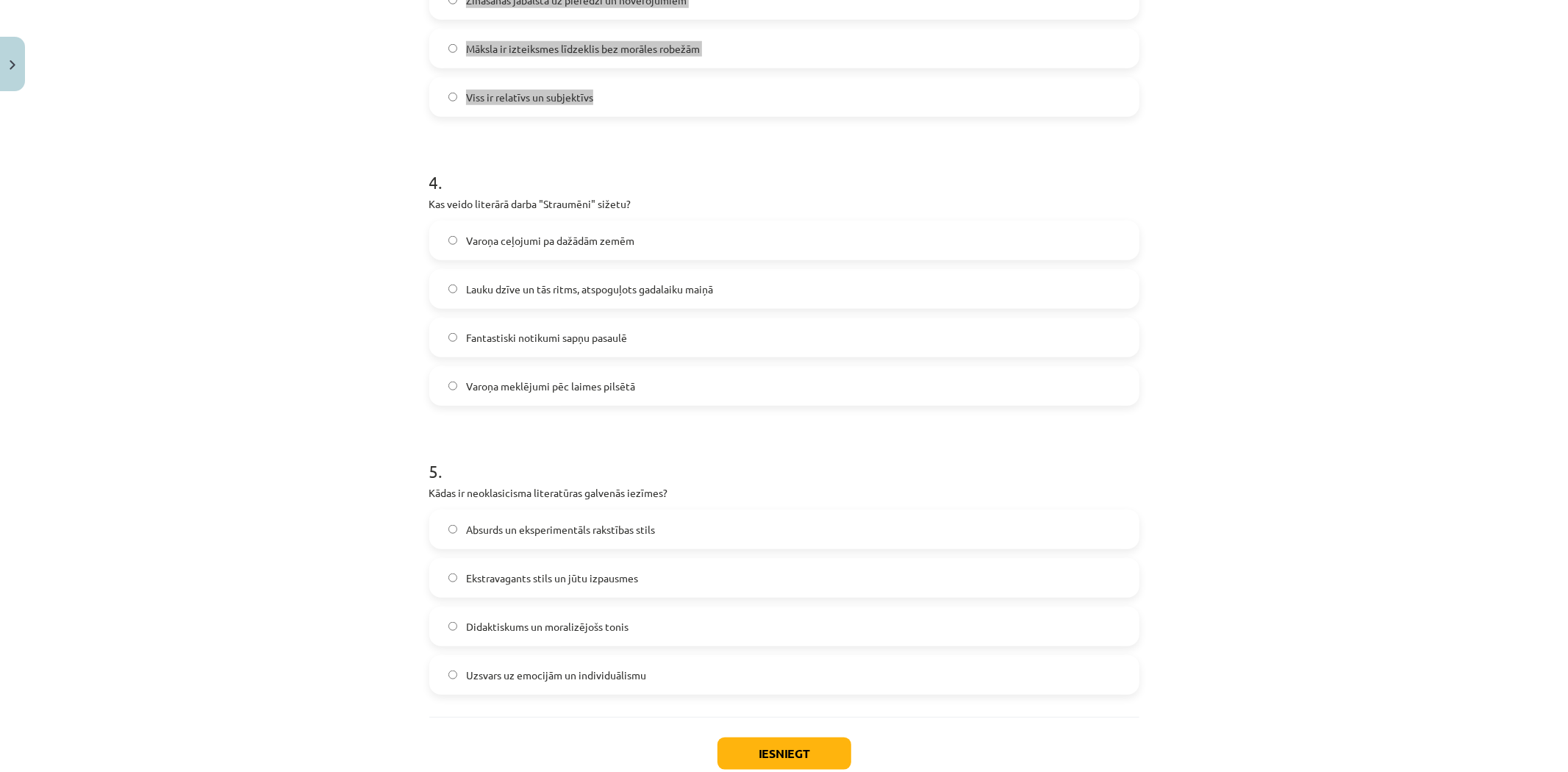
scroll to position [1017, 0]
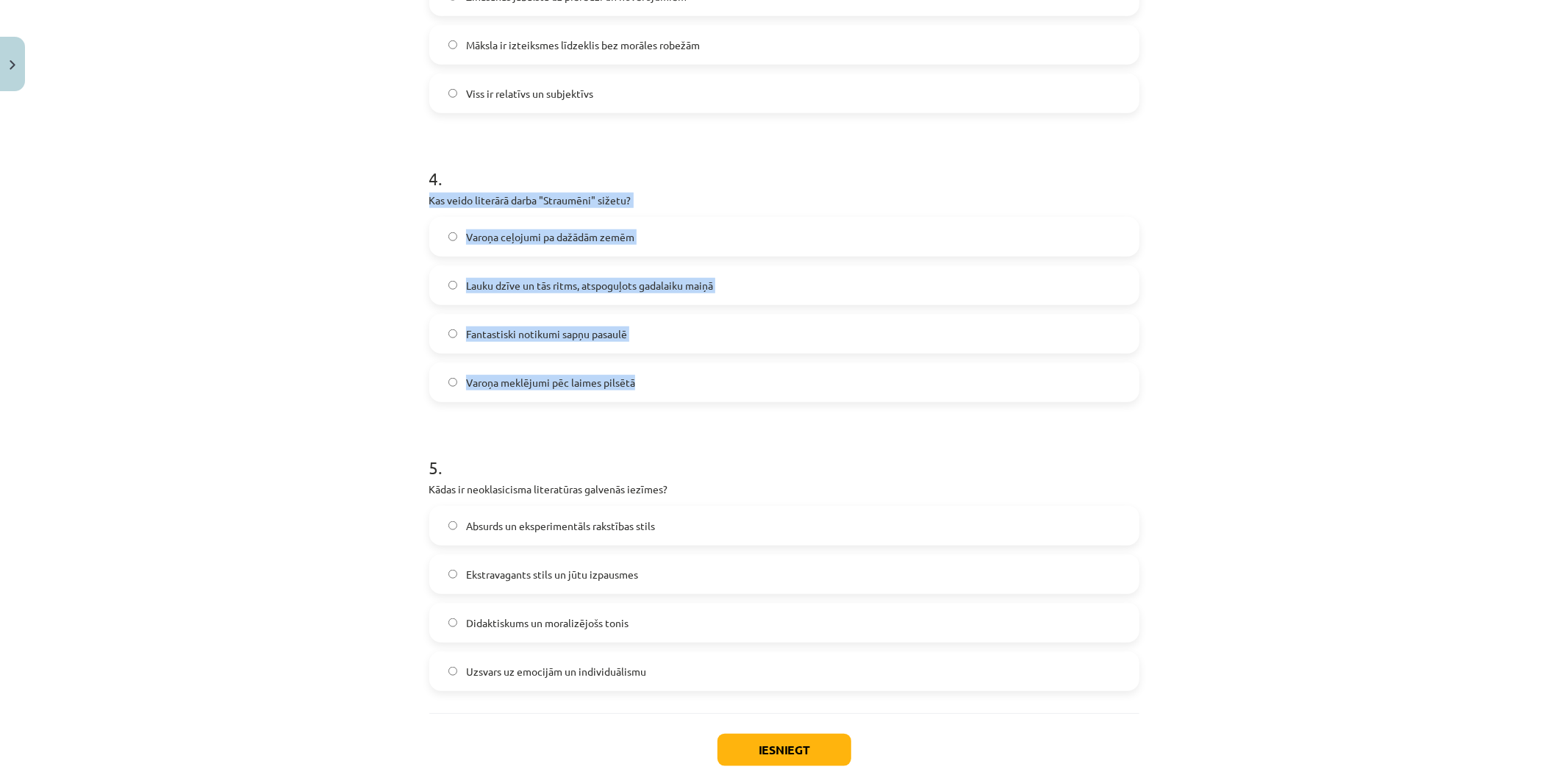
drag, startPoint x: 413, startPoint y: 197, endPoint x: 649, endPoint y: 380, distance: 298.6
click at [649, 380] on div "Mācību tēma: Literatūras i - 11. klases 1.ieskaites mācību materiāls #3 2. tēma…" at bounding box center [784, 386] width 1568 height 772
copy div "Kas veido literārā darba "Straumēni" sižetu? Varoņa ceļojumi pa dažādām zemēm L…"
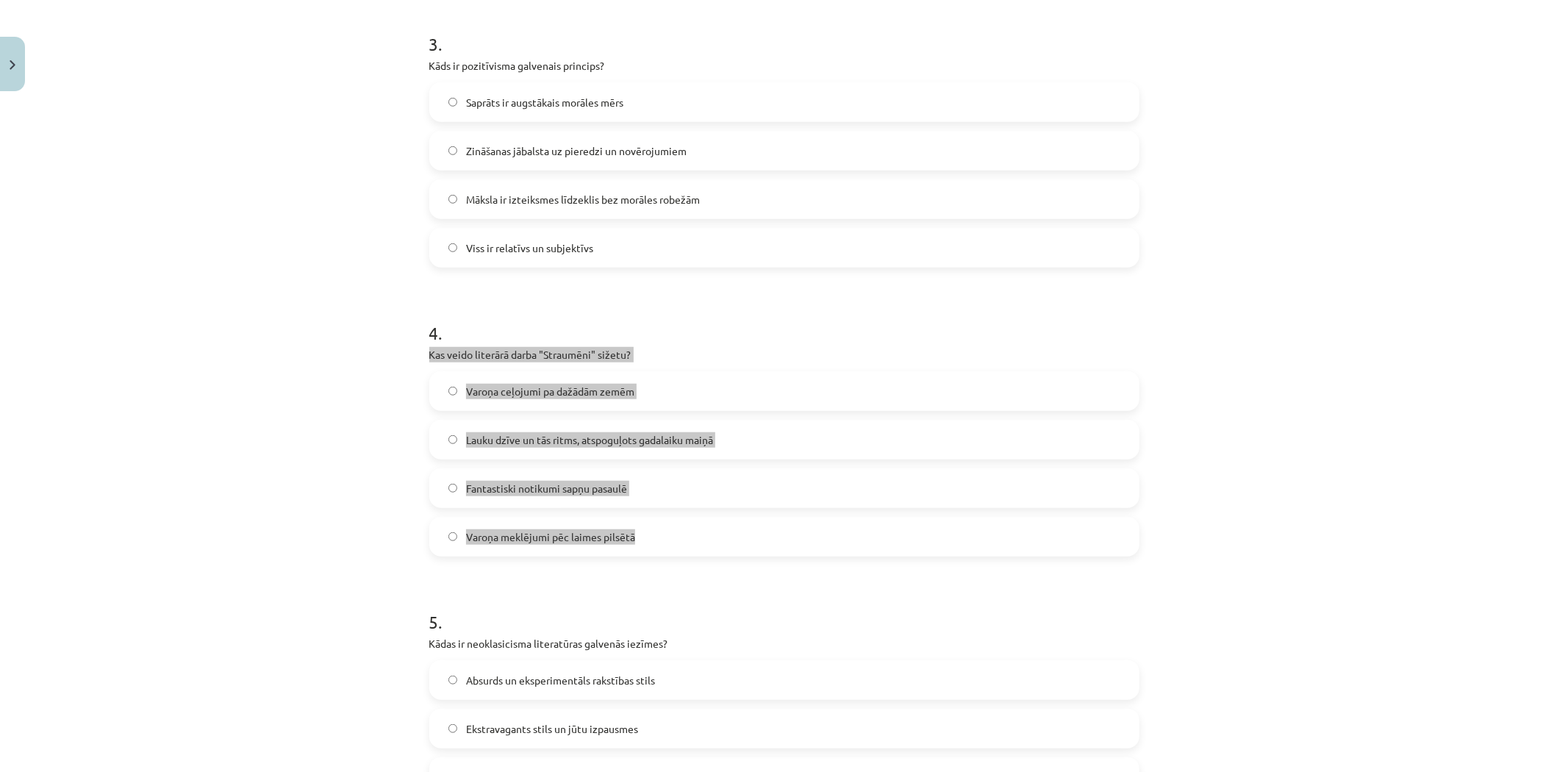
scroll to position [854, 0]
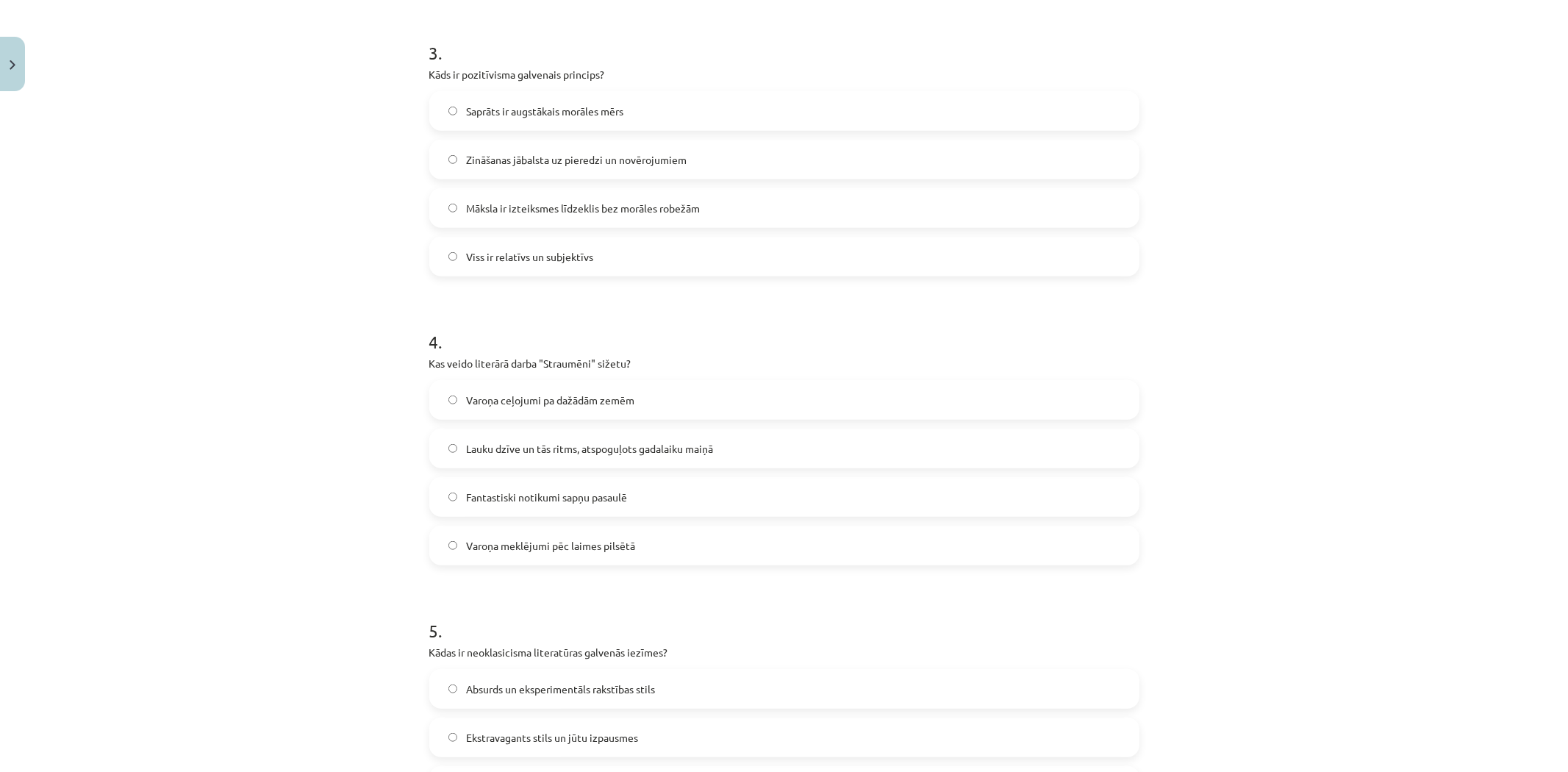
click at [502, 162] on span "Zināšanas jābalsta uz pieredzi un novērojumiem" at bounding box center [576, 159] width 220 height 16
click at [488, 450] on span "Lauku dzīve un tās ritms, atspoguļots gadalaiku maiņā" at bounding box center [589, 449] width 247 height 16
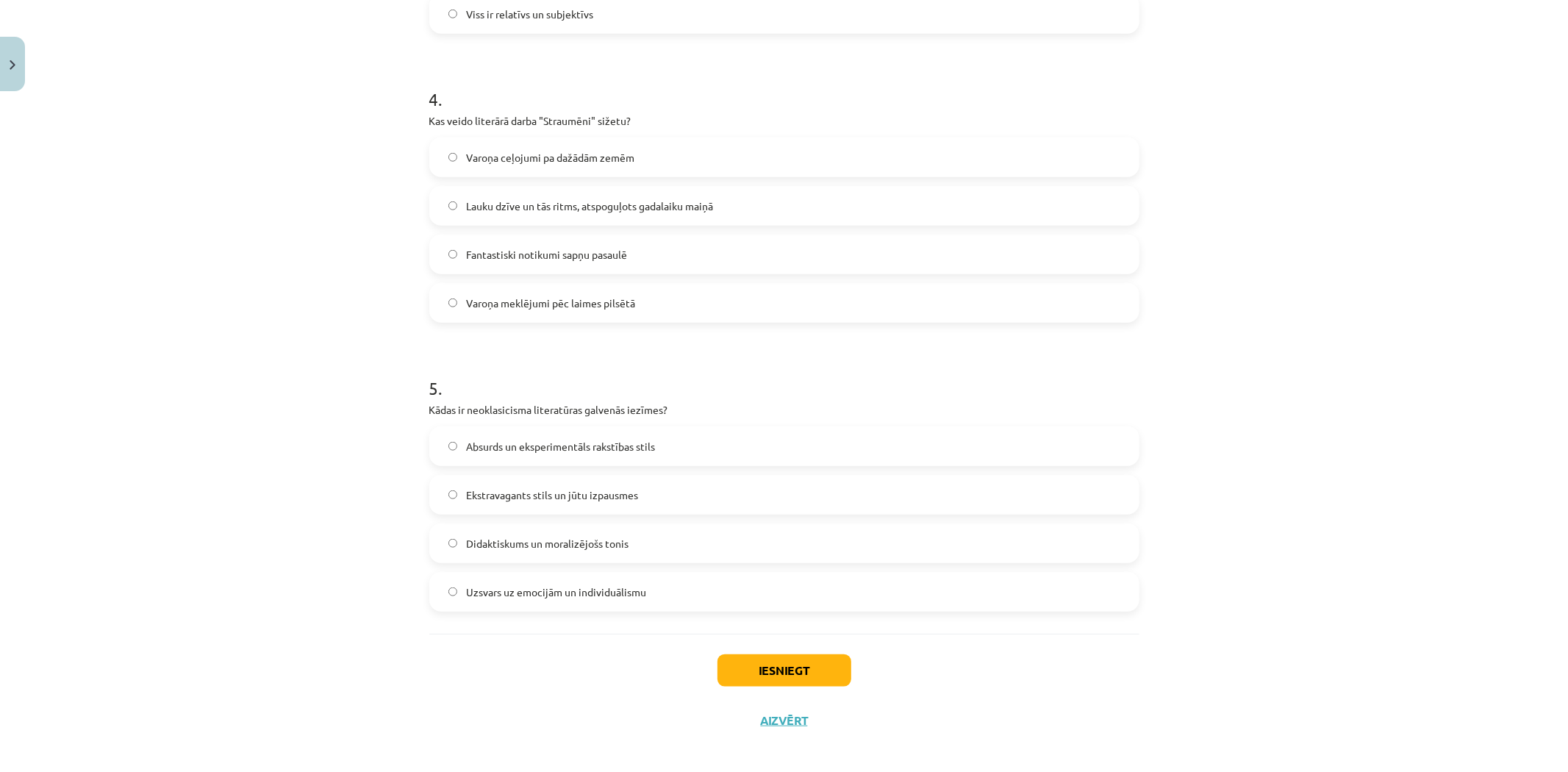
scroll to position [1106, 0]
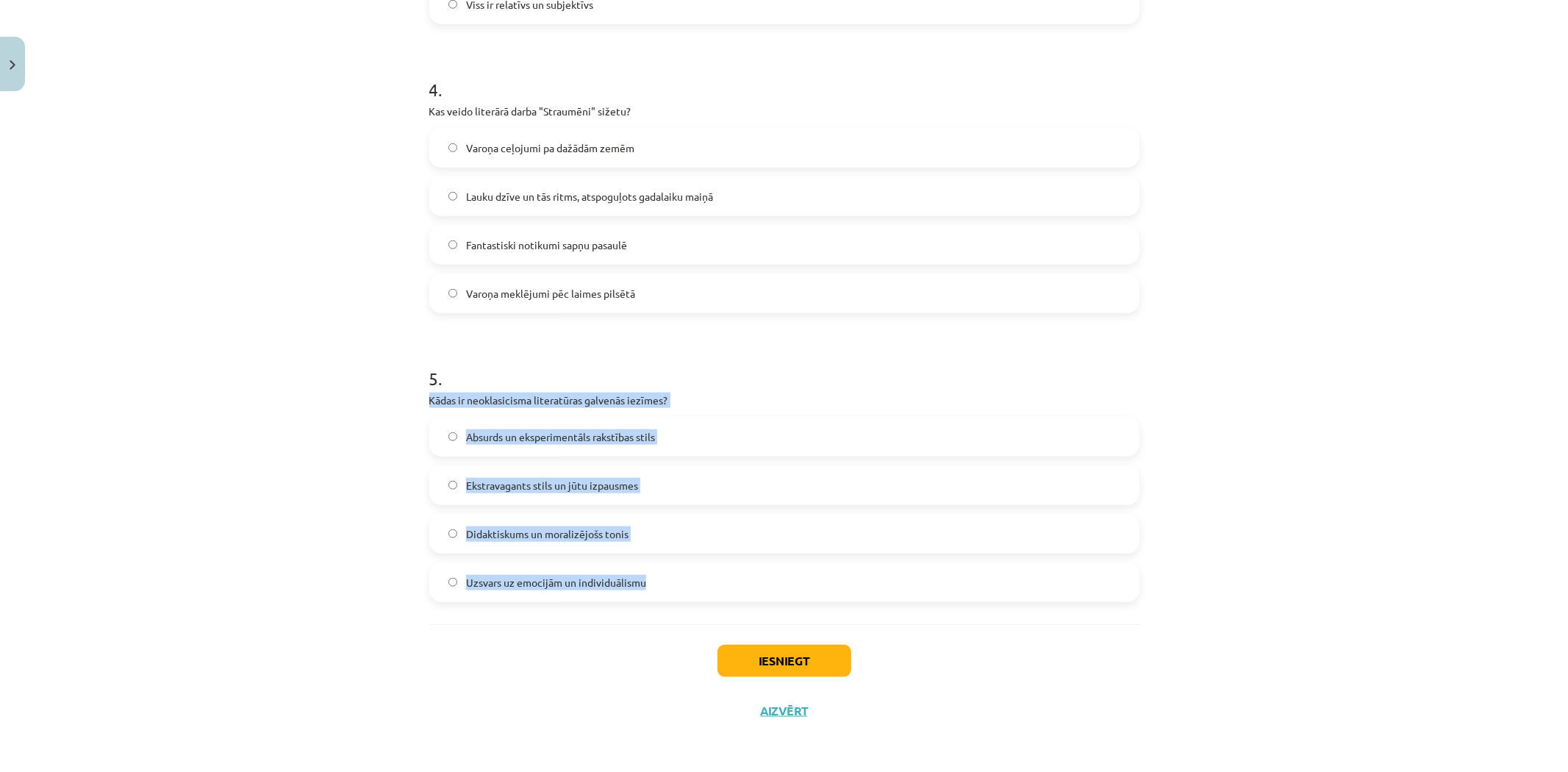
drag, startPoint x: 414, startPoint y: 397, endPoint x: 724, endPoint y: 592, distance: 366.2
copy div "Kādas ir neoklasicisma literatūras galvenās iezīmes? Absurds un eksperimentāls …"
click at [466, 534] on span "Didaktiskums un moralizējošs tonis" at bounding box center [547, 534] width 162 height 16
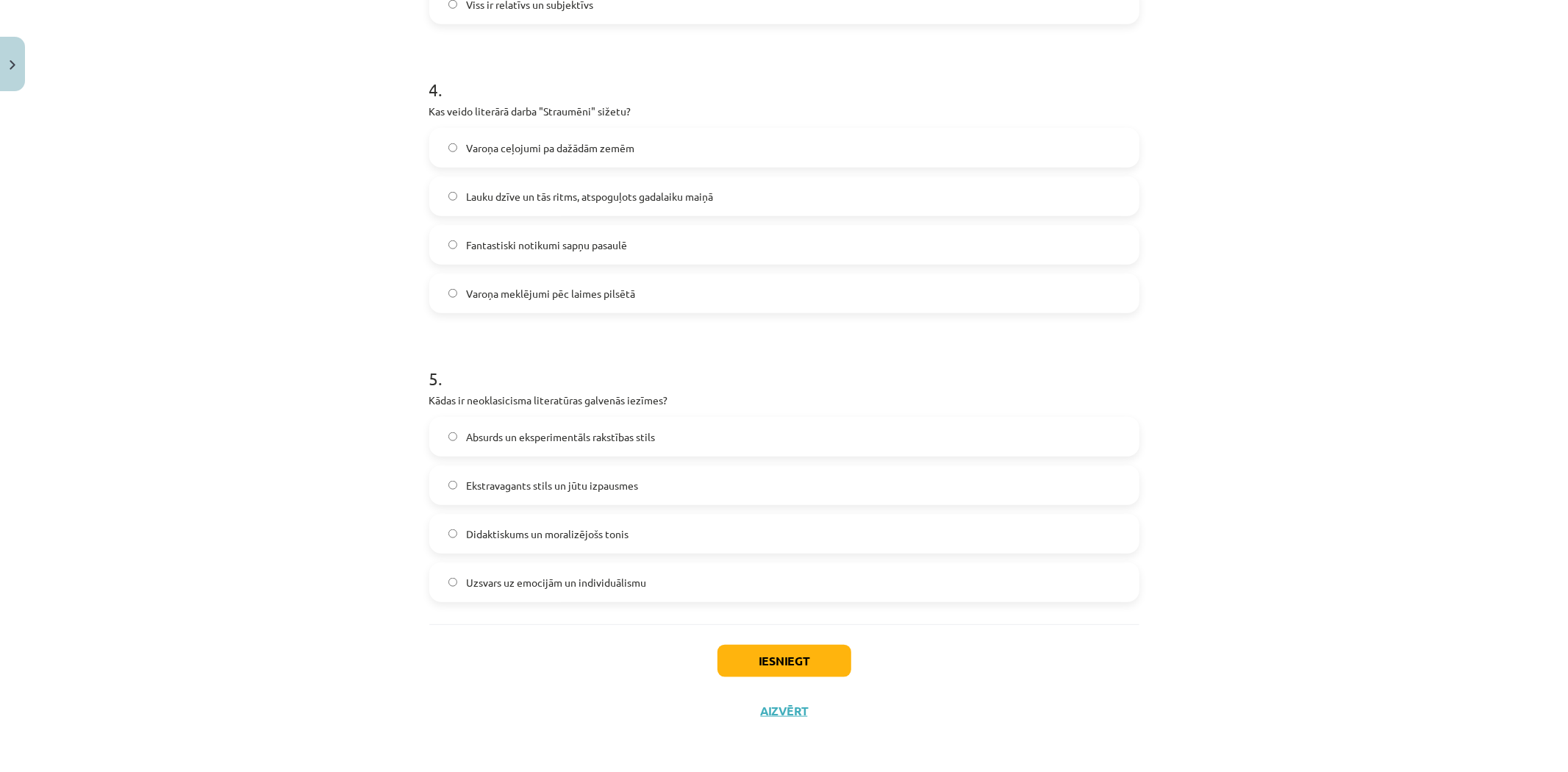
click at [359, 634] on div "Mācību tēma: Literatūras i - 11. klases 1.ieskaites mācību materiāls #3 2. tēma…" at bounding box center [784, 386] width 1568 height 772
click at [767, 677] on button "Iesniegt" at bounding box center [785, 661] width 134 height 32
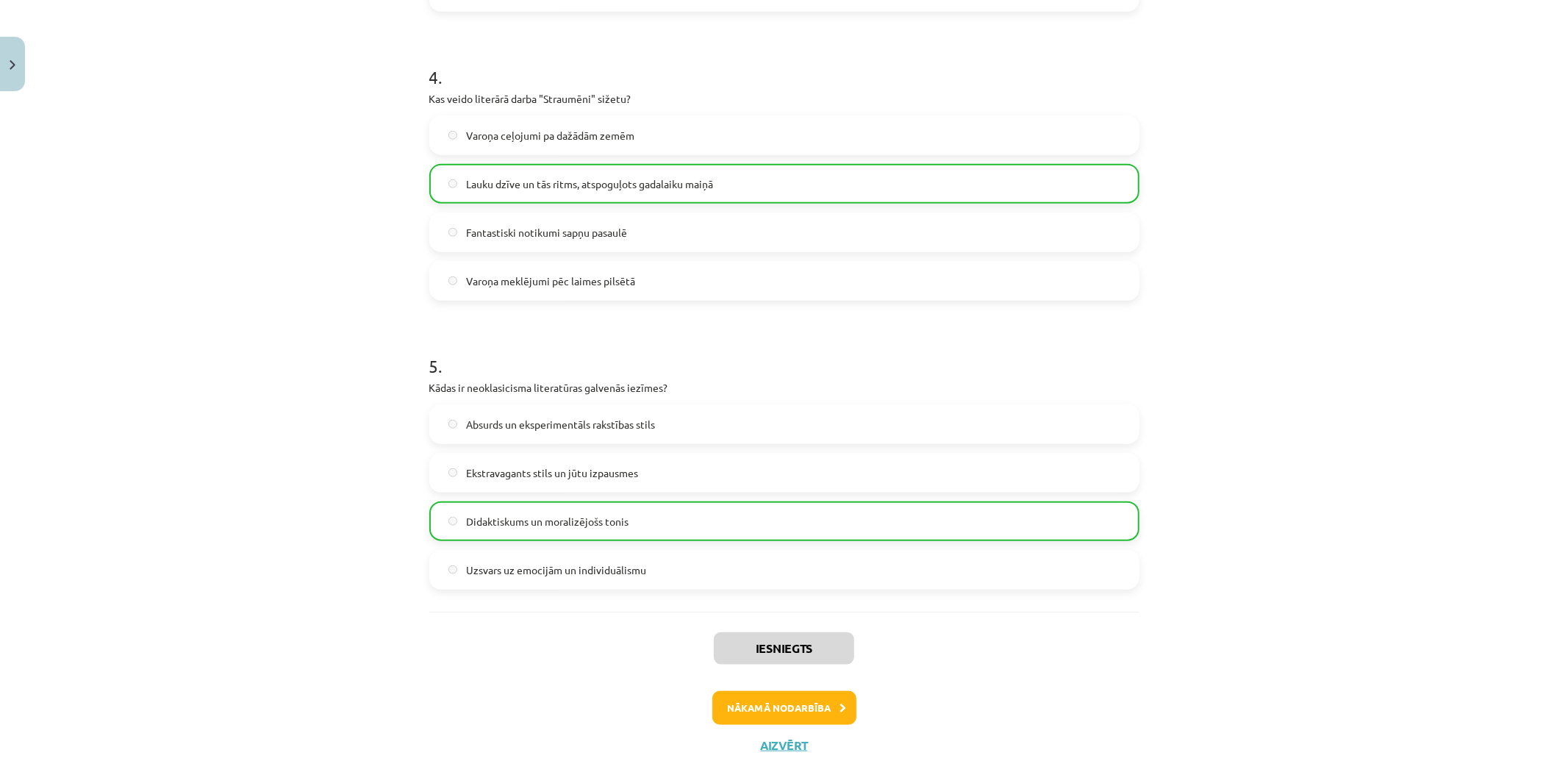
scroll to position [1153, 0]
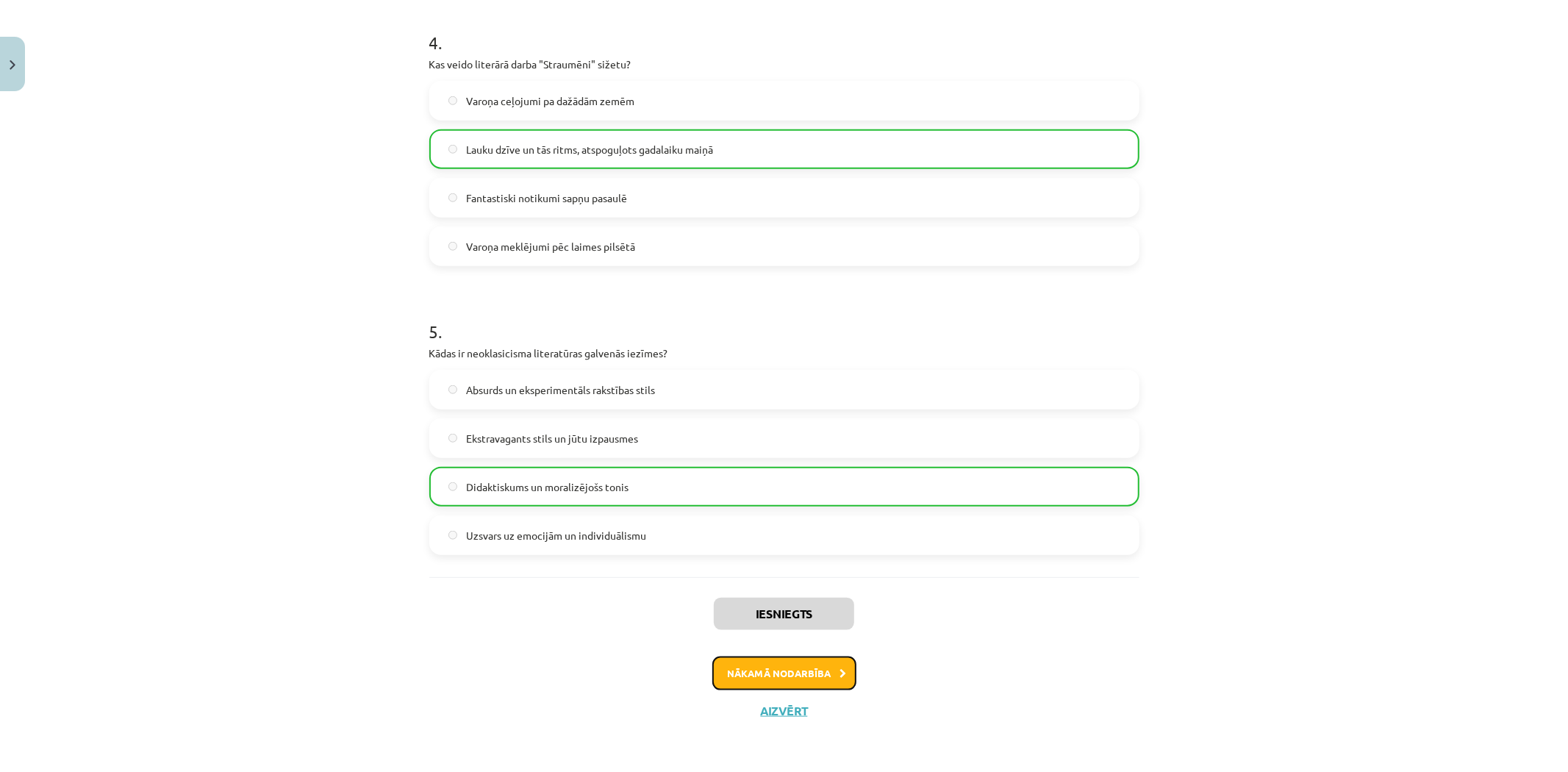
click at [792, 681] on button "Nākamā nodarbība" at bounding box center [785, 673] width 144 height 34
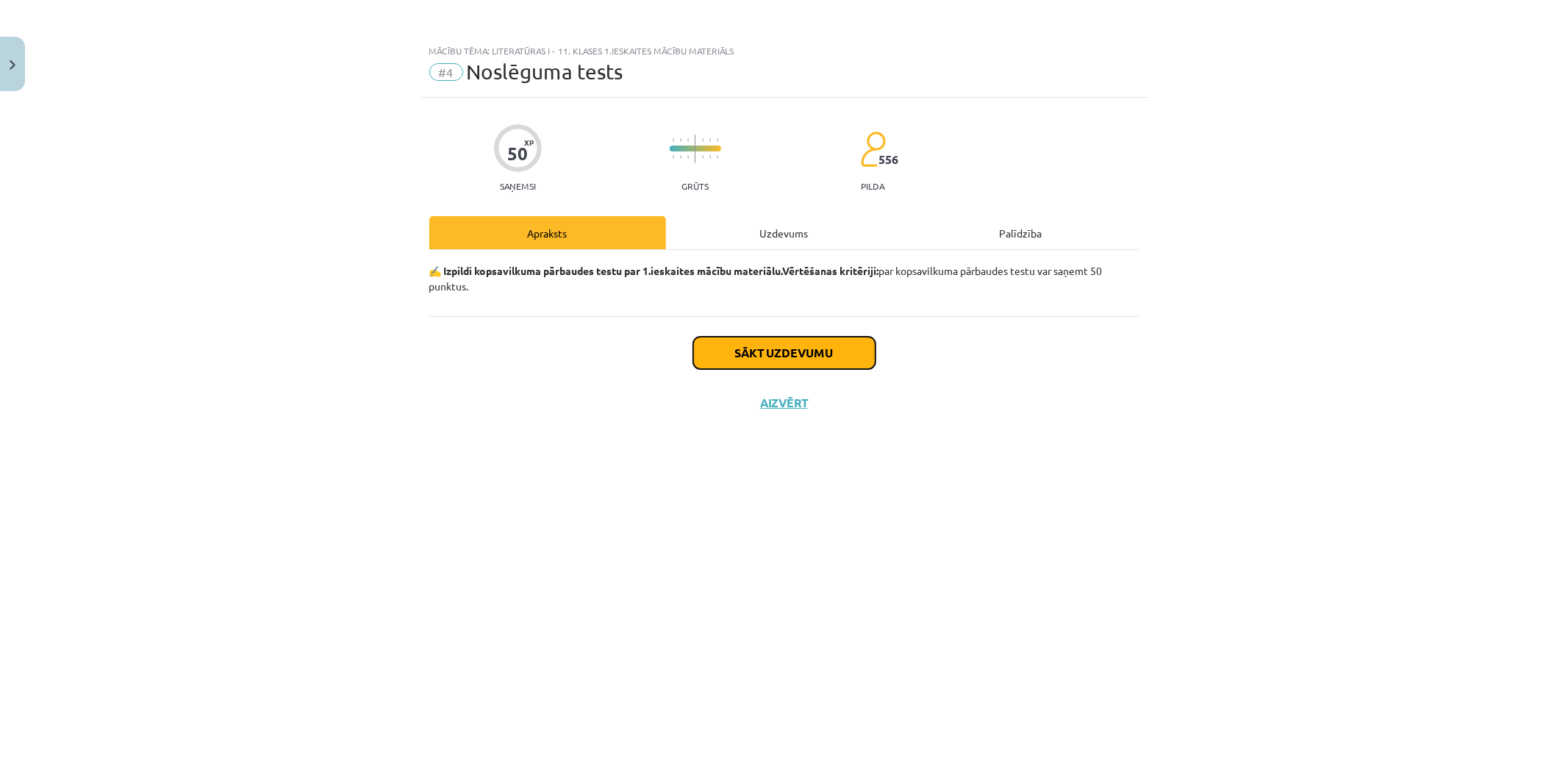
click at [770, 358] on button "Sākt uzdevumu" at bounding box center [784, 353] width 183 height 32
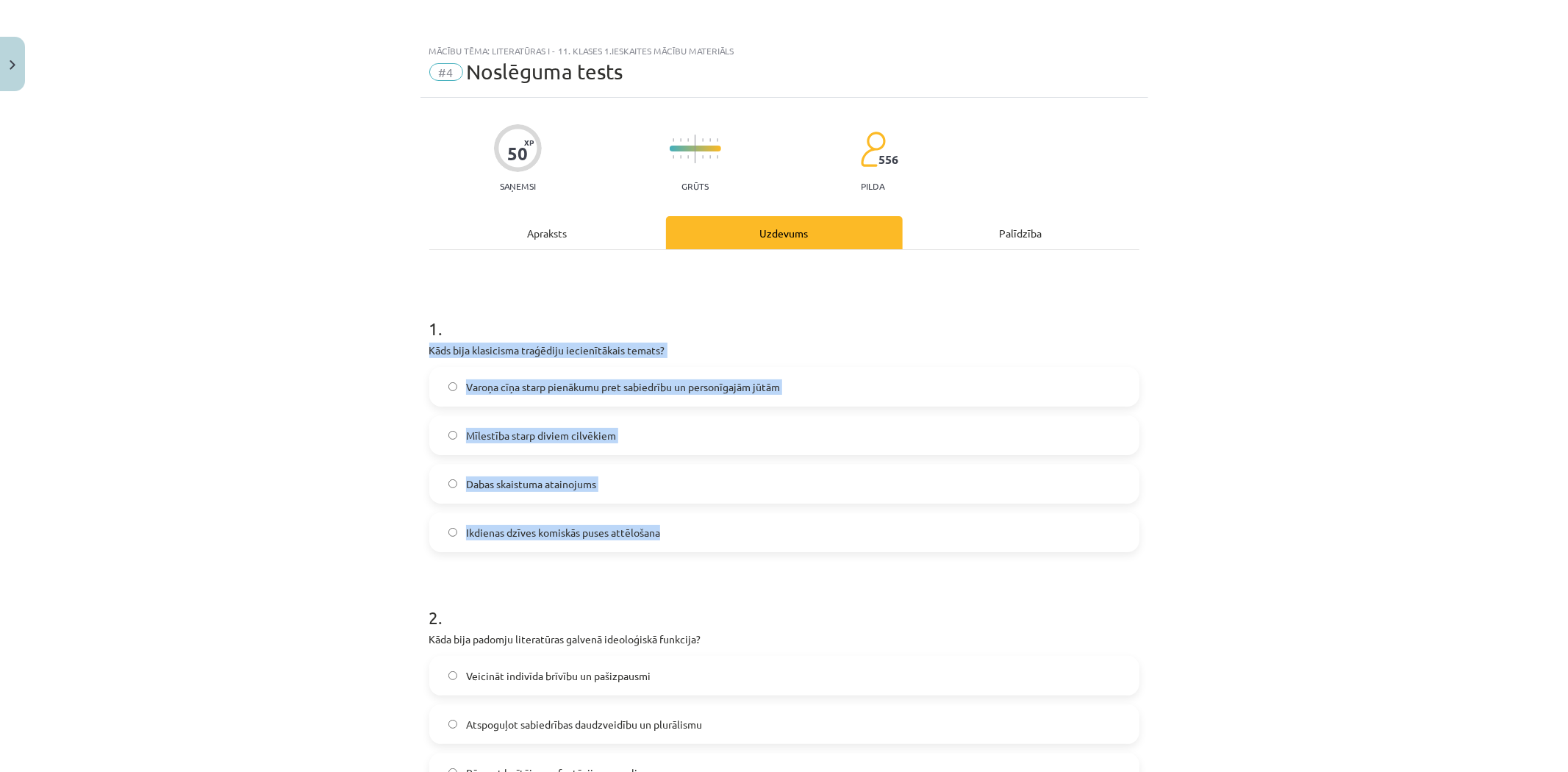
drag, startPoint x: 419, startPoint y: 348, endPoint x: 674, endPoint y: 524, distance: 309.8
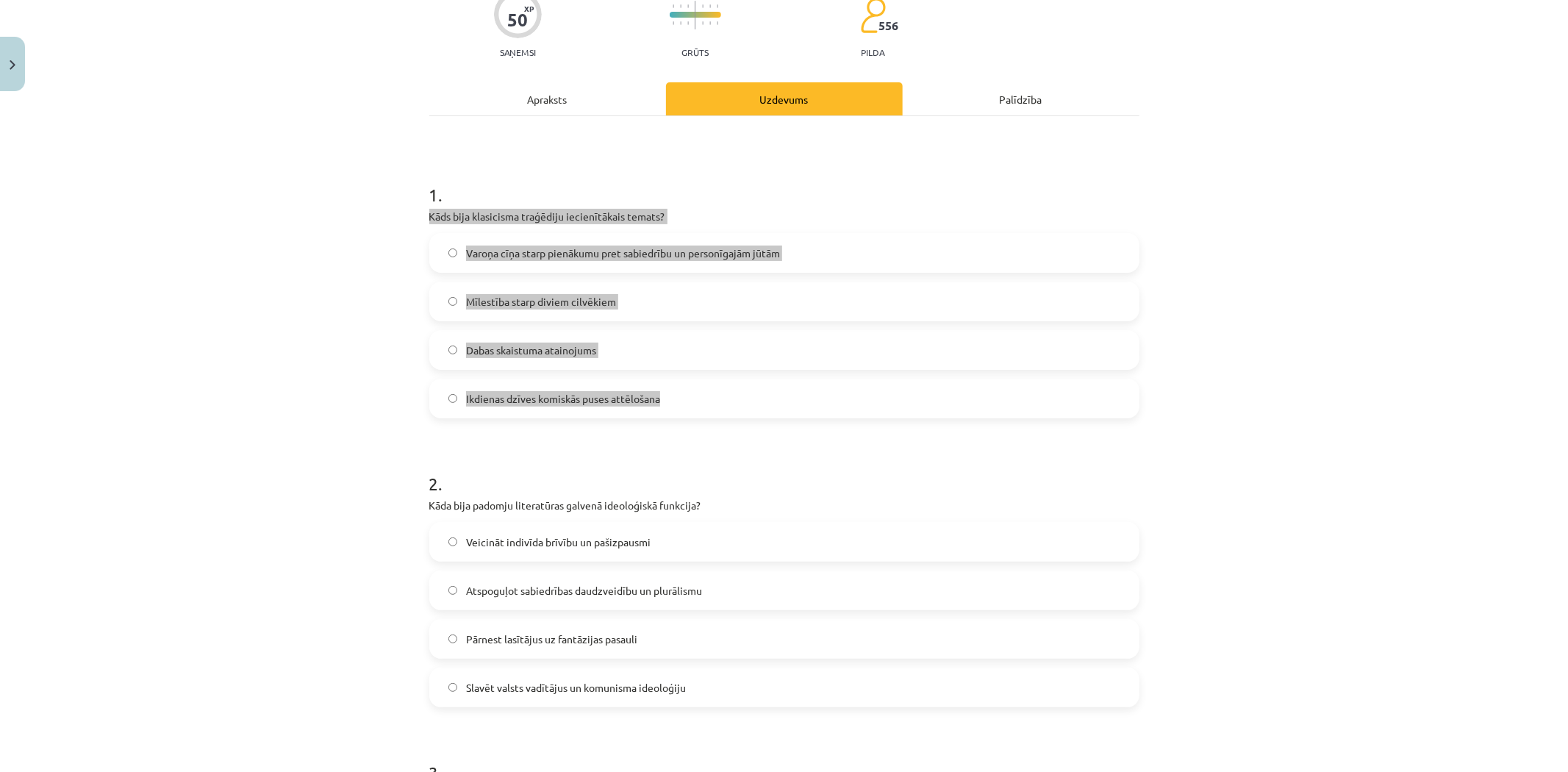
scroll to position [245, 0]
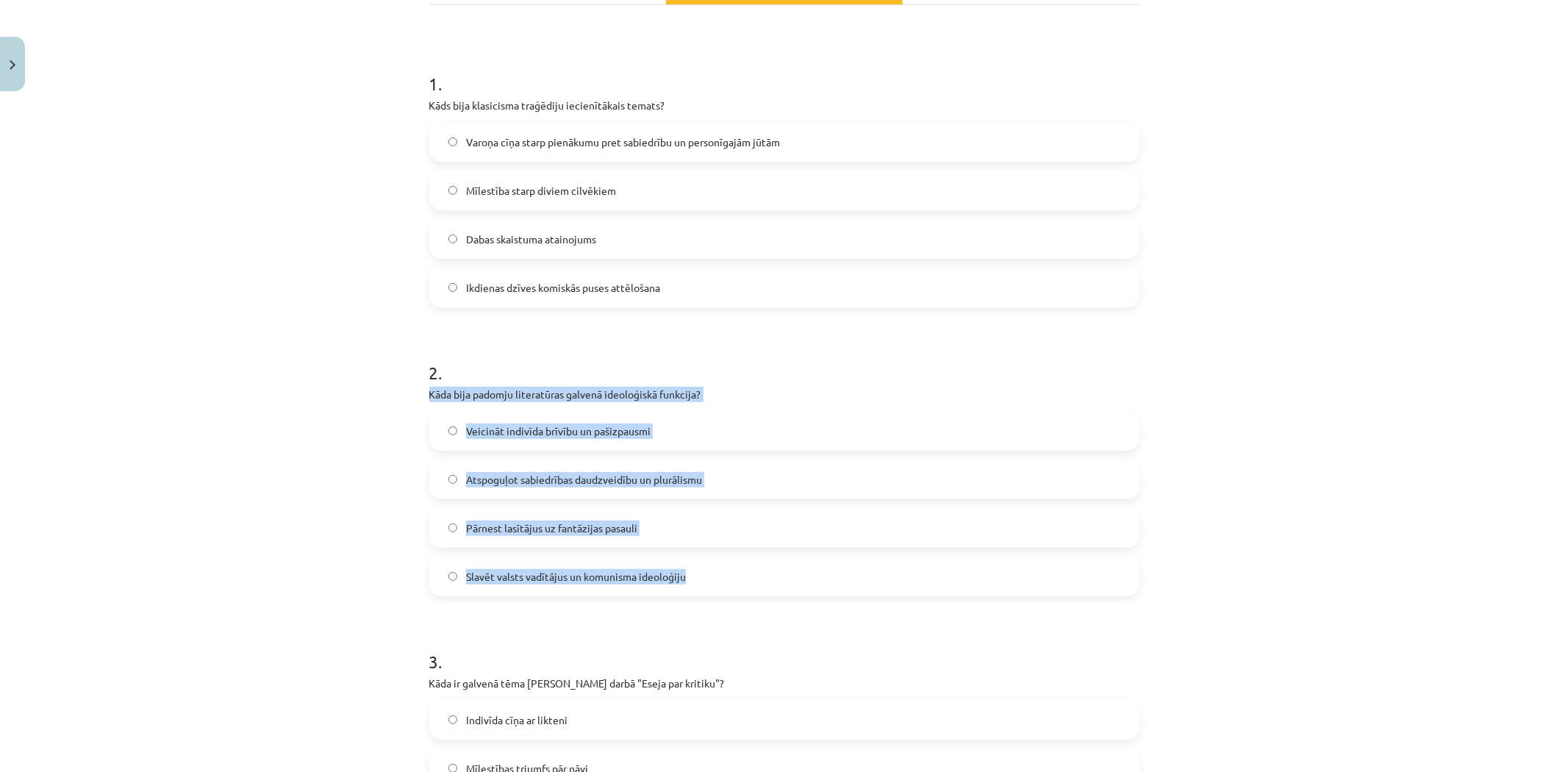
drag, startPoint x: 417, startPoint y: 392, endPoint x: 689, endPoint y: 577, distance: 329.0
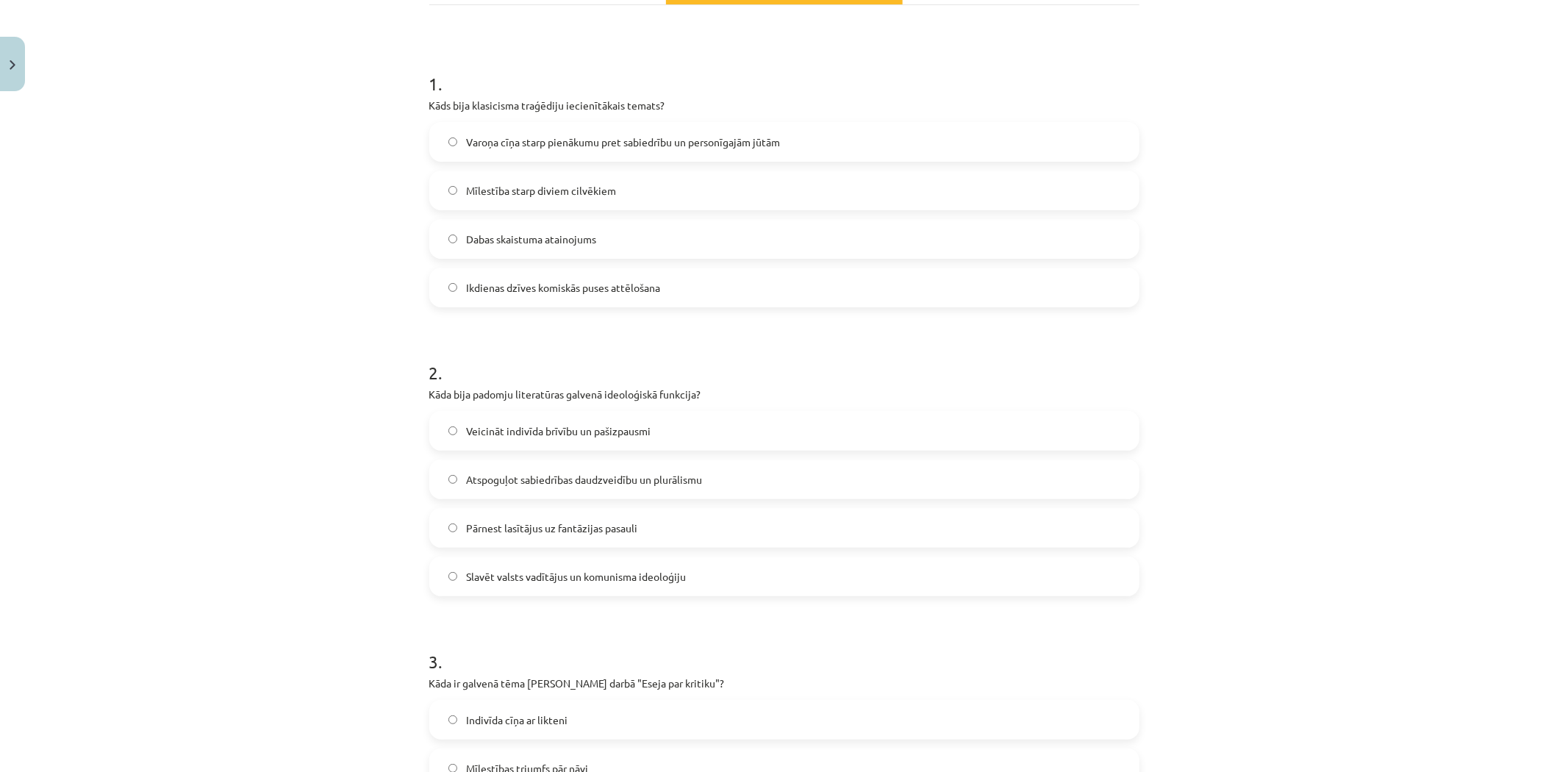
click at [524, 192] on span "Mīlestība starp diviem cilvēkiem" at bounding box center [541, 191] width 150 height 16
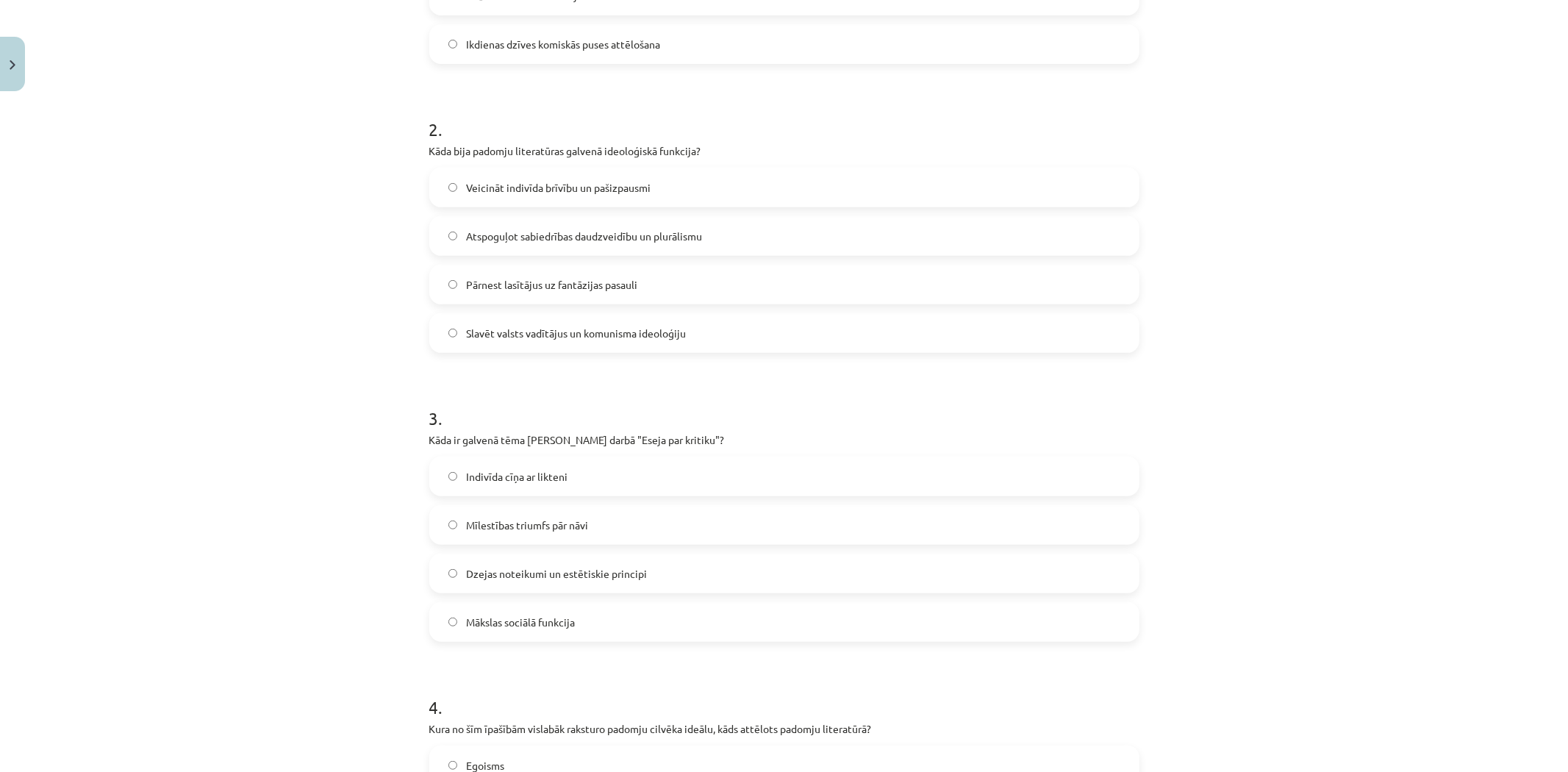
scroll to position [489, 0]
click at [472, 328] on span "Slavēt valsts vadītājus un komunisma ideoloģiju" at bounding box center [576, 332] width 219 height 16
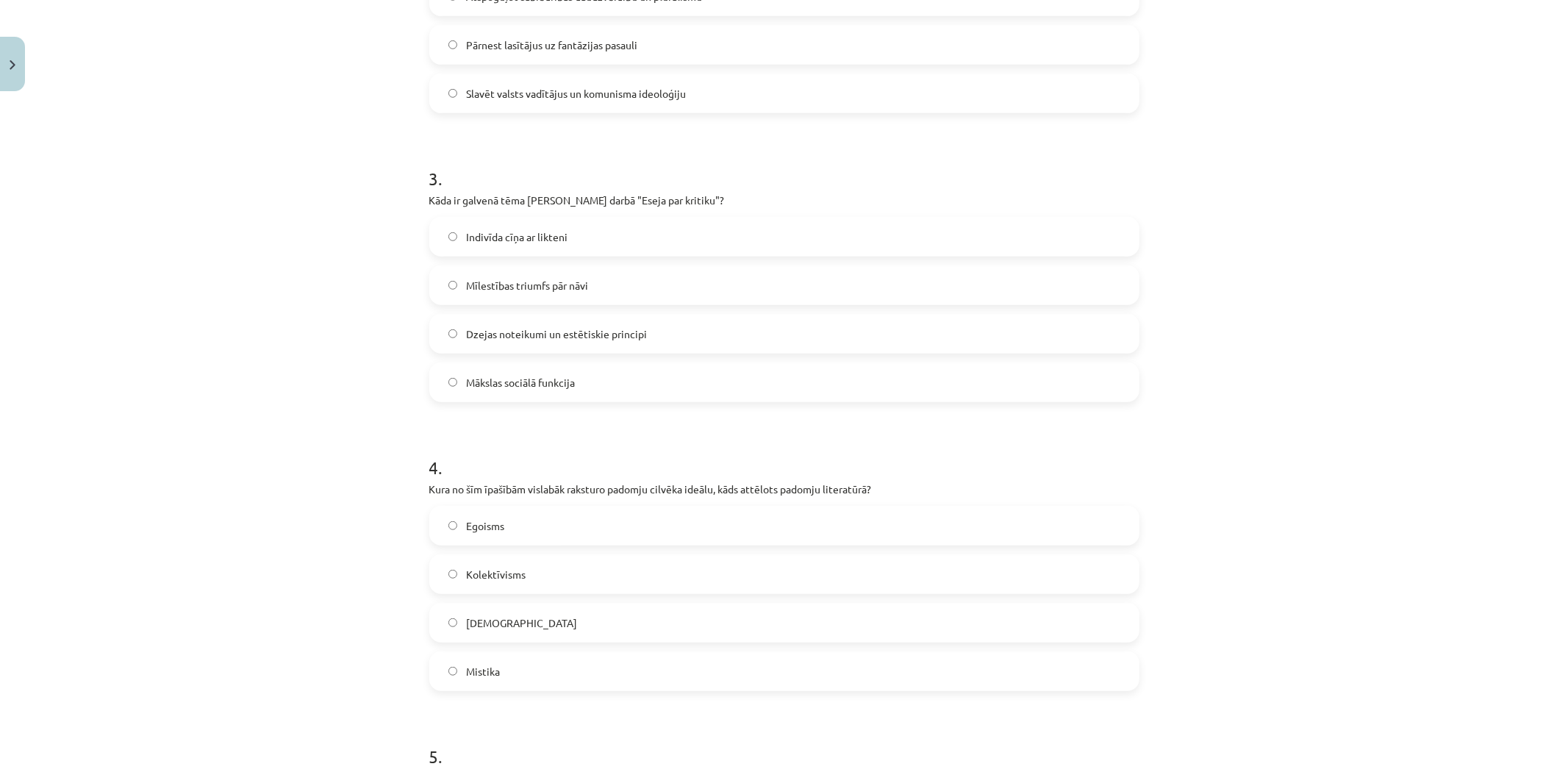
scroll to position [735, 0]
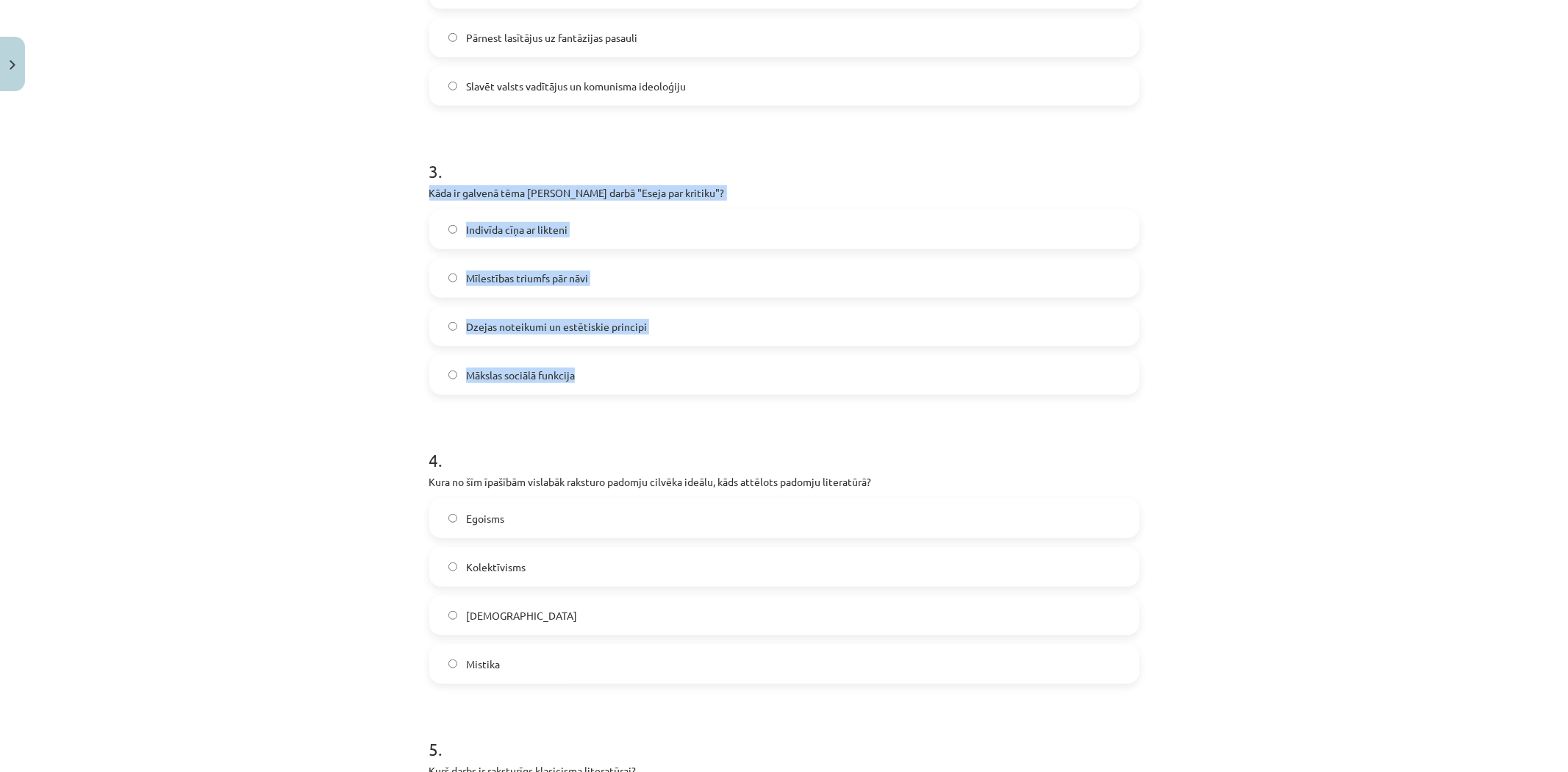
drag, startPoint x: 422, startPoint y: 192, endPoint x: 609, endPoint y: 381, distance: 265.9
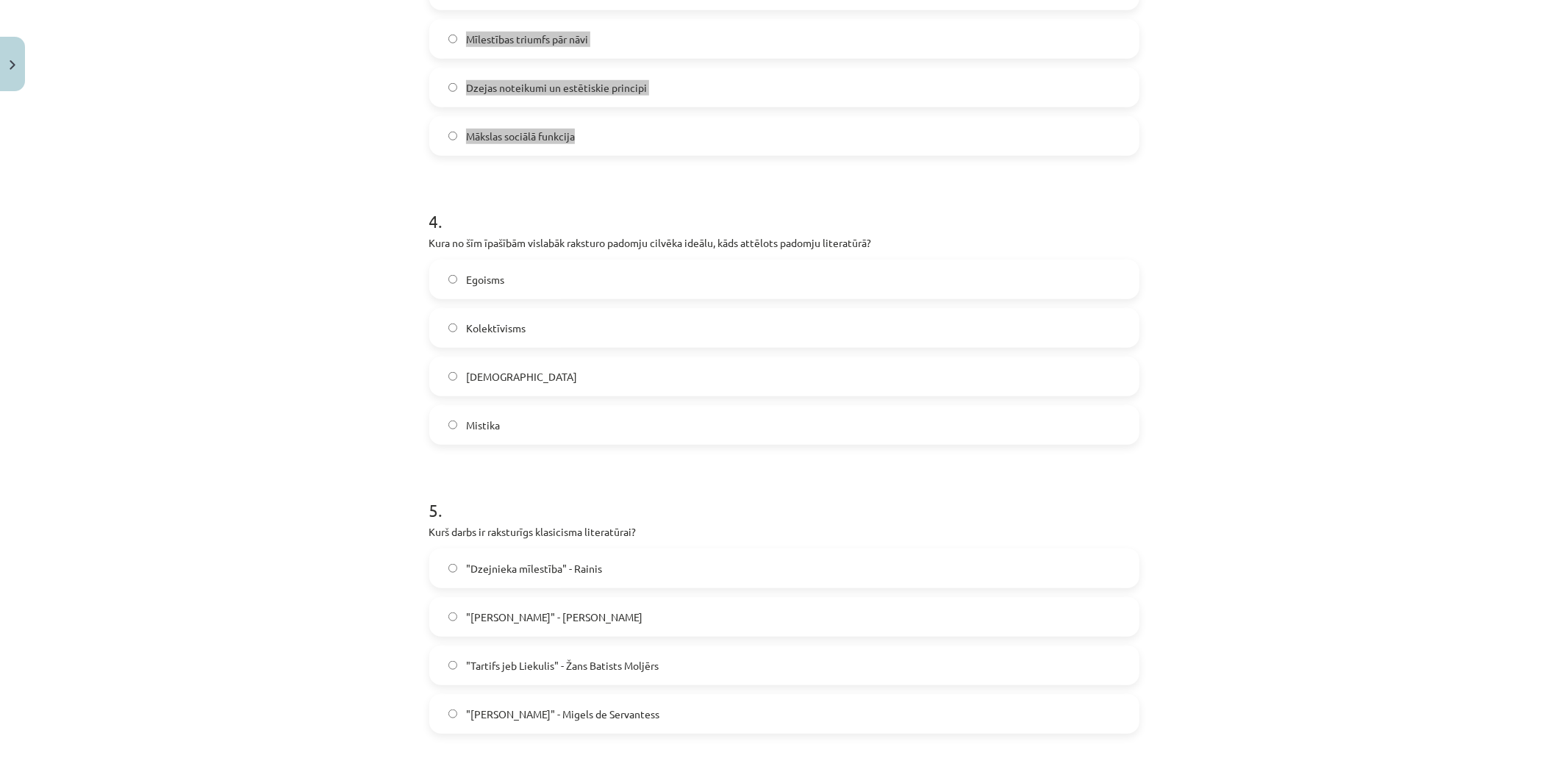
scroll to position [980, 0]
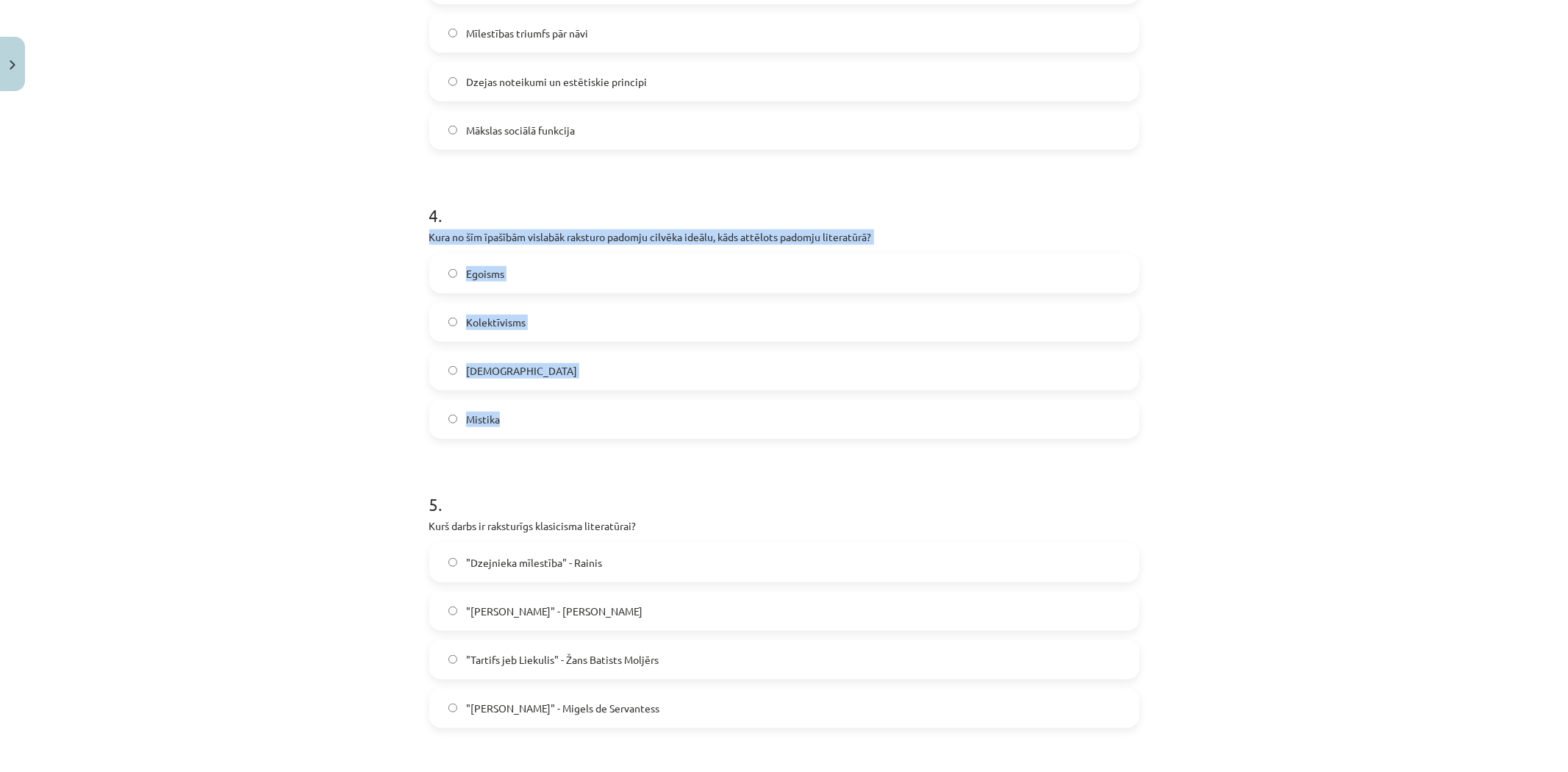
drag, startPoint x: 423, startPoint y: 235, endPoint x: 504, endPoint y: 423, distance: 204.7
click at [504, 423] on div "4 . Kura no šīm īpašībām vislabāk raksturo padomju cilvēka ideālu, kāds attēlot…" at bounding box center [784, 309] width 710 height 259
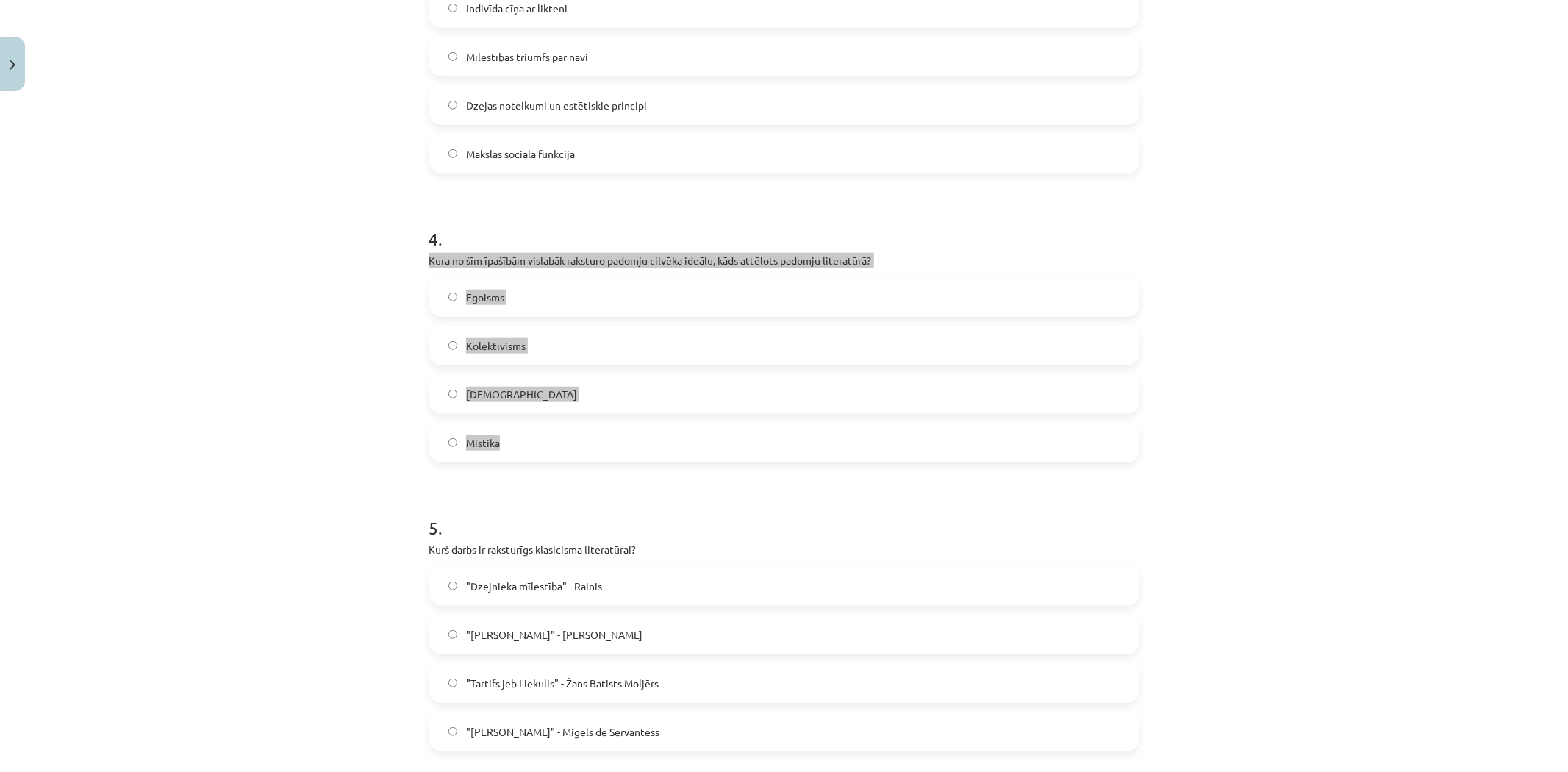
scroll to position [898, 0]
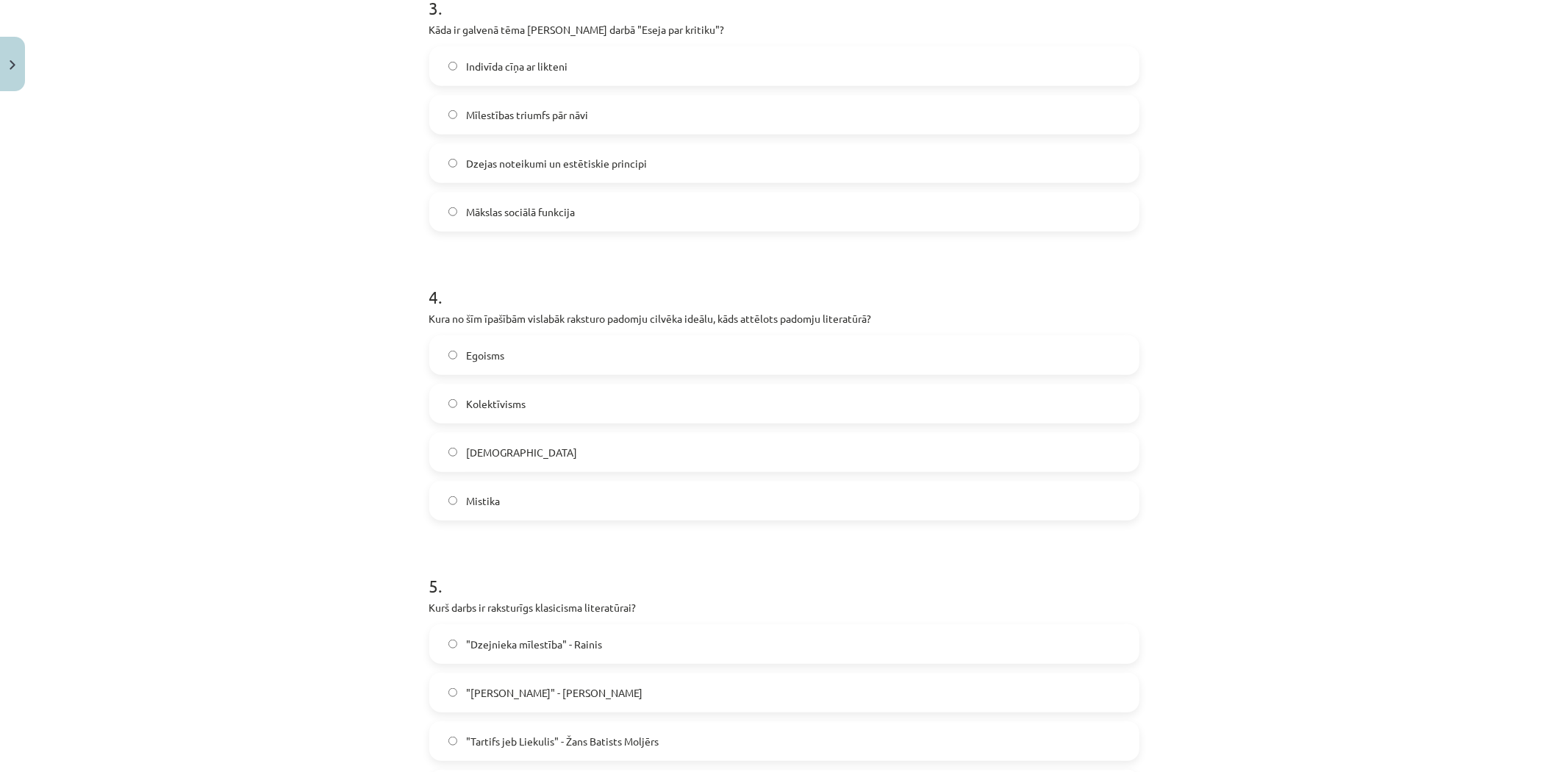
click at [523, 156] on span "Dzejas noteikumi un estētiskie principi" at bounding box center [556, 163] width 181 height 16
click at [520, 408] on label "Kolektīvisms" at bounding box center [784, 404] width 707 height 37
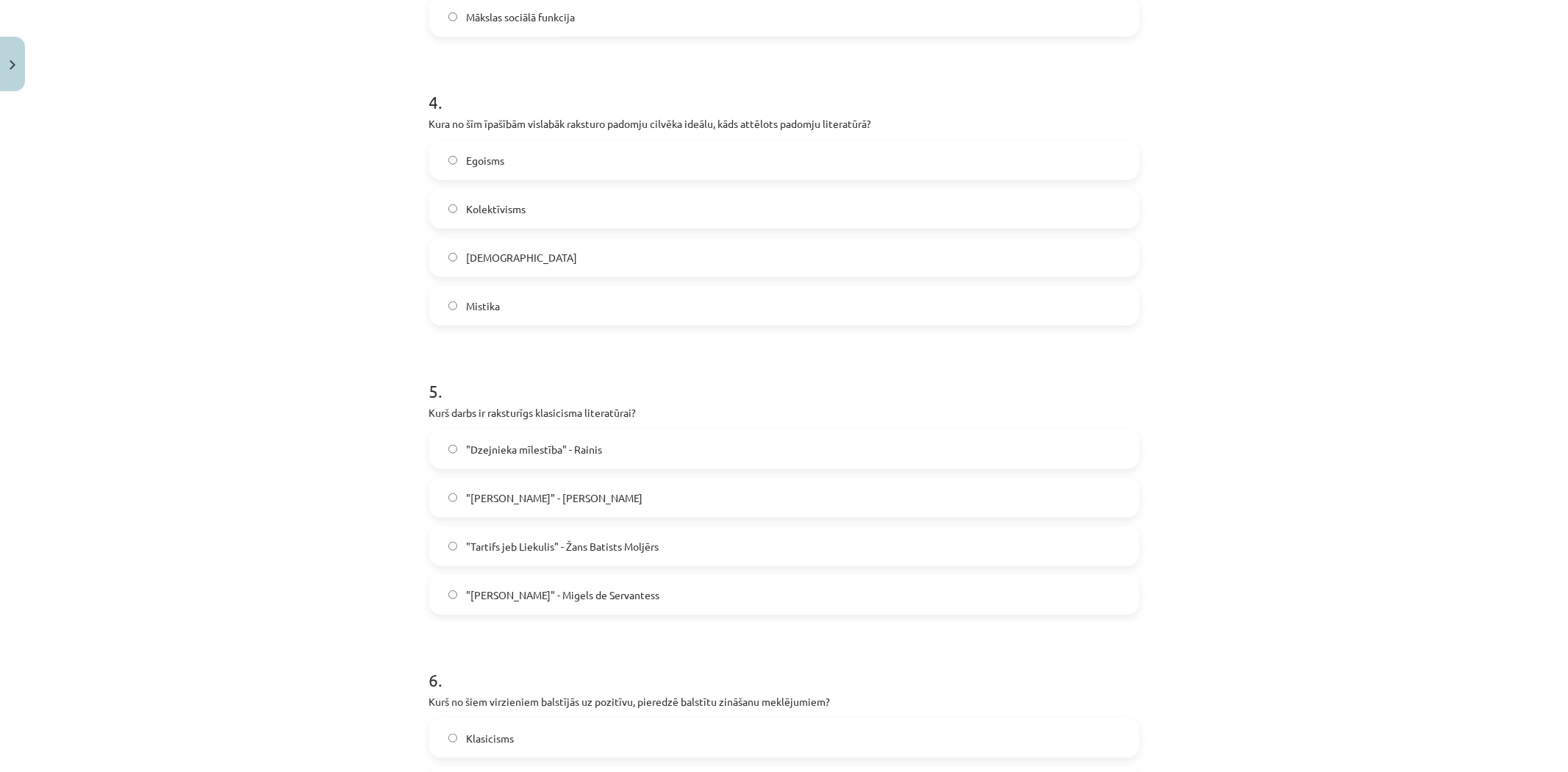
scroll to position [1143, 0]
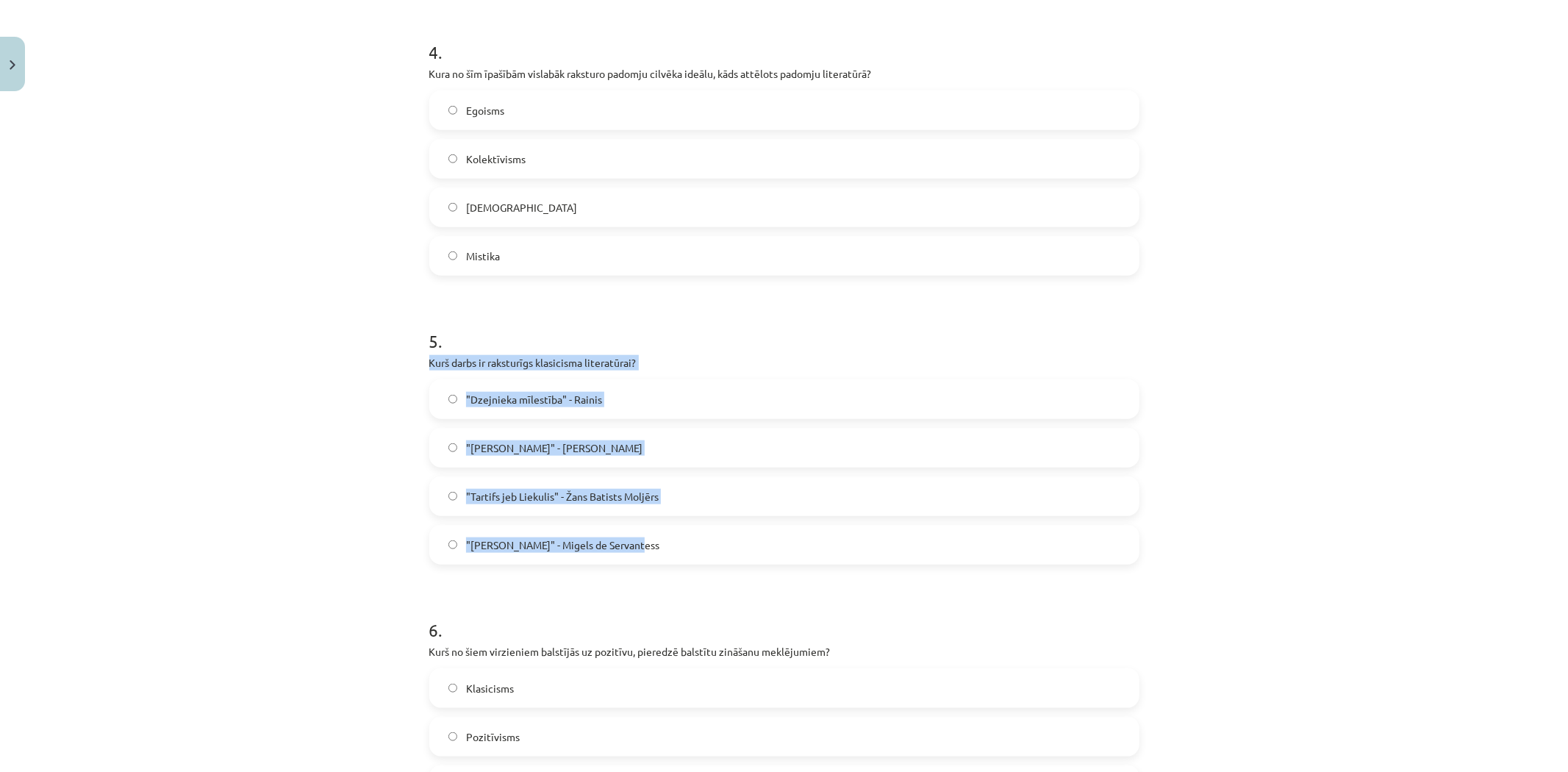
drag, startPoint x: 420, startPoint y: 362, endPoint x: 664, endPoint y: 556, distance: 311.7
click at [664, 556] on div "50 XP Saņemsi Grūts 556 pilda Apraksts Uzdevums Palīdzība 1 . Kāds bija klasici…" at bounding box center [784, 549] width 728 height 3189
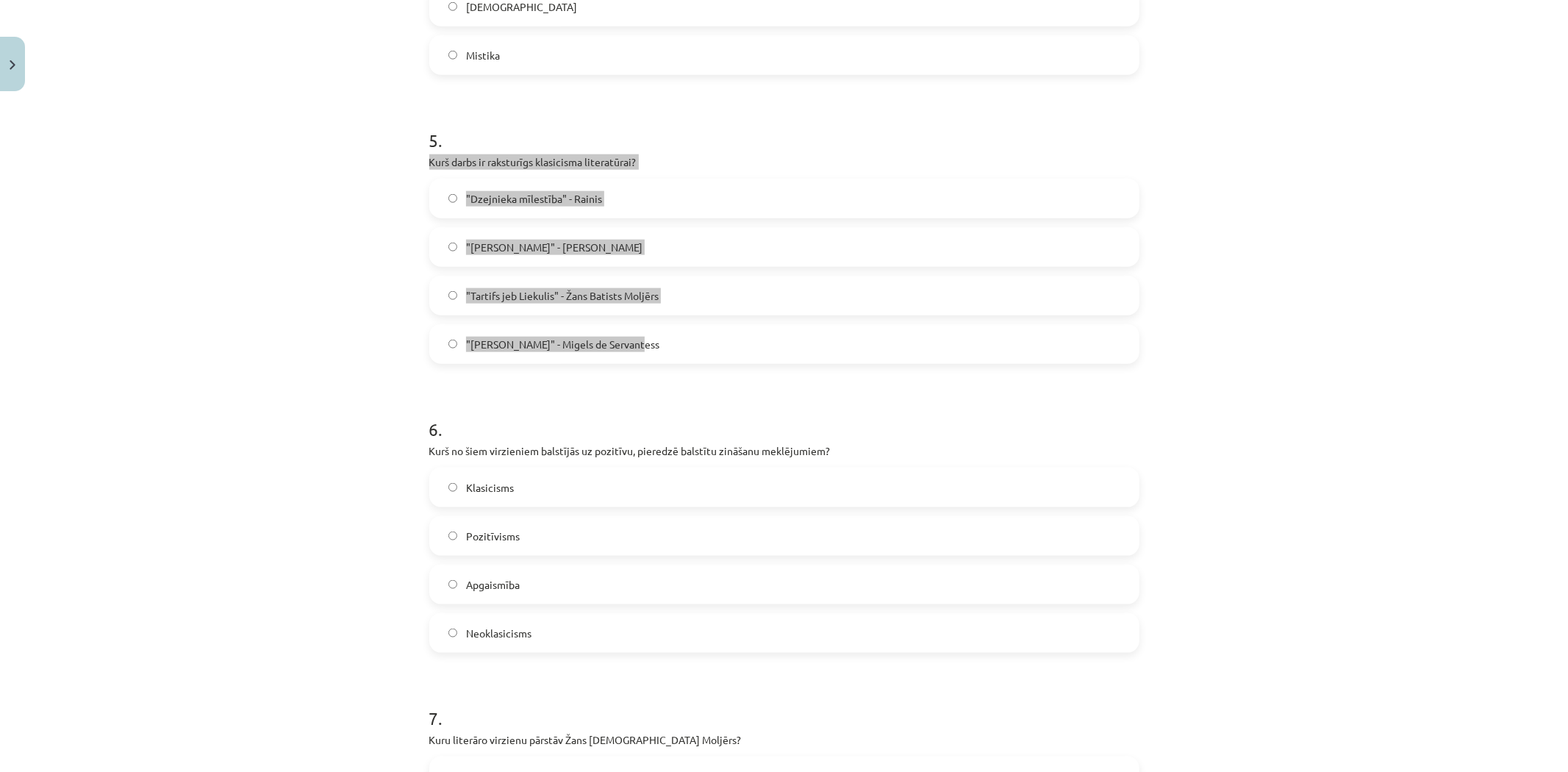
scroll to position [1470, 0]
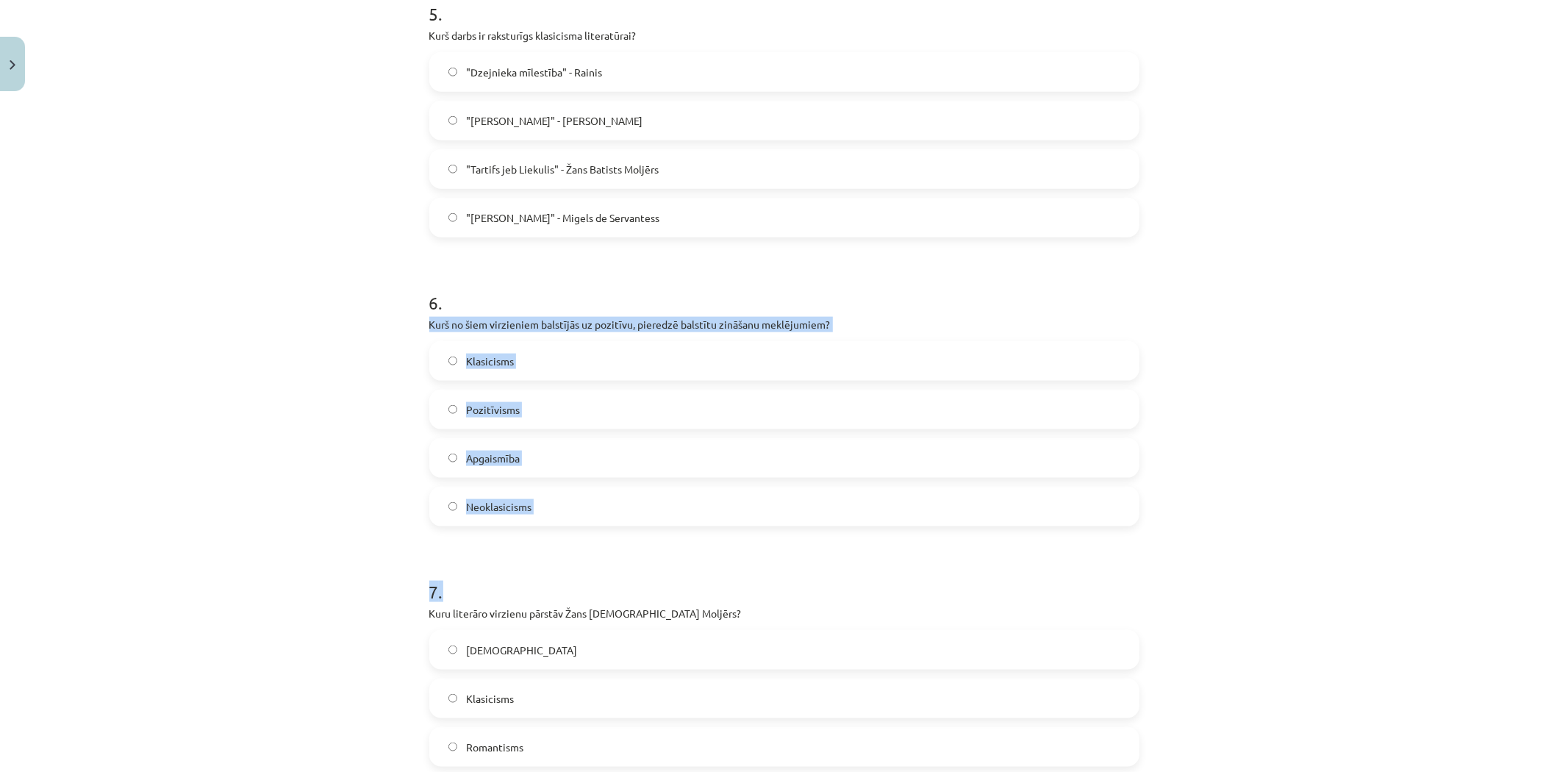
drag, startPoint x: 420, startPoint y: 323, endPoint x: 568, endPoint y: 529, distance: 253.7
click at [568, 529] on div "50 XP Saņemsi Grūts 556 pilda Apraksts Uzdevums Palīdzība 1 . Kāds bija klasici…" at bounding box center [784, 222] width 728 height 3189
click at [431, 328] on p "Kurš no šiem virzieniem balstījās uz pozitīvu, pieredzē balstītu zināšanu meklē…" at bounding box center [784, 325] width 710 height 16
drag, startPoint x: 419, startPoint y: 319, endPoint x: 562, endPoint y: 504, distance: 233.8
click at [562, 504] on div "50 XP Saņemsi Grūts 556 pilda Apraksts Uzdevums Palīdzība 1 . Kāds bija klasici…" at bounding box center [784, 222] width 728 height 3189
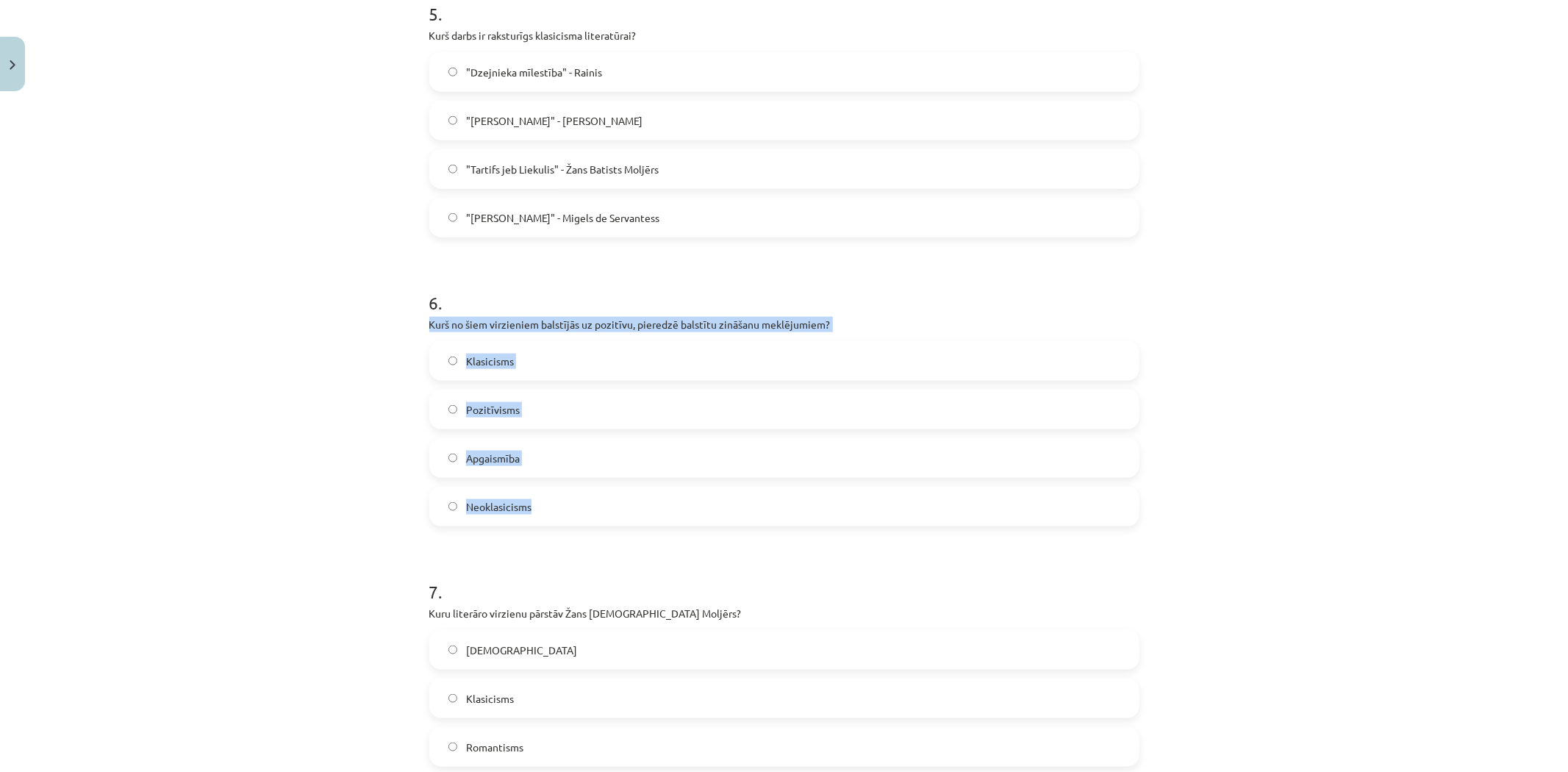
click at [483, 402] on span "Pozitīvisms" at bounding box center [492, 410] width 53 height 16
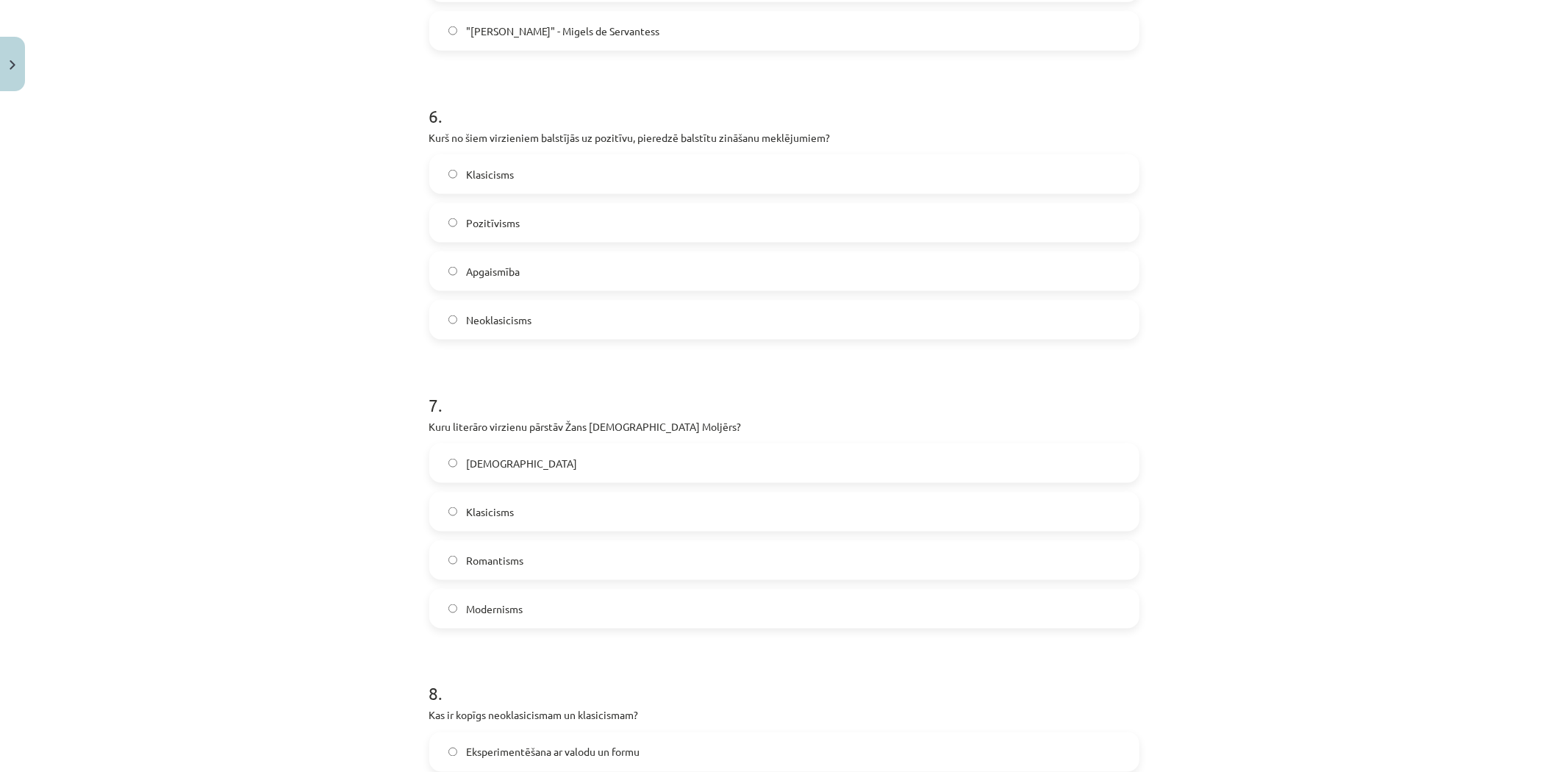
scroll to position [1715, 0]
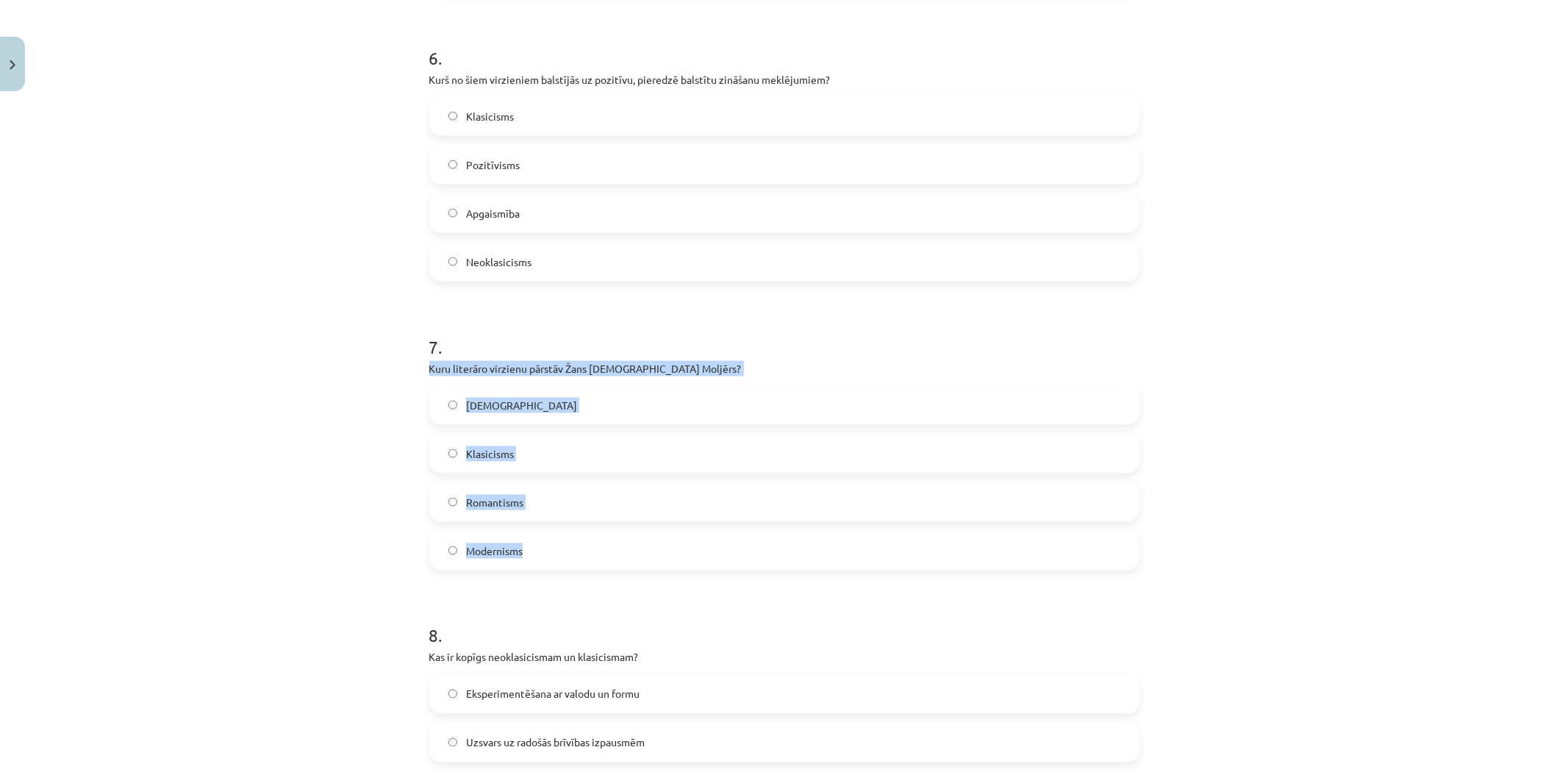
drag, startPoint x: 422, startPoint y: 365, endPoint x: 553, endPoint y: 562, distance: 236.6
click at [553, 562] on div "7 . Kuru literāro virzienu pārstāv Žans Baptists Moljērs? Naturālisms Klasicism…" at bounding box center [784, 440] width 710 height 259
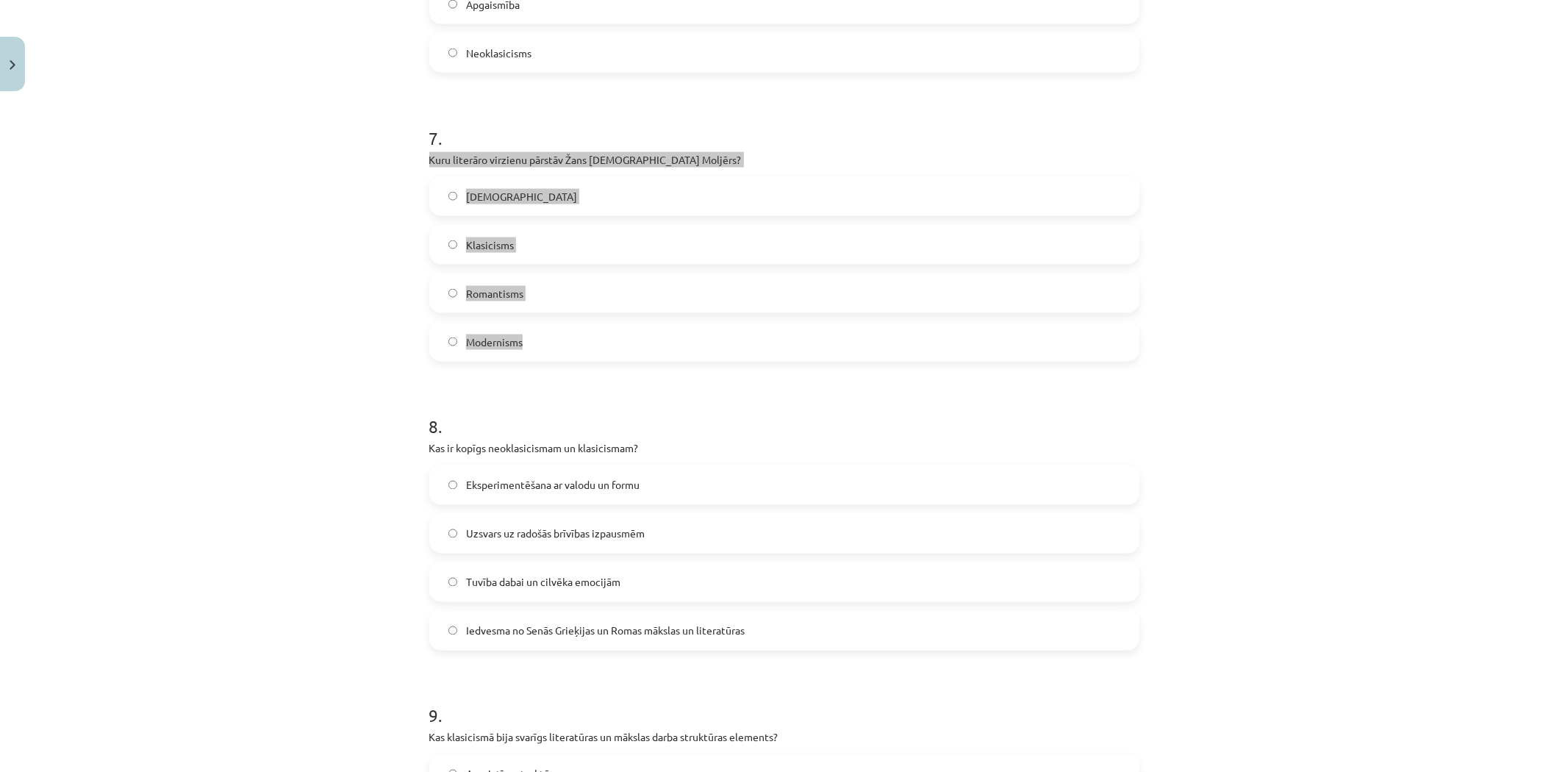
scroll to position [1960, 0]
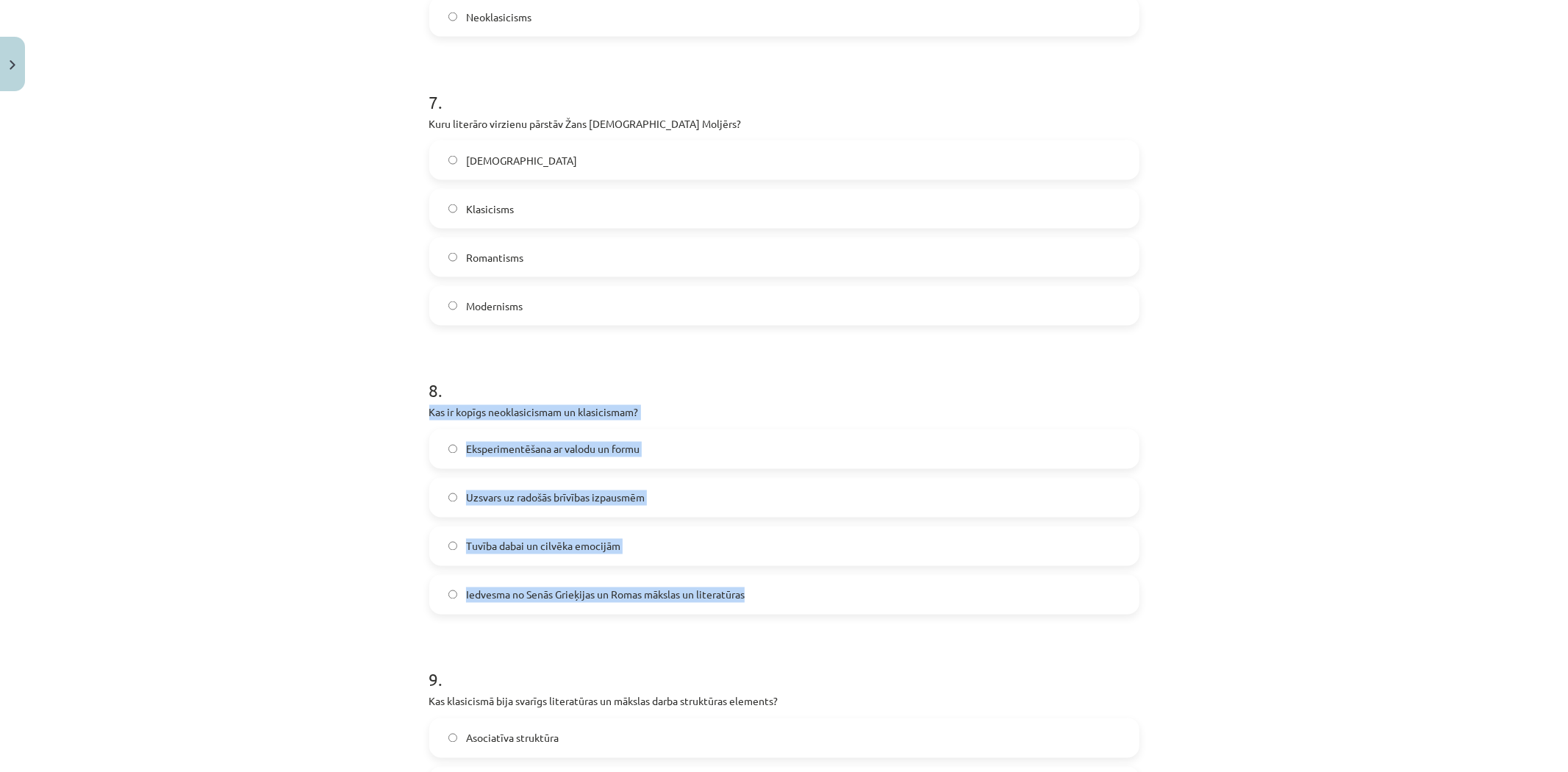
drag, startPoint x: 416, startPoint y: 407, endPoint x: 810, endPoint y: 589, distance: 434.0
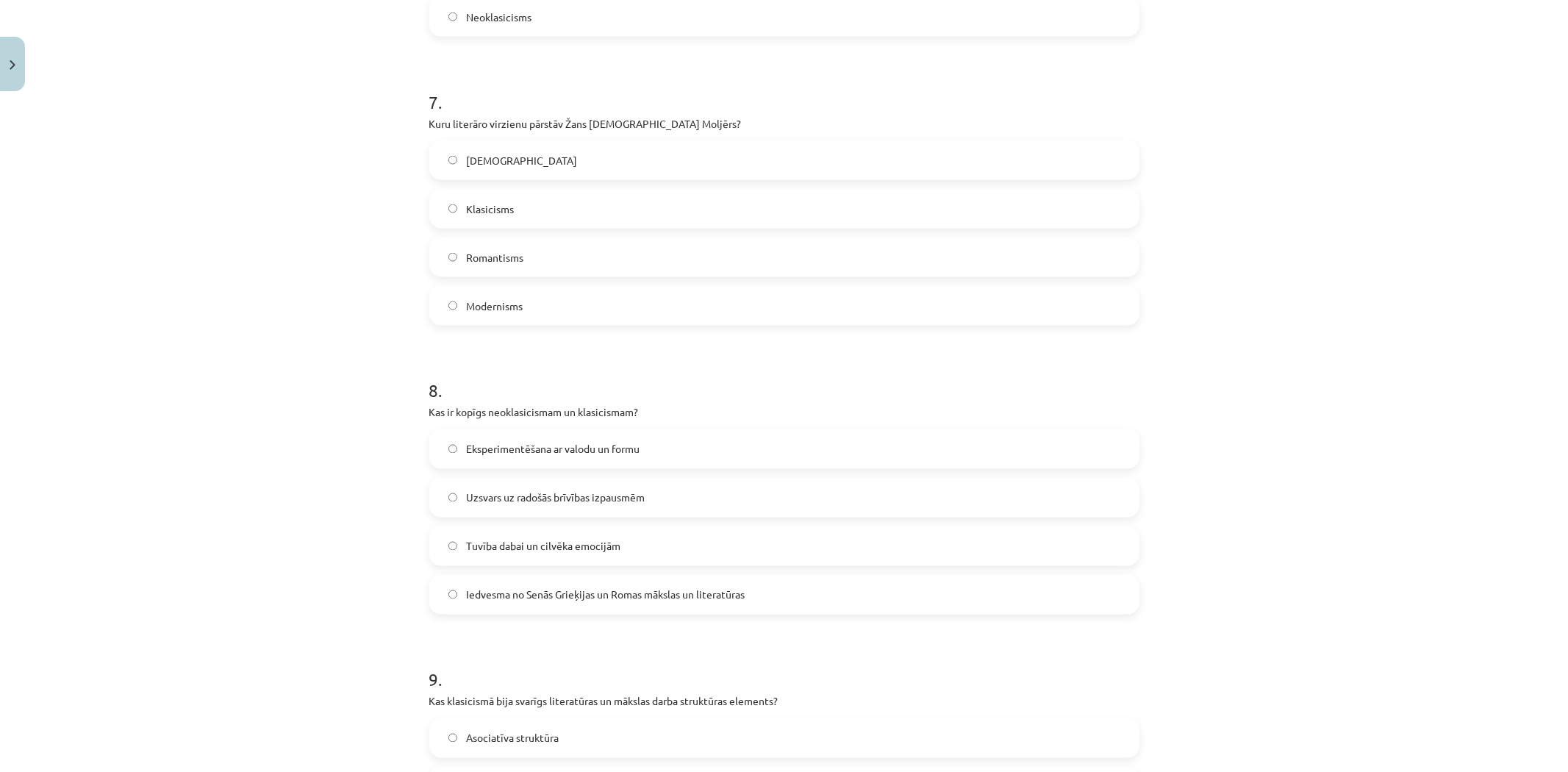
click at [471, 204] on span "Klasicisms" at bounding box center [490, 209] width 48 height 16
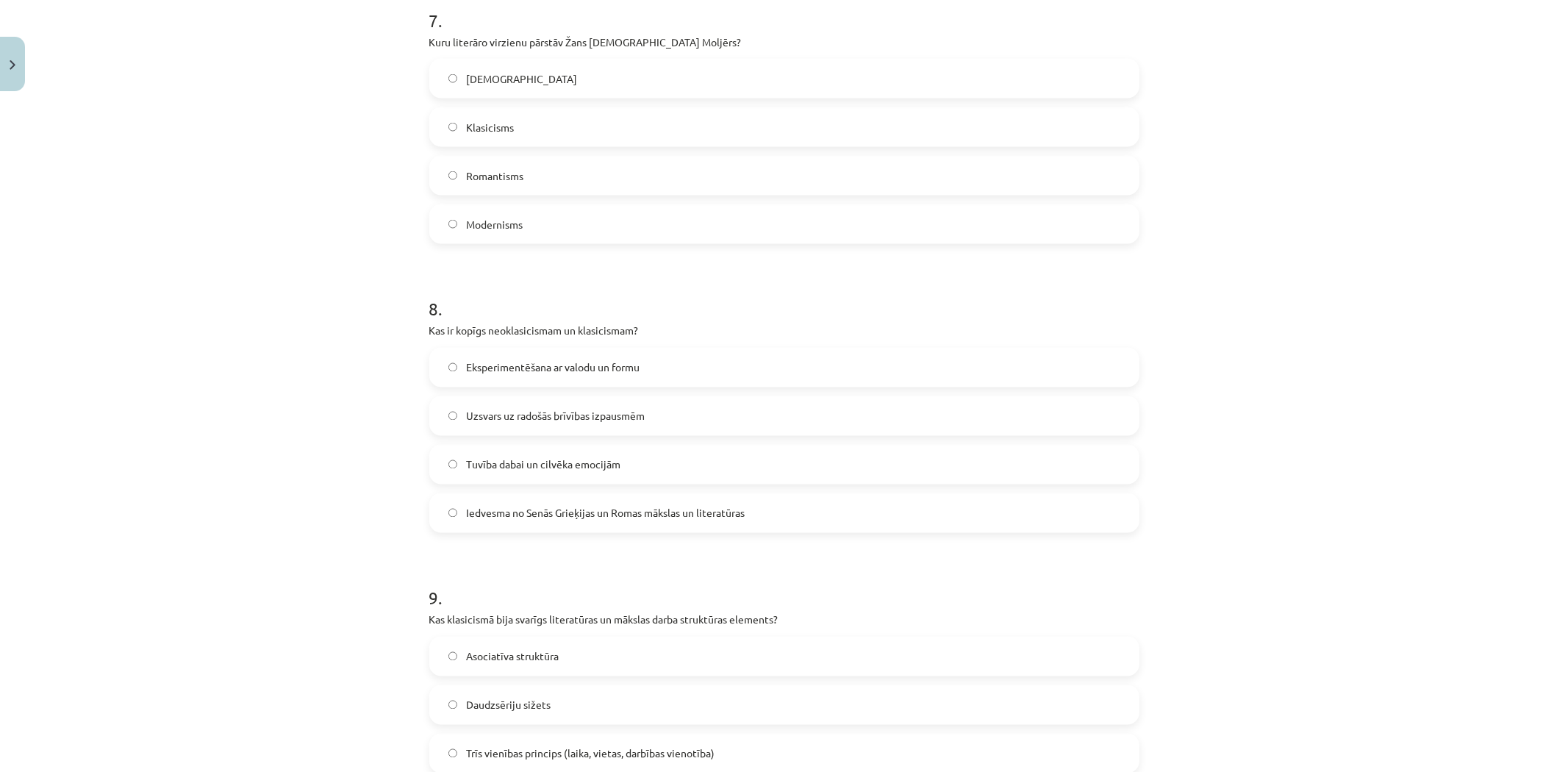
click at [490, 516] on span "Iedvesma no Senās Grieķijas un Romas mākslas un literatūras" at bounding box center [605, 513] width 279 height 16
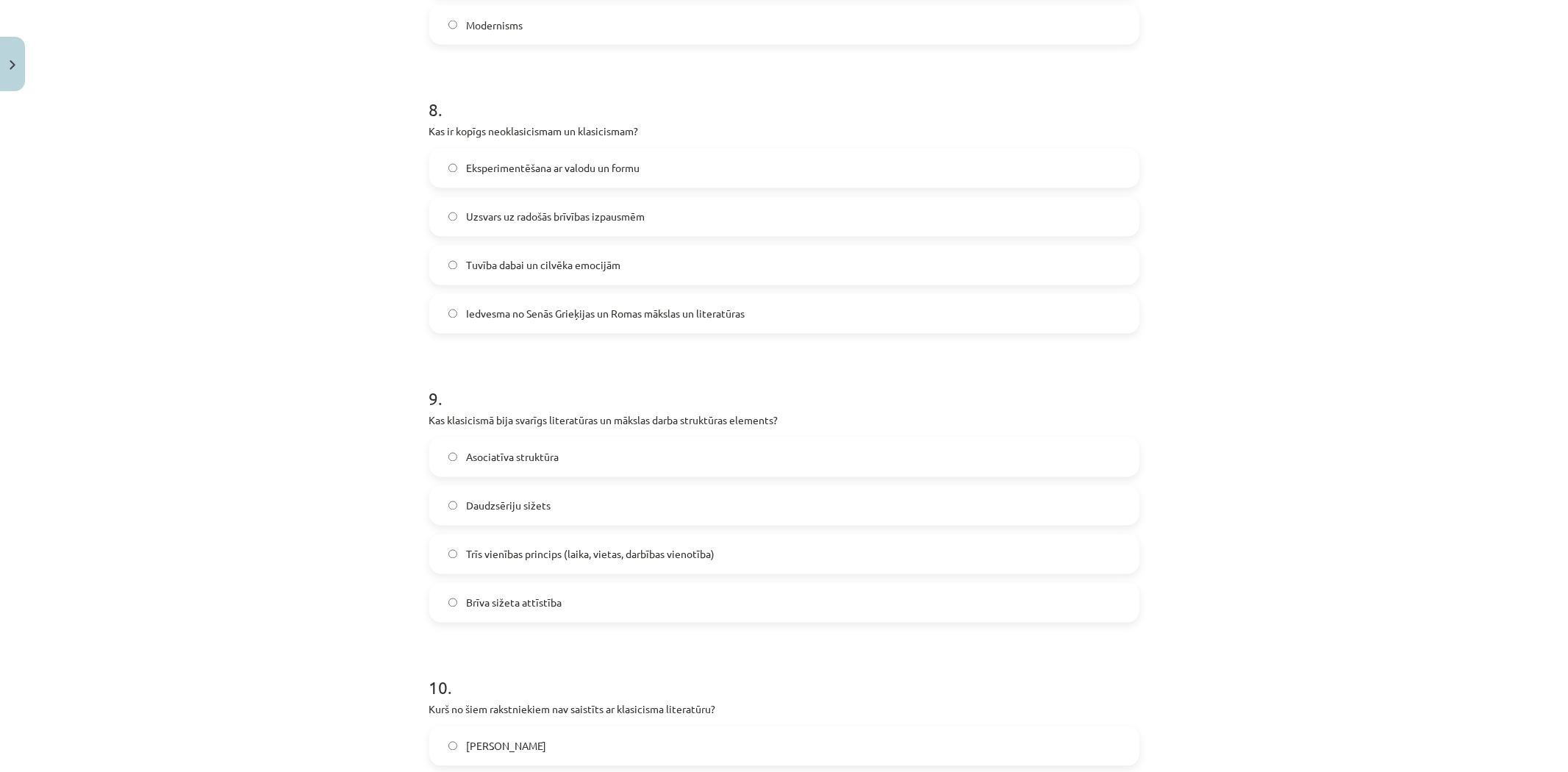
scroll to position [2369, 0]
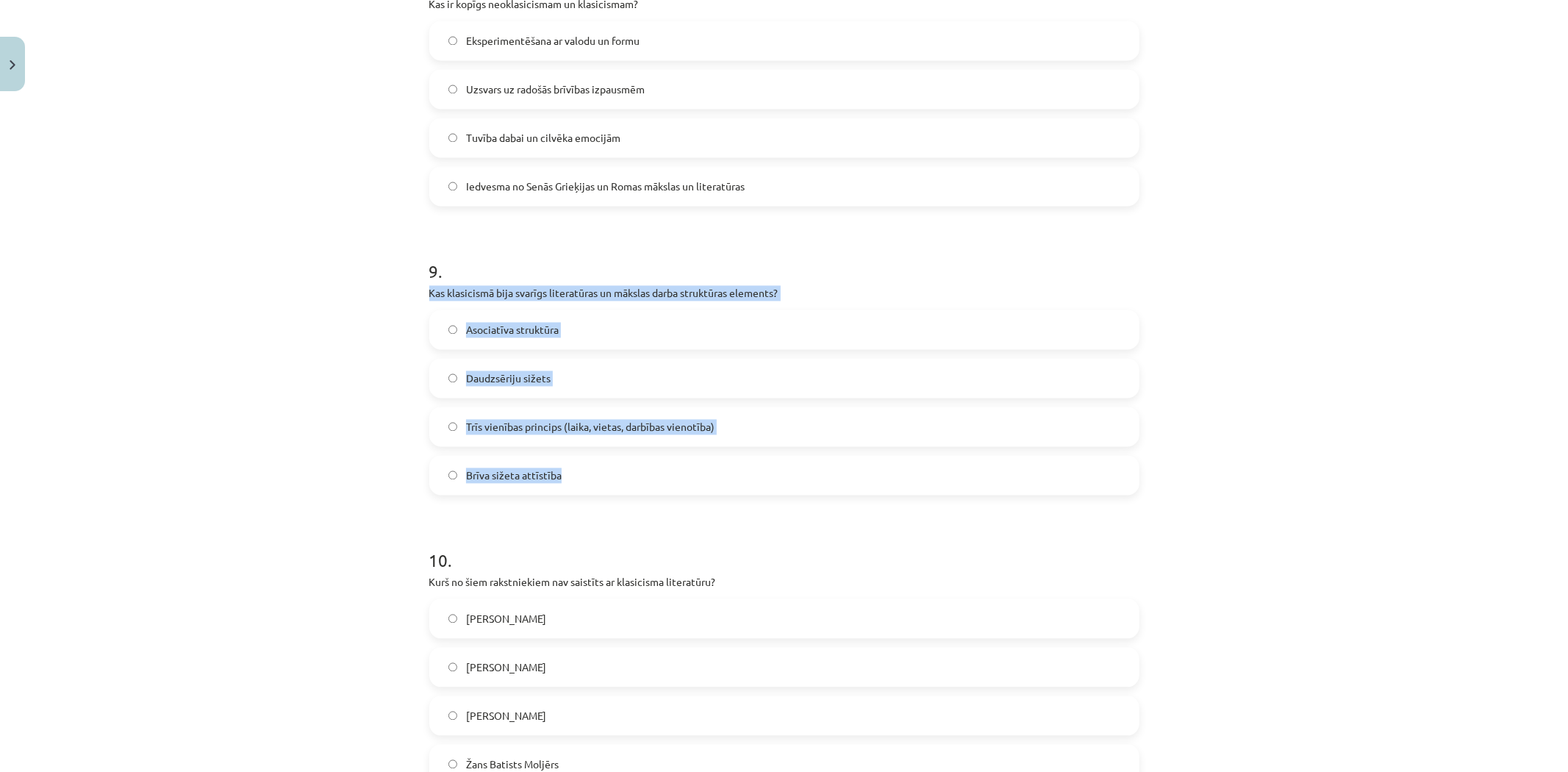
drag, startPoint x: 421, startPoint y: 294, endPoint x: 564, endPoint y: 466, distance: 223.7
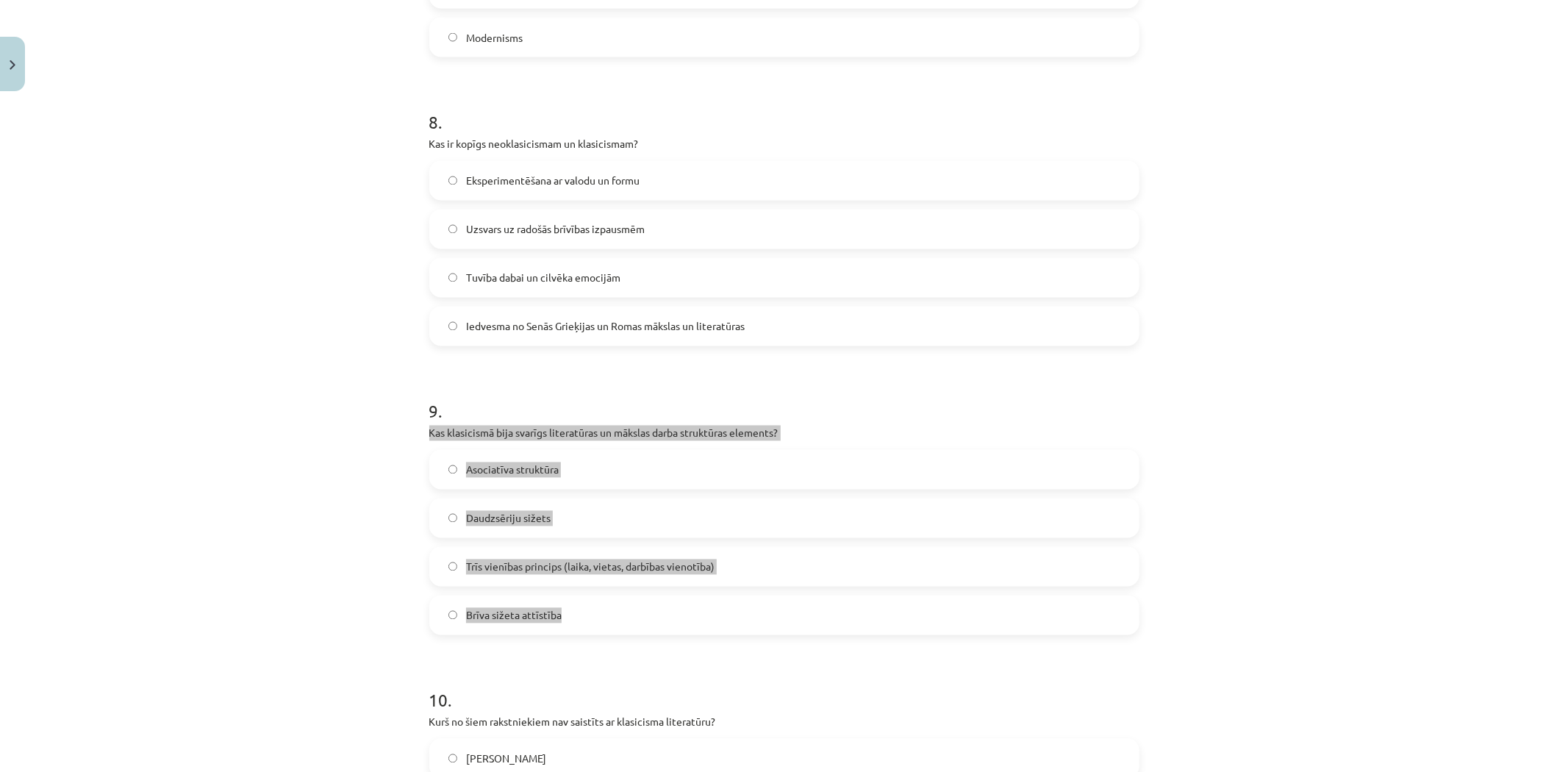
scroll to position [2287, 0]
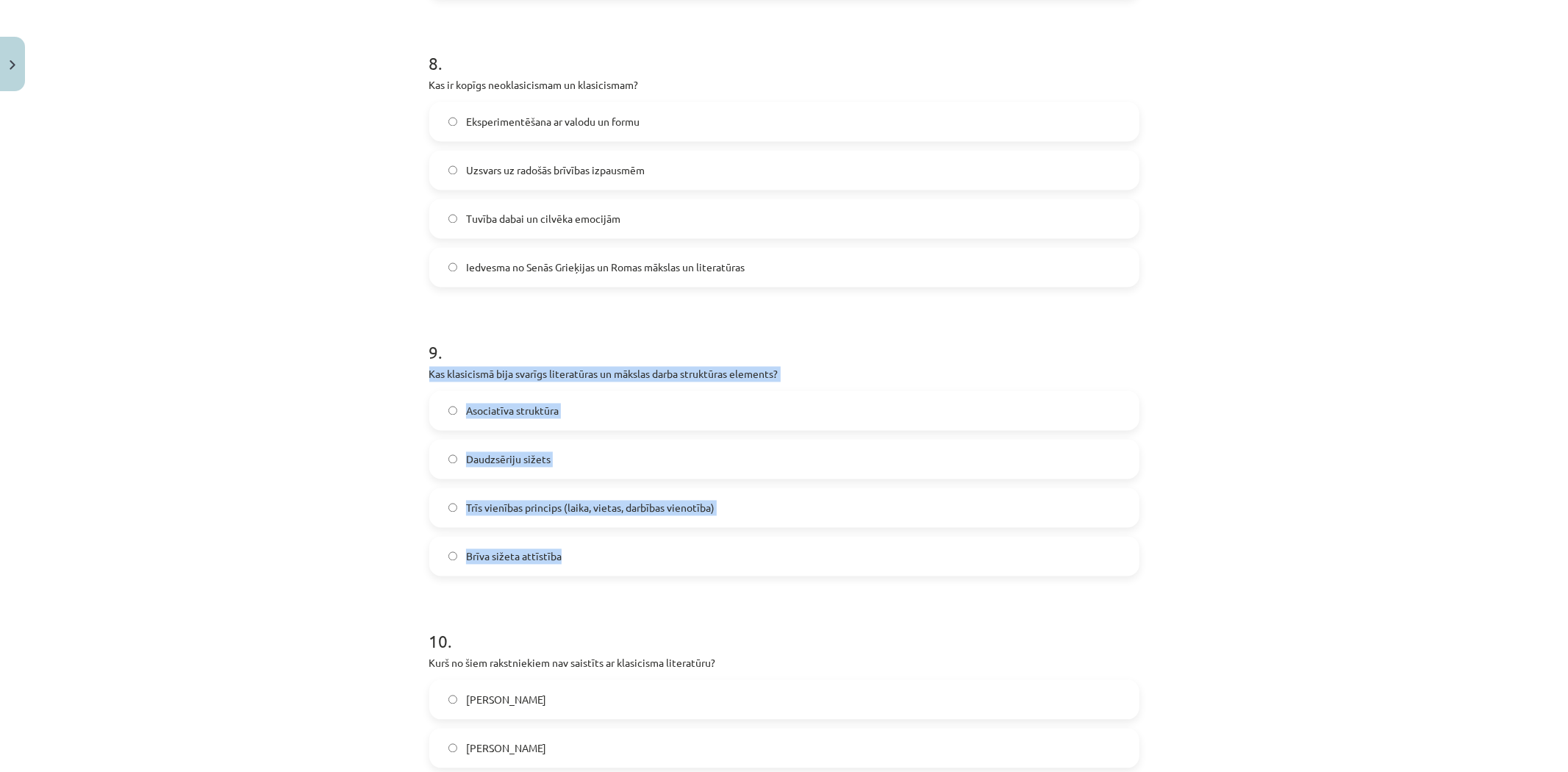
click at [478, 504] on span "Trīs vienības princips (laika, vietas, darbības vienotība)" at bounding box center [590, 508] width 249 height 16
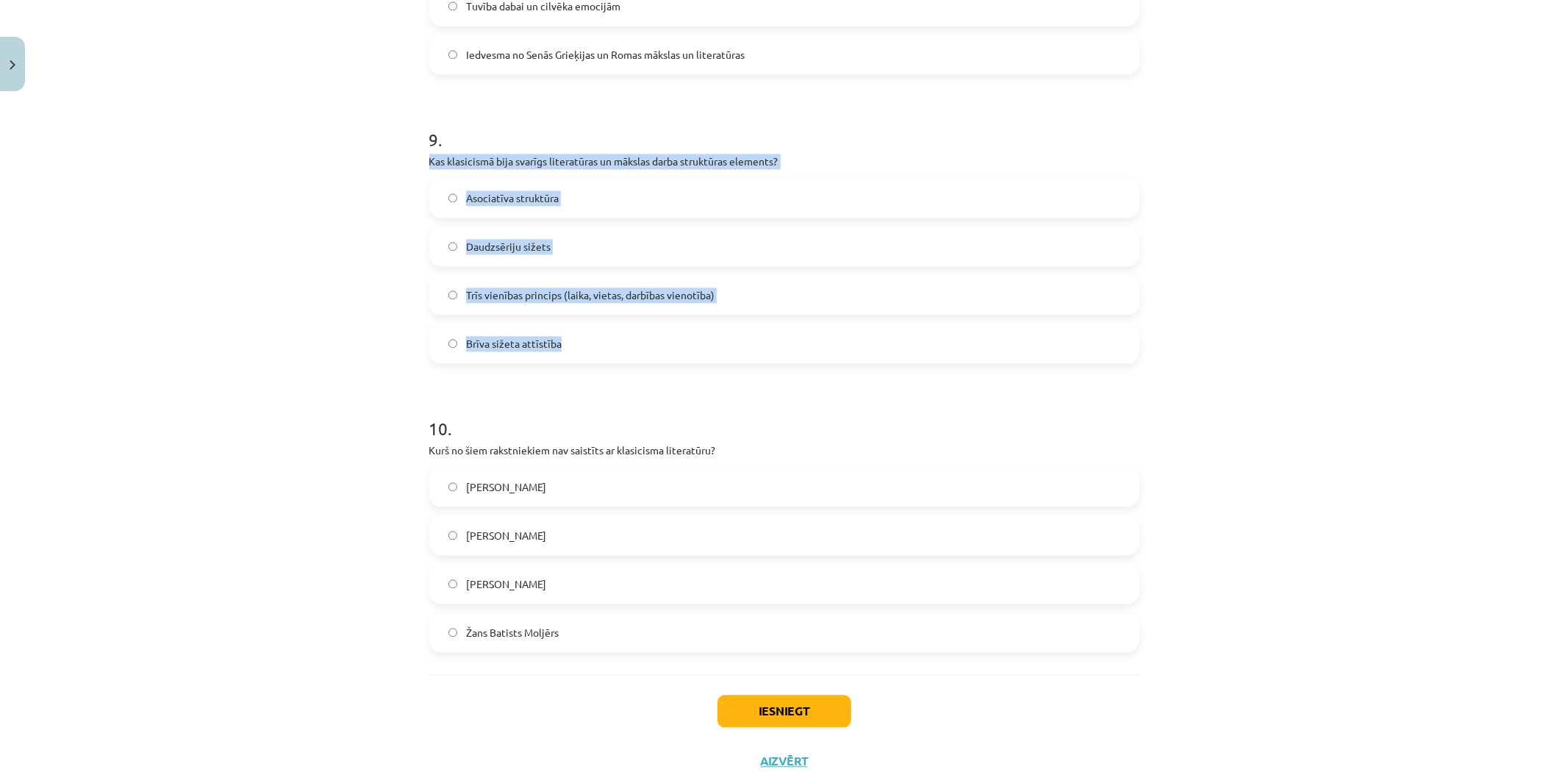
scroll to position [2551, 0]
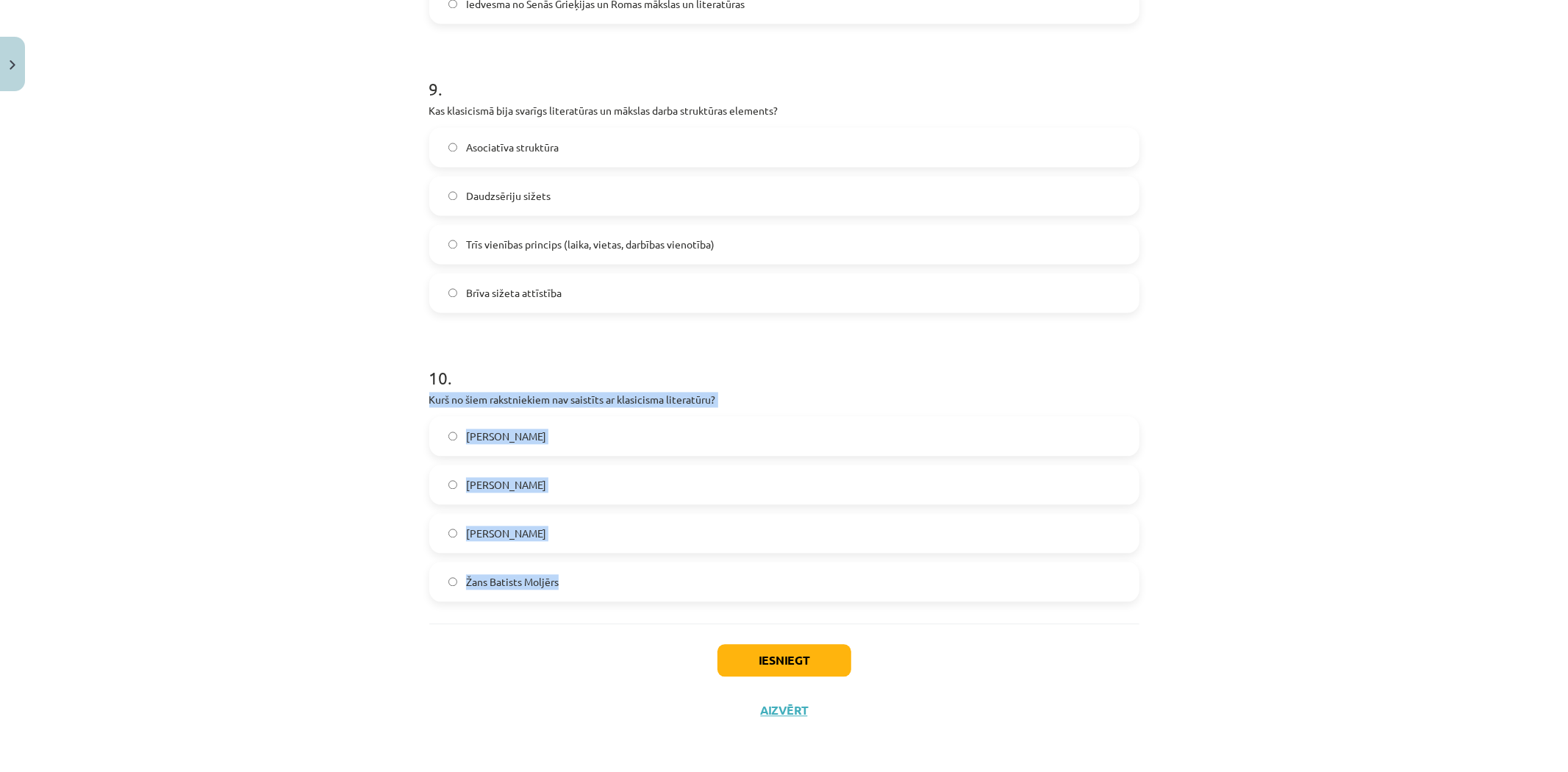
drag, startPoint x: 419, startPoint y: 398, endPoint x: 613, endPoint y: 608, distance: 285.9
click at [505, 486] on label "Vilis Lācis" at bounding box center [784, 484] width 707 height 37
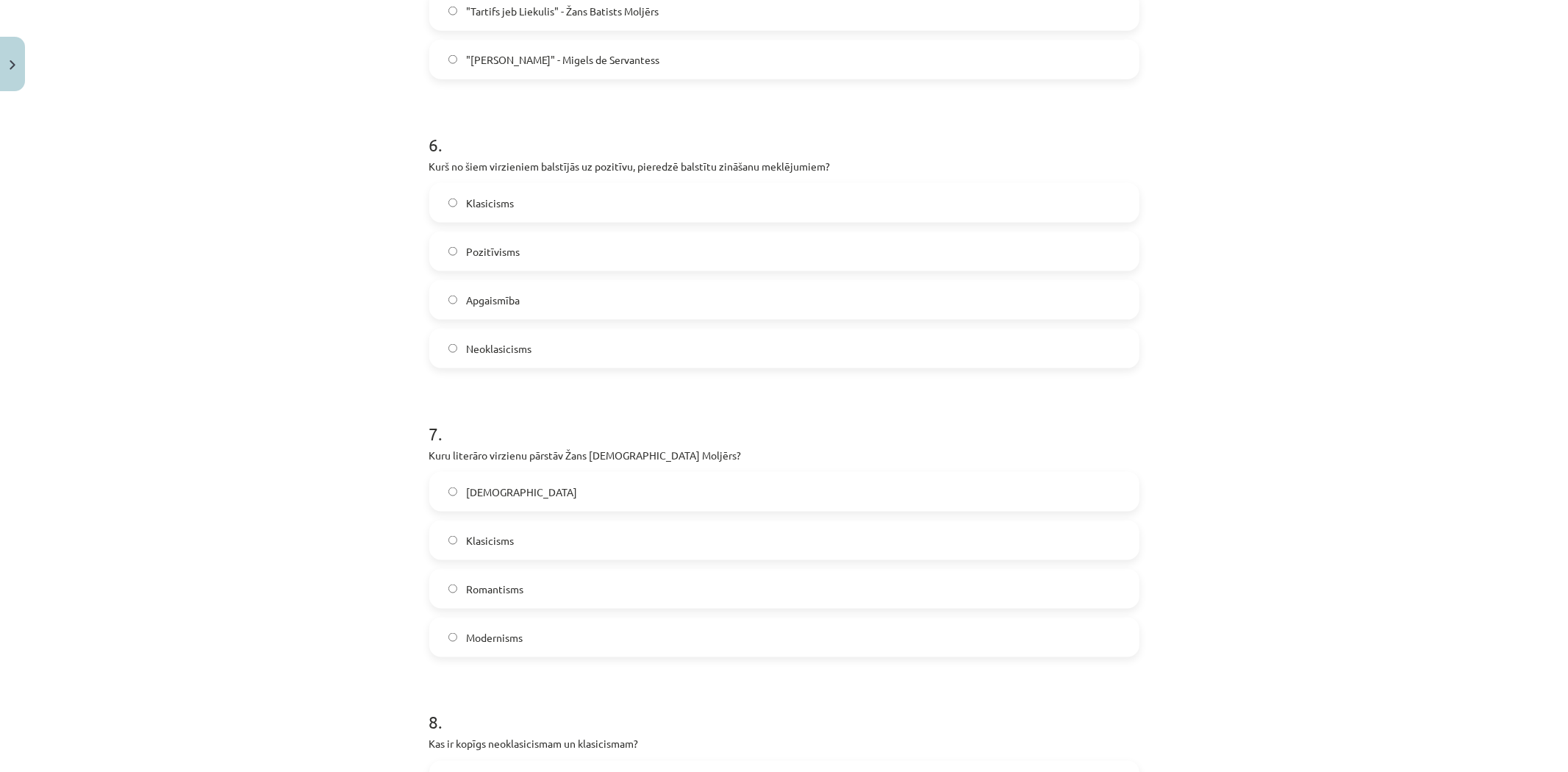
scroll to position [1489, 0]
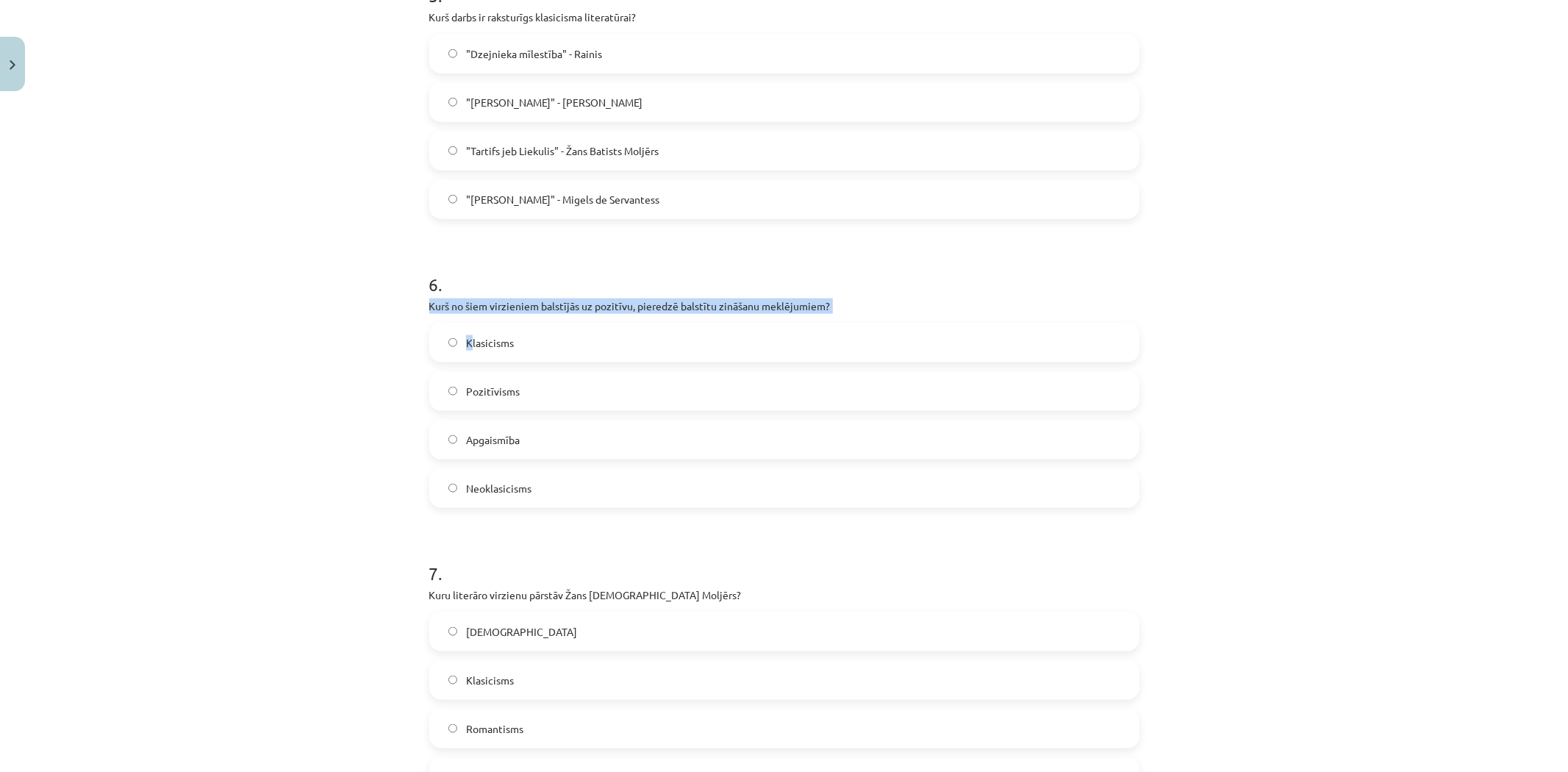
drag, startPoint x: 414, startPoint y: 310, endPoint x: 465, endPoint y: 314, distance: 51.2
click at [465, 314] on div "50 XP Saņemsi Grūts 556 pilda Apraksts Uzdevums Palīdzība 1 . Kāds bija klasici…" at bounding box center [784, 203] width 728 height 3189
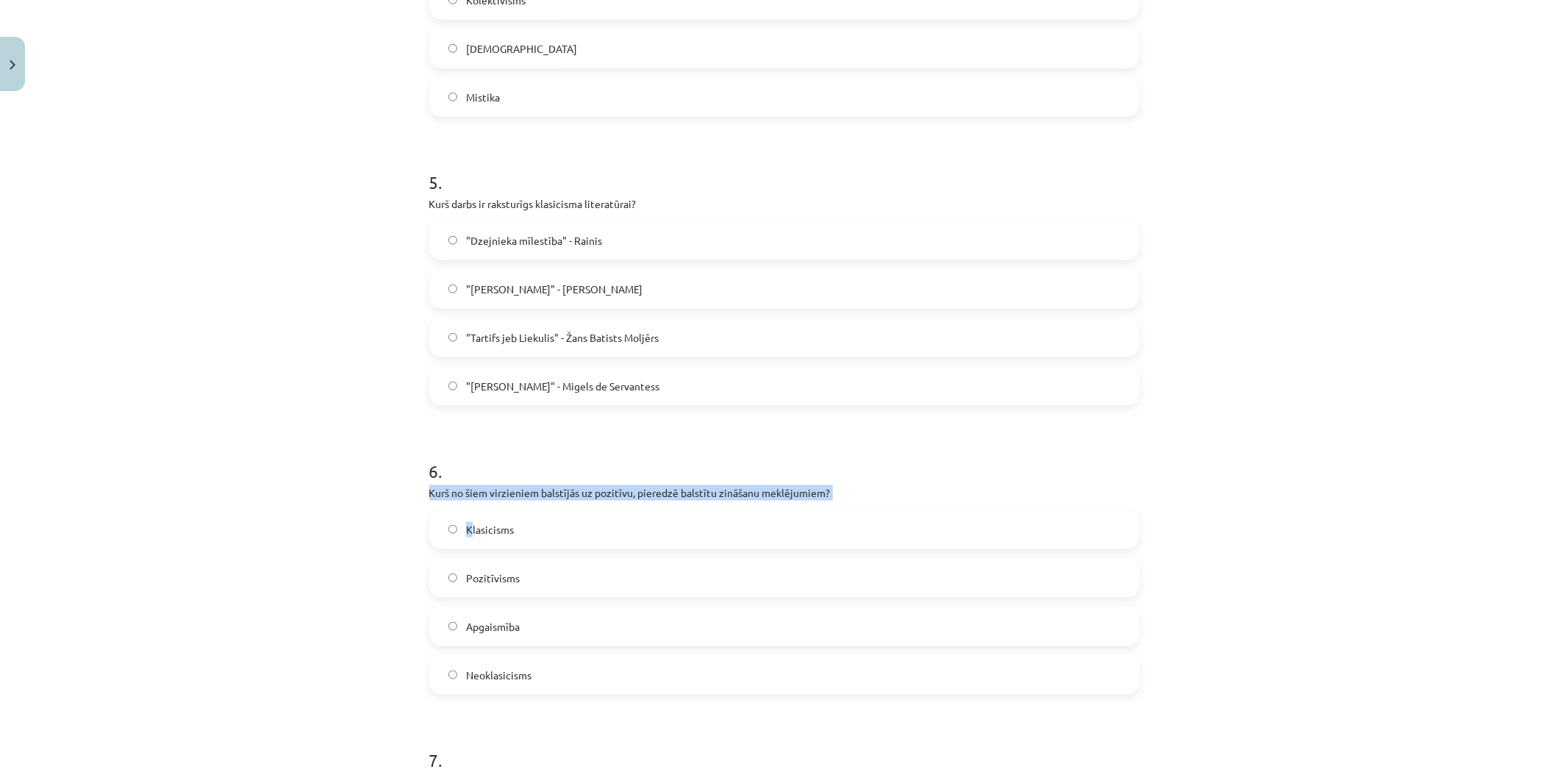
scroll to position [1244, 0]
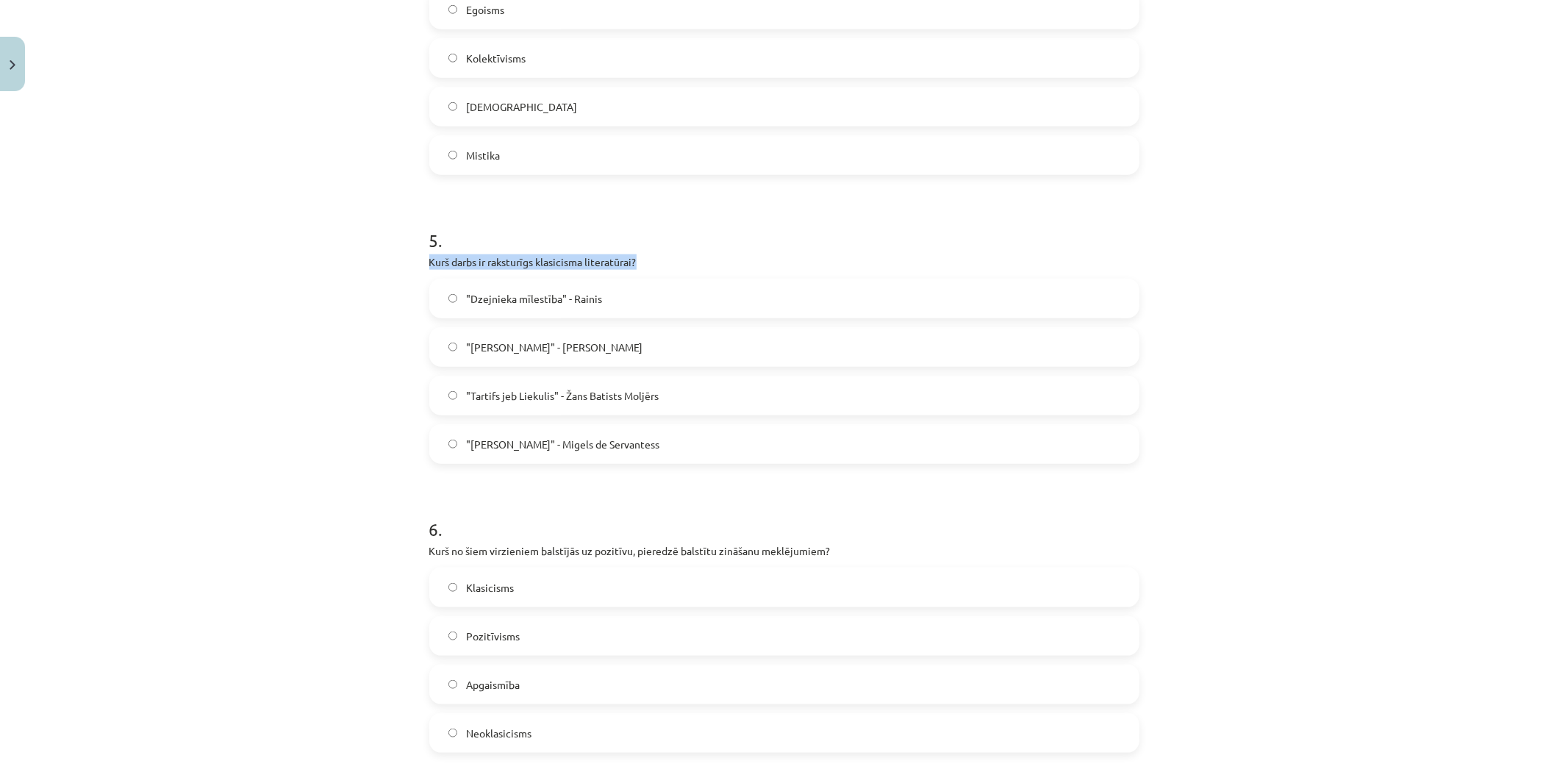
drag, startPoint x: 417, startPoint y: 263, endPoint x: 644, endPoint y: 259, distance: 227.0
click at [644, 259] on div "50 XP Saņemsi Grūts 556 pilda Apraksts Uzdevums Palīdzība 1 . Kāds bija klasici…" at bounding box center [784, 448] width 728 height 3189
click at [412, 263] on div "Mācību tēma: Literatūras i - 11. klases 1.ieskaites mācību materiāls #4 Noslēgu…" at bounding box center [784, 386] width 1568 height 772
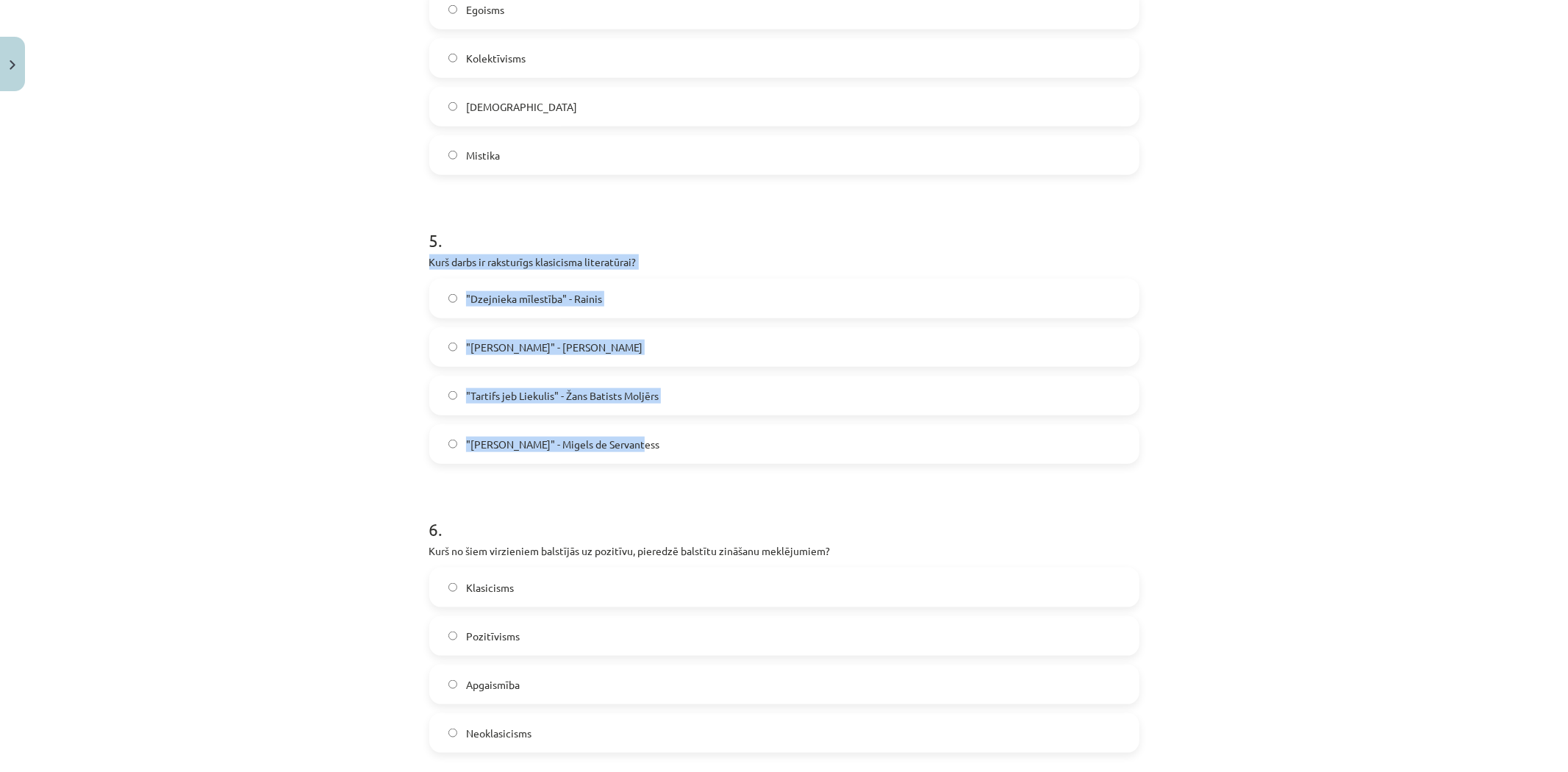
drag, startPoint x: 419, startPoint y: 256, endPoint x: 621, endPoint y: 424, distance: 262.7
click at [672, 456] on div "50 XP Saņemsi Grūts 556 pilda Apraksts Uzdevums Palīdzība 1 . Kāds bija klasici…" at bounding box center [784, 448] width 728 height 3189
click at [546, 392] on span ""Tartifs jeb Liekulis" - Žans Batists Moljērs" at bounding box center [562, 395] width 192 height 16
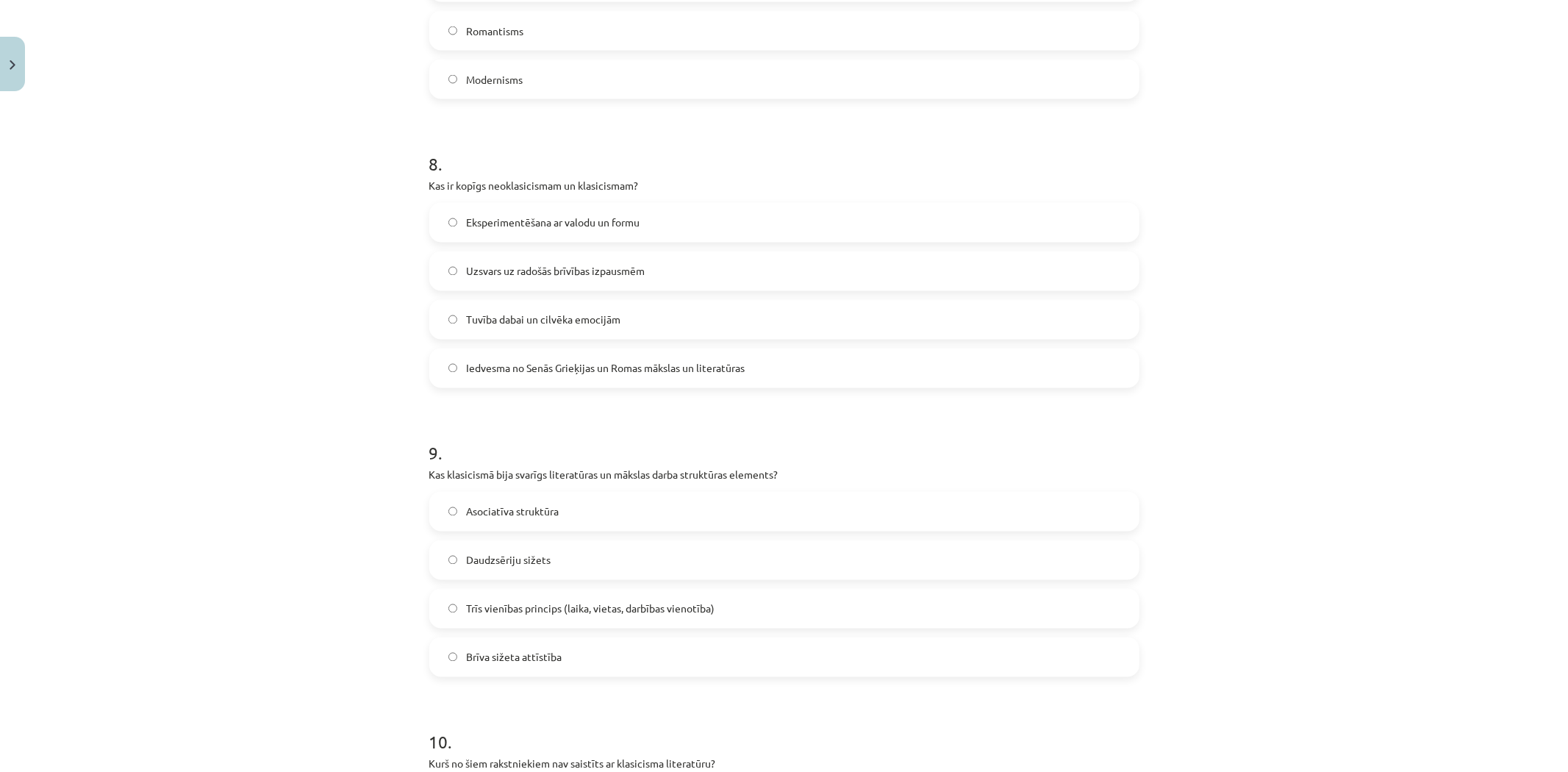
scroll to position [2551, 0]
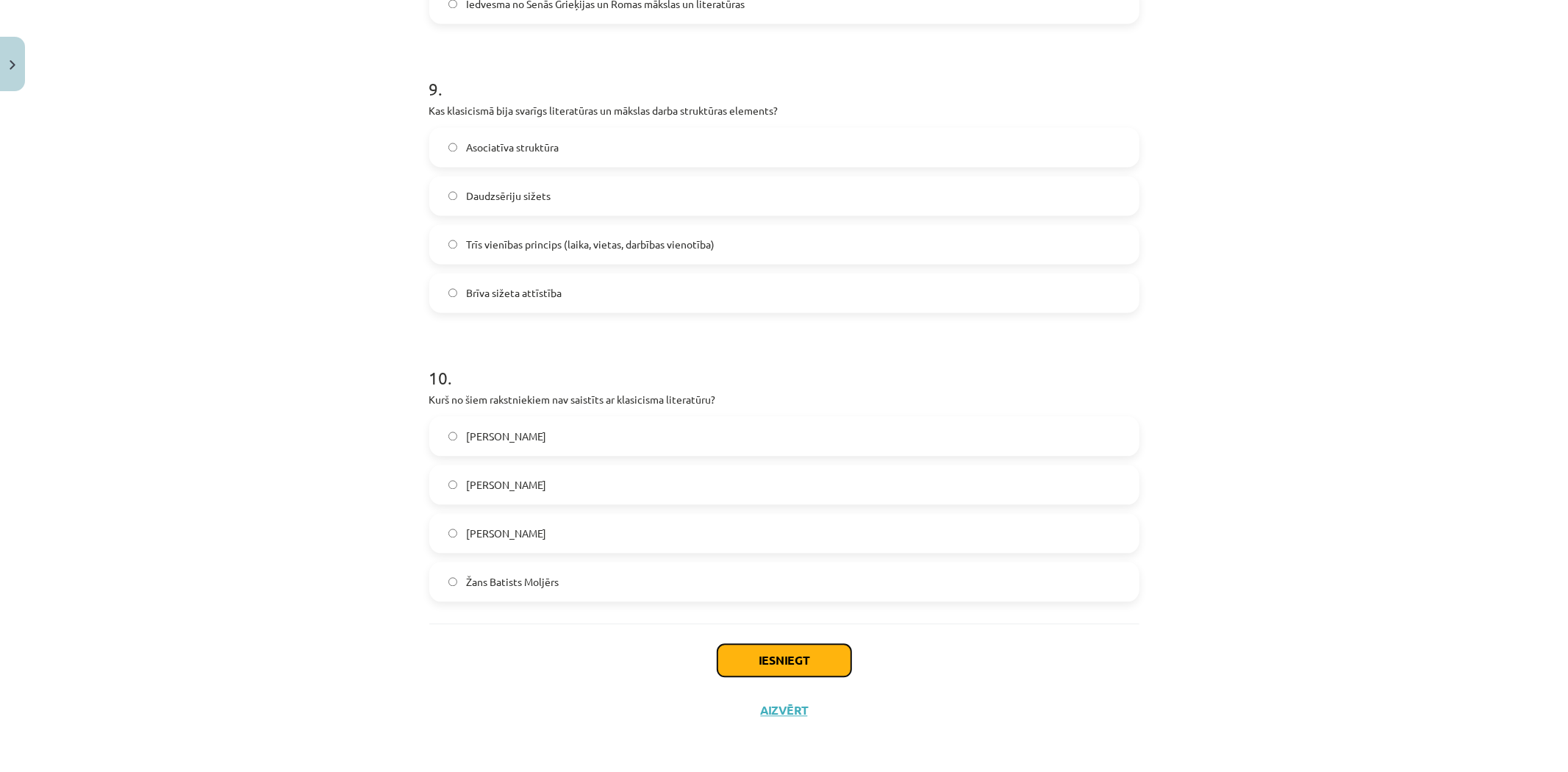
click at [770, 658] on button "Iesniegt" at bounding box center [785, 660] width 134 height 32
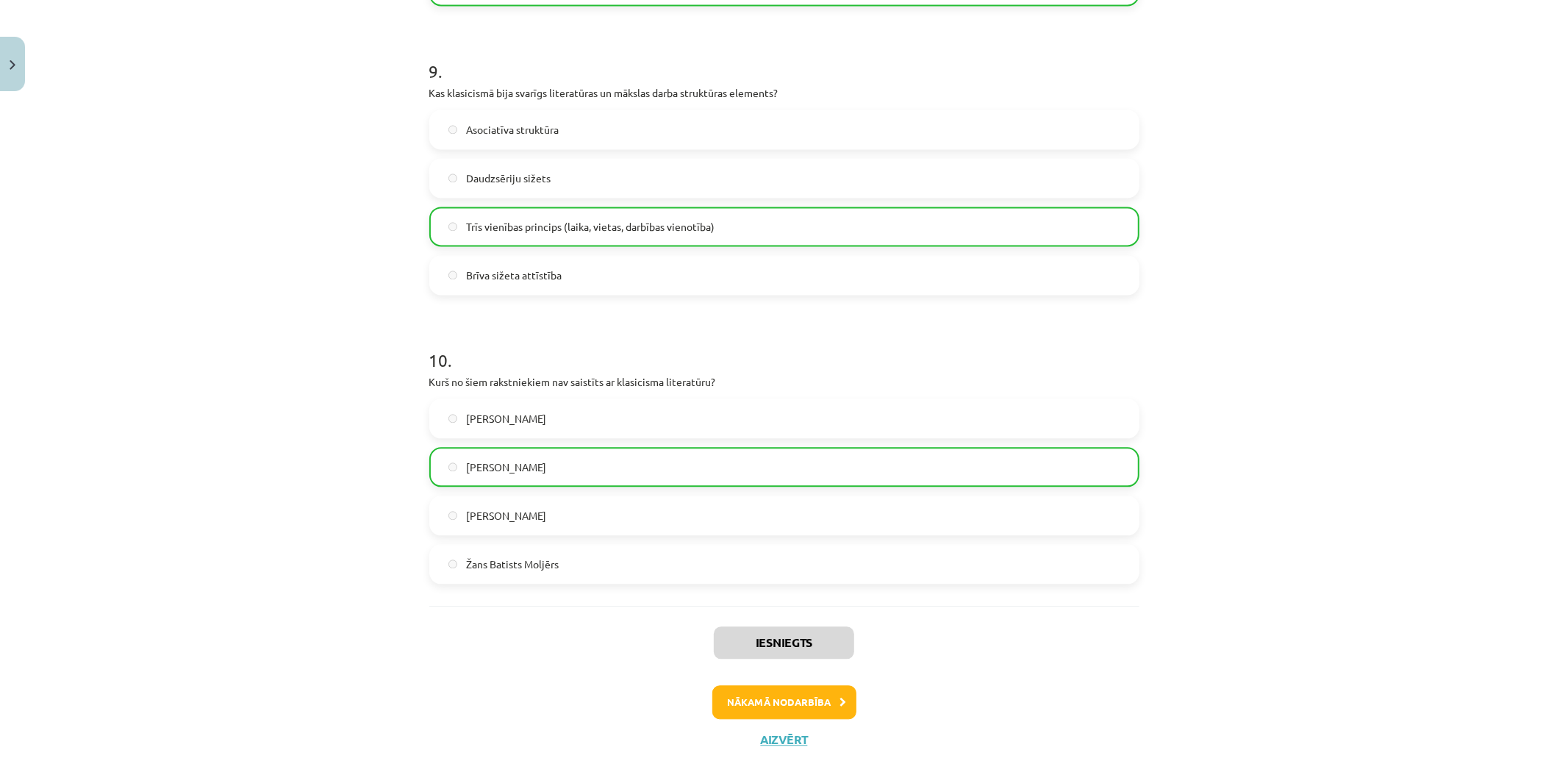
scroll to position [2598, 0]
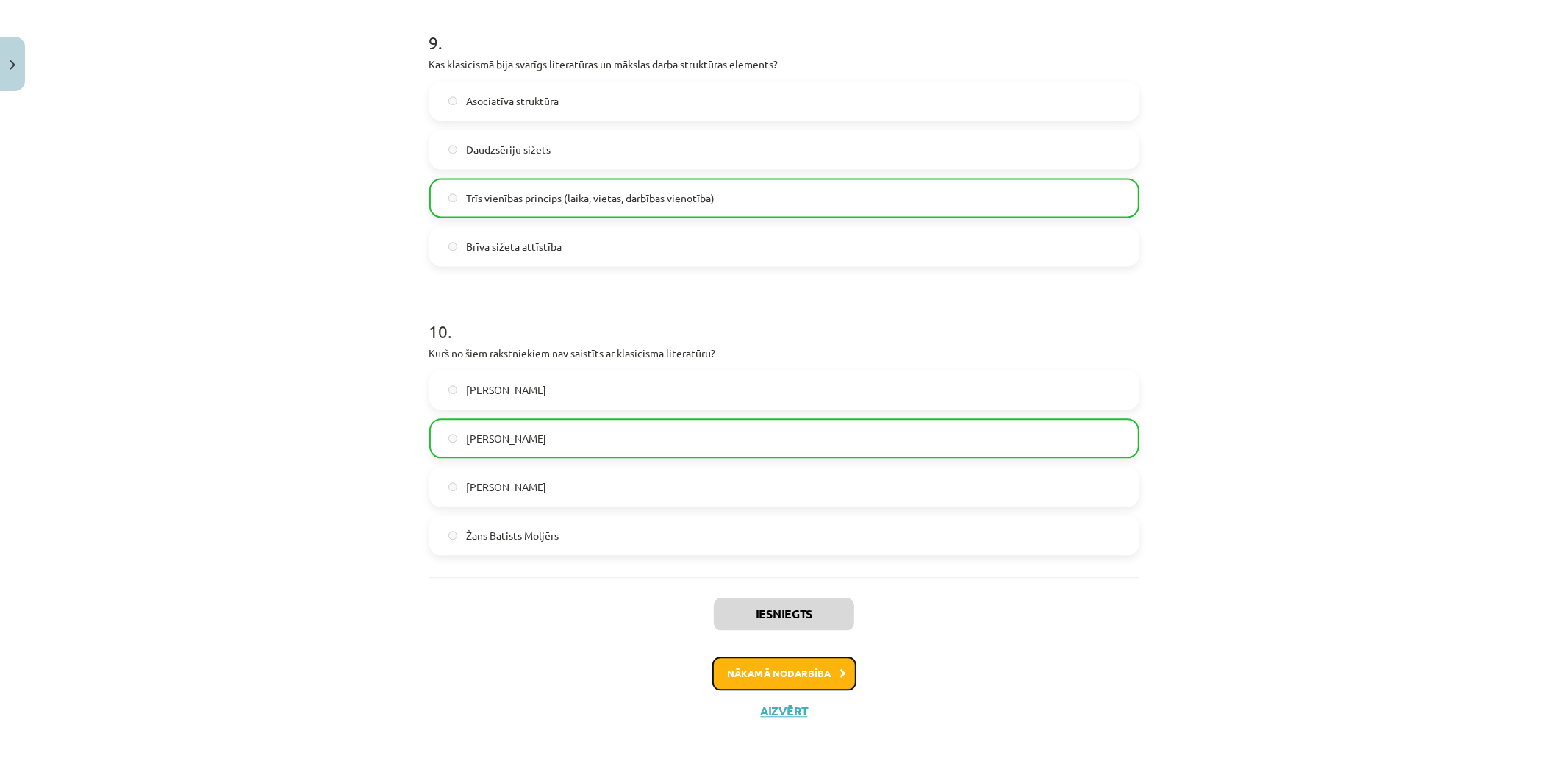
click at [798, 677] on button "Nākamā nodarbība" at bounding box center [785, 673] width 144 height 34
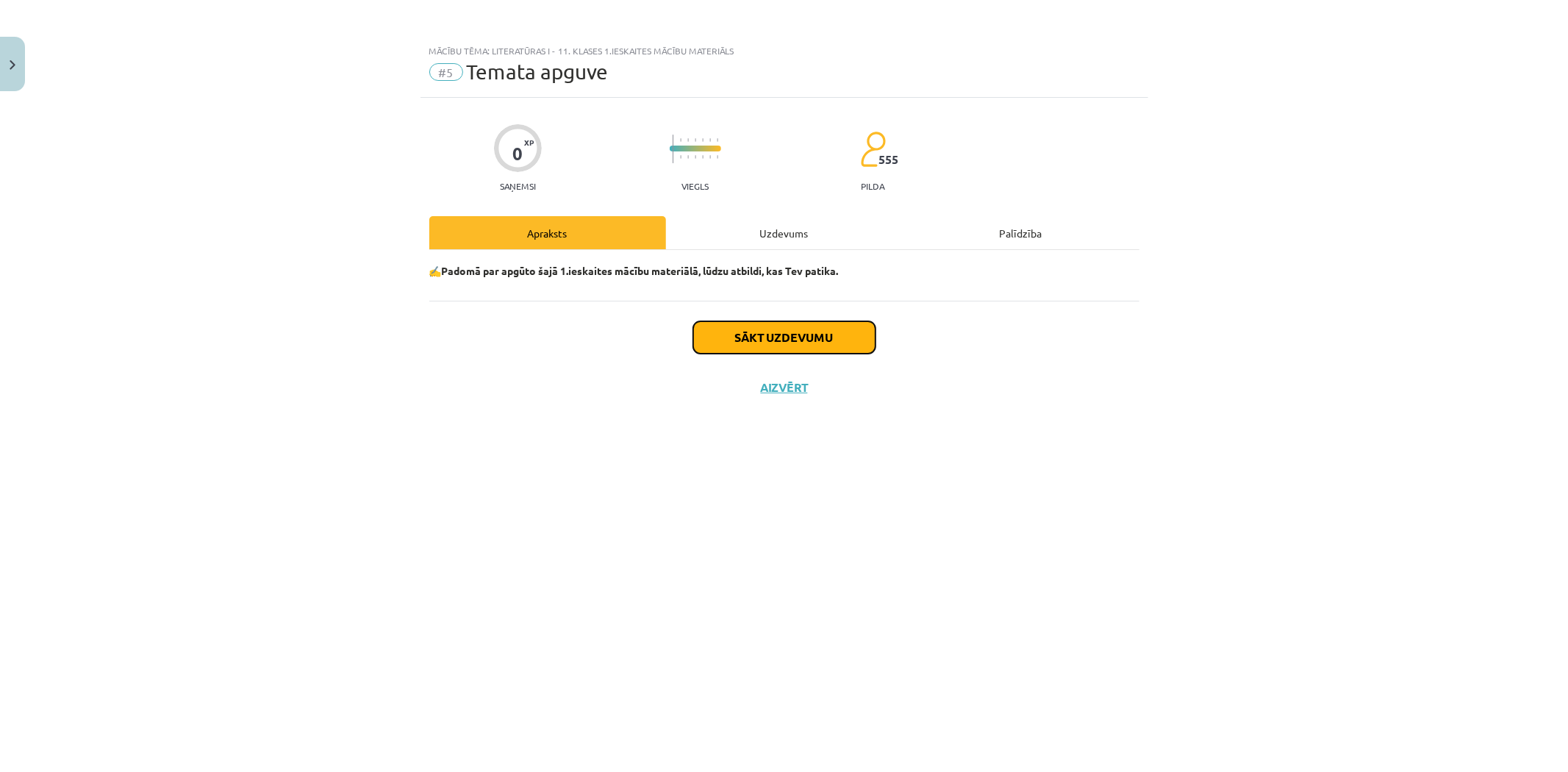
click at [770, 353] on button "Sākt uzdevumu" at bounding box center [784, 337] width 183 height 32
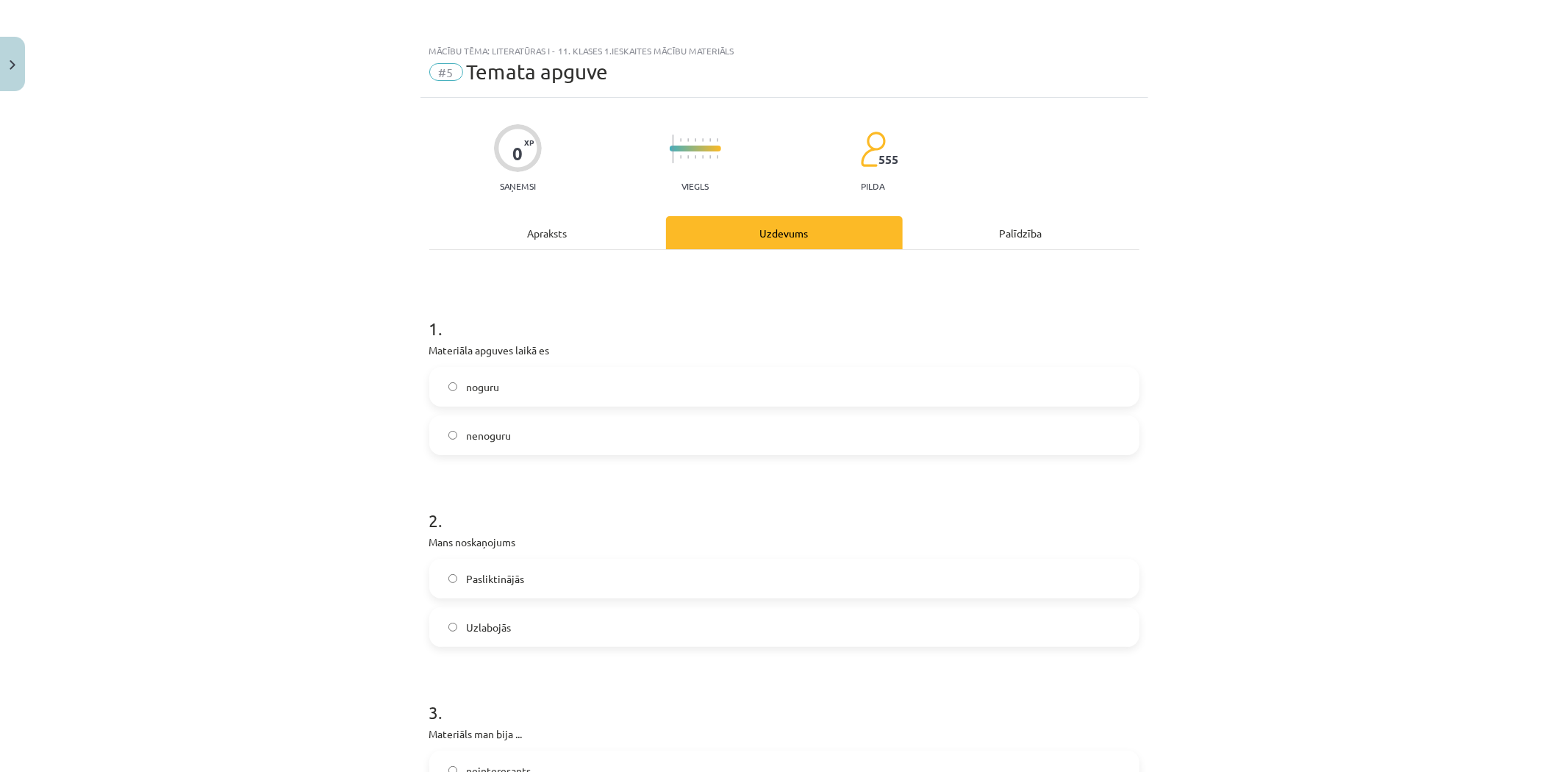
click at [480, 383] on span "noguru" at bounding box center [483, 387] width 33 height 16
click at [458, 437] on label "nenoguru" at bounding box center [784, 435] width 707 height 37
click at [480, 583] on span "Pasliktinājās" at bounding box center [495, 579] width 58 height 16
click at [453, 570] on label "Pasliktinājās" at bounding box center [784, 578] width 707 height 37
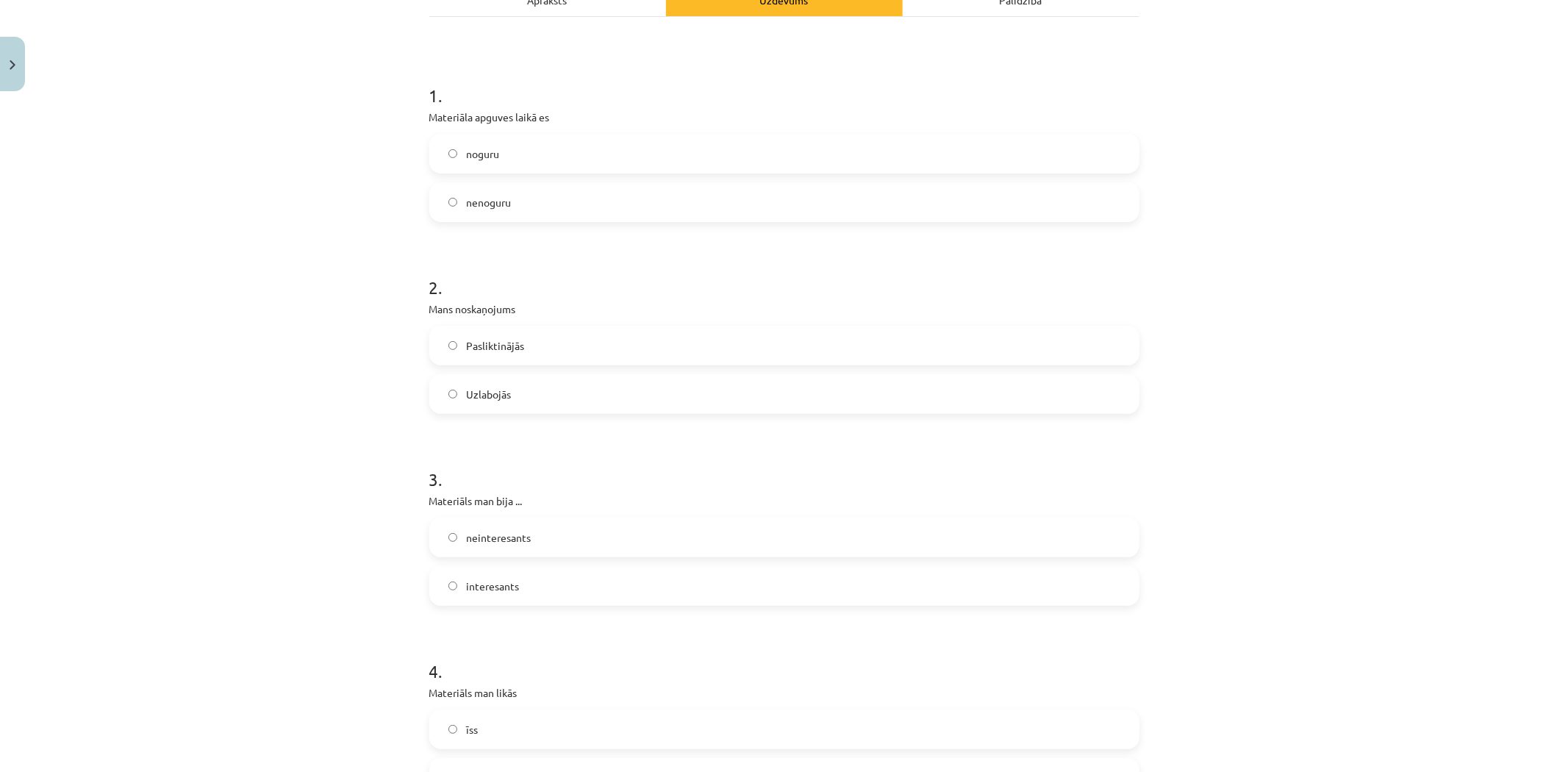
scroll to position [245, 0]
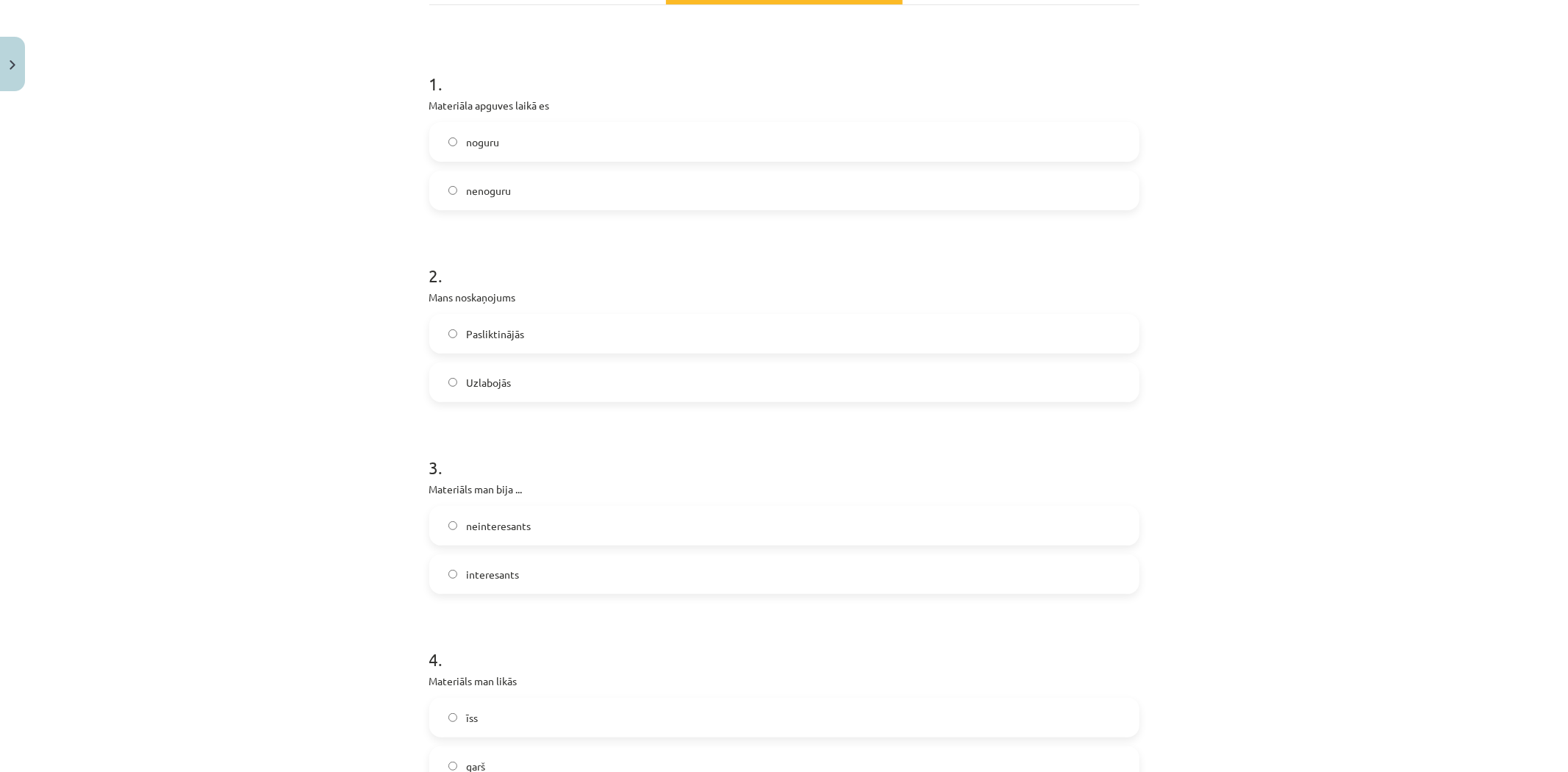
click at [471, 575] on span "interesants" at bounding box center [492, 574] width 53 height 16
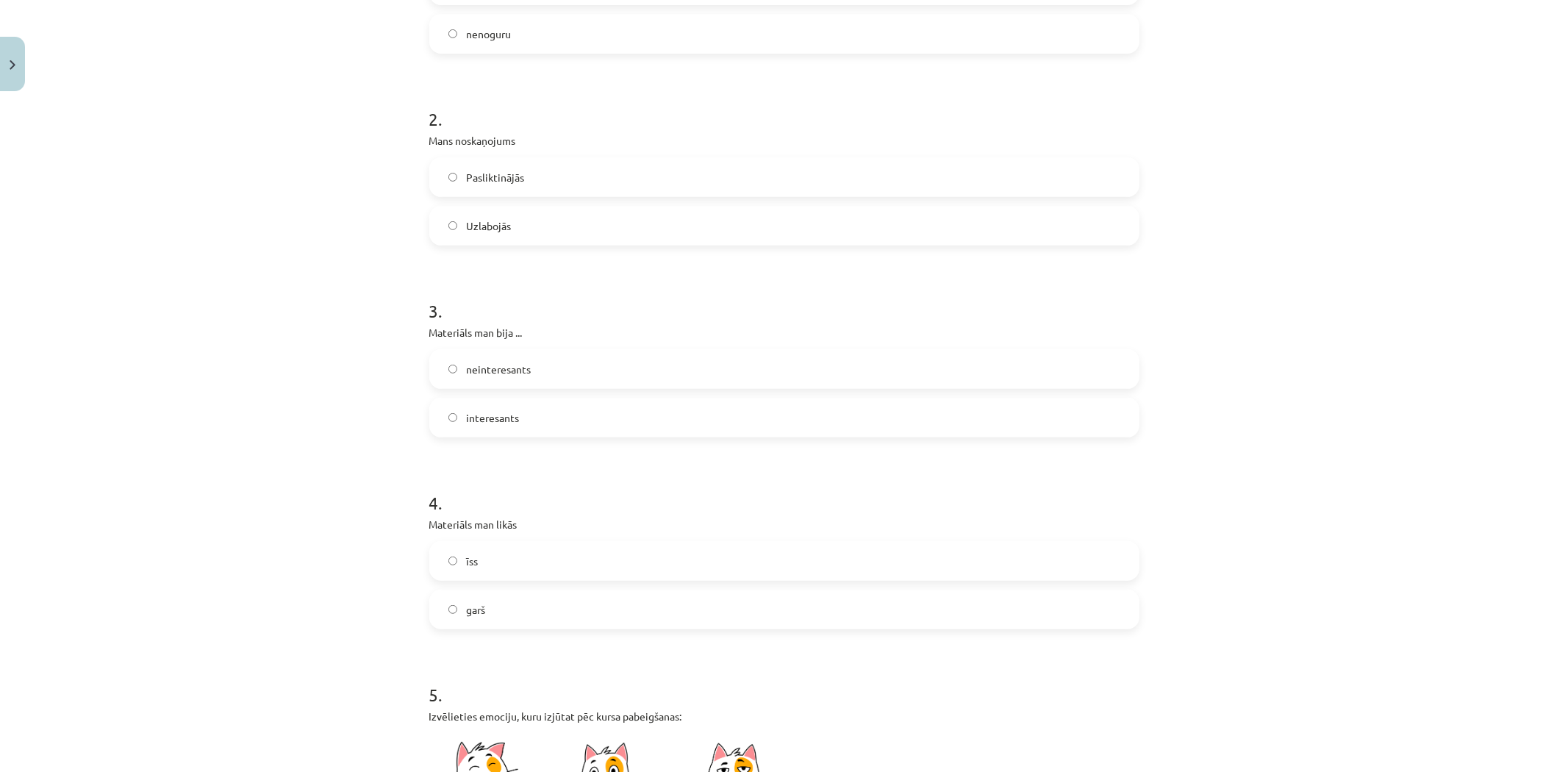
scroll to position [408, 0]
click at [466, 603] on span "garš" at bounding box center [475, 603] width 19 height 16
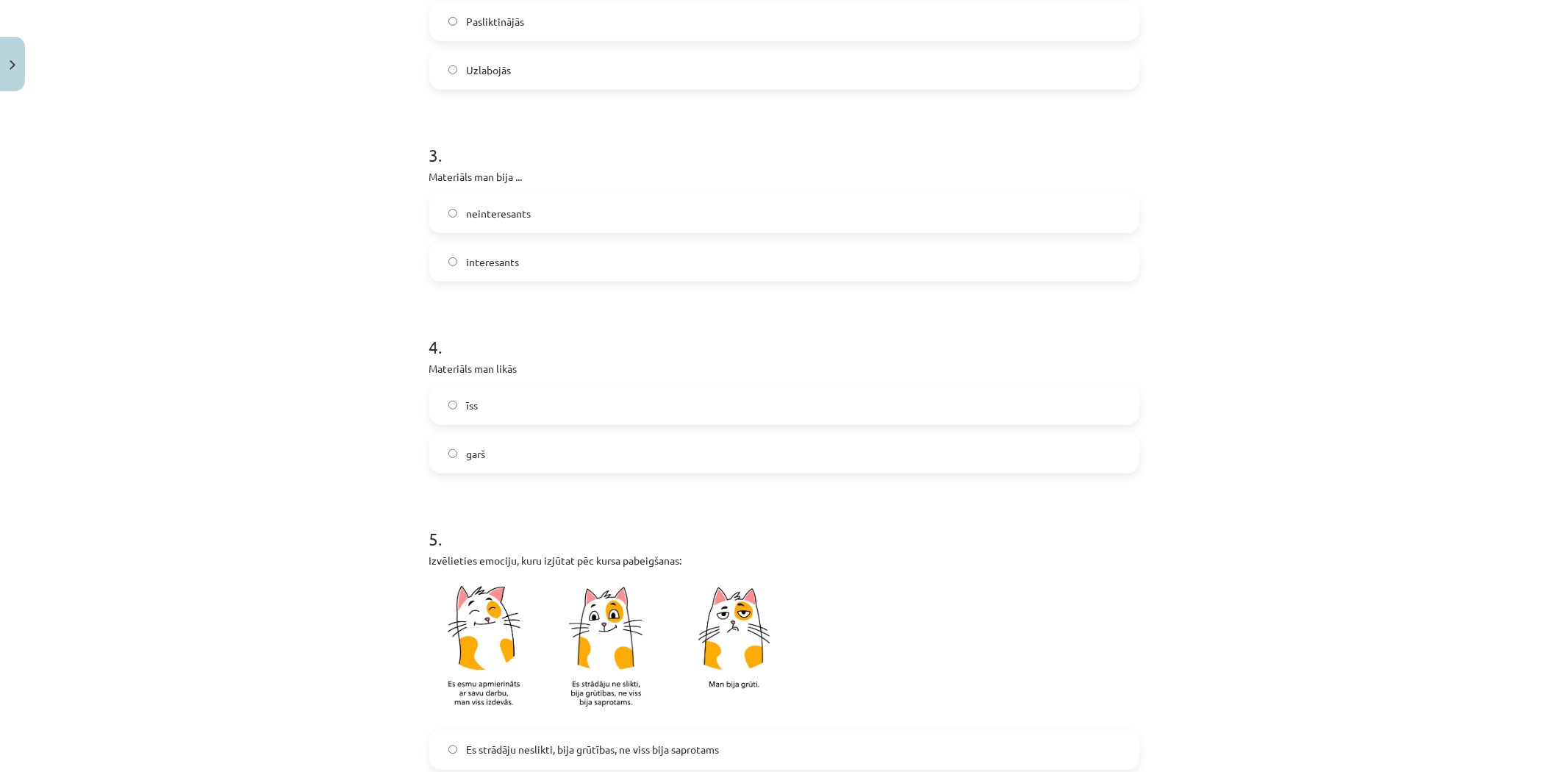
scroll to position [653, 0]
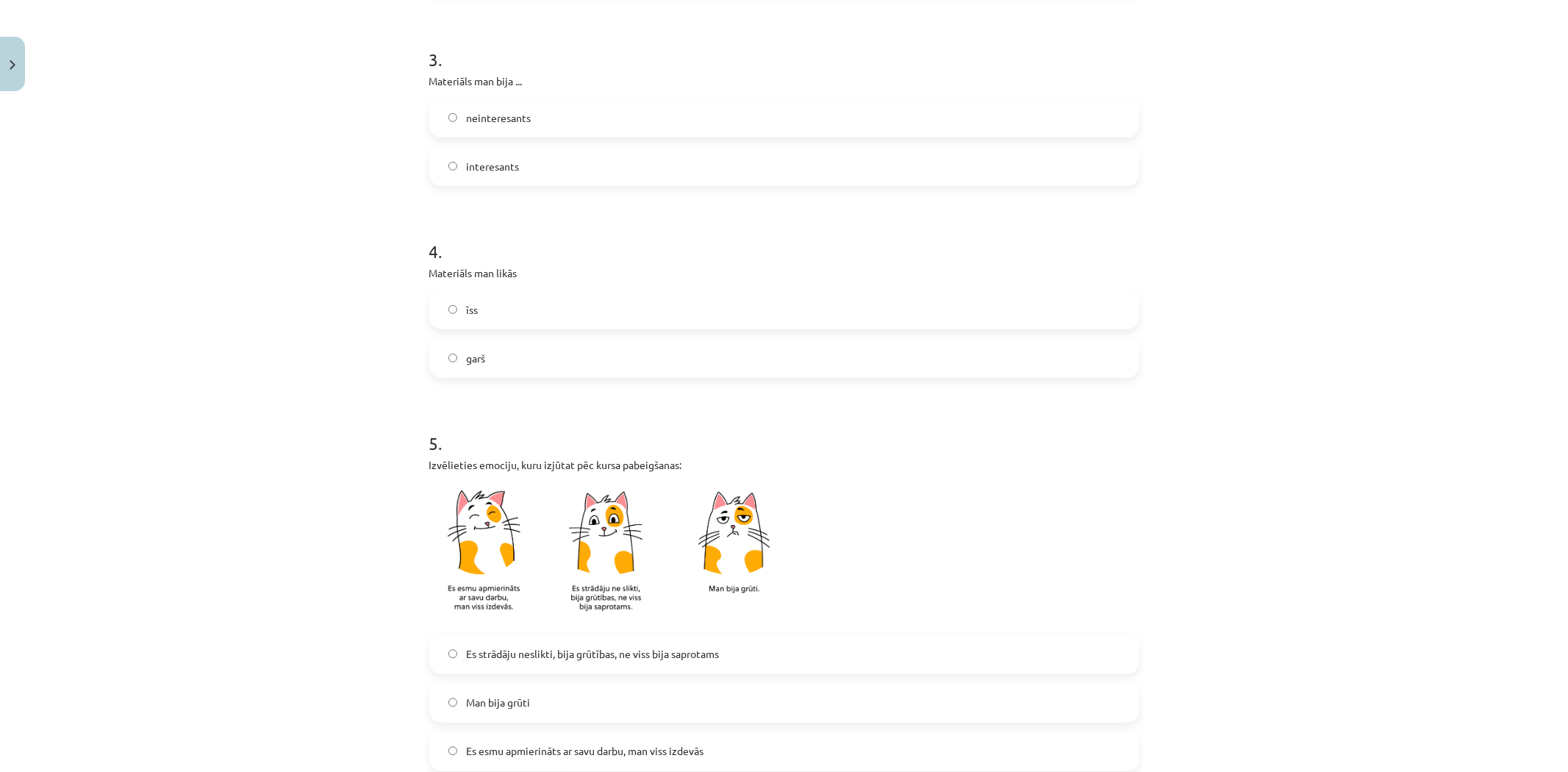
click at [719, 555] on img at bounding box center [613, 554] width 368 height 144
click at [486, 743] on span "Es esmu apmierināts ar savu darbu, man viss izdevās" at bounding box center [585, 751] width 238 height 16
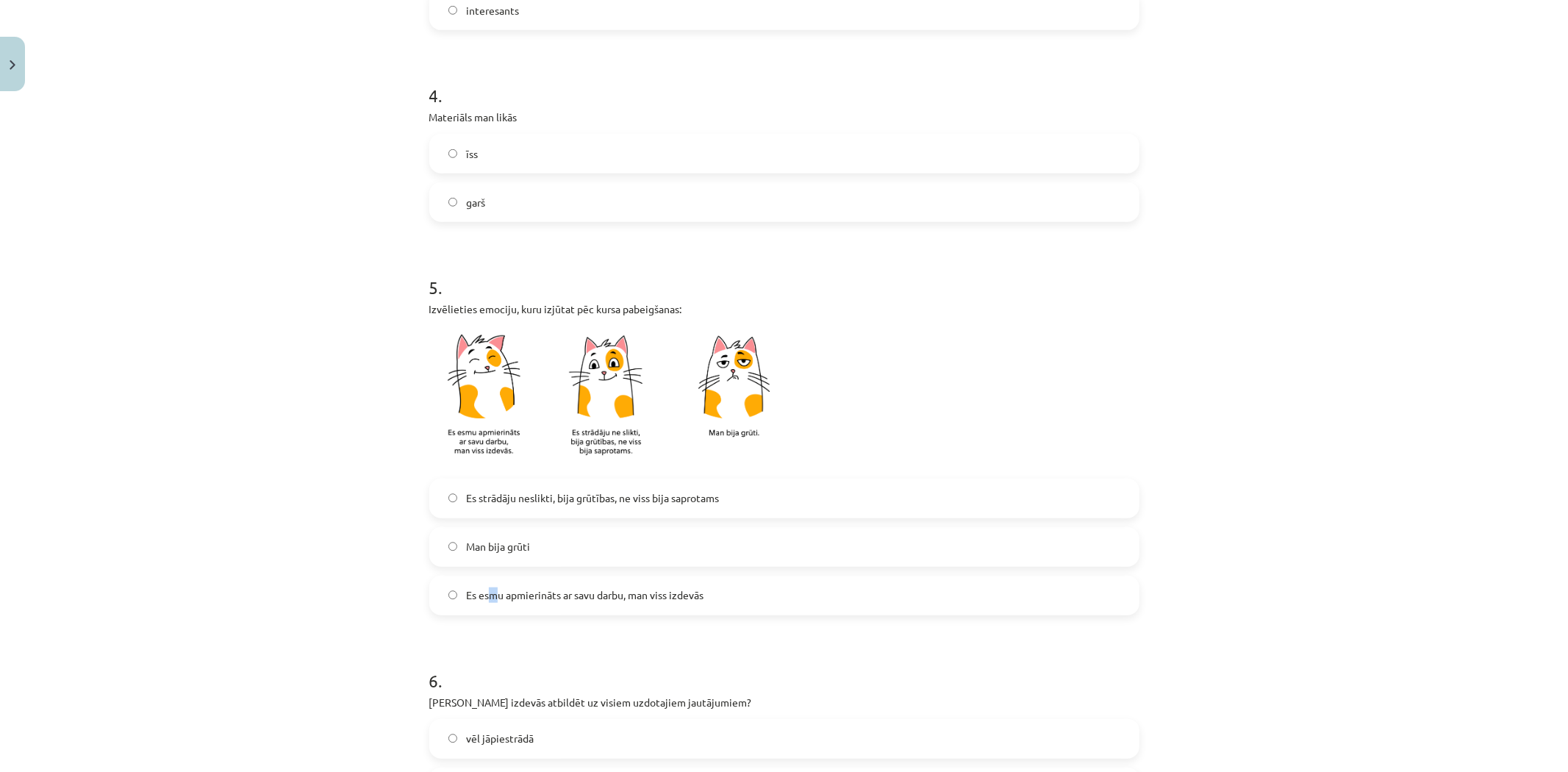
scroll to position [817, 0]
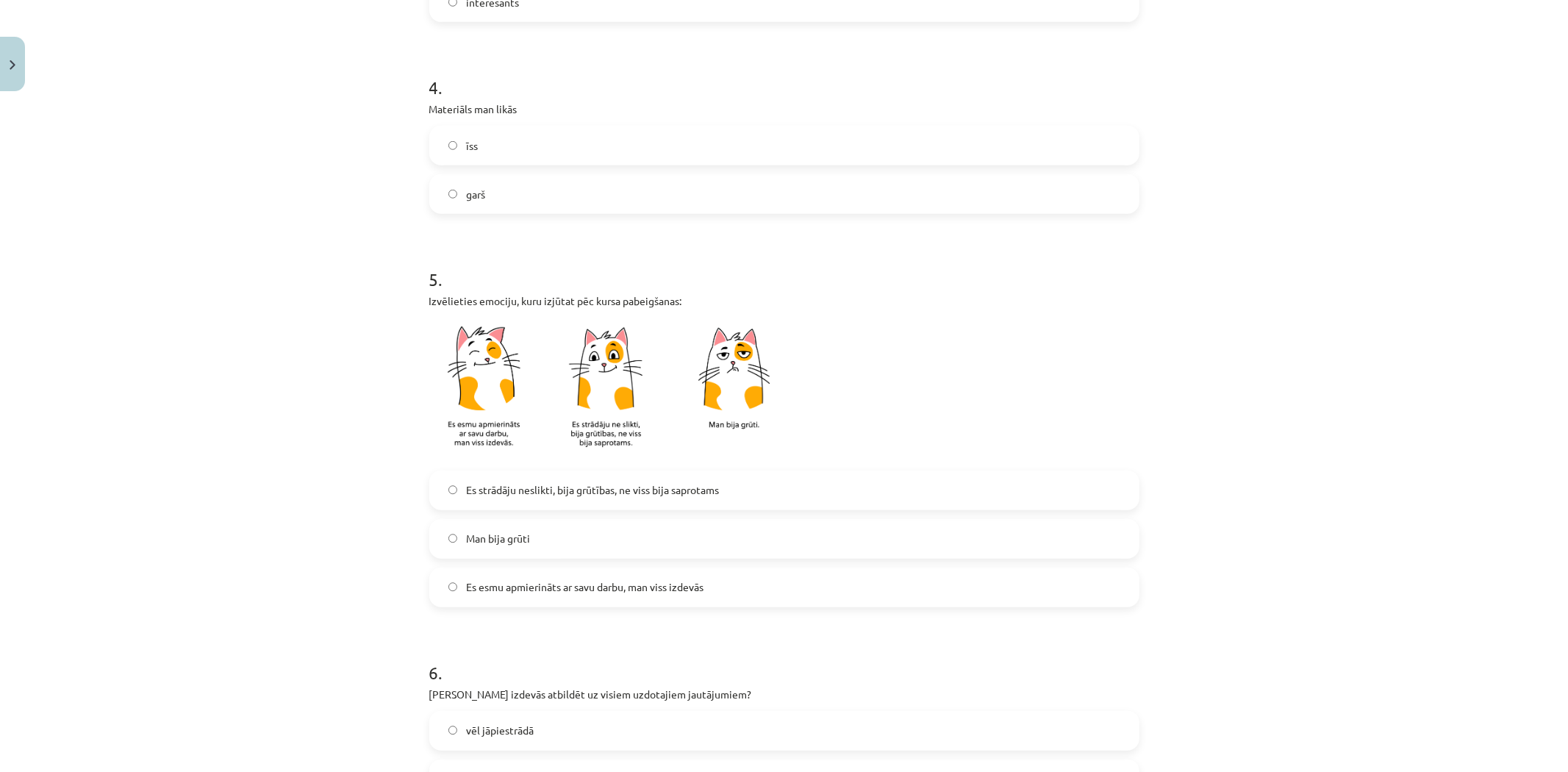
click at [480, 540] on span "Man bija grūti" at bounding box center [498, 538] width 64 height 16
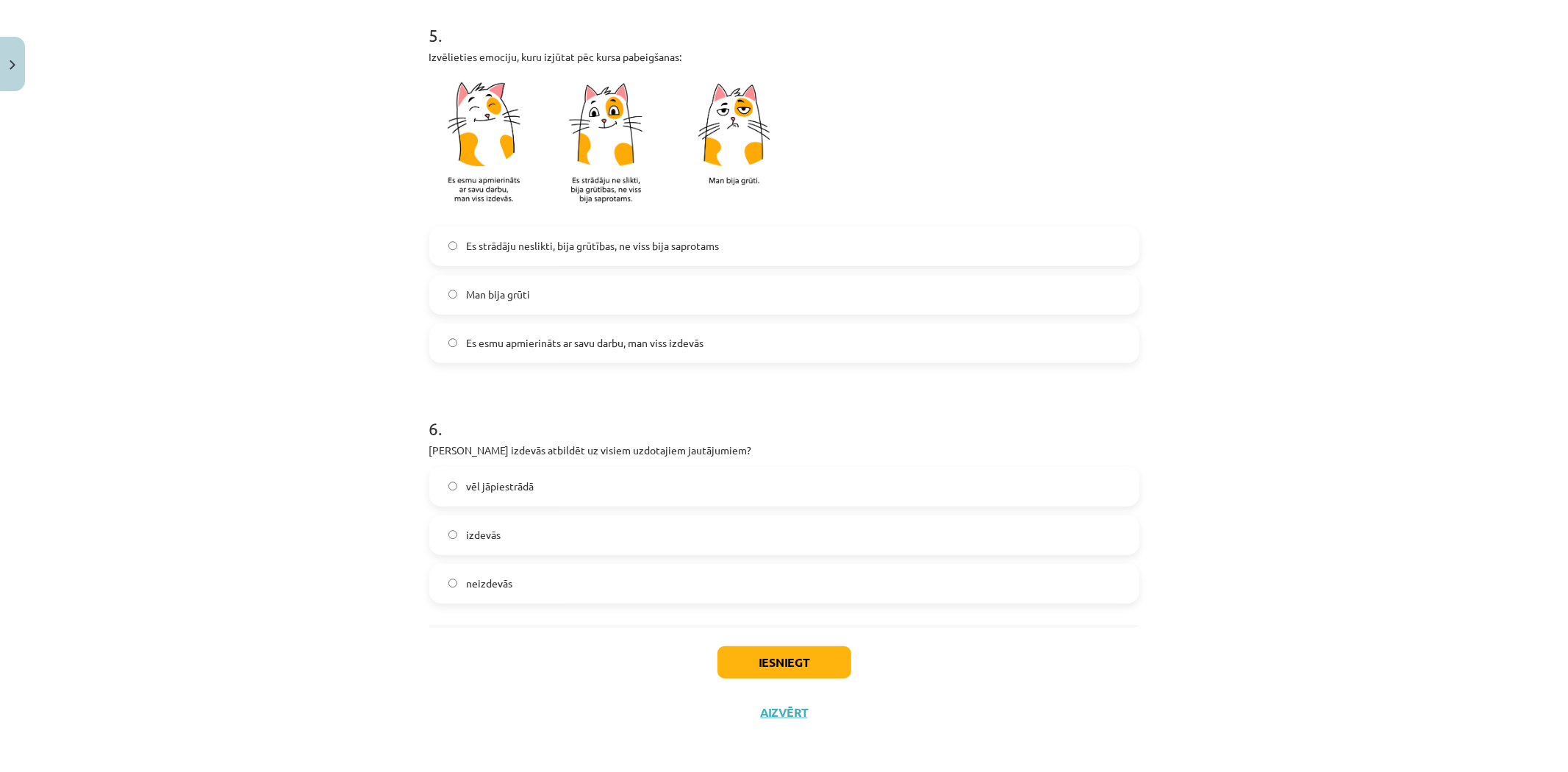
scroll to position [1061, 0]
click at [475, 489] on span "vēl jāpiestrādā" at bounding box center [500, 486] width 68 height 16
click at [788, 662] on button "Iesniegt" at bounding box center [785, 661] width 134 height 32
click at [501, 486] on span "vēl jāpiestrādā" at bounding box center [500, 486] width 68 height 16
click at [773, 662] on button "Iesniegt" at bounding box center [785, 661] width 134 height 32
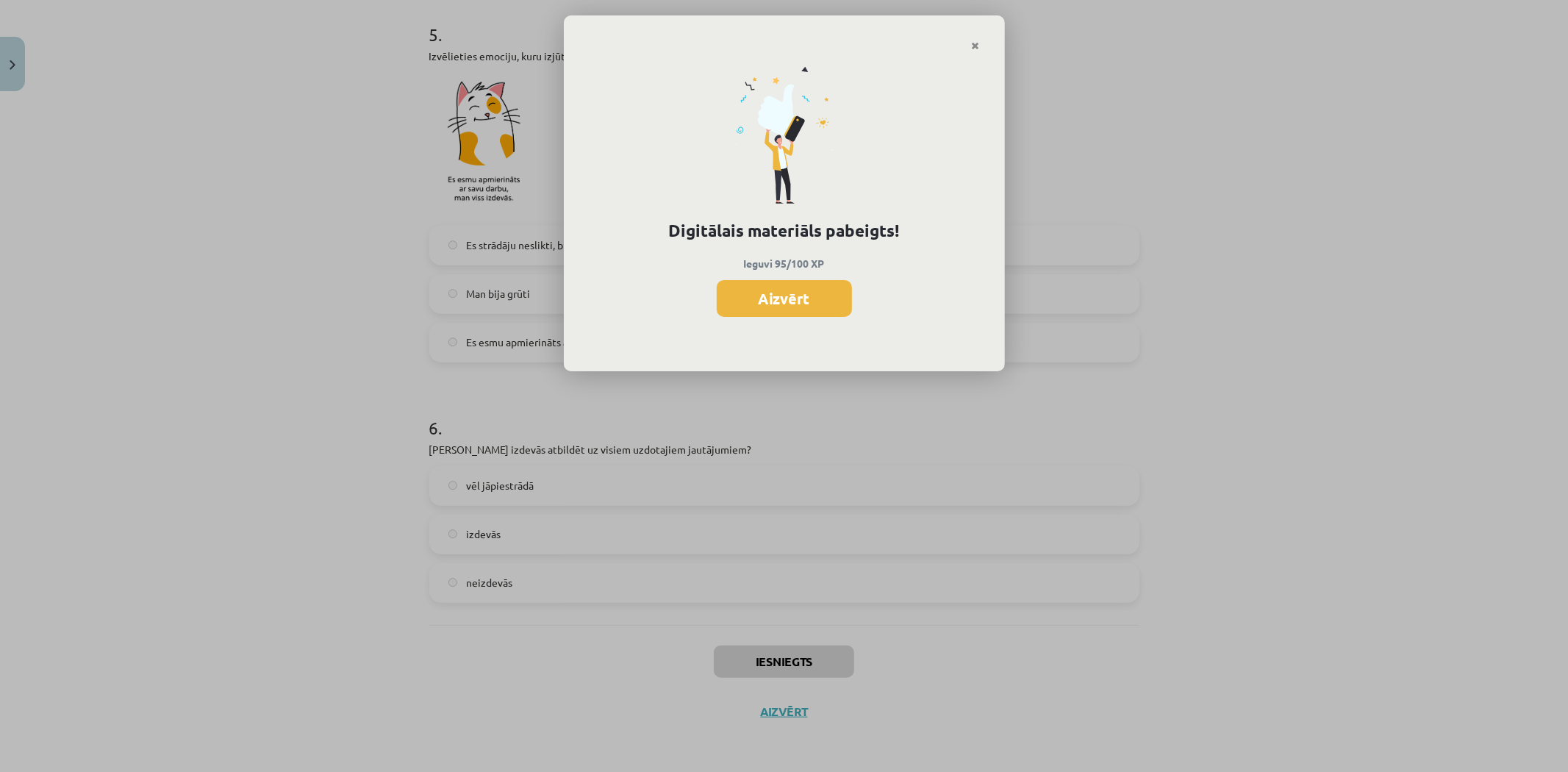
click at [777, 289] on button "Aizvērt" at bounding box center [785, 298] width 135 height 37
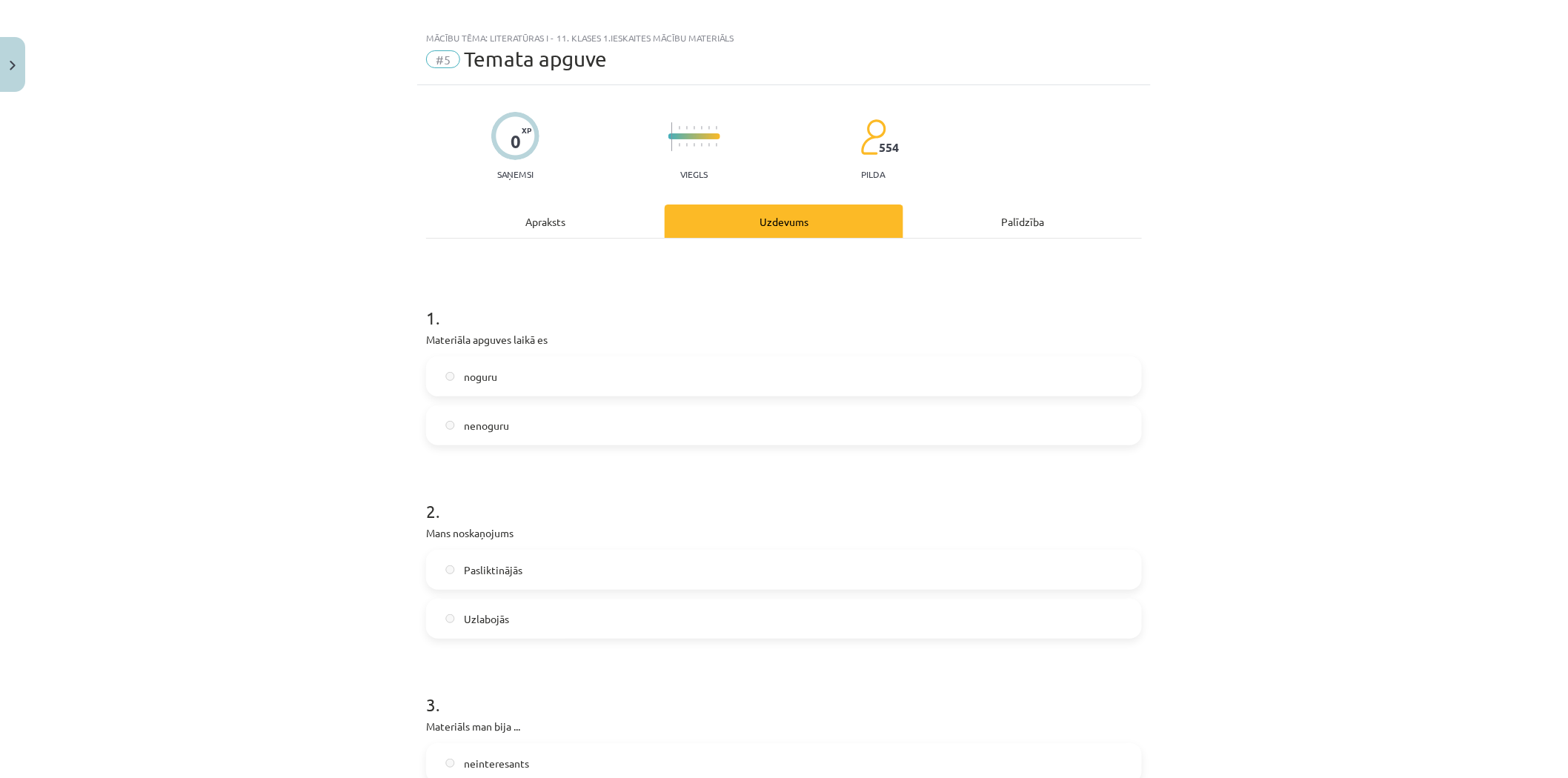
scroll to position [0, 0]
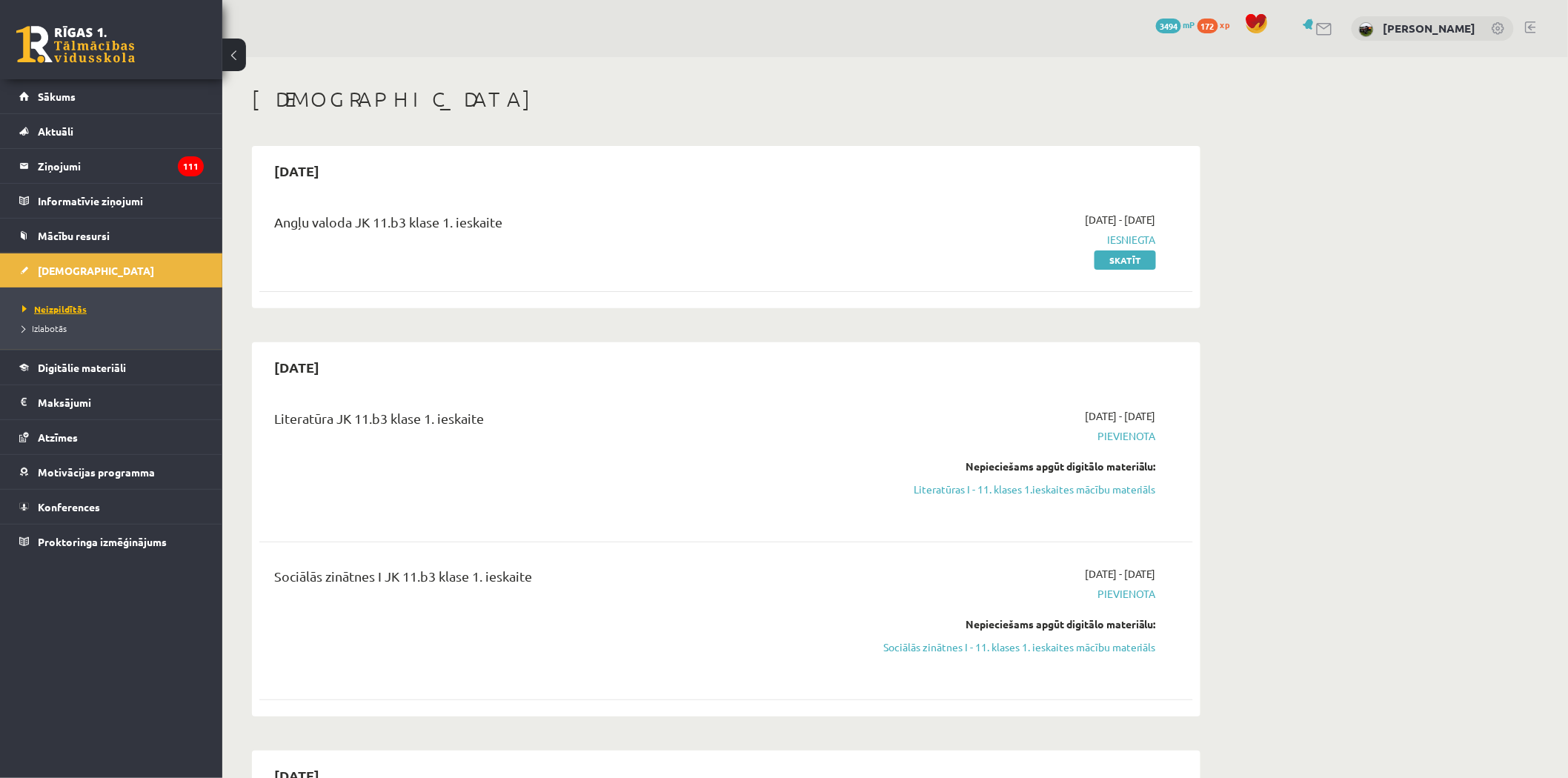
click at [53, 307] on span "Neizpildītās" at bounding box center [54, 309] width 64 height 12
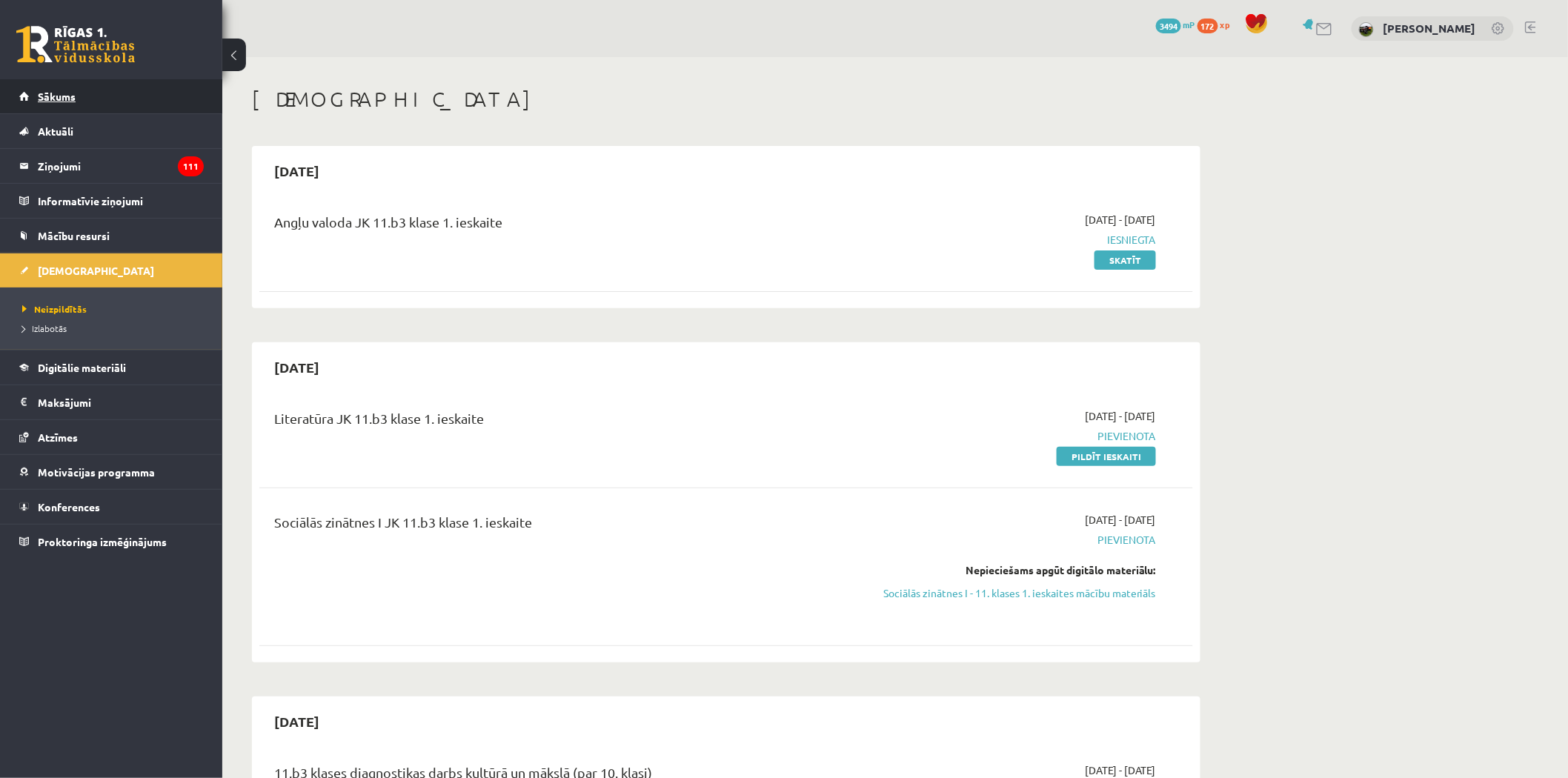
click at [42, 85] on link "Sākums" at bounding box center [111, 96] width 185 height 34
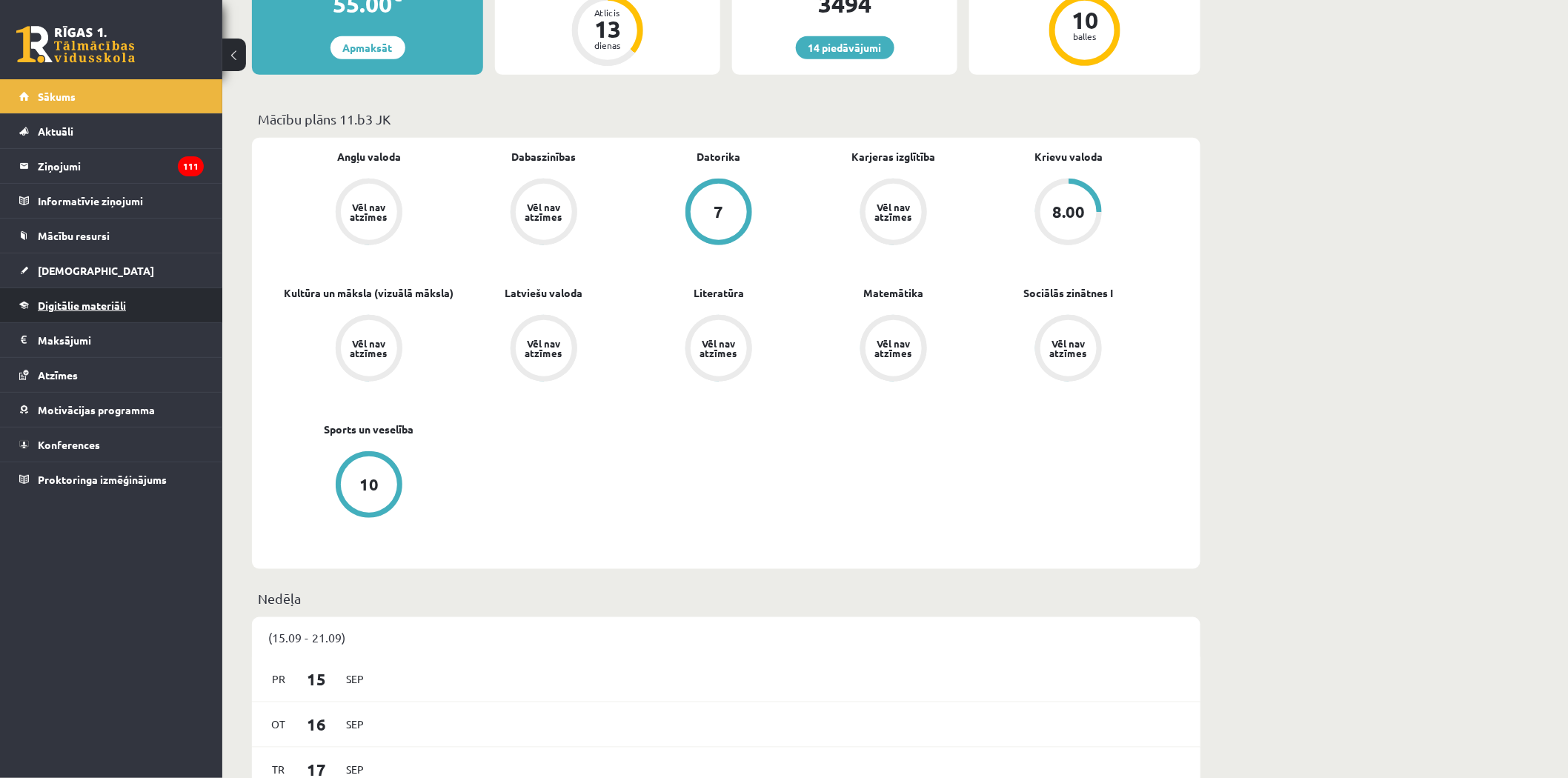
scroll to position [329, 0]
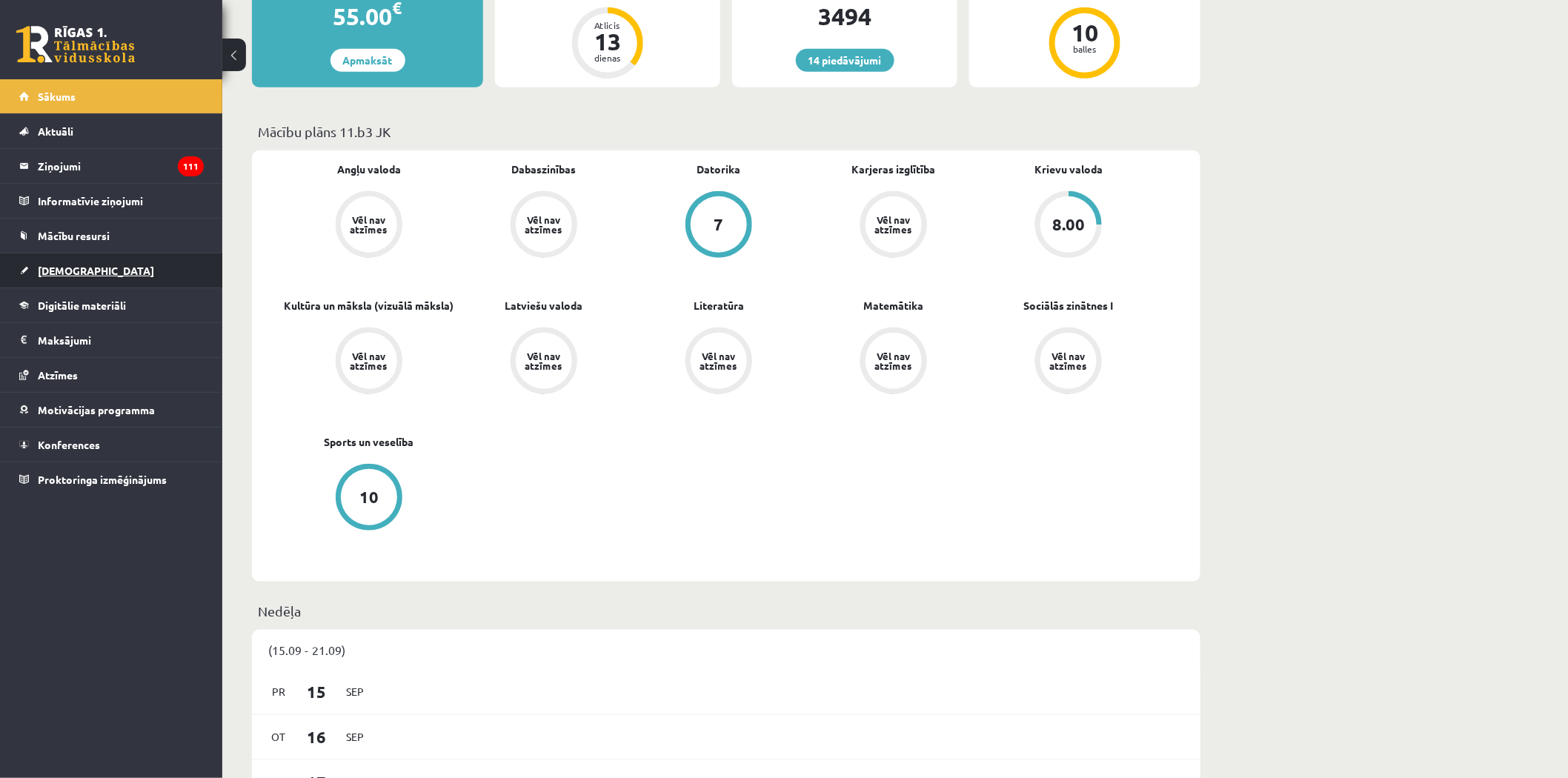
click at [52, 270] on span "[DEMOGRAPHIC_DATA]" at bounding box center [96, 270] width 117 height 14
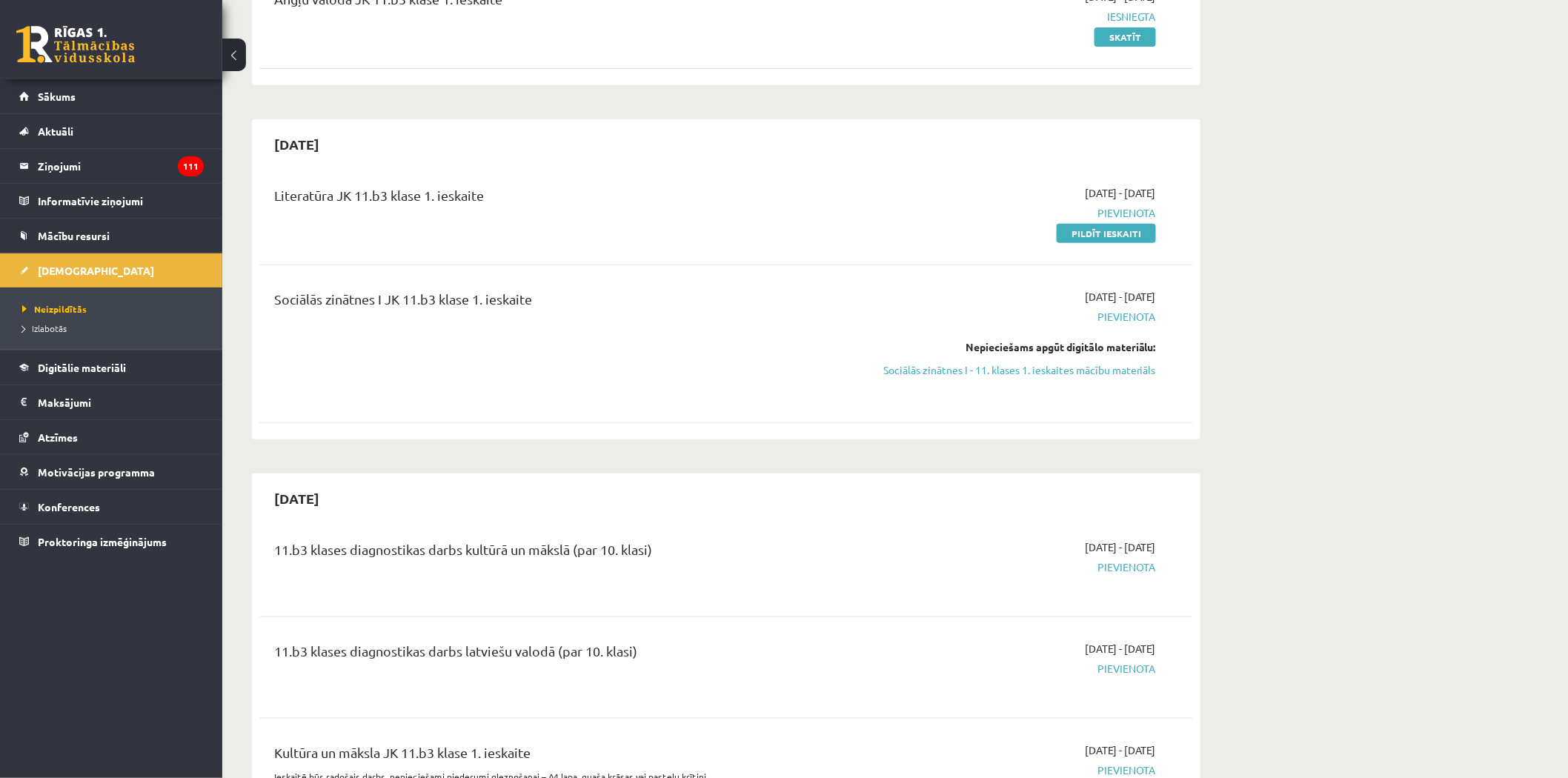
scroll to position [164, 0]
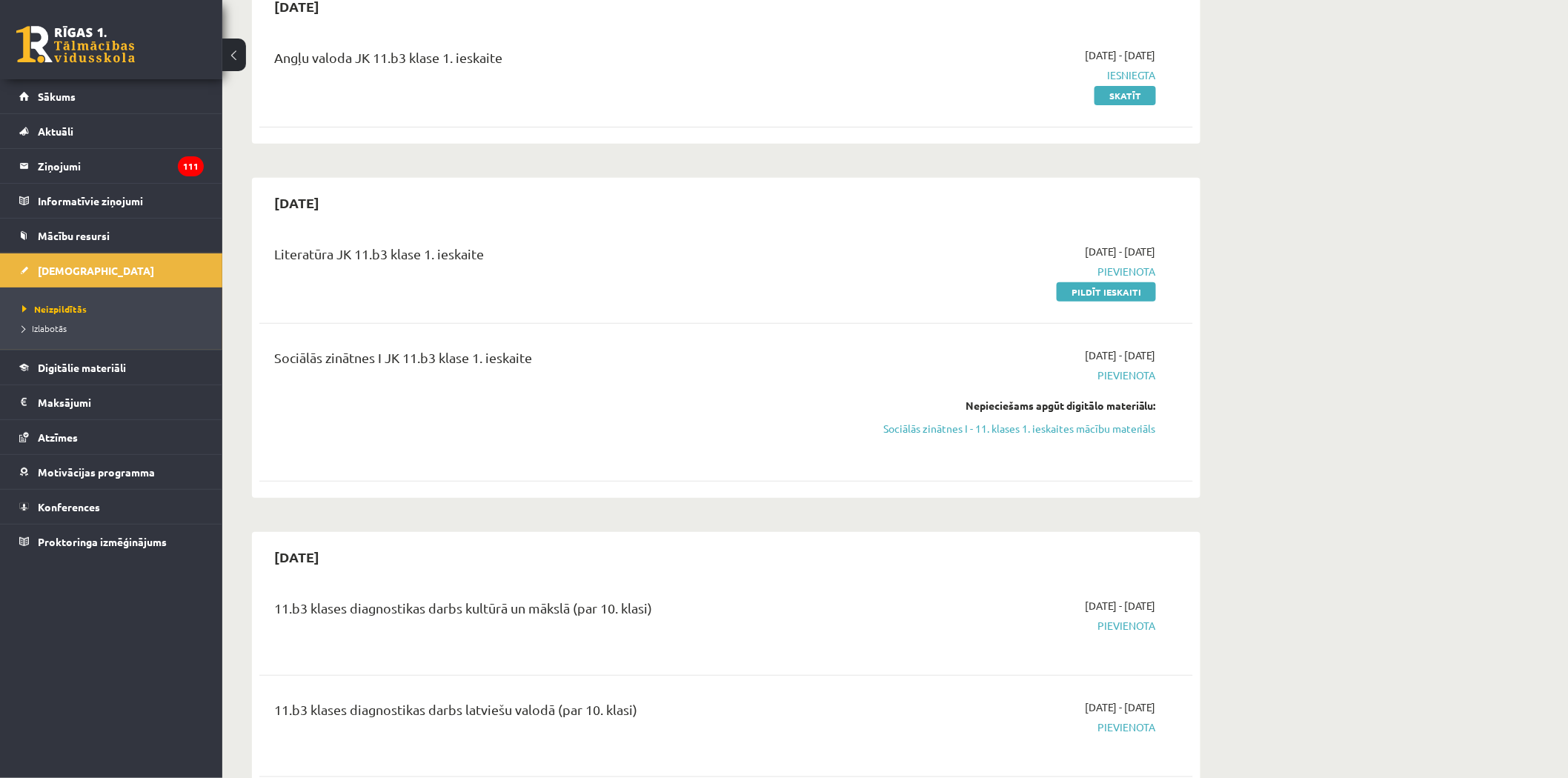
drag, startPoint x: 1038, startPoint y: 428, endPoint x: 853, endPoint y: 93, distance: 382.7
click at [1037, 428] on link "Sociālās zinātnes I - 11. klases 1. ieskaites mācību materiāls" at bounding box center [1016, 429] width 280 height 16
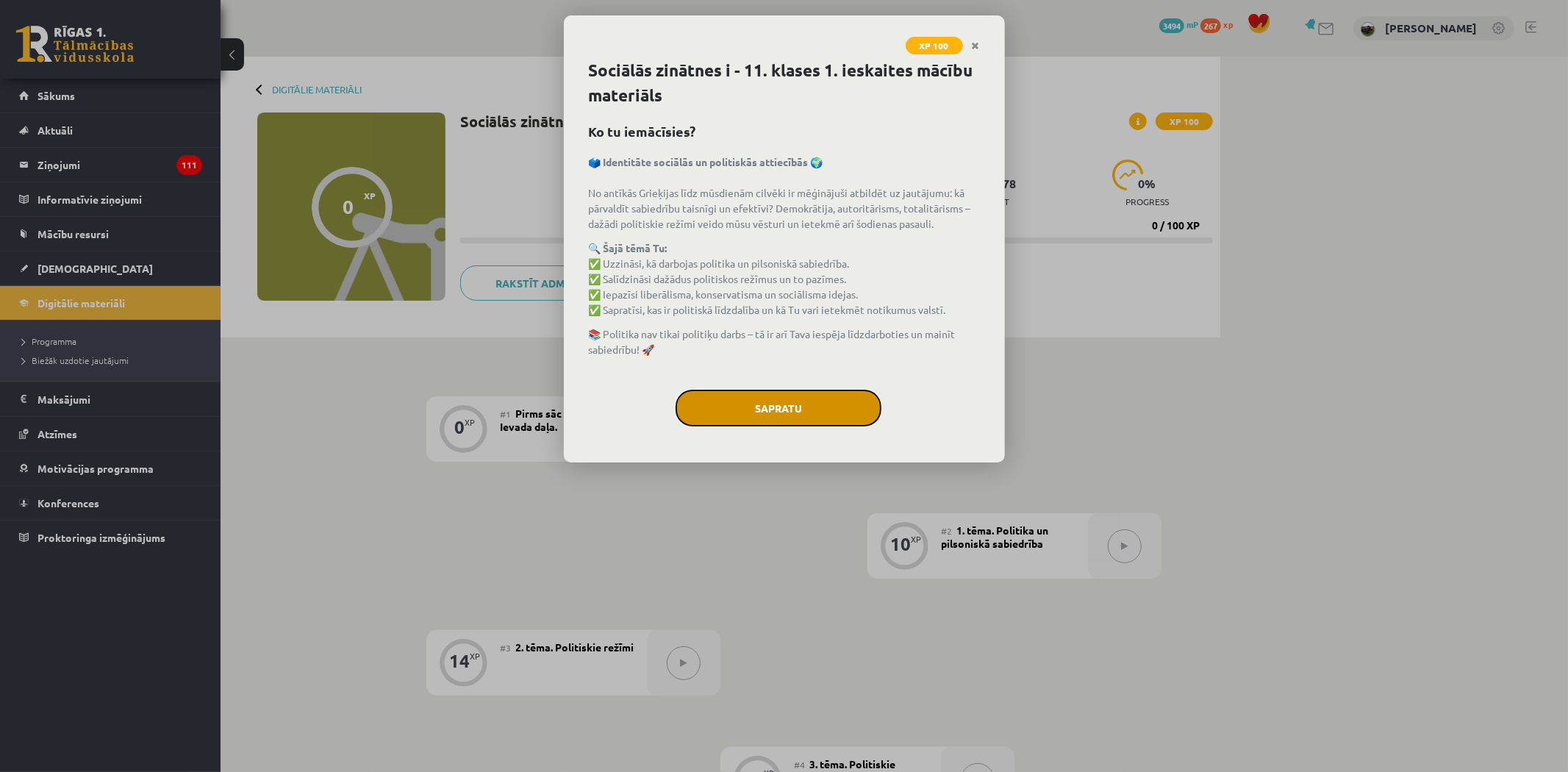
click at [776, 393] on button "Sapratu" at bounding box center [779, 407] width 206 height 37
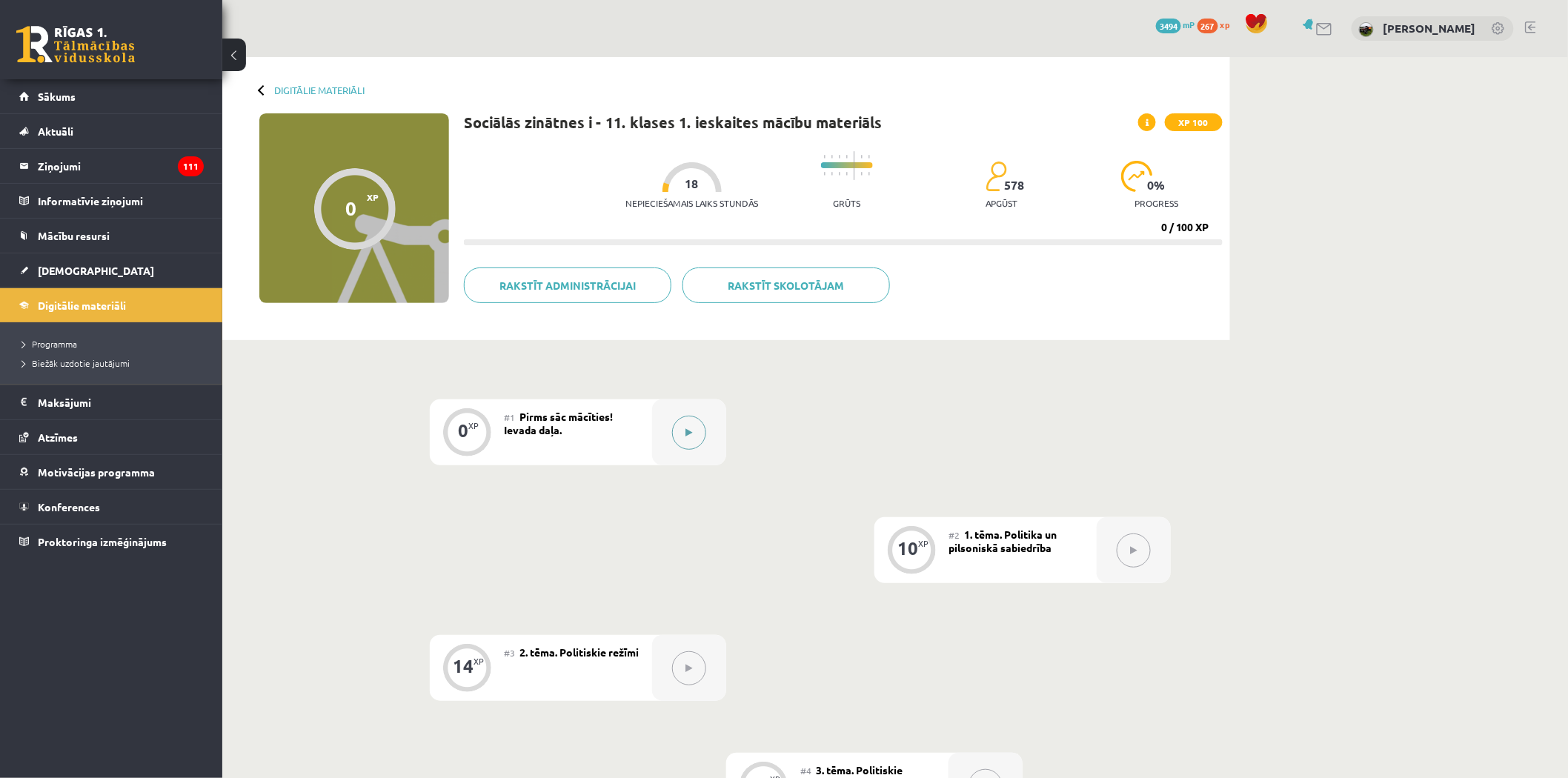
click at [682, 427] on button at bounding box center [689, 433] width 34 height 34
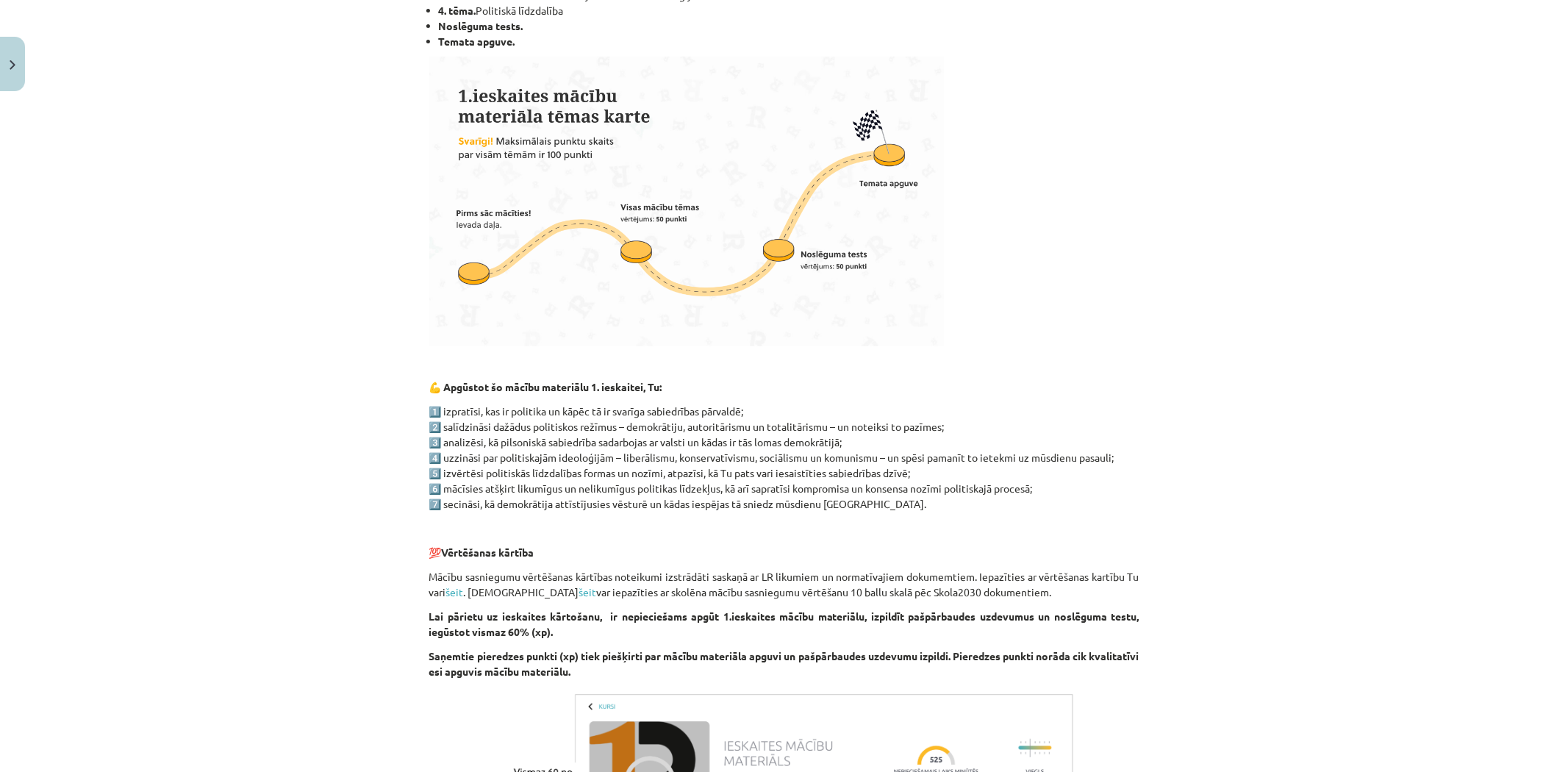
scroll to position [703, 0]
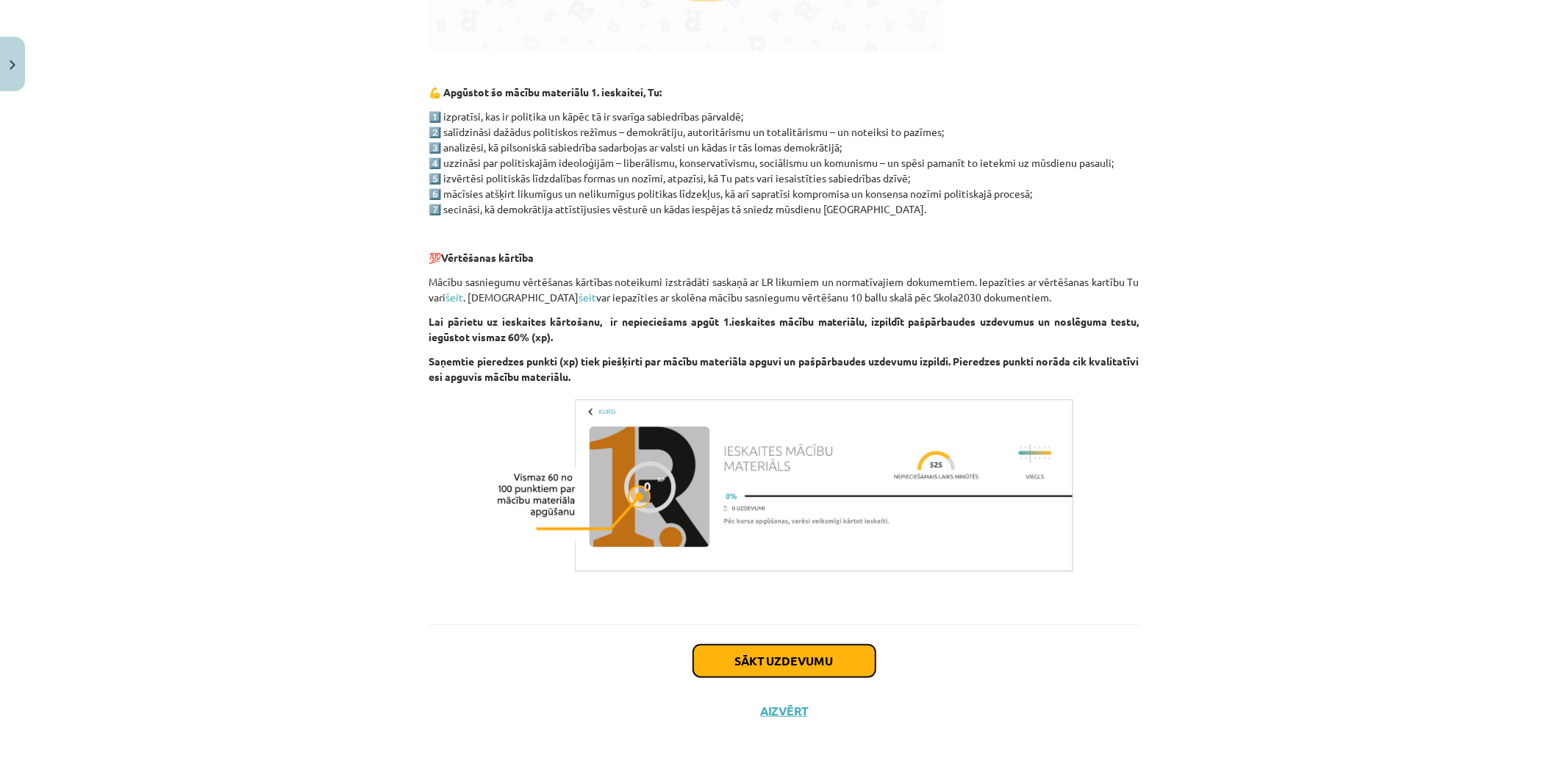
click at [755, 663] on button "Sākt uzdevumu" at bounding box center [784, 661] width 183 height 32
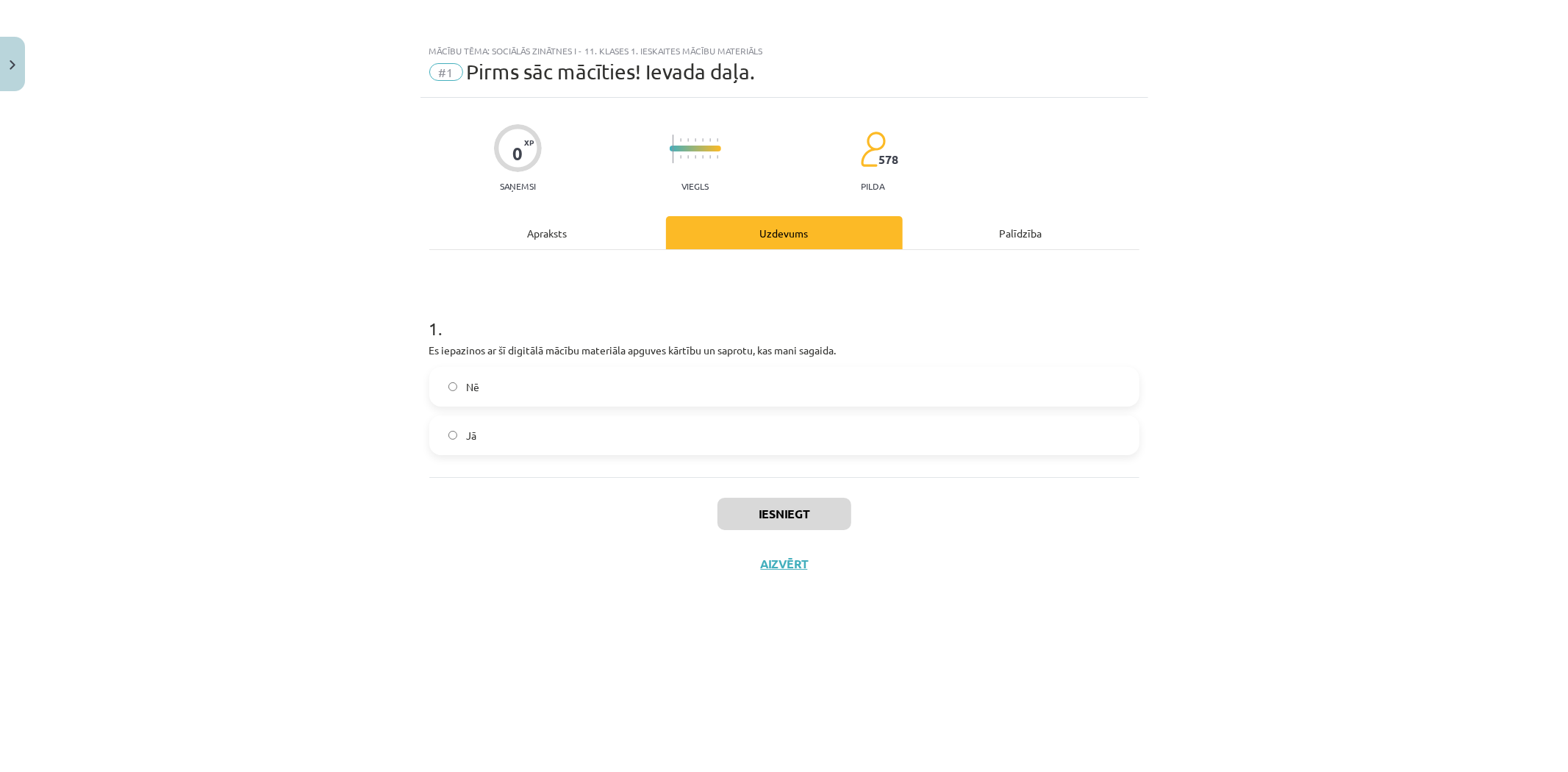
click at [464, 441] on label "Jā" at bounding box center [784, 435] width 707 height 37
click at [781, 518] on button "Iesniegt" at bounding box center [785, 513] width 134 height 32
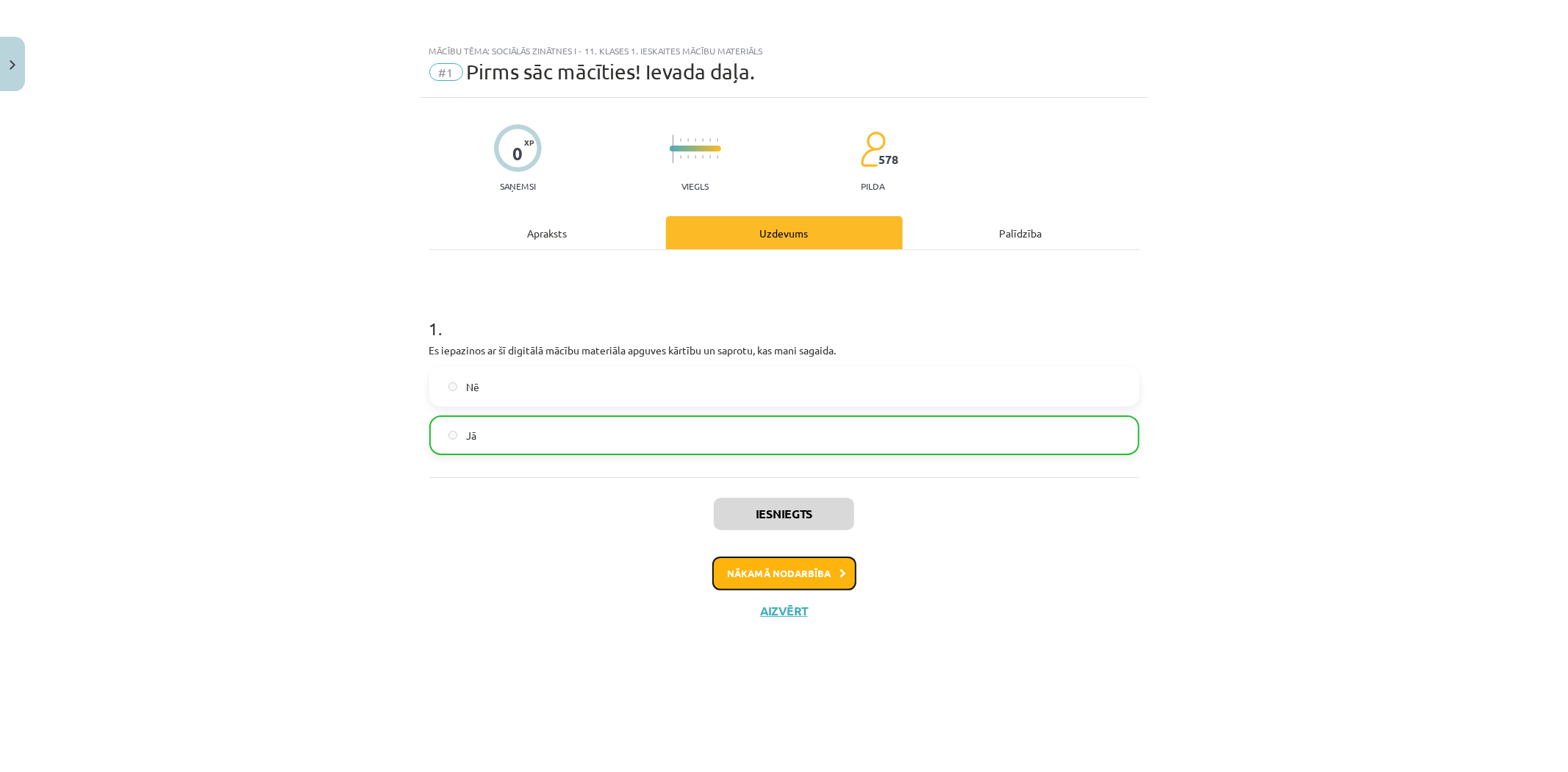
click at [807, 581] on button "Nākamā nodarbība" at bounding box center [785, 573] width 144 height 34
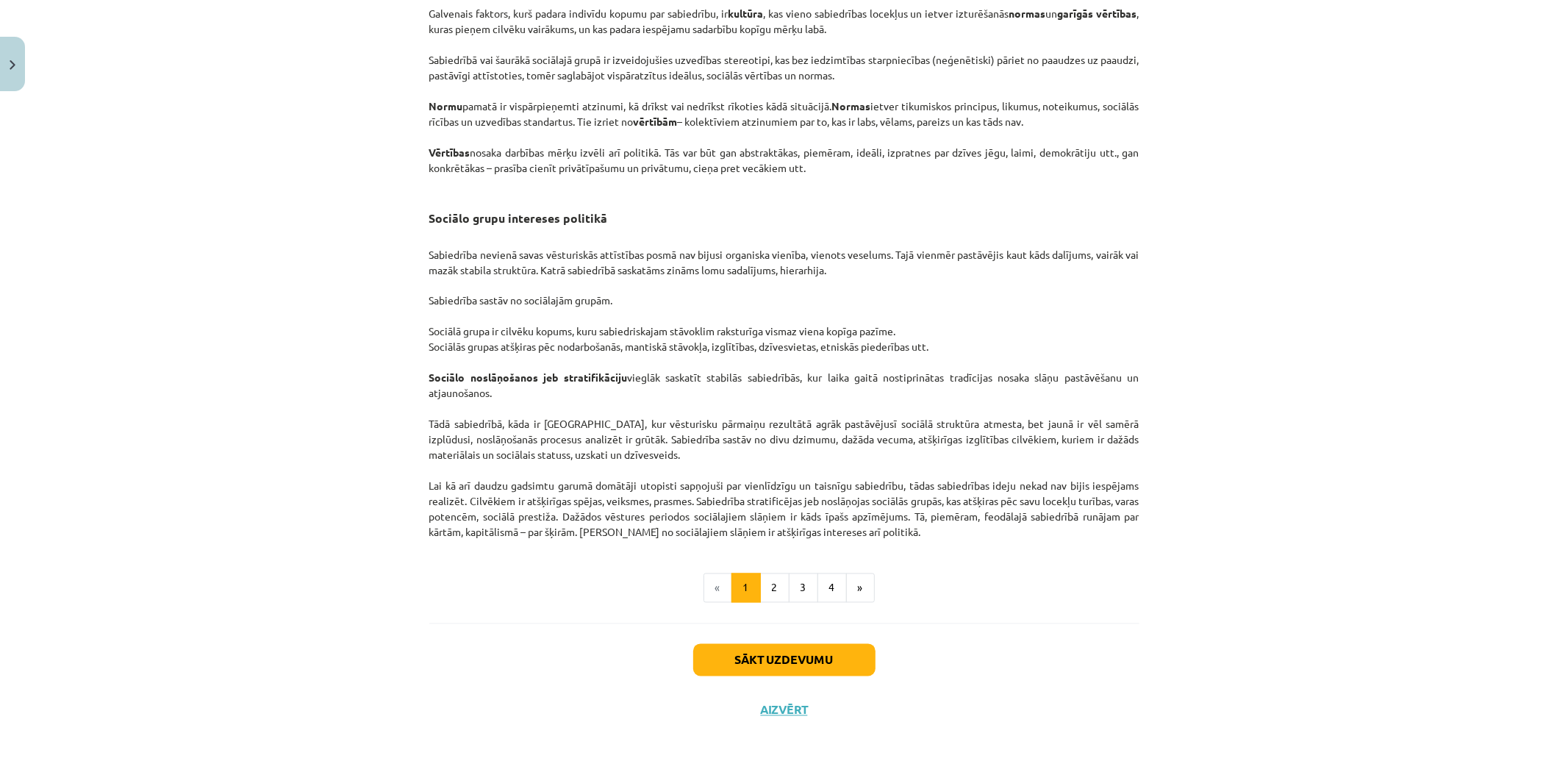
scroll to position [2066, 0]
drag, startPoint x: 755, startPoint y: 585, endPoint x: 763, endPoint y: 592, distance: 10.6
click at [761, 591] on button "2" at bounding box center [774, 588] width 29 height 29
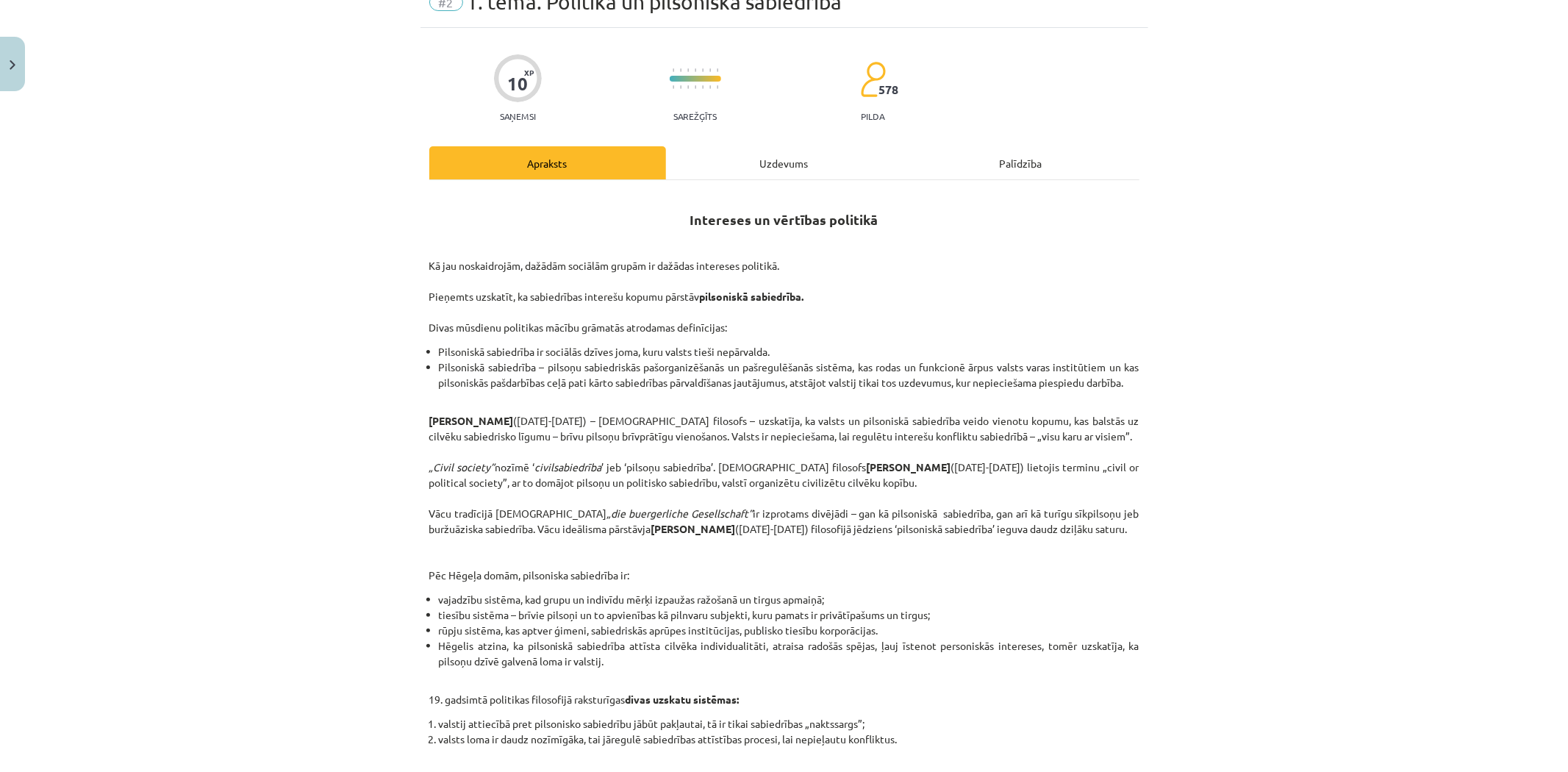
scroll to position [391, 0]
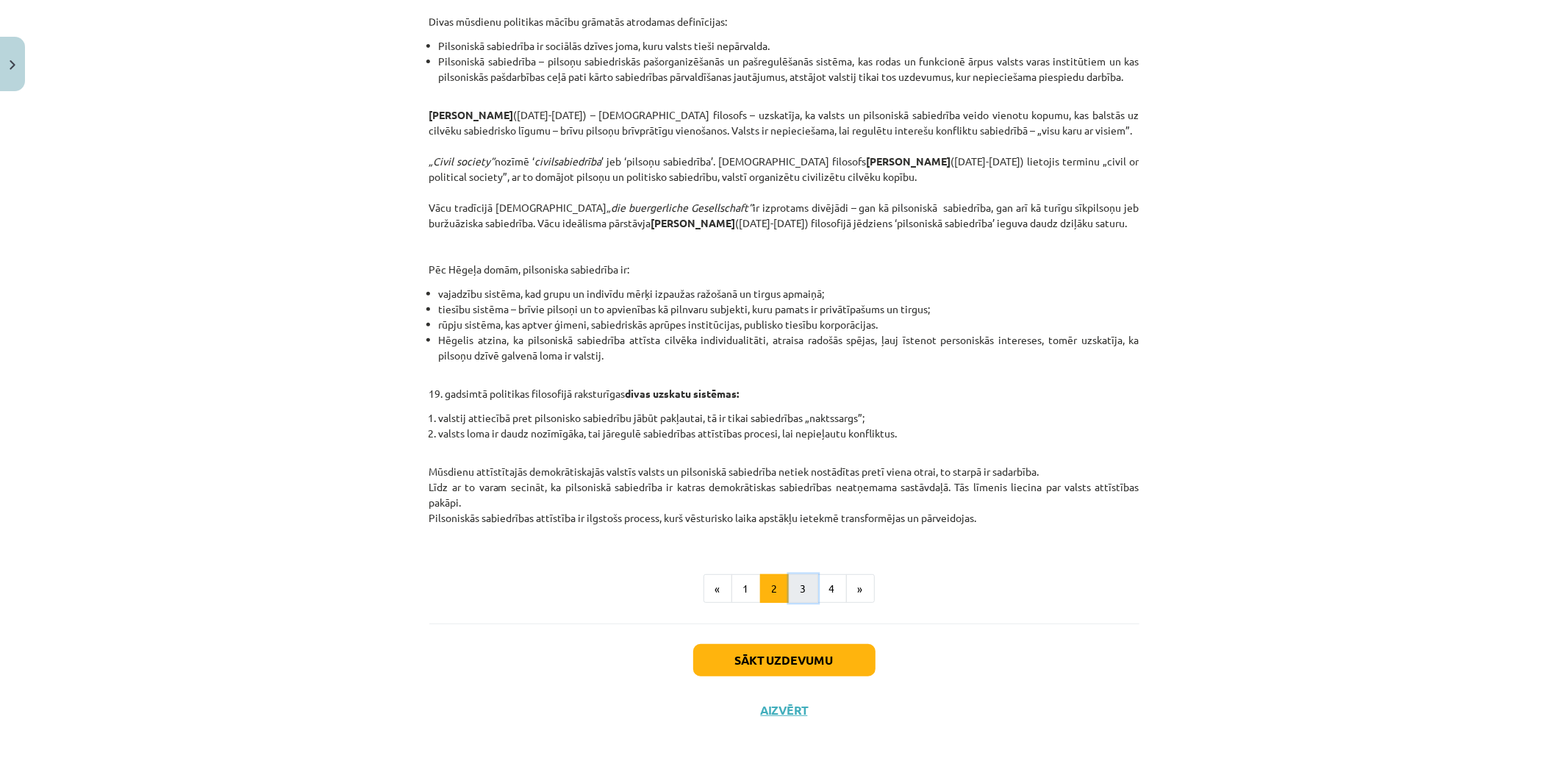
click at [803, 585] on button "3" at bounding box center [804, 589] width 29 height 29
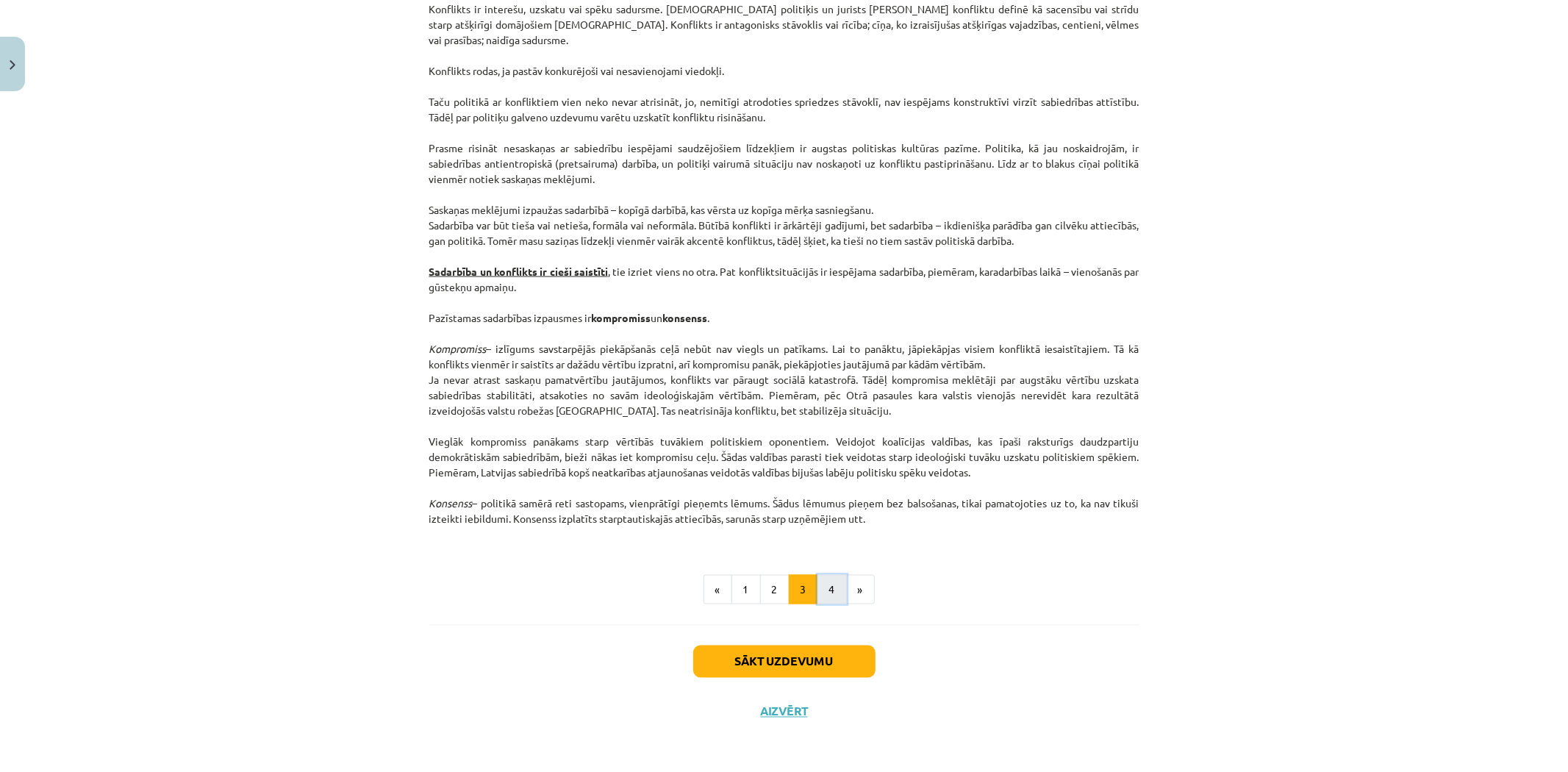
click at [836, 590] on button "4" at bounding box center [832, 589] width 29 height 29
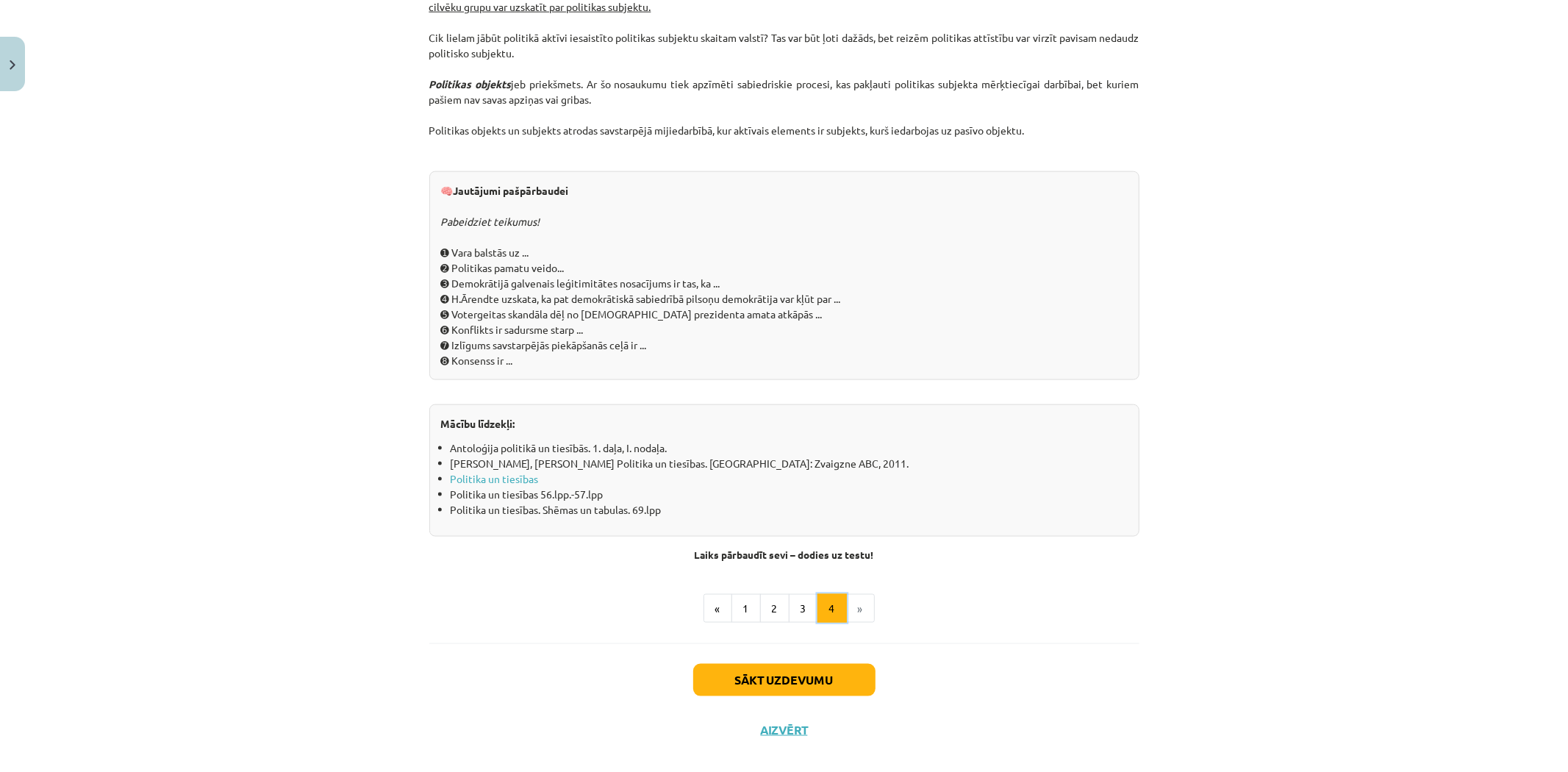
scroll to position [1418, 0]
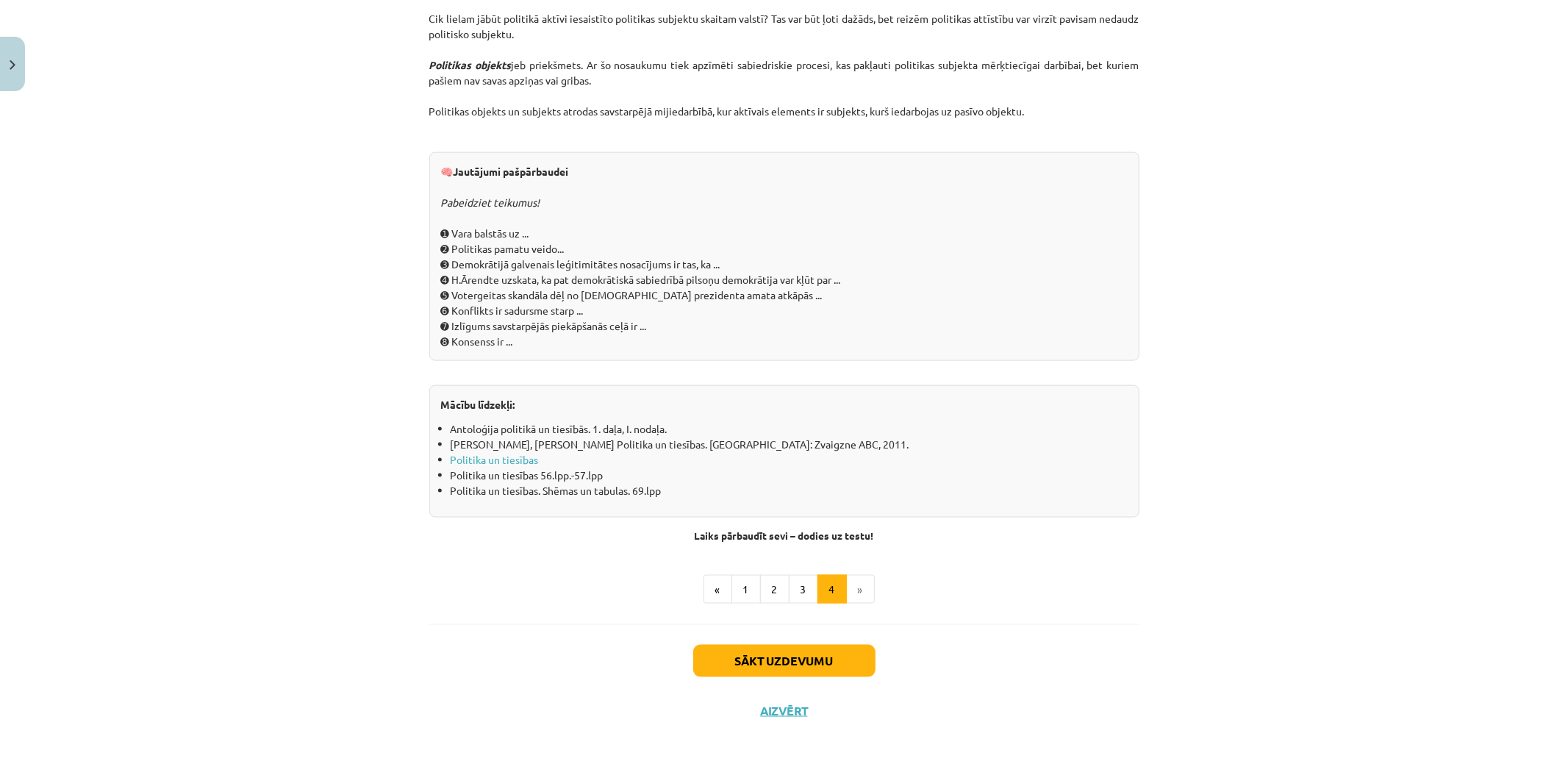
click at [848, 590] on li "»" at bounding box center [861, 589] width 28 height 29
click at [849, 592] on li "»" at bounding box center [861, 589] width 28 height 29
click at [792, 651] on button "Sākt uzdevumu" at bounding box center [784, 661] width 183 height 32
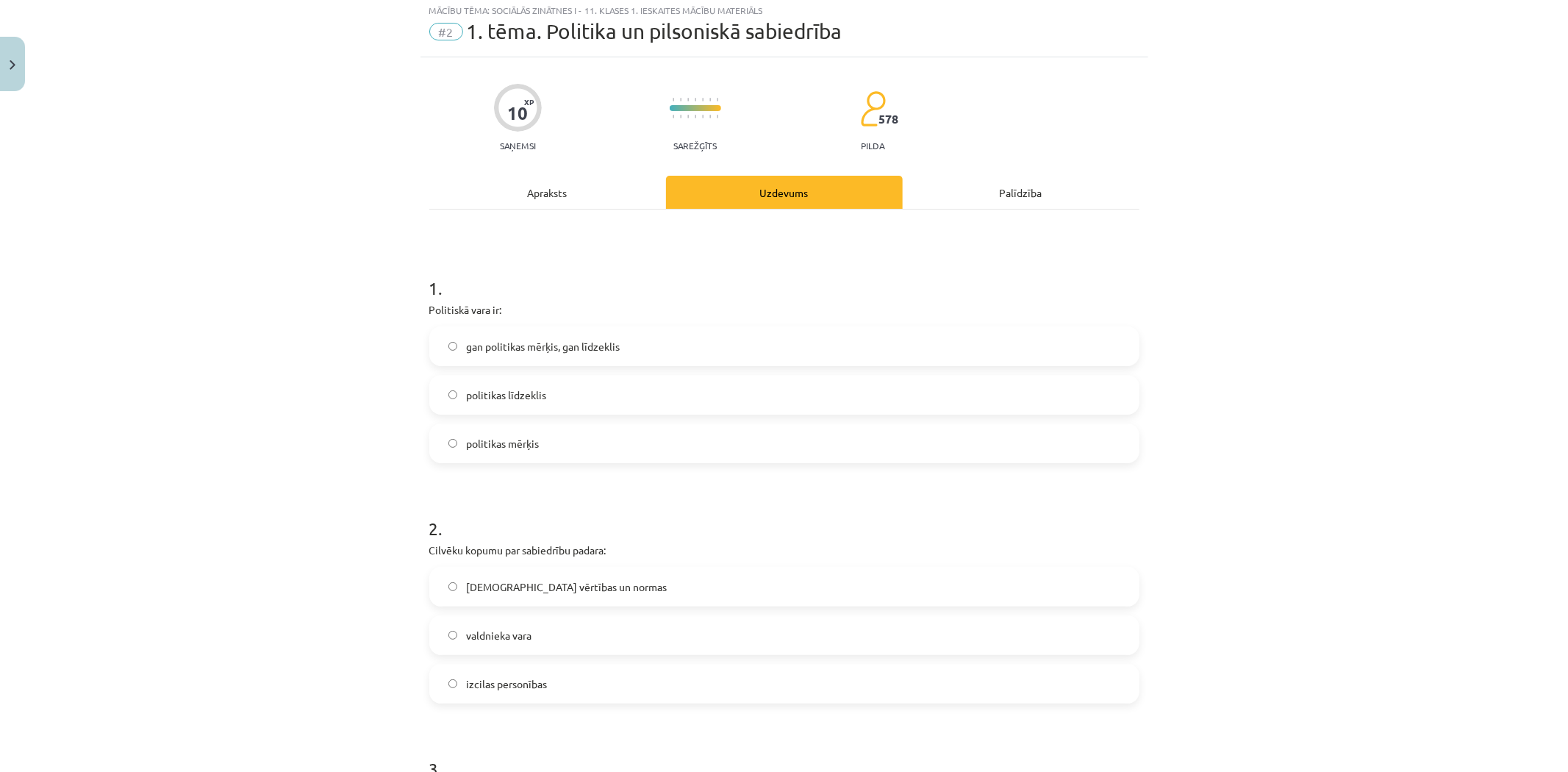
scroll to position [37, 0]
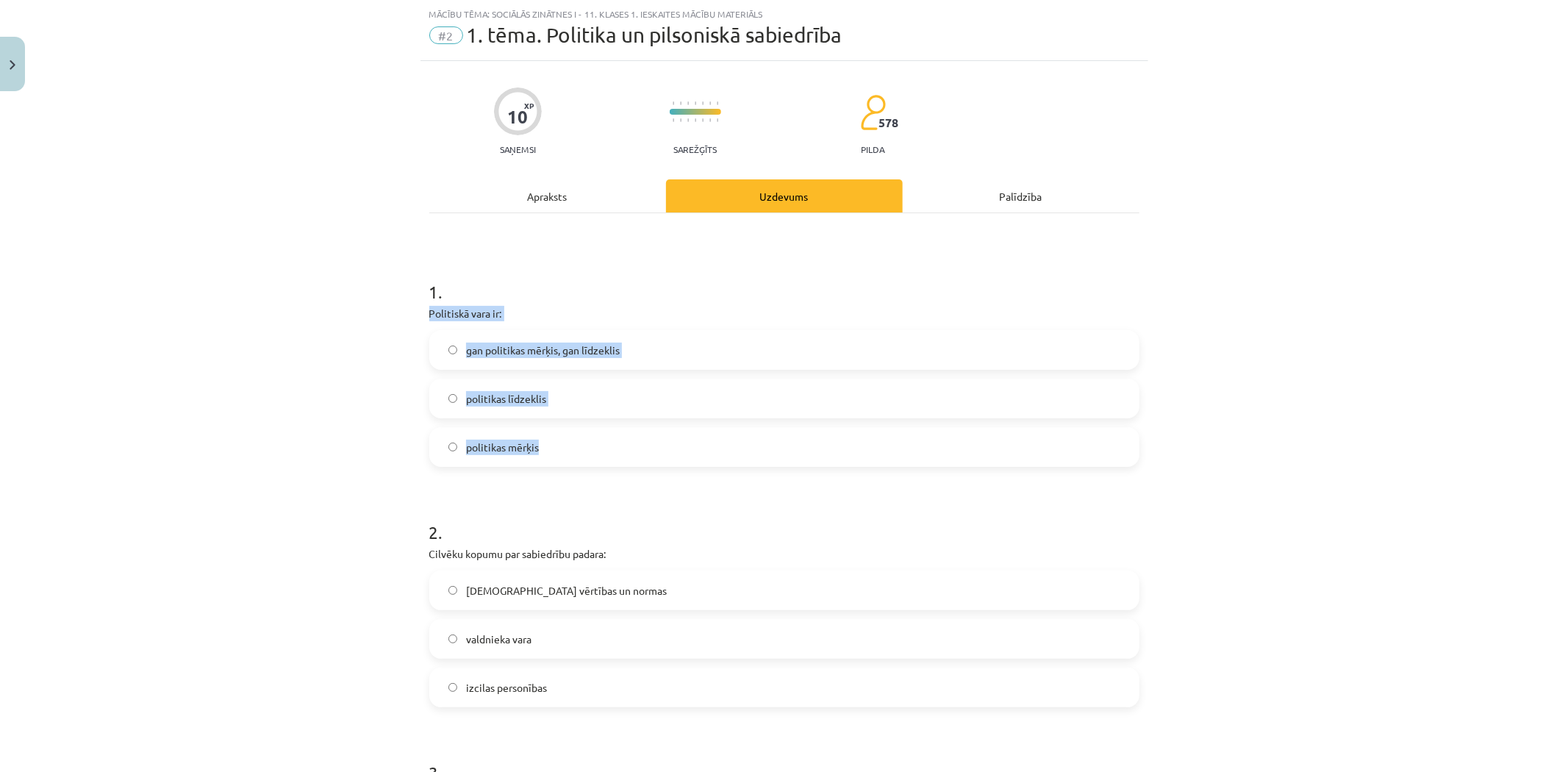
drag, startPoint x: 413, startPoint y: 314, endPoint x: 574, endPoint y: 457, distance: 215.3
click at [574, 456] on div "Mācību tēma: Sociālās zinātnes i - 11. klases 1. ieskaites mācību materiāls #2 …" at bounding box center [784, 386] width 1568 height 772
copy div "Politiskā vara ir: gan politikas mērķis, gan līdzeklis politikas līdzeklis poli…"
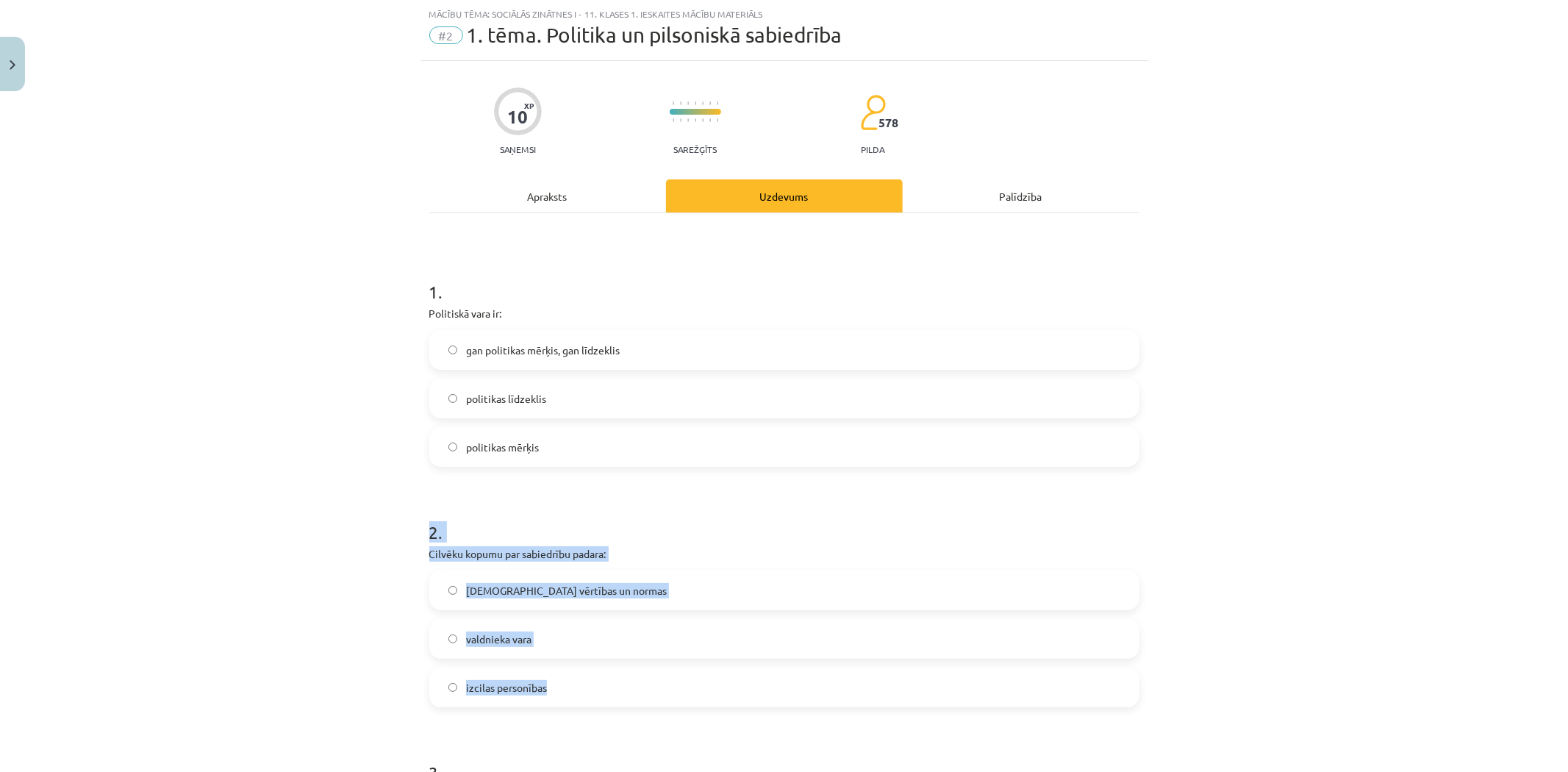
drag, startPoint x: 415, startPoint y: 529, endPoint x: 562, endPoint y: 688, distance: 216.5
drag, startPoint x: 473, startPoint y: 554, endPoint x: 419, endPoint y: 553, distance: 54.0
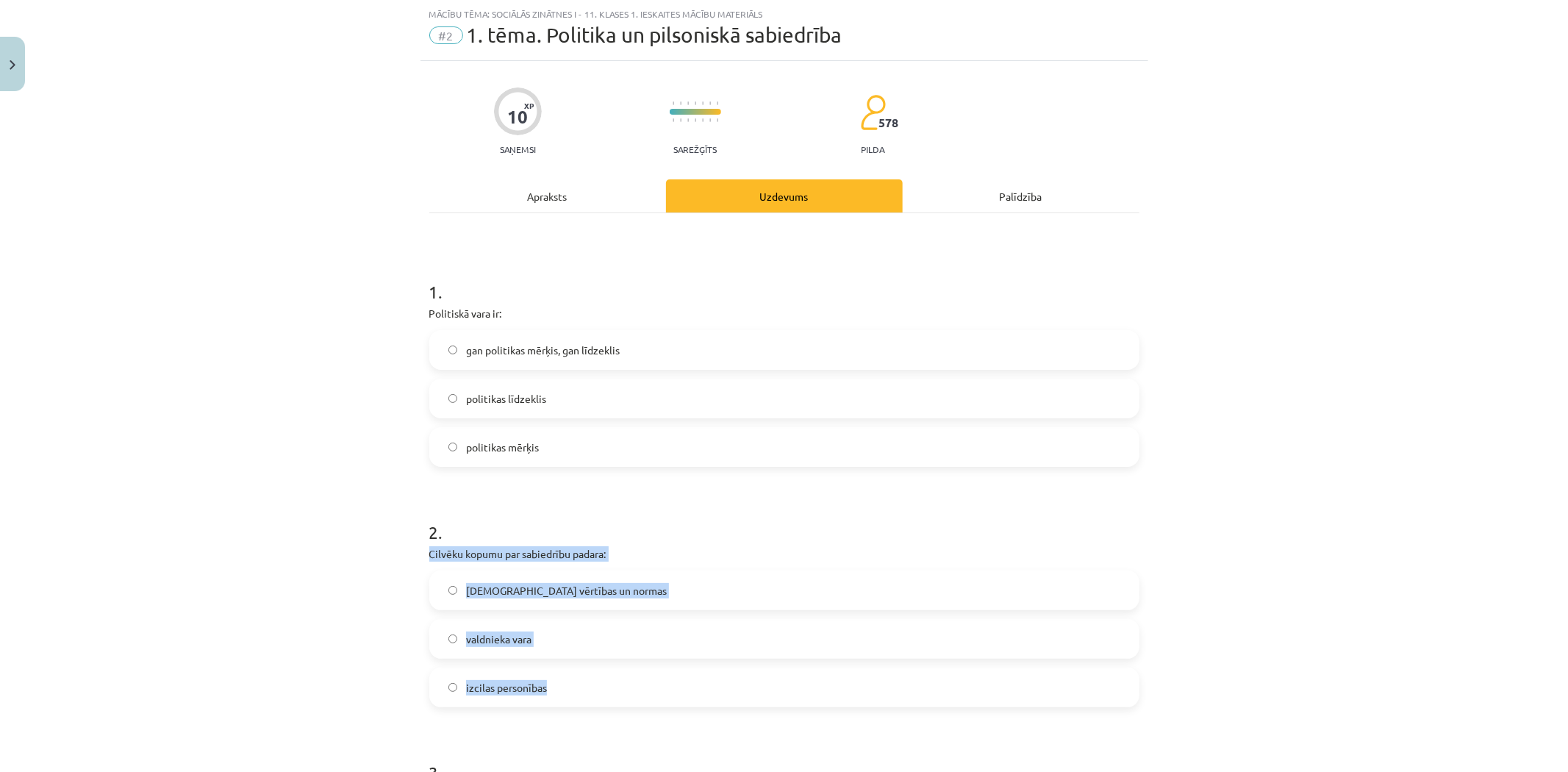
drag, startPoint x: 417, startPoint y: 553, endPoint x: 561, endPoint y: 689, distance: 198.1
copy div "Cilvēku kopumu par sabiedrību padara: kopīgās vērtības un normas valdnieka vara…"
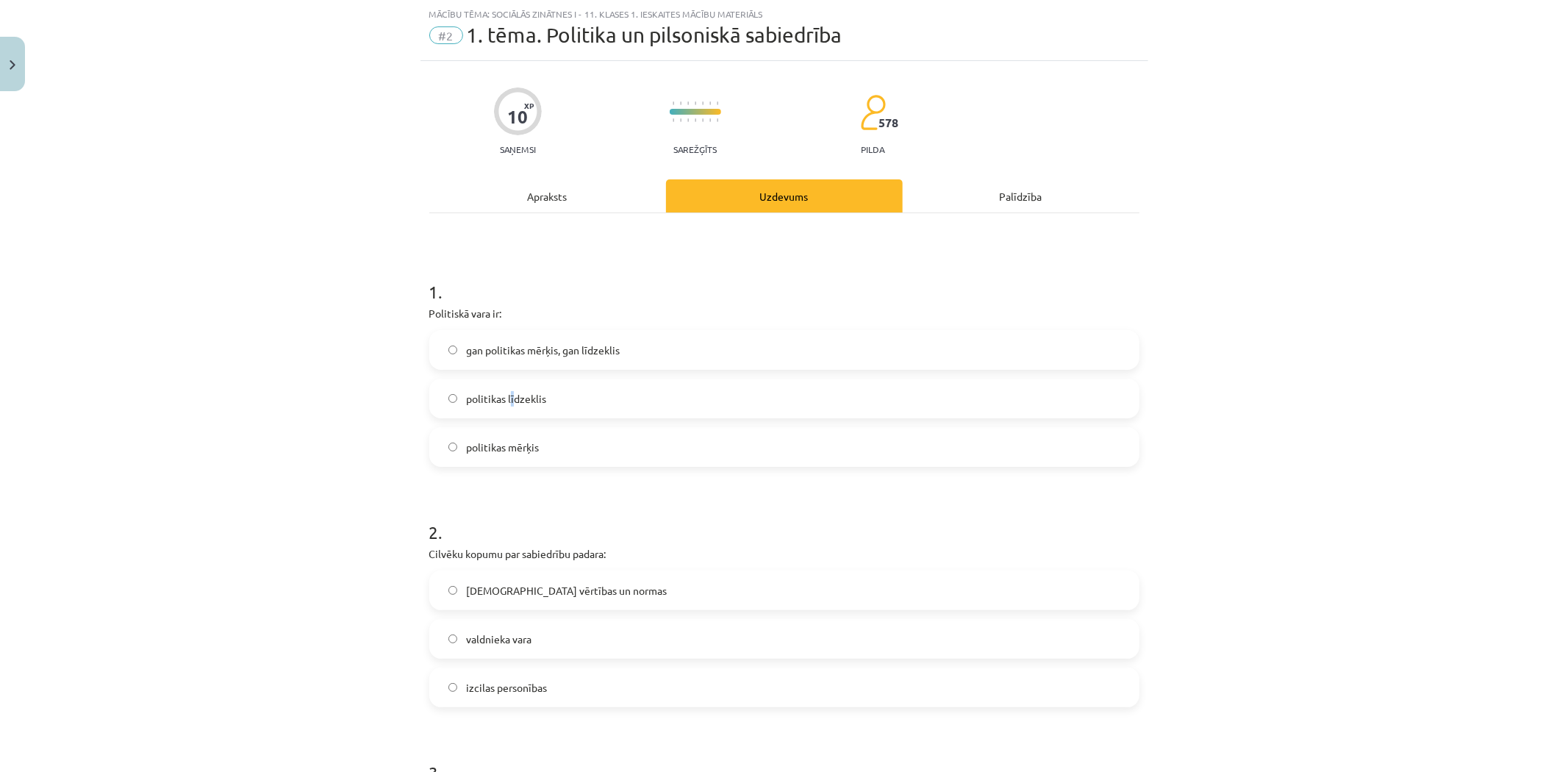
click at [506, 400] on span "politikas līdzeklis" at bounding box center [506, 398] width 80 height 16
click at [469, 401] on span "politikas līdzeklis" at bounding box center [506, 398] width 80 height 16
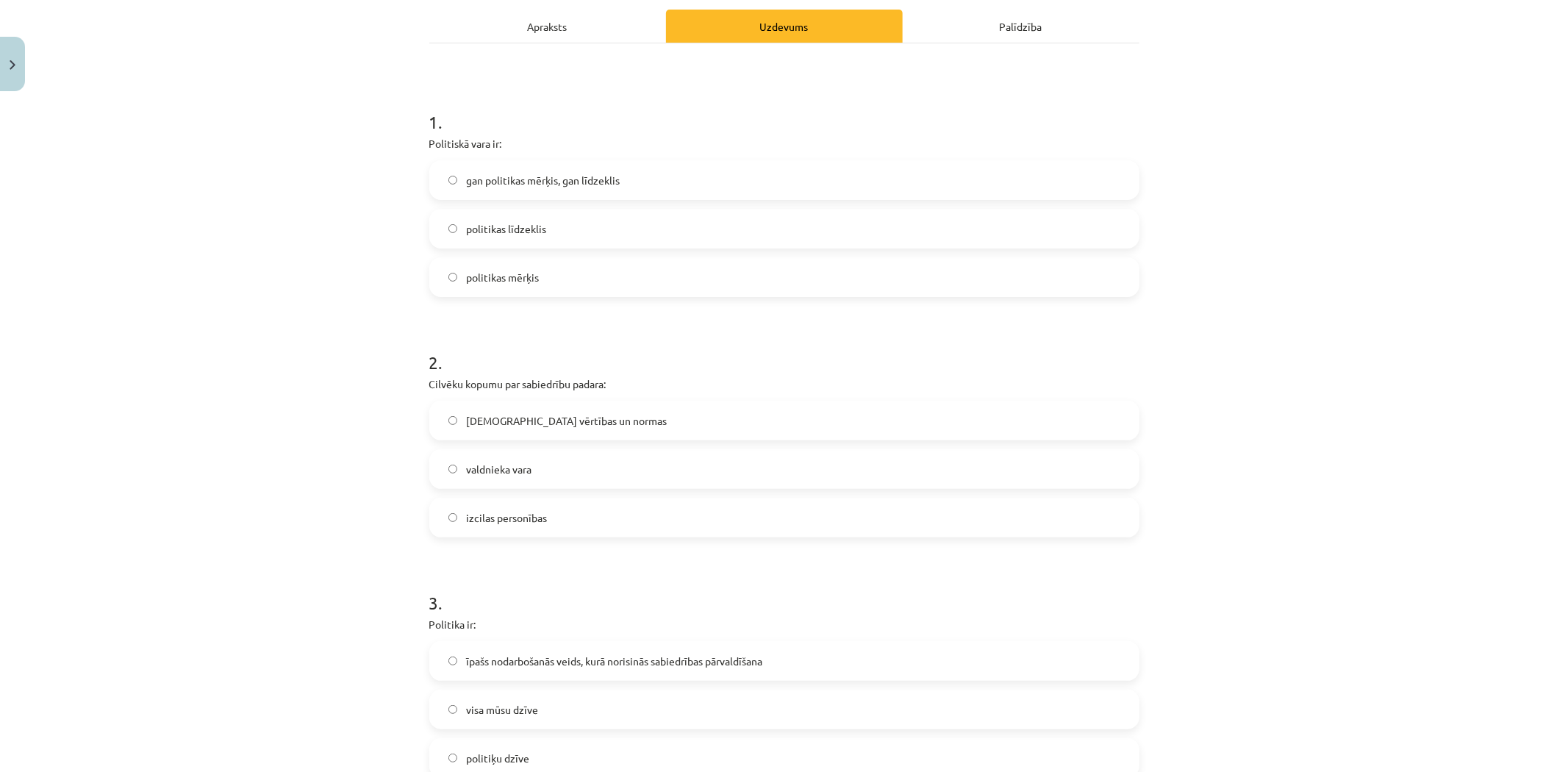
scroll to position [282, 0]
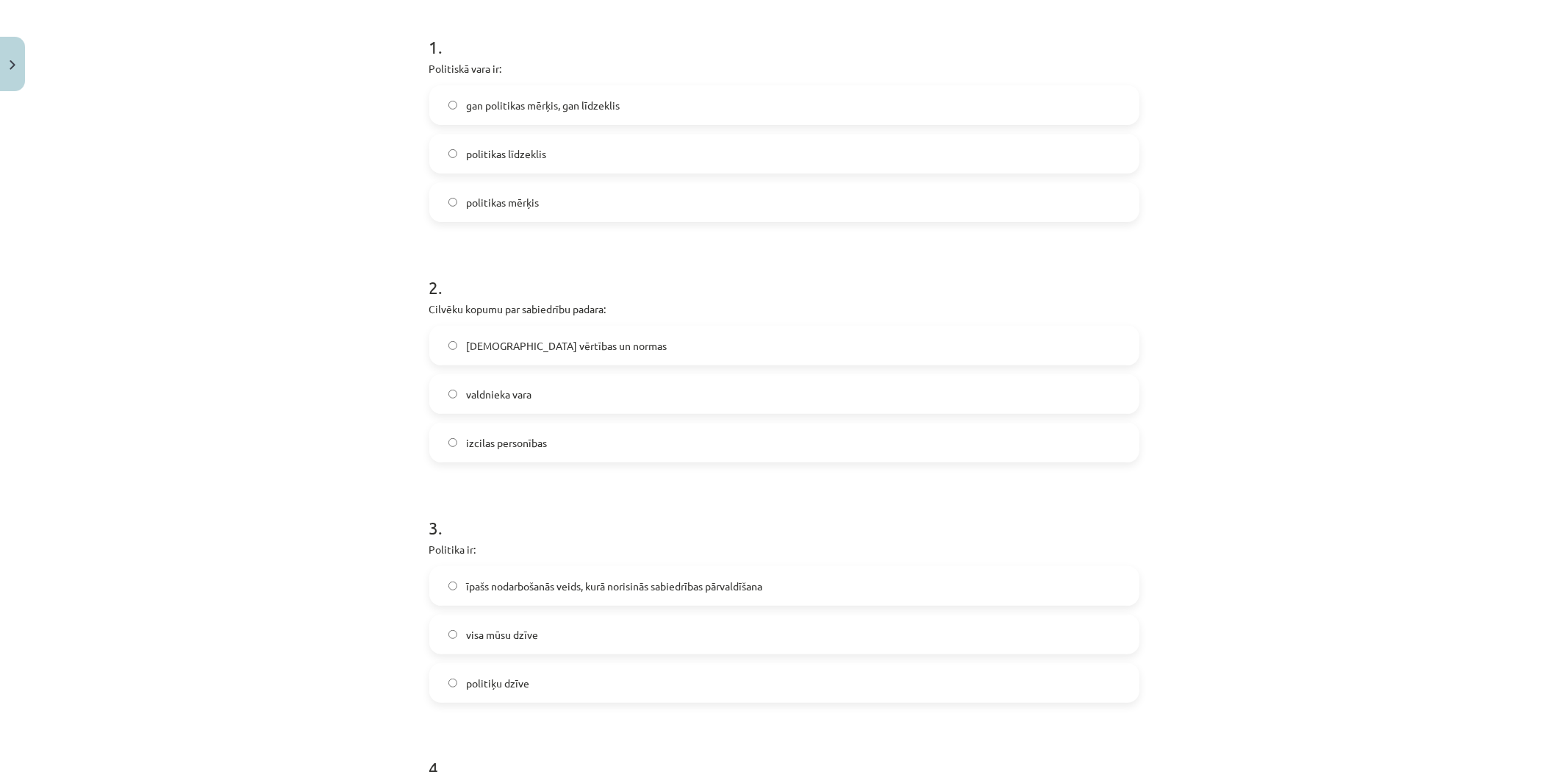
click at [487, 349] on span "kopīgās vērtības un normas" at bounding box center [566, 346] width 201 height 16
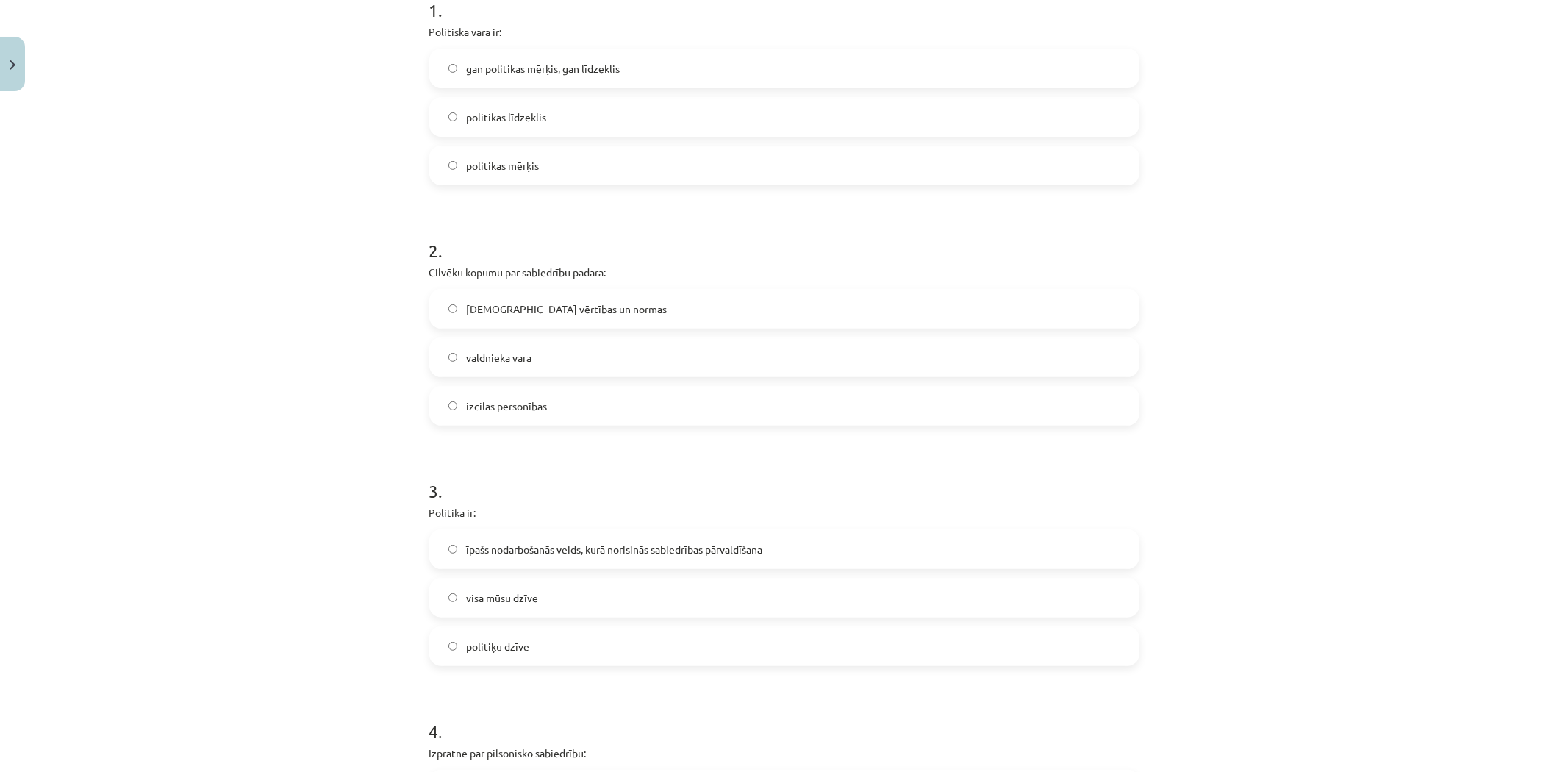
scroll to position [526, 0]
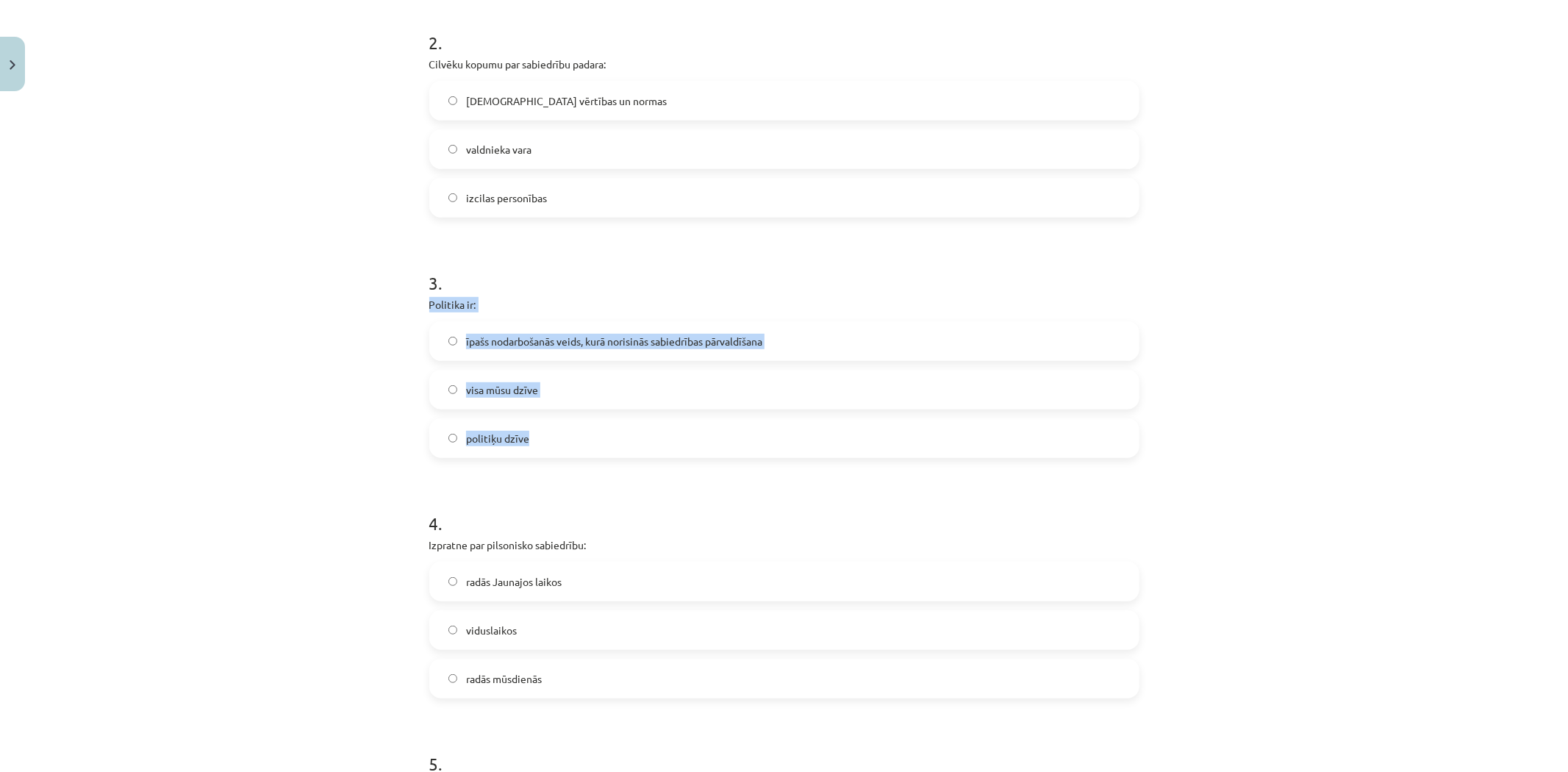
drag, startPoint x: 422, startPoint y: 307, endPoint x: 541, endPoint y: 451, distance: 186.8
click at [541, 451] on div "10 XP Saņemsi Sarežģīts 578 pilda Apraksts Uzdevums Palīdzība 1 . Politiskā var…" at bounding box center [784, 322] width 728 height 1501
copy div "Politika ir: īpašs nodarbošanās veids, kurā norisinās sabiedrības pārvaldīšana …"
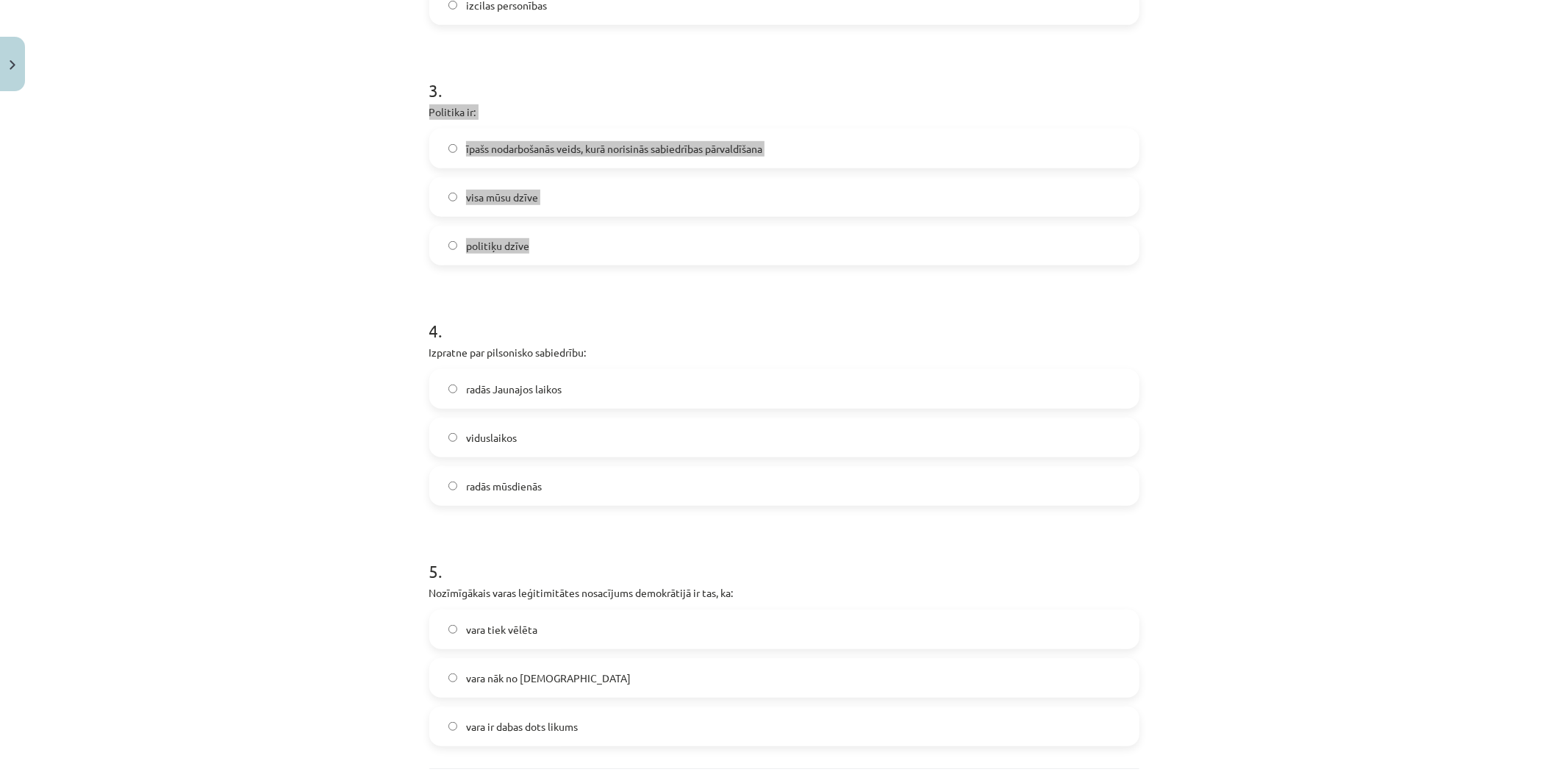
scroll to position [863, 0]
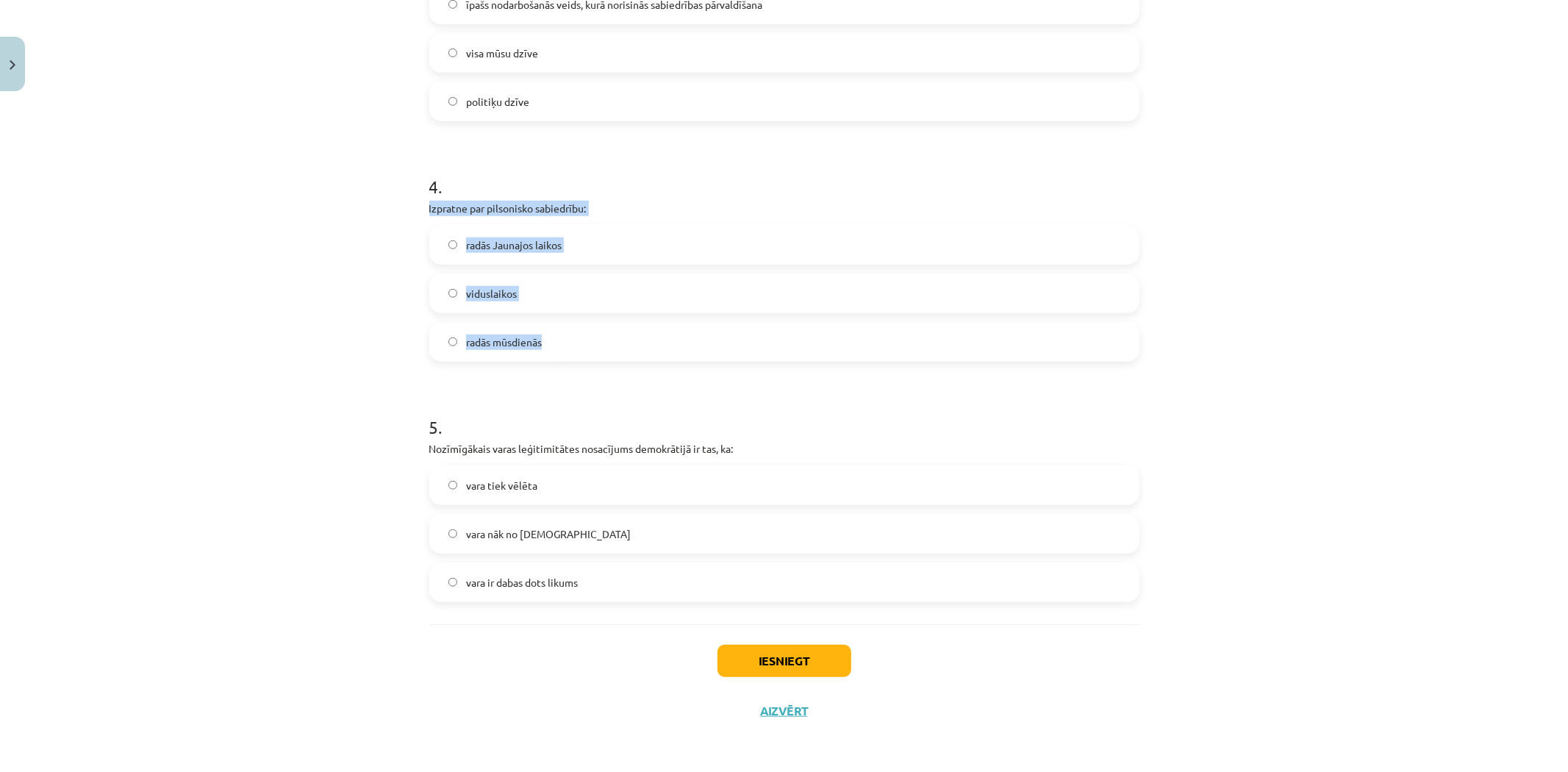
drag, startPoint x: 419, startPoint y: 204, endPoint x: 558, endPoint y: 349, distance: 200.9
copy div "Izpratne par pilsonisko sabiedrību: radās Jaunajos laikos viduslaikos radās mūs…"
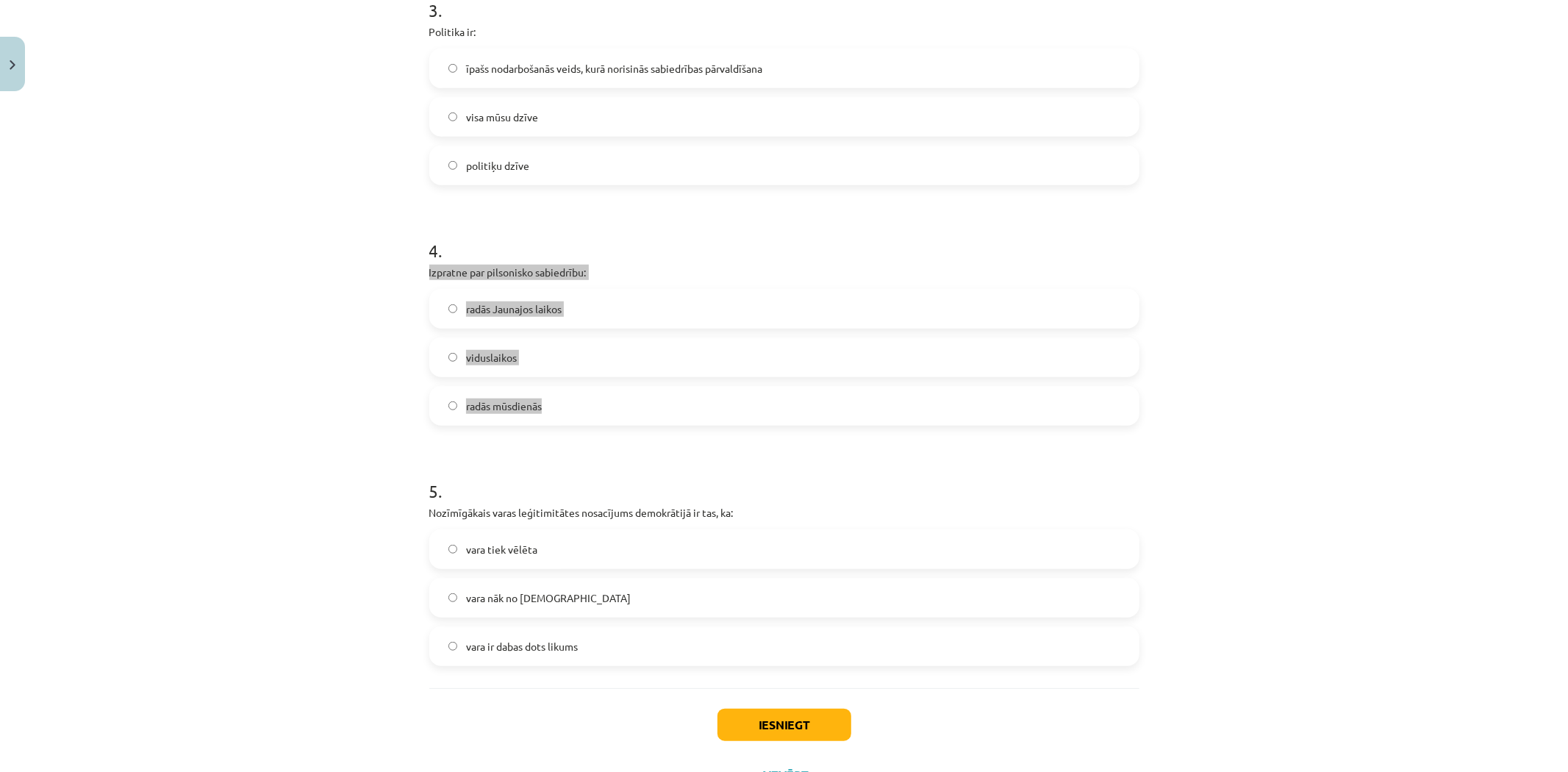
scroll to position [782, 0]
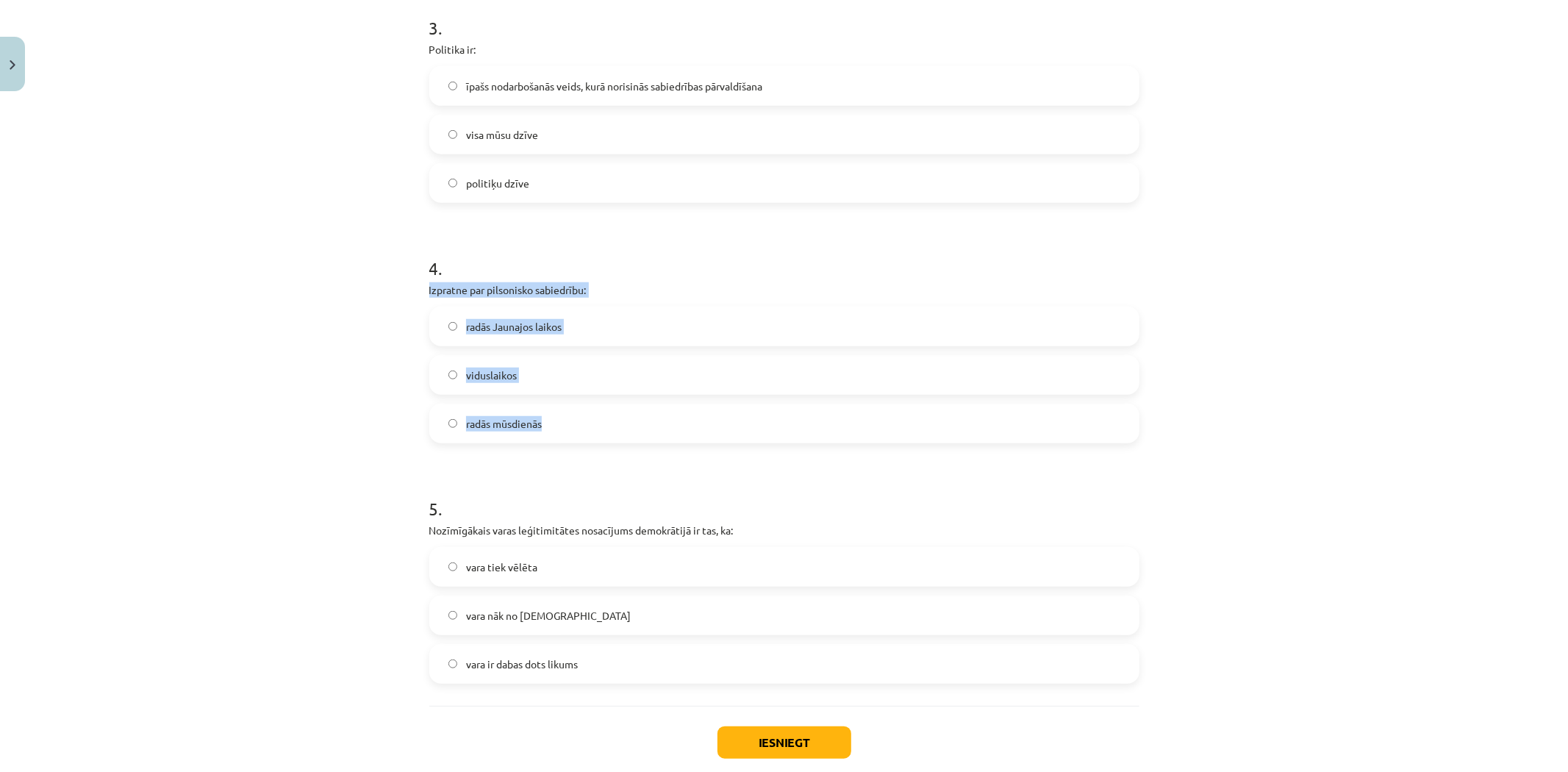
click at [253, 305] on div "Mācību tēma: Sociālās zinātnes i - 11. klases 1. ieskaites mācību materiāls #2 …" at bounding box center [784, 386] width 1568 height 772
click at [525, 91] on span "īpašs nodarbošanās veids, kurā norisinās sabiedrības pārvaldīšana" at bounding box center [614, 86] width 296 height 16
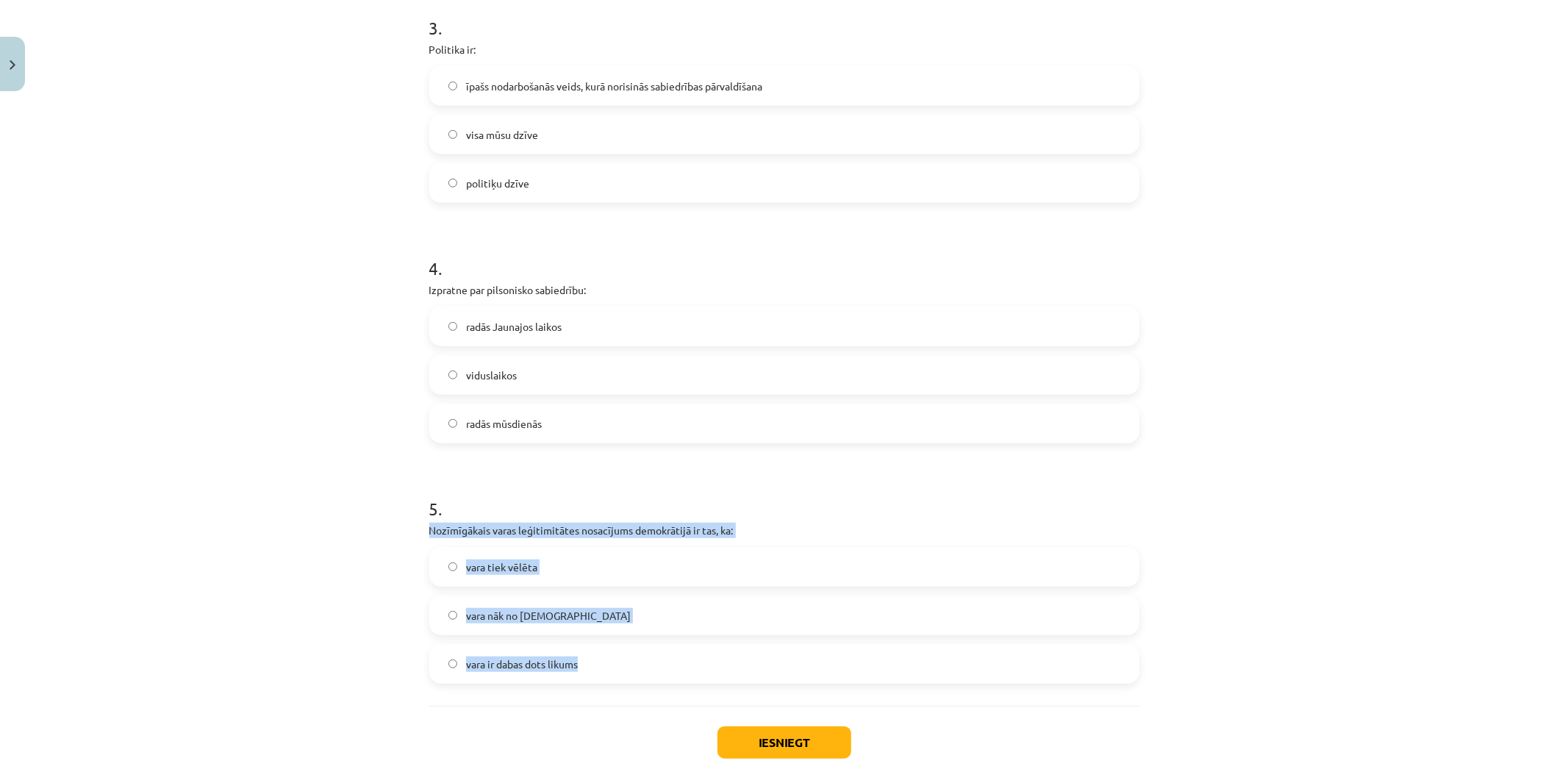
drag, startPoint x: 419, startPoint y: 528, endPoint x: 598, endPoint y: 669, distance: 227.9
click at [598, 669] on div "10 XP Saņemsi Sarežģīts 578 pilda Apraksts Uzdevums Palīdzība 1 . Politiskā var…" at bounding box center [784, 66] width 728 height 1501
copy div "Nozīmīgākais varas leģitimitātes nosacījums demokrātijā ir tas, ka: vara tiek v…"
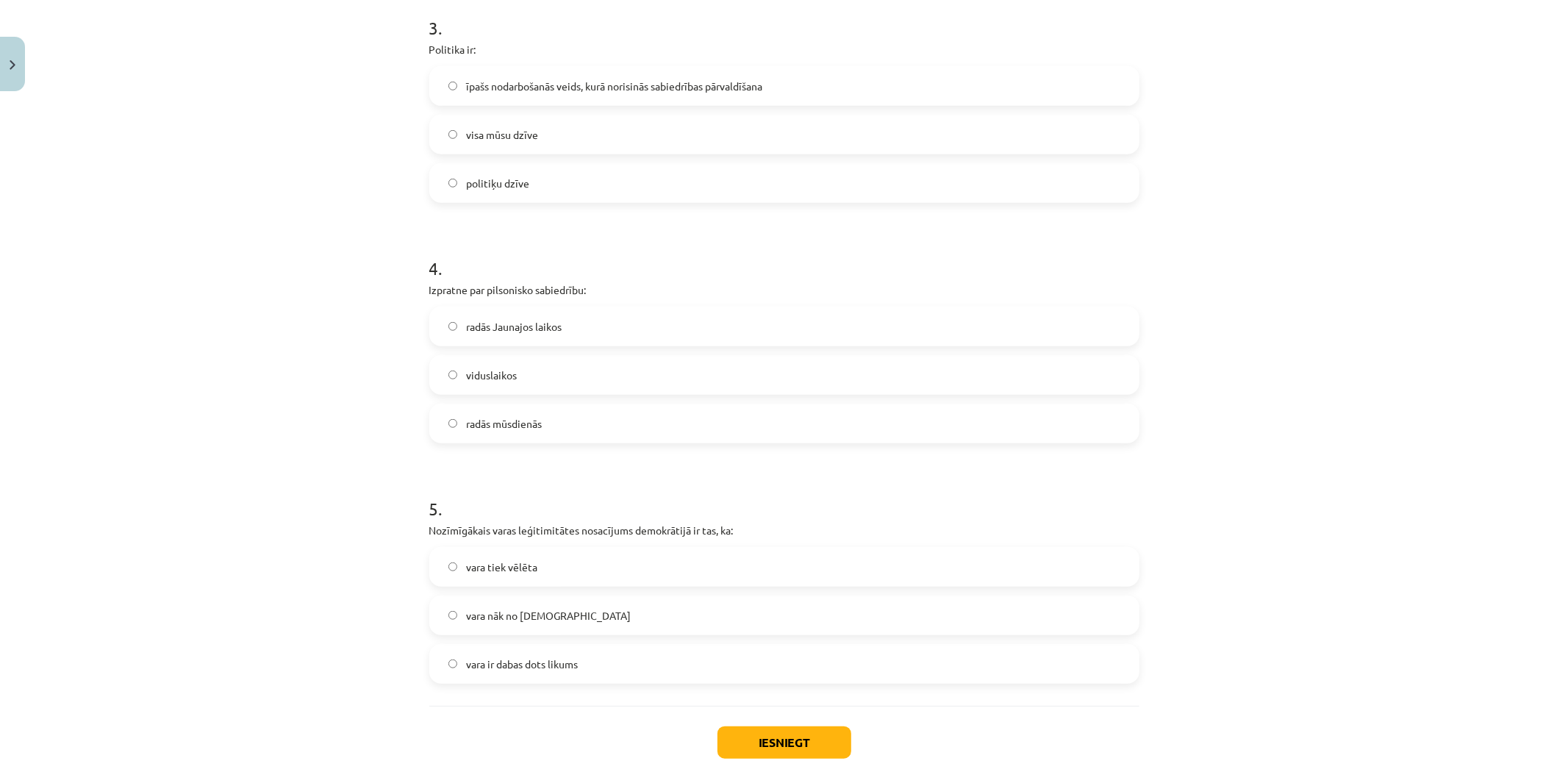
click at [254, 422] on div "Mācību tēma: Sociālās zinātnes i - 11. klases 1. ieskaites mācību materiāls #2 …" at bounding box center [784, 386] width 1568 height 772
click at [489, 335] on label "radās Jaunajos laikos" at bounding box center [784, 326] width 707 height 37
click at [533, 565] on label "vara tiek vēlēta" at bounding box center [784, 567] width 707 height 37
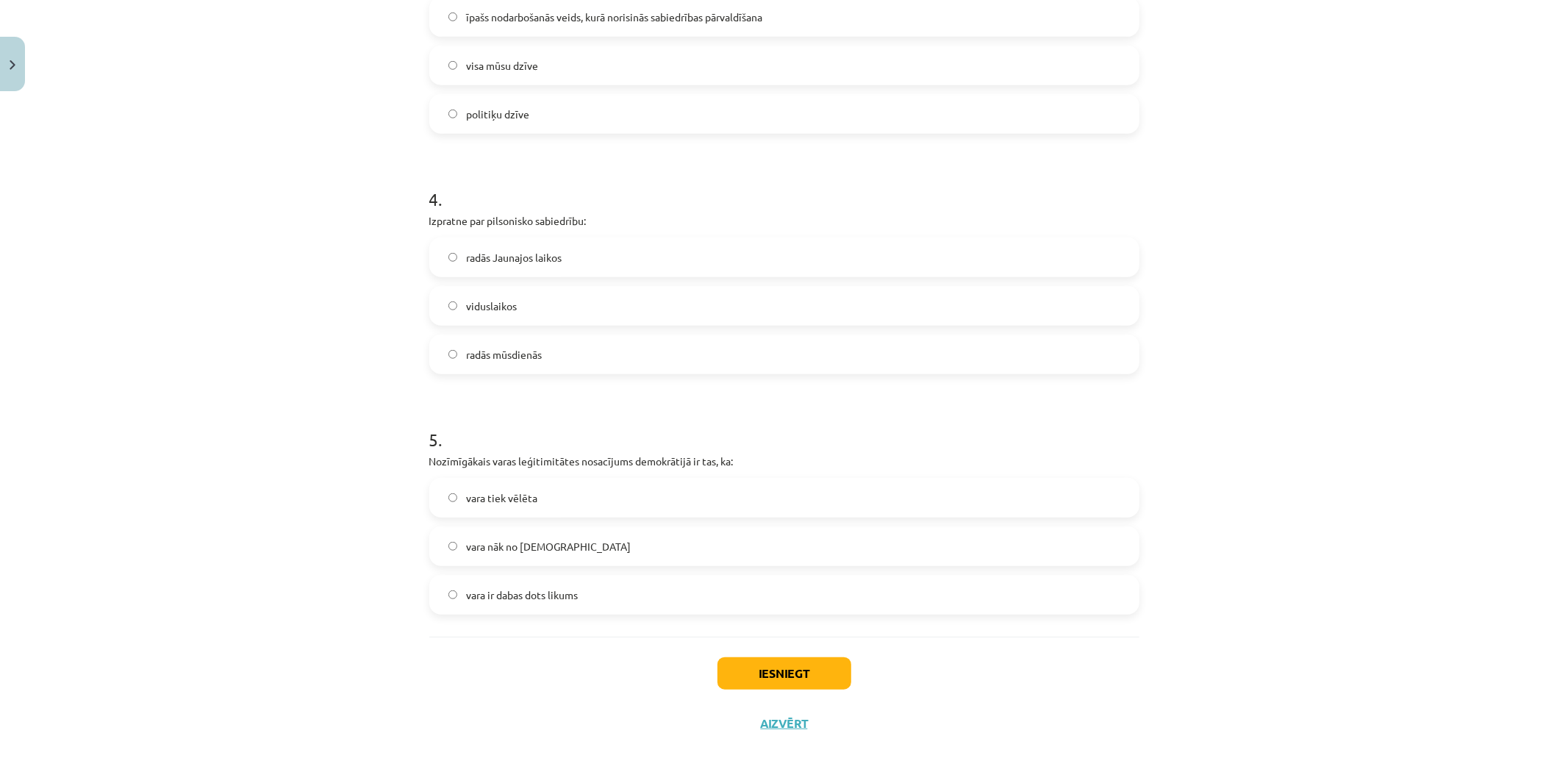
scroll to position [863, 0]
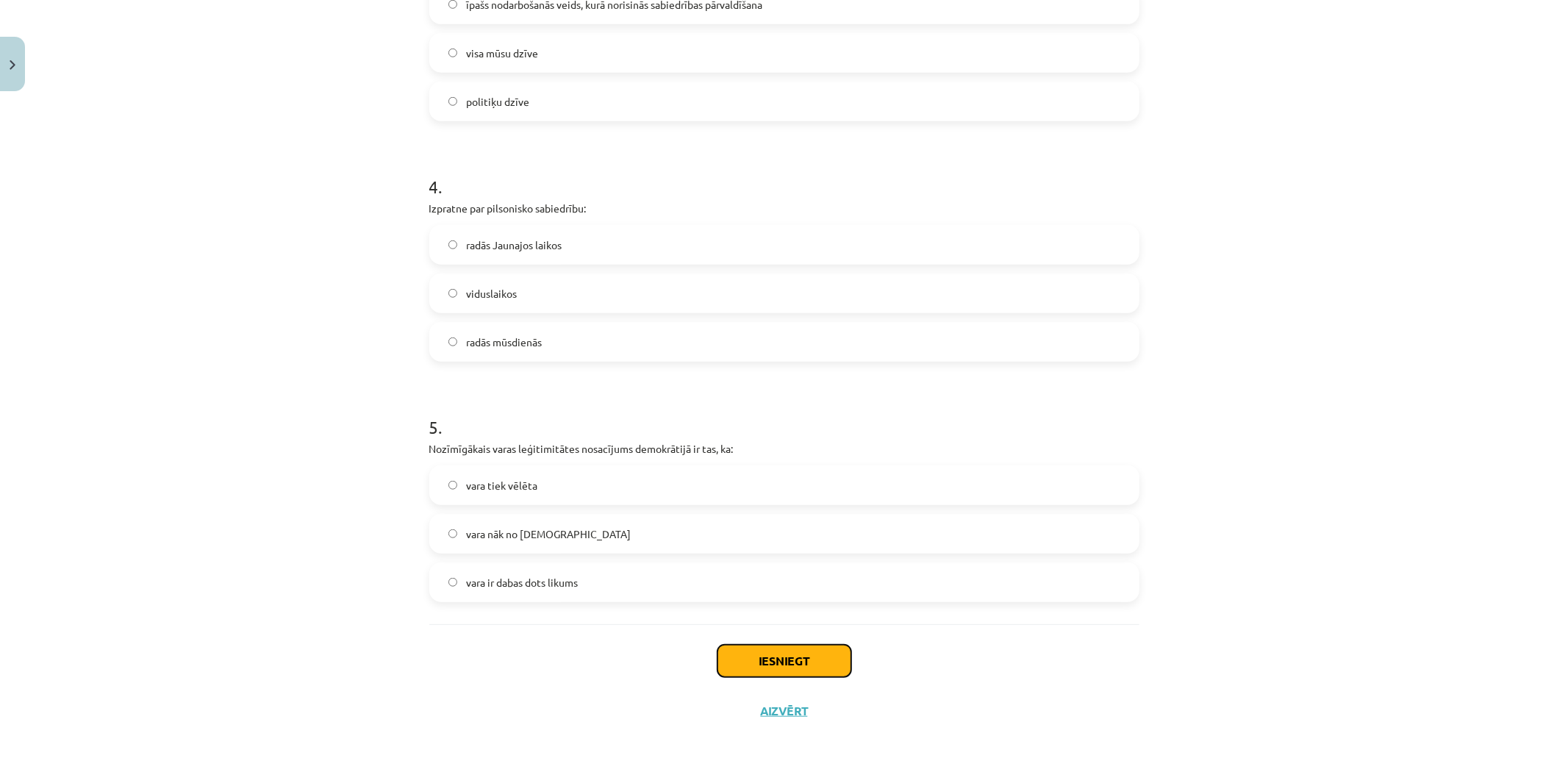
click at [801, 658] on button "Iesniegt" at bounding box center [785, 661] width 134 height 32
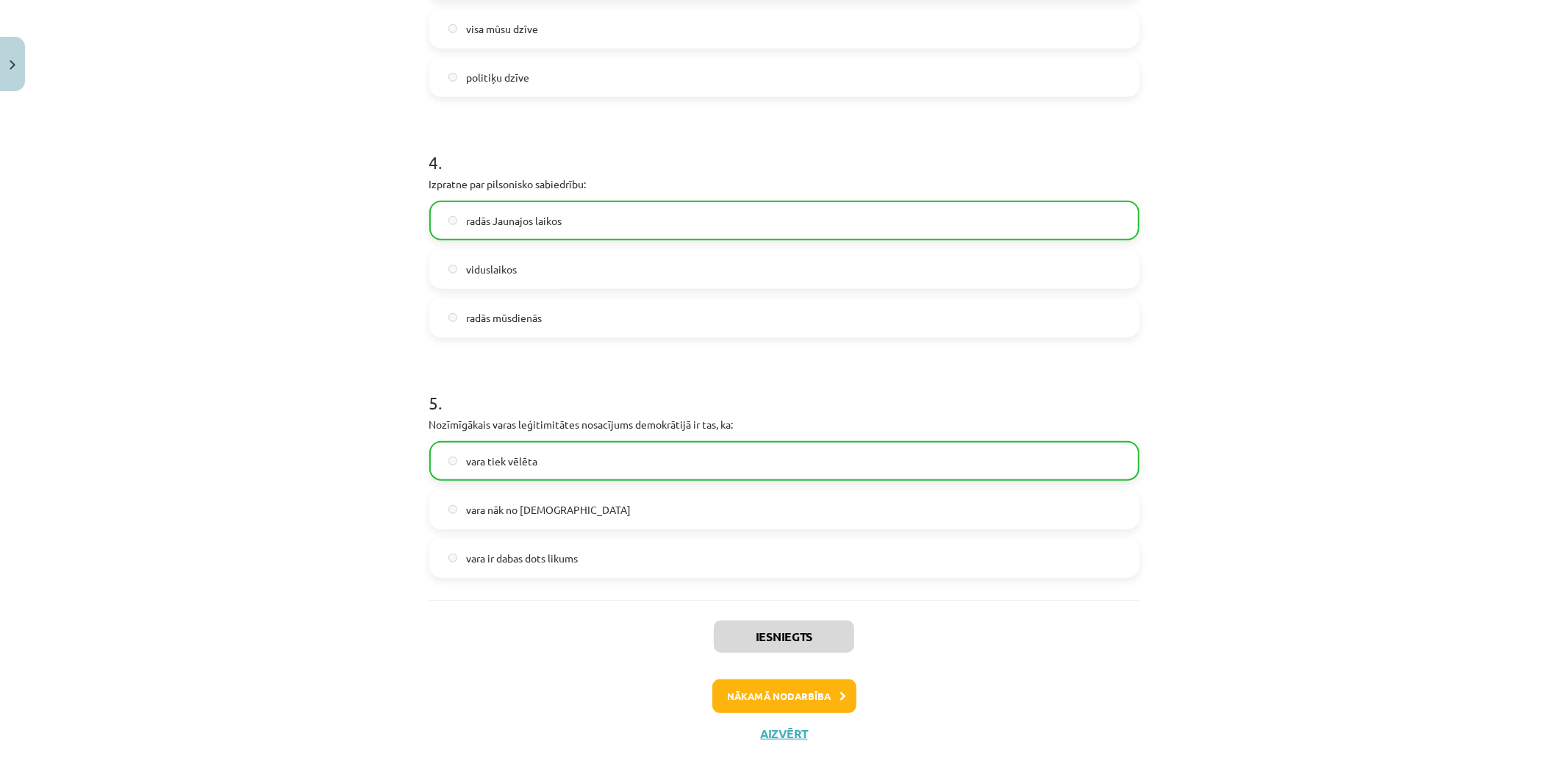
scroll to position [910, 0]
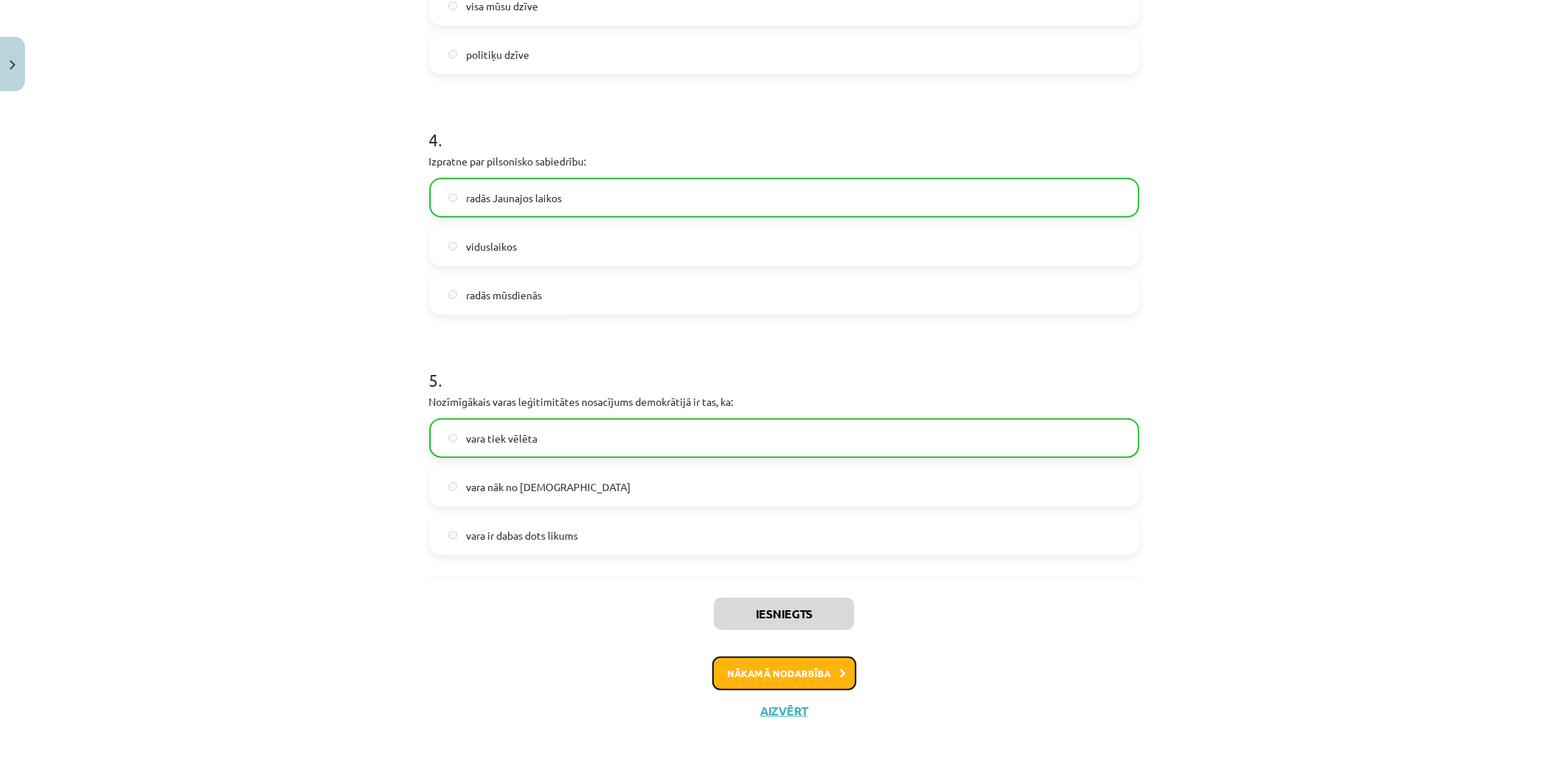
click at [800, 674] on button "Nākamā nodarbība" at bounding box center [785, 673] width 144 height 34
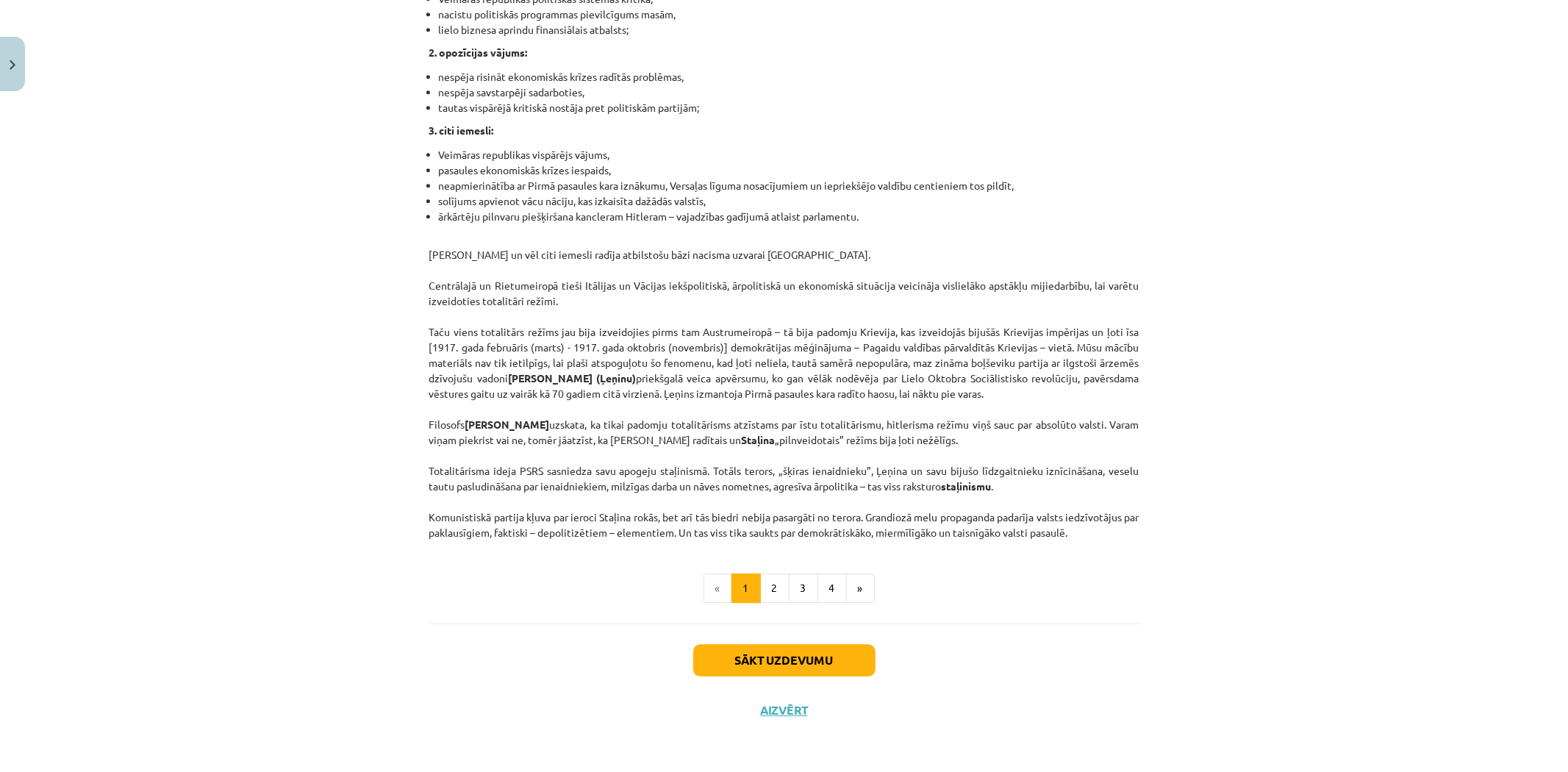
scroll to position [3535, 0]
click at [768, 584] on button "2" at bounding box center [774, 588] width 29 height 29
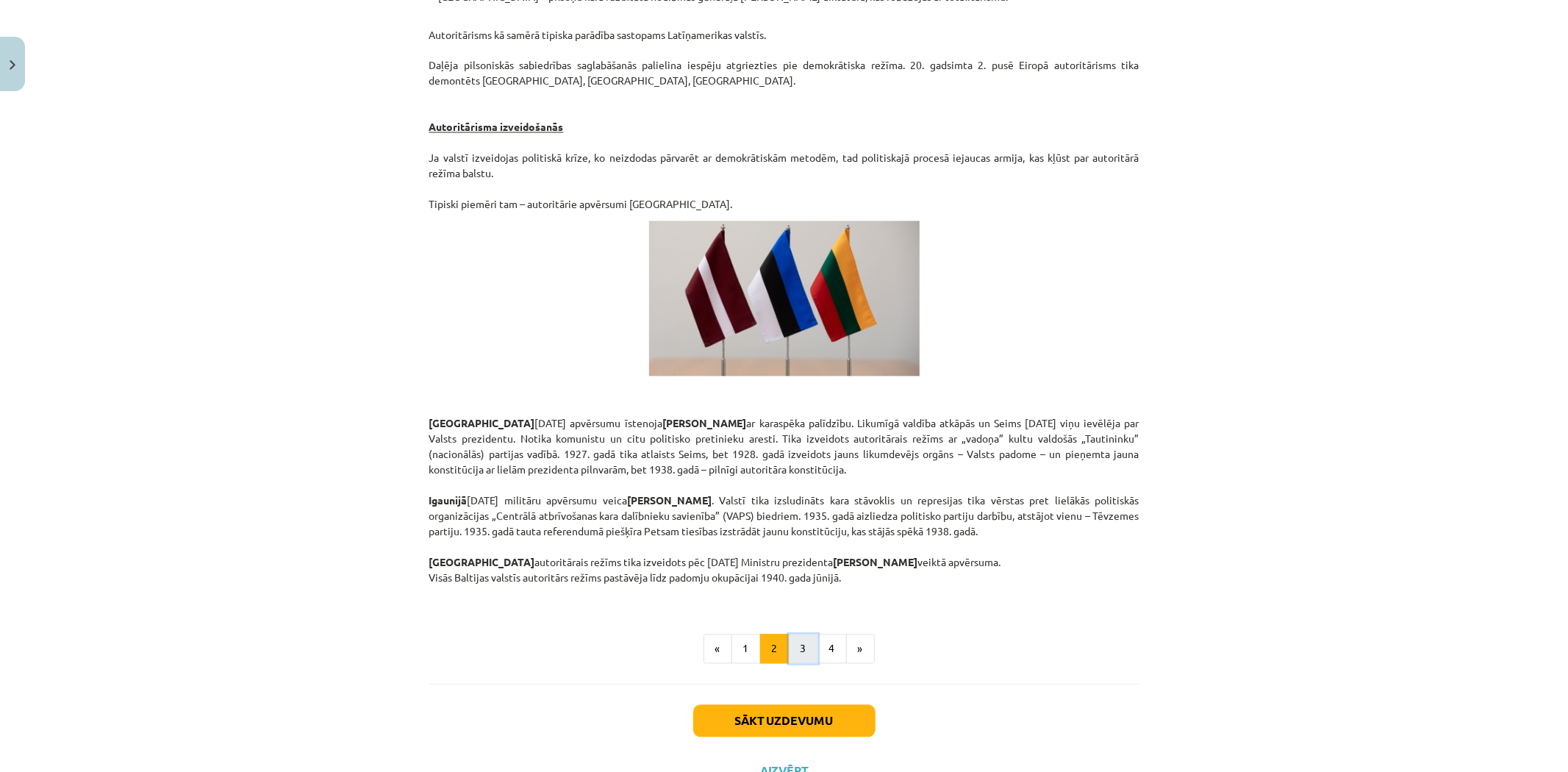
click at [791, 634] on button "3" at bounding box center [804, 649] width 29 height 29
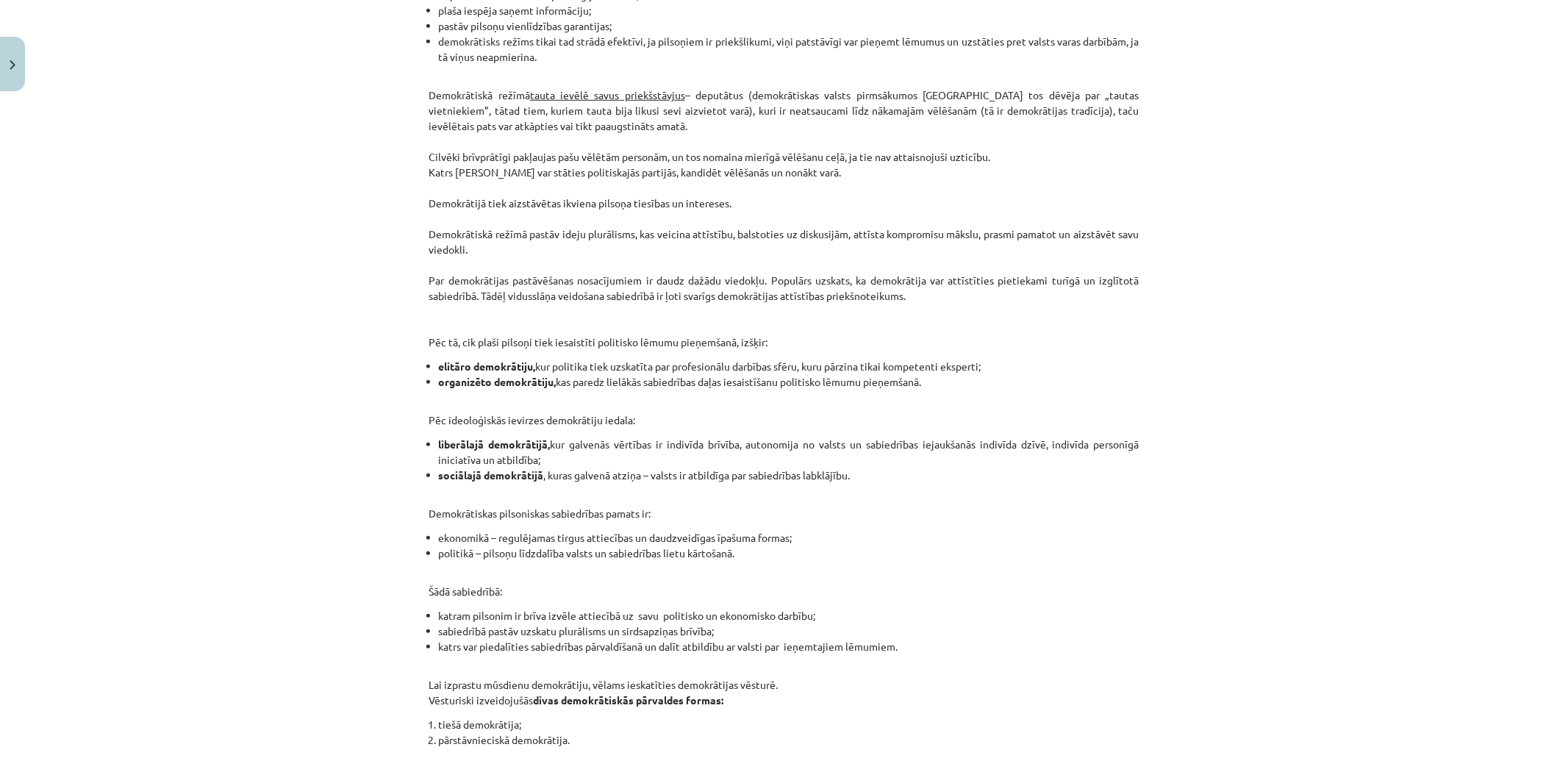
scroll to position [1182, 0]
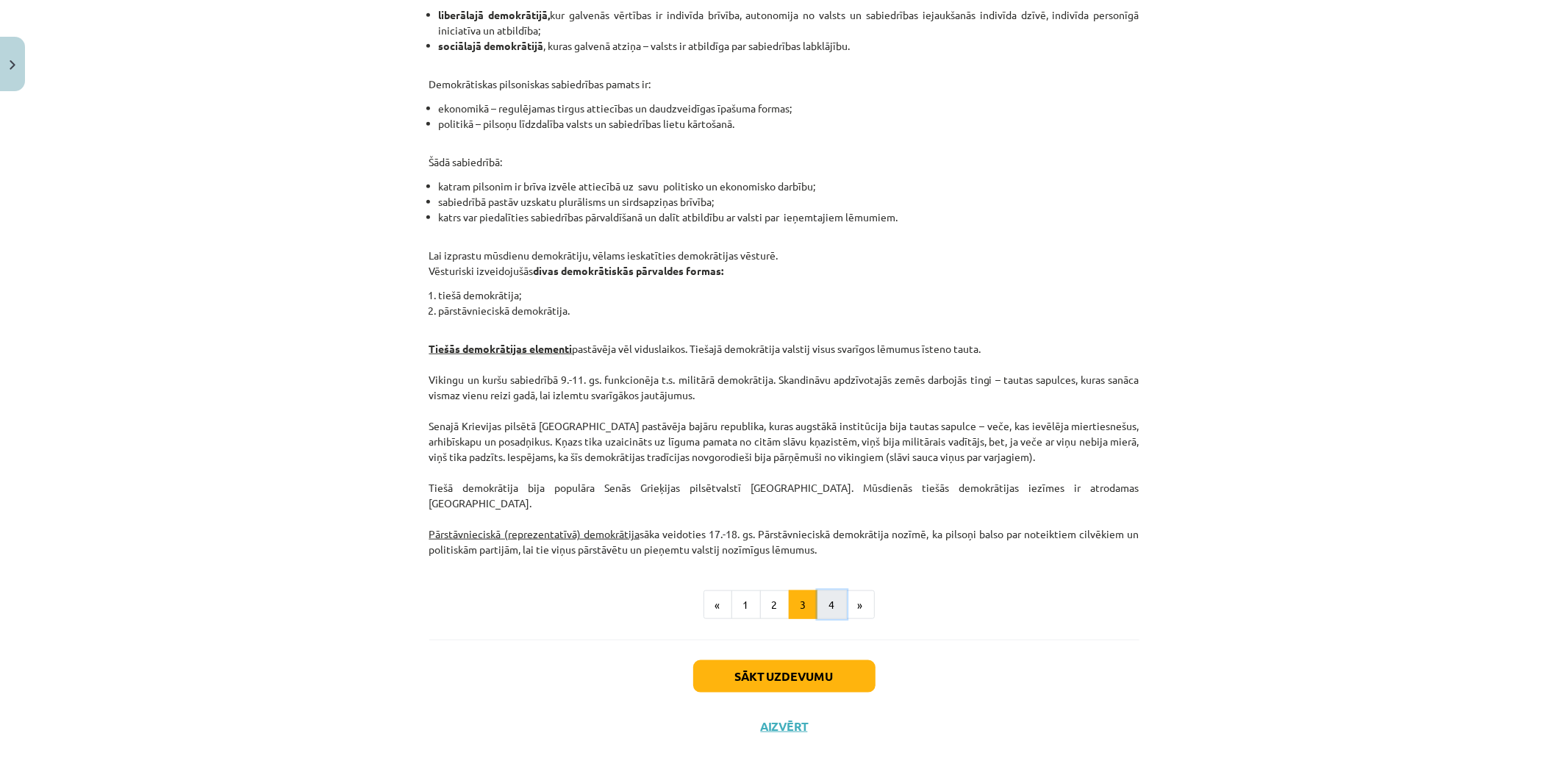
click at [828, 592] on button "4" at bounding box center [832, 604] width 29 height 29
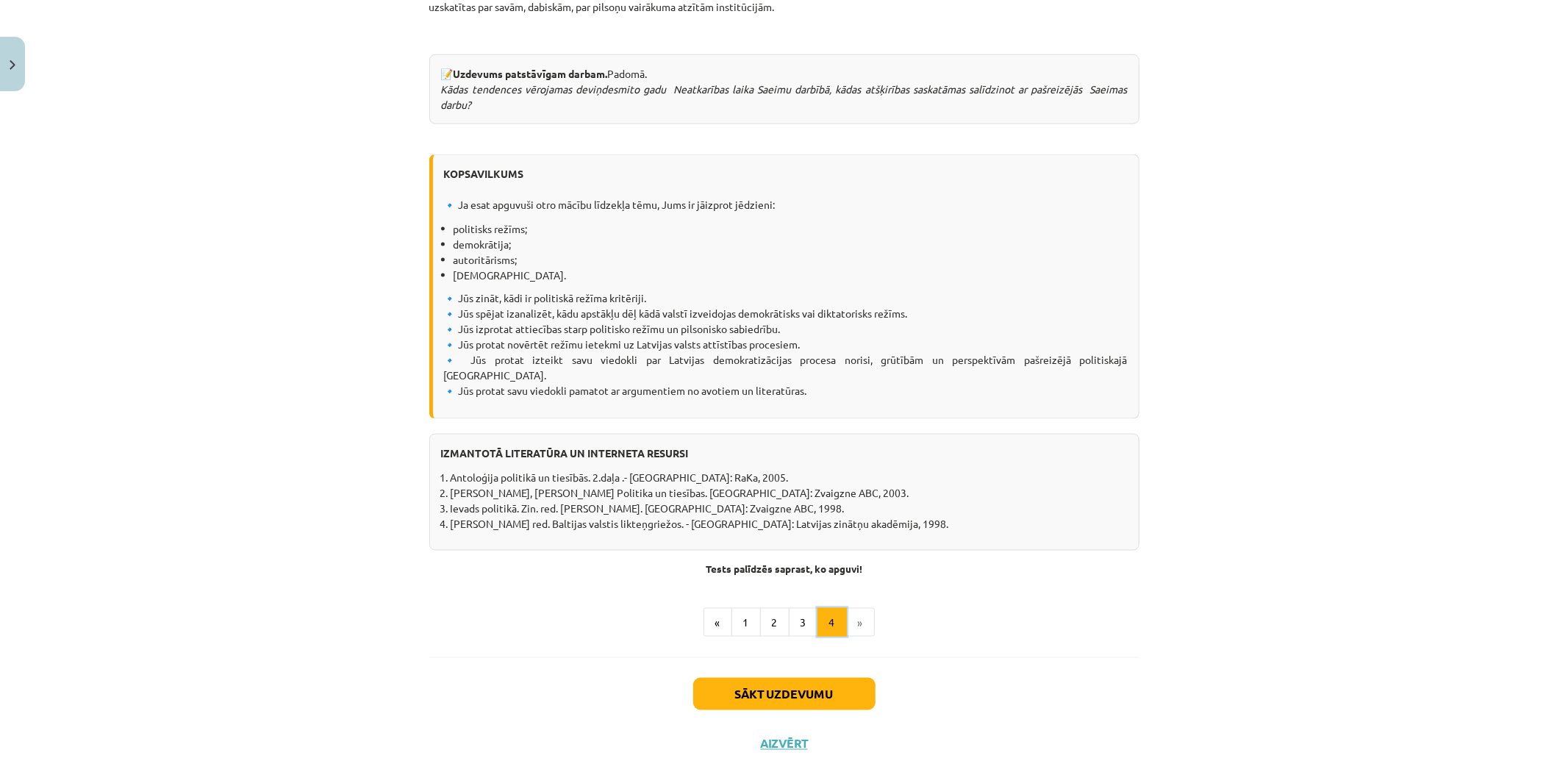
scroll to position [1628, 0]
click at [851, 606] on li "»" at bounding box center [861, 620] width 28 height 29
click at [757, 676] on button "Sākt uzdevumu" at bounding box center [784, 692] width 183 height 32
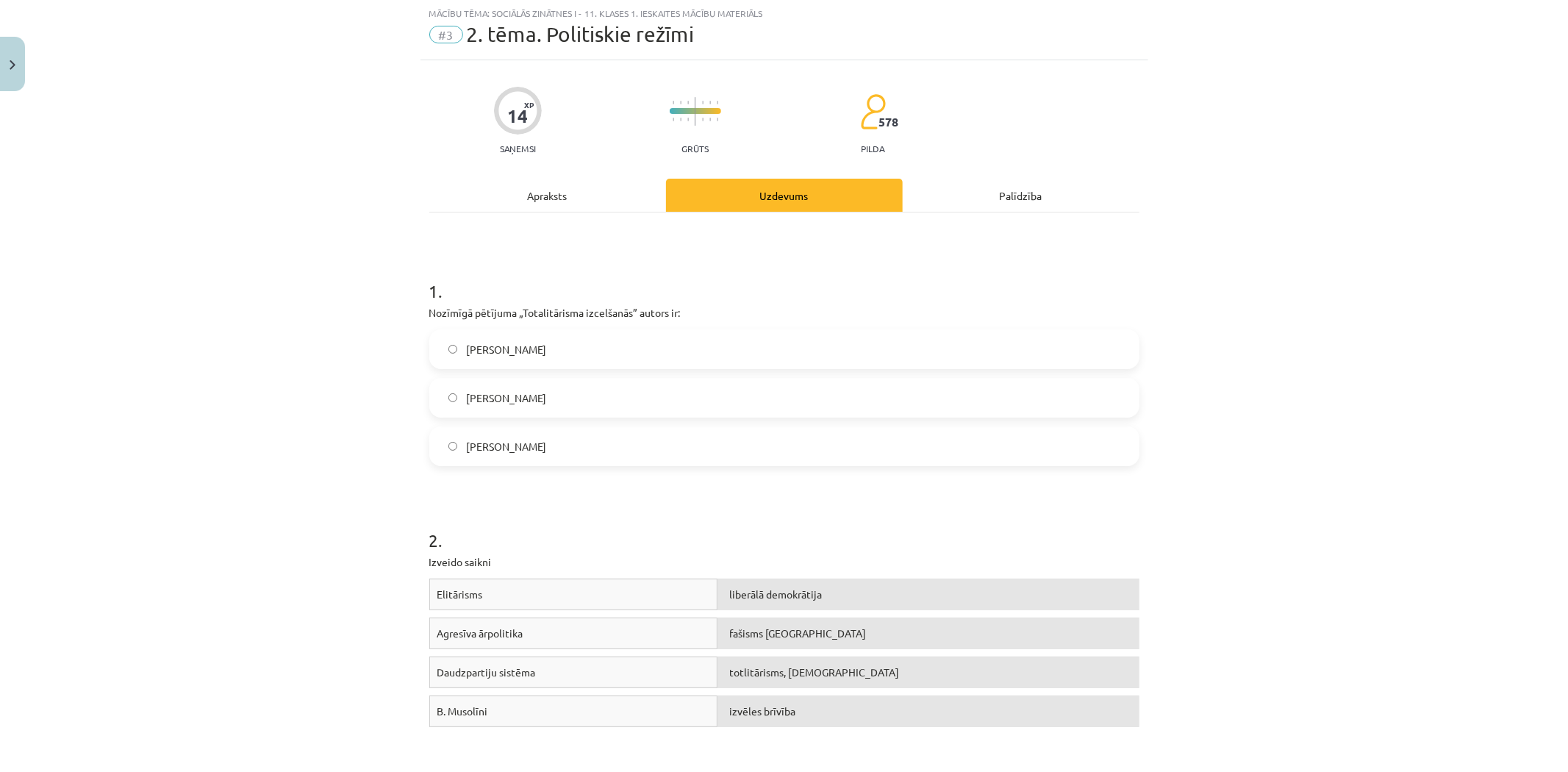
scroll to position [37, 0]
drag, startPoint x: 418, startPoint y: 311, endPoint x: 587, endPoint y: 453, distance: 220.7
copy div "Nozīmīgā pētījuma „Totalitārisma izcelšanās” autors ir: Hanna Ārendte Zbigņevs …"
click at [480, 353] on span "Hanna Ārendte" at bounding box center [506, 350] width 80 height 16
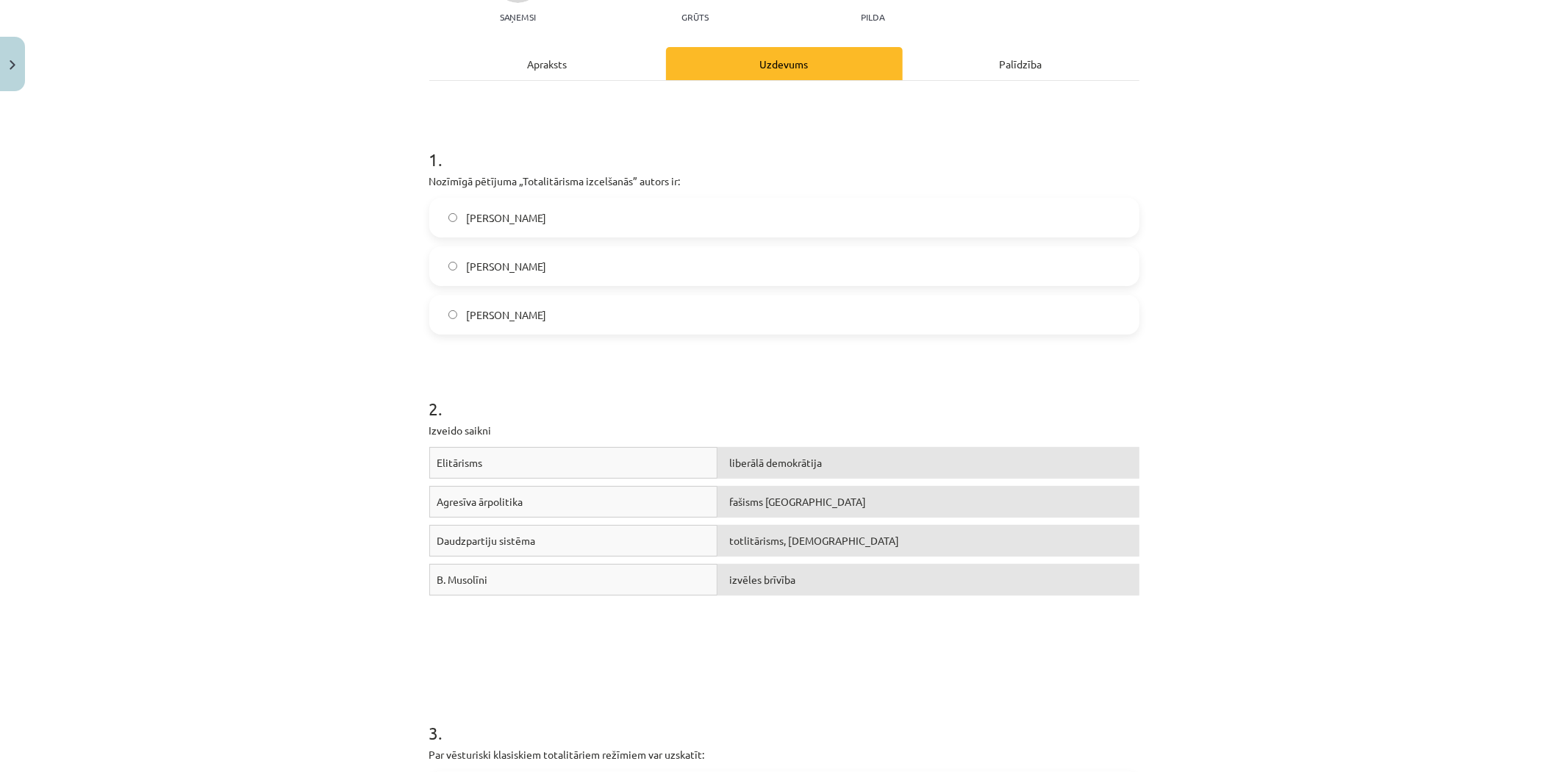
scroll to position [282, 0]
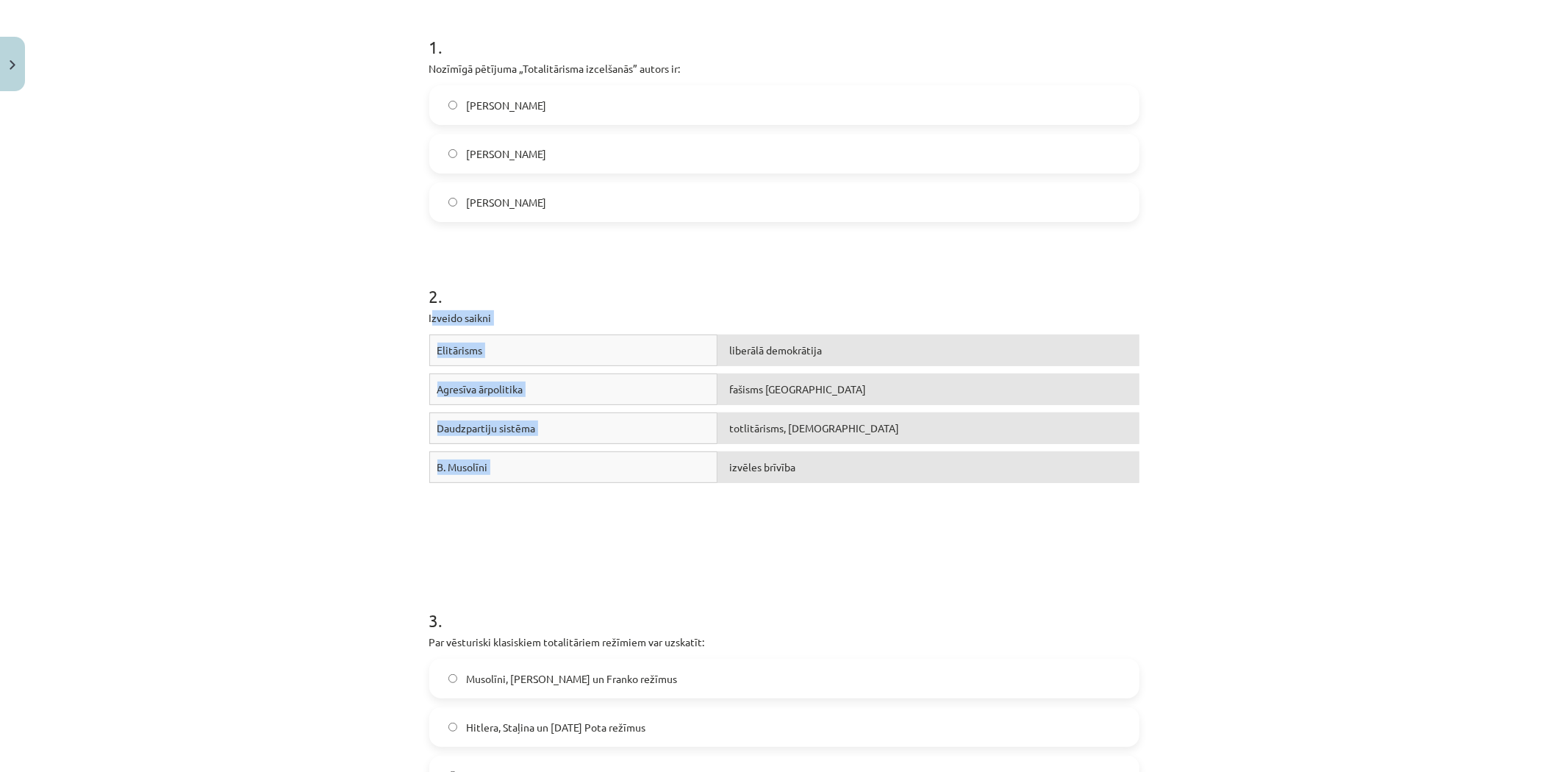
drag, startPoint x: 424, startPoint y: 319, endPoint x: 1005, endPoint y: 474, distance: 601.3
click at [1005, 474] on div "2 . Izveido saikni Elitārisms liberālā demokrātija Agresīva ārpolitika fašisms …" at bounding box center [784, 392] width 710 height 324
click at [398, 317] on div "Mācību tēma: Sociālās zinātnes i - 11. klases 1. ieskaites mācību materiāls #3 …" at bounding box center [784, 386] width 1568 height 772
drag, startPoint x: 416, startPoint y: 317, endPoint x: 548, endPoint y: 489, distance: 216.8
click at [548, 489] on div "14 XP Saņemsi Grūts 578 pilda Apraksts Uzdevums Palīdzība 1 . Nozīmīgā pētījuma…" at bounding box center [784, 733] width 728 height 1834
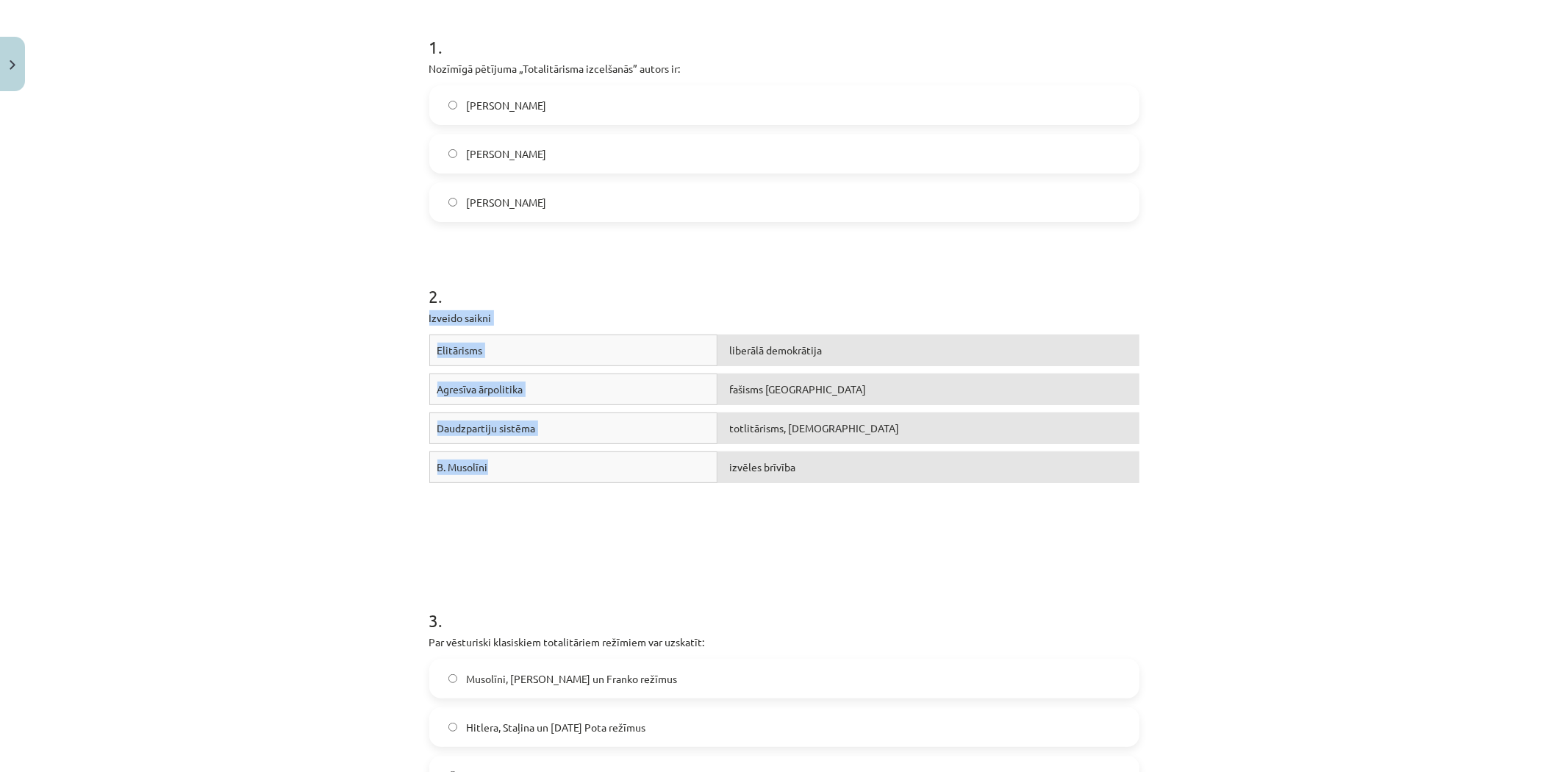
copy div "Izveido saikni Elitārisms liberālā demokrātija Agresīva ārpolitika fašisms Itāl…"
click at [640, 562] on form "1 . Nozīmīgā pētījuma „Totalitārisma izcelšanās” autors ir: Hanna Ārendte Zbigņ…" at bounding box center [784, 764] width 710 height 1506
drag, startPoint x: 735, startPoint y: 304, endPoint x: 953, endPoint y: 549, distance: 327.9
click at [958, 556] on form "1 . Nozīmīgā pētījuma „Totalitārisma izcelšanās” autors ir: Hanna Ārendte Zbigņ…" at bounding box center [784, 764] width 710 height 1506
click at [207, 346] on div "Mācību tēma: Sociālās zinātnes i - 11. klases 1. ieskaites mācību materiāls #3 …" at bounding box center [784, 386] width 1568 height 772
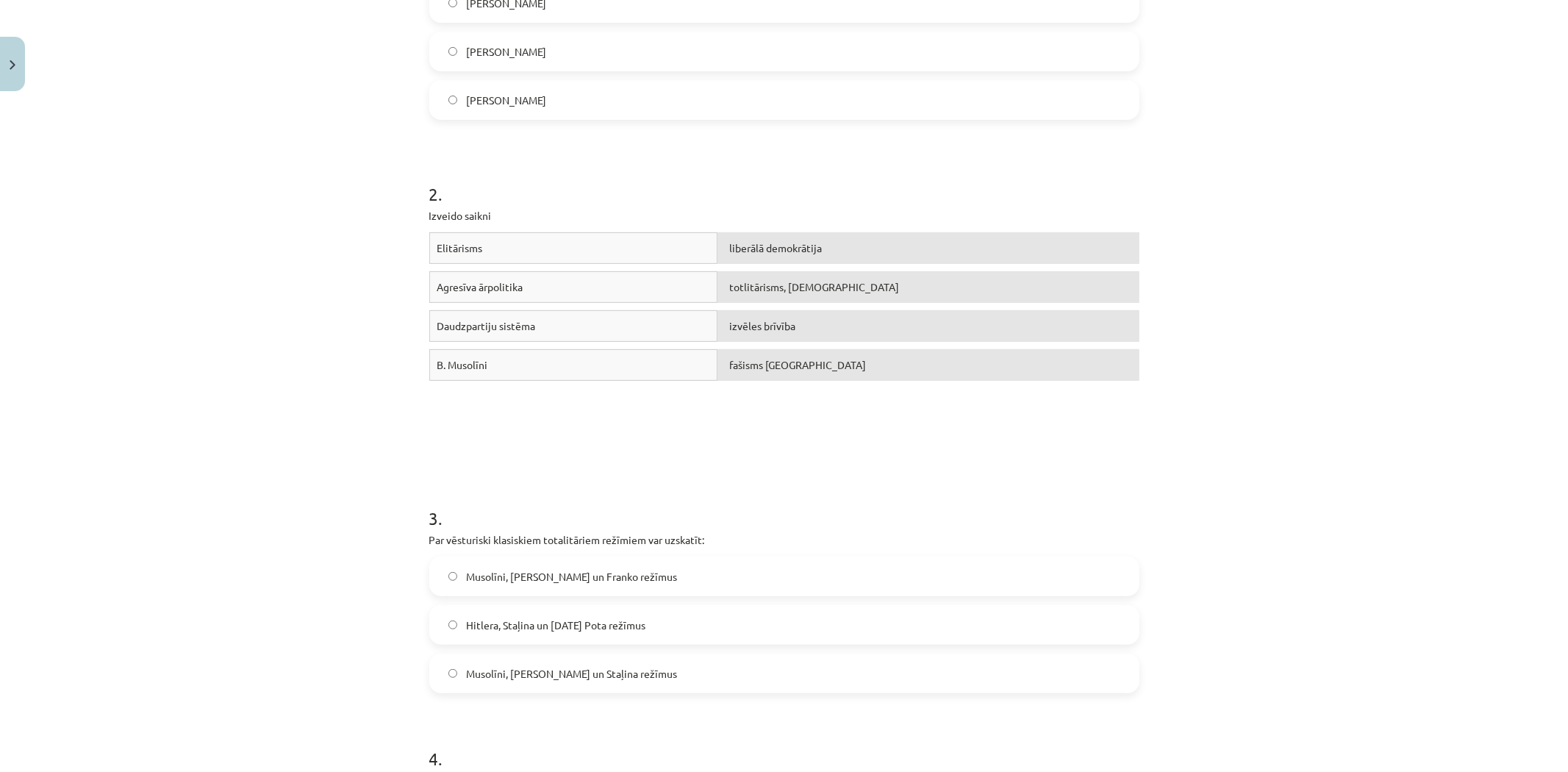
scroll to position [380, 0]
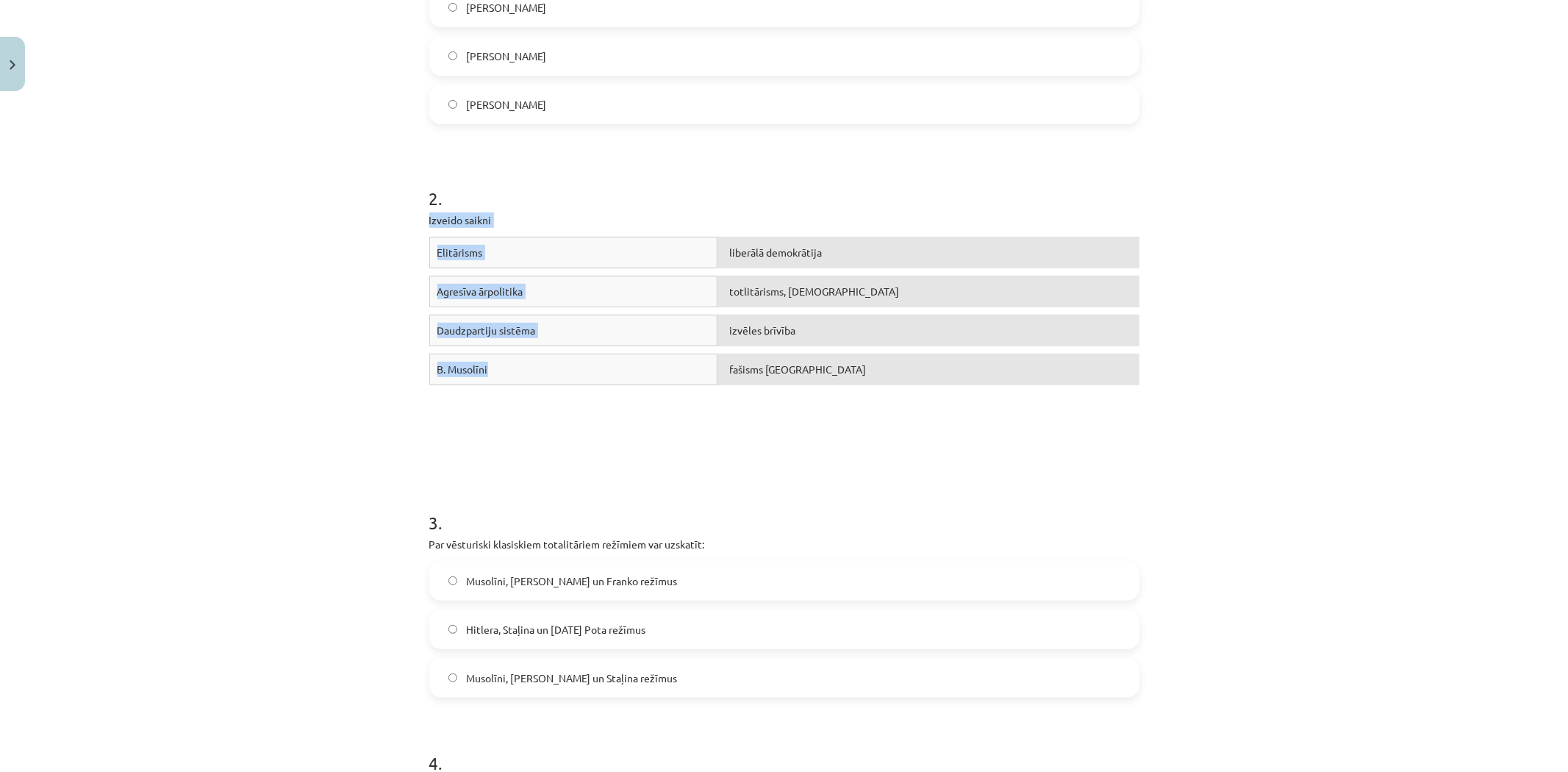
drag, startPoint x: 422, startPoint y: 215, endPoint x: 543, endPoint y: 342, distance: 175.4
click at [562, 353] on div "14 XP Saņemsi Grūts 578 pilda Apraksts Uzdevums Palīdzība 1 . Nozīmīgā pētījuma…" at bounding box center [784, 635] width 728 height 1834
copy div "Izveido saikni Elitārisms liberālā demokrātija Agresīva ārpolitika totlitārisms…"
click at [307, 295] on div "Mācību tēma: Sociālās zinātnes i - 11. klases 1. ieskaites mācību materiāls #3 …" at bounding box center [784, 386] width 1568 height 772
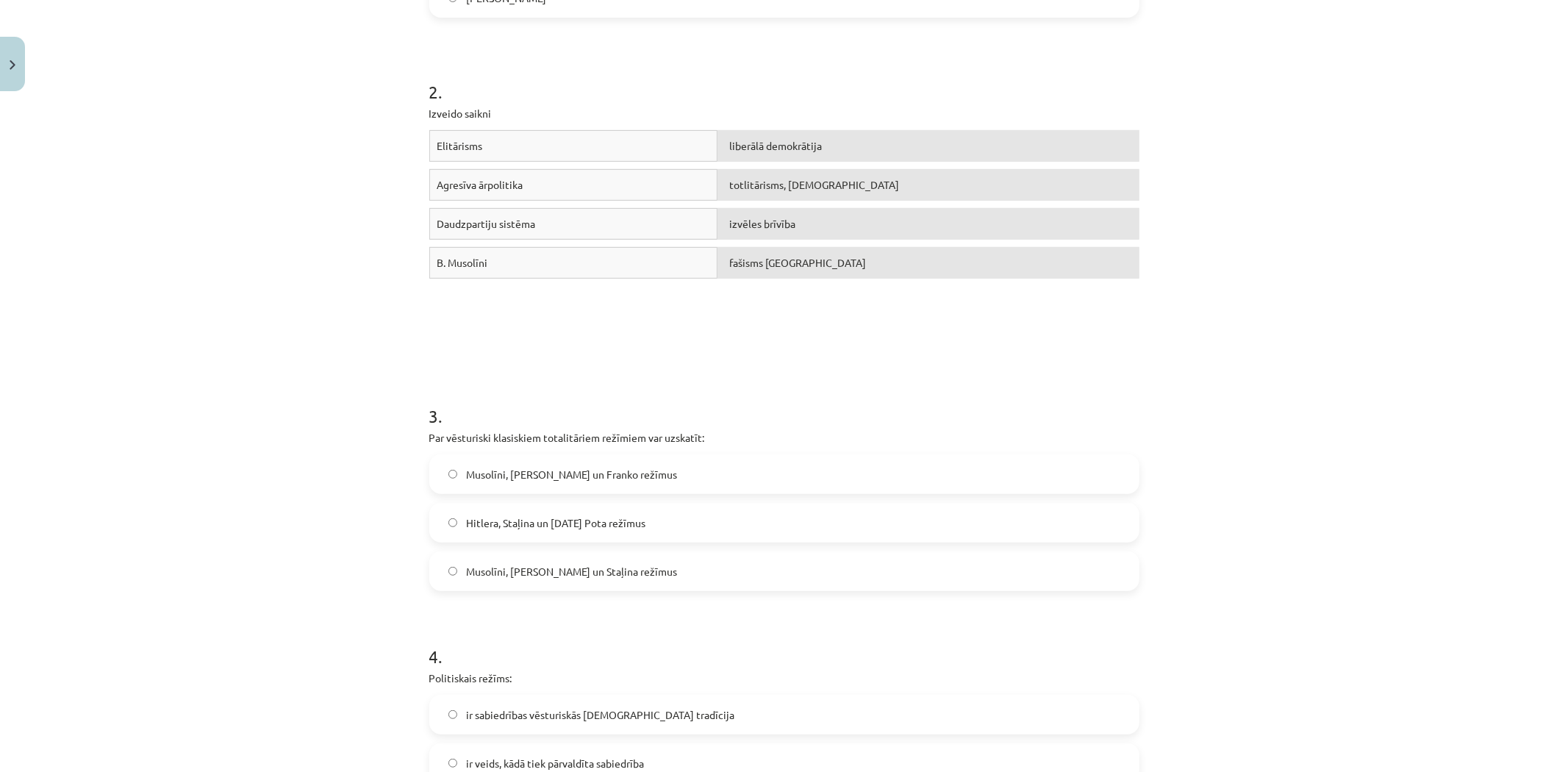
scroll to position [625, 0]
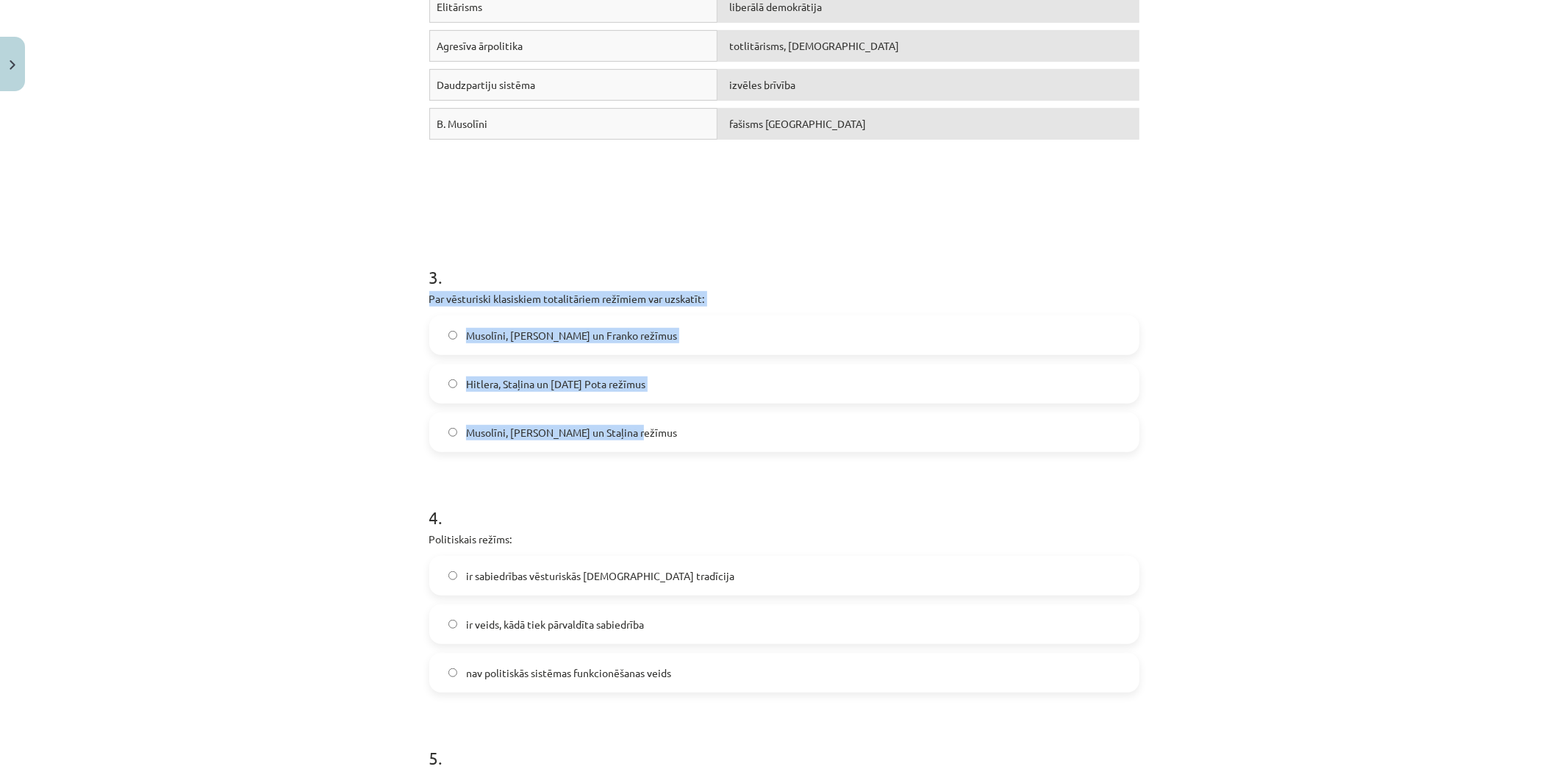
drag, startPoint x: 418, startPoint y: 294, endPoint x: 631, endPoint y: 428, distance: 251.6
click at [632, 431] on div "14 XP Saņemsi Grūts 578 pilda Apraksts Uzdevums Palīdzība 1 . Nozīmīgā pētījuma…" at bounding box center [784, 390] width 728 height 1834
copy div "Par vēsturiski klasiskiem totalitāriem režīmiem var uzskatīt: Musolīni, Hitlera…"
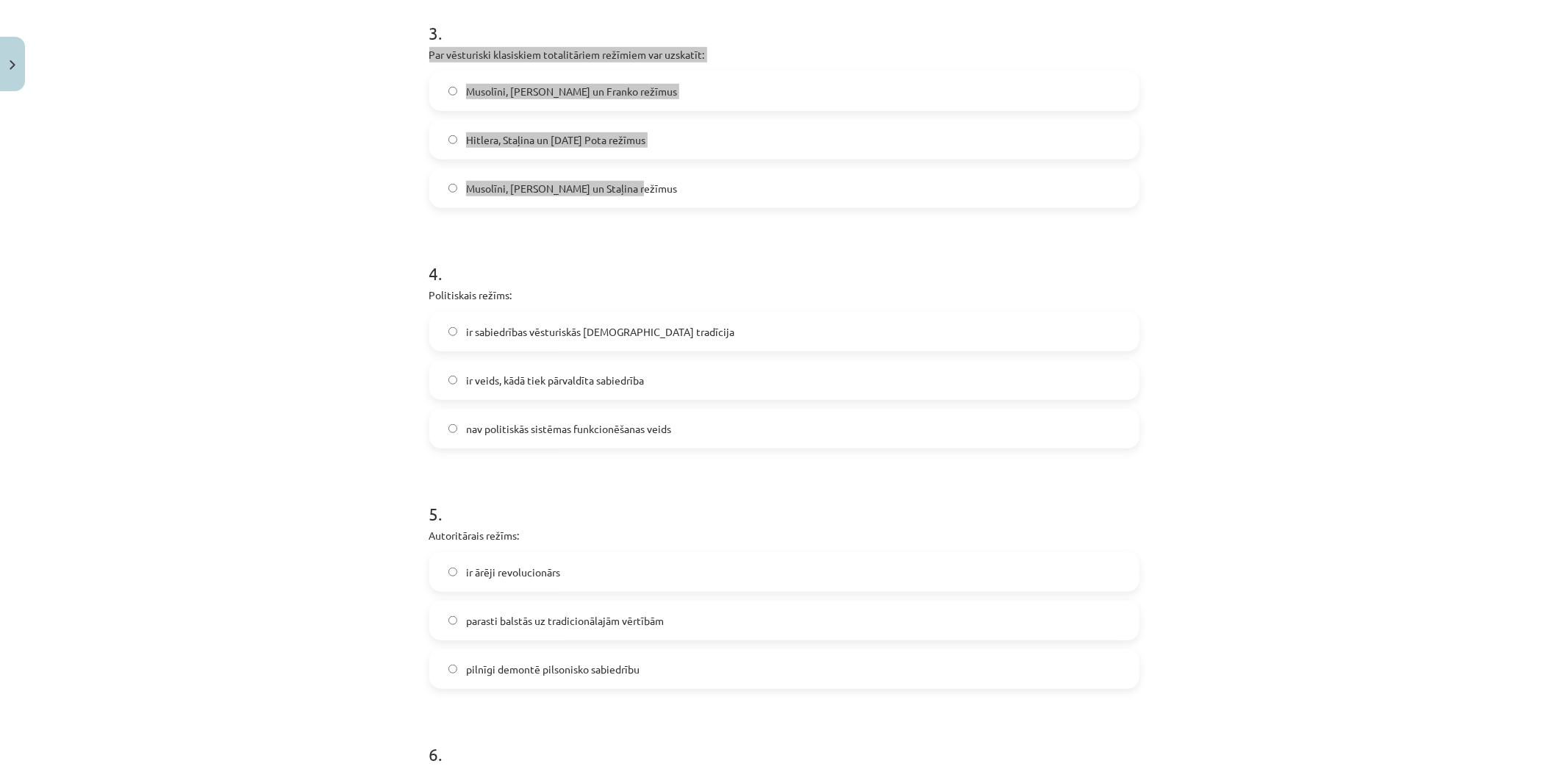
scroll to position [870, 0]
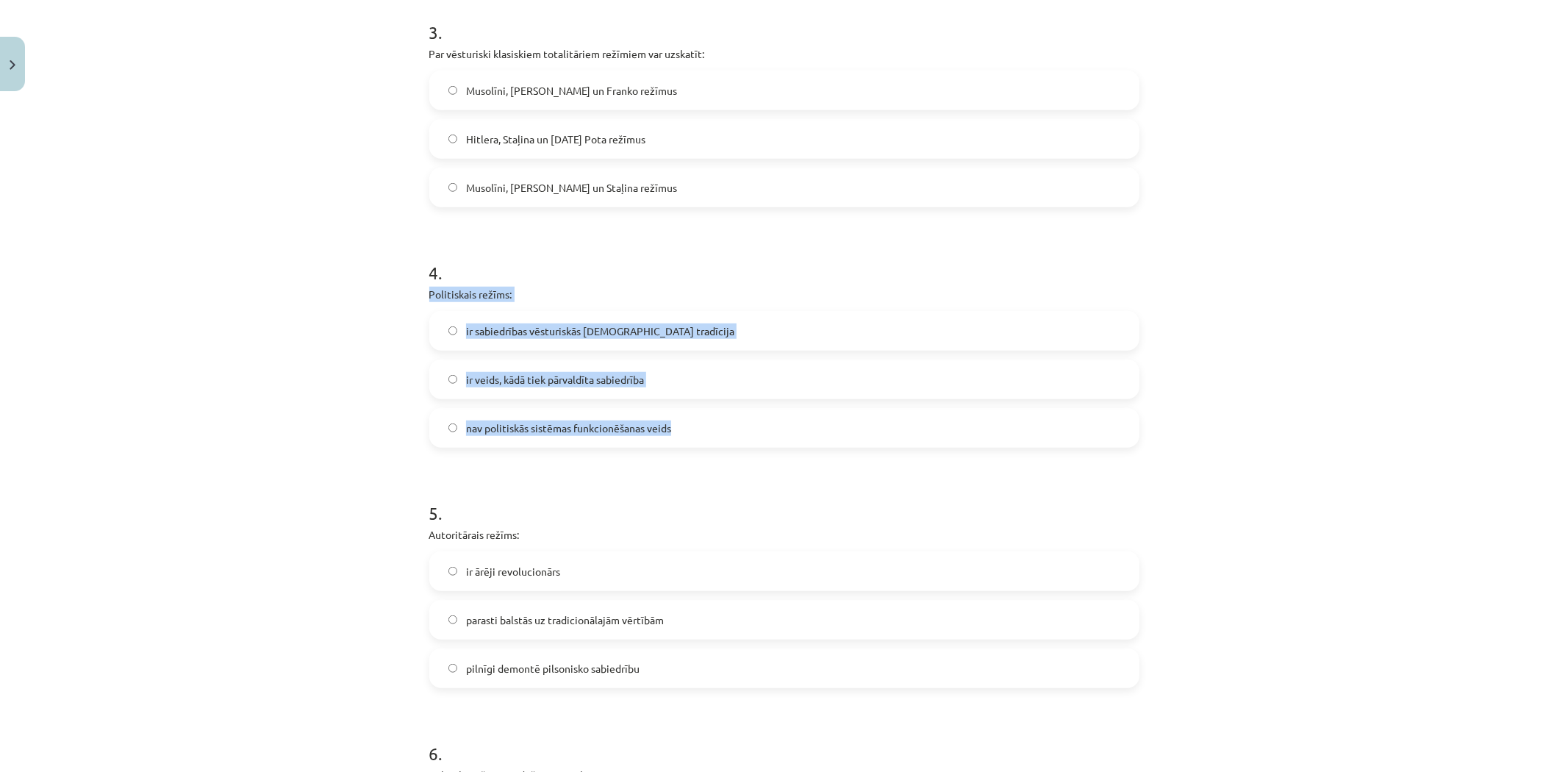
drag, startPoint x: 421, startPoint y: 295, endPoint x: 683, endPoint y: 428, distance: 293.8
click at [683, 428] on div "14 XP Saņemsi Grūts 578 pilda Apraksts Uzdevums Palīdzība 1 . Nozīmīgā pētījuma…" at bounding box center [784, 145] width 728 height 1834
copy div "Politiskais režīms: ir sabiedrības vēsturiskās kopdzīves tradīcija ir veids, kā…"
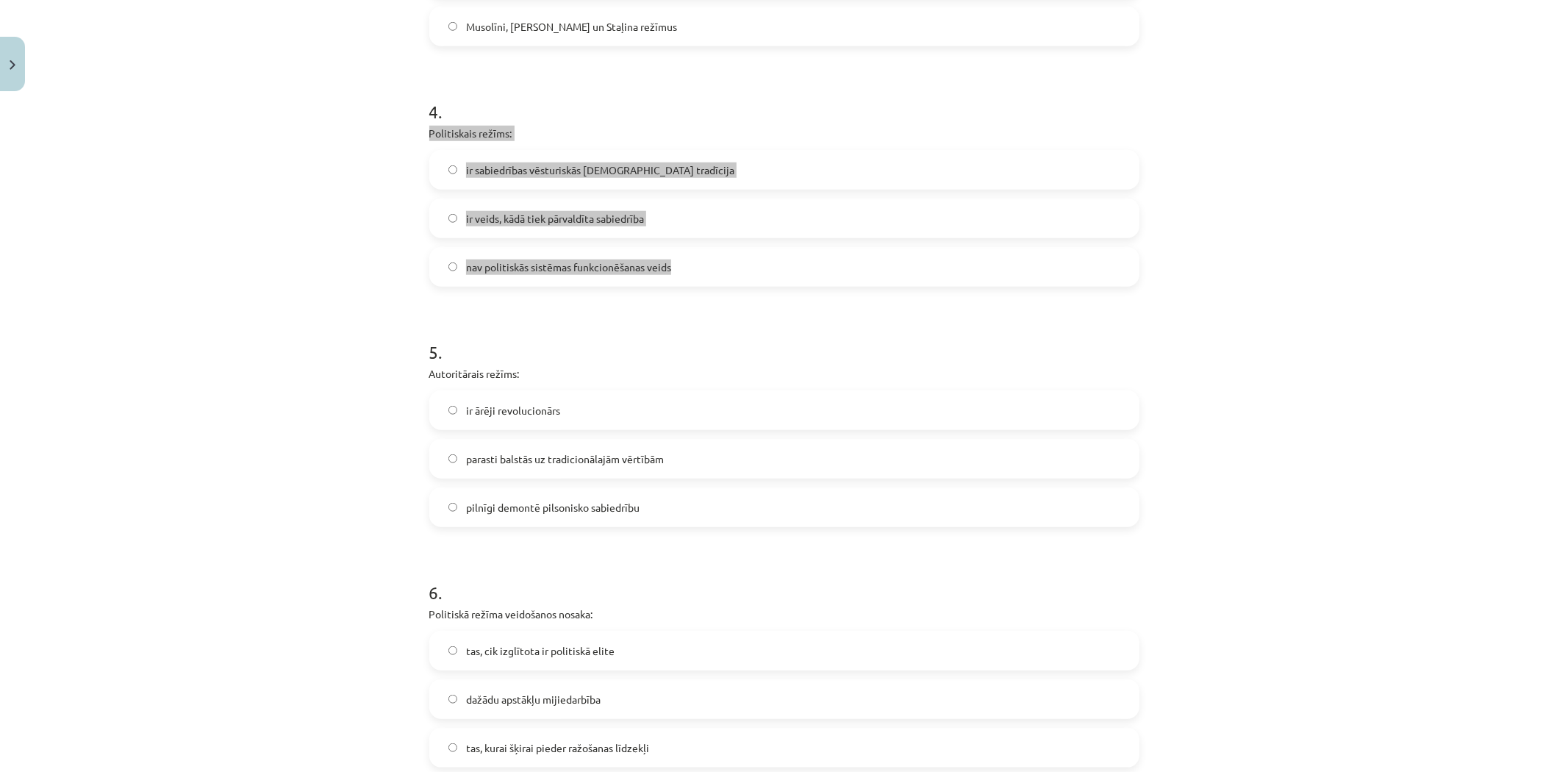
scroll to position [1033, 0]
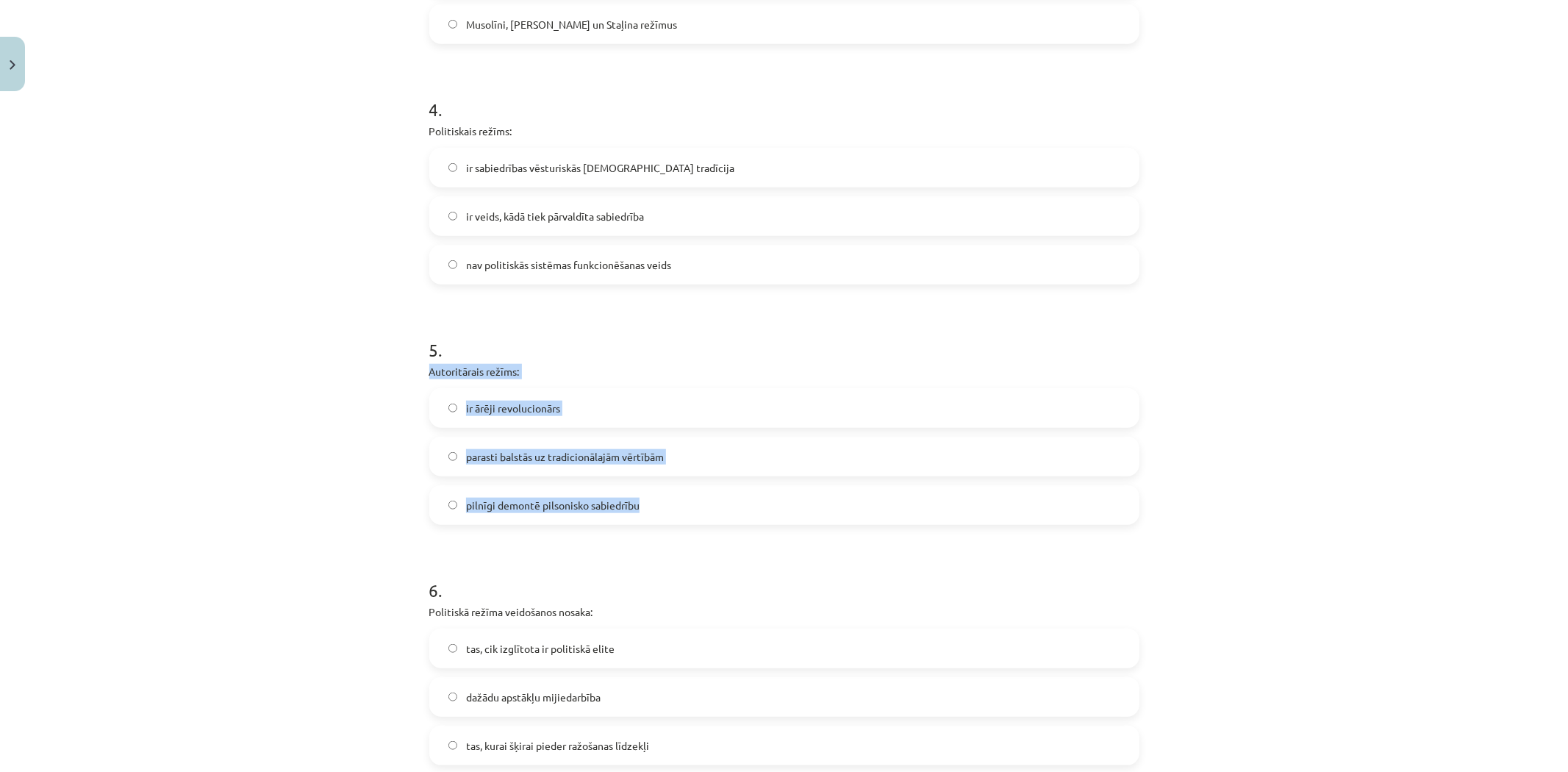
drag, startPoint x: 423, startPoint y: 372, endPoint x: 659, endPoint y: 498, distance: 267.5
click at [658, 507] on div "5 . Autoritārais režīms: ir ārēji revolucionārs parasti balstās uz tradicionāla…" at bounding box center [784, 419] width 710 height 211
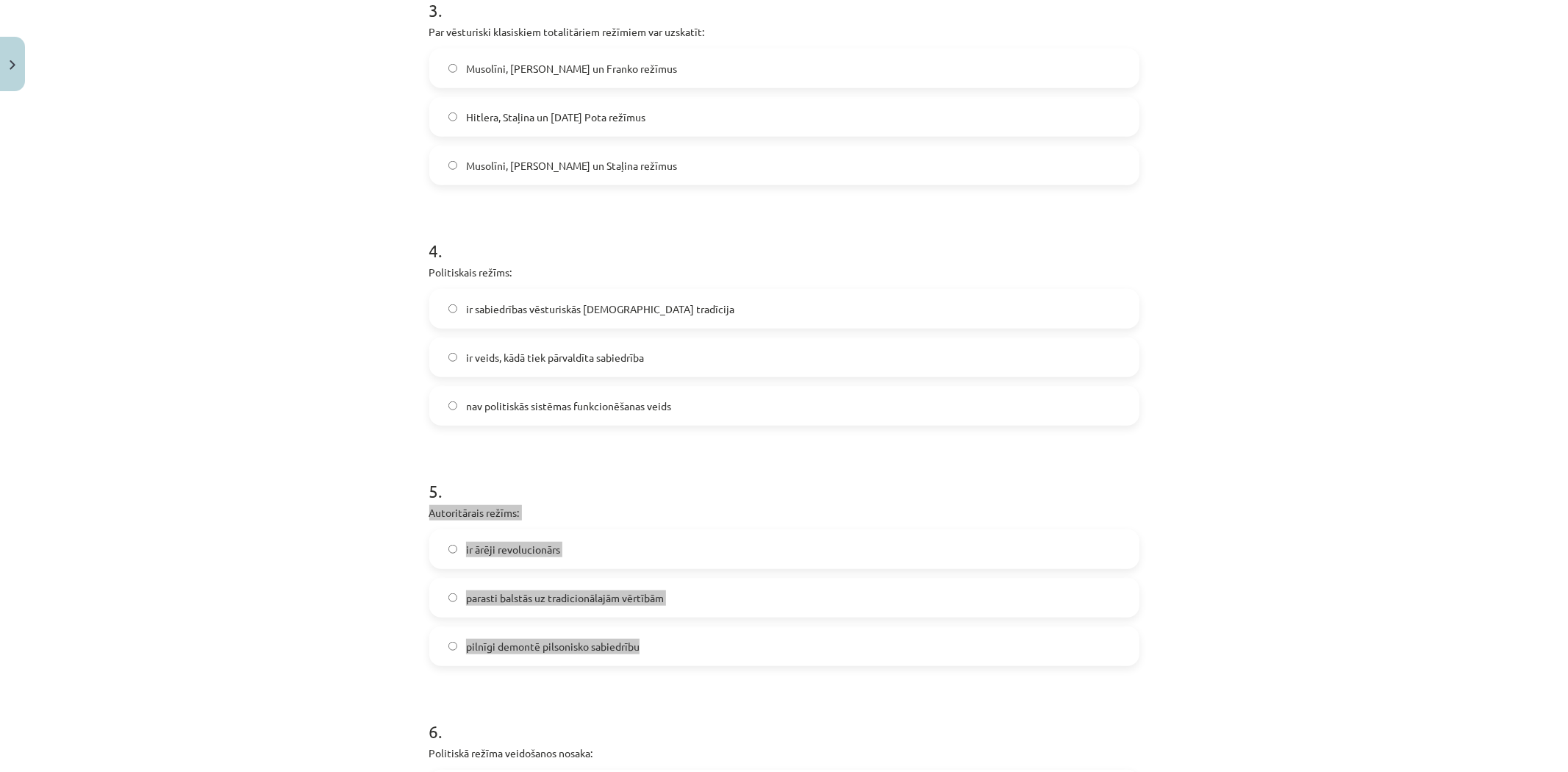
scroll to position [789, 0]
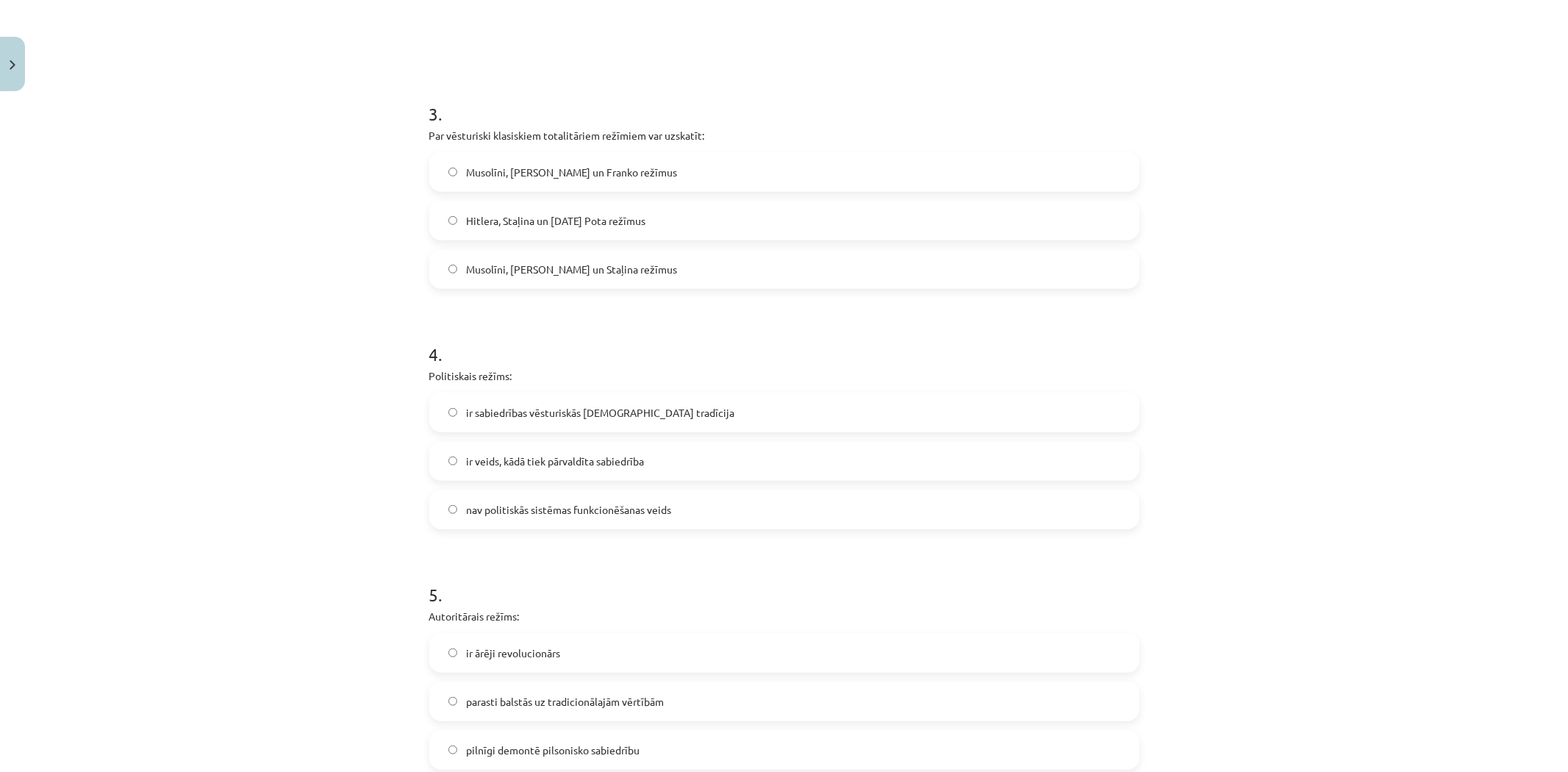
click at [476, 271] on span "Musolīni, Hitlera un Staļina režīmus" at bounding box center [571, 269] width 211 height 16
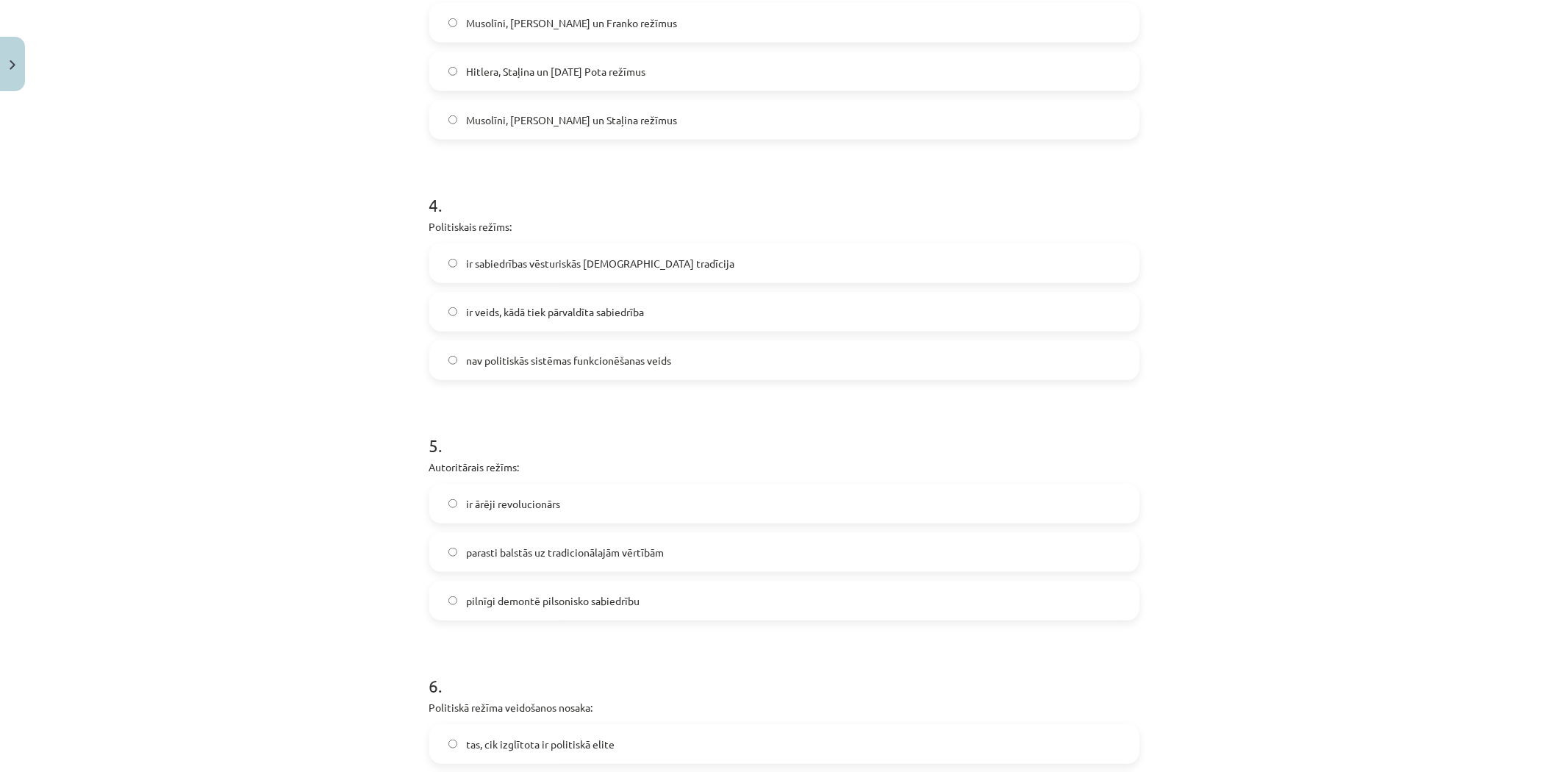
scroll to position [952, 0]
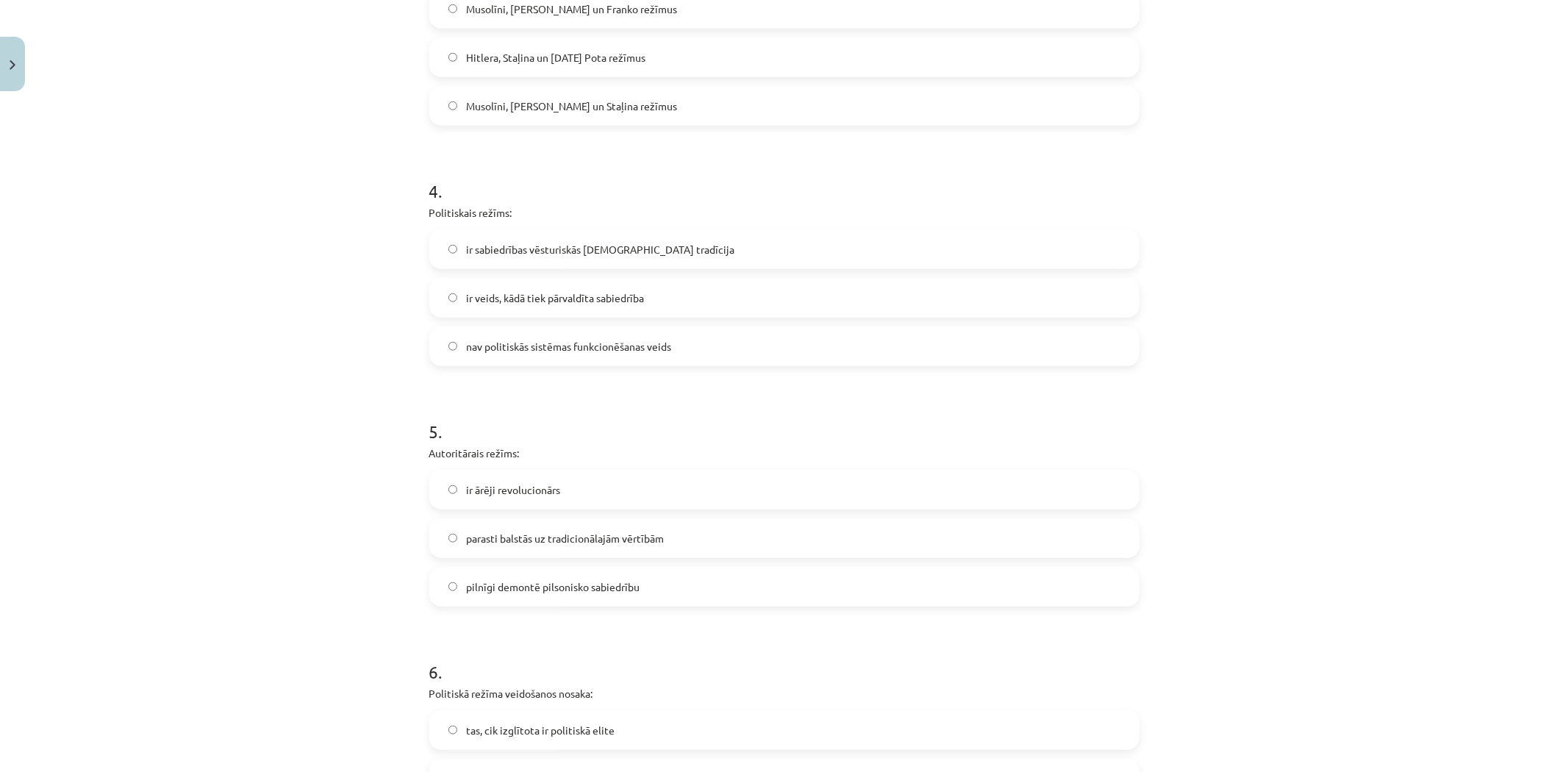
click at [488, 540] on span "parasti balstās uz tradicionālajām vērtībām" at bounding box center [565, 538] width 198 height 16
click at [613, 302] on span "ir veids, kādā tiek pārvaldīta sabiedrība" at bounding box center [555, 298] width 178 height 16
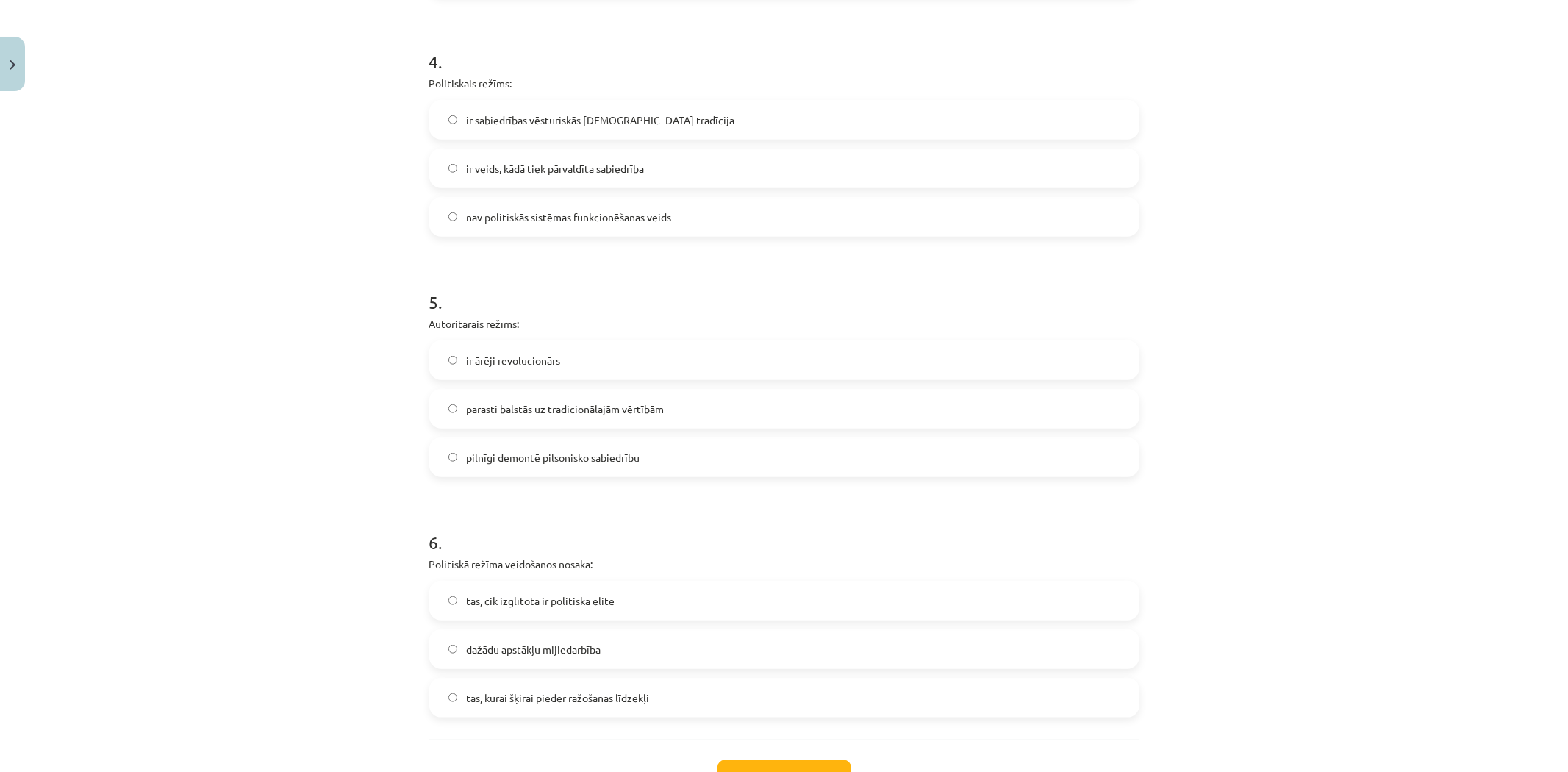
scroll to position [1196, 0]
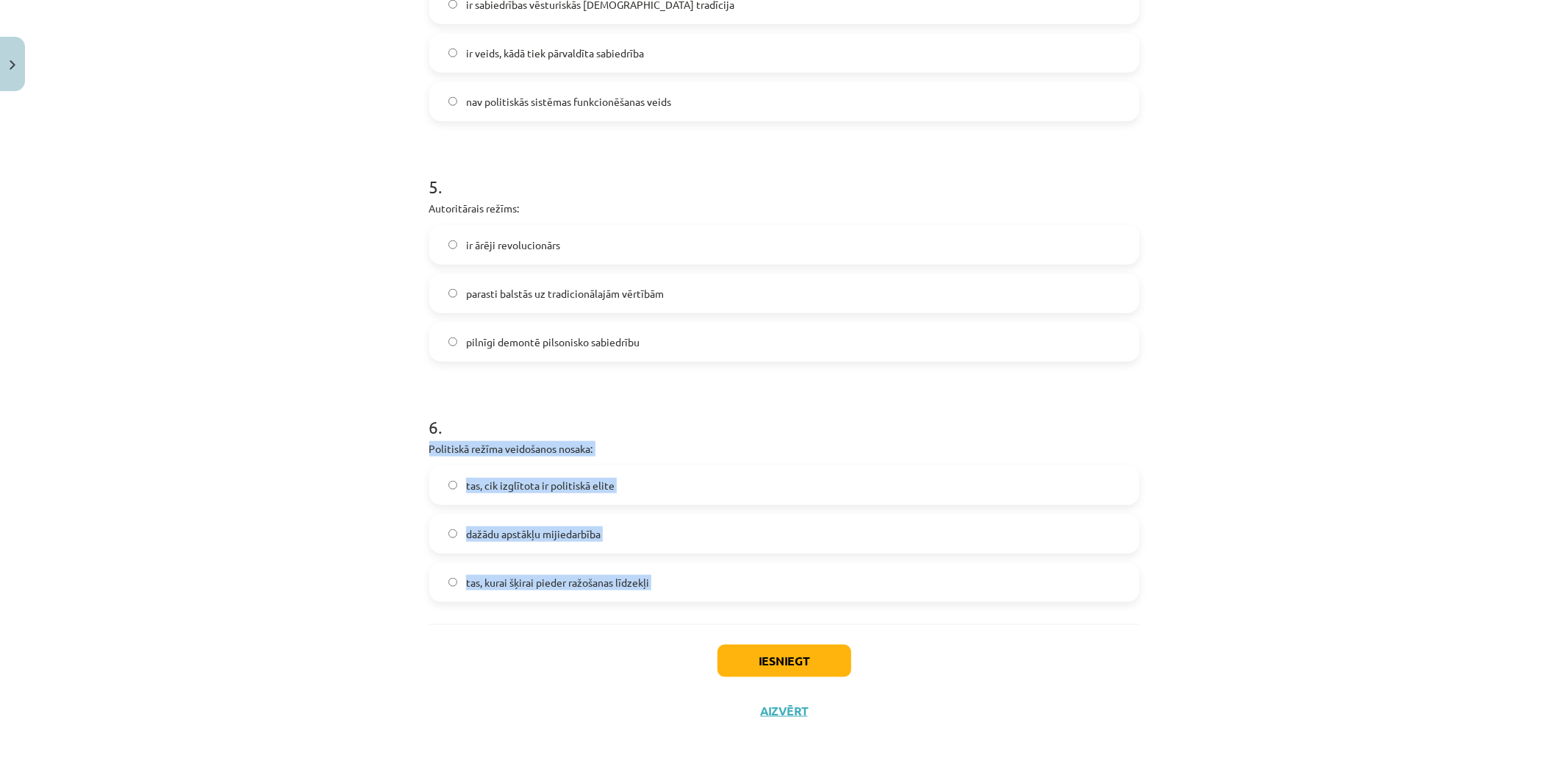
drag, startPoint x: 419, startPoint y: 447, endPoint x: 696, endPoint y: 623, distance: 328.2
click at [241, 483] on div "Mācību tēma: Sociālās zinātnes i - 11. klases 1. ieskaites mācību materiāls #3 …" at bounding box center [784, 386] width 1568 height 772
click at [522, 537] on span "dažādu apstākļu mijiedarbība" at bounding box center [533, 534] width 135 height 16
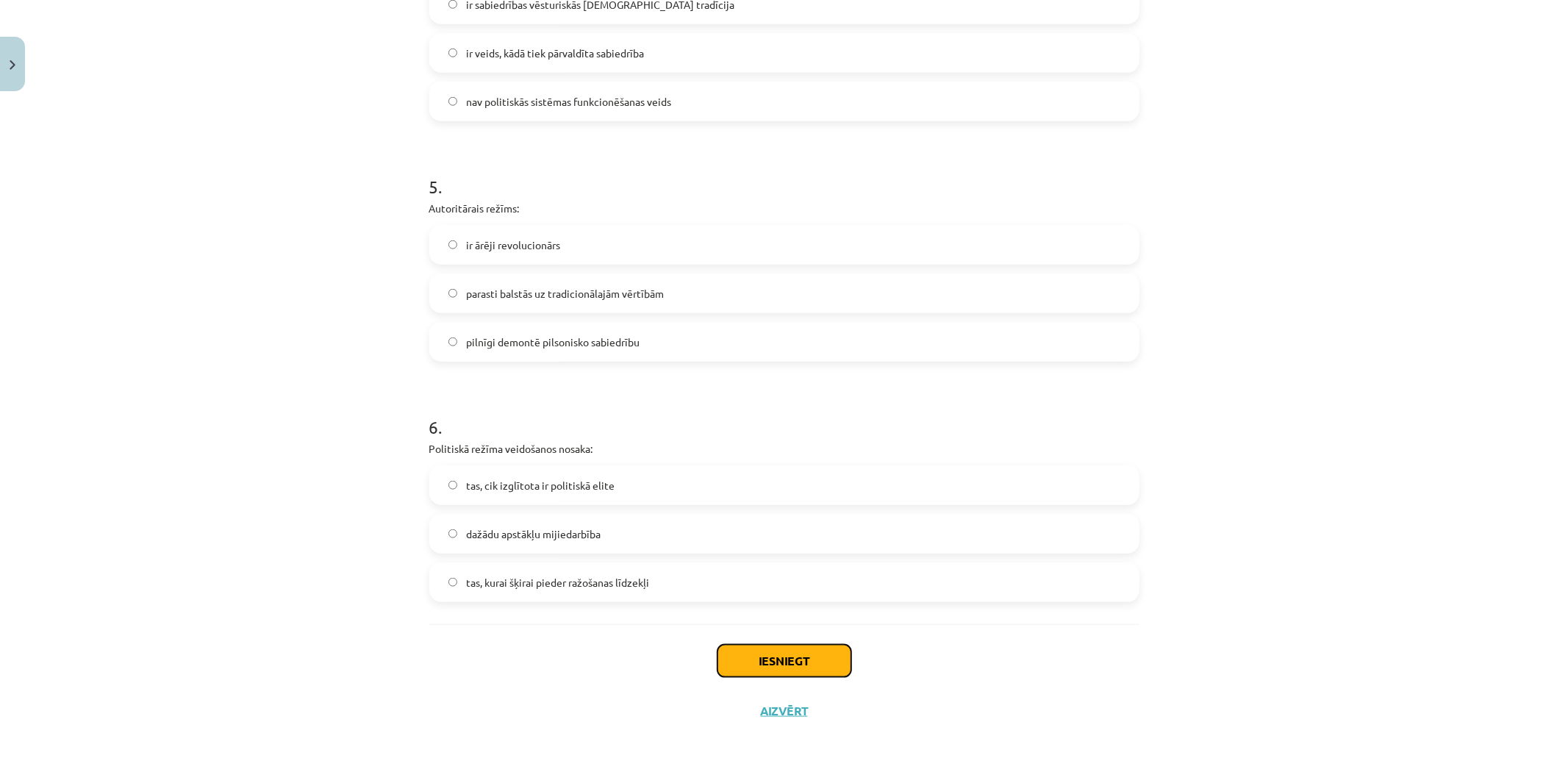
click at [795, 658] on button "Iesniegt" at bounding box center [785, 661] width 134 height 32
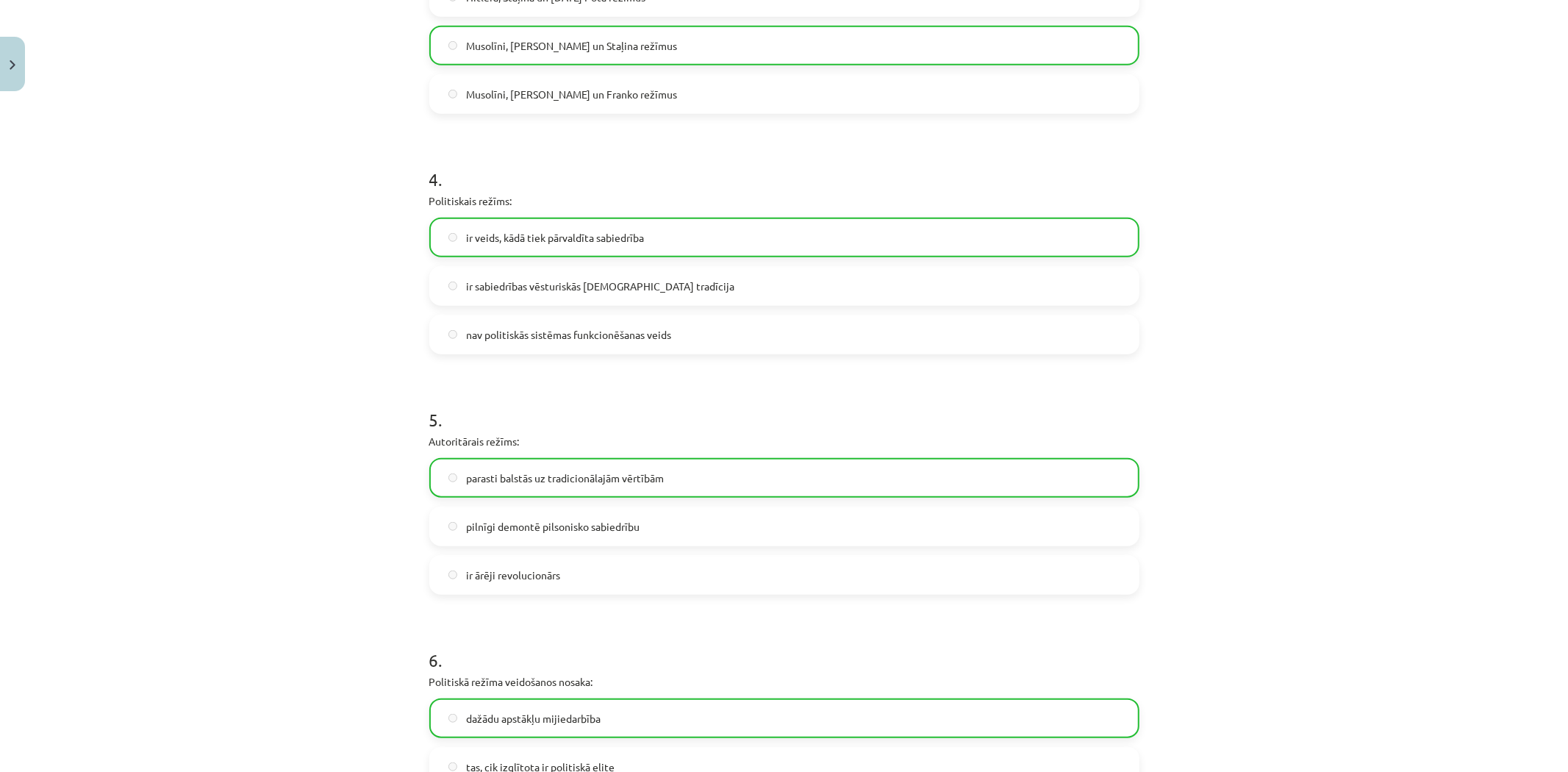
scroll to position [1243, 0]
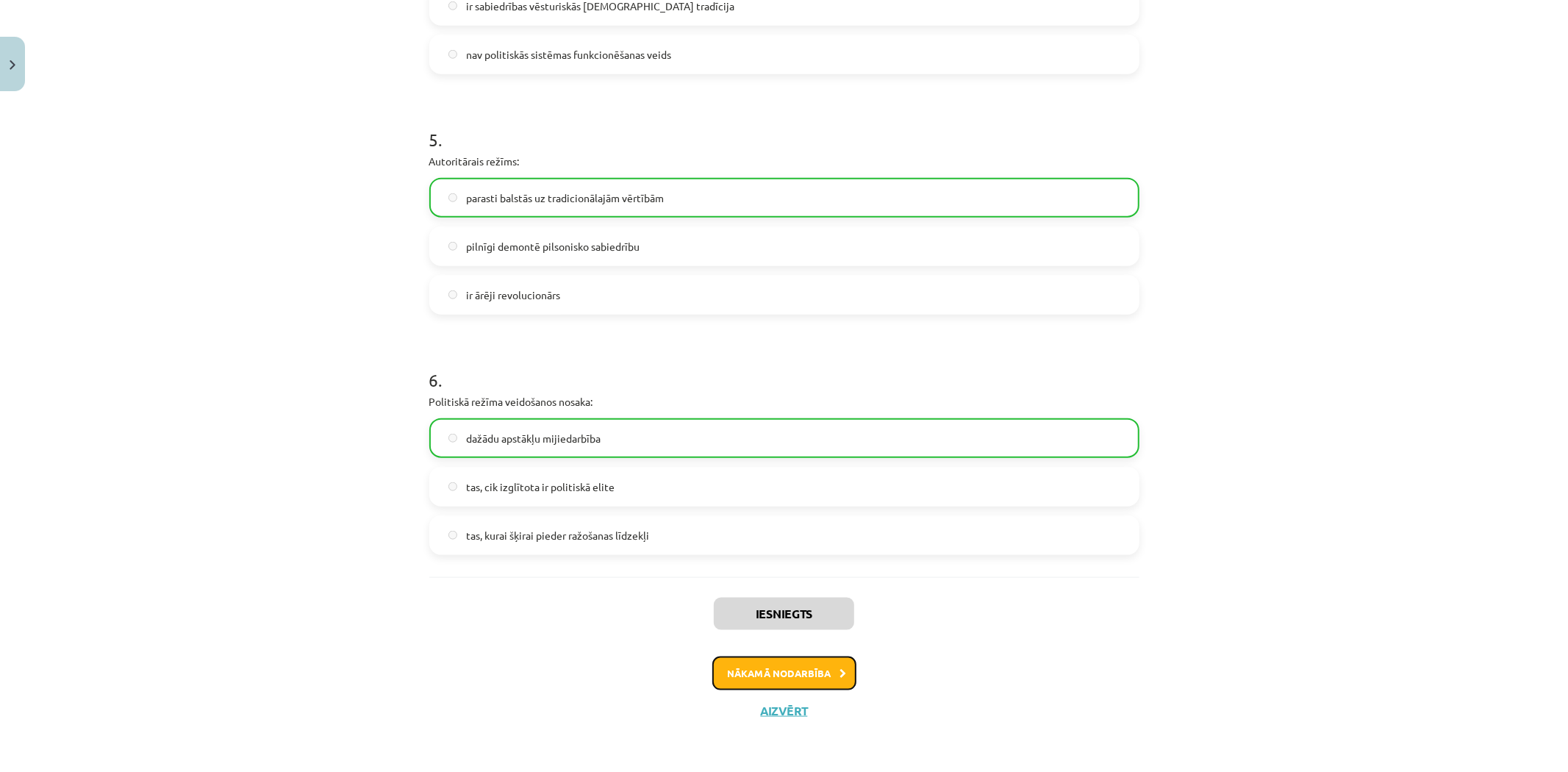
click at [778, 668] on button "Nākamā nodarbība" at bounding box center [785, 673] width 144 height 34
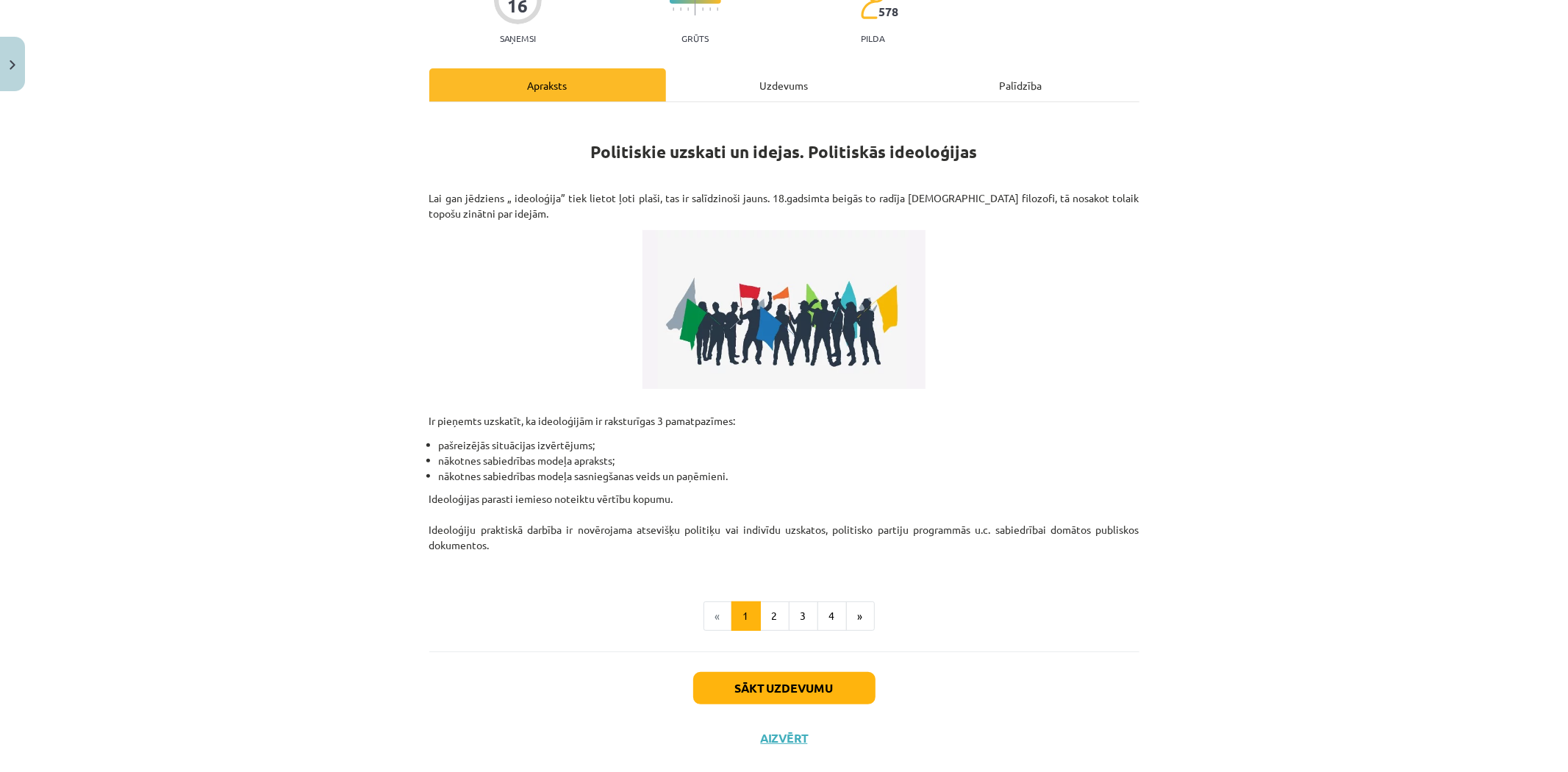
scroll to position [174, 0]
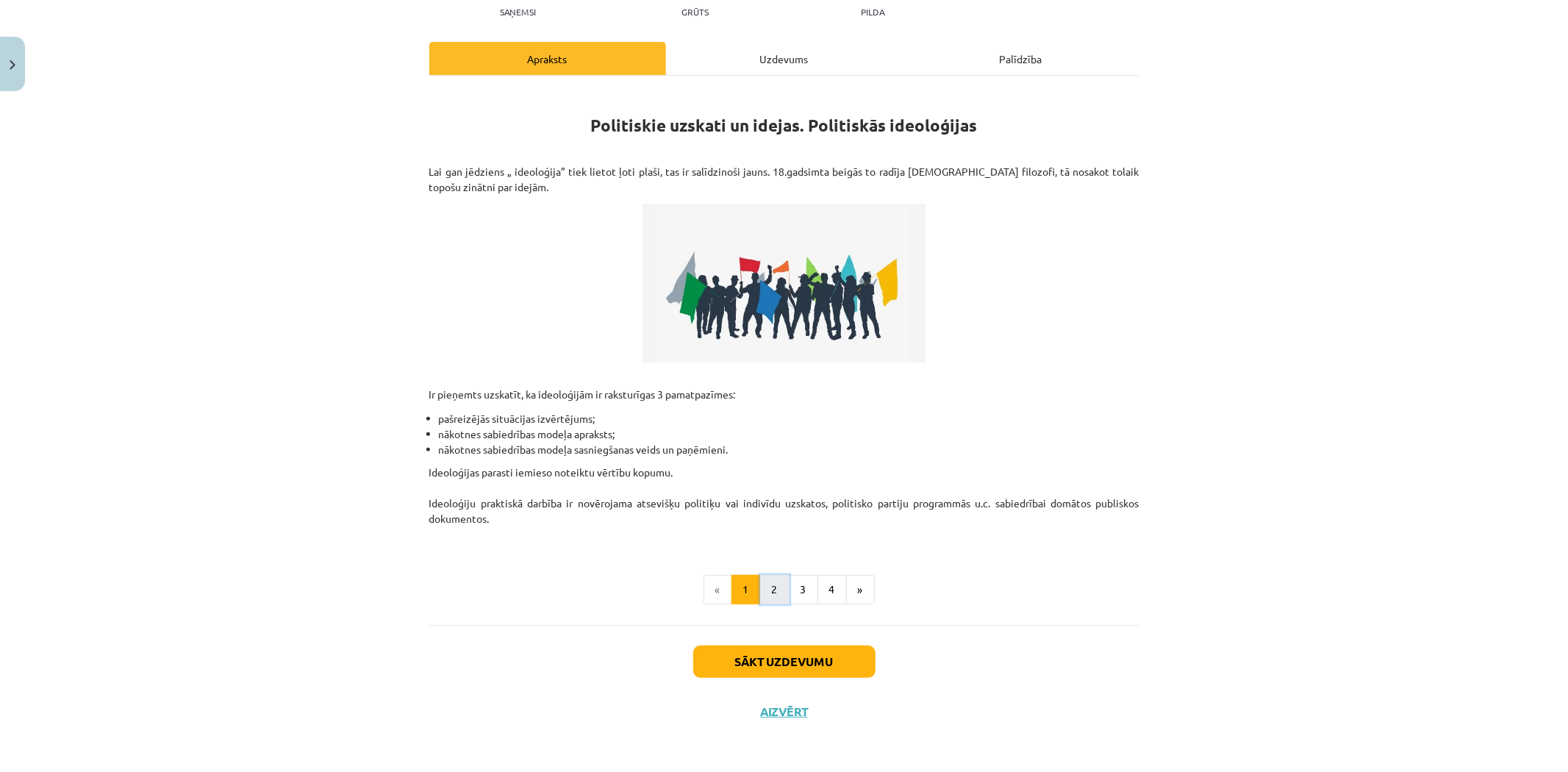
click at [775, 592] on button "2" at bounding box center [774, 589] width 29 height 29
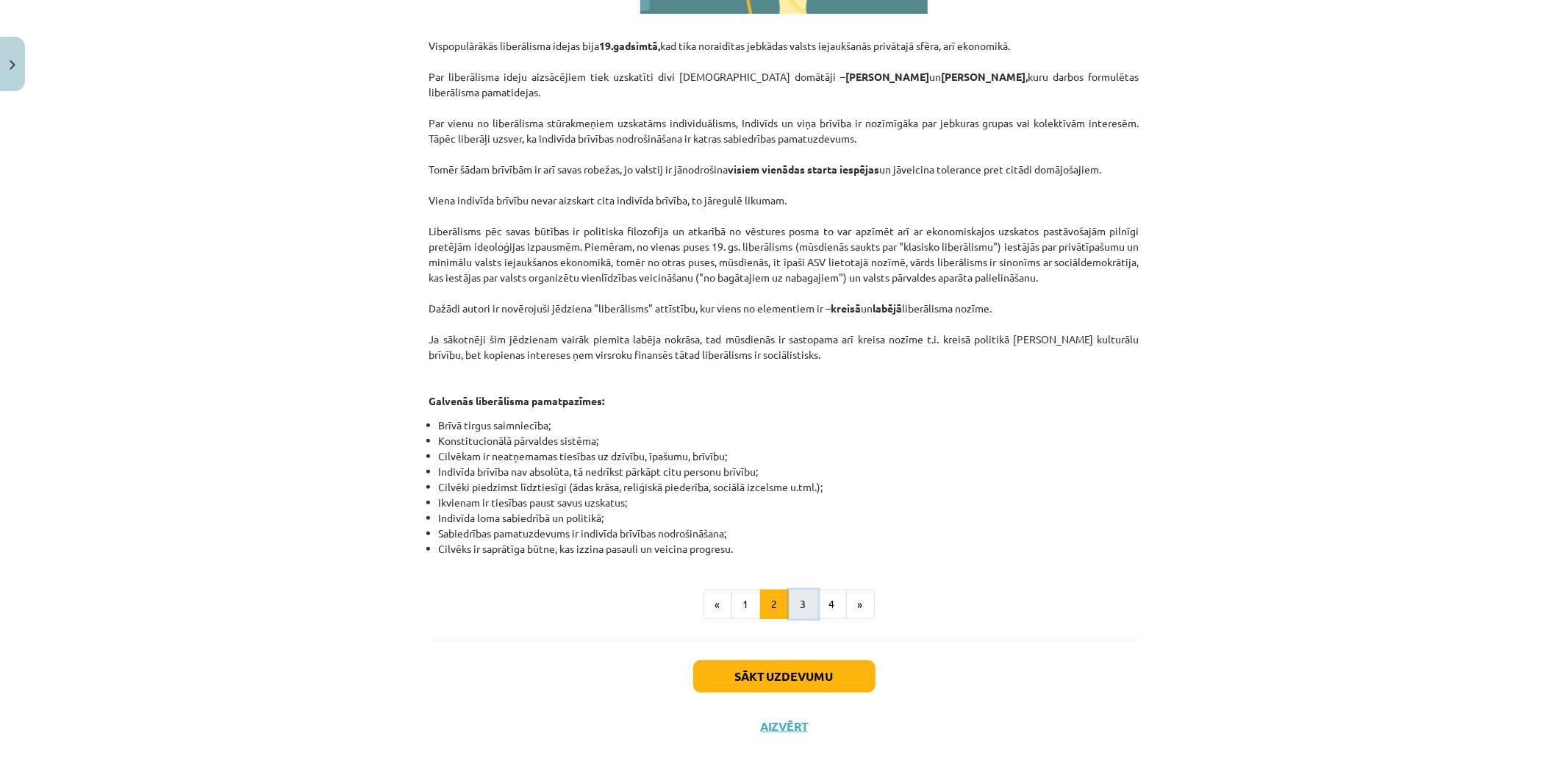
click at [799, 589] on button "3" at bounding box center [804, 604] width 29 height 29
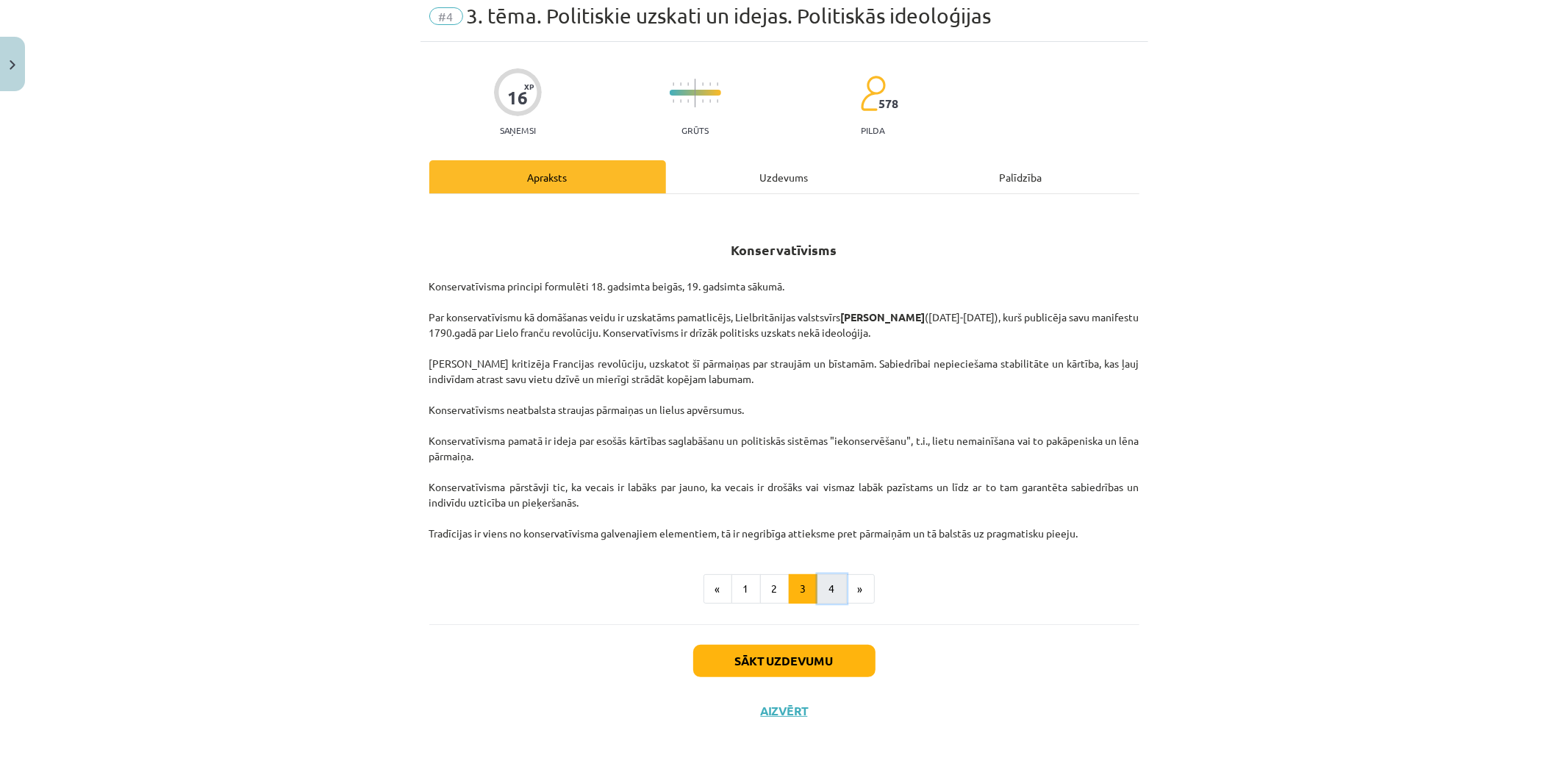
click at [834, 591] on button "4" at bounding box center [832, 589] width 29 height 29
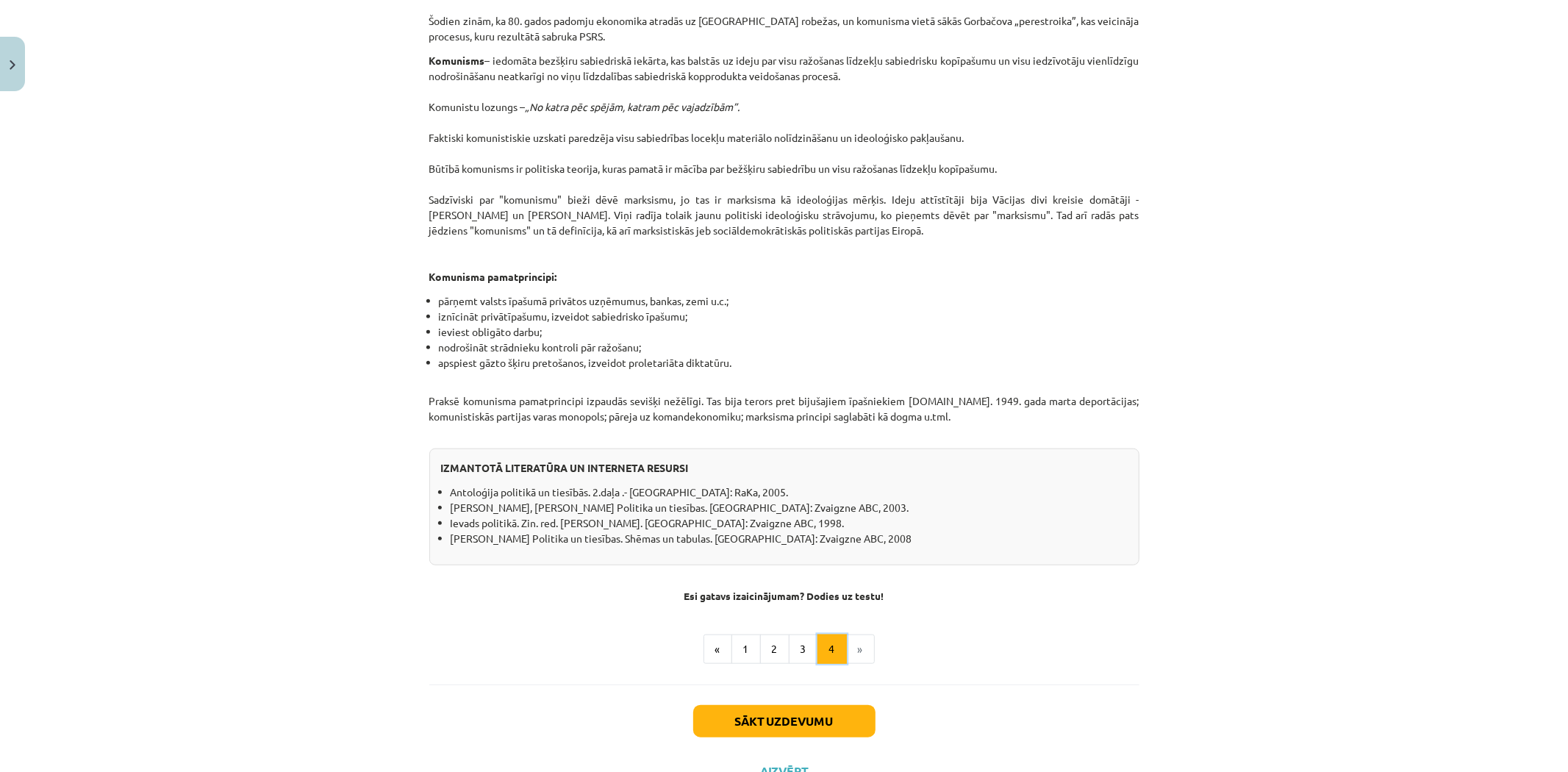
scroll to position [1019, 0]
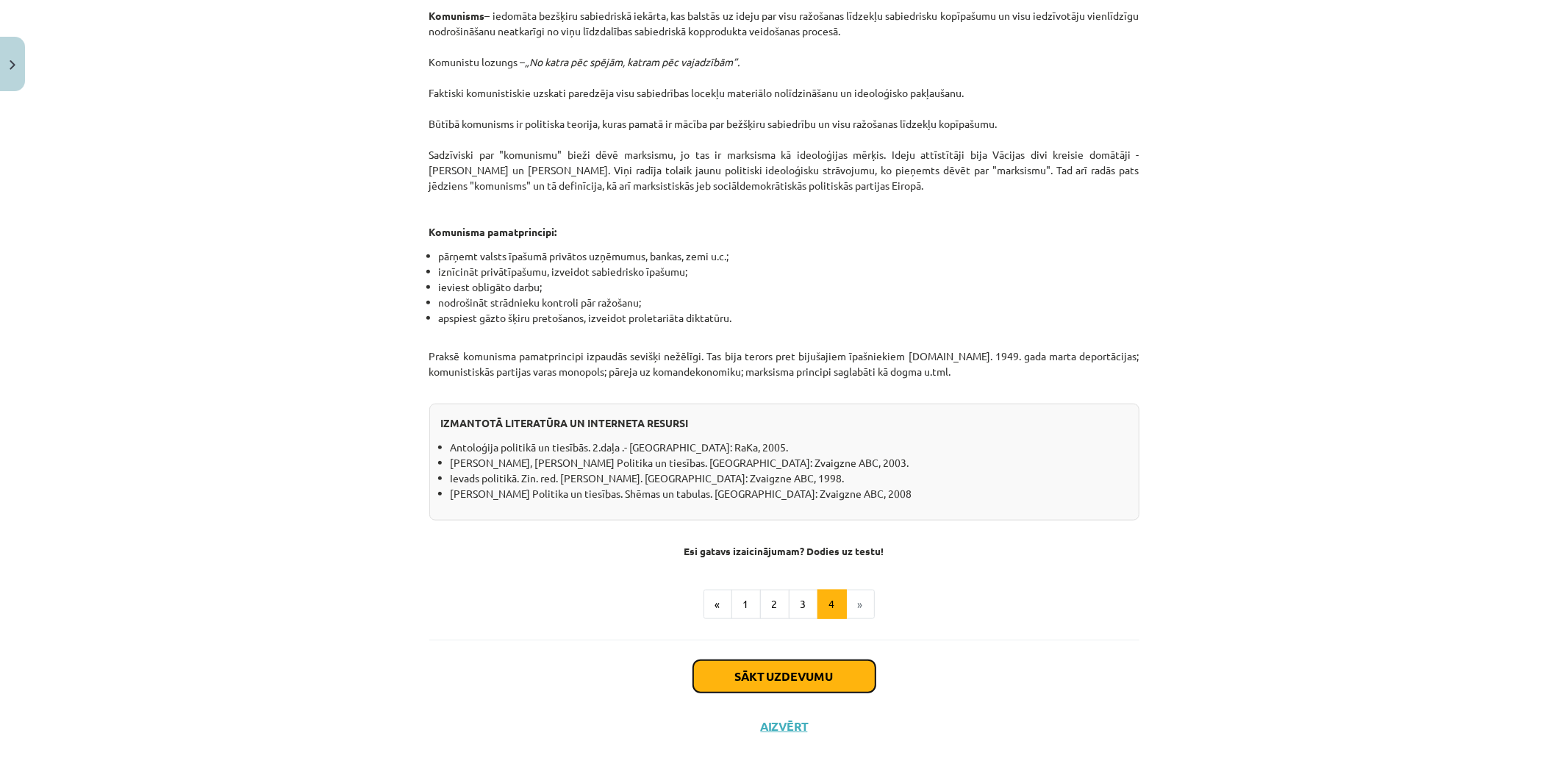
click at [776, 660] on button "Sākt uzdevumu" at bounding box center [784, 676] width 183 height 32
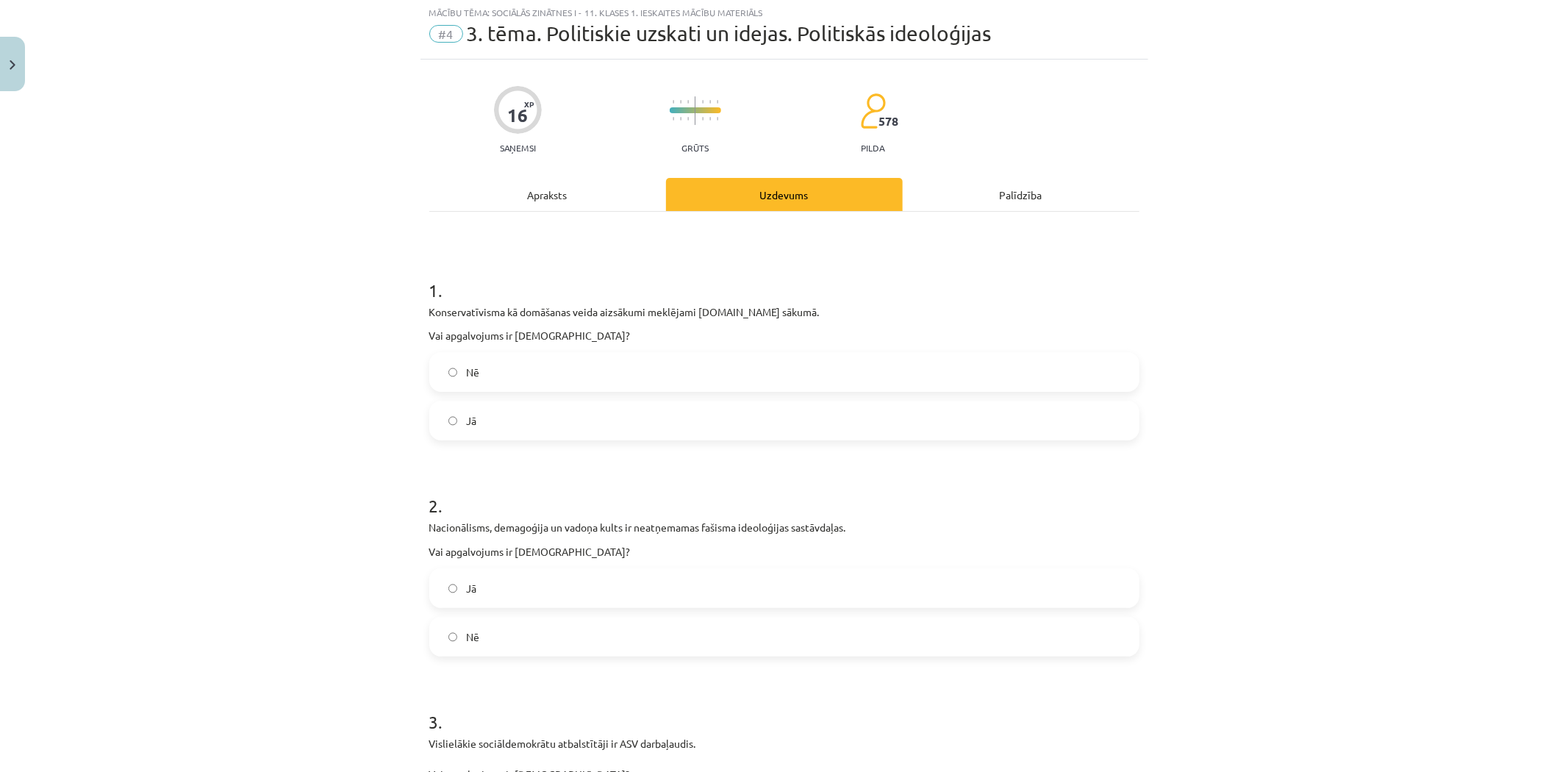
scroll to position [37, 0]
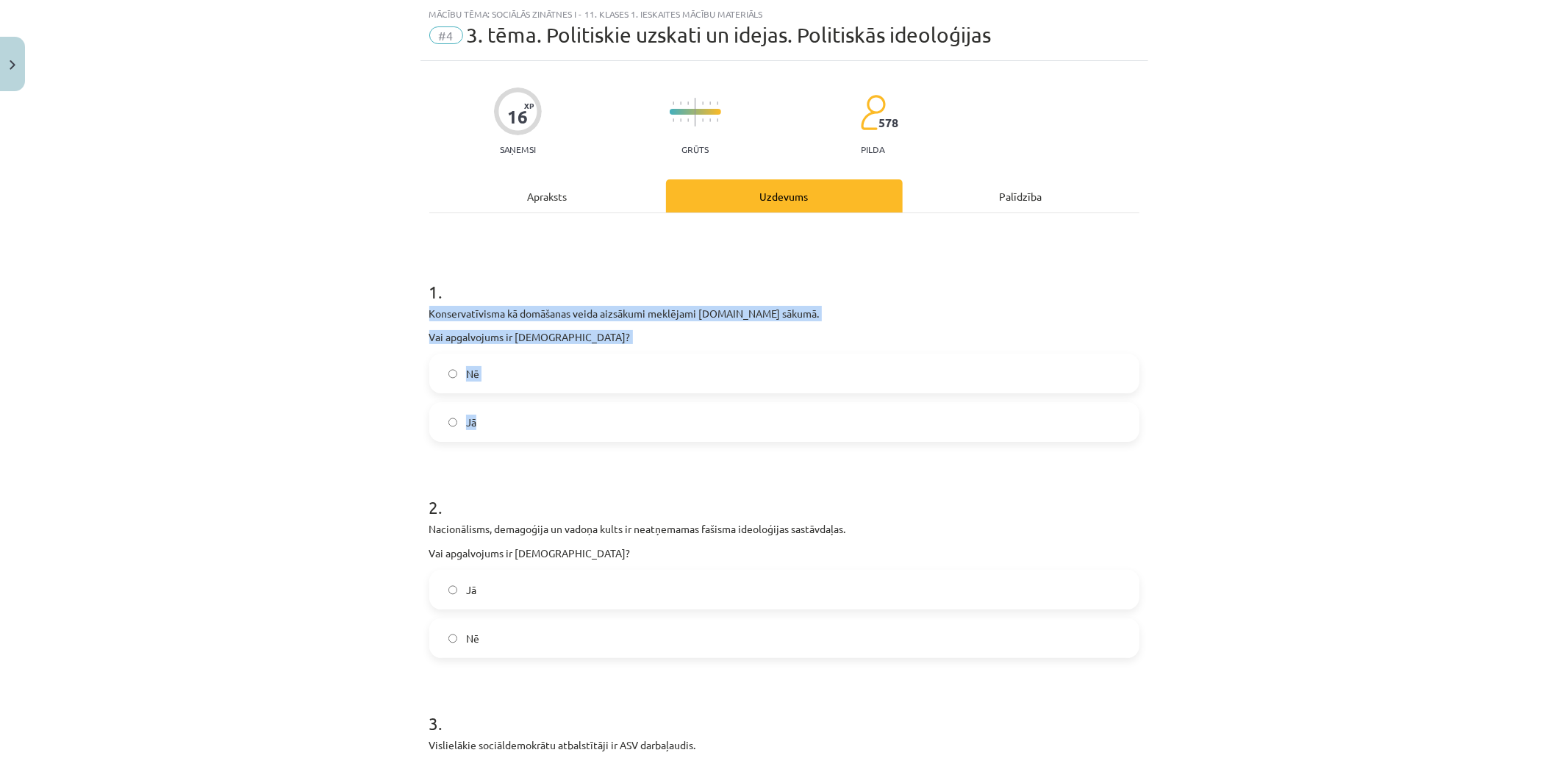
drag, startPoint x: 420, startPoint y: 312, endPoint x: 492, endPoint y: 440, distance: 146.9
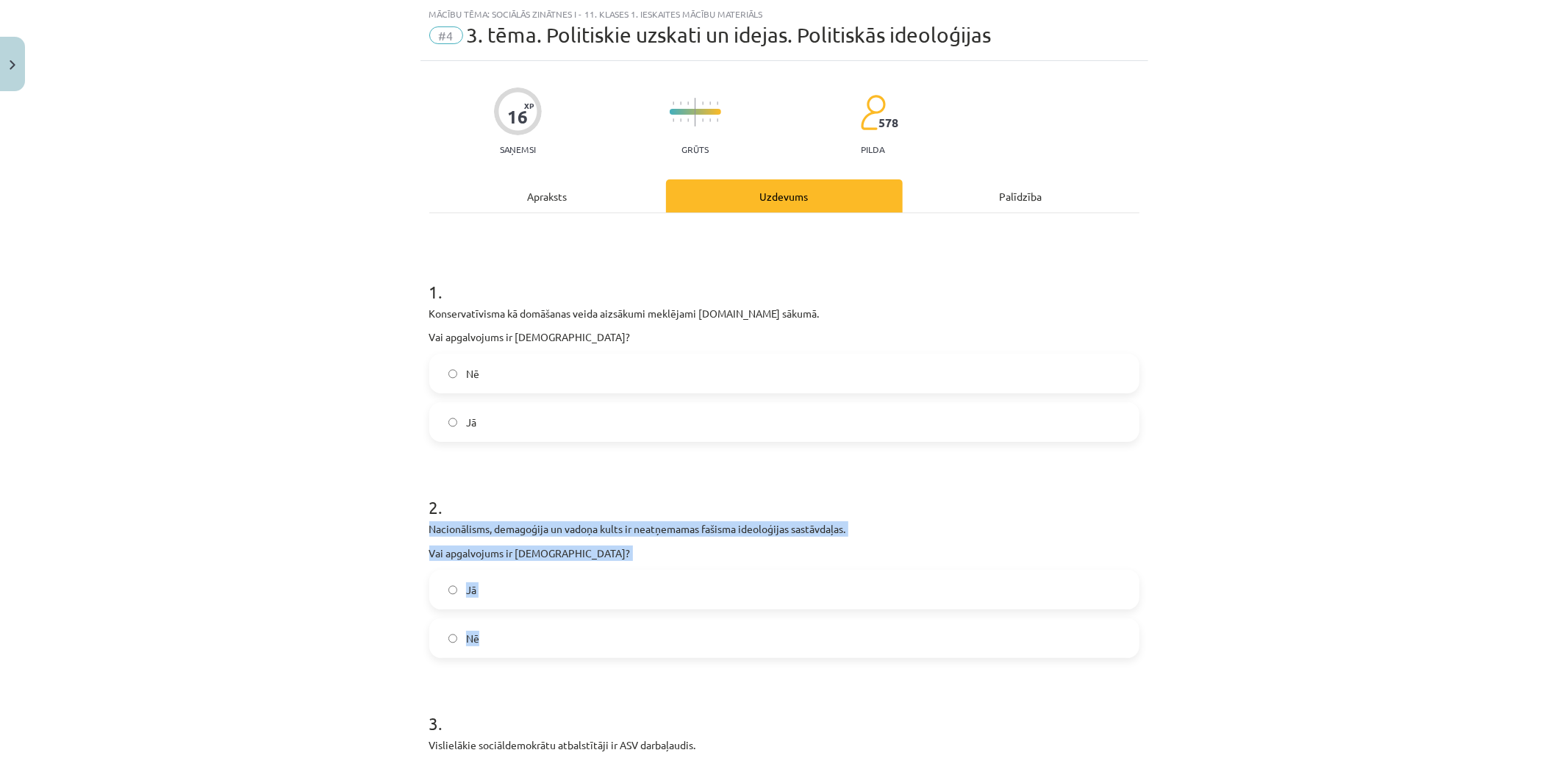
drag, startPoint x: 421, startPoint y: 524, endPoint x: 507, endPoint y: 618, distance: 127.4
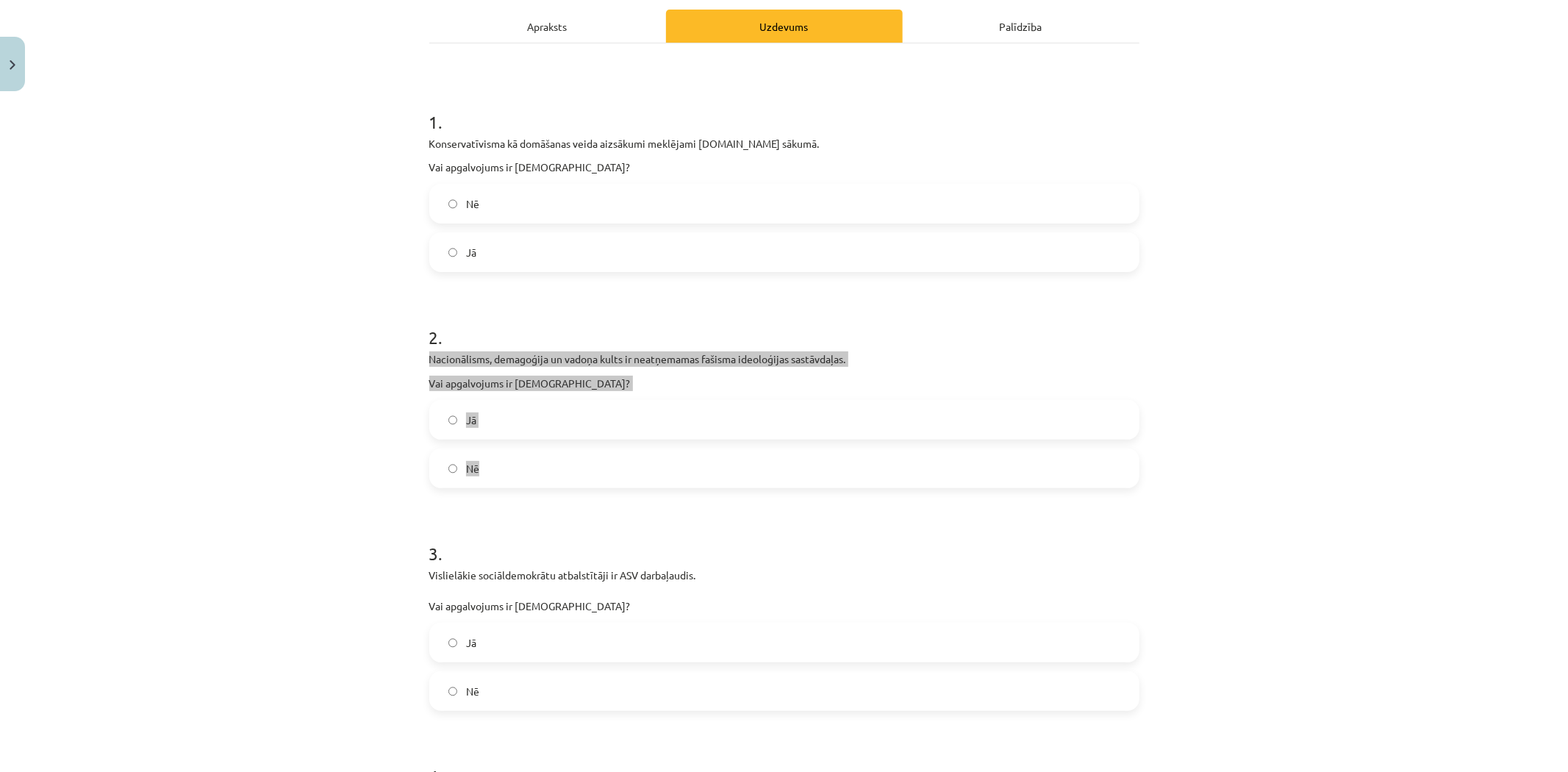
scroll to position [363, 0]
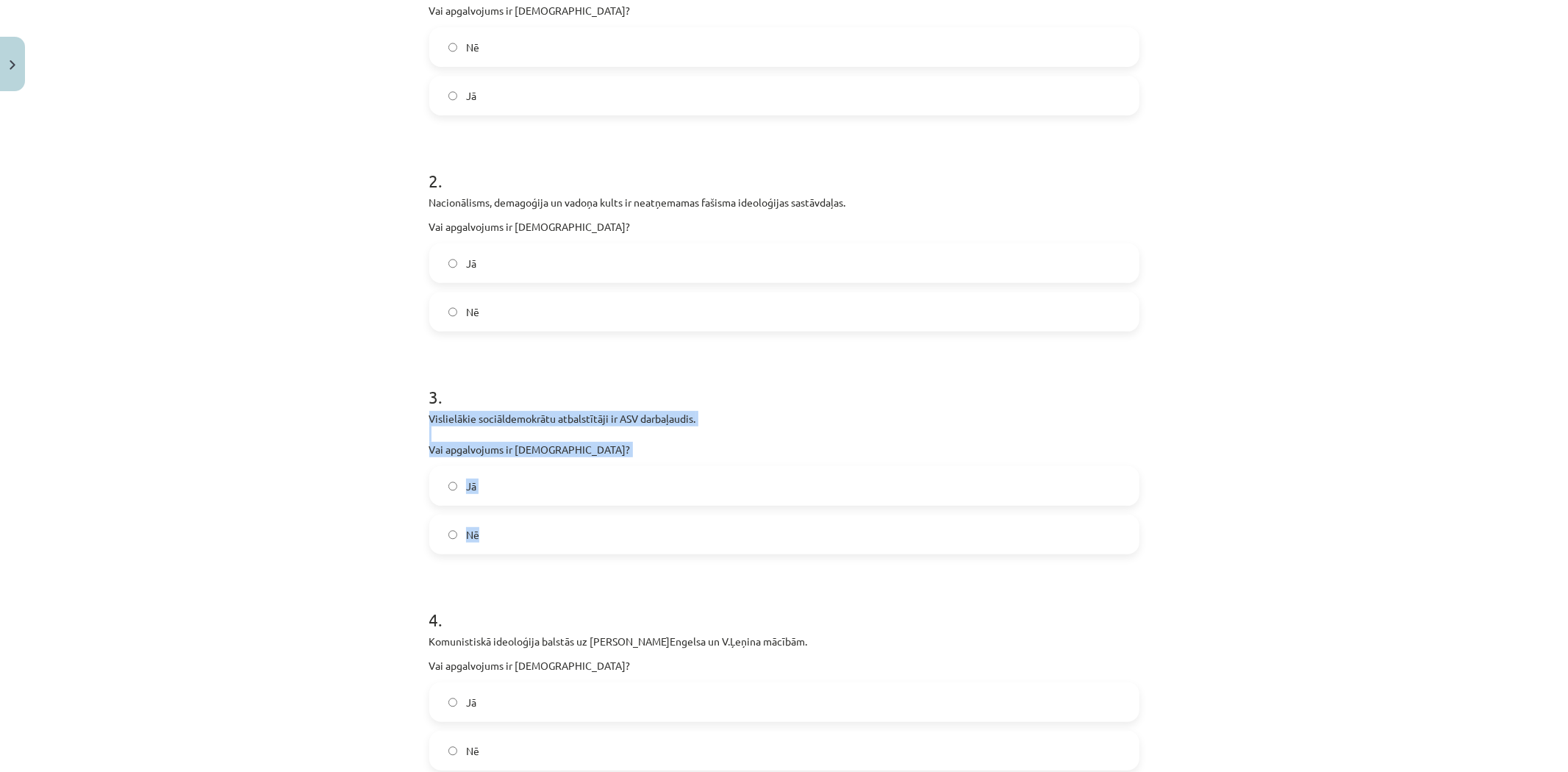
drag, startPoint x: 419, startPoint y: 415, endPoint x: 491, endPoint y: 530, distance: 135.7
click at [491, 530] on div "16 XP Saņemsi Grūts 578 pilda Apraksts Uzdevums Palīdzība 1 . Konservatīvisma k…" at bounding box center [784, 698] width 728 height 1927
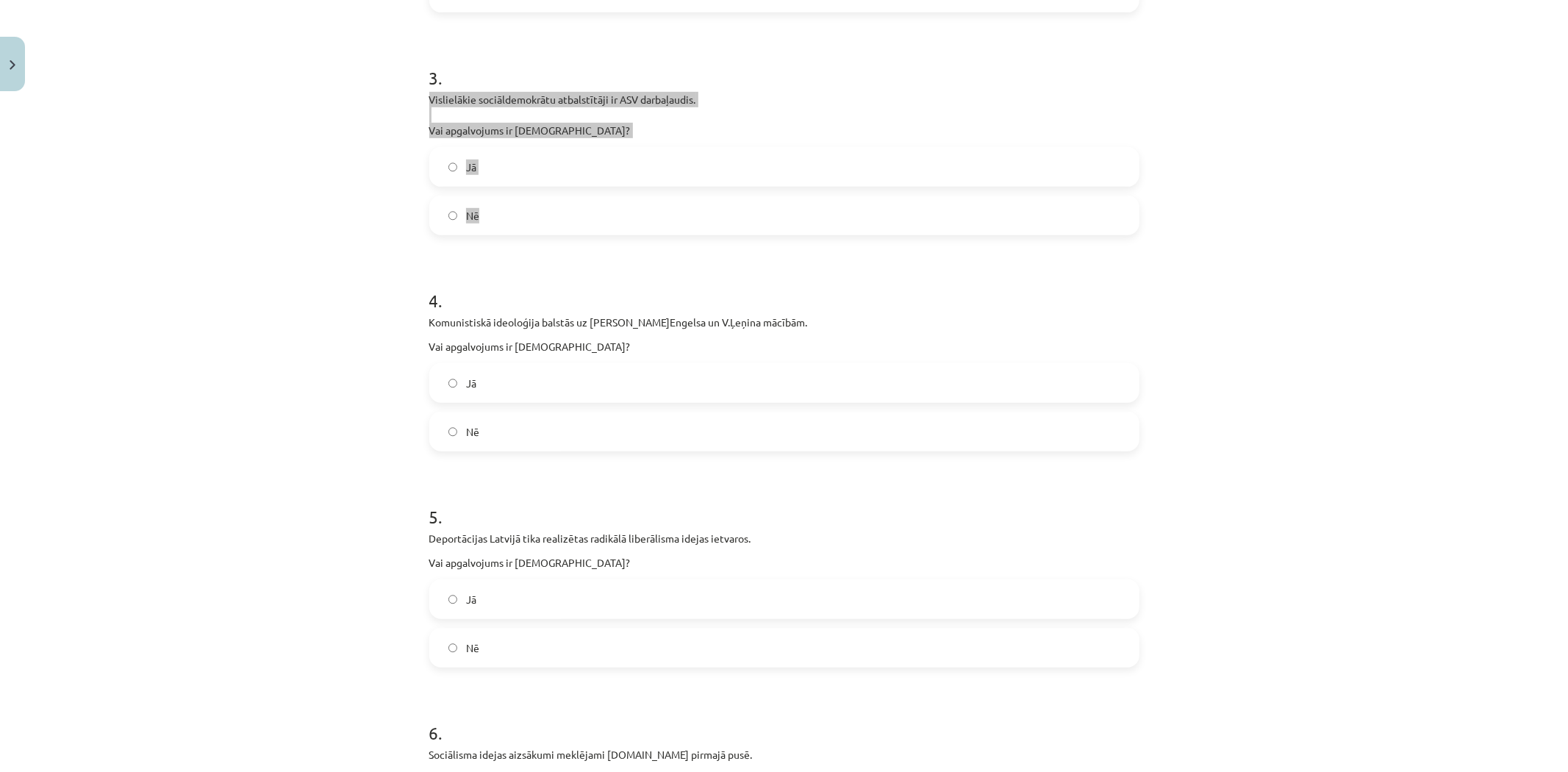
scroll to position [772, 0]
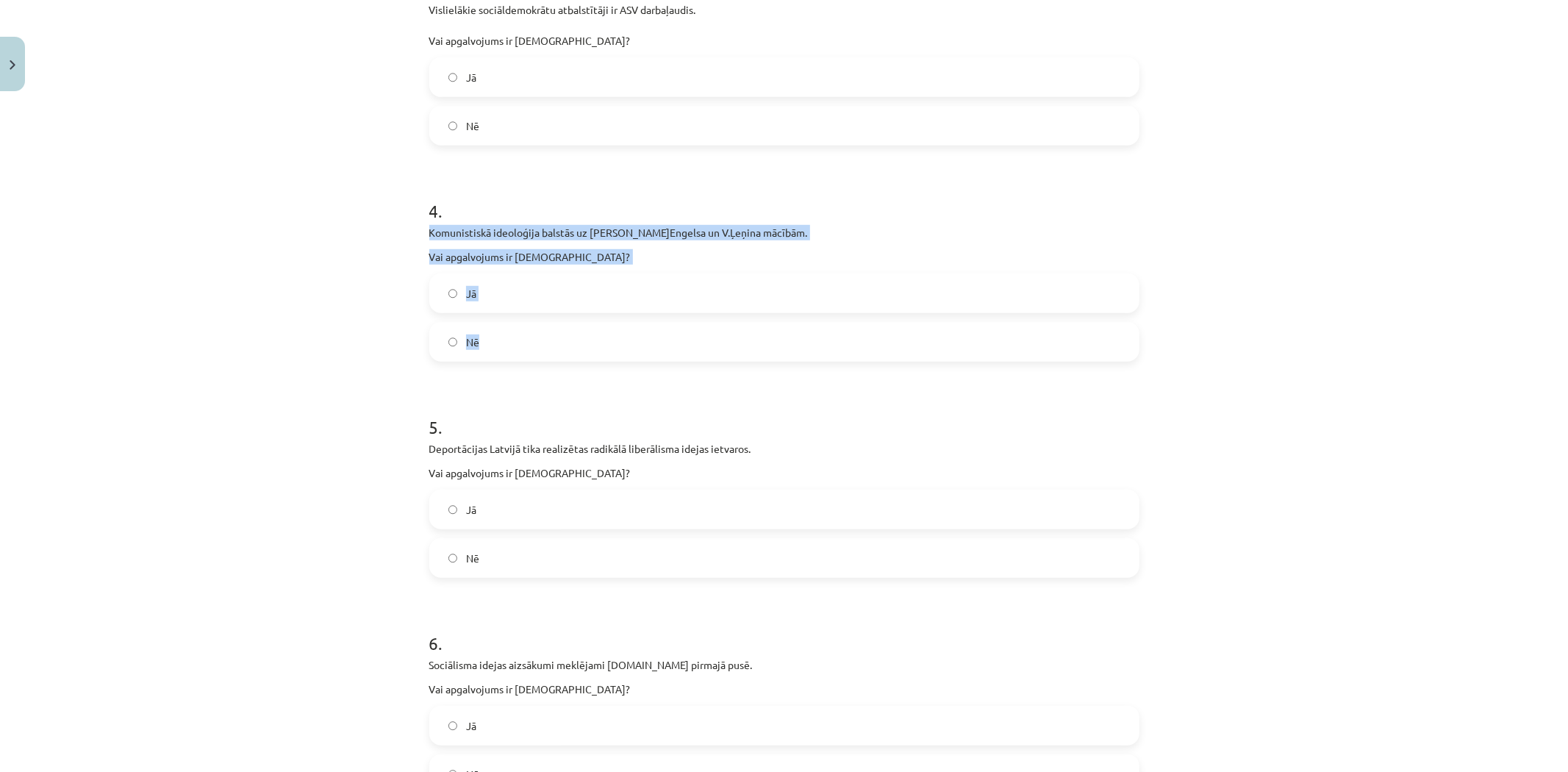
drag, startPoint x: 415, startPoint y: 224, endPoint x: 492, endPoint y: 347, distance: 145.1
click at [492, 347] on div "16 XP Saņemsi Grūts 578 pilda Apraksts Uzdevums Palīdzība 1 . Konservatīvisma k…" at bounding box center [784, 289] width 728 height 1927
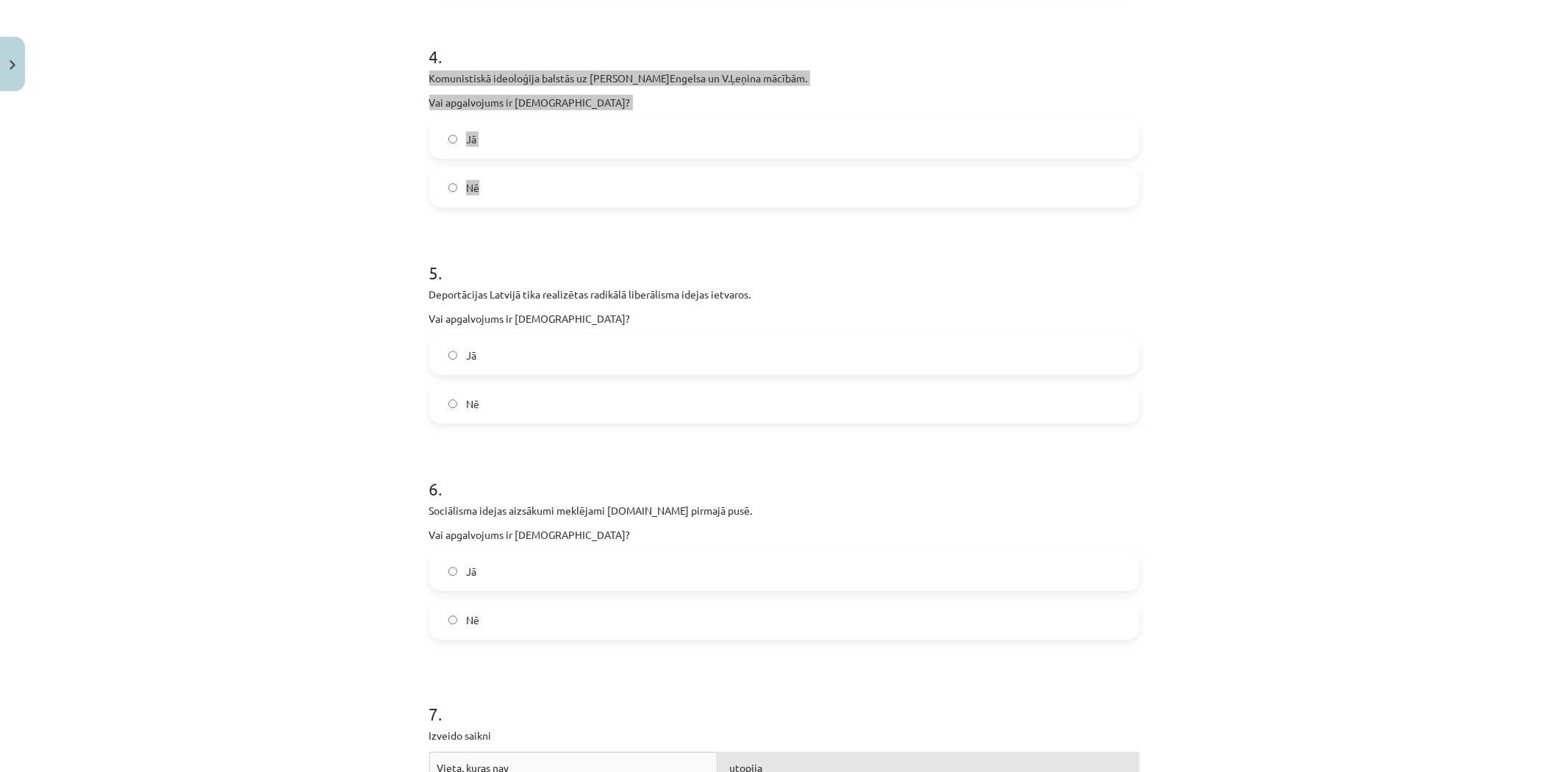
scroll to position [935, 0]
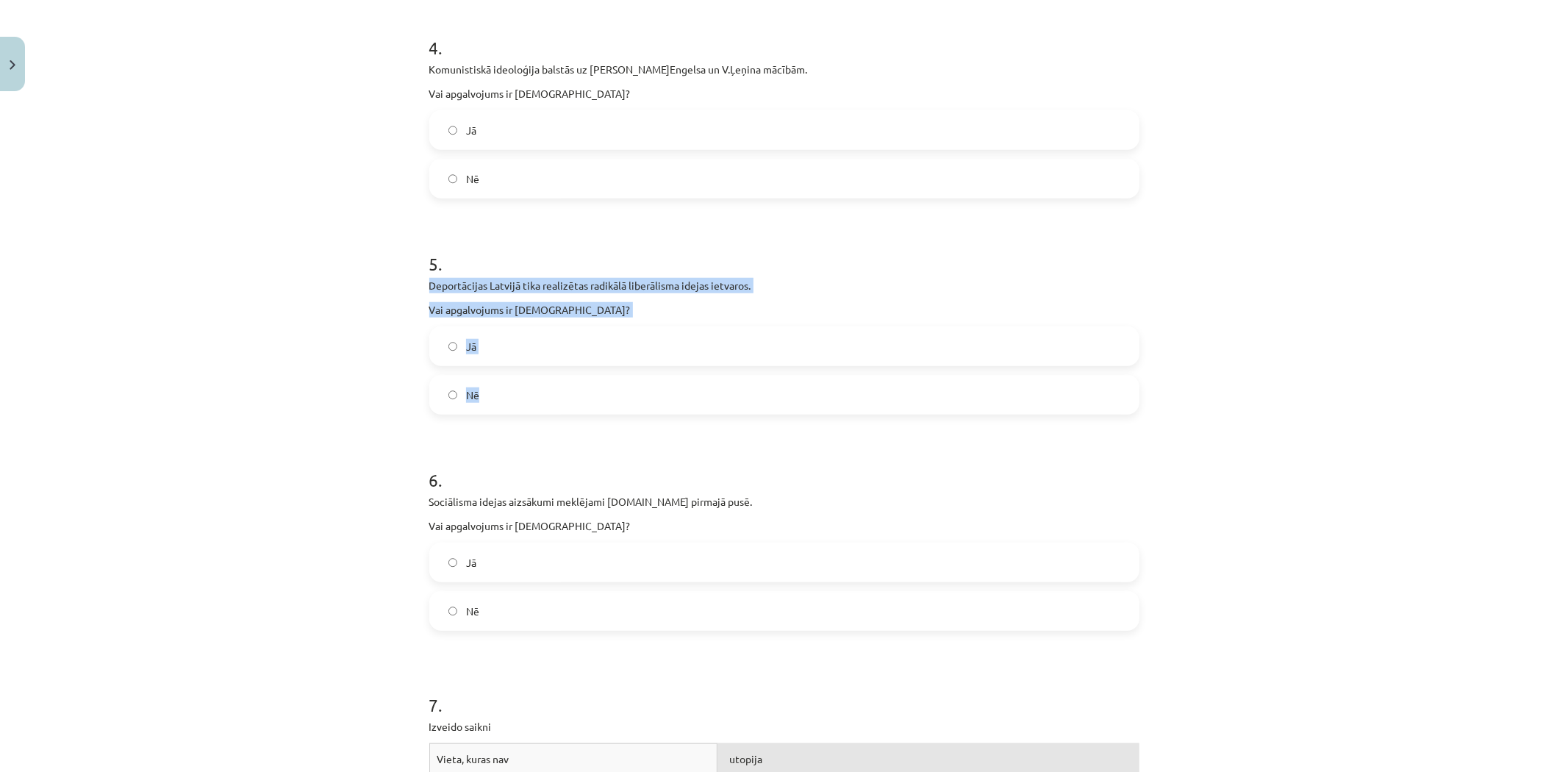
drag, startPoint x: 441, startPoint y: 282, endPoint x: 490, endPoint y: 392, distance: 120.4
click at [490, 392] on div "16 XP Saņemsi Grūts 578 pilda Apraksts Uzdevums Palīdzība 1 . Konservatīvisma k…" at bounding box center [784, 126] width 728 height 1927
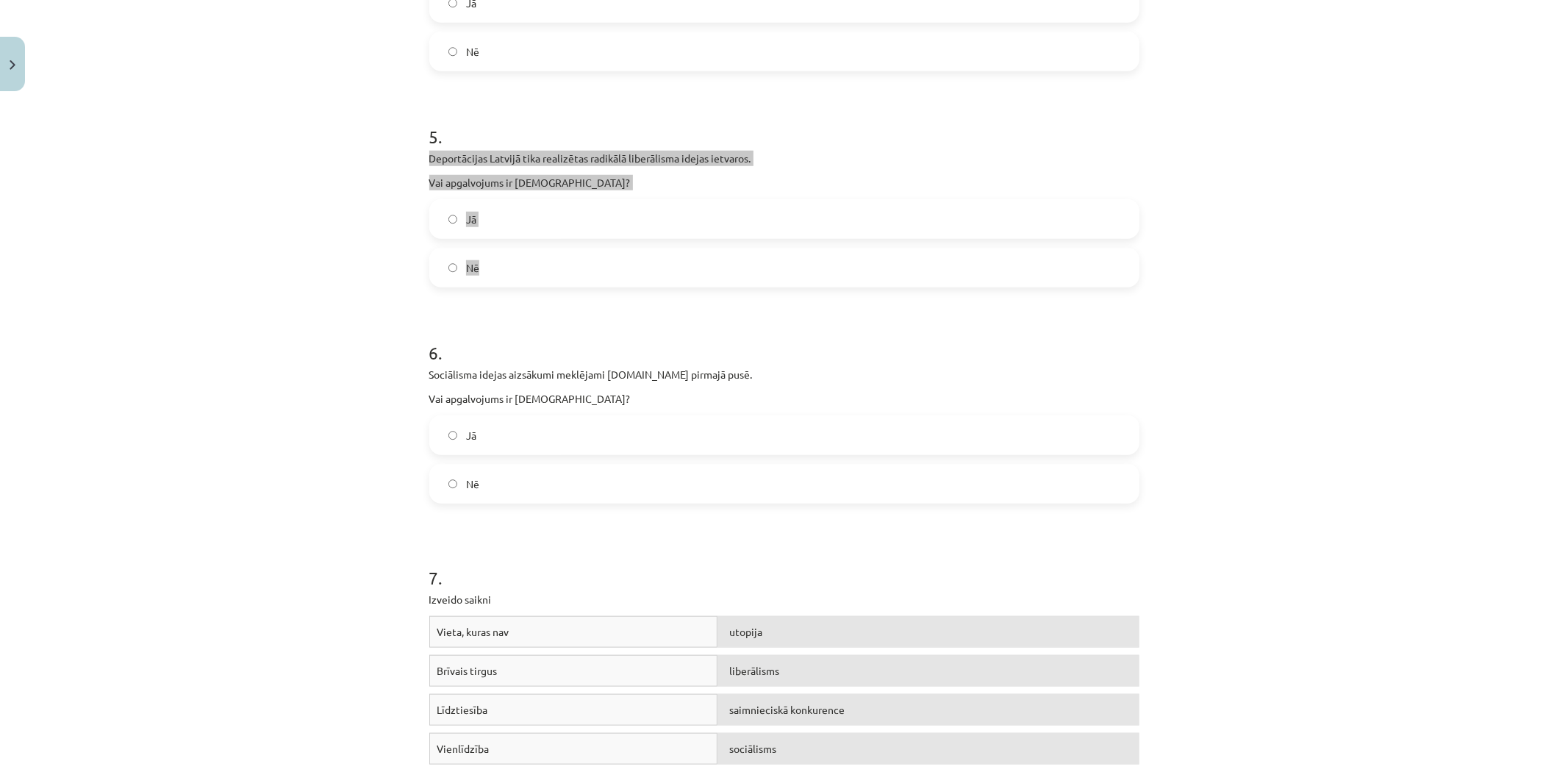
scroll to position [1180, 0]
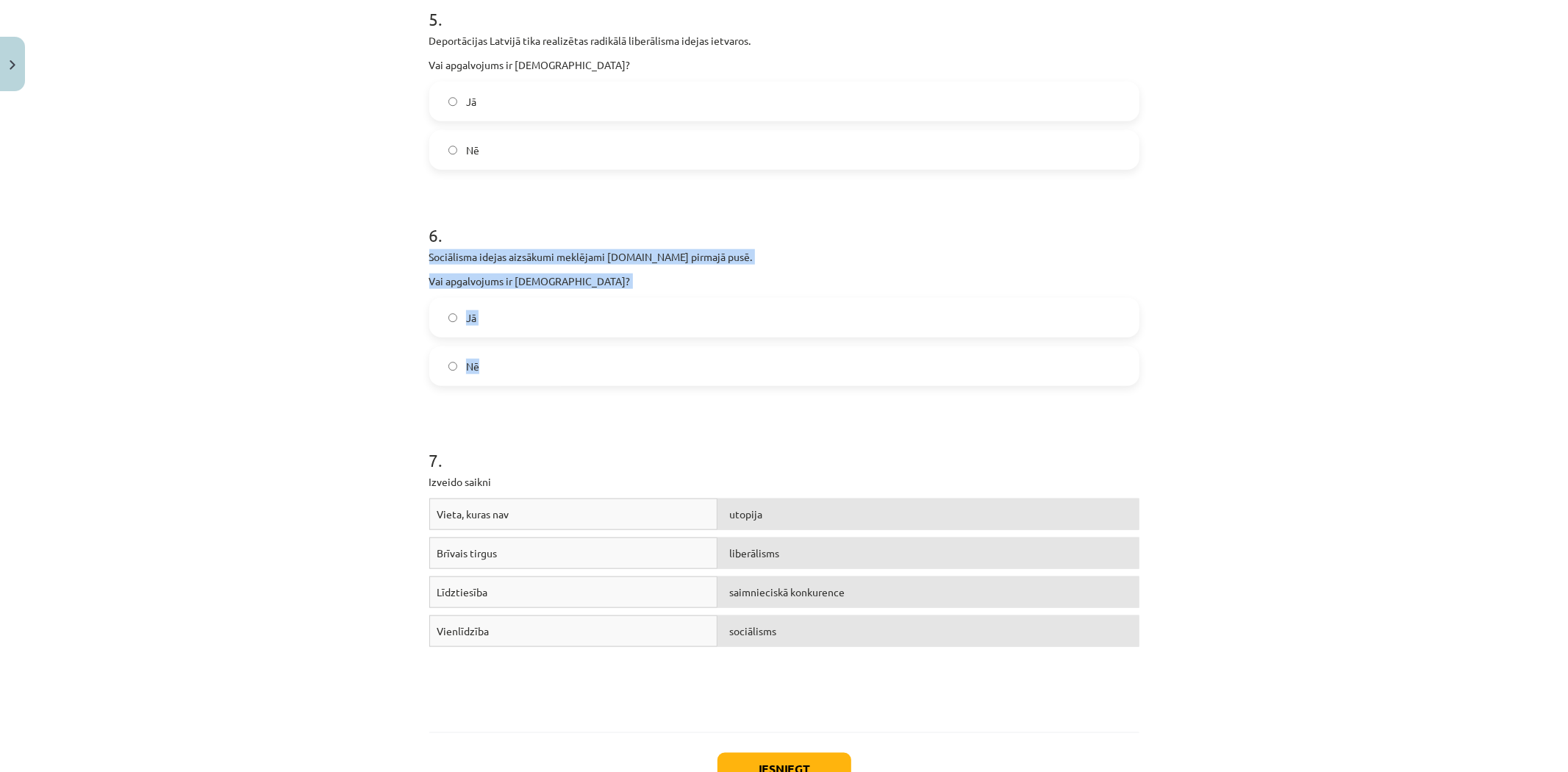
drag, startPoint x: 446, startPoint y: 263, endPoint x: 500, endPoint y: 370, distance: 119.9
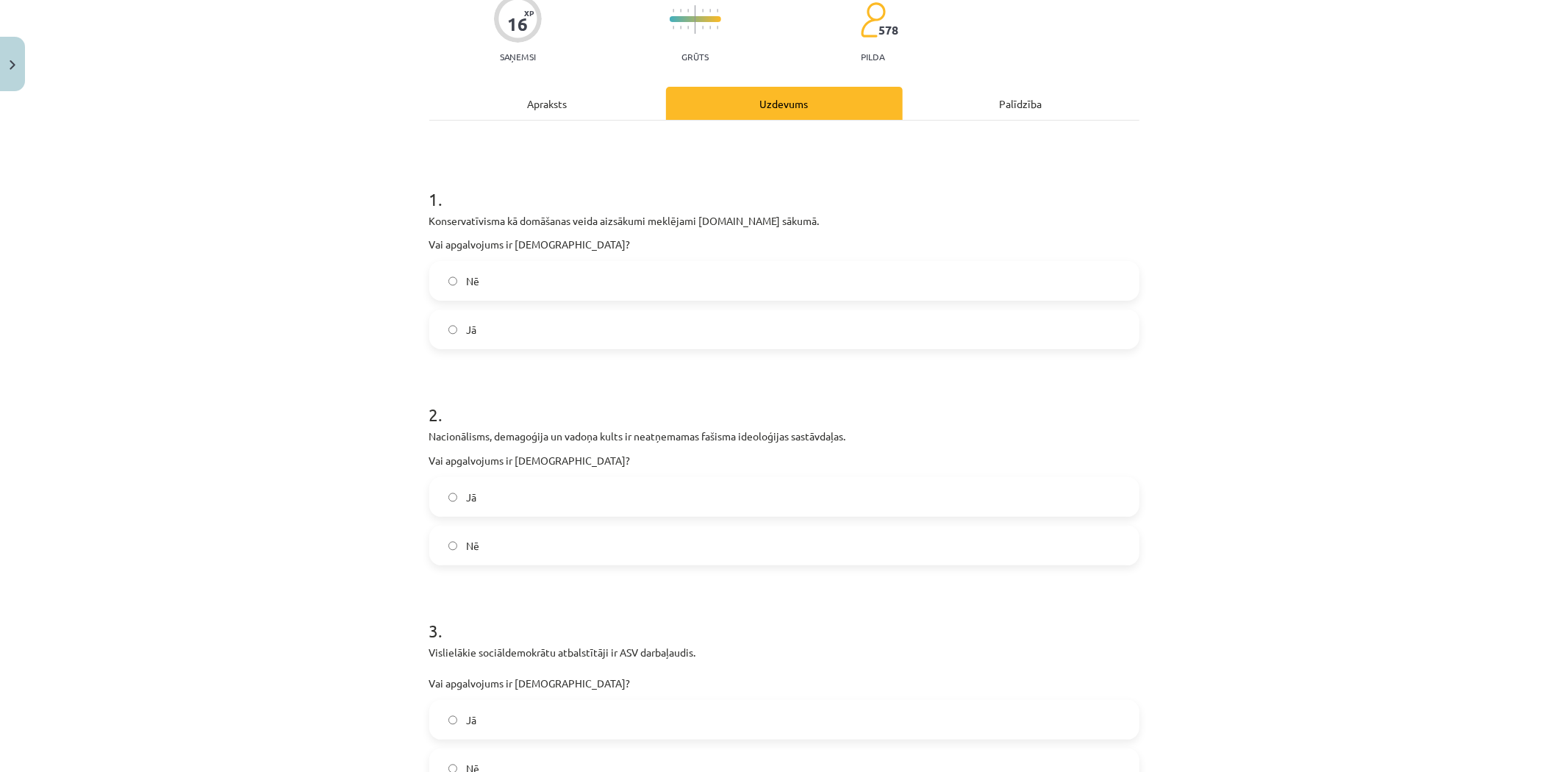
scroll to position [118, 0]
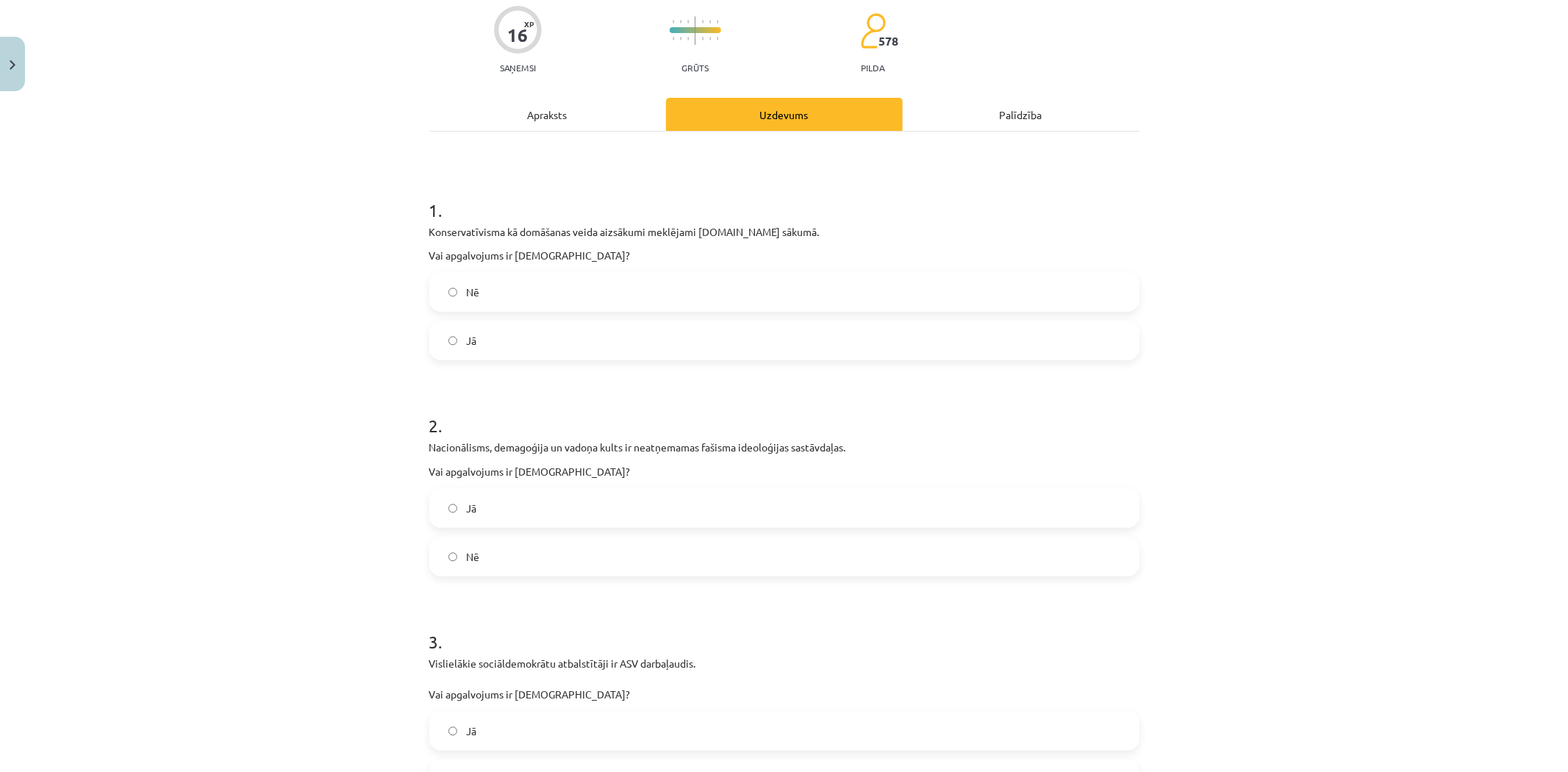
click at [479, 296] on label "Nē" at bounding box center [784, 292] width 707 height 37
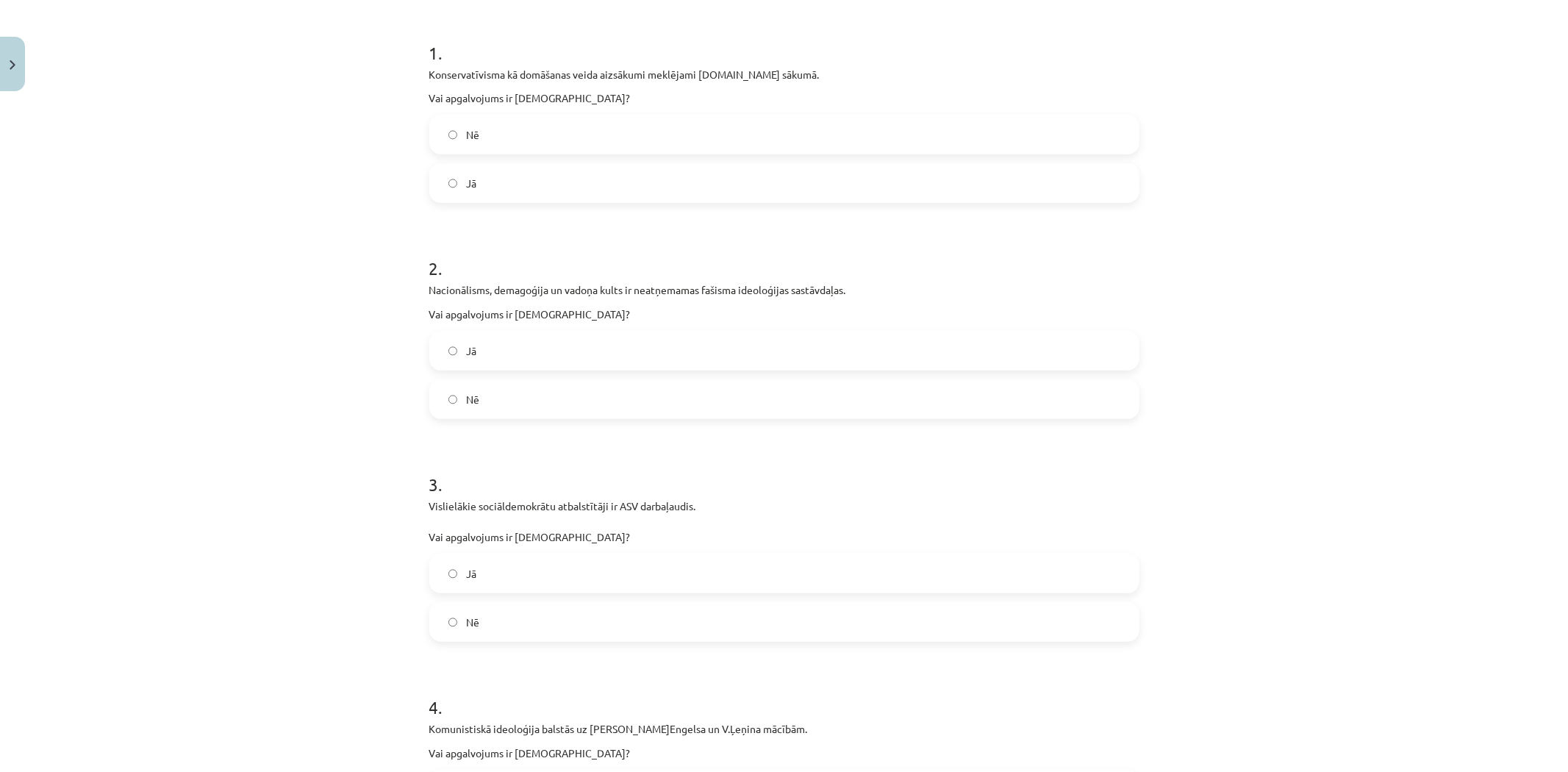
scroll to position [282, 0]
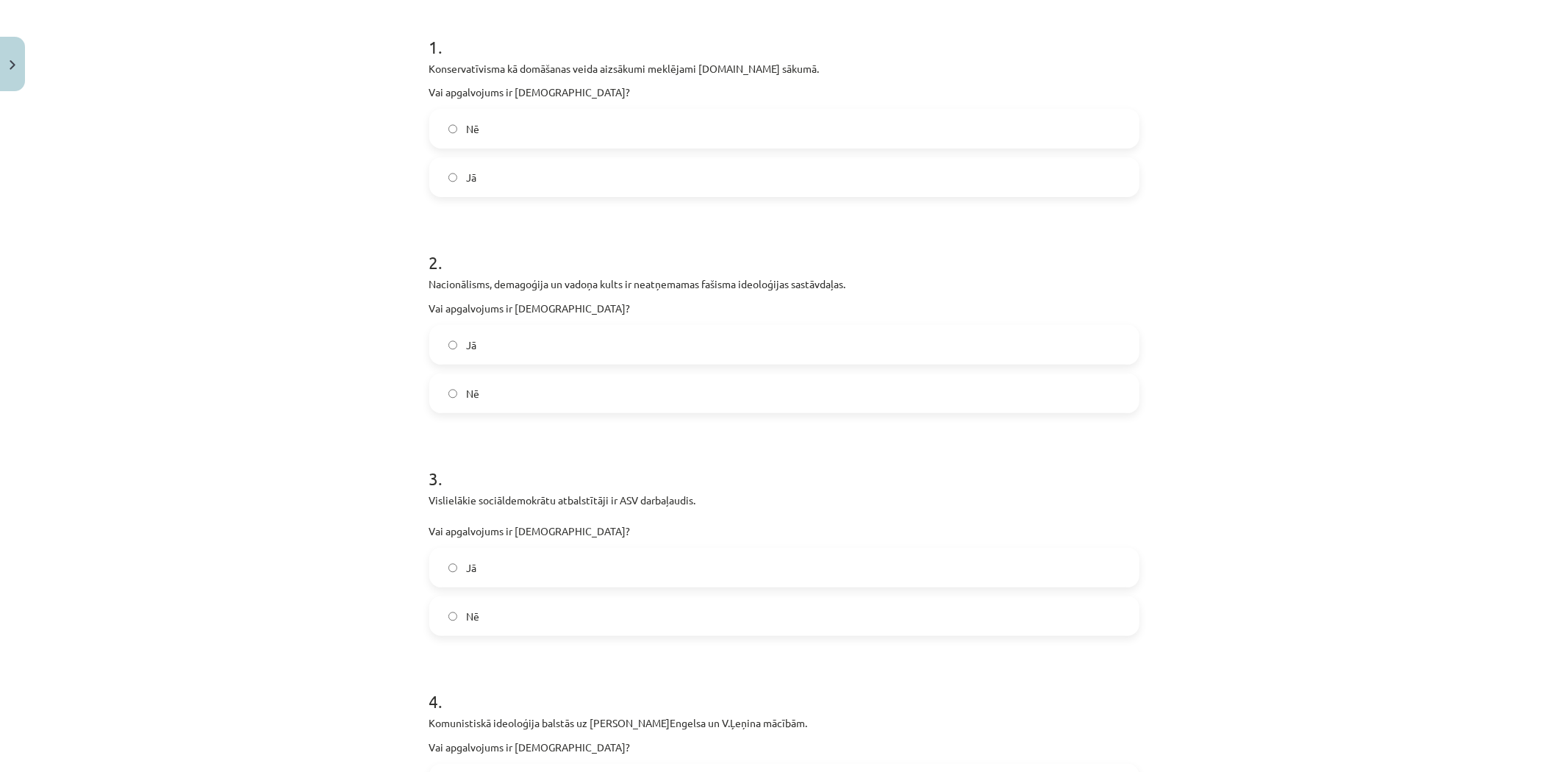
click at [465, 354] on label "Jā" at bounding box center [784, 344] width 707 height 37
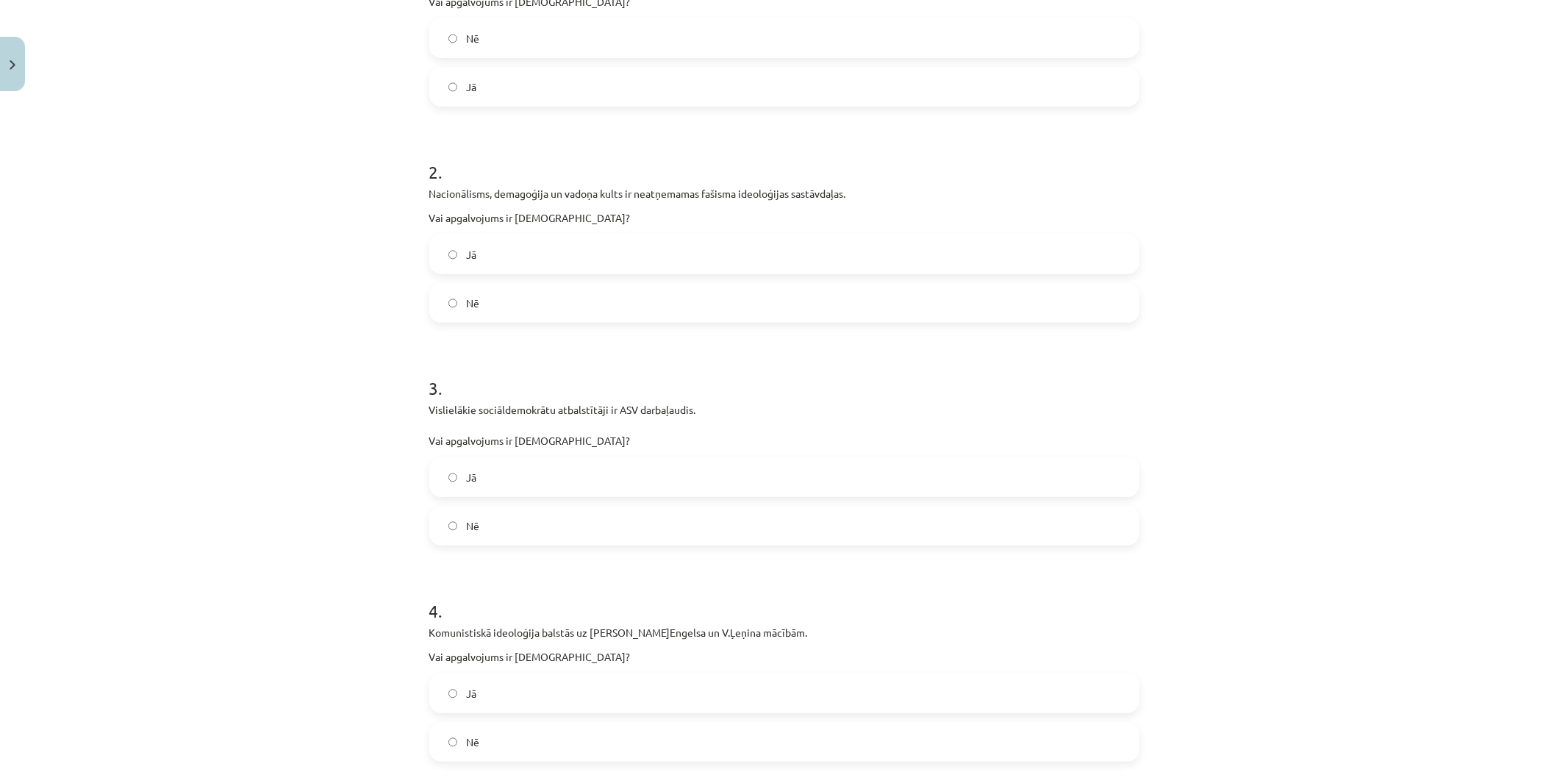
scroll to position [363, 0]
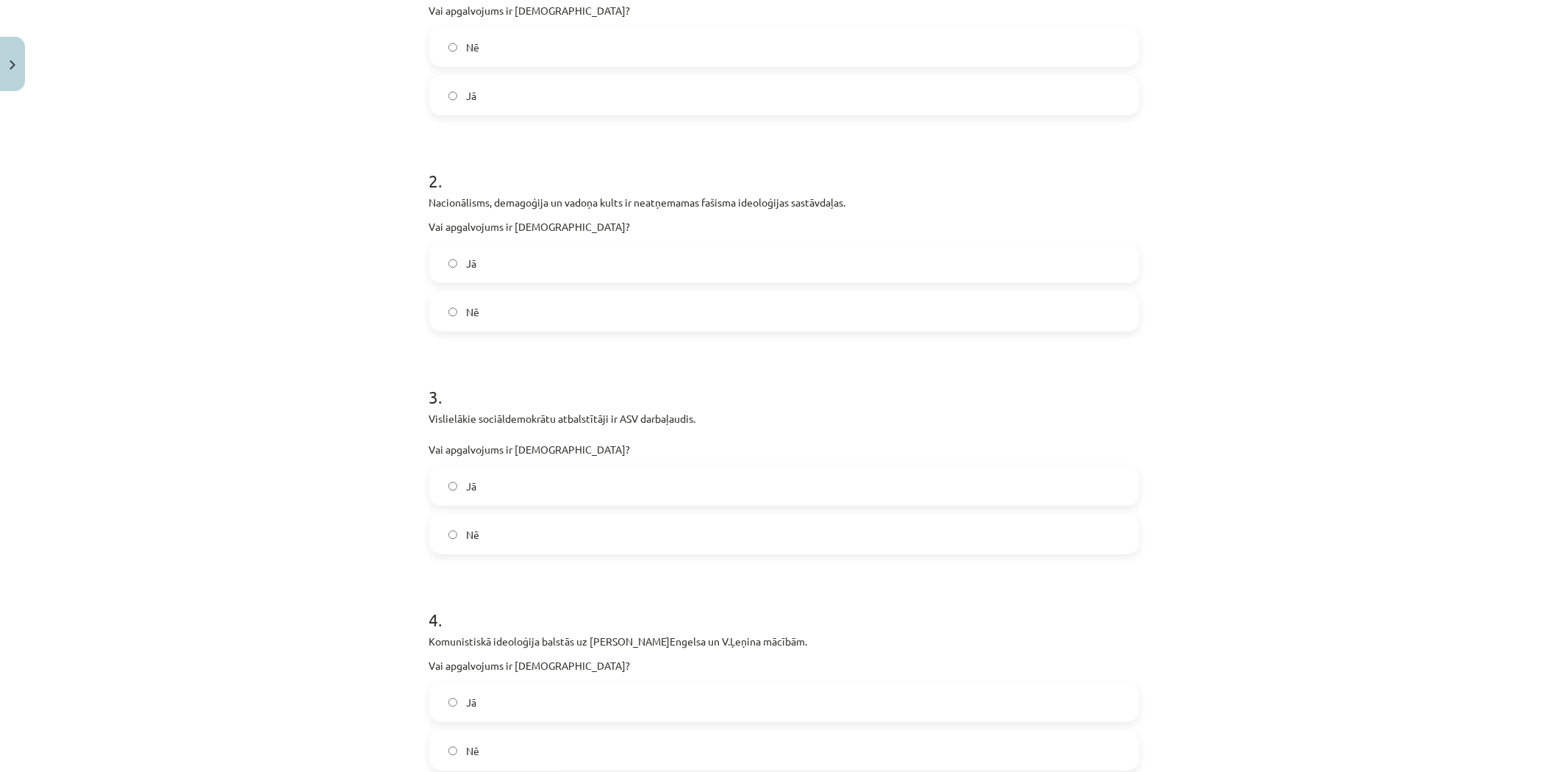
click at [471, 534] on span "Nē" at bounding box center [473, 534] width 14 height 16
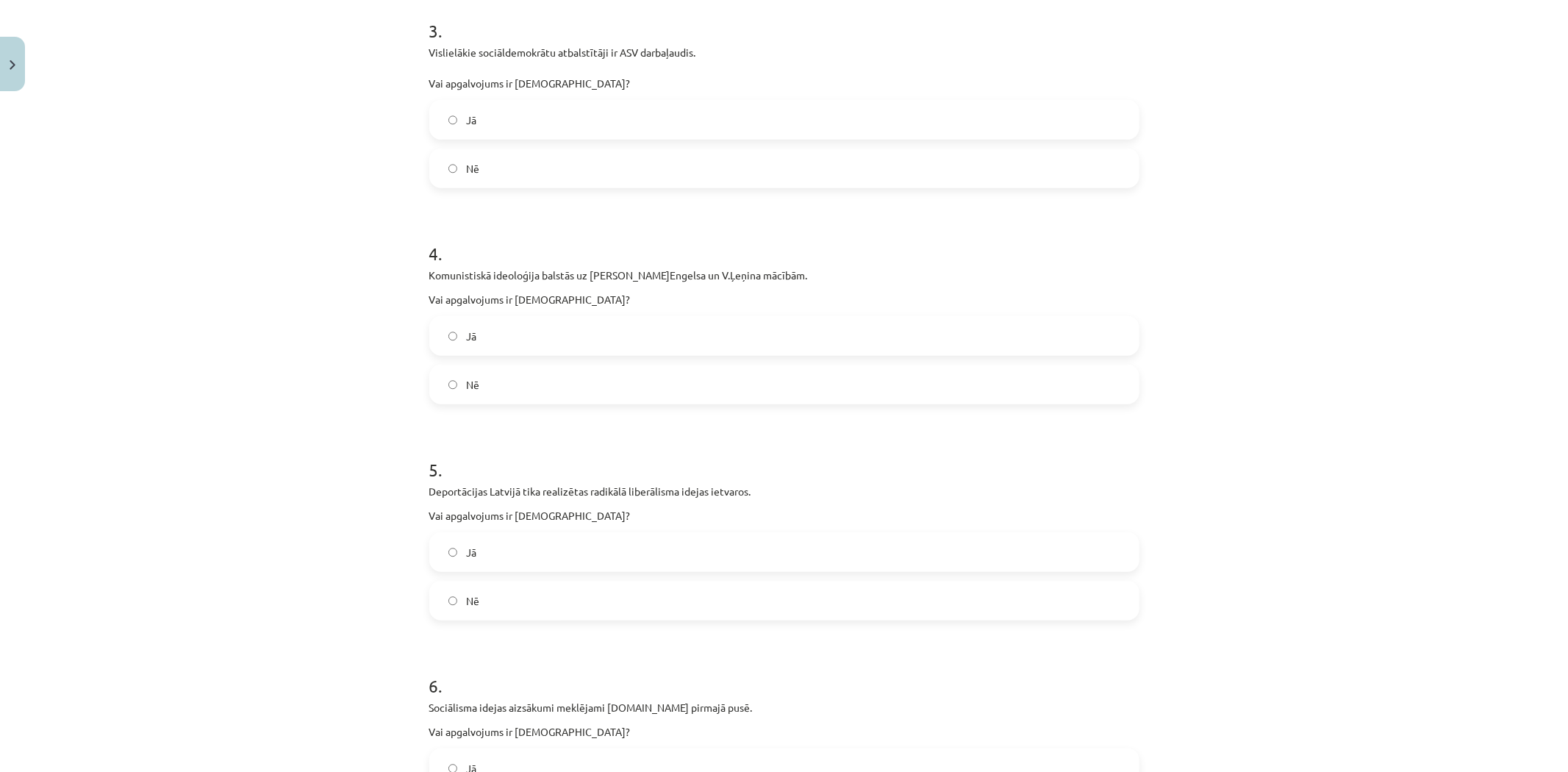
scroll to position [717, 0]
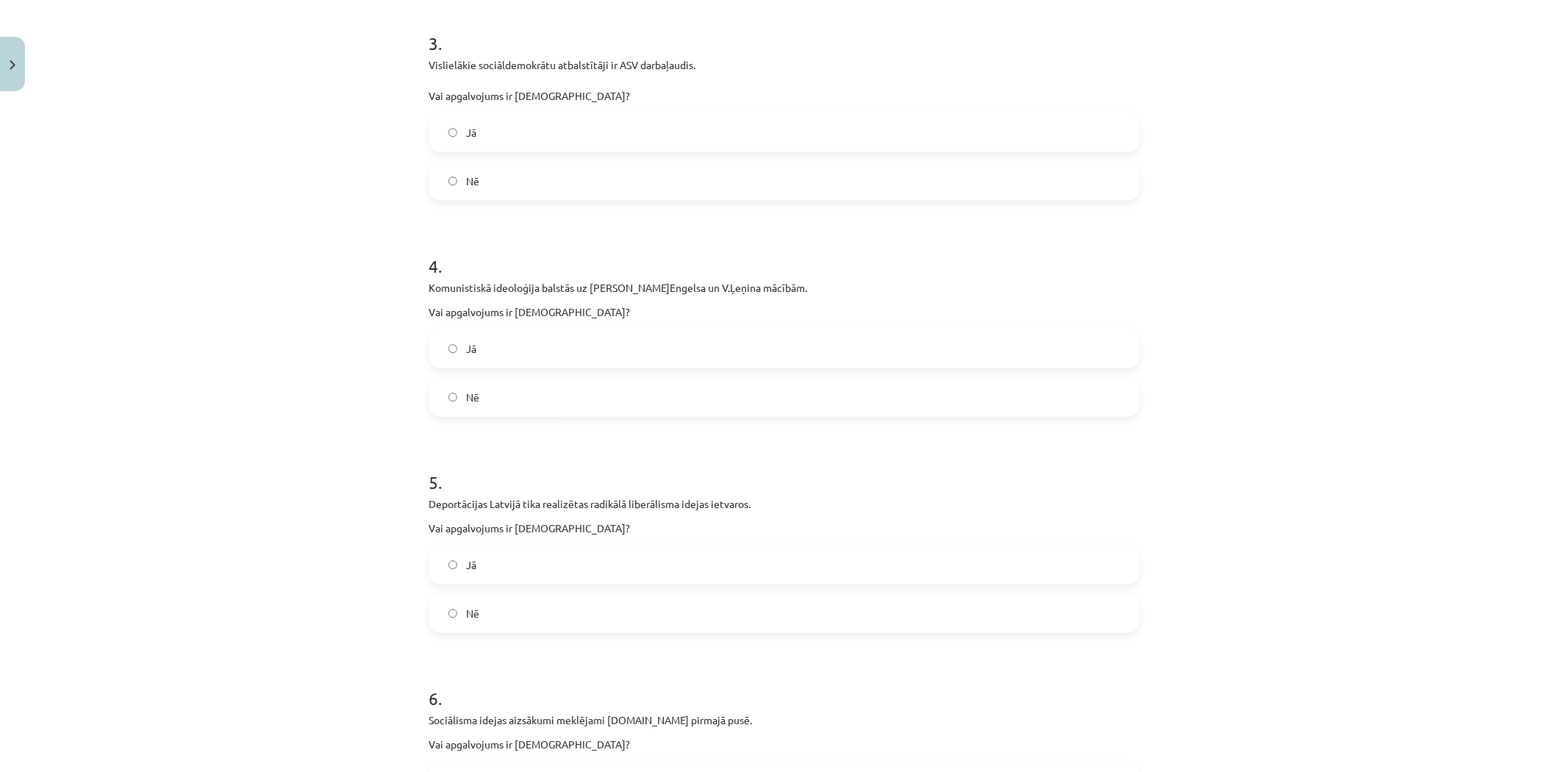
click at [486, 356] on label "Jā" at bounding box center [784, 348] width 707 height 37
click at [468, 619] on span "Nē" at bounding box center [473, 613] width 14 height 16
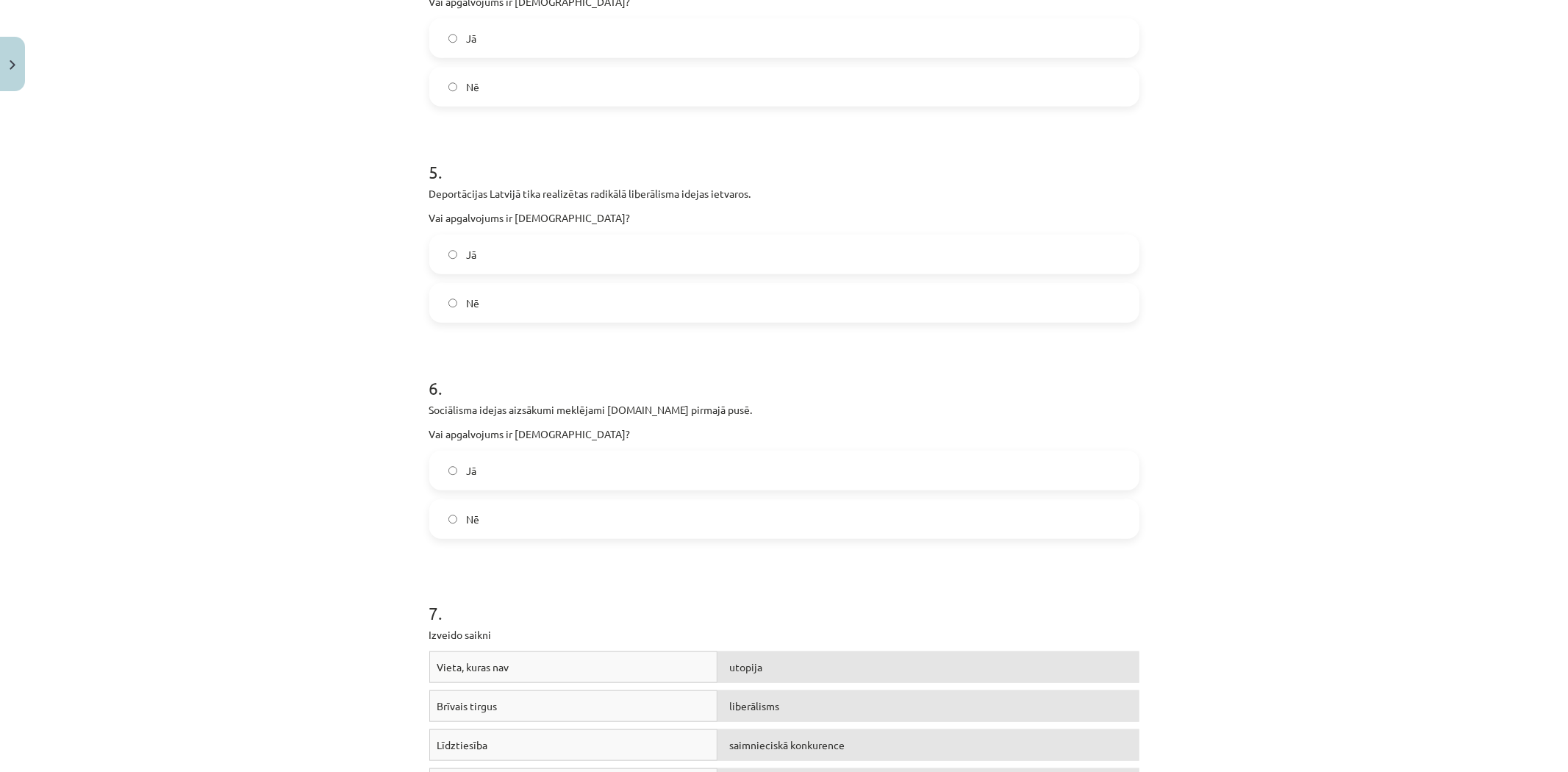
scroll to position [1044, 0]
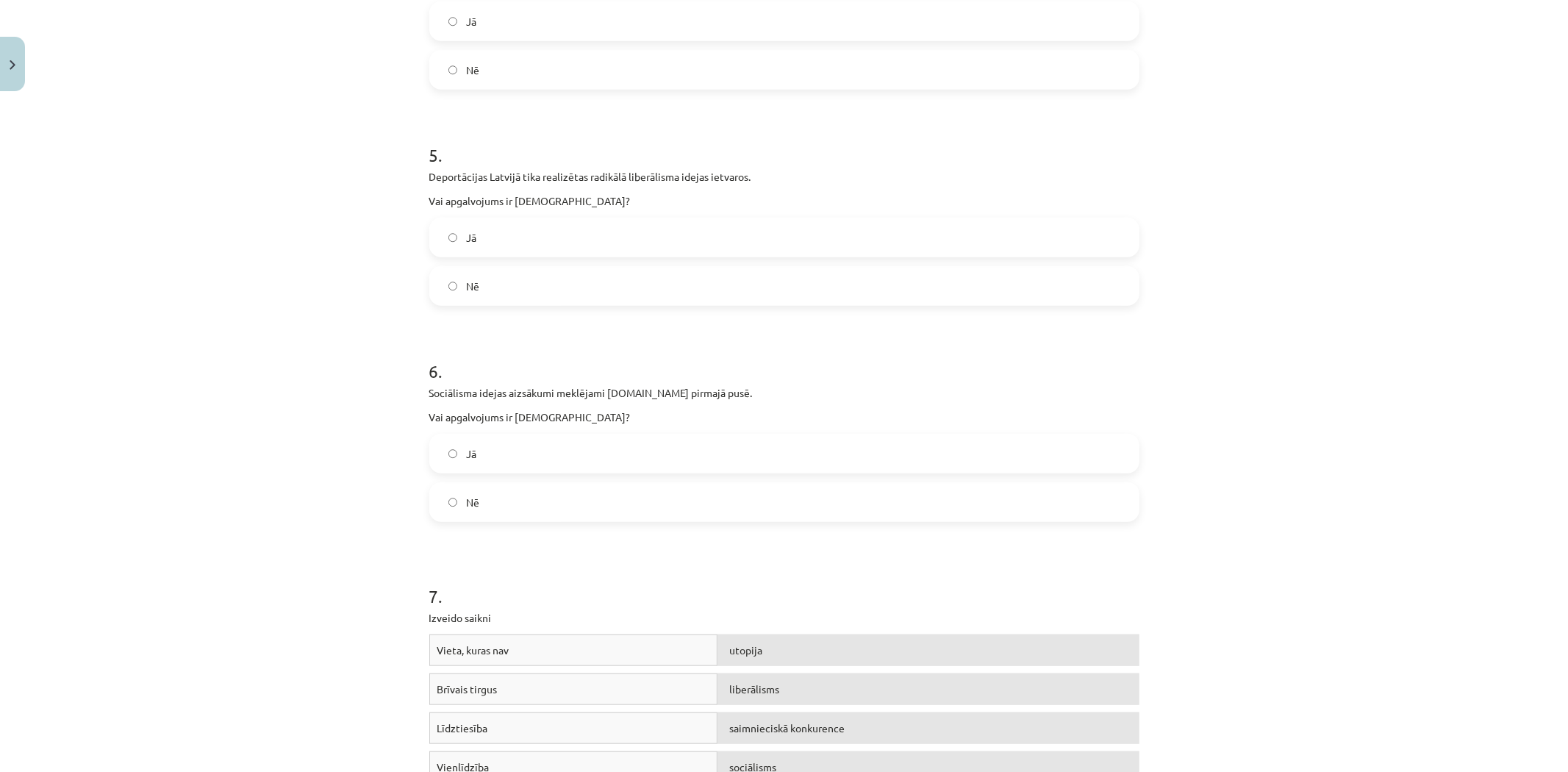
click at [501, 453] on label "Jā" at bounding box center [784, 453] width 707 height 37
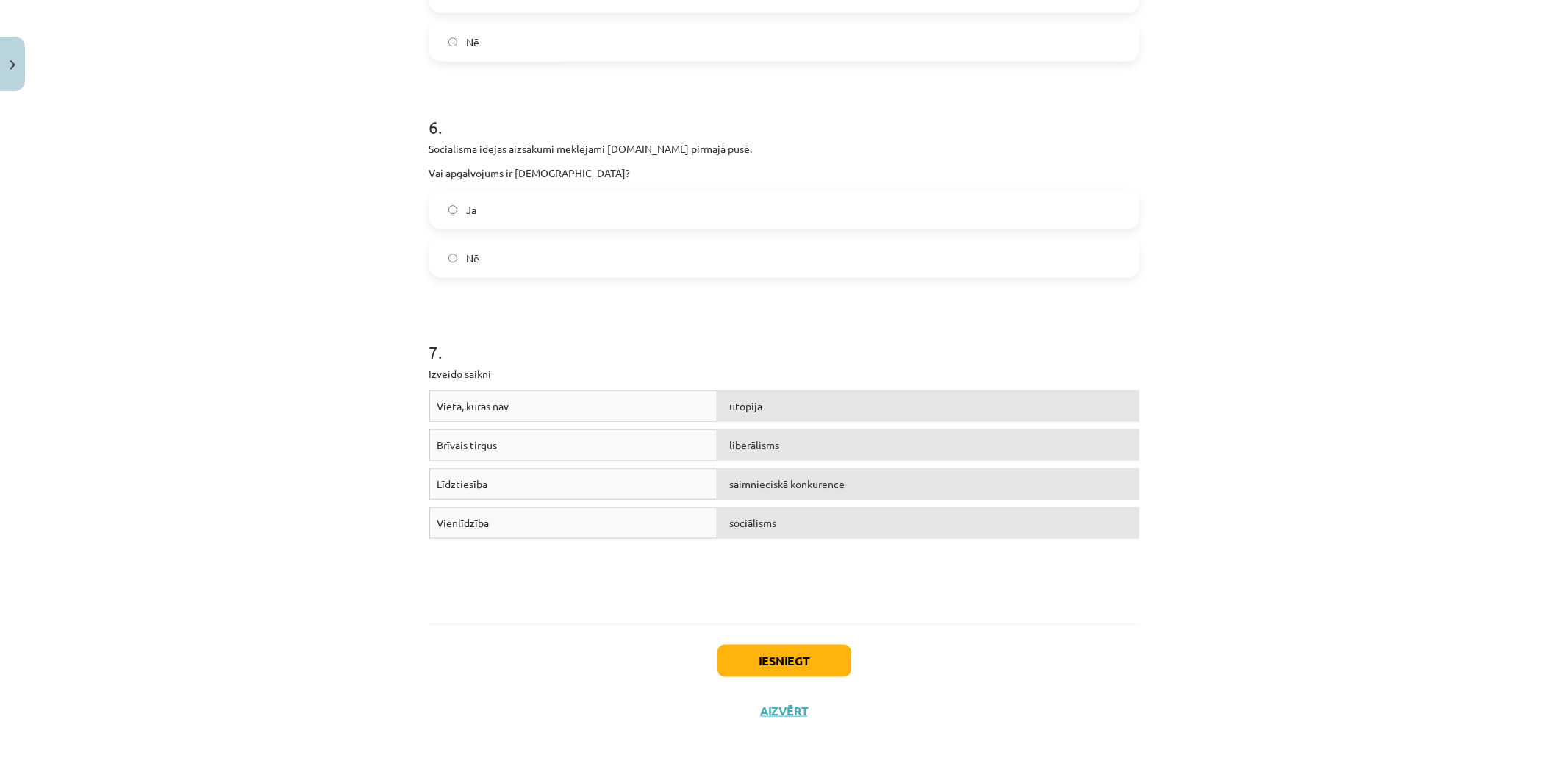
scroll to position [1289, 0]
drag, startPoint x: 421, startPoint y: 375, endPoint x: 707, endPoint y: 541, distance: 330.7
click at [203, 540] on div "Mācību tēma: Sociālās zinātnes i - 11. klases 1. ieskaites mācību materiāls #4 …" at bounding box center [784, 386] width 1568 height 772
click at [776, 658] on button "Iesniegt" at bounding box center [785, 660] width 134 height 32
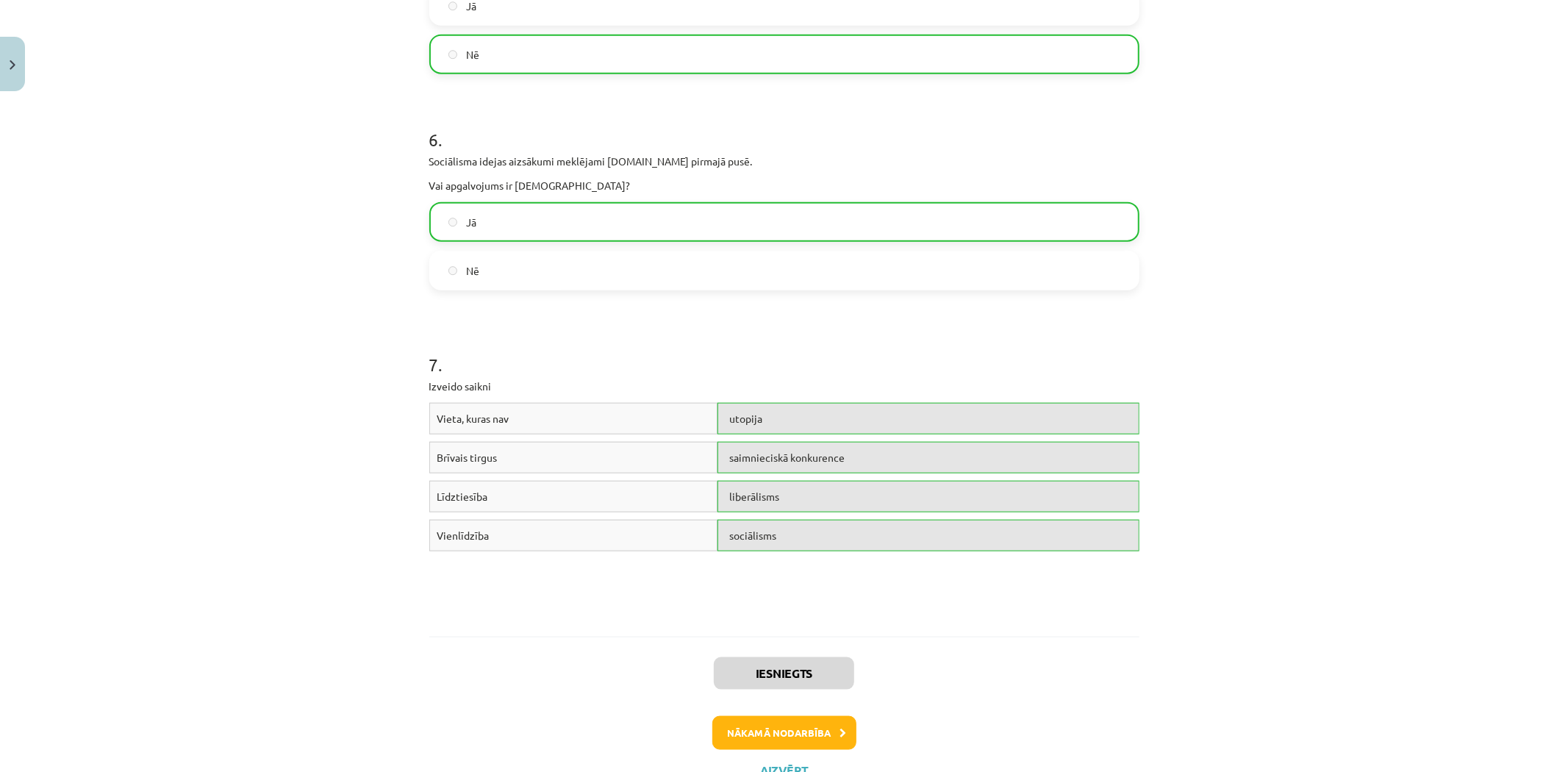
scroll to position [1335, 0]
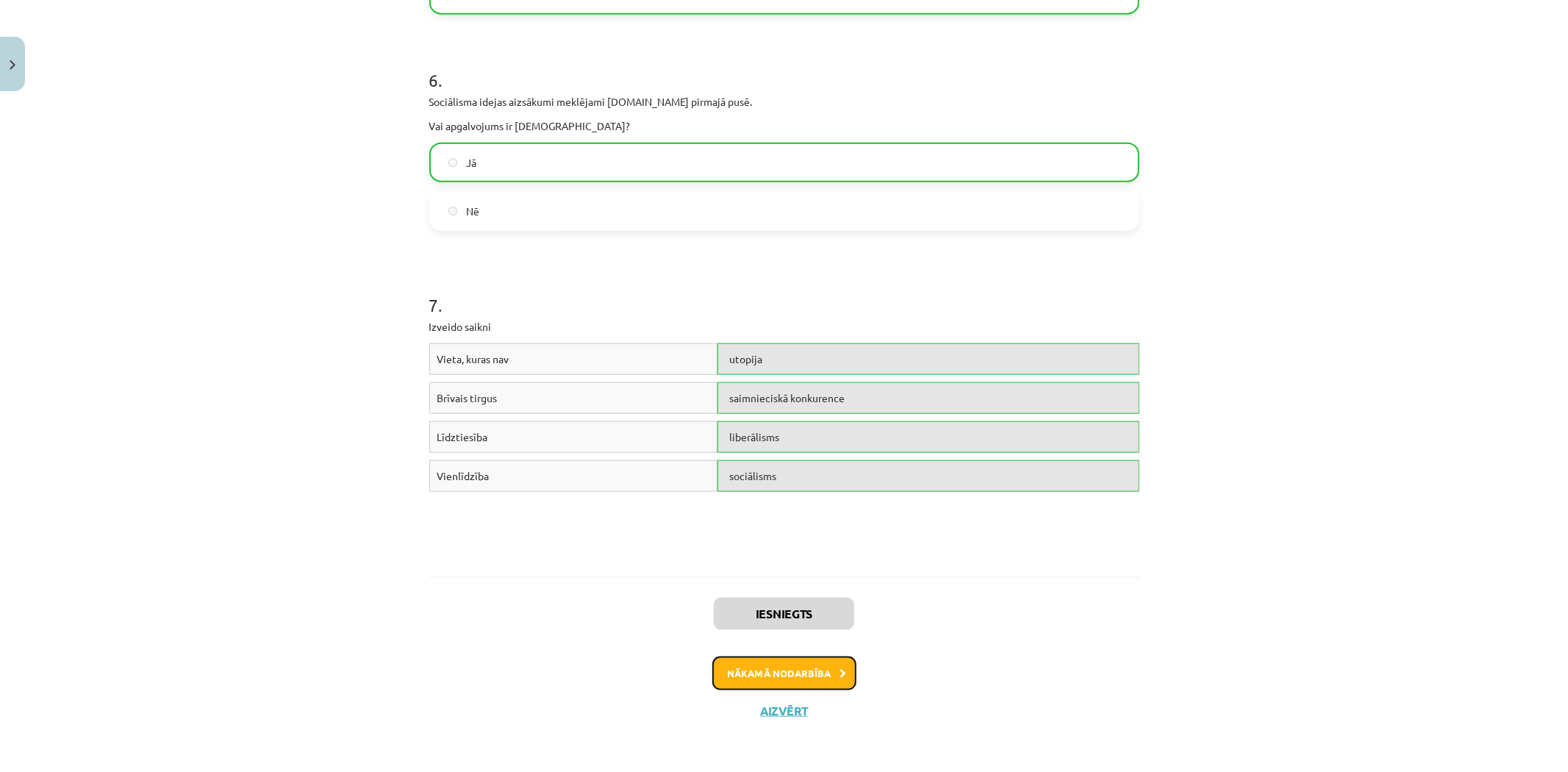
click at [789, 677] on button "Nākamā nodarbība" at bounding box center [785, 673] width 144 height 34
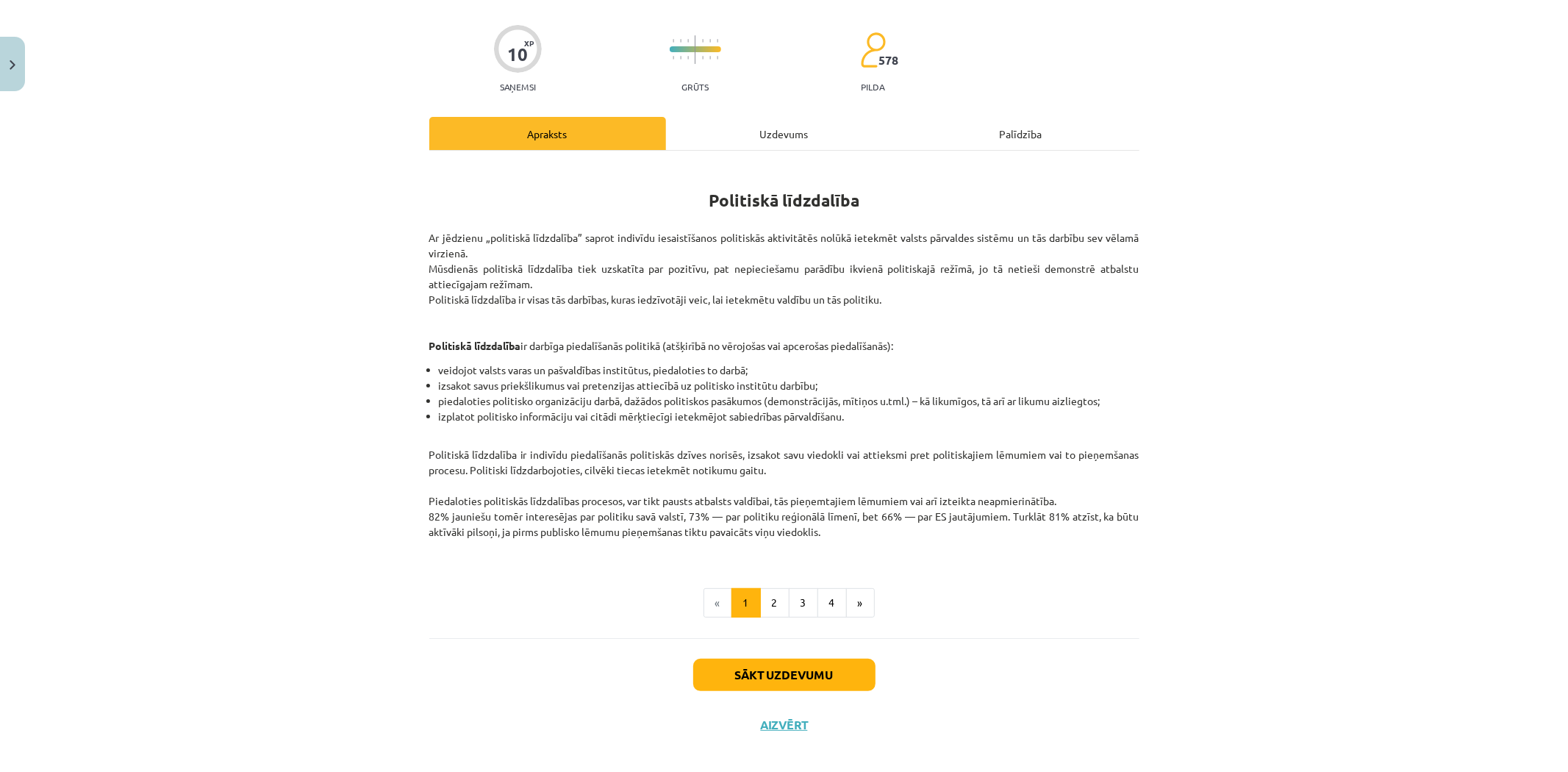
scroll to position [113, 0]
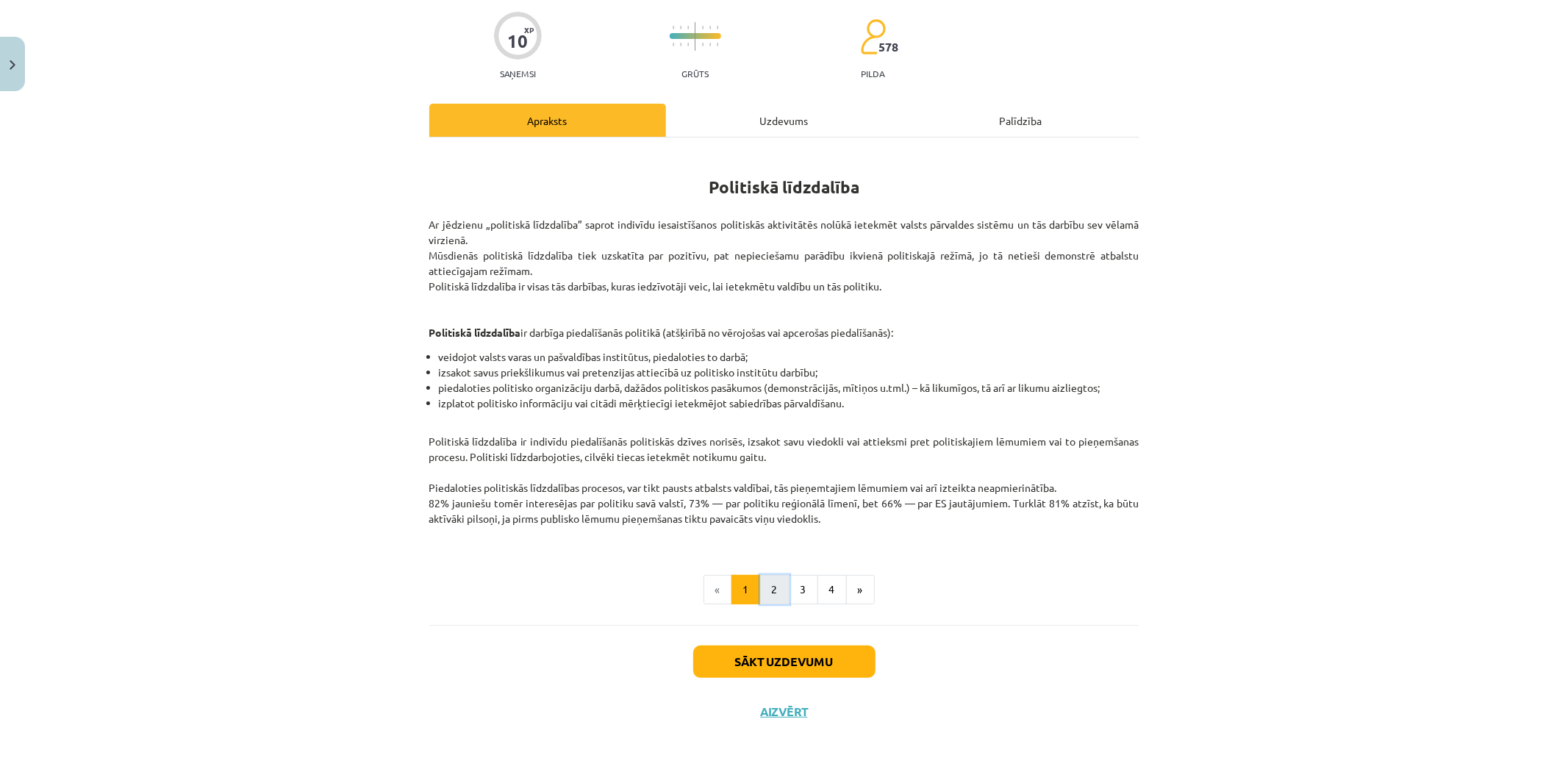
click at [779, 591] on button "2" at bounding box center [774, 589] width 29 height 29
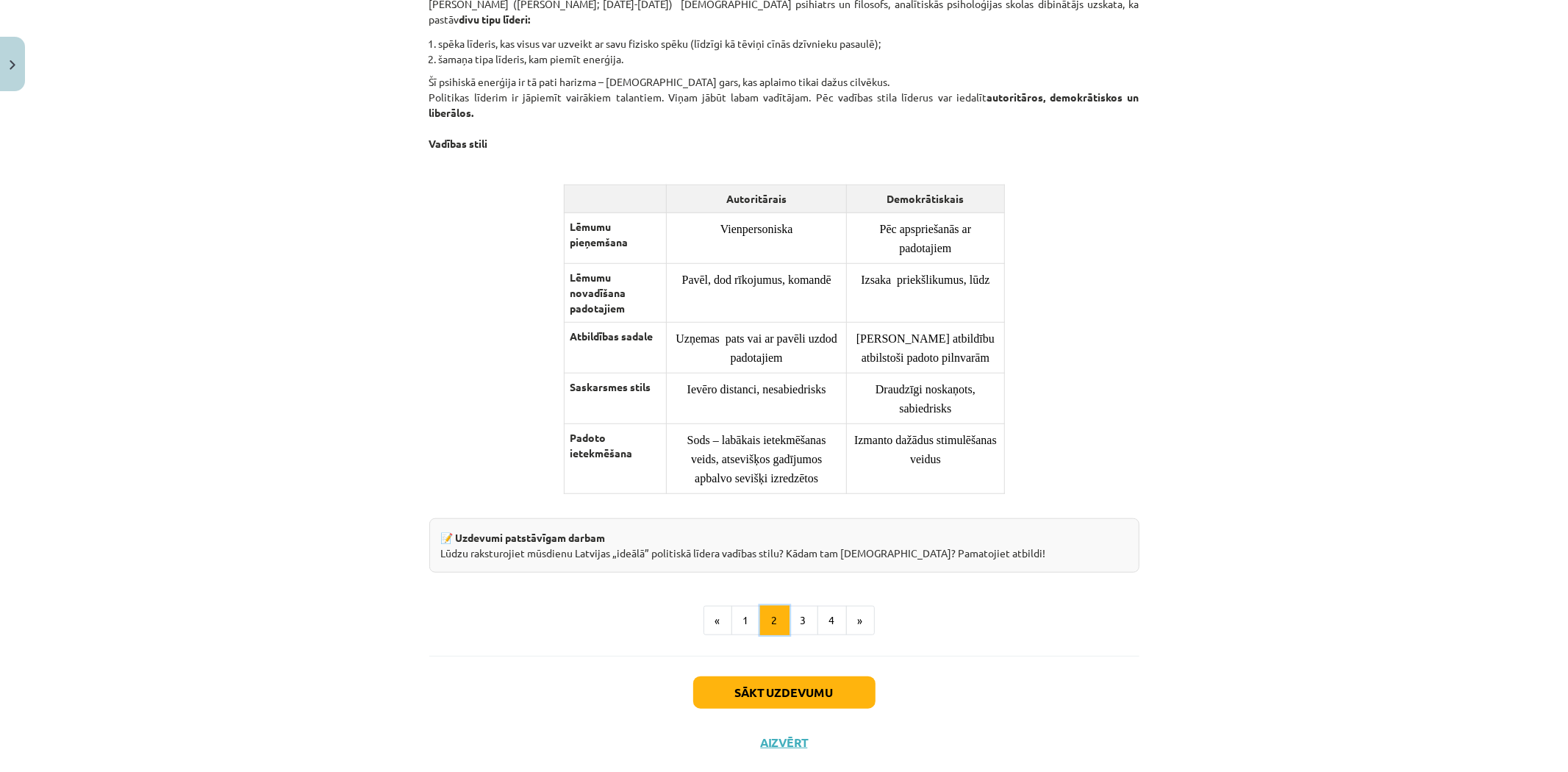
scroll to position [978, 0]
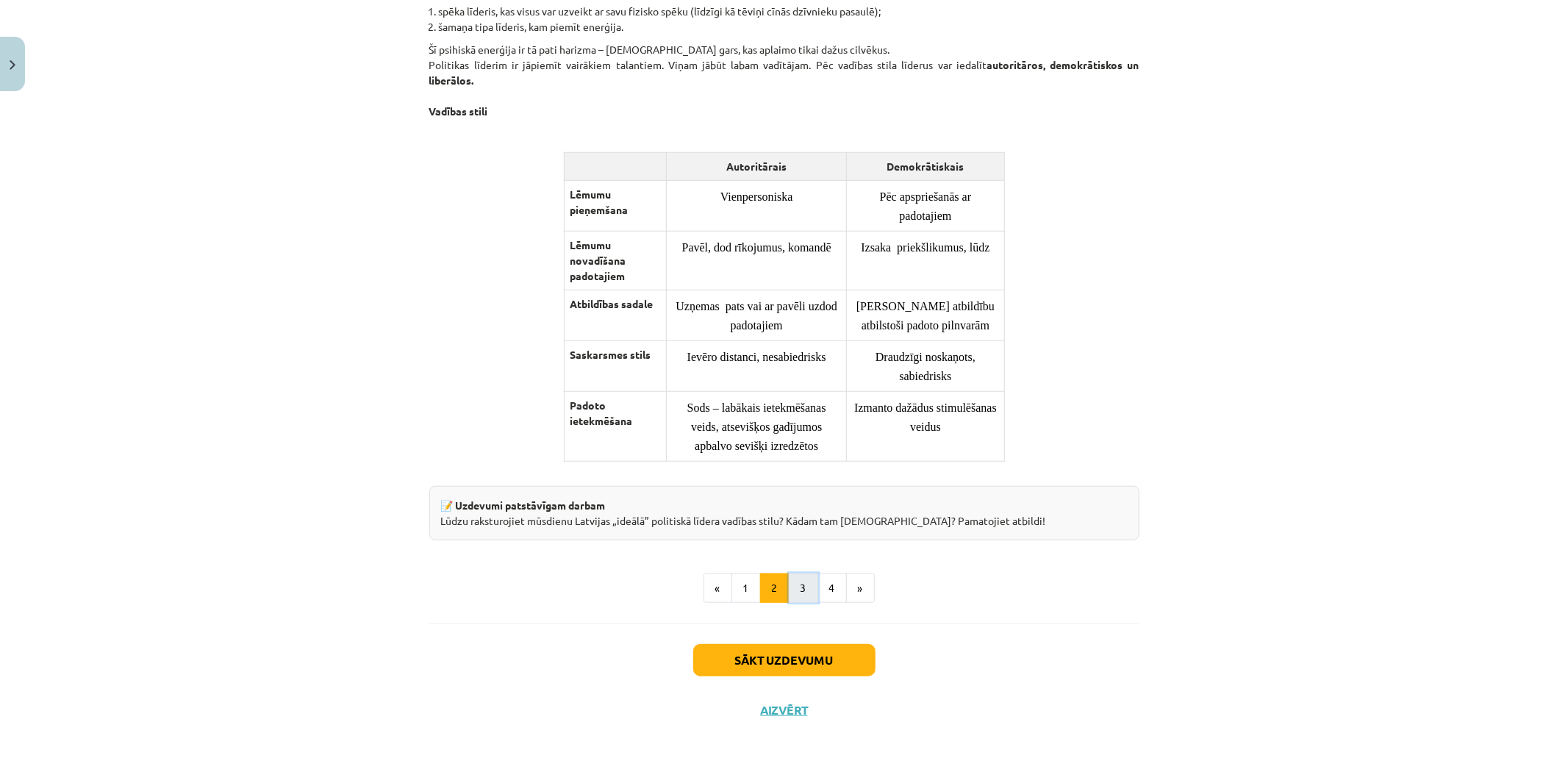
click at [801, 592] on button "3" at bounding box center [804, 588] width 29 height 29
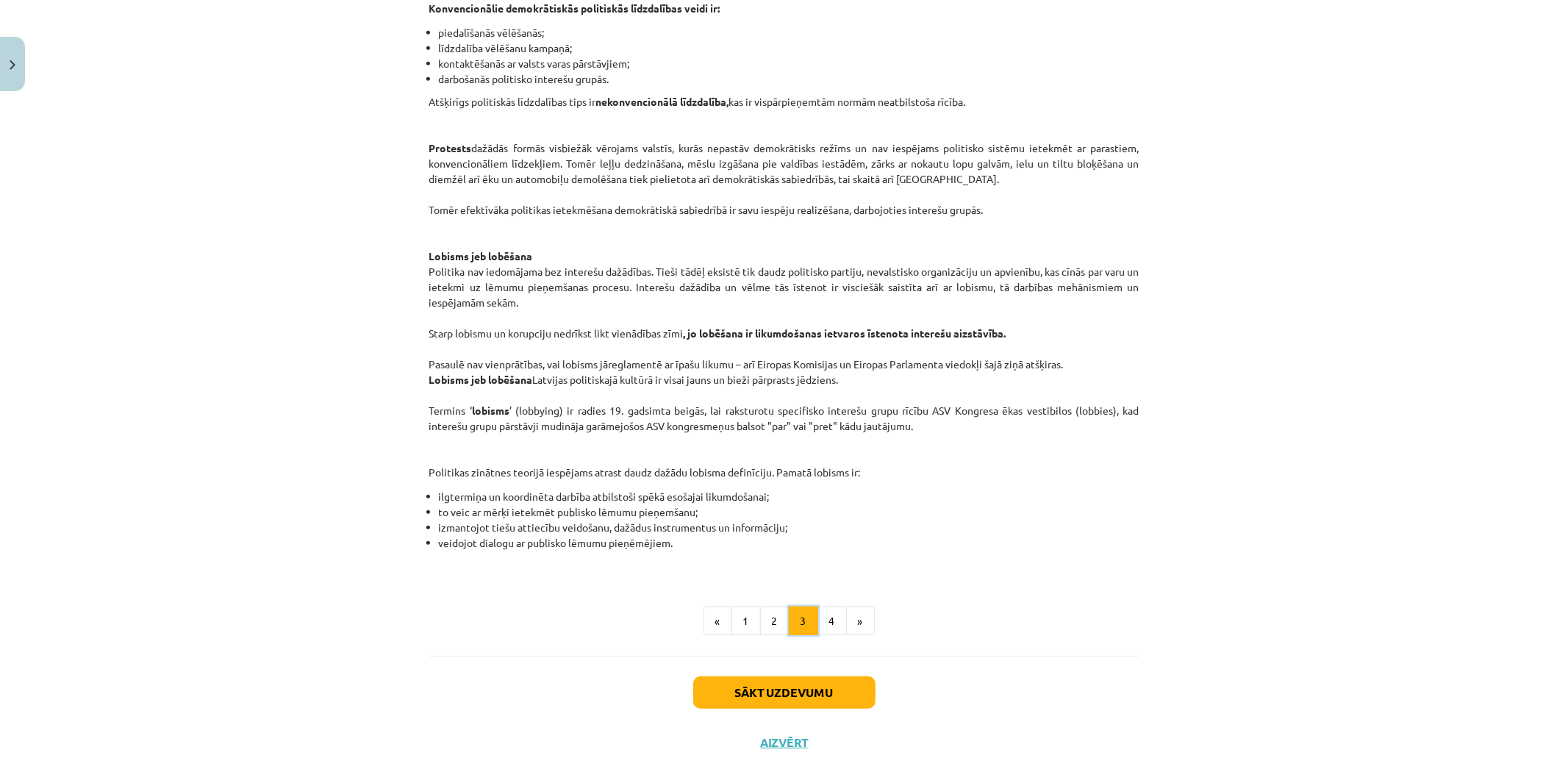
scroll to position [616, 0]
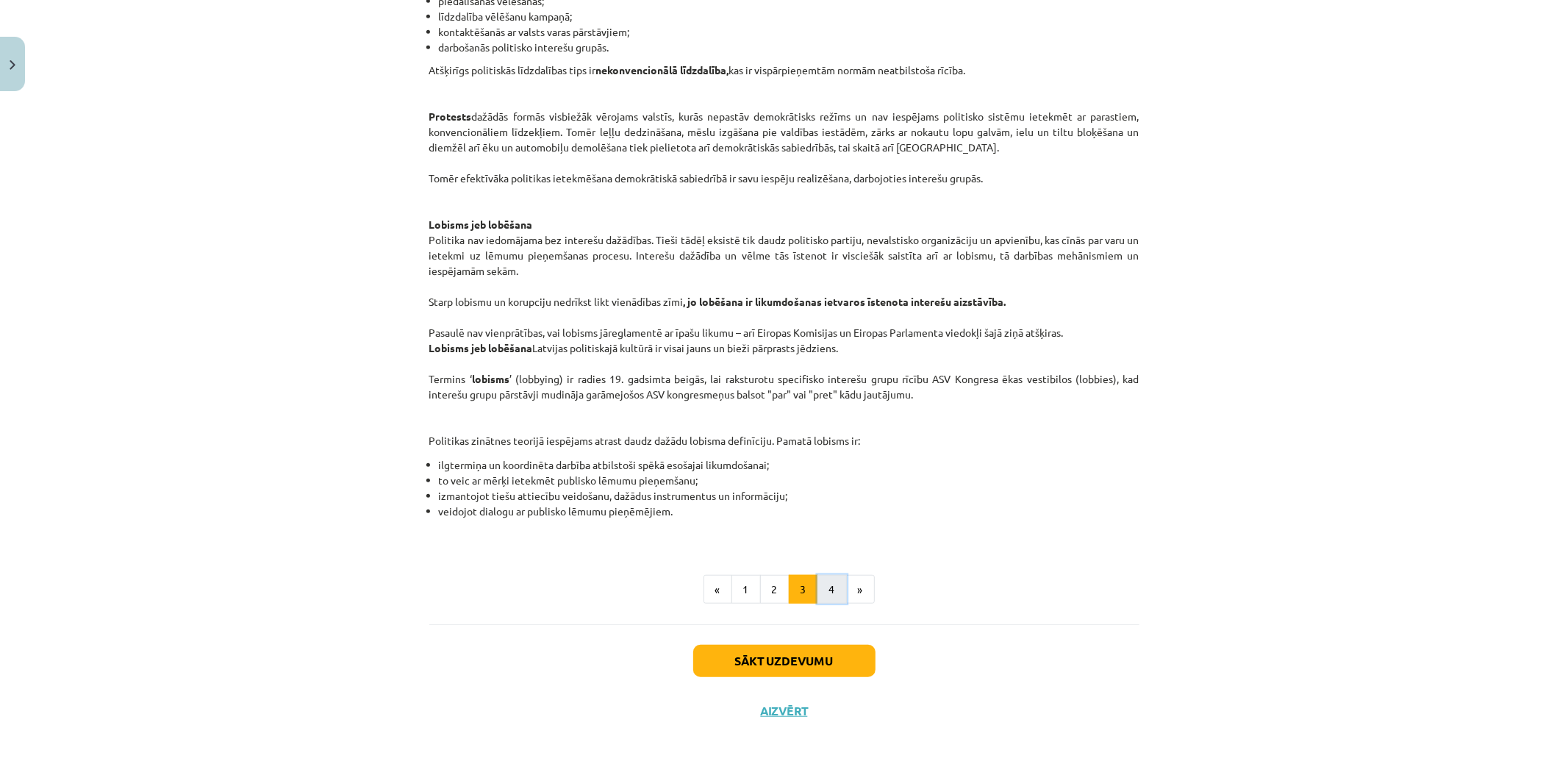
click at [824, 585] on button "4" at bounding box center [832, 589] width 29 height 29
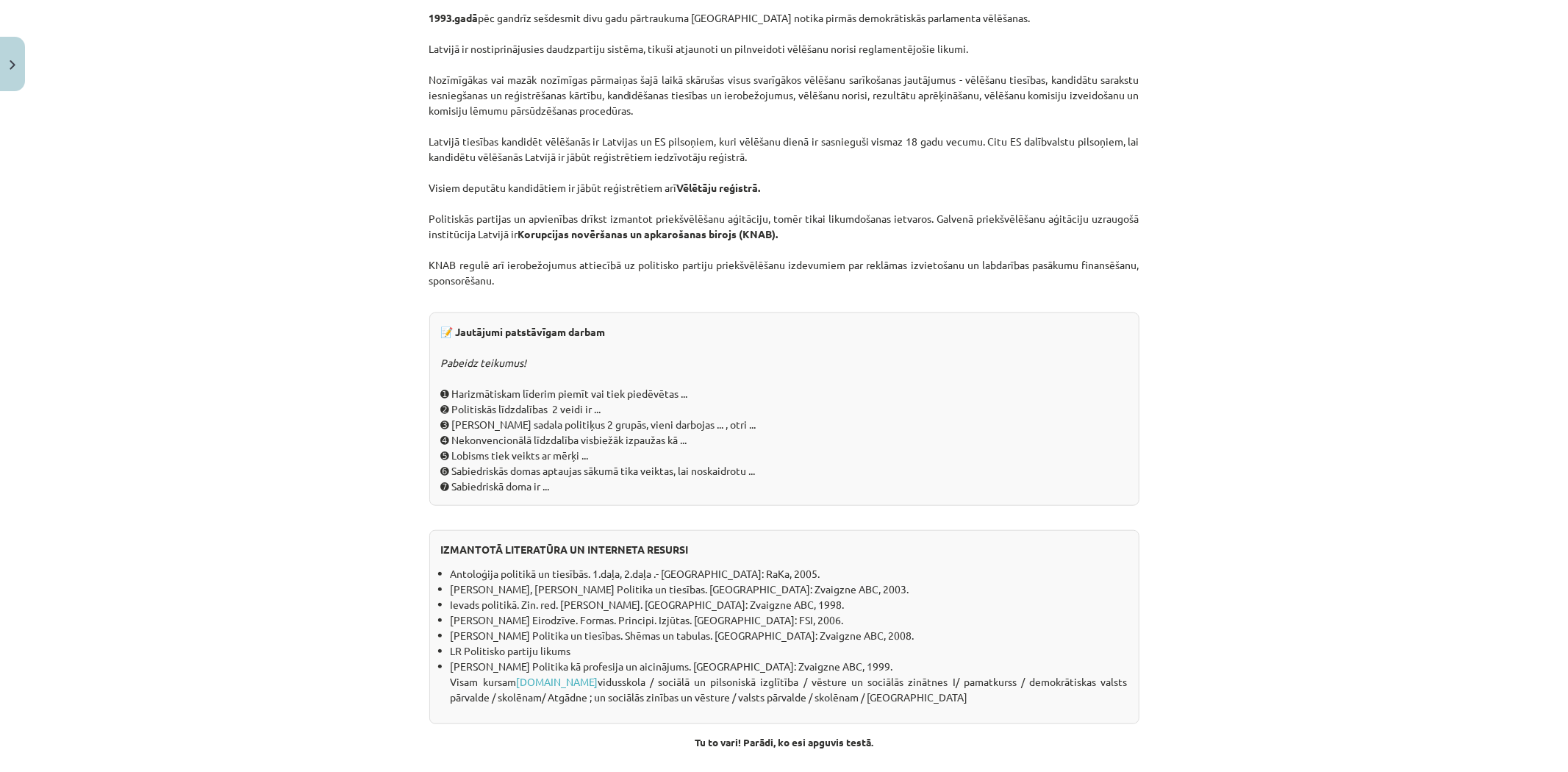
scroll to position [1158, 0]
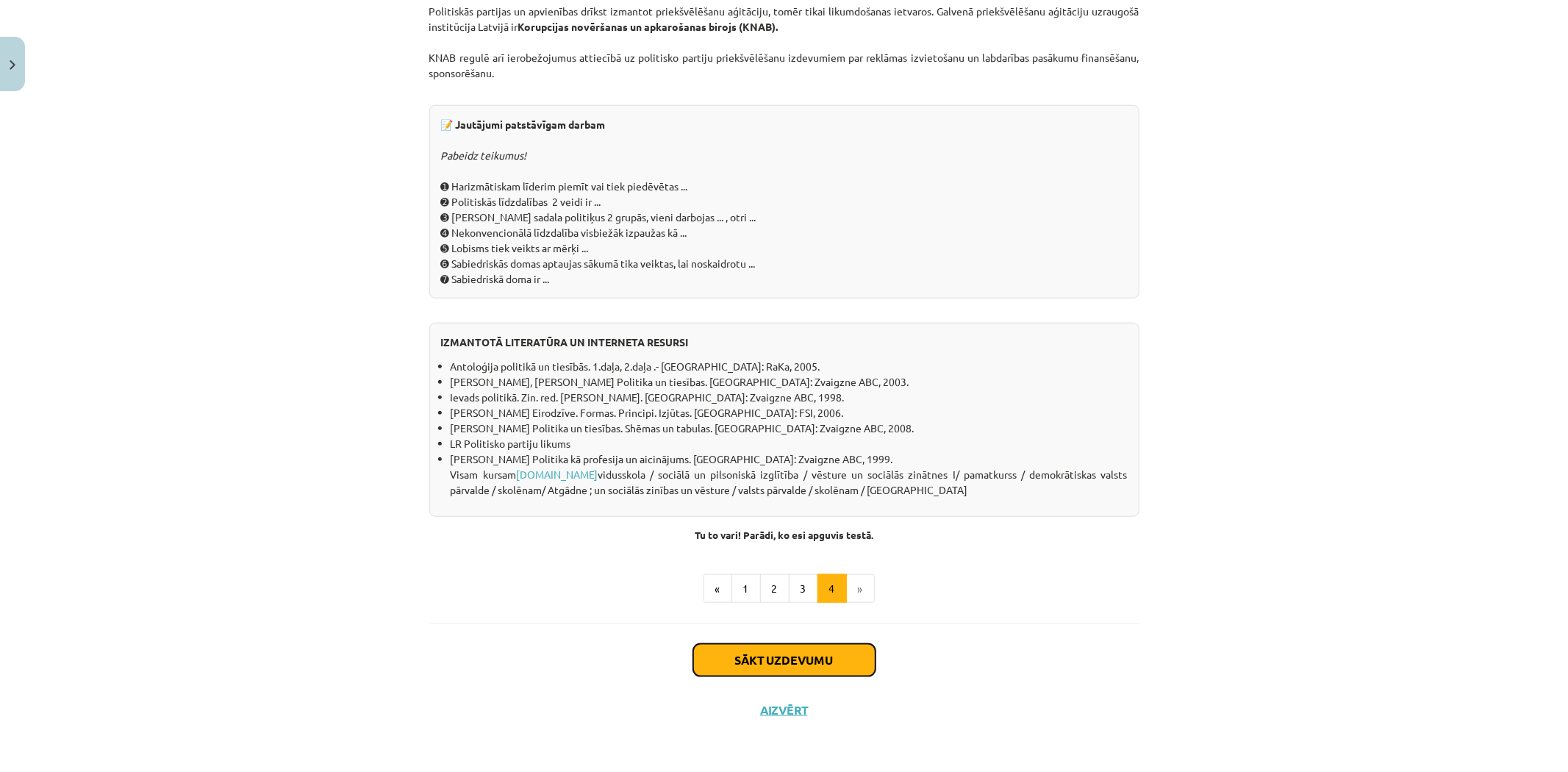
click at [760, 659] on button "Sākt uzdevumu" at bounding box center [784, 660] width 183 height 32
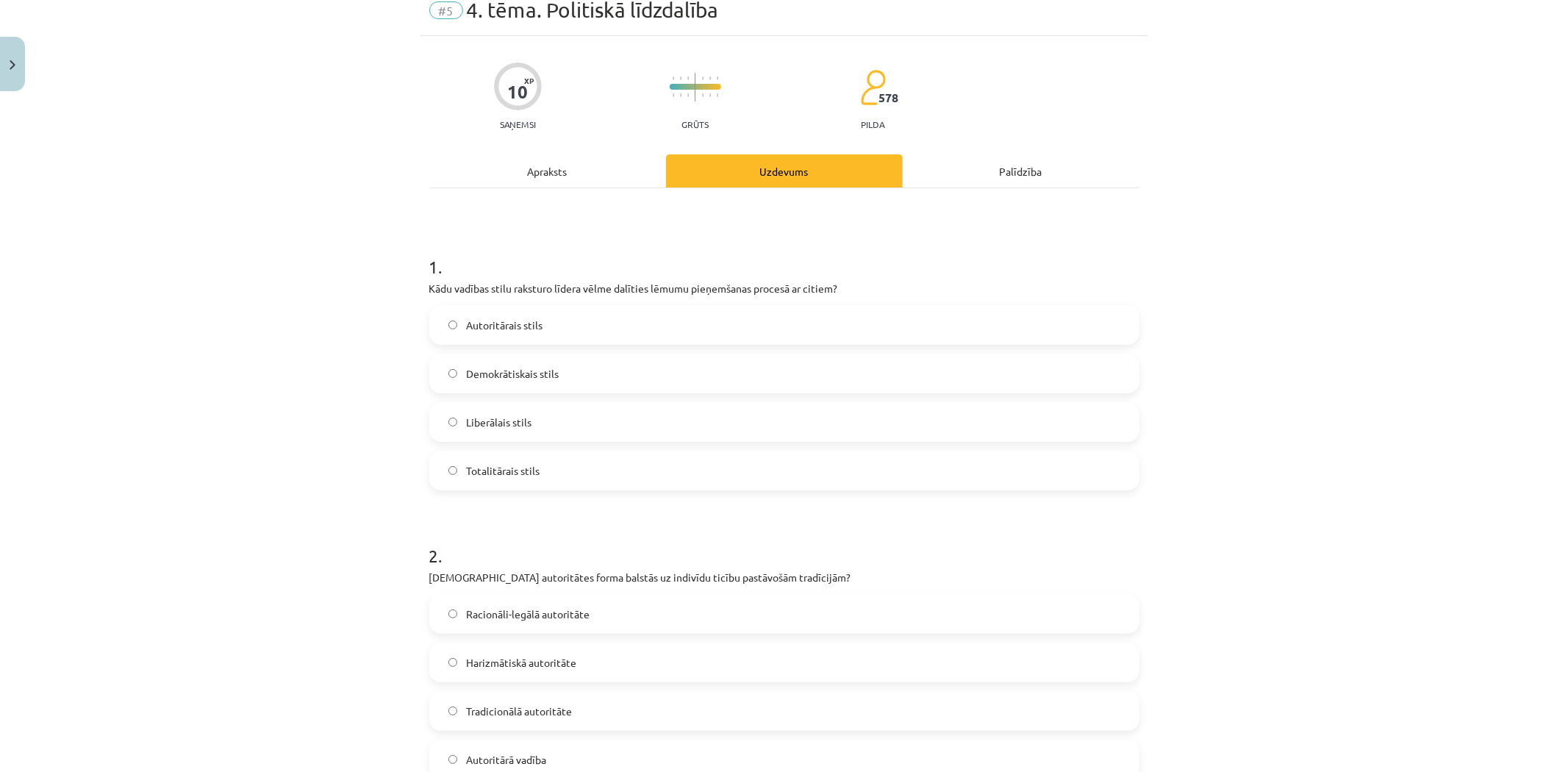
scroll to position [37, 0]
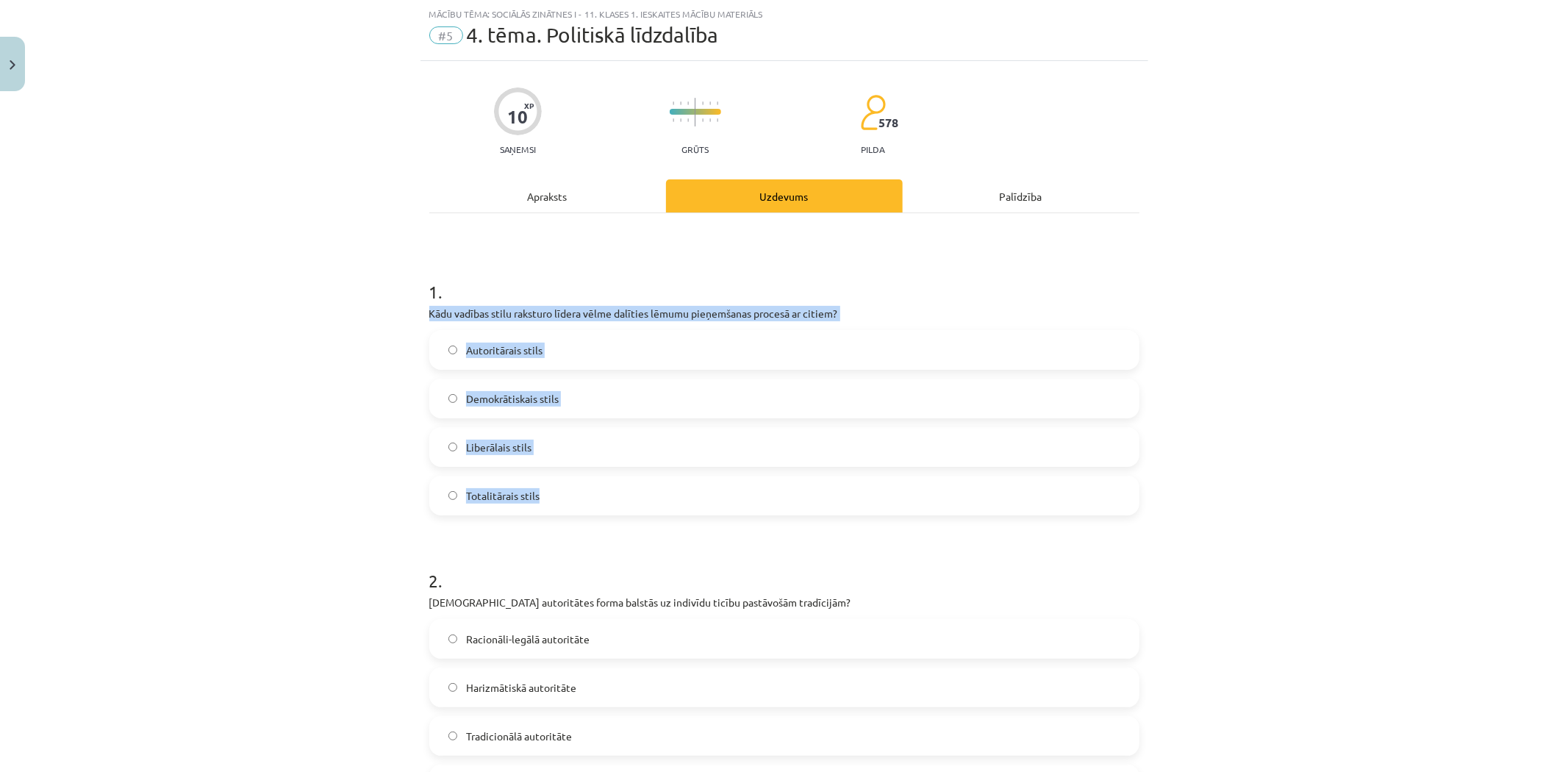
drag, startPoint x: 424, startPoint y: 315, endPoint x: 549, endPoint y: 493, distance: 217.5
click at [559, 501] on div "1 . Kādu vadības stilu raksturo līdera vēlme dalīties lēmumu pieņemšanas proces…" at bounding box center [784, 385] width 710 height 259
click at [504, 355] on span "Autoritārais stils" at bounding box center [504, 350] width 77 height 16
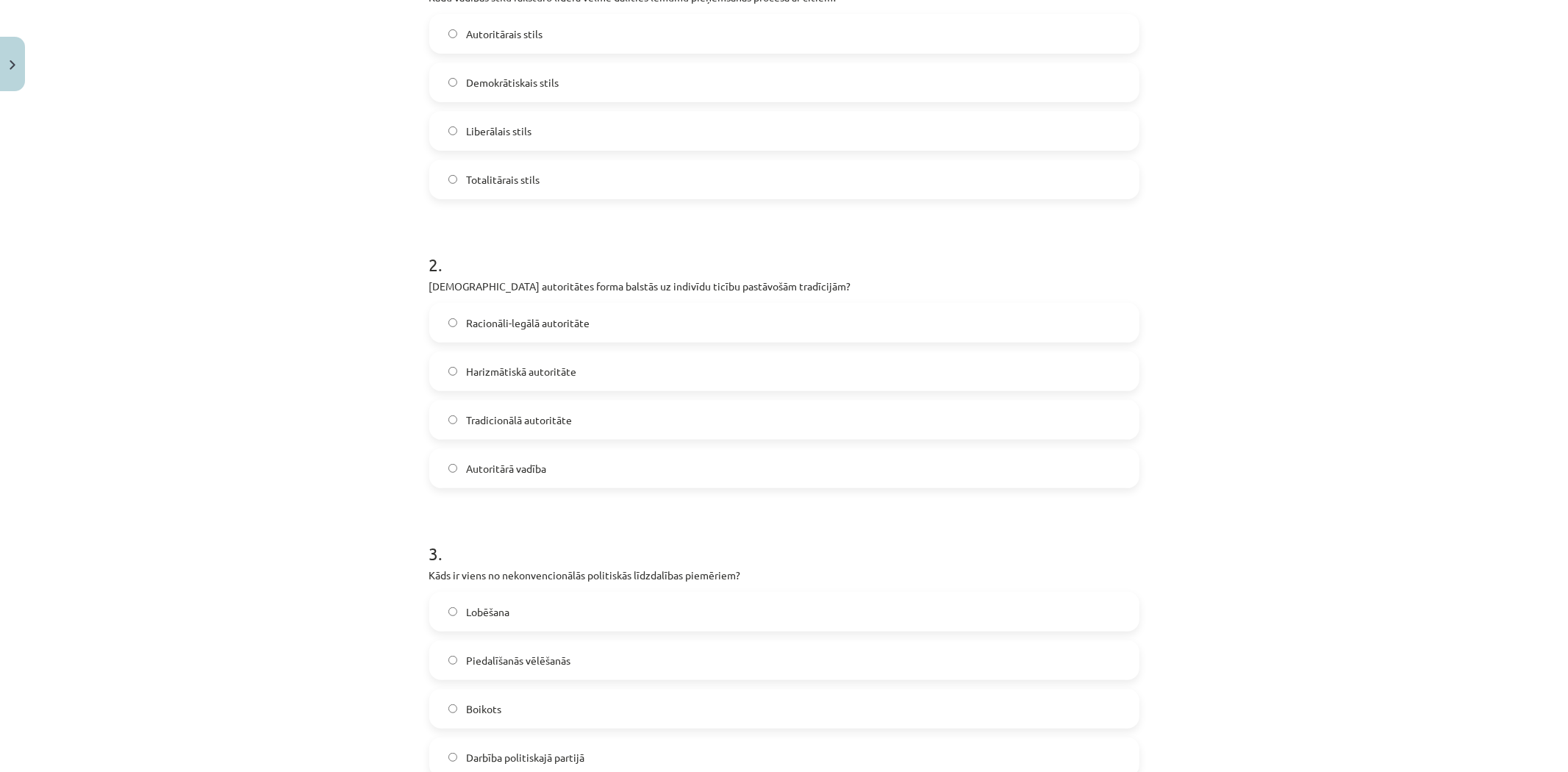
scroll to position [363, 0]
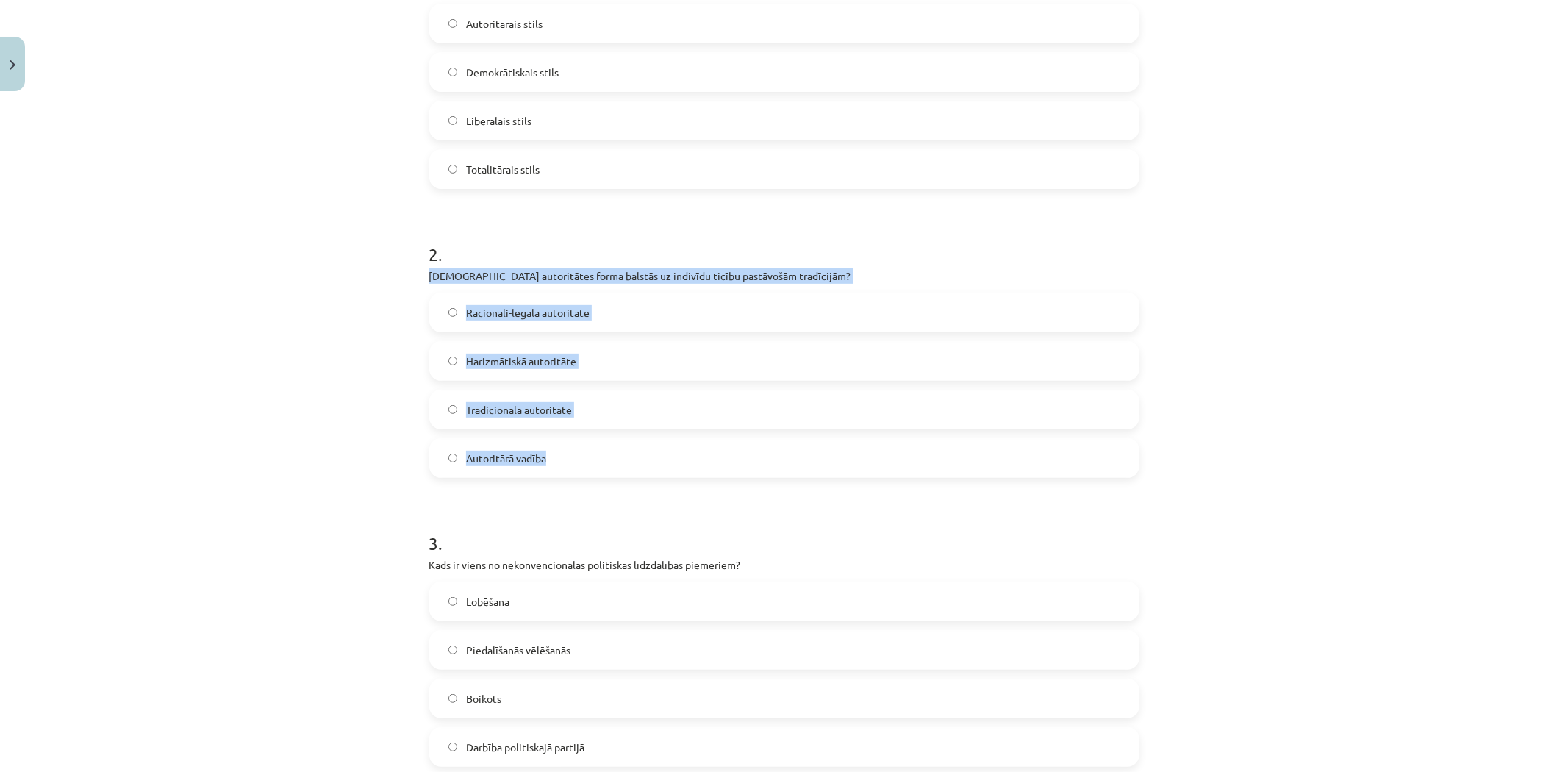
drag, startPoint x: 424, startPoint y: 274, endPoint x: 560, endPoint y: 458, distance: 228.8
click at [560, 458] on div "2 . Kura autoritātes forma balstās uz indivīdu ticību pastāvošām tradīcijām? Ra…" at bounding box center [784, 347] width 710 height 259
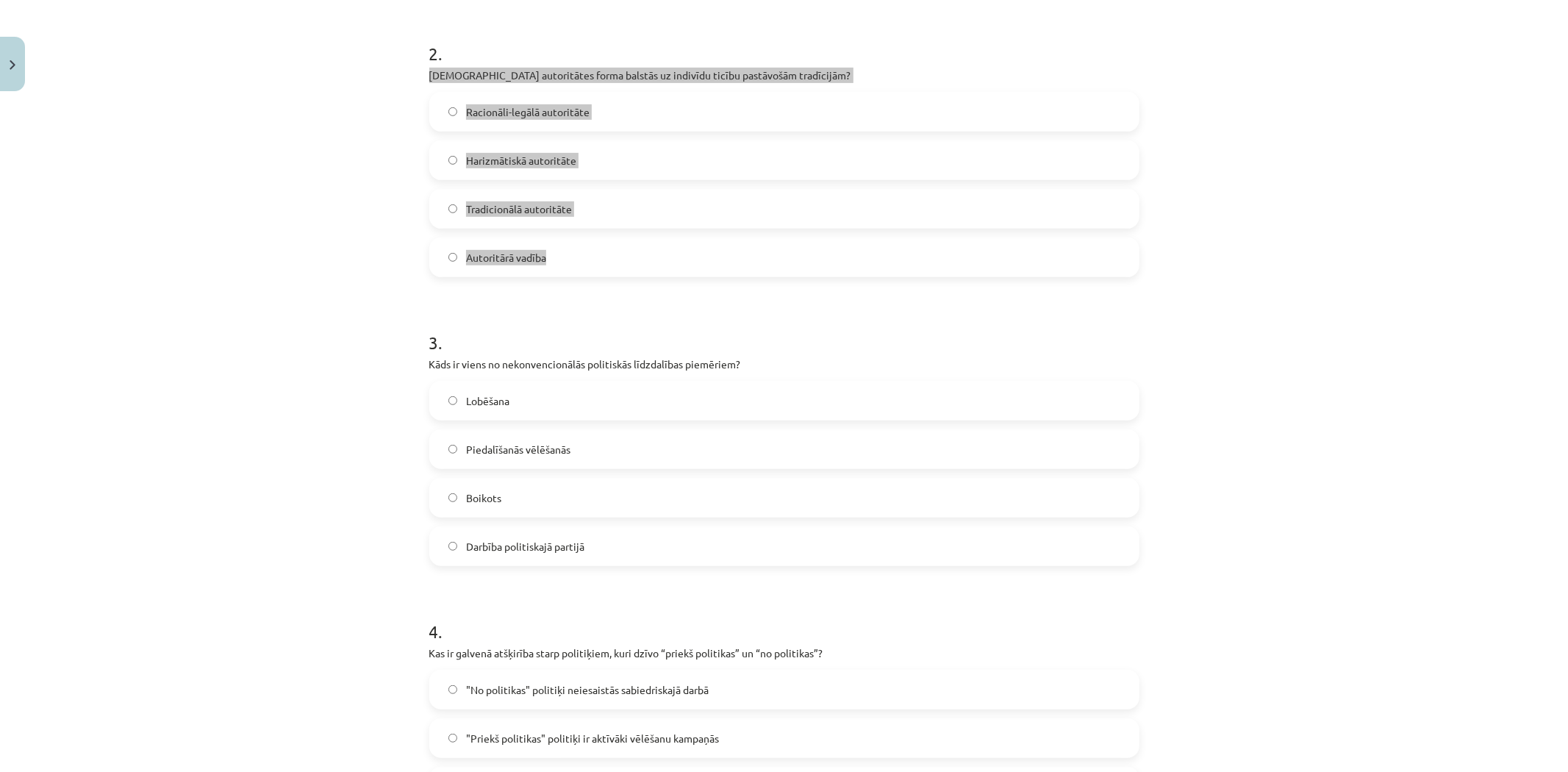
scroll to position [534, 0]
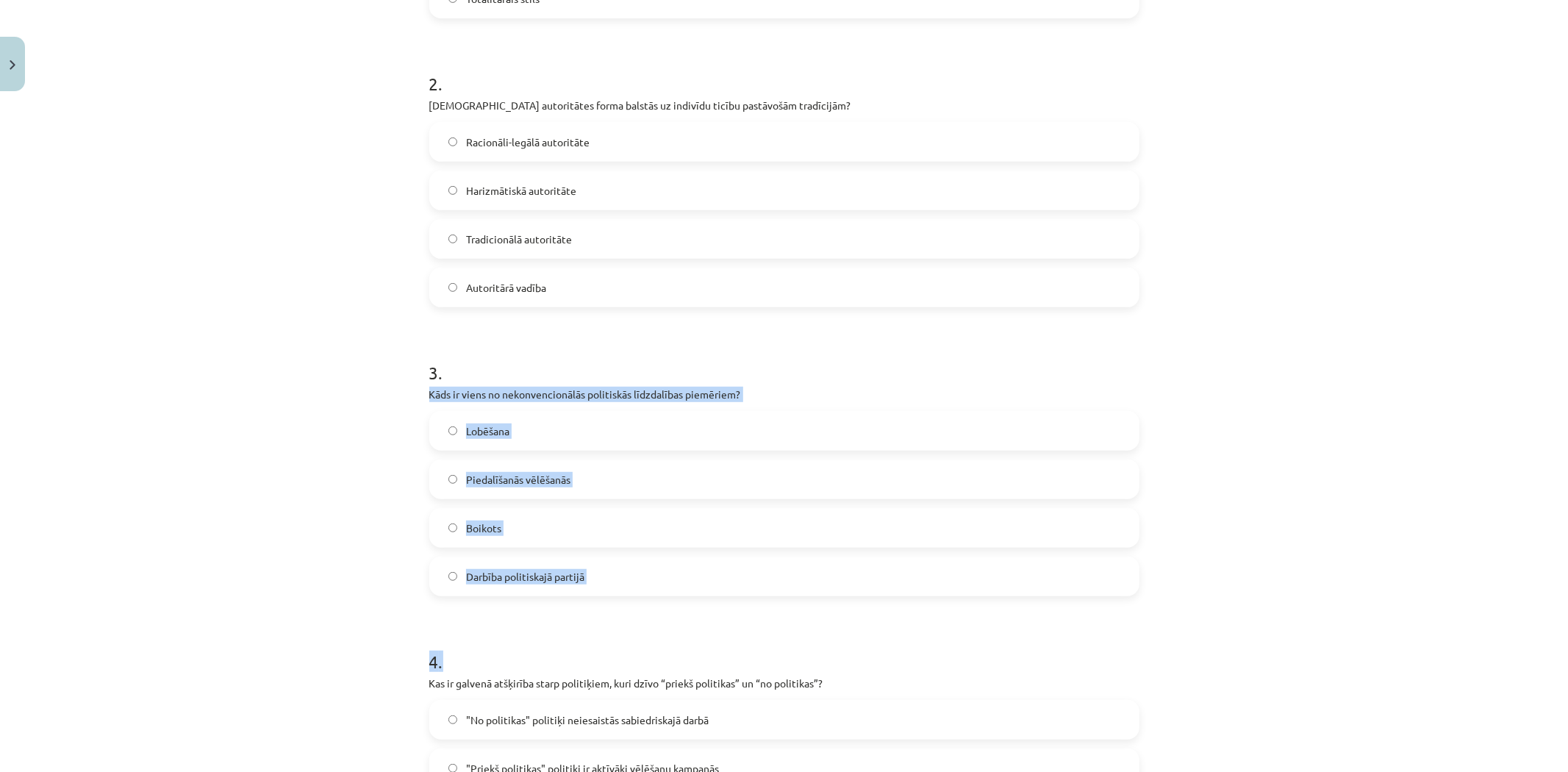
drag, startPoint x: 443, startPoint y: 400, endPoint x: 655, endPoint y: 610, distance: 298.4
click at [656, 614] on div "10 XP Saņemsi Grūts 578 pilda Apraksts Uzdevums Palīdzība 1 . Kādu vadības stil…" at bounding box center [784, 436] width 728 height 1744
click at [362, 458] on div "Mācību tēma: Sociālās zinātnes i - 11. klases 1. ieskaites mācību materiāls #5 …" at bounding box center [784, 386] width 1568 height 772
drag, startPoint x: 424, startPoint y: 392, endPoint x: 645, endPoint y: 587, distance: 294.7
click at [645, 587] on div "10 XP Saņemsi Grūts 578 pilda Apraksts Uzdevums Palīdzība 1 . Kādu vadības stil…" at bounding box center [784, 436] width 728 height 1744
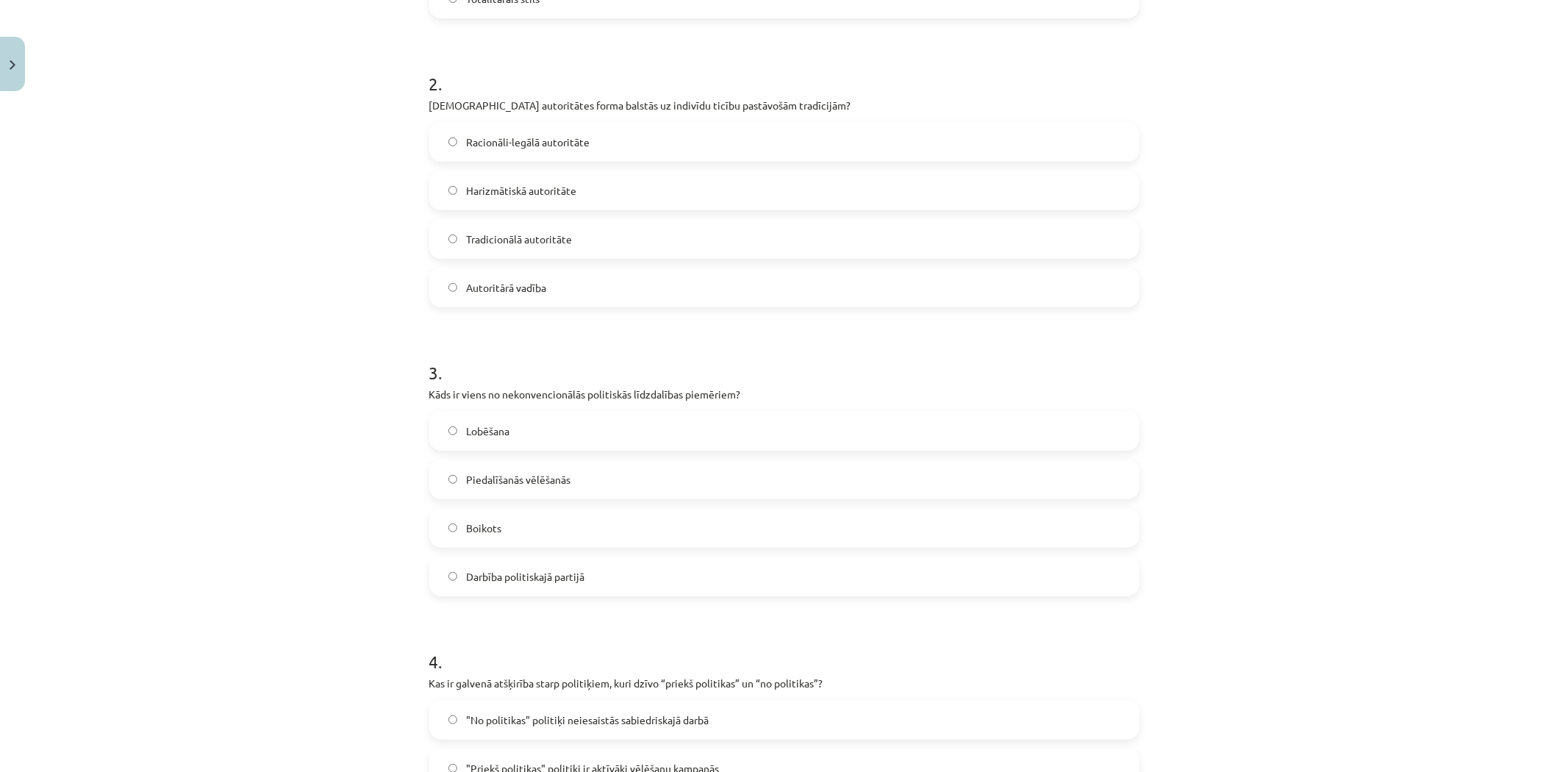
click at [474, 229] on label "Tradicionālā autoritāte" at bounding box center [784, 238] width 707 height 37
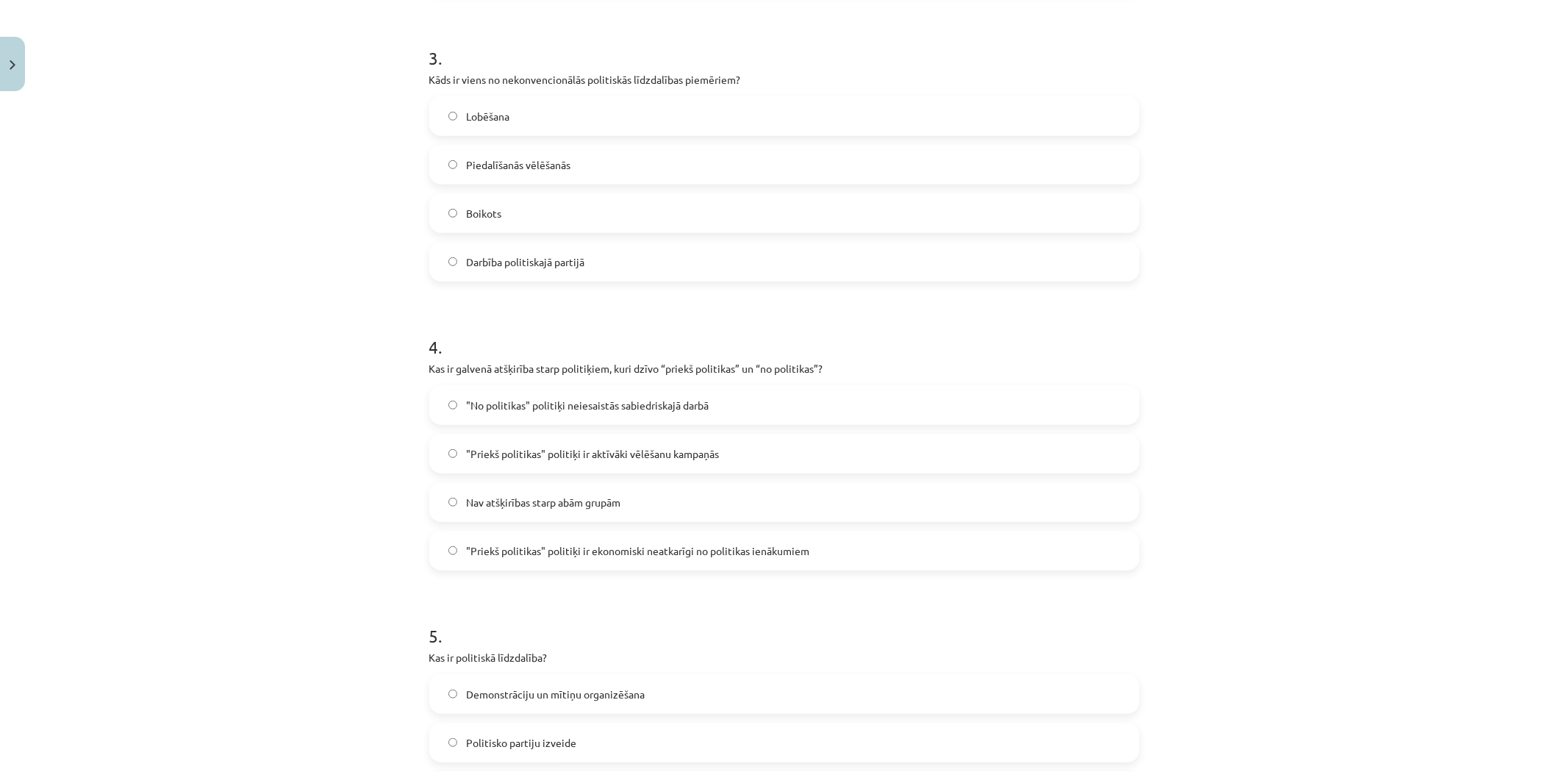
scroll to position [861, 0]
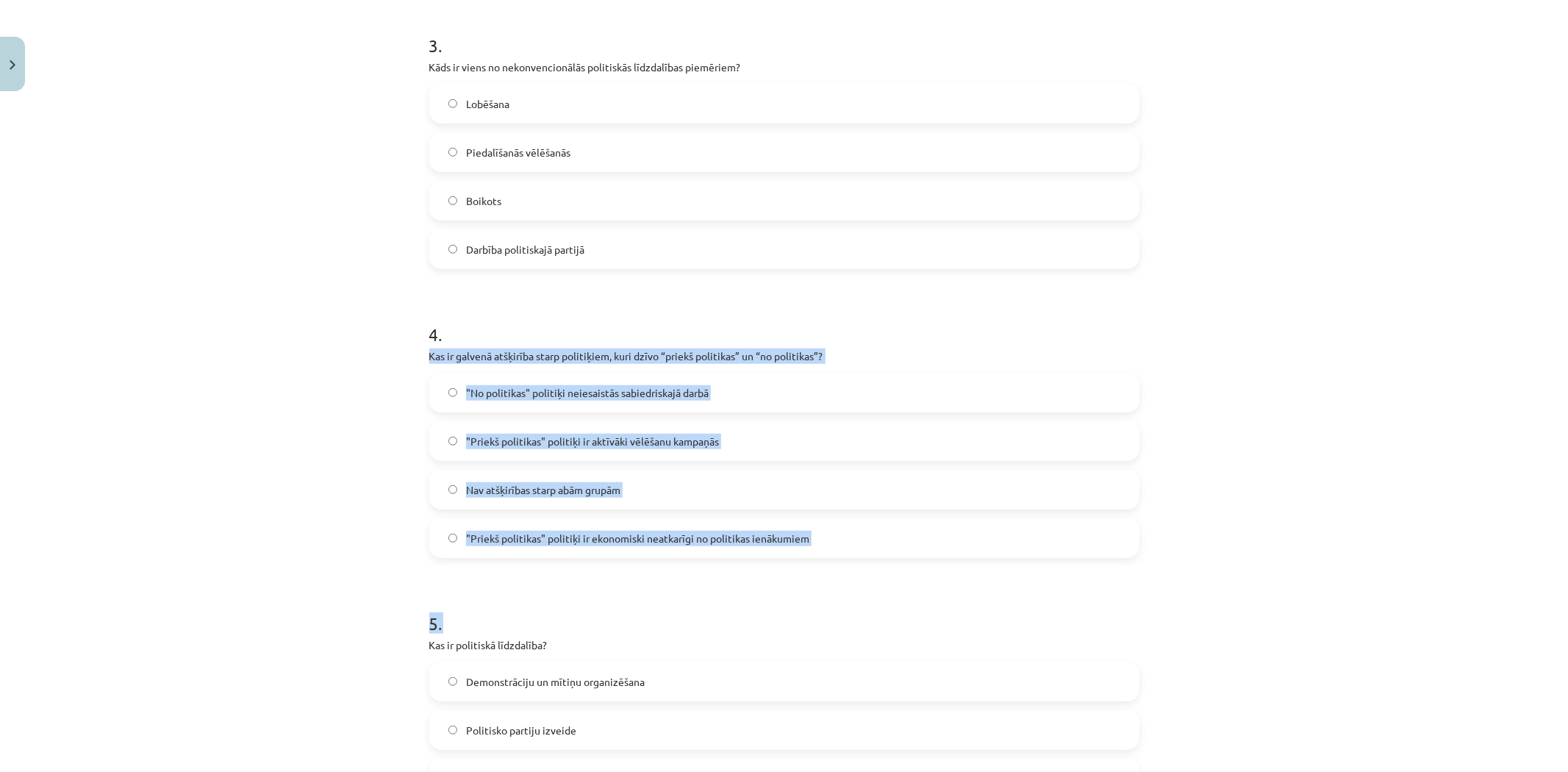
drag, startPoint x: 418, startPoint y: 356, endPoint x: 849, endPoint y: 546, distance: 471.0
click at [858, 559] on div "10 XP Saņemsi Grūts 578 pilda Apraksts Uzdevums Palīdzība 1 . Kādu vadības stil…" at bounding box center [784, 109] width 728 height 1744
click at [363, 354] on div "Mācību tēma: Sociālās zinātnes i - 11. klases 1. ieskaites mācību materiāls #5 …" at bounding box center [784, 386] width 1568 height 772
drag, startPoint x: 426, startPoint y: 356, endPoint x: 888, endPoint y: 520, distance: 490.2
click at [888, 520] on div "4 . Kas ir galvenā atšķirība starp politiķiem, kuri dzīvo “priekš politikas” un…" at bounding box center [784, 428] width 710 height 259
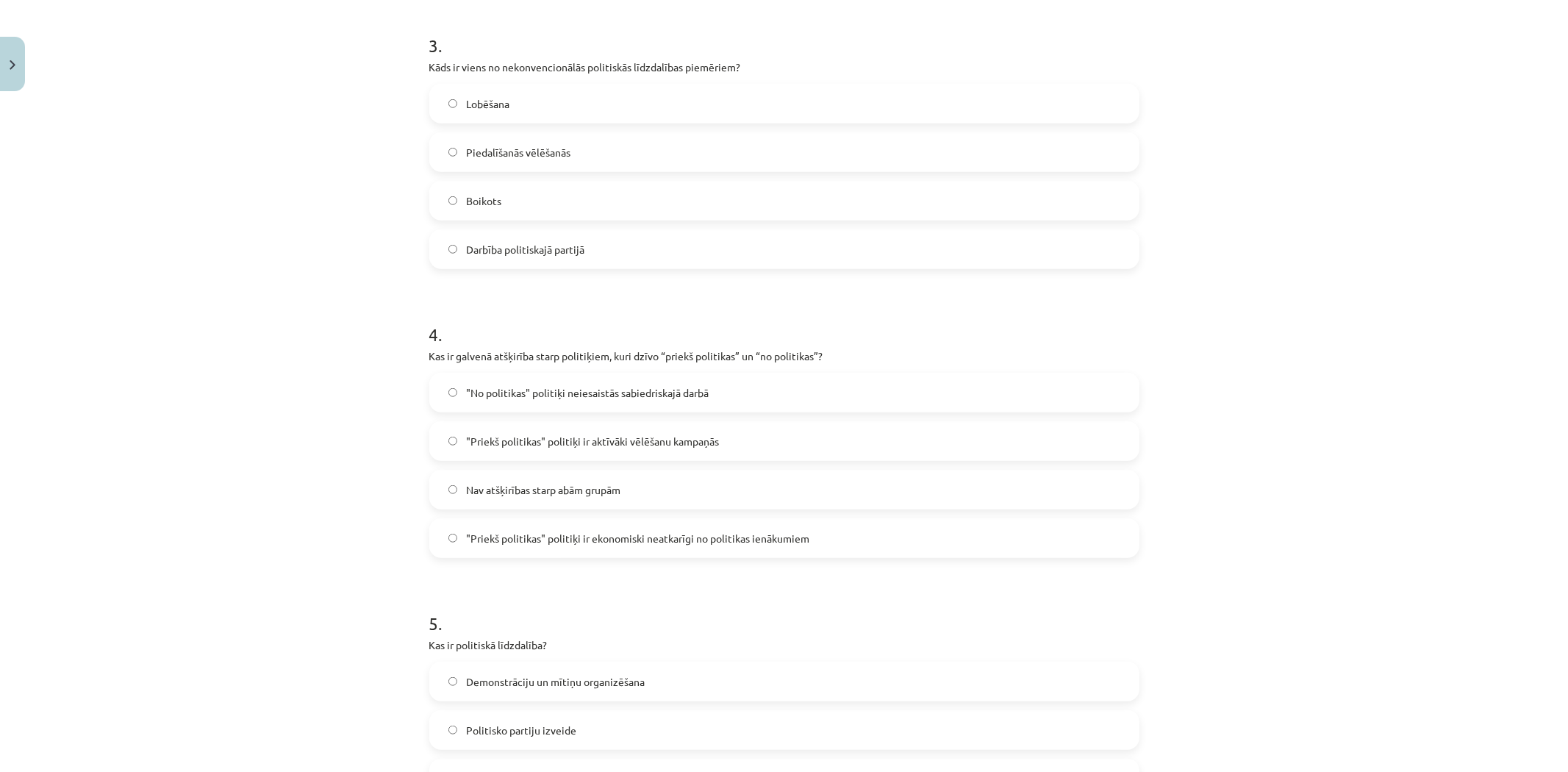
click at [492, 195] on span "Boikots" at bounding box center [483, 201] width 35 height 16
drag, startPoint x: 791, startPoint y: 540, endPoint x: 456, endPoint y: 549, distance: 335.1
click at [456, 549] on label ""Priekš politikas" politiķi ir ekonomiski neatkarīgi no politikas ienākumiem" at bounding box center [784, 538] width 707 height 37
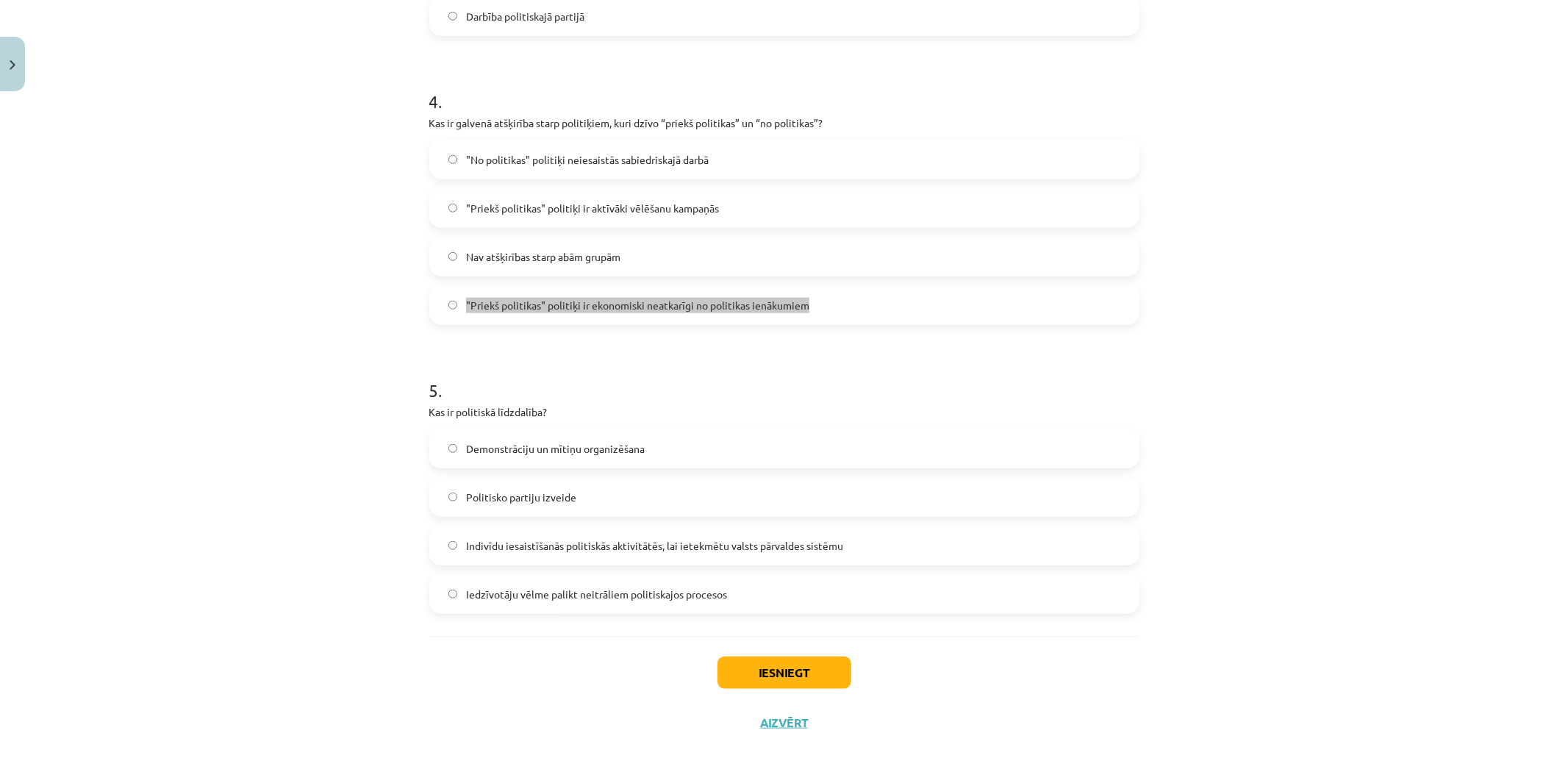
scroll to position [1106, 0]
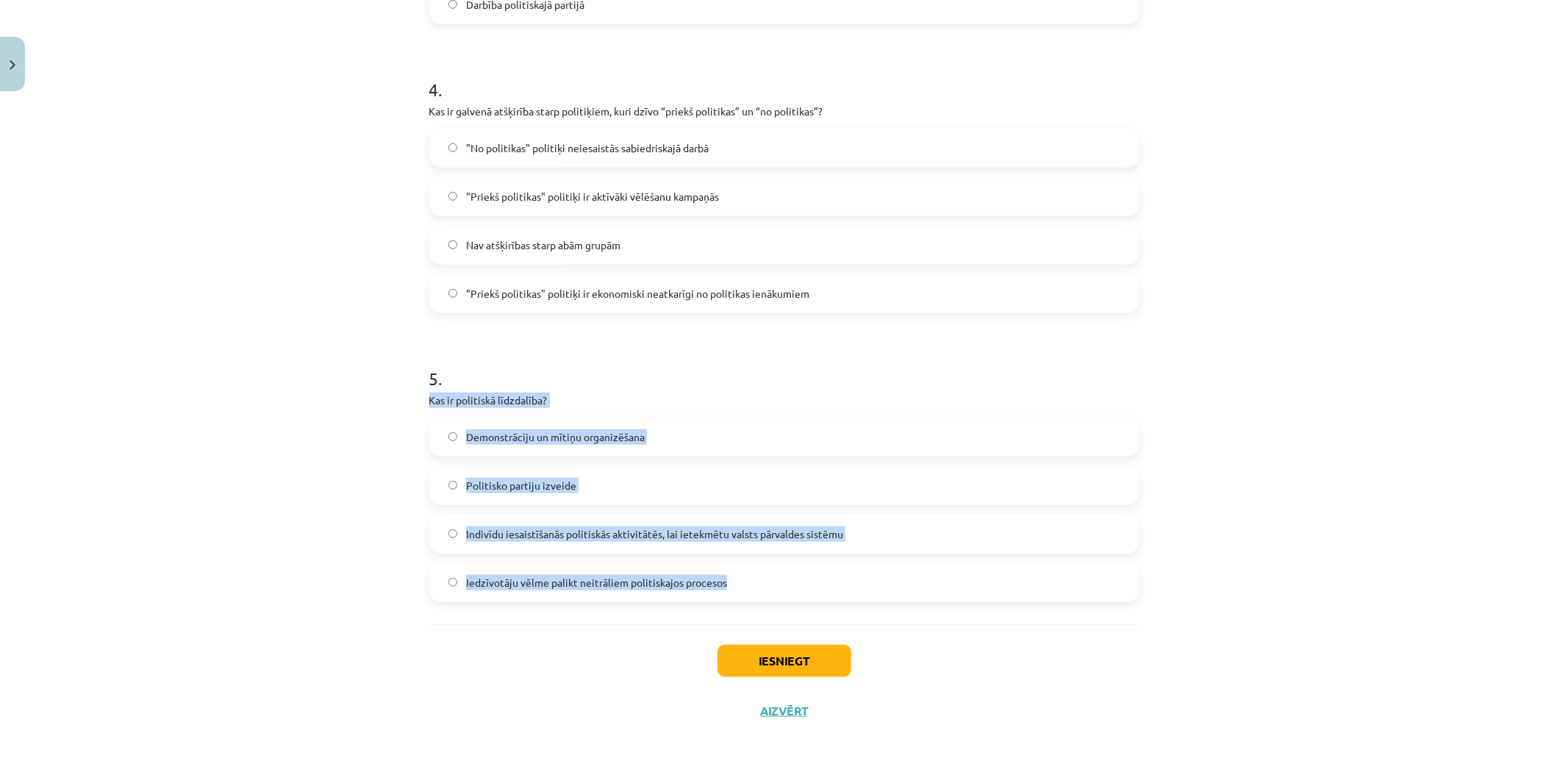
drag, startPoint x: 421, startPoint y: 401, endPoint x: 731, endPoint y: 592, distance: 364.1
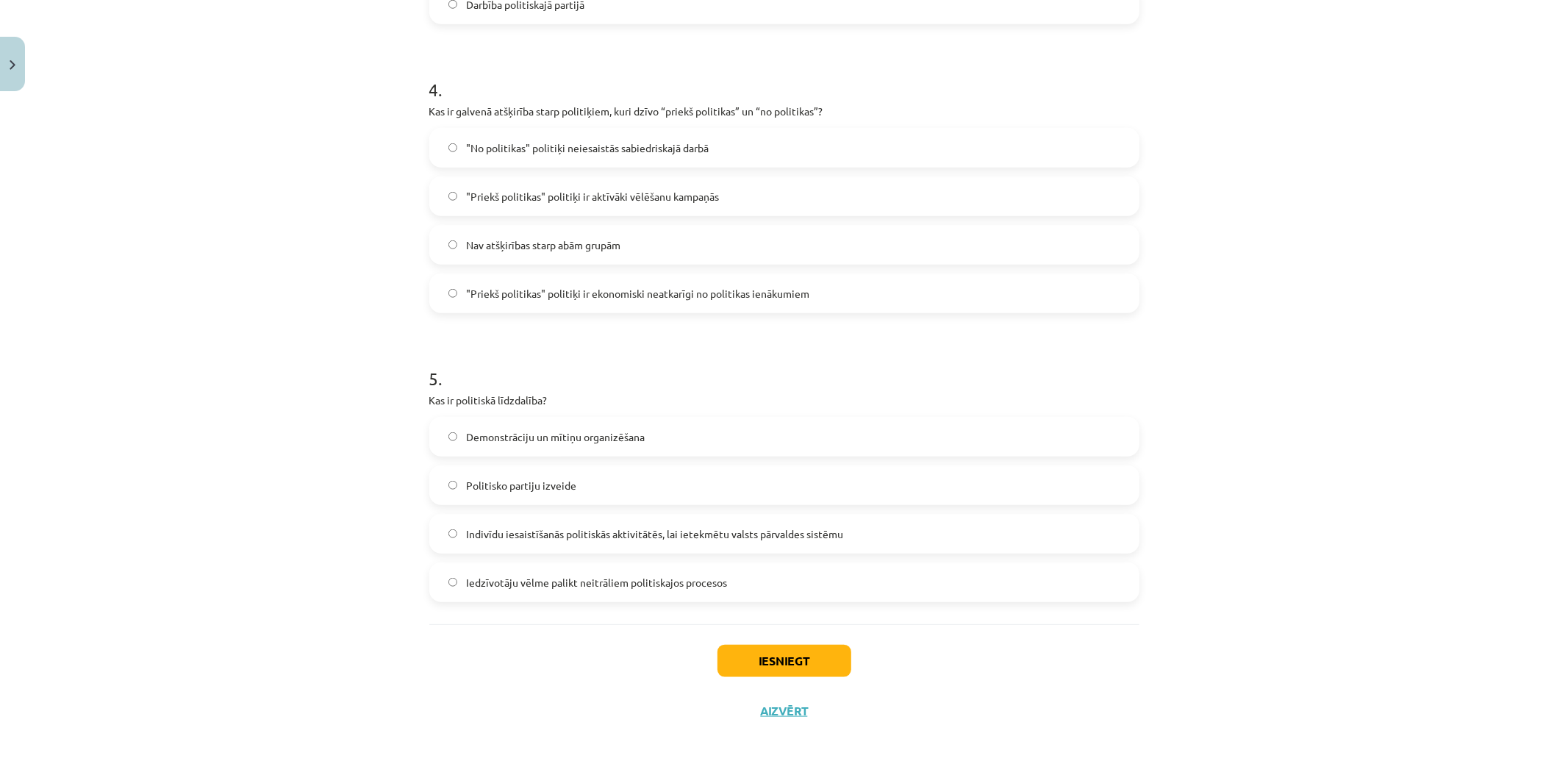
click at [471, 288] on span ""Priekš politikas" politiķi ir ekonomiski neatkarīgi no politikas ienākumiem" at bounding box center [637, 293] width 344 height 16
click at [523, 541] on label "Indivīdu iesaistīšanās politiskās aktivitātēs, lai ietekmētu valsts pārvaldes s…" at bounding box center [784, 534] width 707 height 37
click at [758, 652] on button "Iesniegt" at bounding box center [785, 661] width 134 height 32
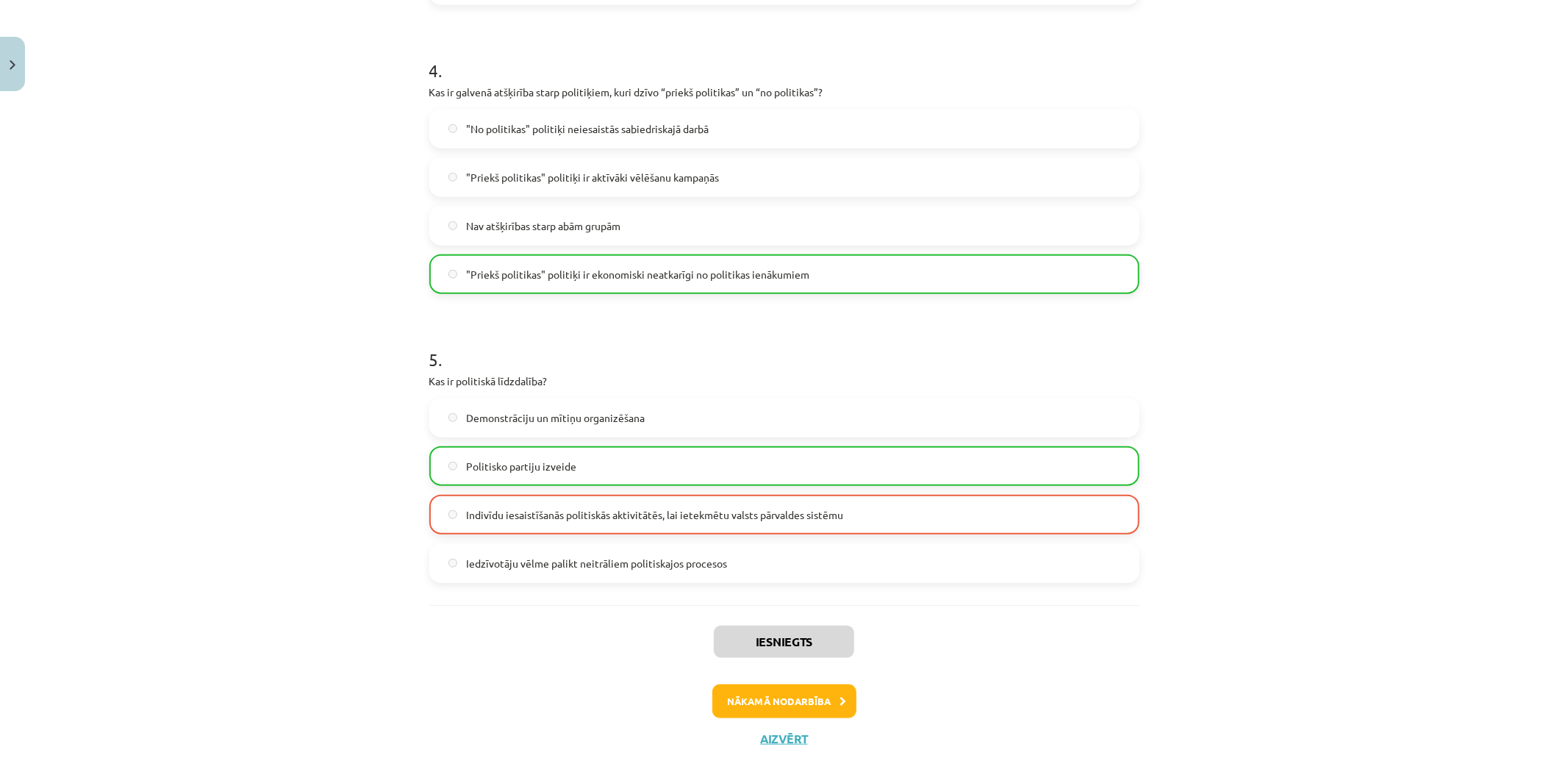
scroll to position [1153, 0]
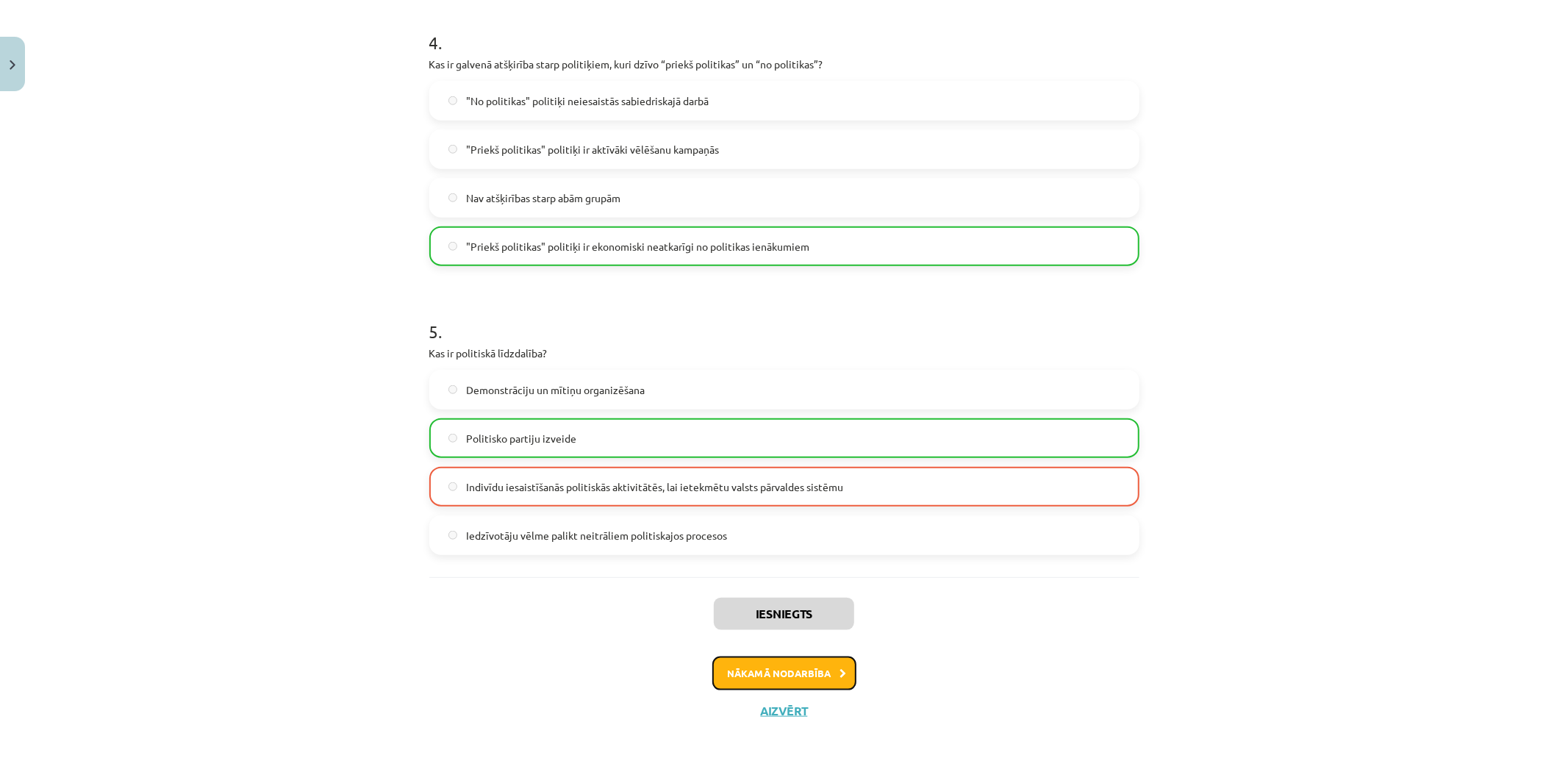
click at [760, 669] on button "Nākamā nodarbība" at bounding box center [785, 673] width 144 height 34
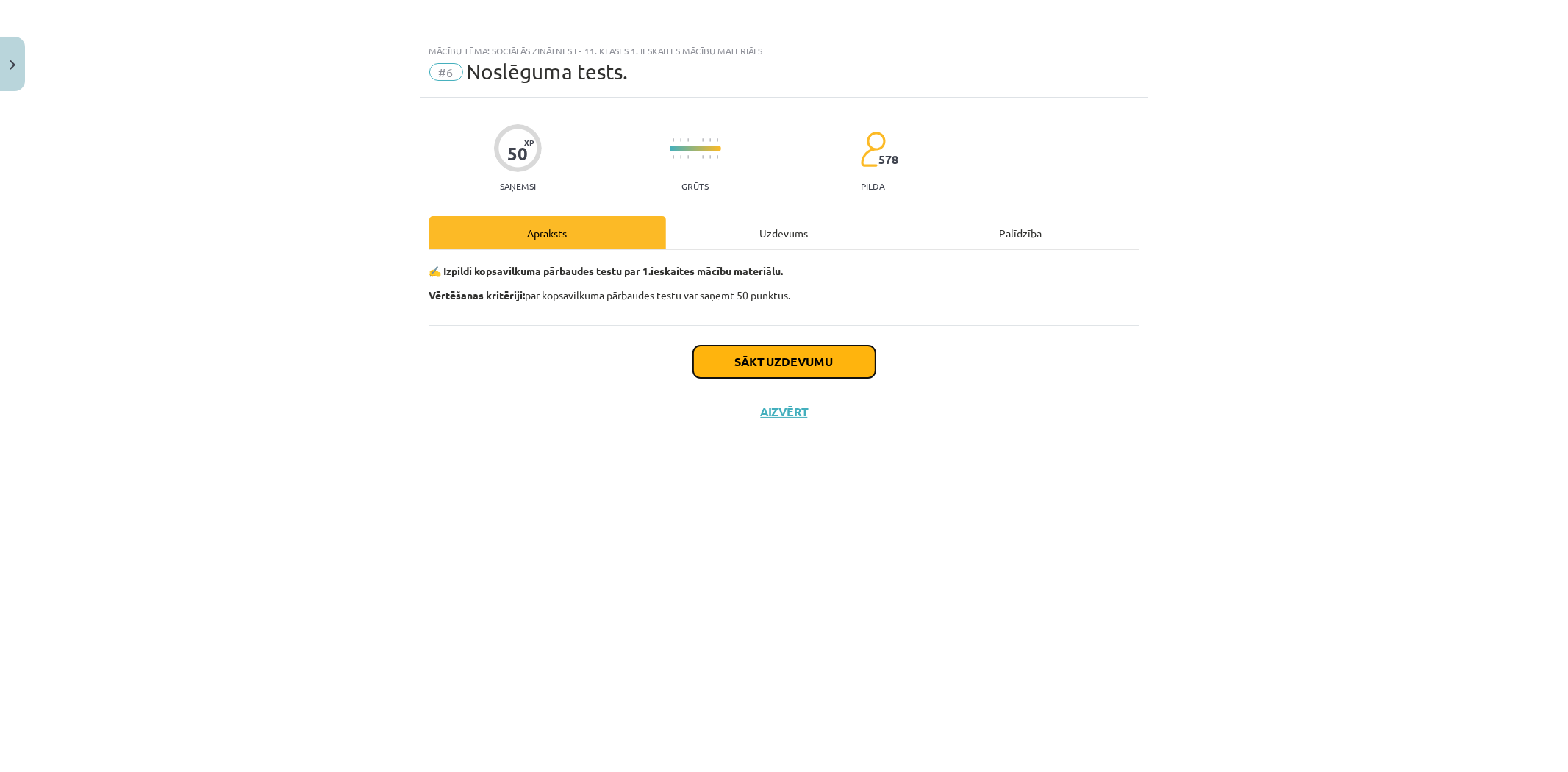
click at [777, 370] on button "Sākt uzdevumu" at bounding box center [784, 362] width 183 height 32
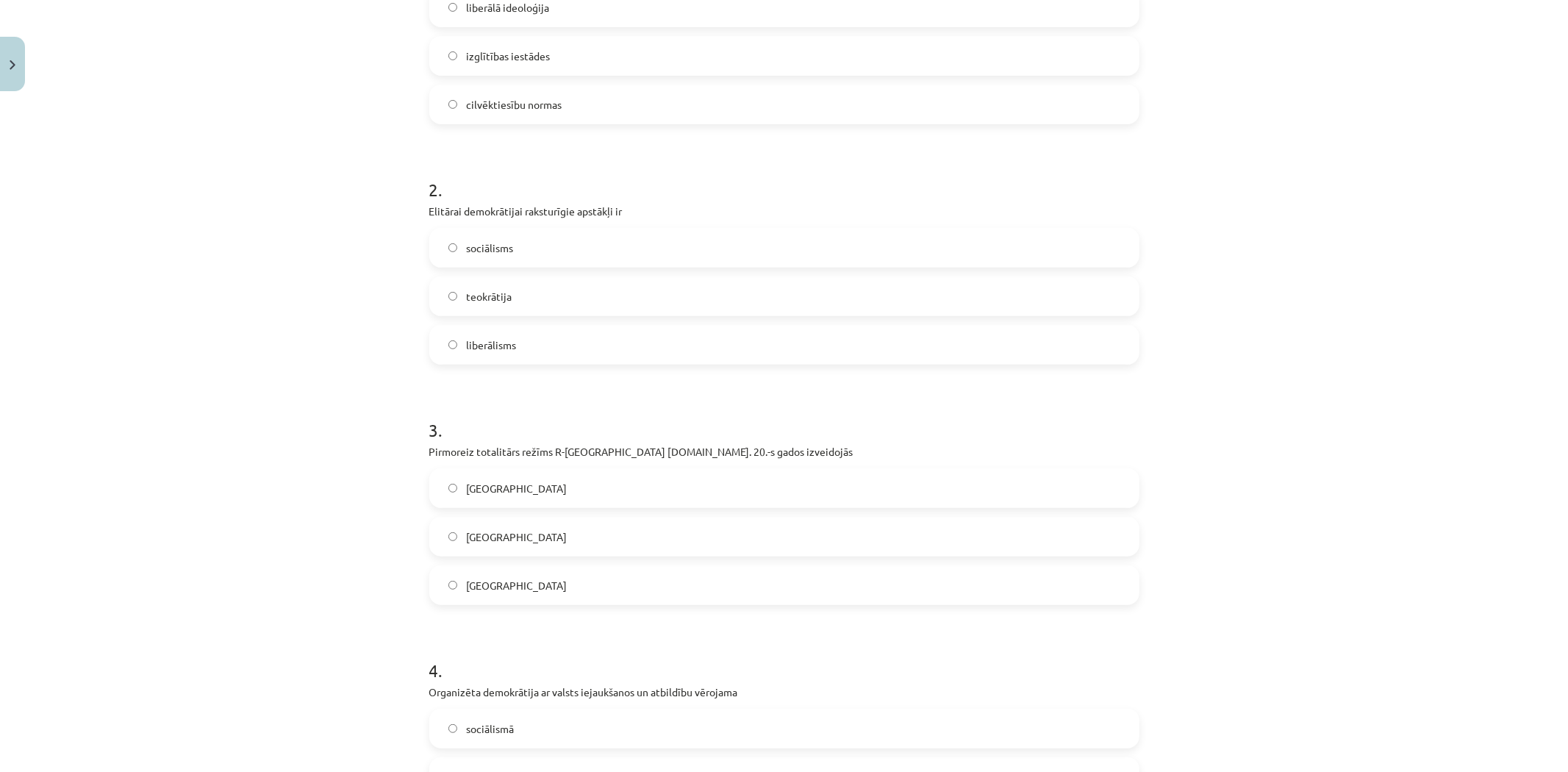
scroll to position [23, 0]
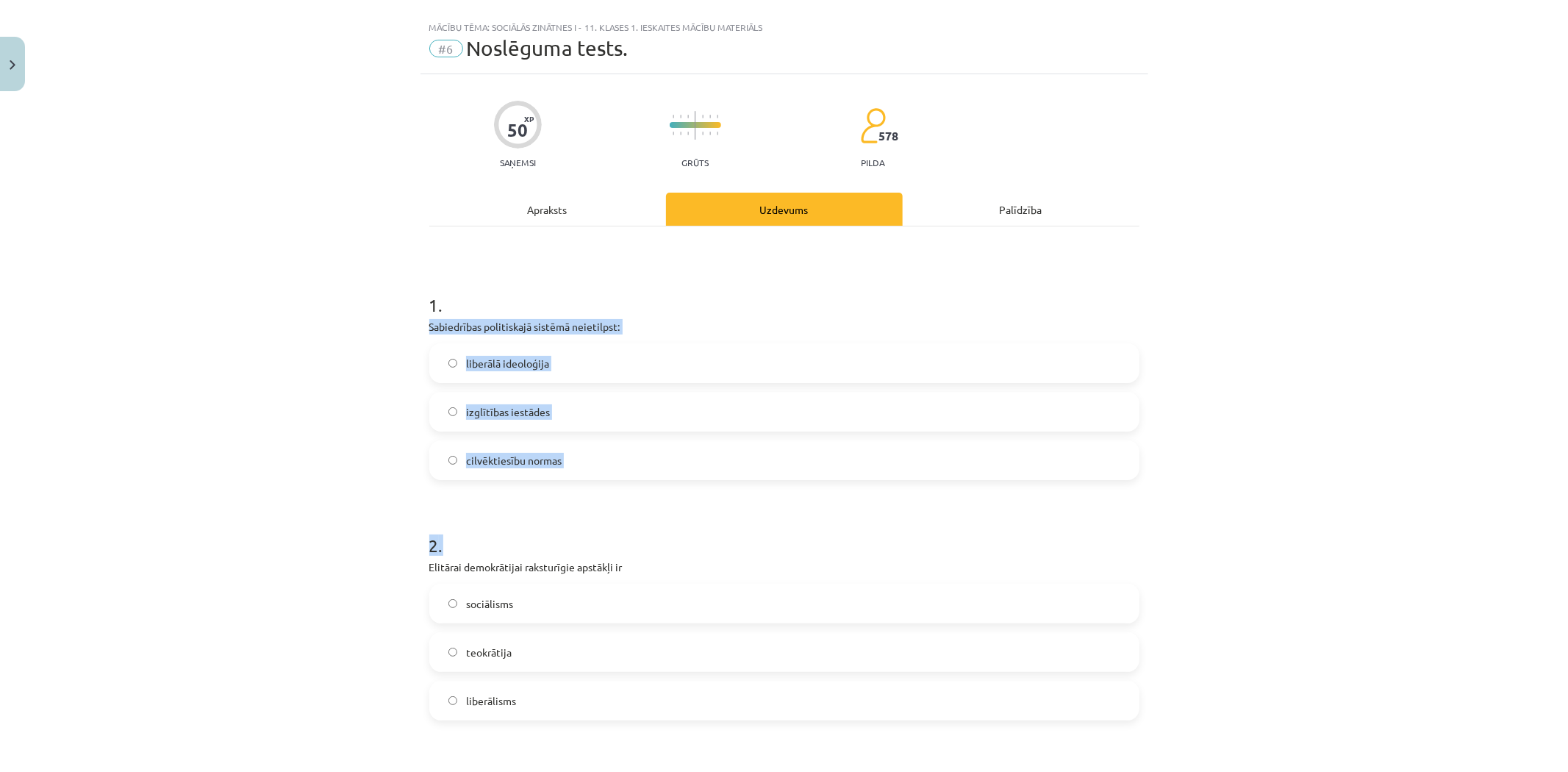
drag, startPoint x: 422, startPoint y: 332, endPoint x: 628, endPoint y: 493, distance: 261.5
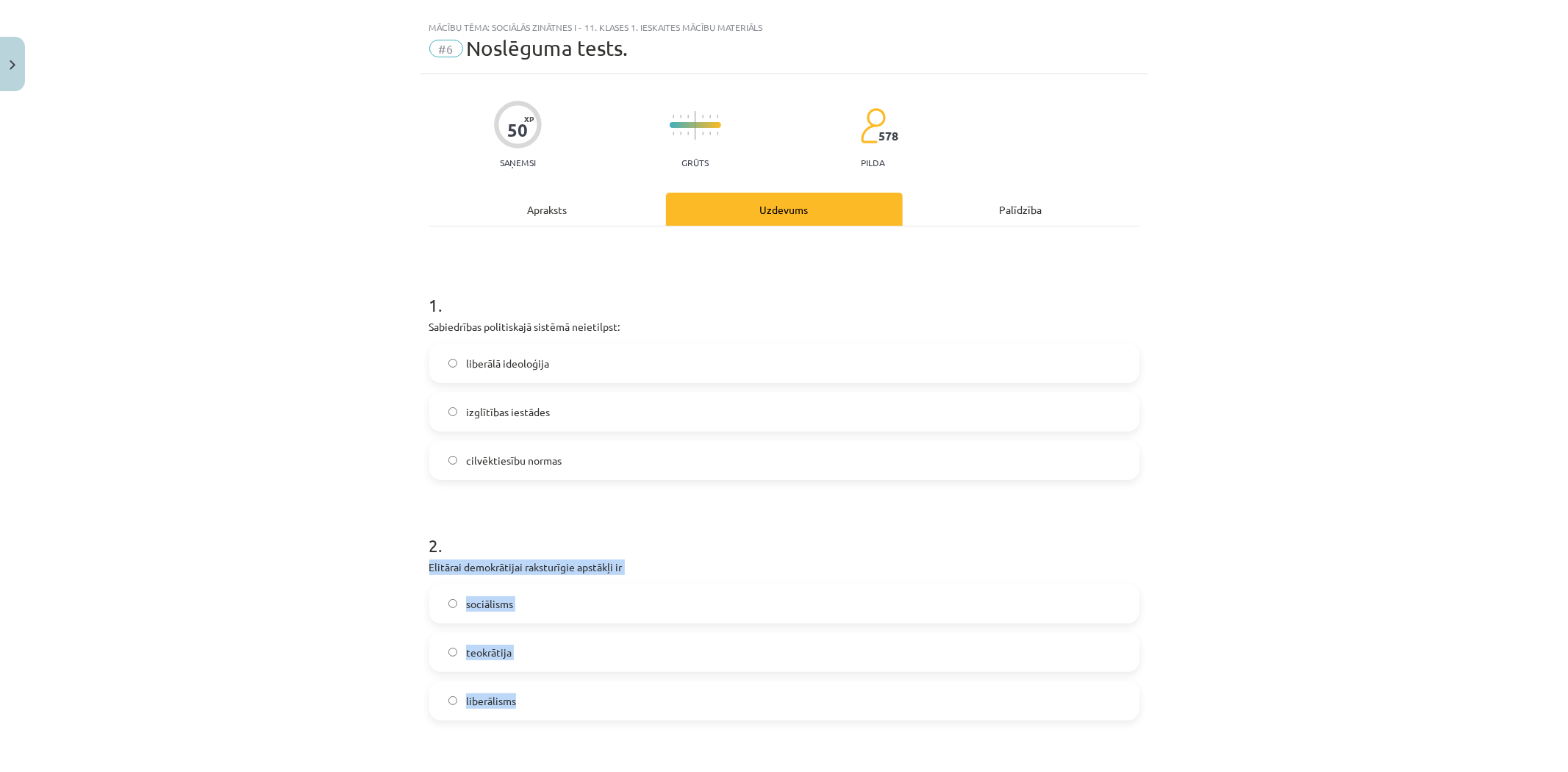
drag, startPoint x: 412, startPoint y: 570, endPoint x: 545, endPoint y: 692, distance: 180.5
click at [549, 695] on div "Mācību tēma: Sociālās zinātnes i - 11. klases 1. ieskaites mācību materiāls #6 …" at bounding box center [784, 386] width 1568 height 772
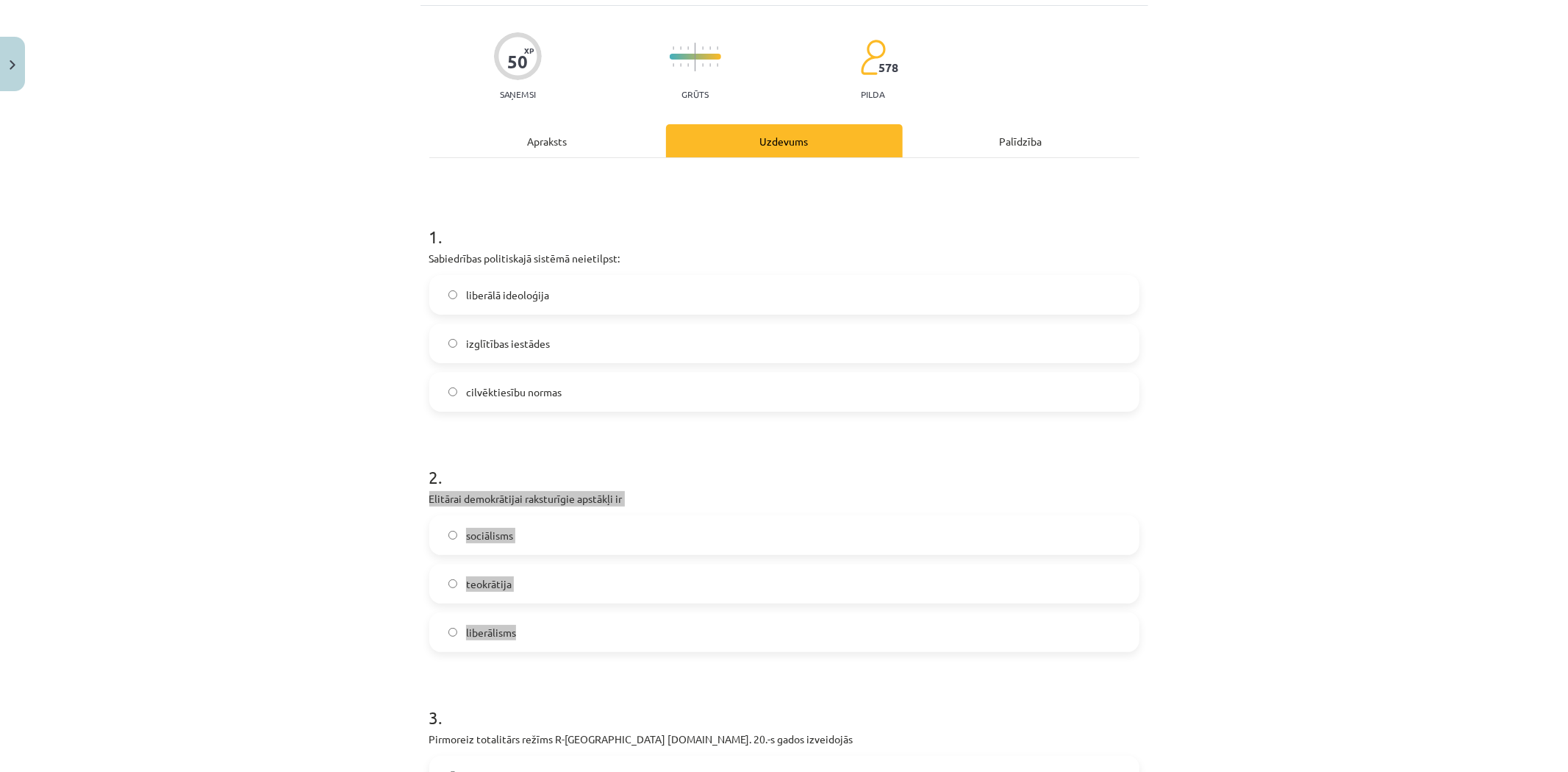
scroll to position [105, 0]
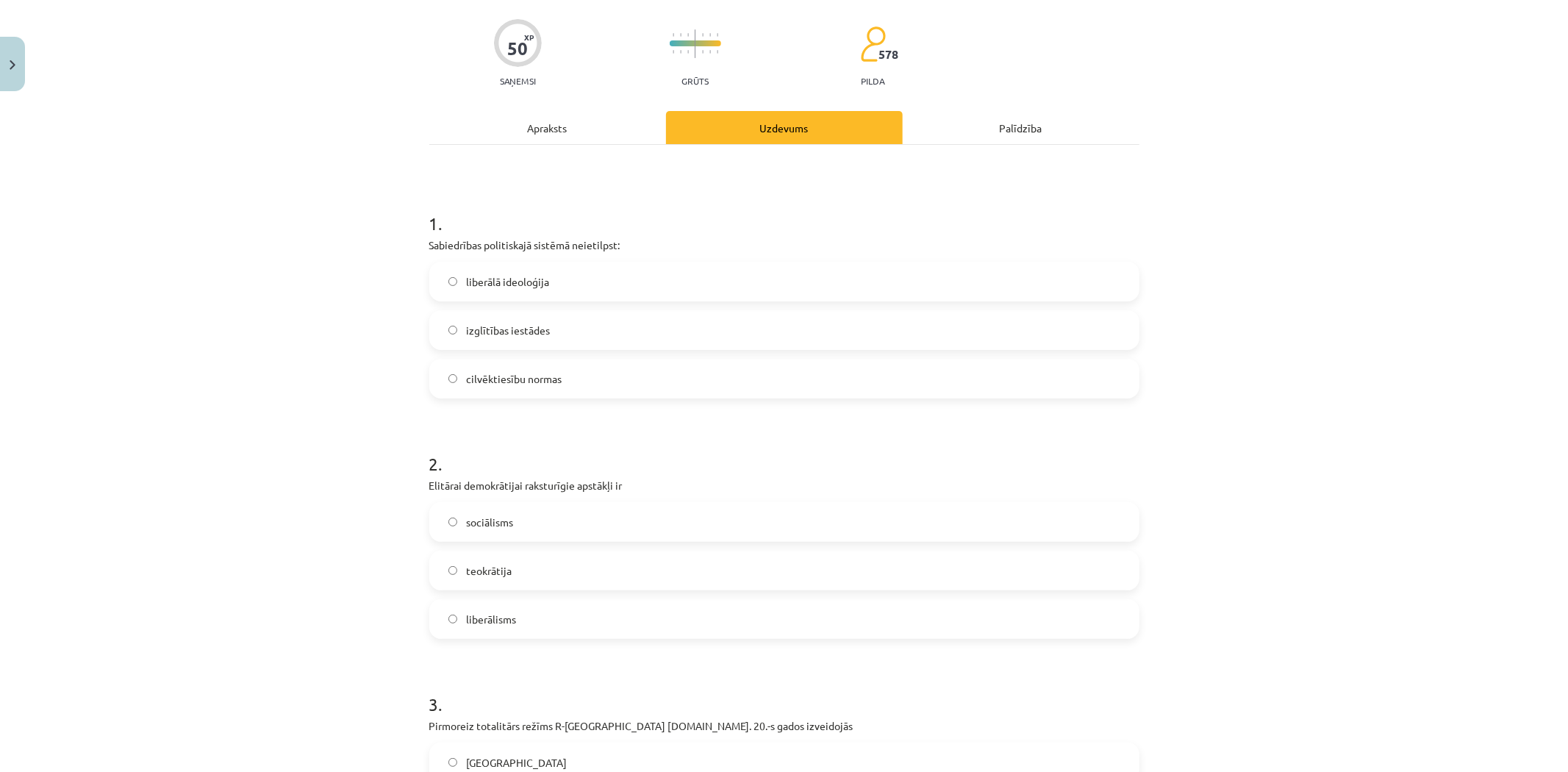
click at [479, 341] on label "izglītības iestādes" at bounding box center [784, 330] width 707 height 37
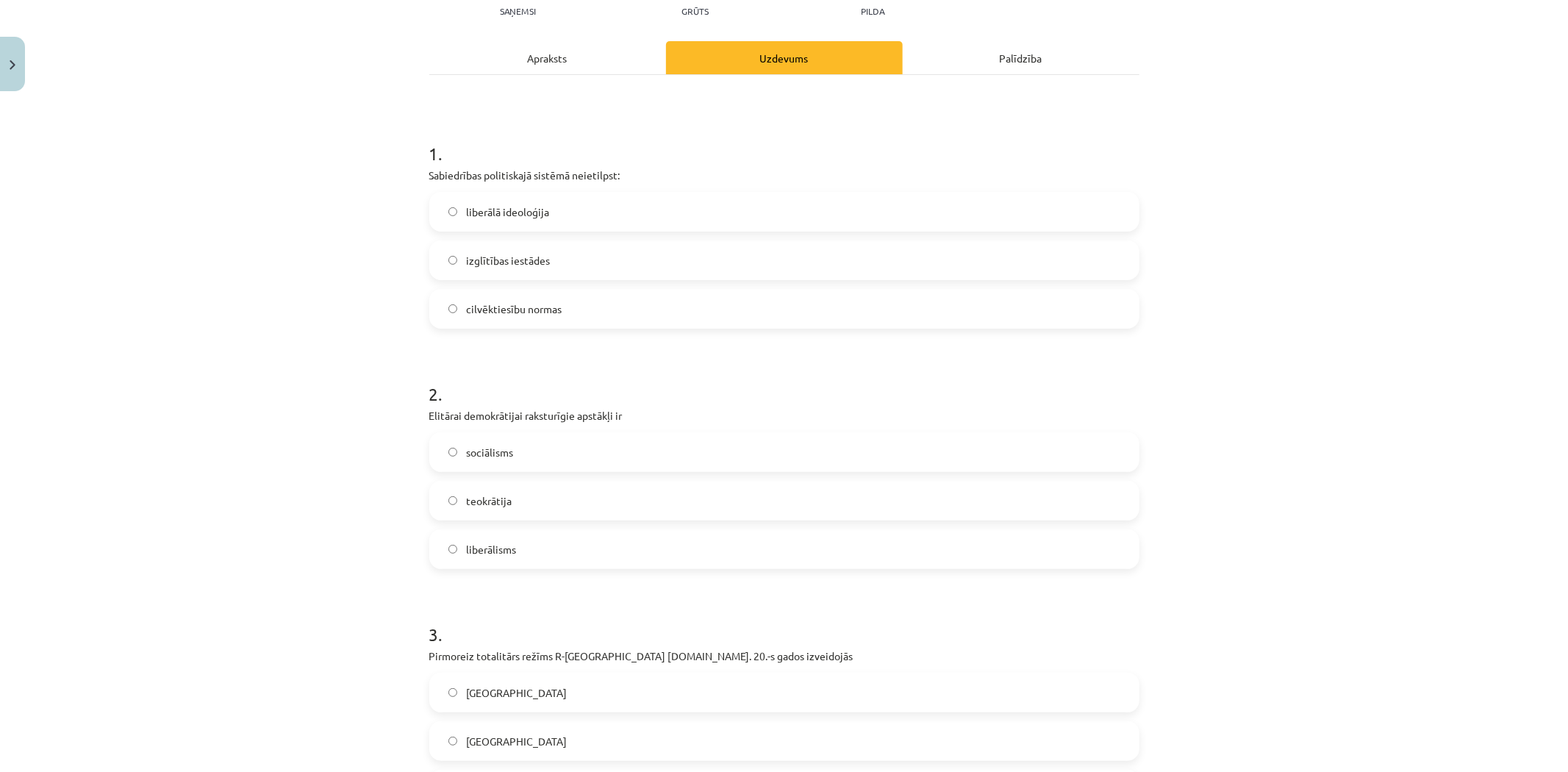
scroll to position [186, 0]
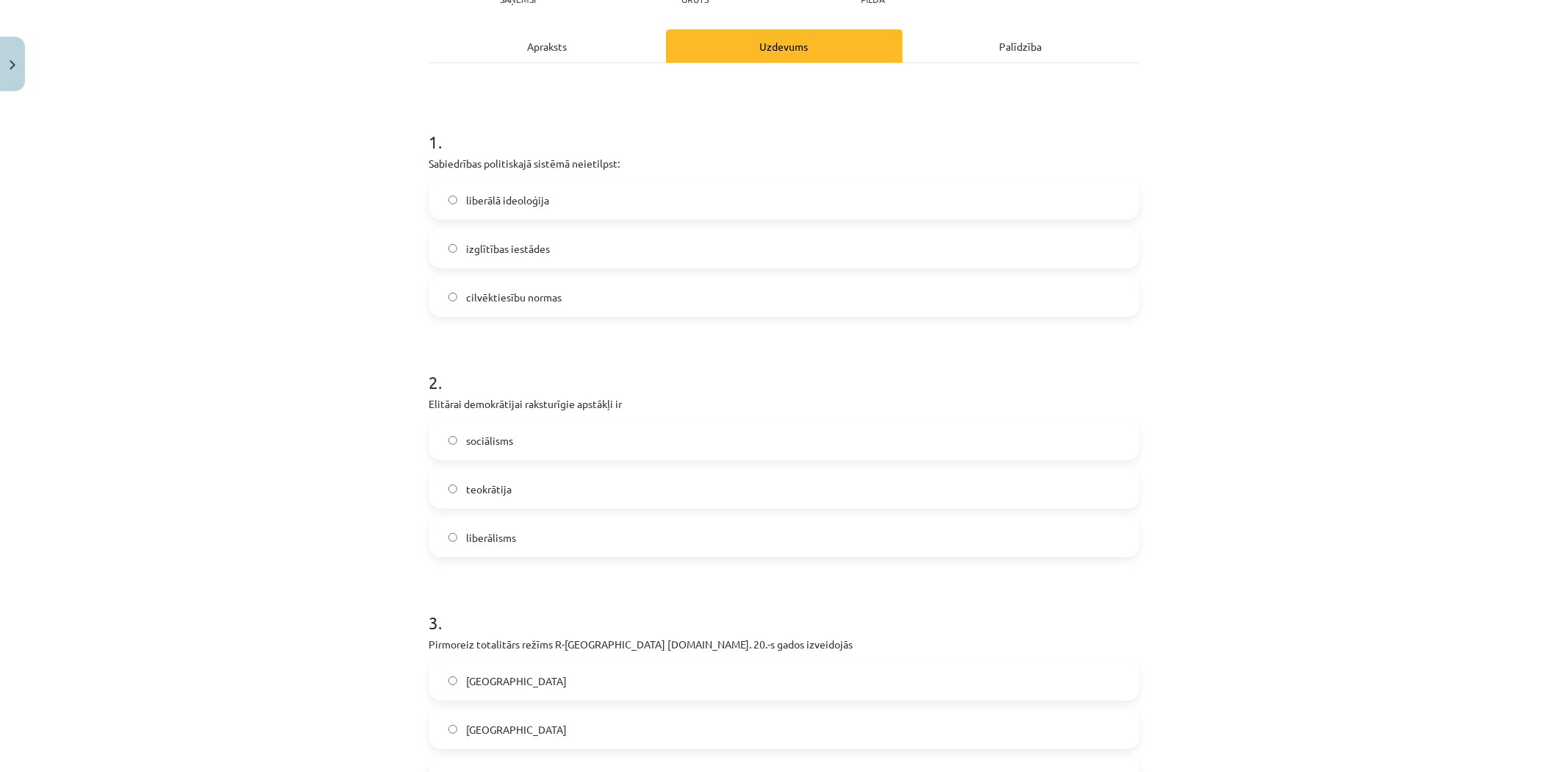
click at [495, 545] on label "liberālisms" at bounding box center [784, 537] width 707 height 37
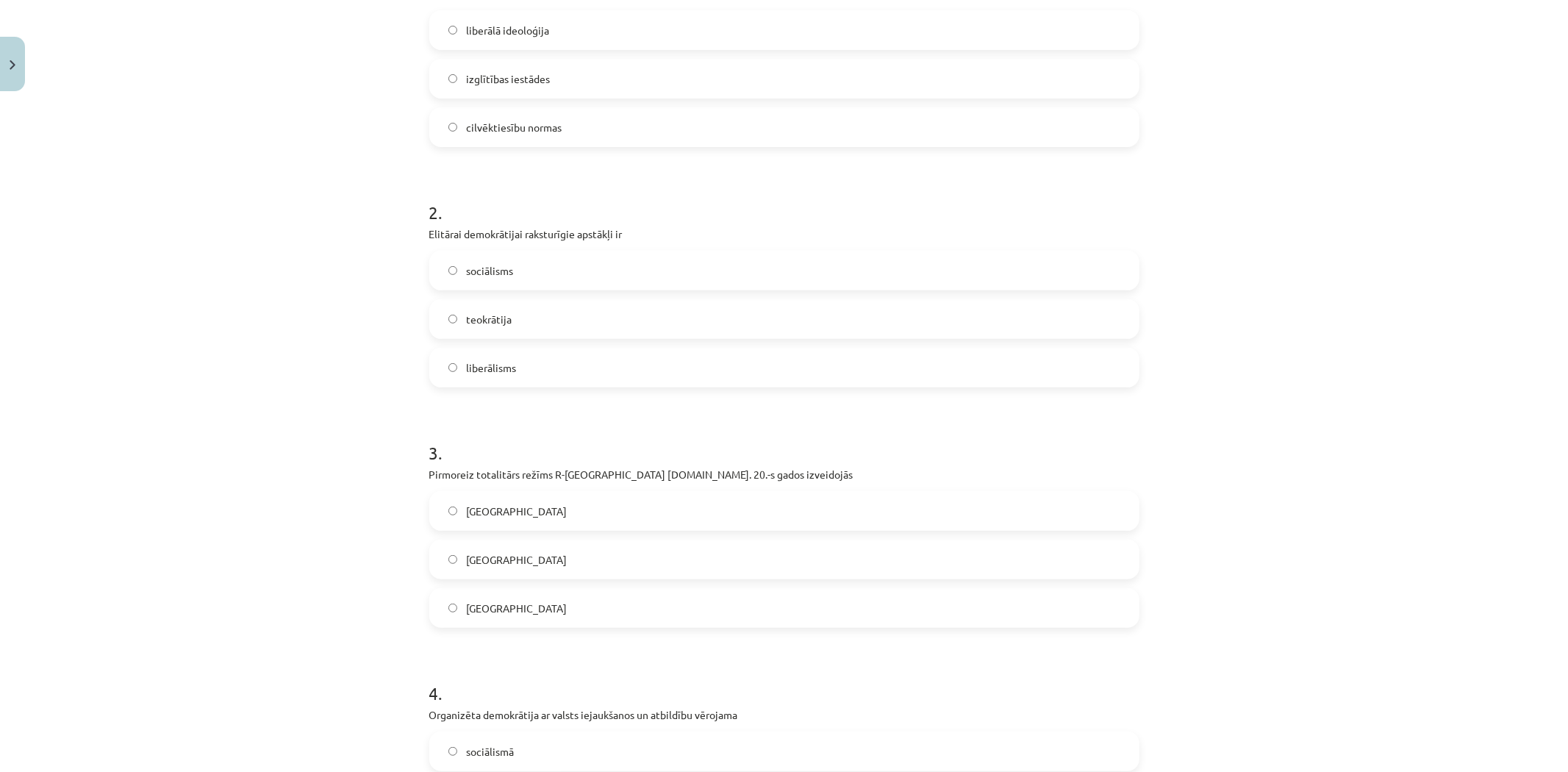
scroll to position [513, 0]
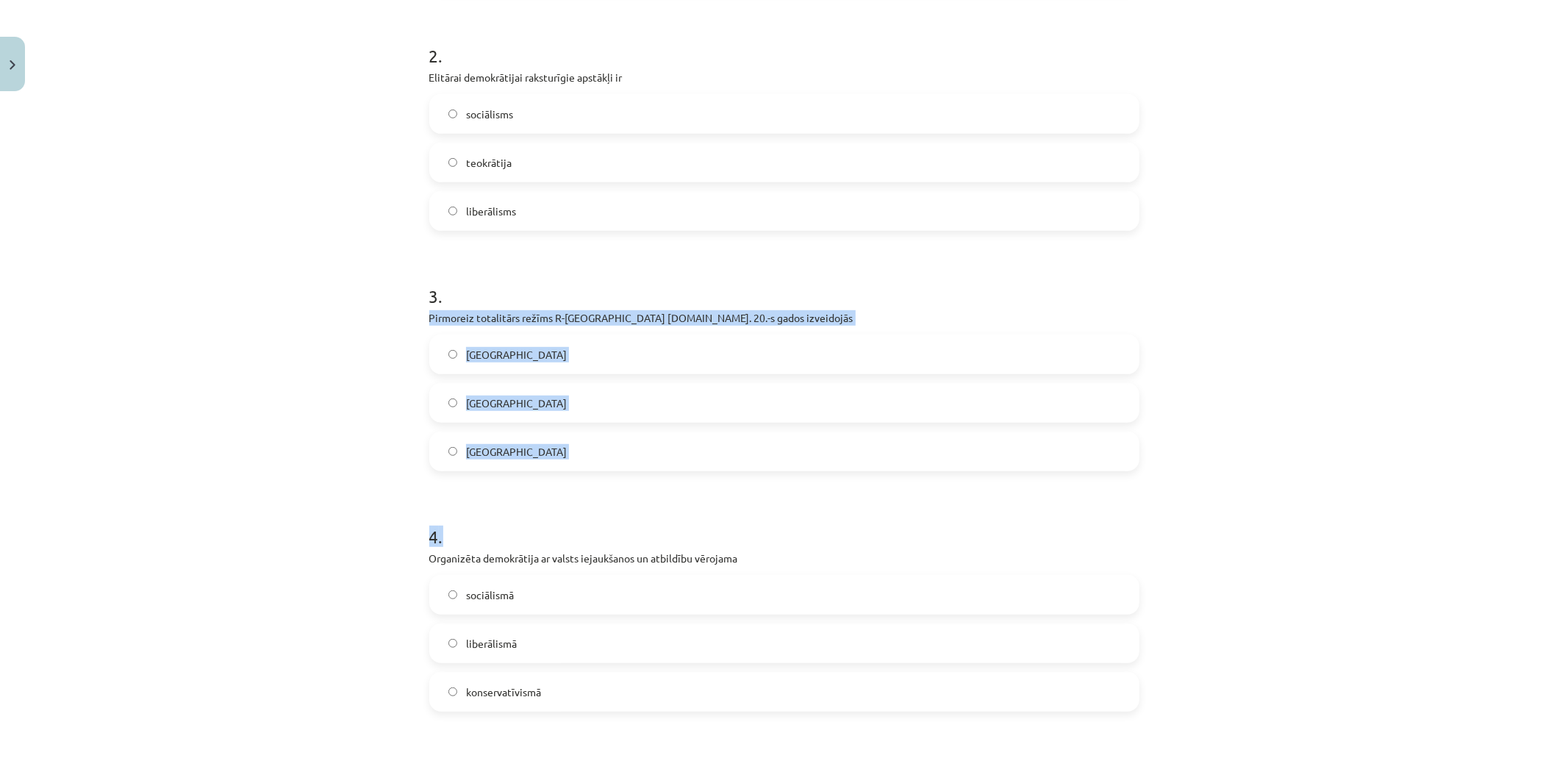
drag, startPoint x: 421, startPoint y: 310, endPoint x: 544, endPoint y: 484, distance: 213.1
drag, startPoint x: 413, startPoint y: 314, endPoint x: 534, endPoint y: 443, distance: 176.9
click at [534, 443] on div "Mācību tēma: Sociālās zinātnes i - 11. klases 1. ieskaites mācību materiāls #6 …" at bounding box center [784, 386] width 1568 height 772
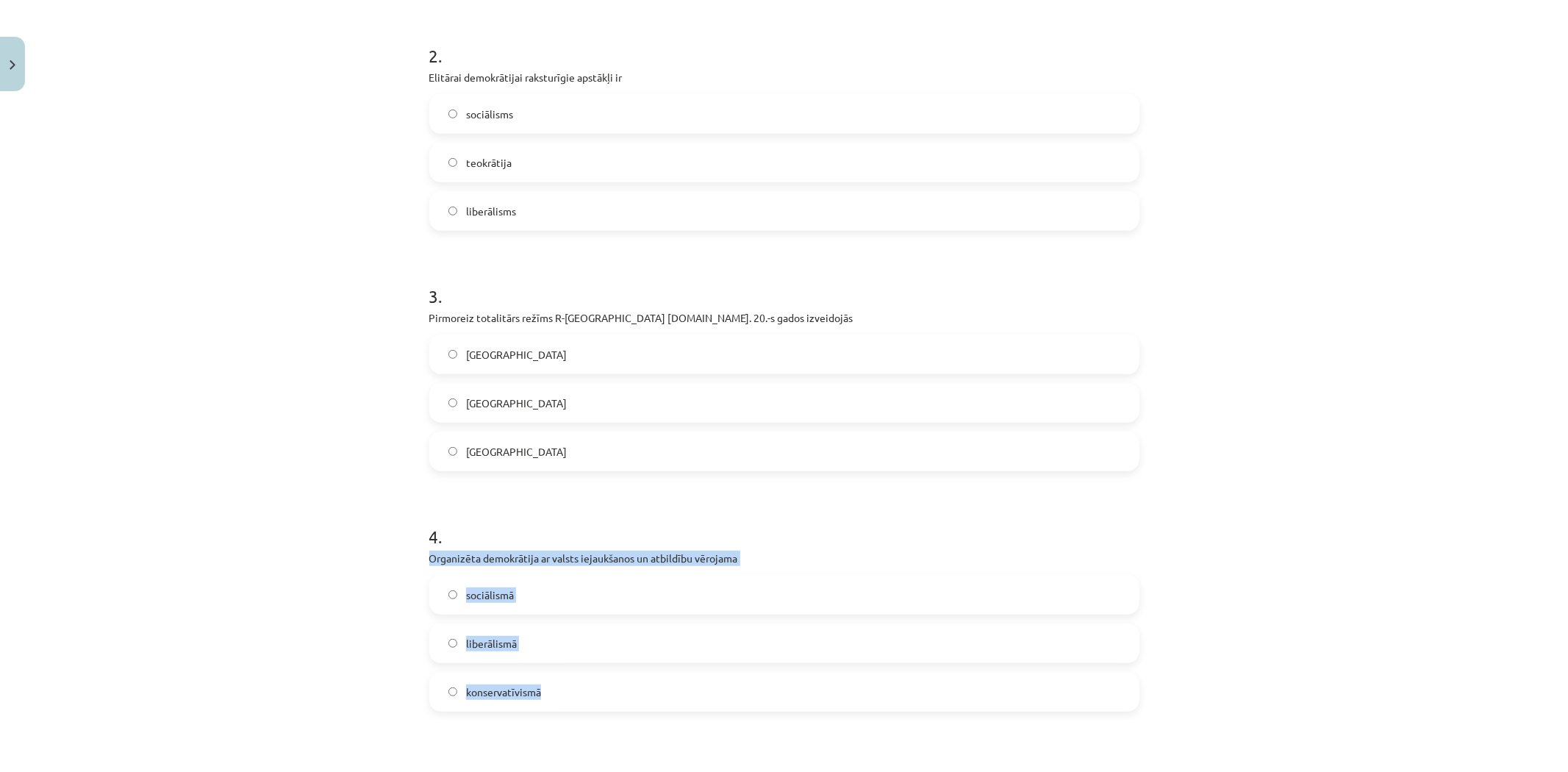
drag, startPoint x: 424, startPoint y: 556, endPoint x: 581, endPoint y: 709, distance: 219.2
click at [490, 356] on label "Itālijā" at bounding box center [784, 354] width 707 height 37
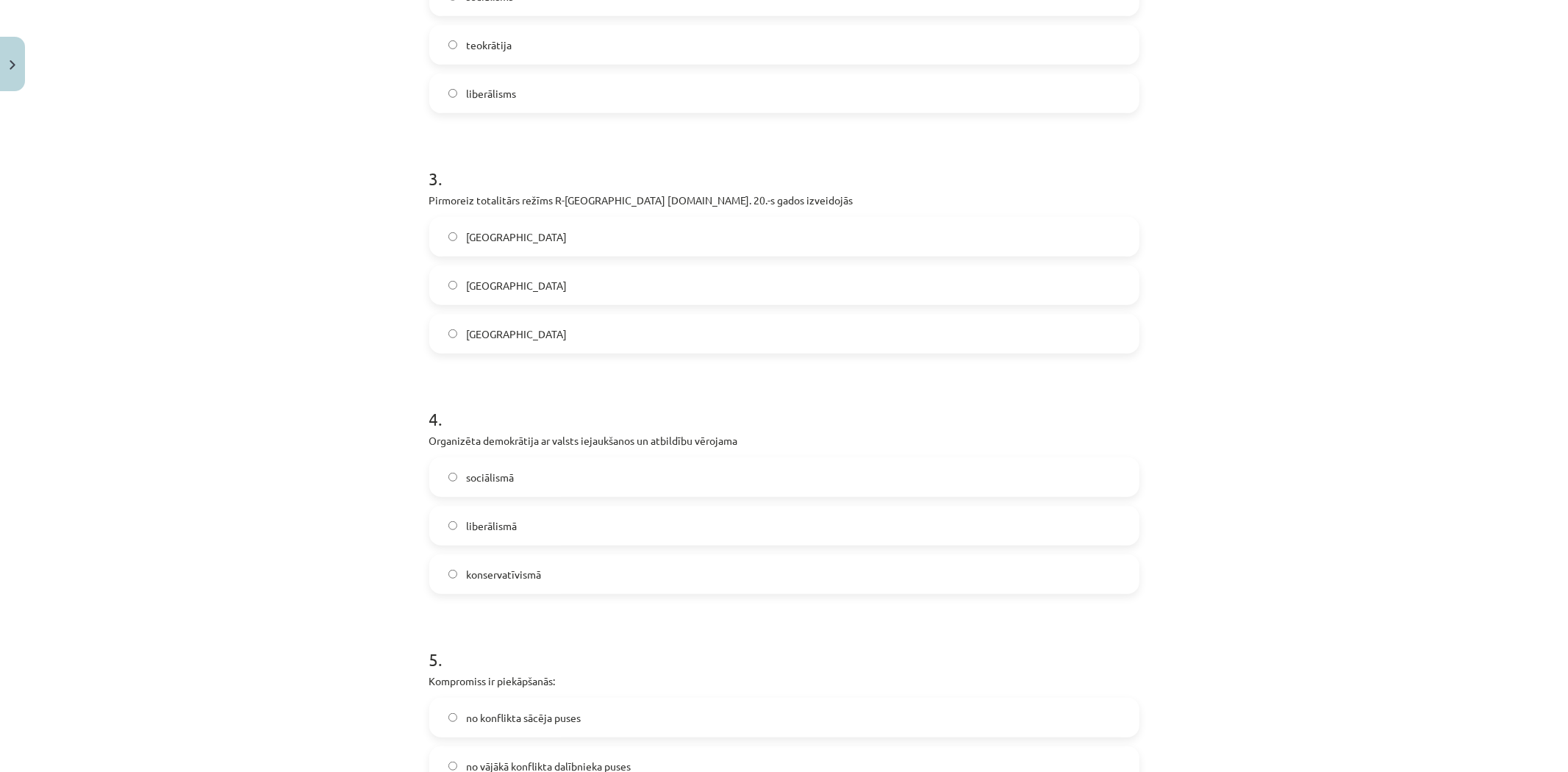
scroll to position [677, 0]
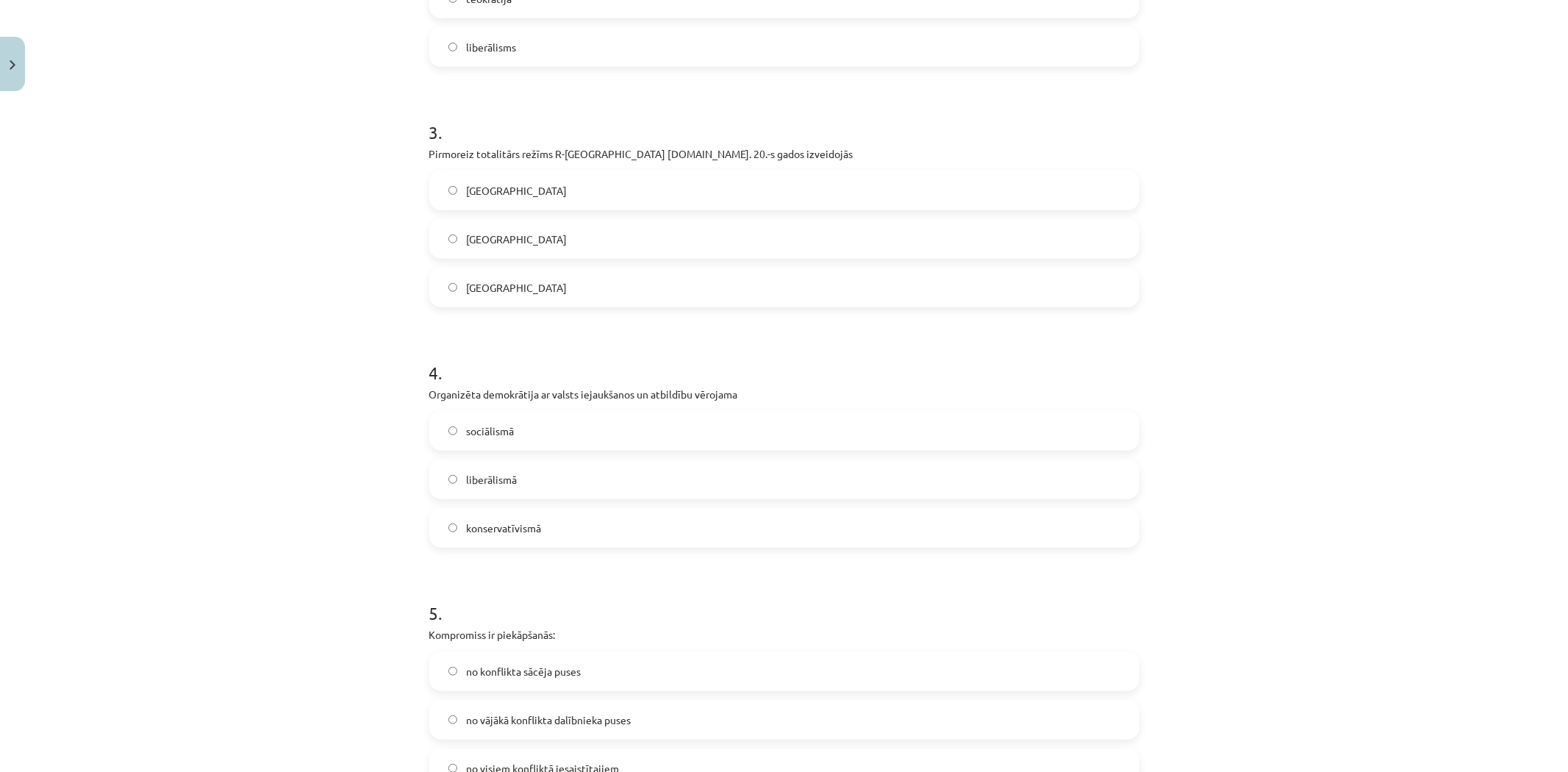
click at [469, 431] on span "sociālismā" at bounding box center [490, 431] width 48 height 16
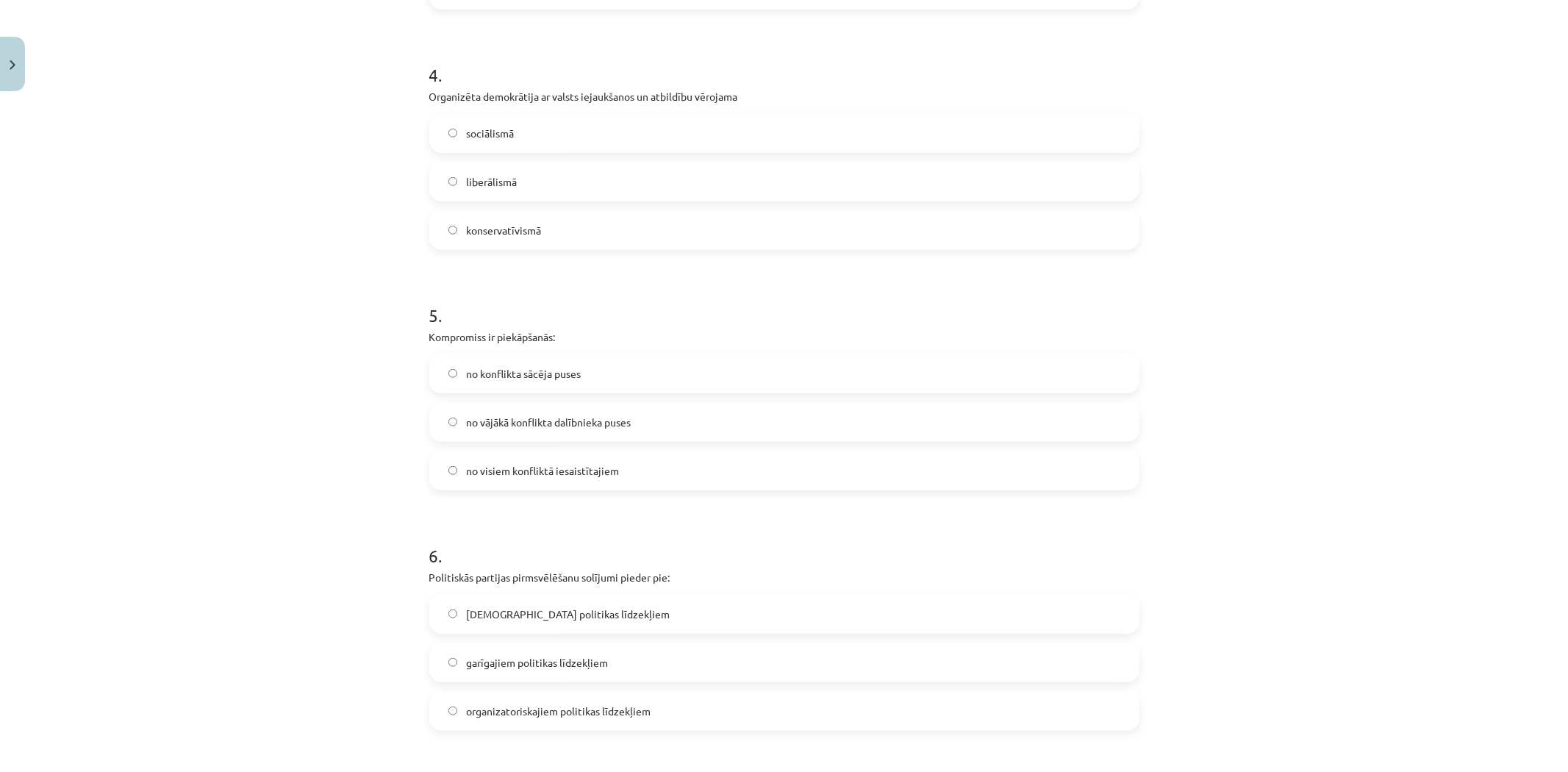
scroll to position [1004, 0]
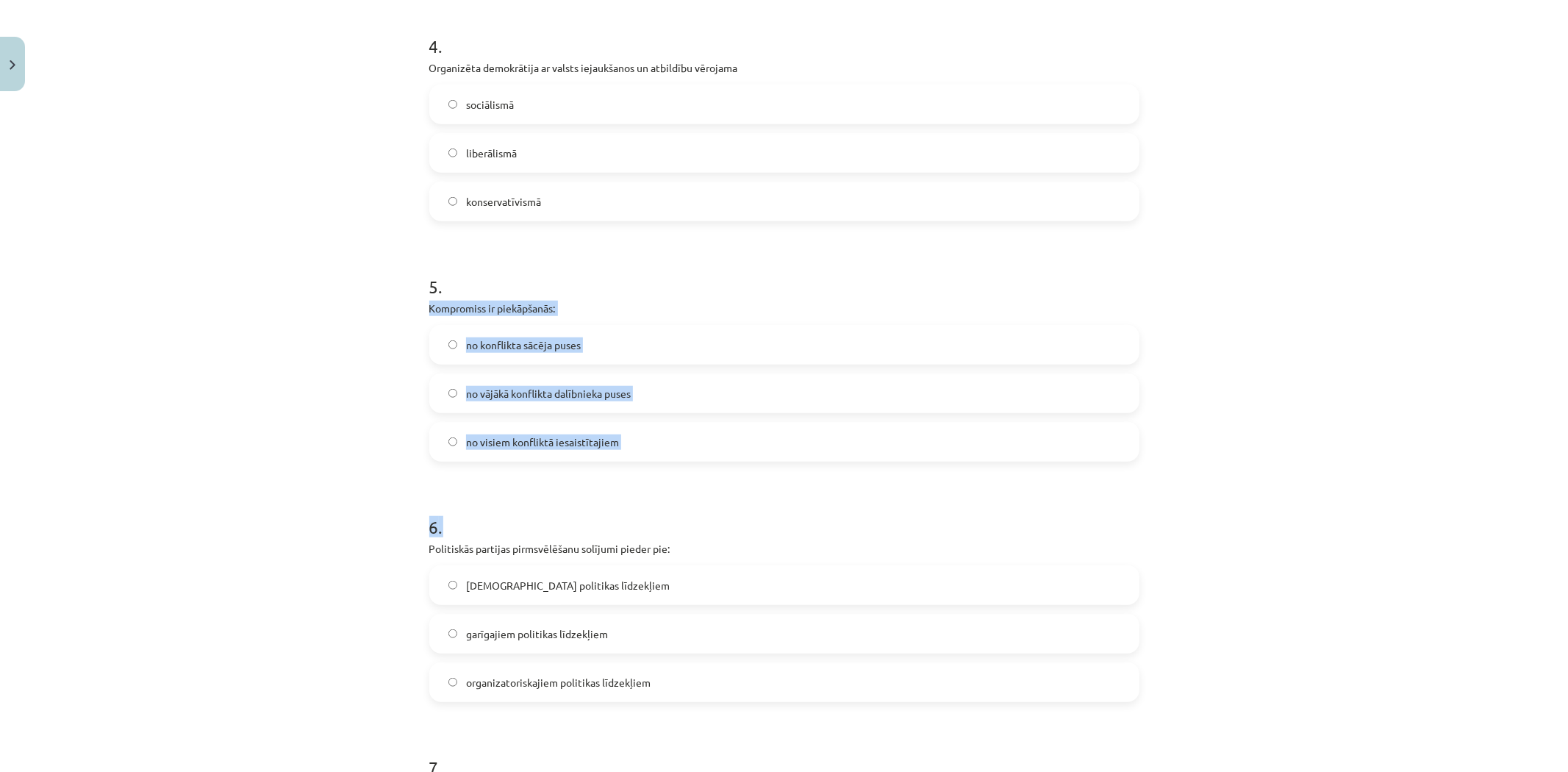
drag, startPoint x: 468, startPoint y: 317, endPoint x: 640, endPoint y: 461, distance: 224.3
click at [640, 461] on div "50 XP Saņemsi Grūts 578 pilda Apraksts Uzdevums Palīdzība 1 . Sabiedrības polit…" at bounding box center [784, 446] width 728 height 2703
click at [410, 307] on div "Mācību tēma: Sociālās zinātnes i - 11. klases 1. ieskaites mācību materiāls #6 …" at bounding box center [784, 386] width 1568 height 772
drag, startPoint x: 419, startPoint y: 304, endPoint x: 649, endPoint y: 444, distance: 269.3
click at [649, 444] on div "50 XP Saņemsi Grūts 578 pilda Apraksts Uzdevums Palīdzība 1 . Sabiedrības polit…" at bounding box center [784, 446] width 728 height 2703
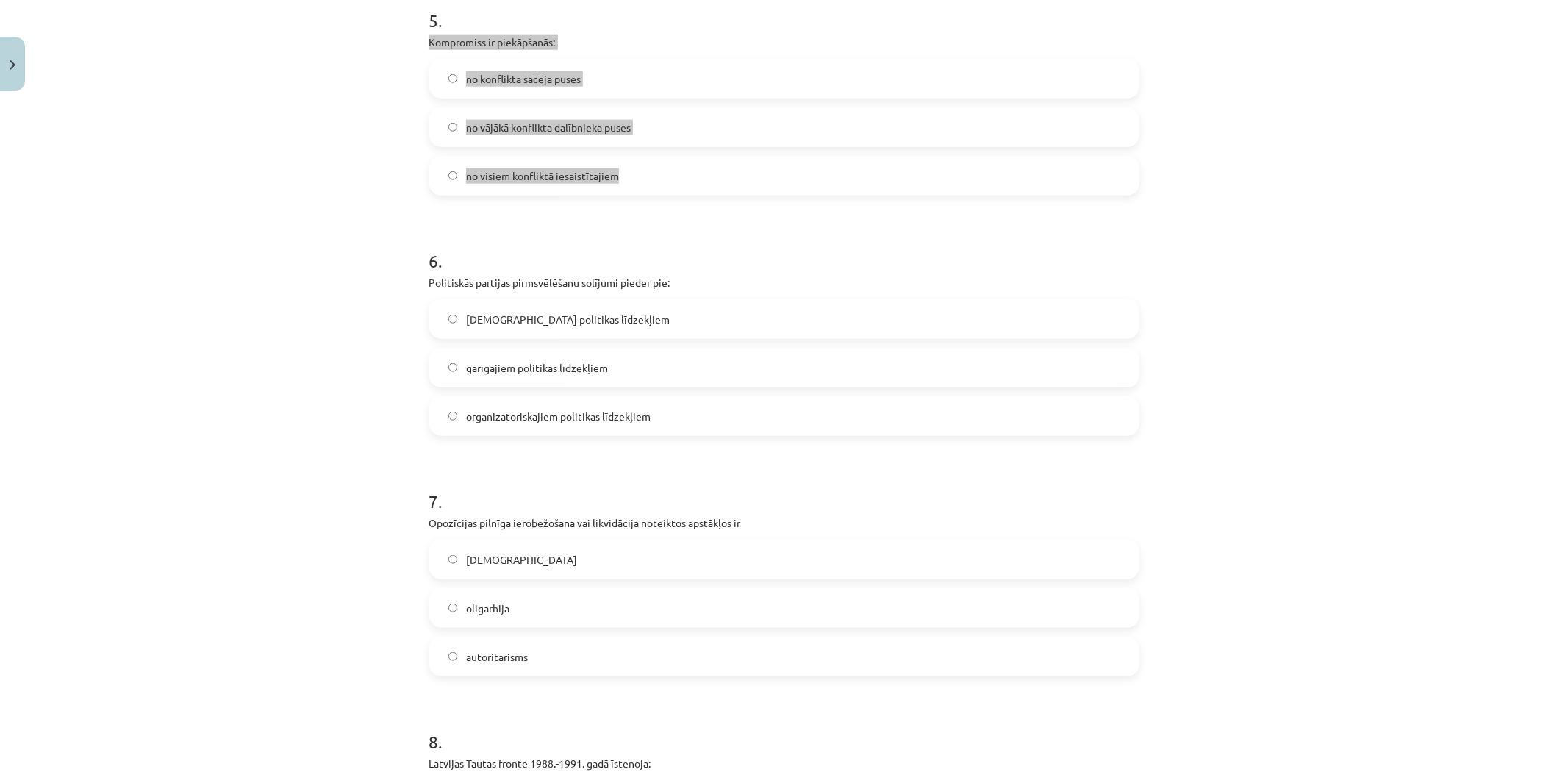
scroll to position [1331, 0]
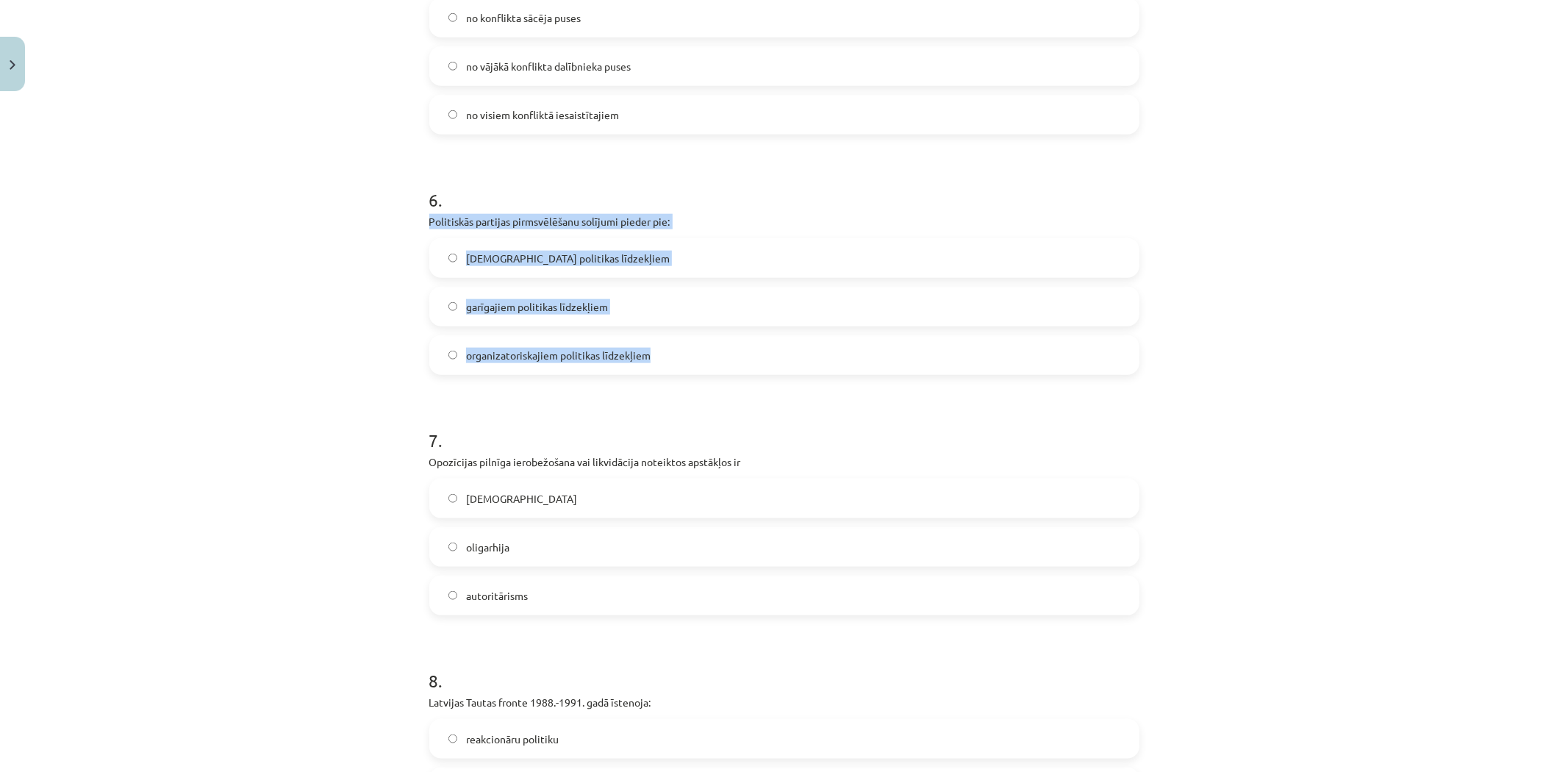
drag, startPoint x: 420, startPoint y: 216, endPoint x: 670, endPoint y: 358, distance: 287.5
click at [670, 358] on div "50 XP Saņemsi Grūts 578 pilda Apraksts Uzdevums Palīdzība 1 . Sabiedrības polit…" at bounding box center [784, 119] width 728 height 2703
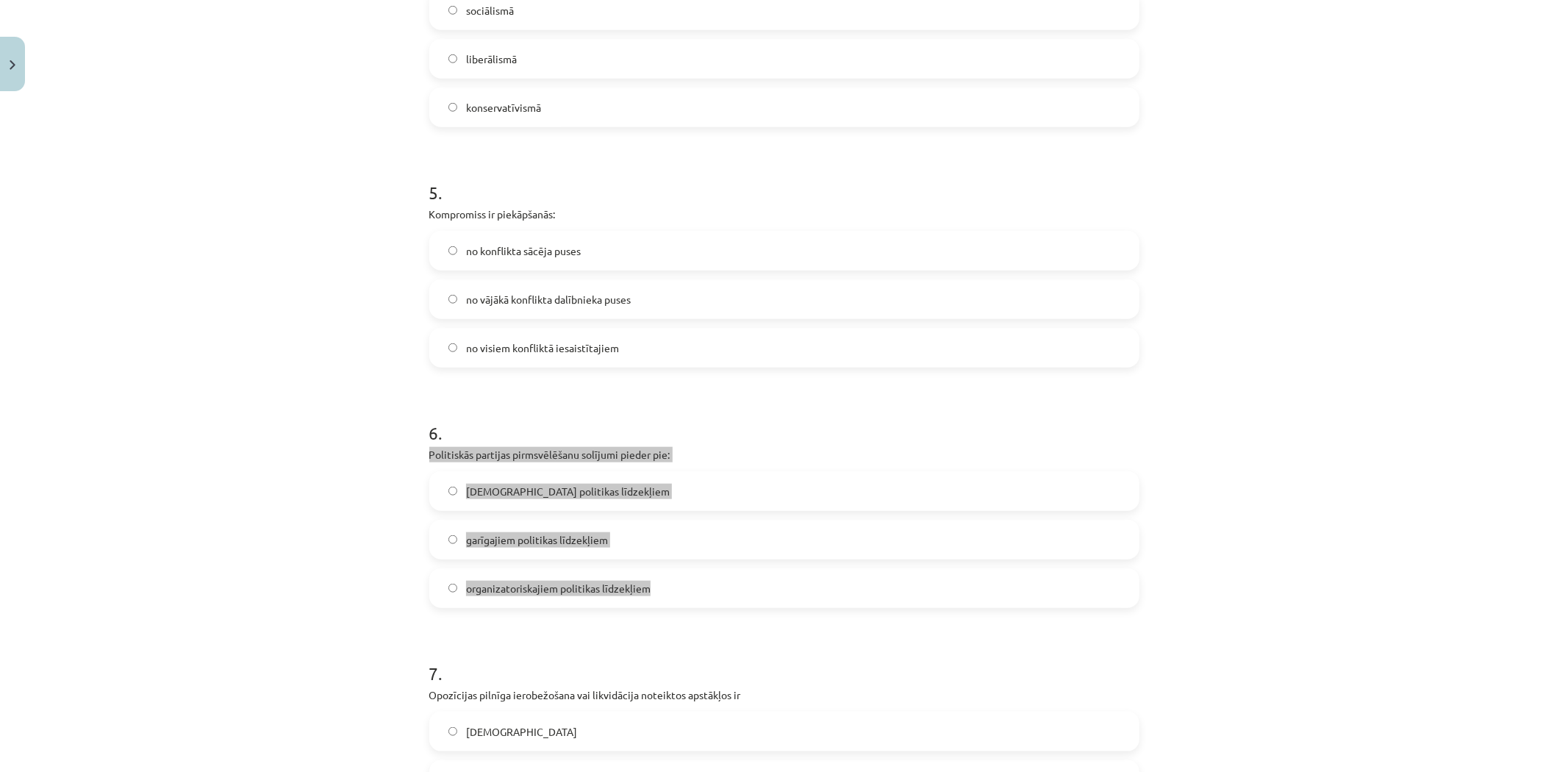
scroll to position [1085, 0]
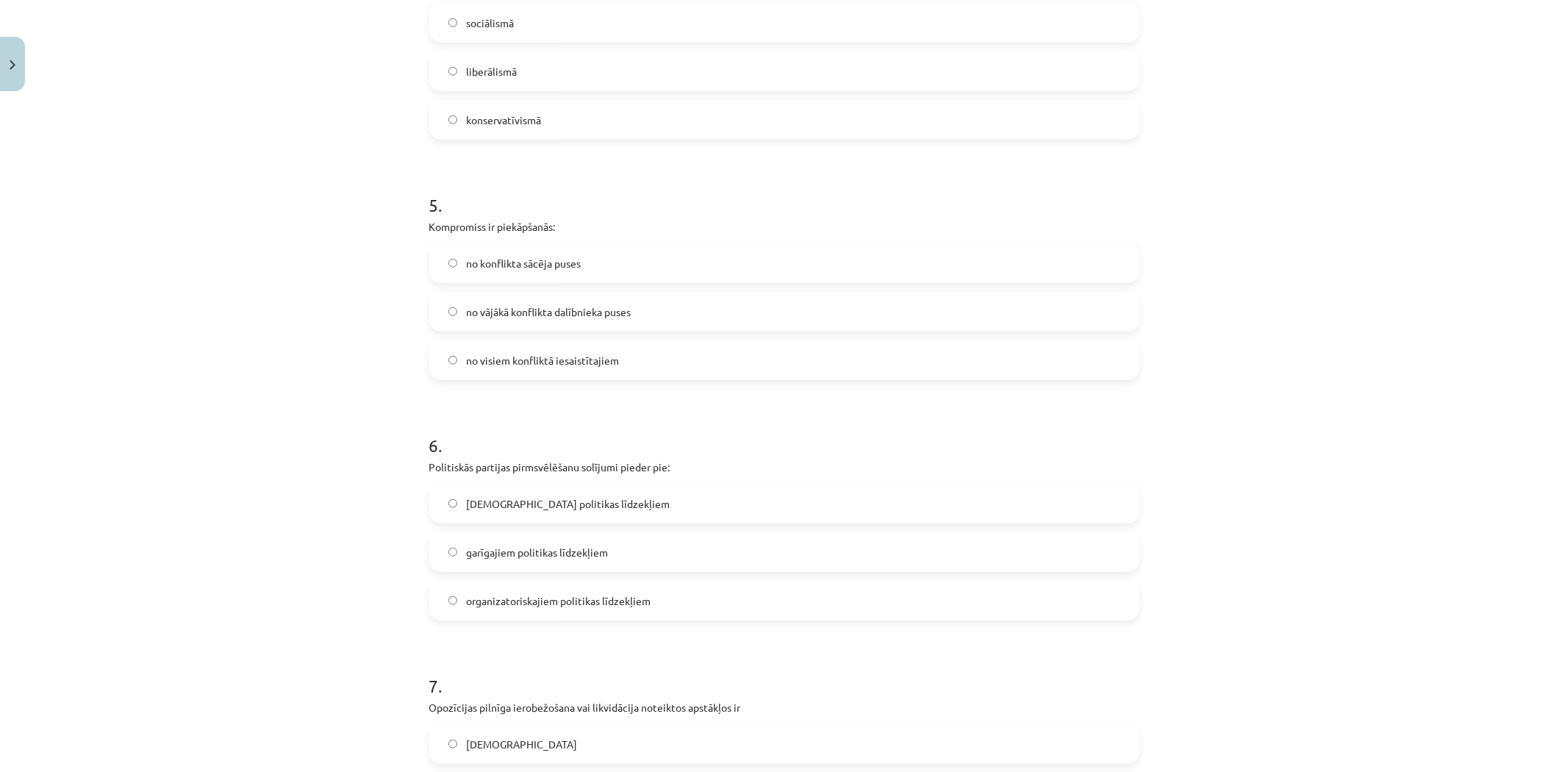
click at [125, 322] on div "Mācību tēma: Sociālās zinātnes i - 11. klases 1. ieskaites mācību materiāls #6 …" at bounding box center [784, 386] width 1568 height 772
click at [477, 360] on span "no visiem konfliktā iesaistītajiem" at bounding box center [542, 360] width 153 height 16
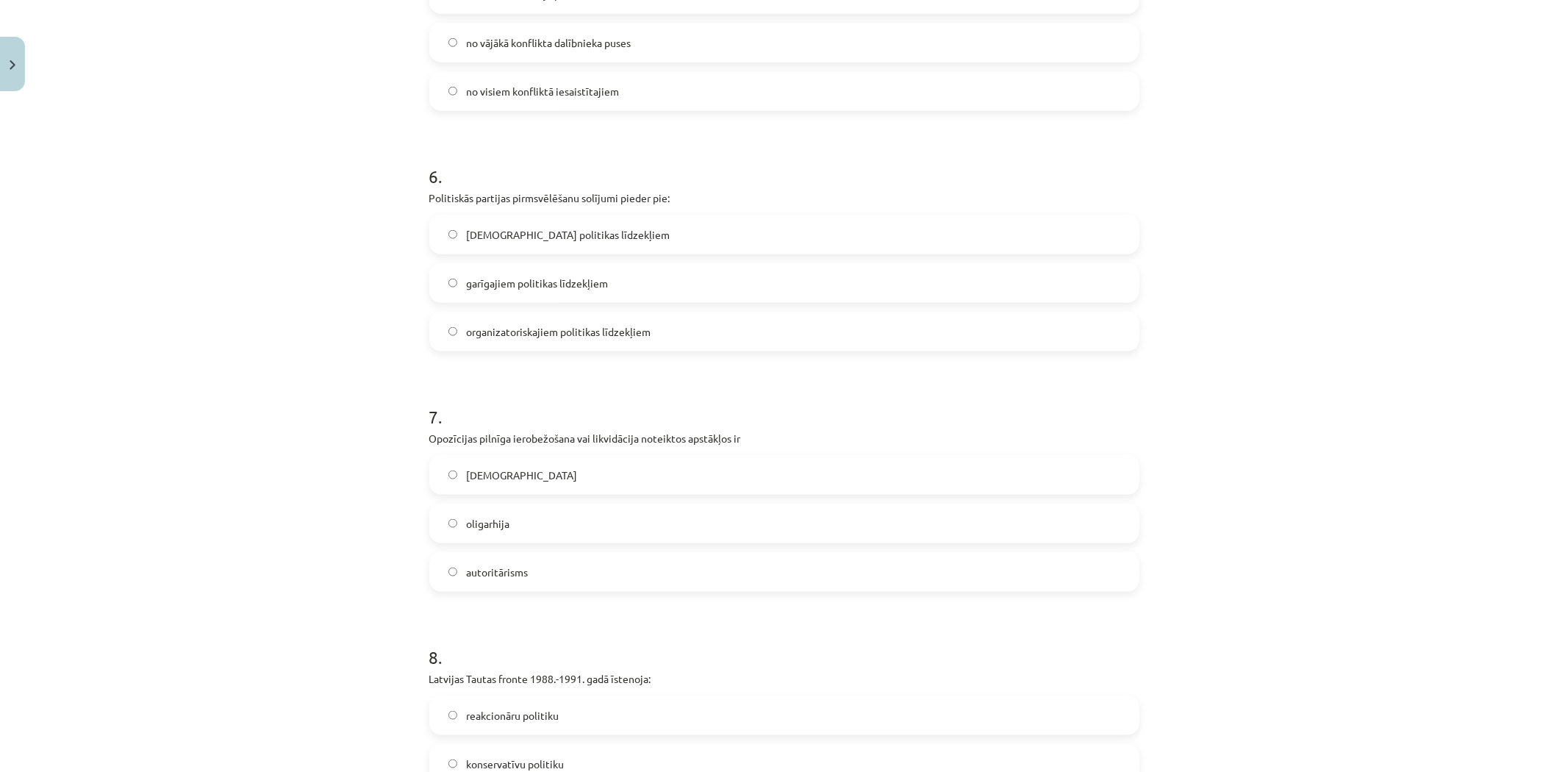
scroll to position [1412, 0]
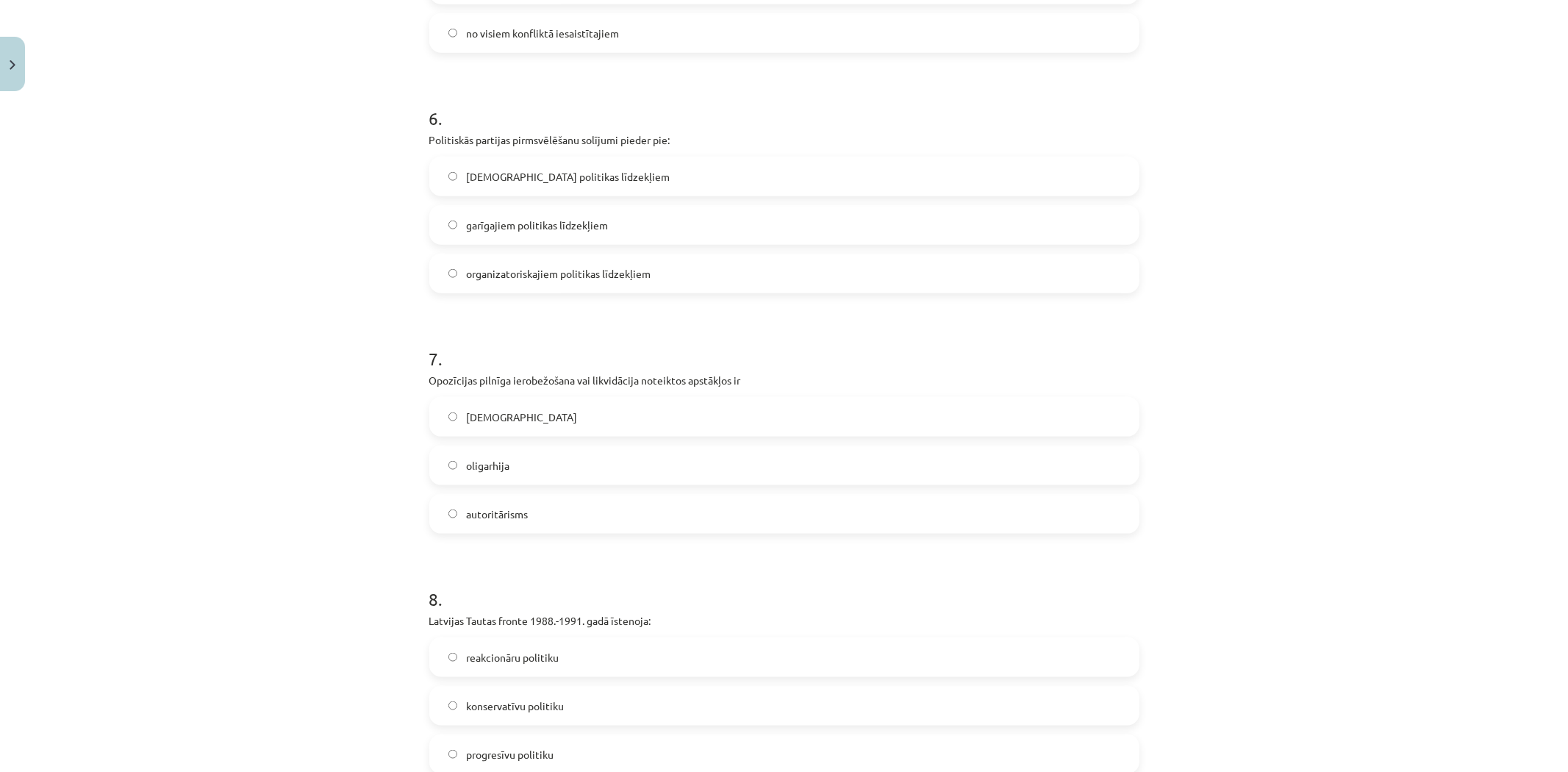
click at [476, 181] on span "lietiskajiem politikas līdzekļiem" at bounding box center [568, 177] width 204 height 16
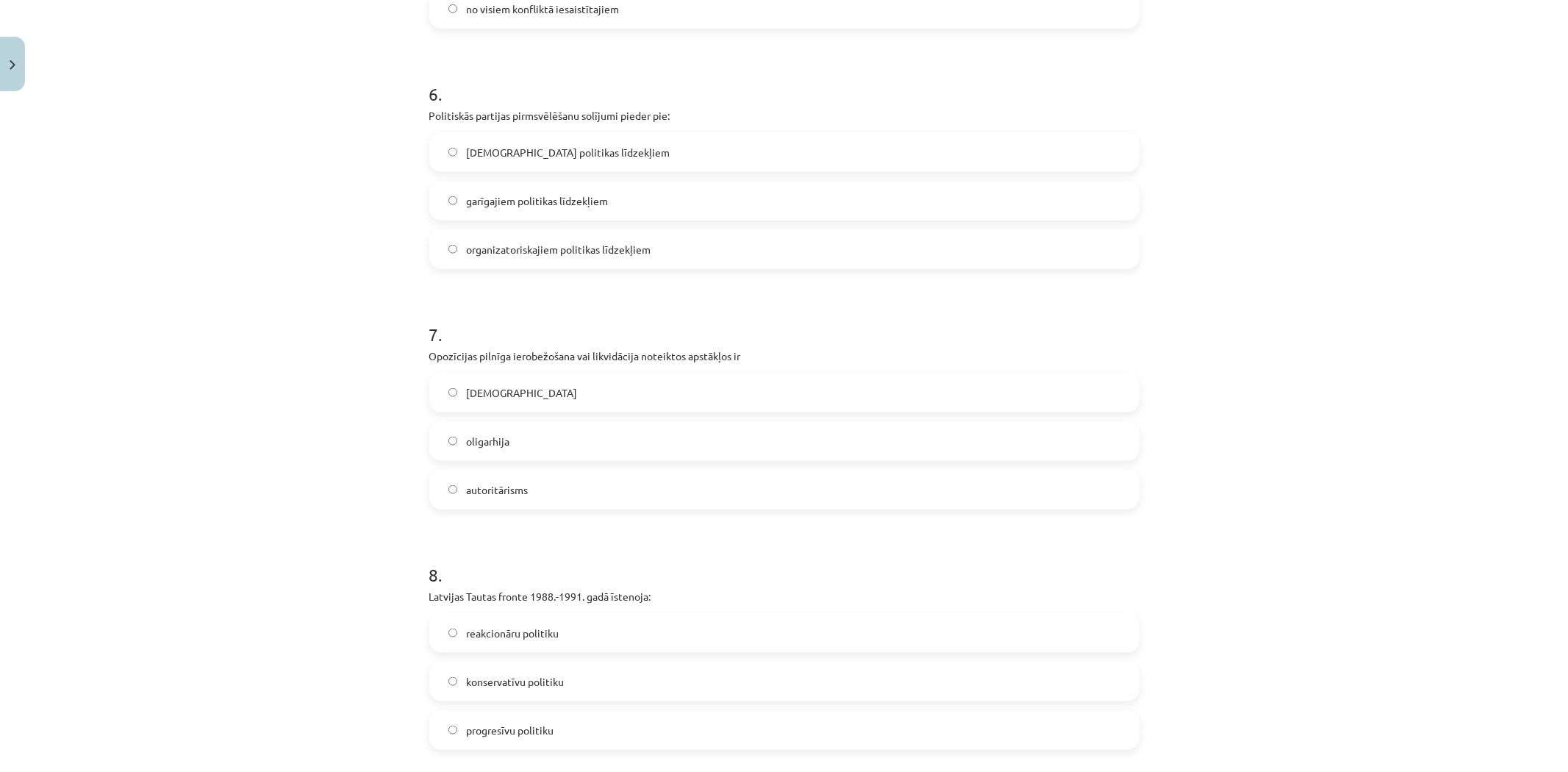
scroll to position [1576, 0]
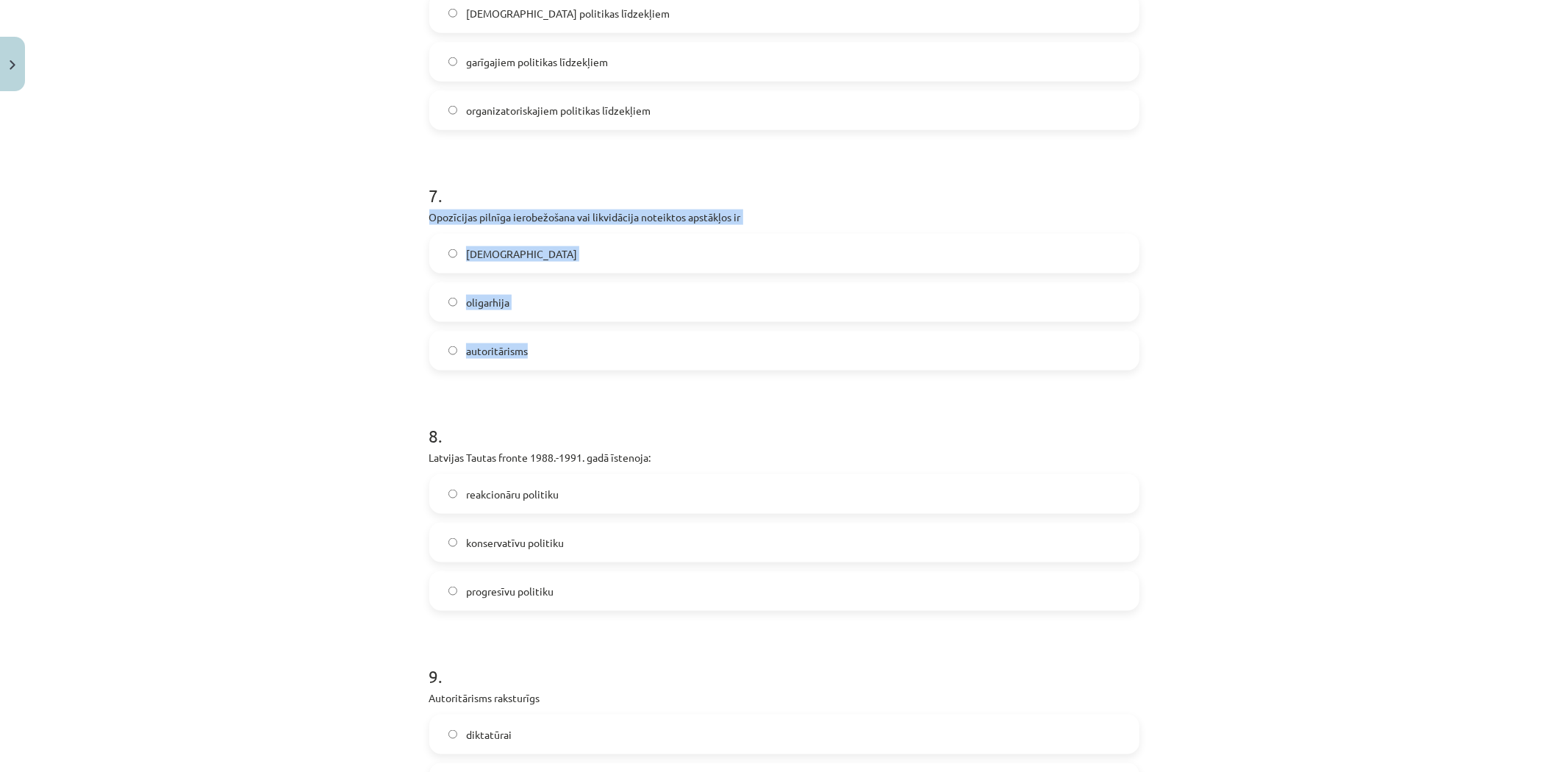
drag, startPoint x: 418, startPoint y: 216, endPoint x: 531, endPoint y: 362, distance: 184.6
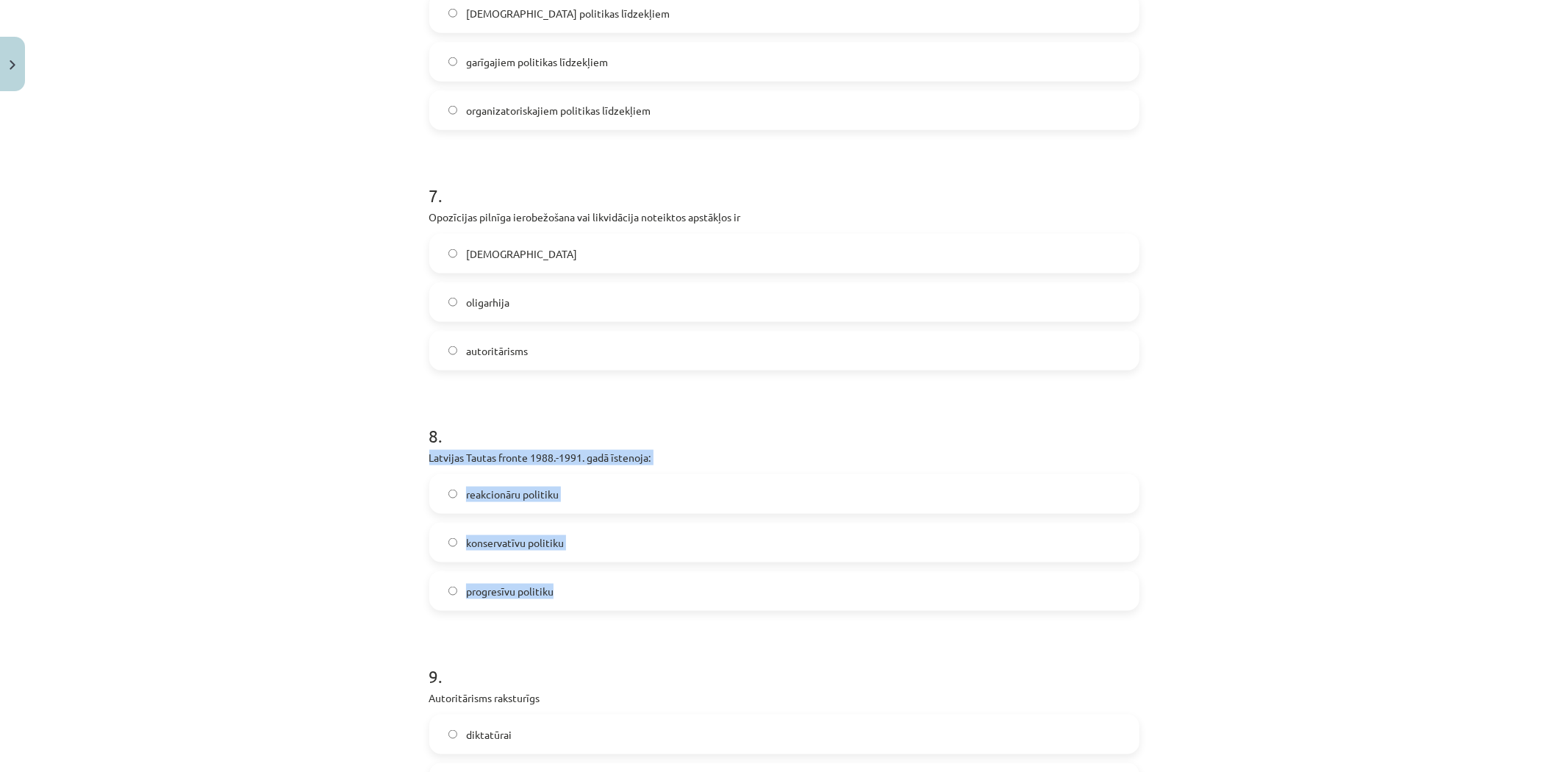
drag, startPoint x: 423, startPoint y: 461, endPoint x: 577, endPoint y: 594, distance: 203.5
click at [577, 594] on div "8 . Latvijas Tautas fronte 1988.-1991. gadā īstenoja: reakcionāru politiku kons…" at bounding box center [784, 505] width 710 height 211
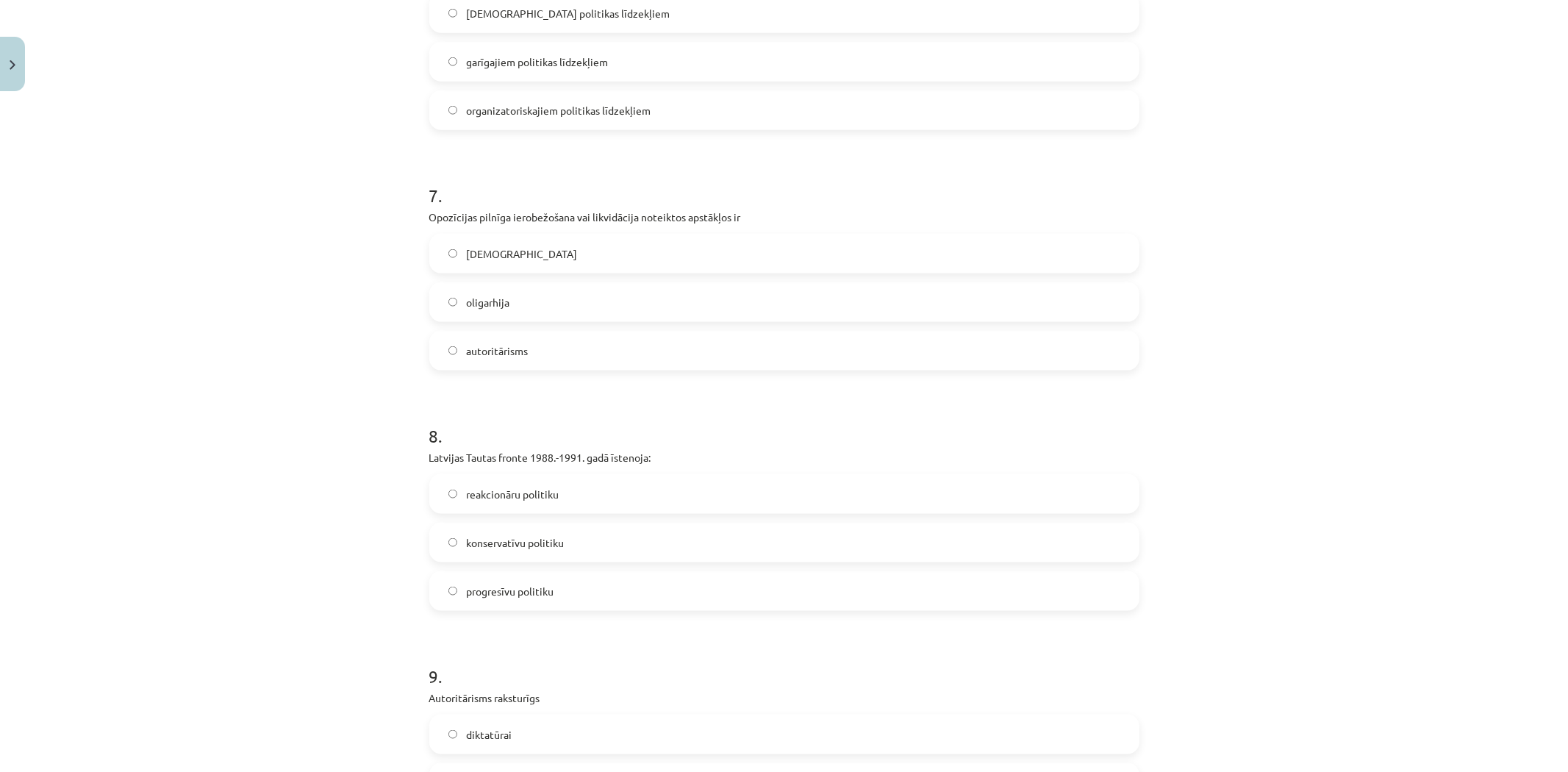
click at [487, 258] on span "totalitārisms" at bounding box center [522, 254] width 111 height 16
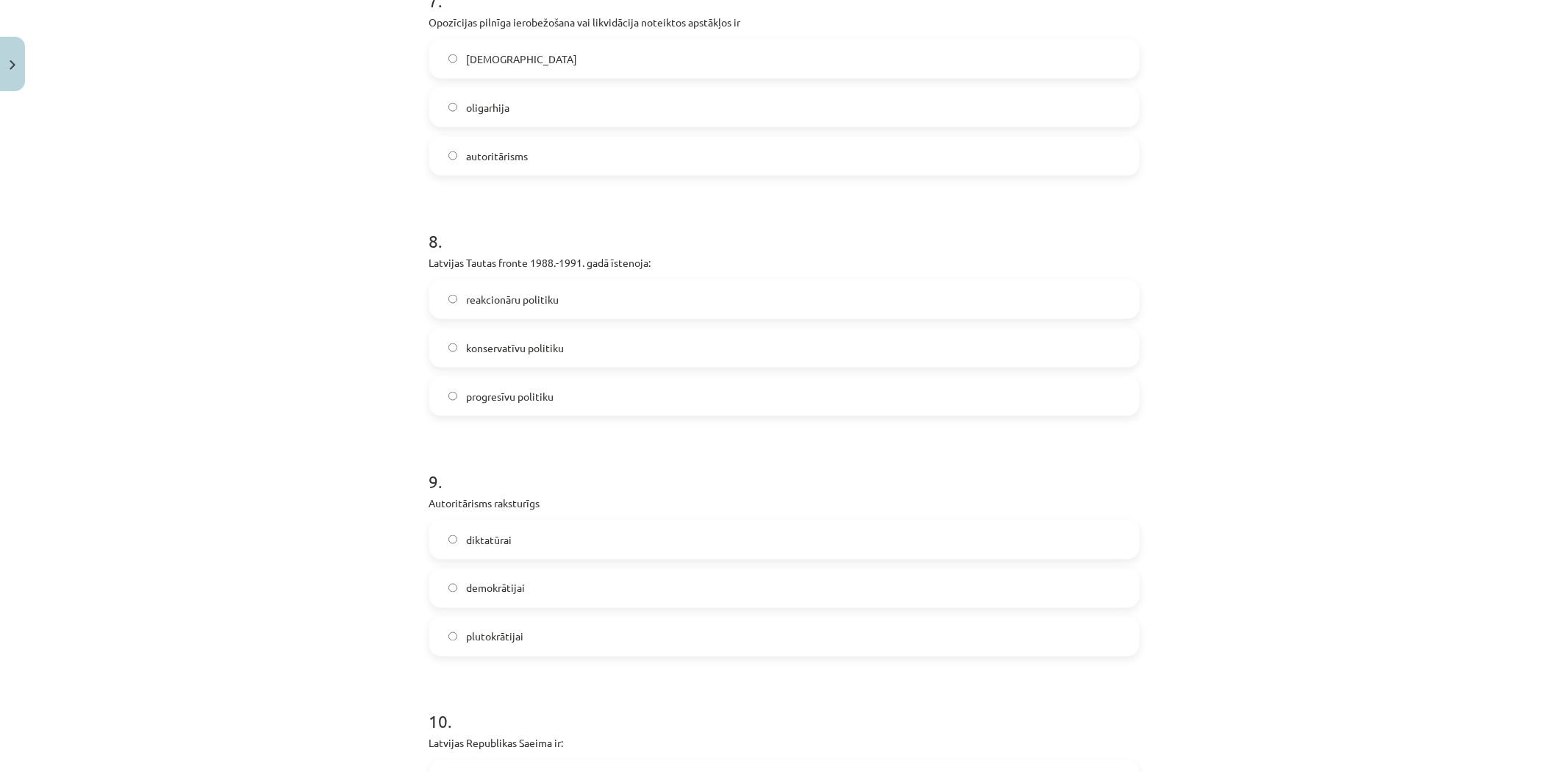
scroll to position [1821, 0]
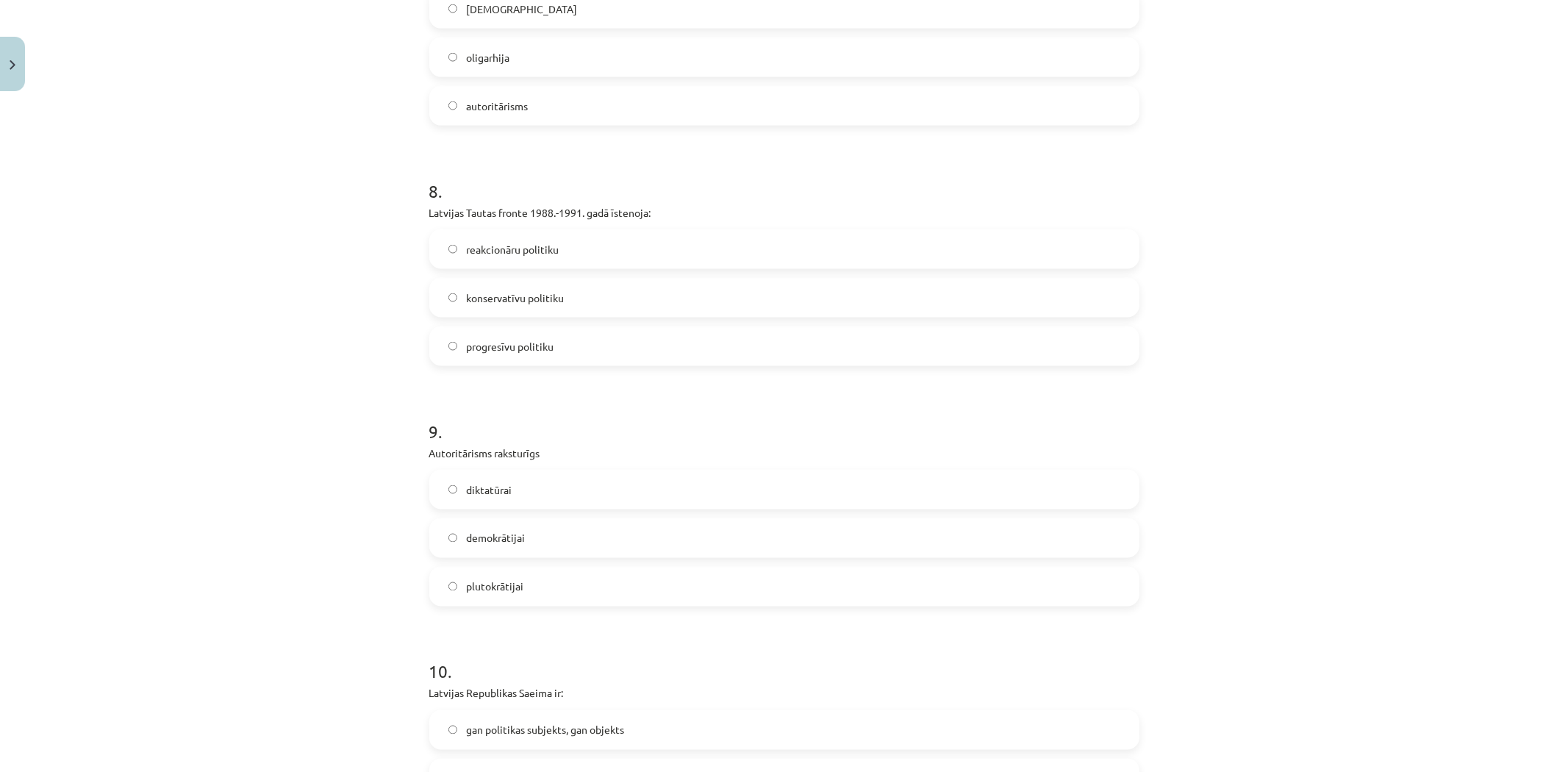
click at [471, 343] on span "progresīvu politiku" at bounding box center [510, 347] width 87 height 16
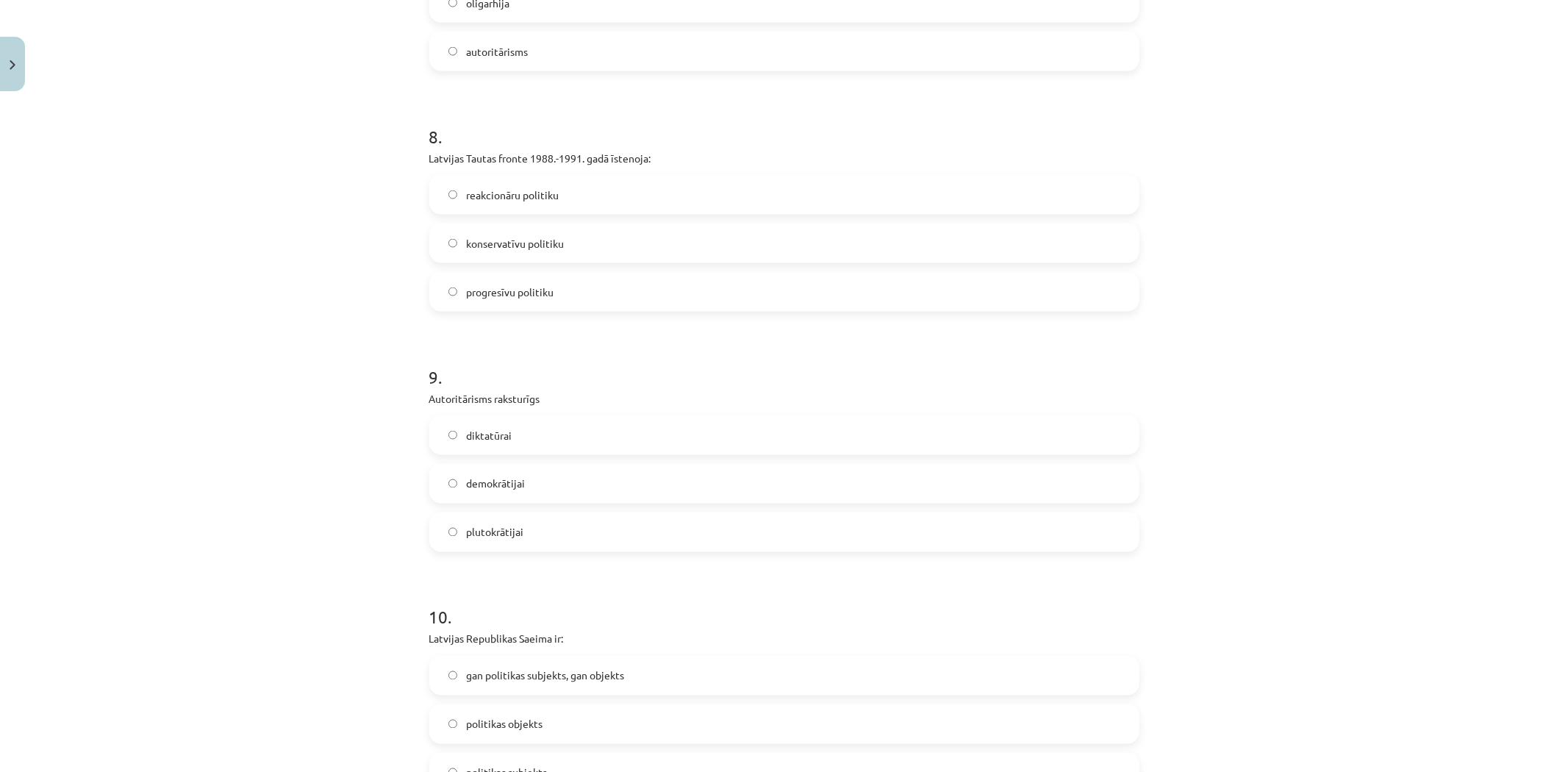
scroll to position [2066, 0]
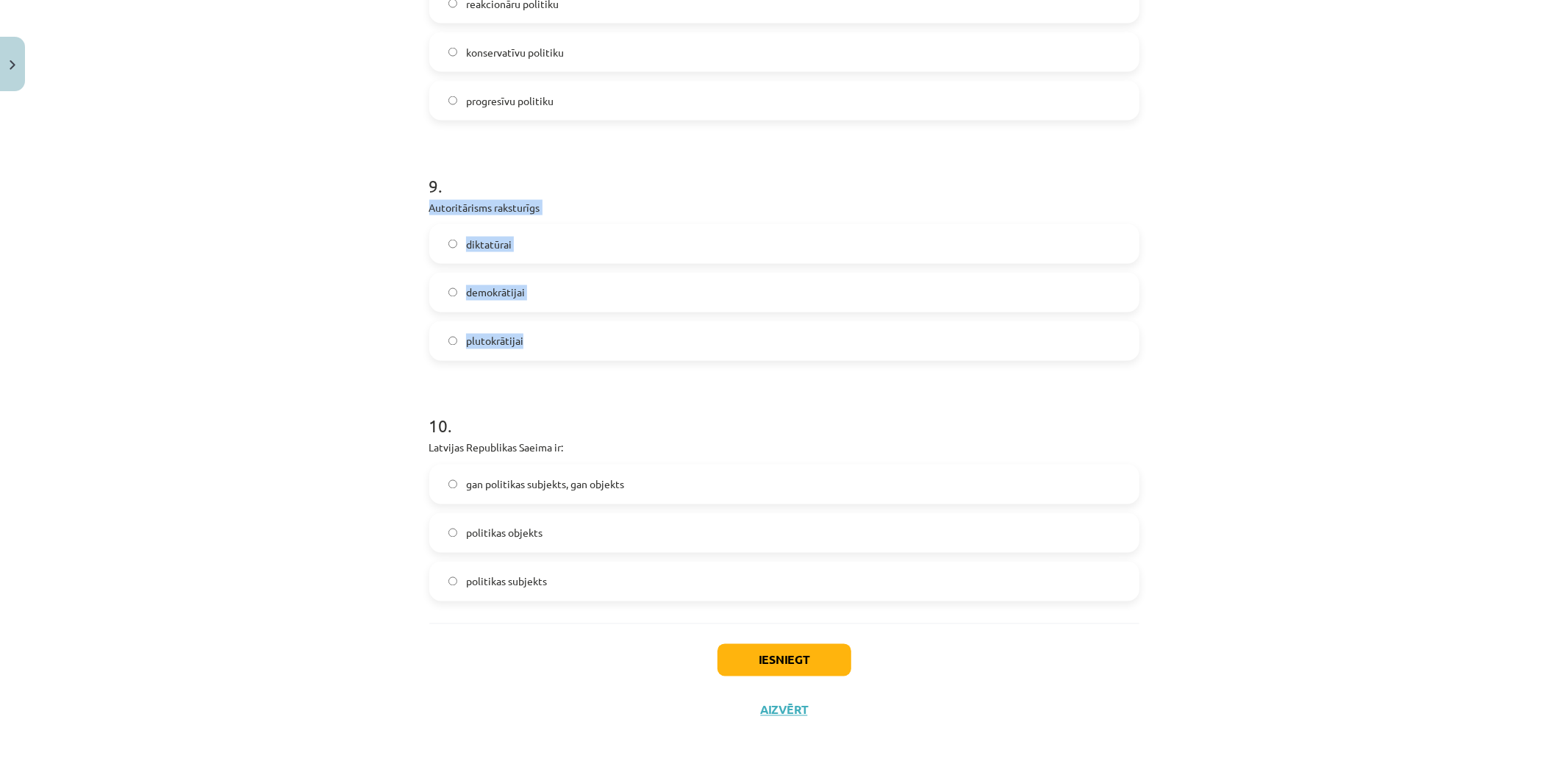
drag, startPoint x: 416, startPoint y: 210, endPoint x: 537, endPoint y: 347, distance: 182.8
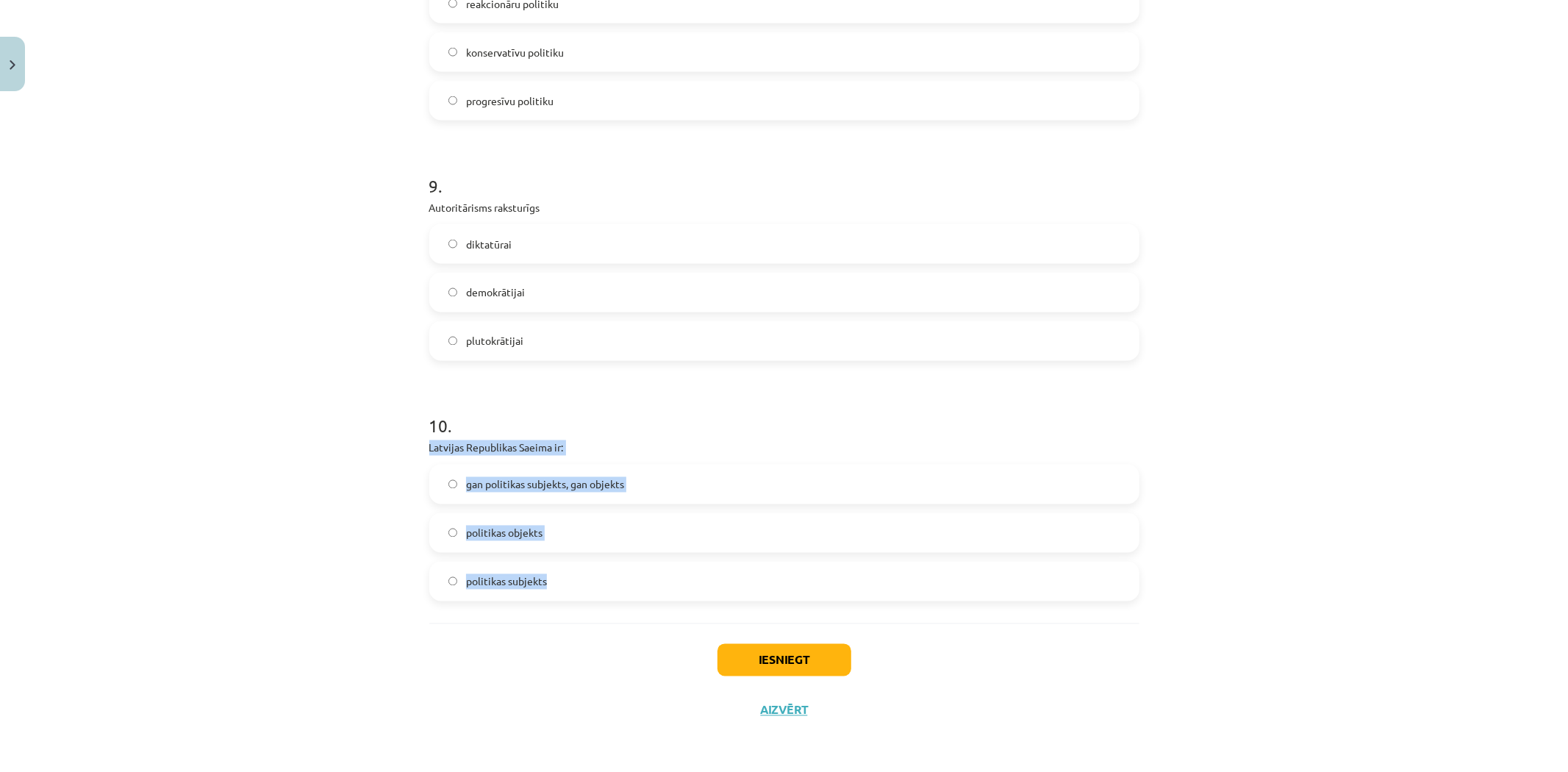
drag, startPoint x: 416, startPoint y: 450, endPoint x: 574, endPoint y: 604, distance: 220.6
click at [607, 619] on div "Mācību tēma: Sociālās zinātnes i - 11. klases 1. ieskaites mācību materiāls #6 …" at bounding box center [784, 386] width 1568 height 772
click at [492, 247] on span "diktatūrai" at bounding box center [489, 244] width 46 height 16
click at [487, 489] on span "gan politikas subjekts, gan objekts" at bounding box center [545, 485] width 158 height 16
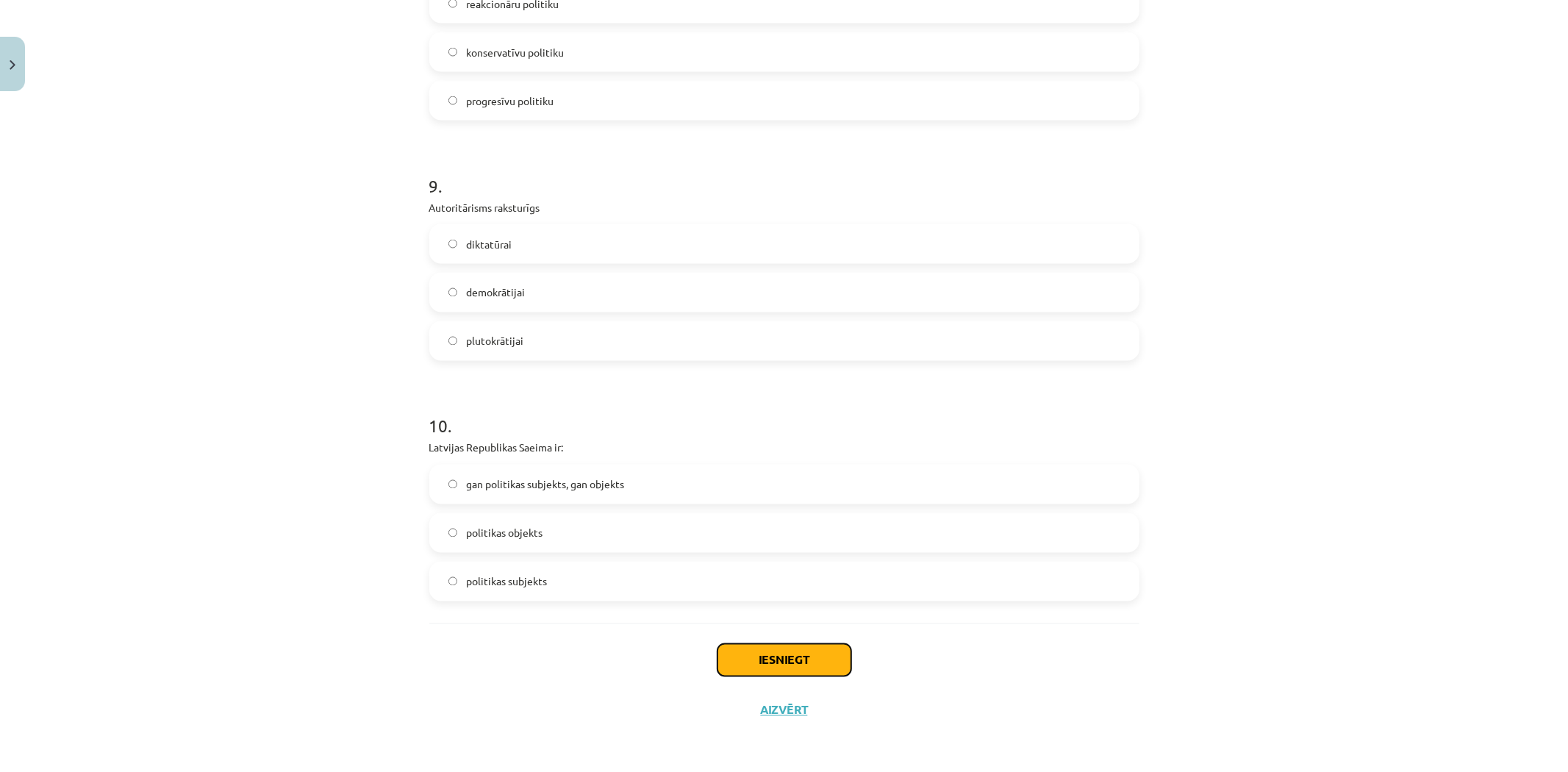
click at [785, 667] on button "Iesniegt" at bounding box center [785, 660] width 134 height 32
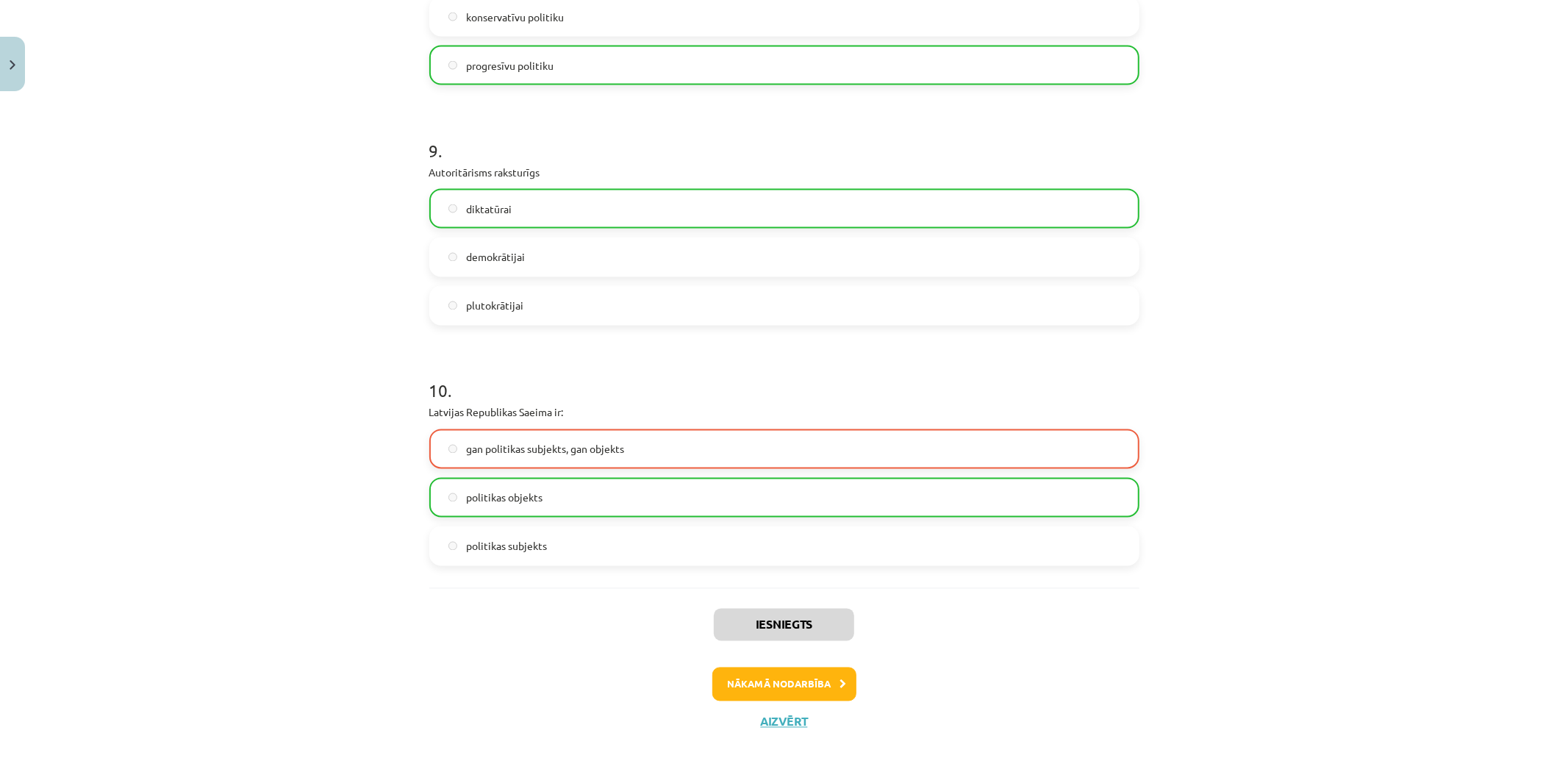
scroll to position [2112, 0]
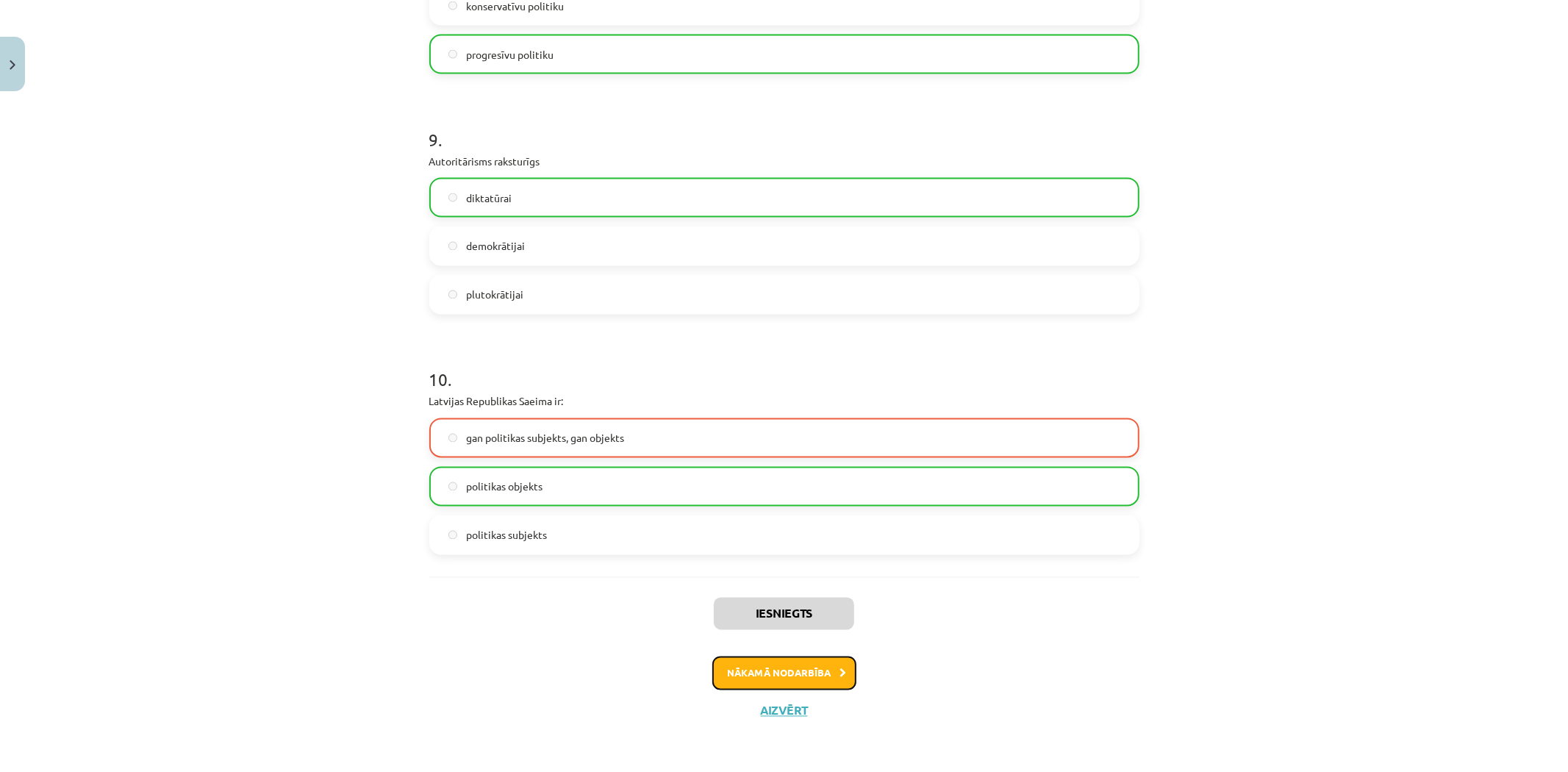
click at [775, 684] on button "Nākamā nodarbība" at bounding box center [785, 673] width 144 height 34
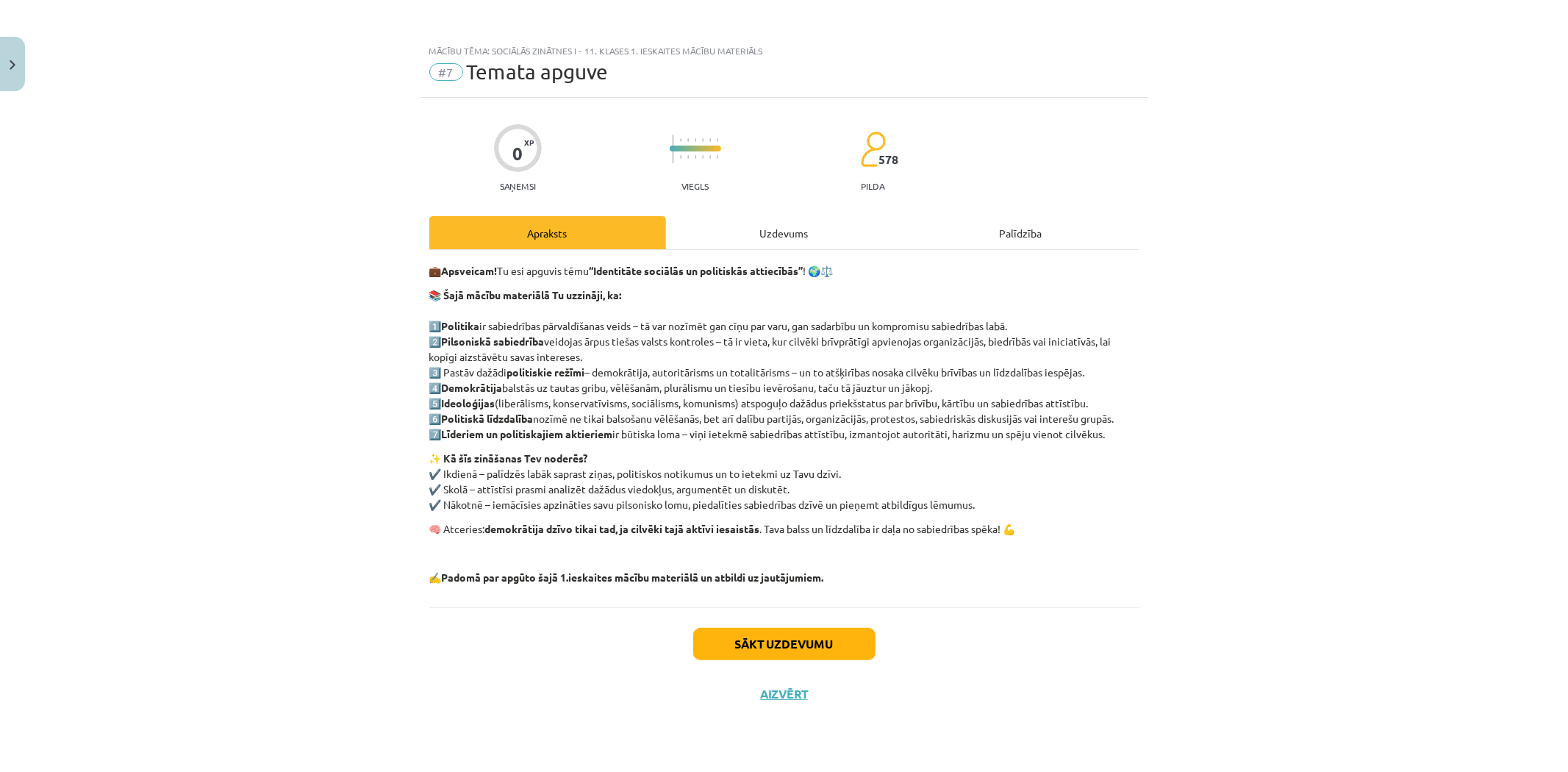
scroll to position [0, 0]
click at [792, 649] on button "Sākt uzdevumu" at bounding box center [784, 643] width 183 height 32
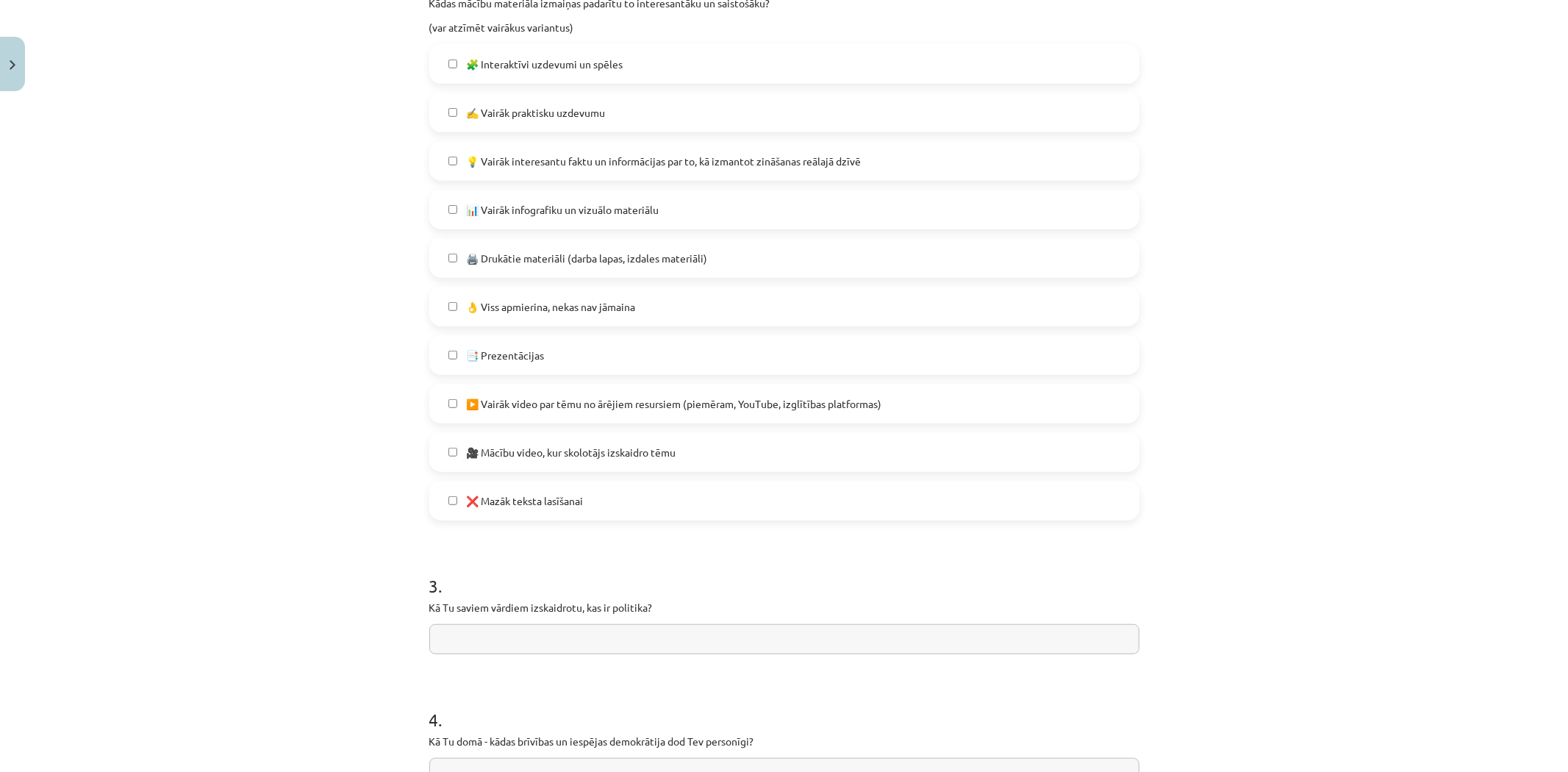
scroll to position [817, 0]
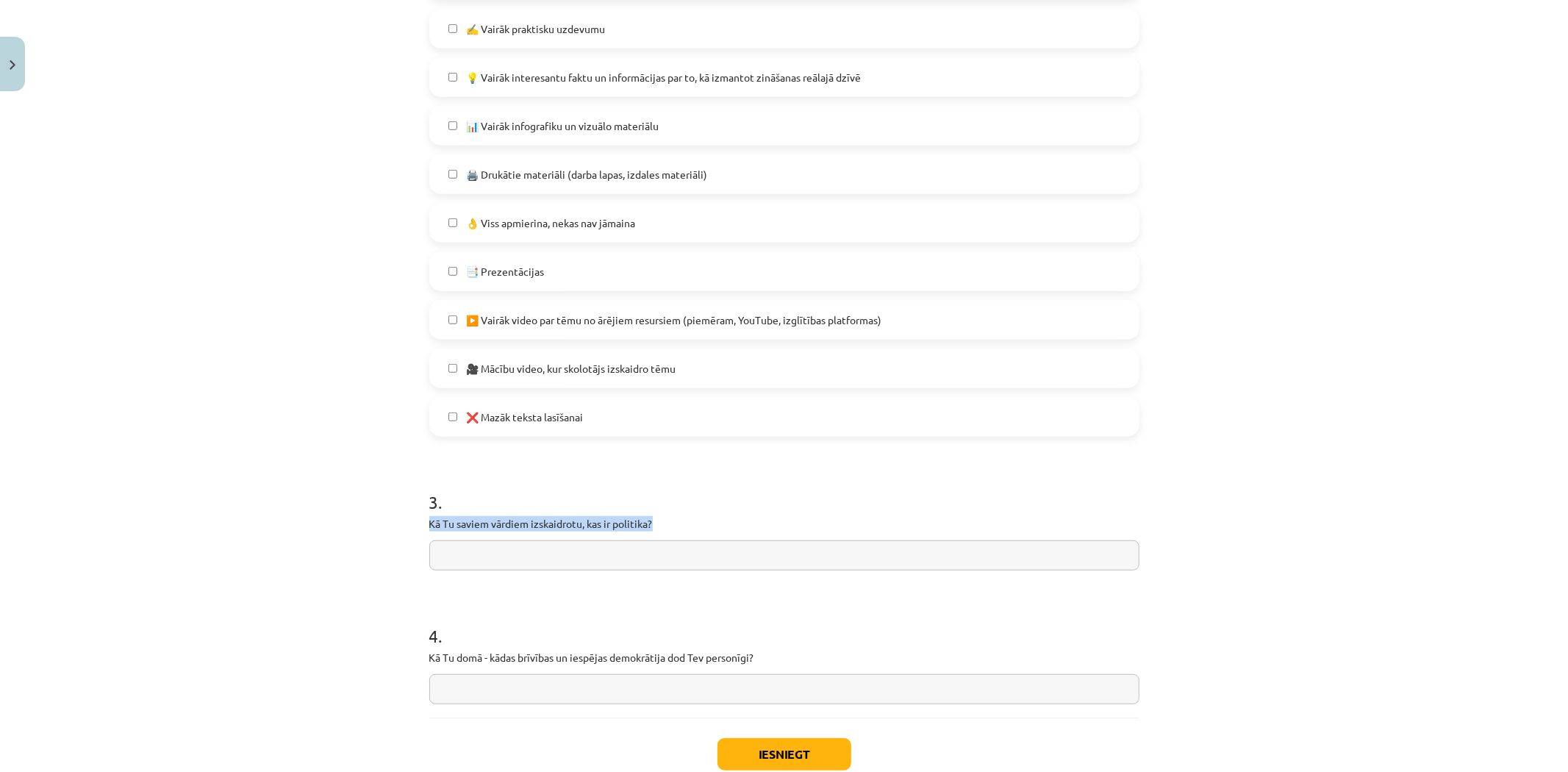
drag, startPoint x: 413, startPoint y: 520, endPoint x: 652, endPoint y: 516, distance: 239.0
click at [652, 516] on div "Mācību tēma: Sociālās zinātnes i - 11. klases 1. ieskaites mācību materiāls #7 …" at bounding box center [784, 386] width 1568 height 772
click at [460, 554] on input "text" at bounding box center [784, 556] width 710 height 30
click at [512, 559] on input "**********" at bounding box center [784, 556] width 710 height 30
type input "**********"
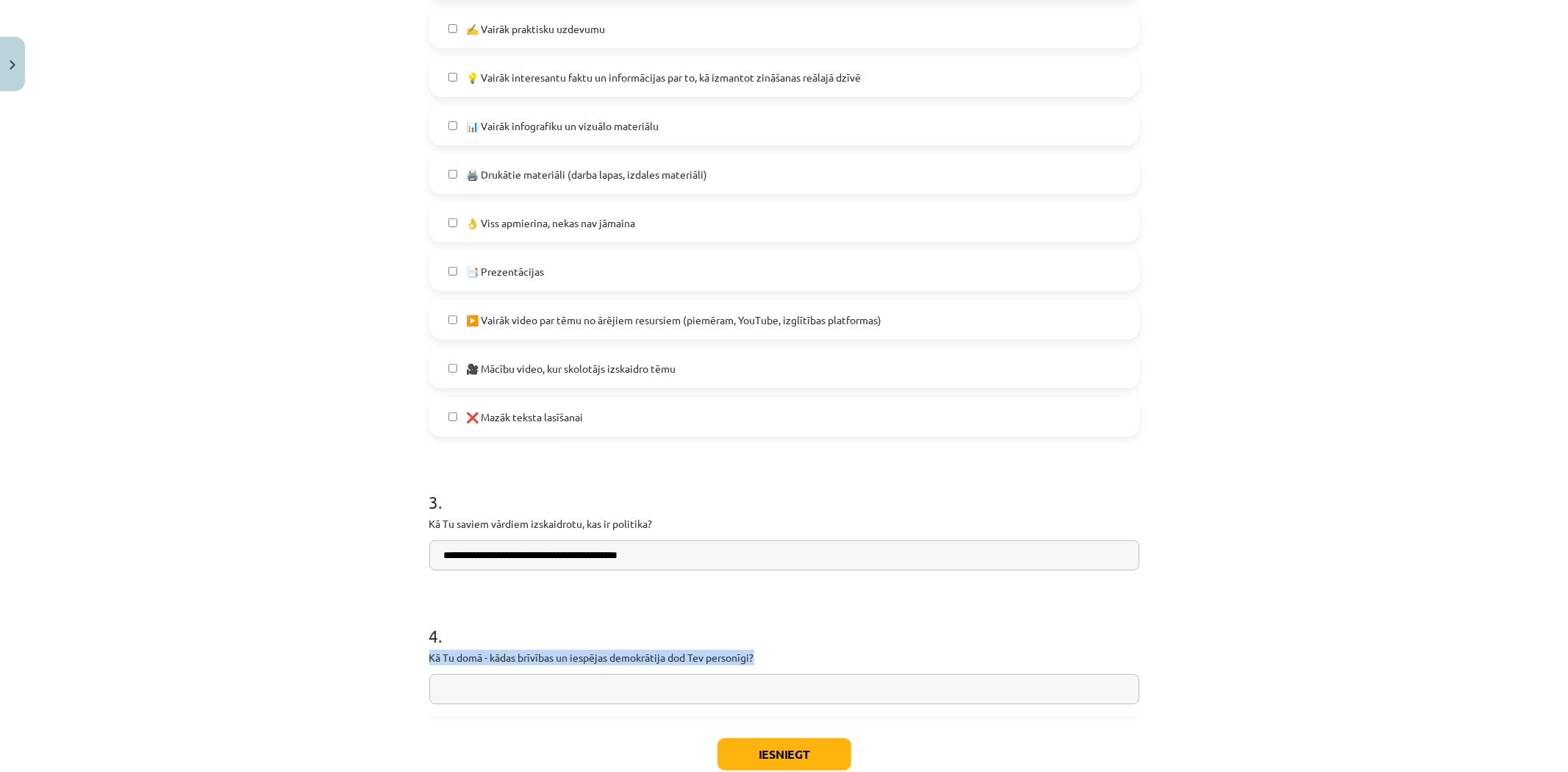
drag, startPoint x: 437, startPoint y: 655, endPoint x: 755, endPoint y: 655, distance: 318.0
click at [759, 659] on div "0 XP Saņemsi Viegls 578 pilda Apraksts Uzdevums Palīdzība 1 . Kā tu apguvi šī m…" at bounding box center [784, 55] width 728 height 1549
click at [459, 691] on input "text" at bounding box center [784, 689] width 710 height 30
type input "**********"
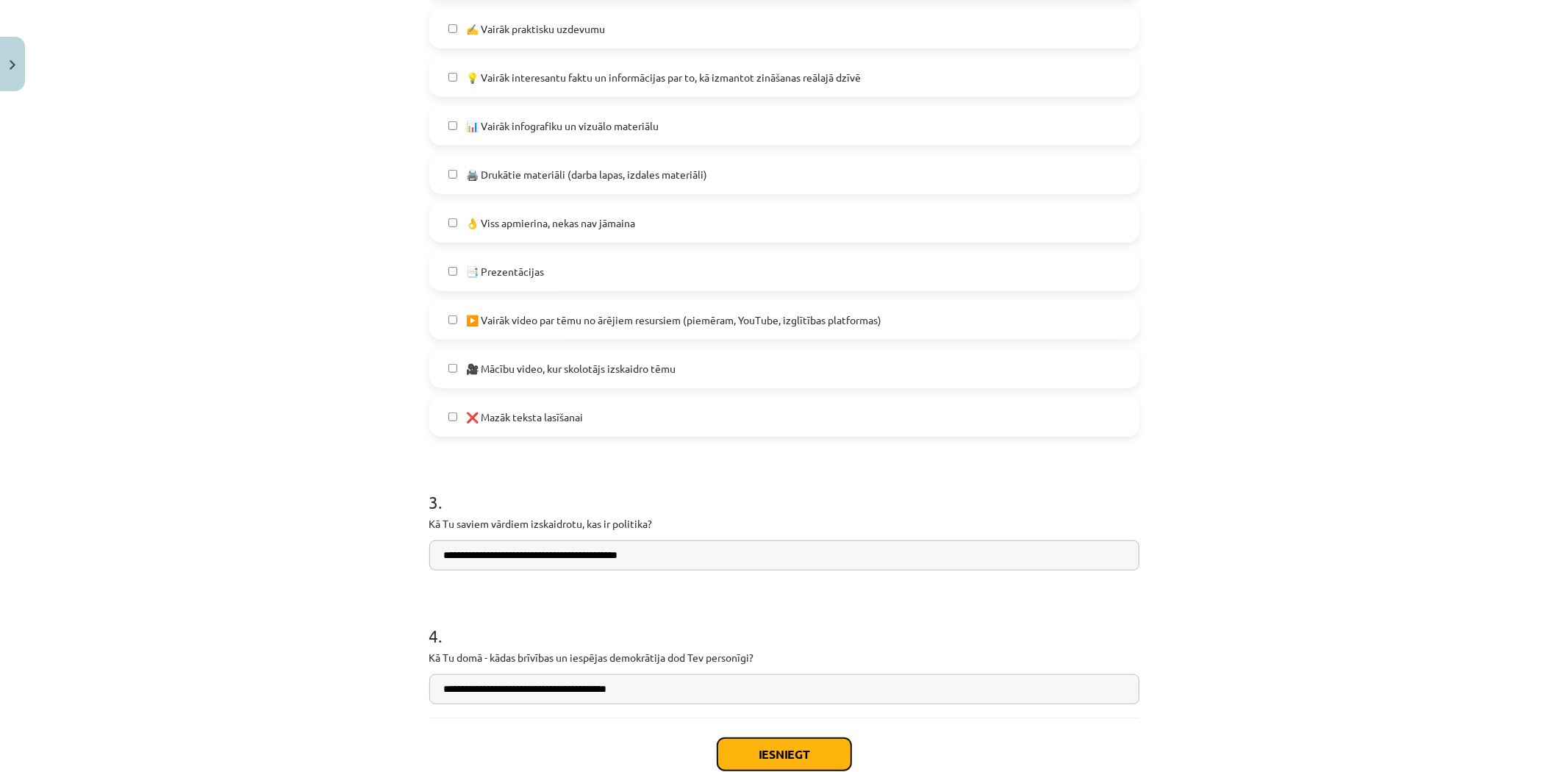
click at [820, 751] on button "Iesniegt" at bounding box center [785, 754] width 134 height 32
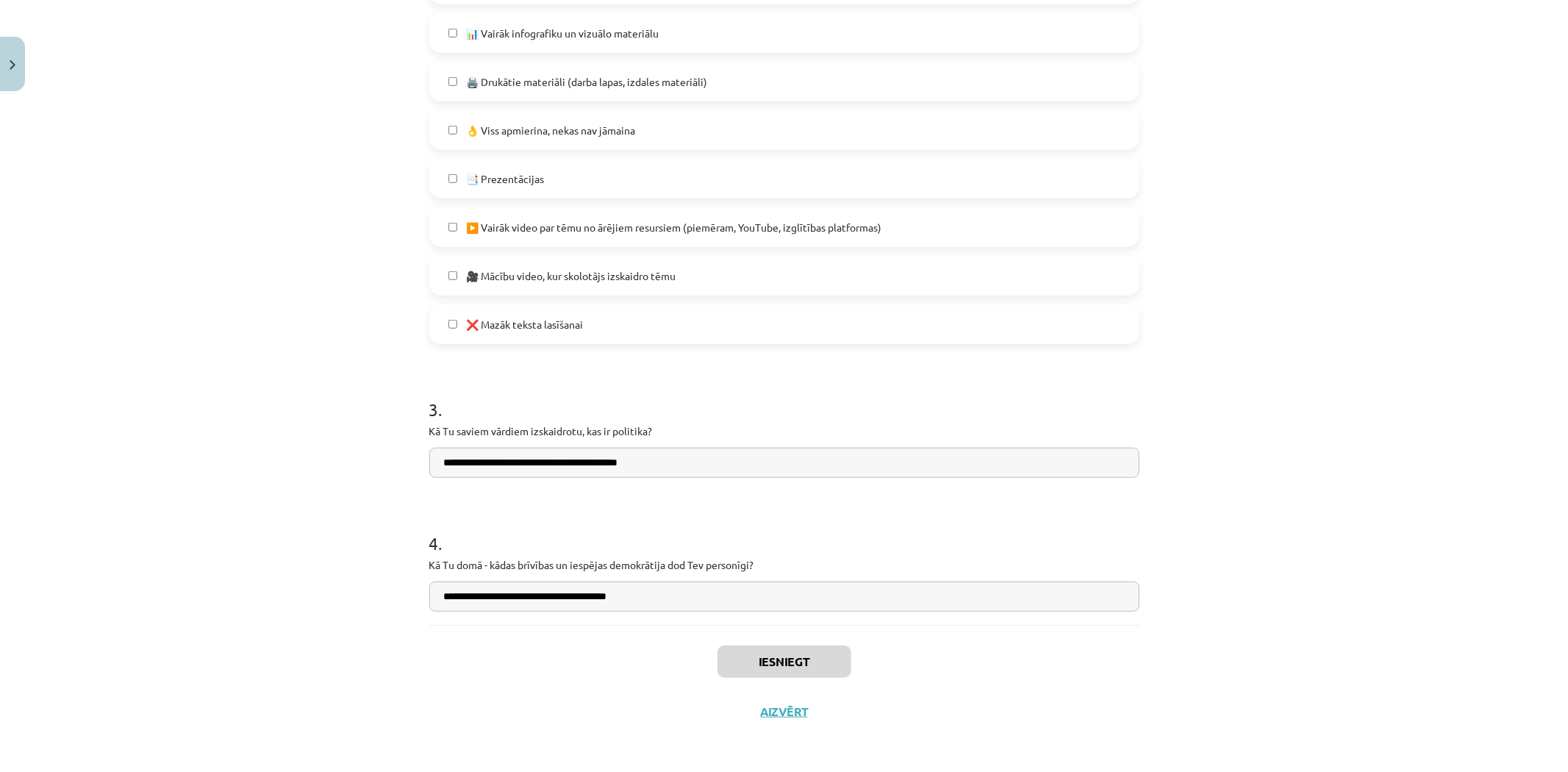
scroll to position [910, 0]
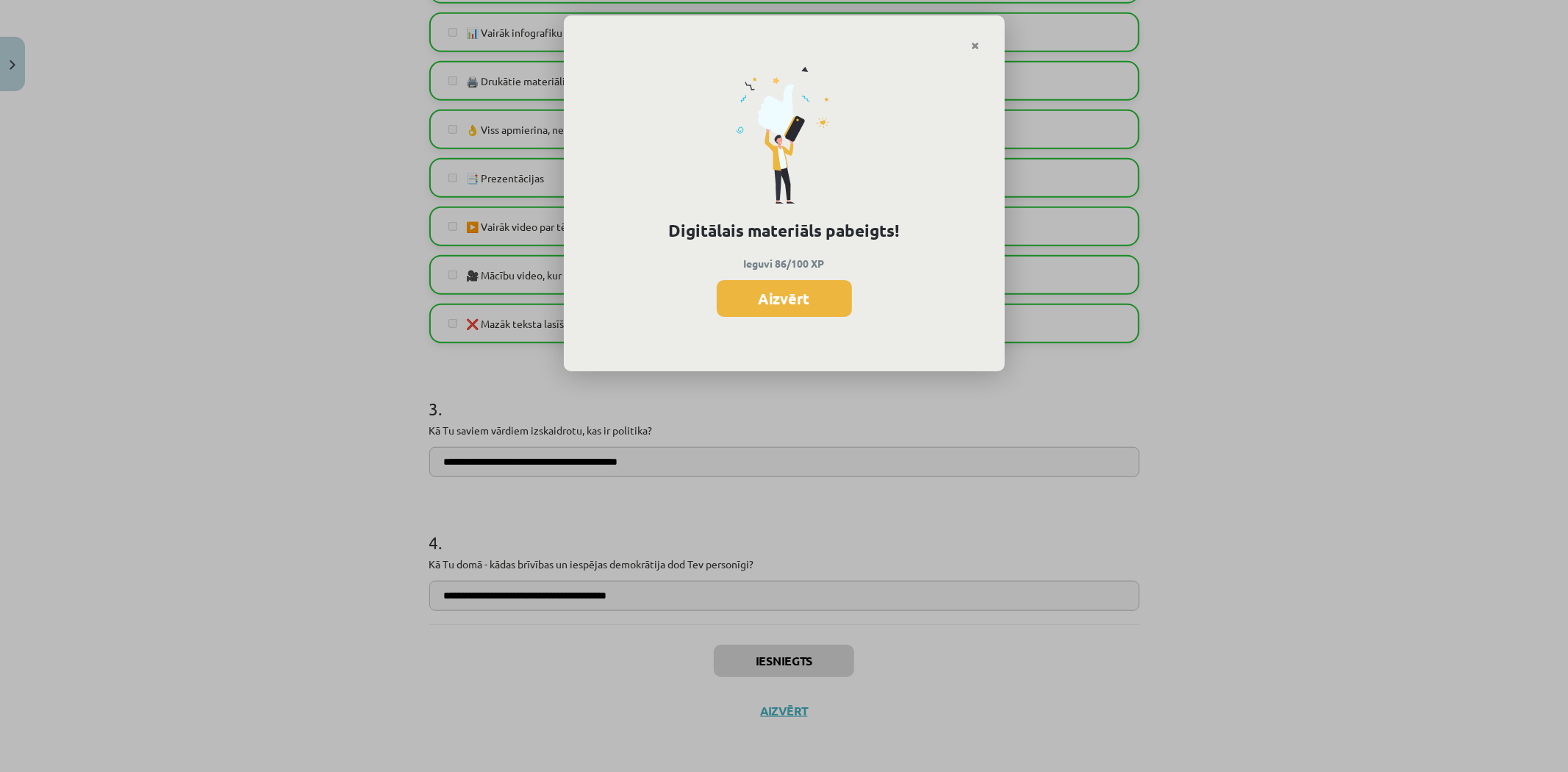
click at [762, 295] on button "Aizvērt" at bounding box center [785, 298] width 135 height 37
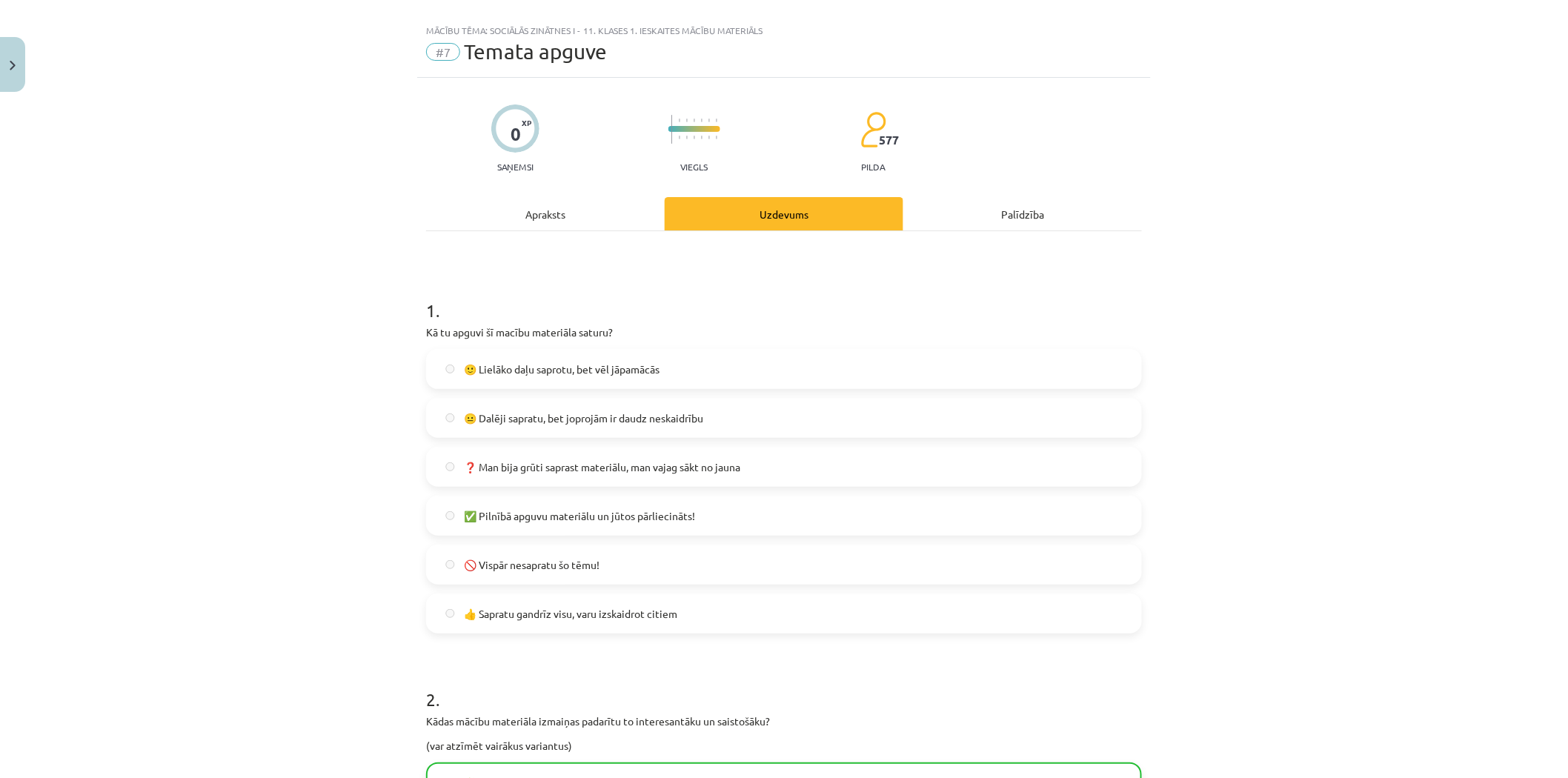
scroll to position [0, 0]
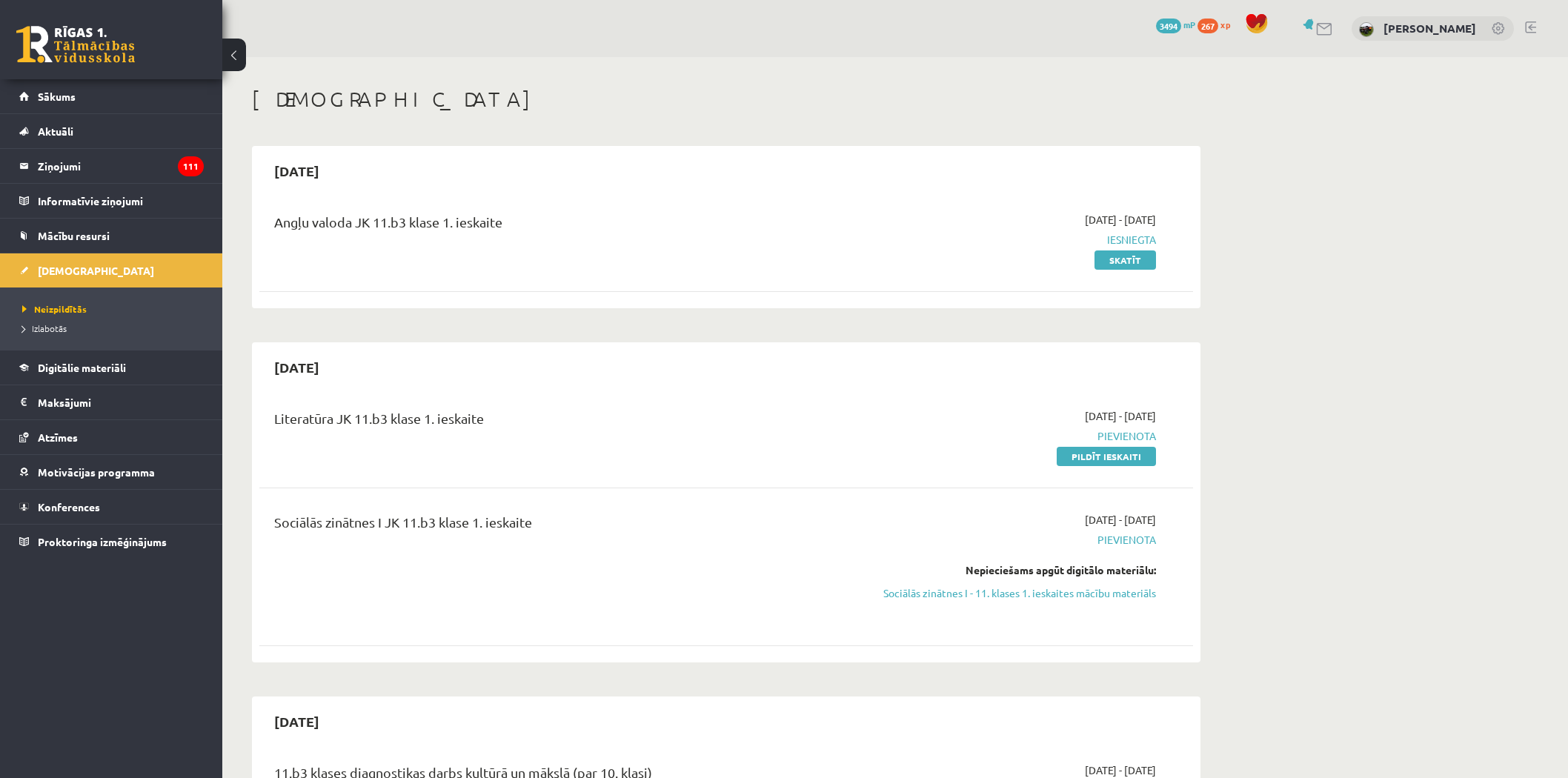
scroll to position [154, 0]
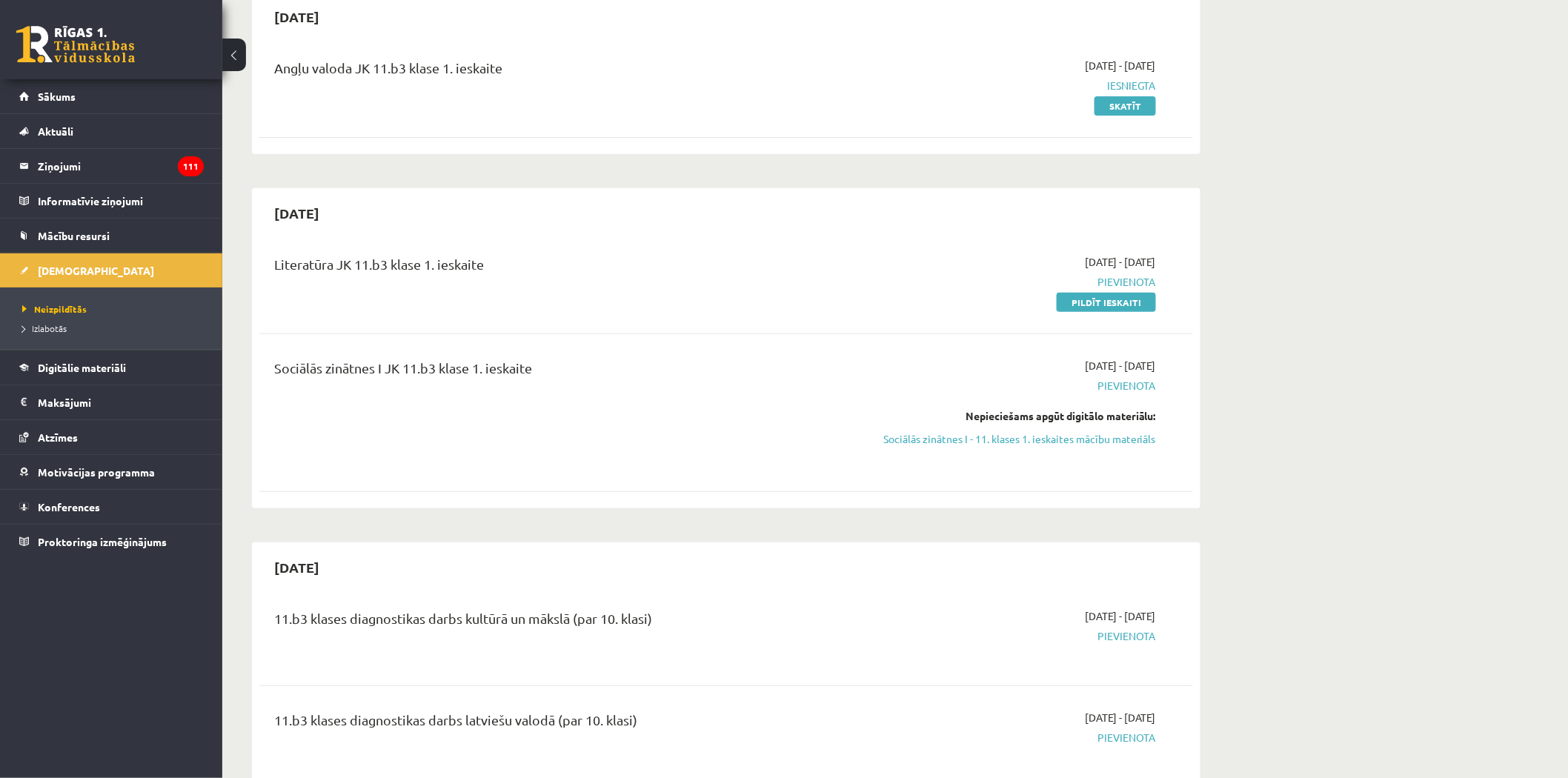
click at [608, 255] on div "Literatūra JK 11.b3 klase 1. ieskaite" at bounding box center [564, 267] width 580 height 27
click at [336, 256] on div "Literatūra JK 11.b3 klase 1. ieskaite" at bounding box center [564, 267] width 580 height 27
click at [367, 389] on div "Sociālās zinātnes I JK 11.b3 klase 1. ieskaite" at bounding box center [564, 412] width 602 height 110
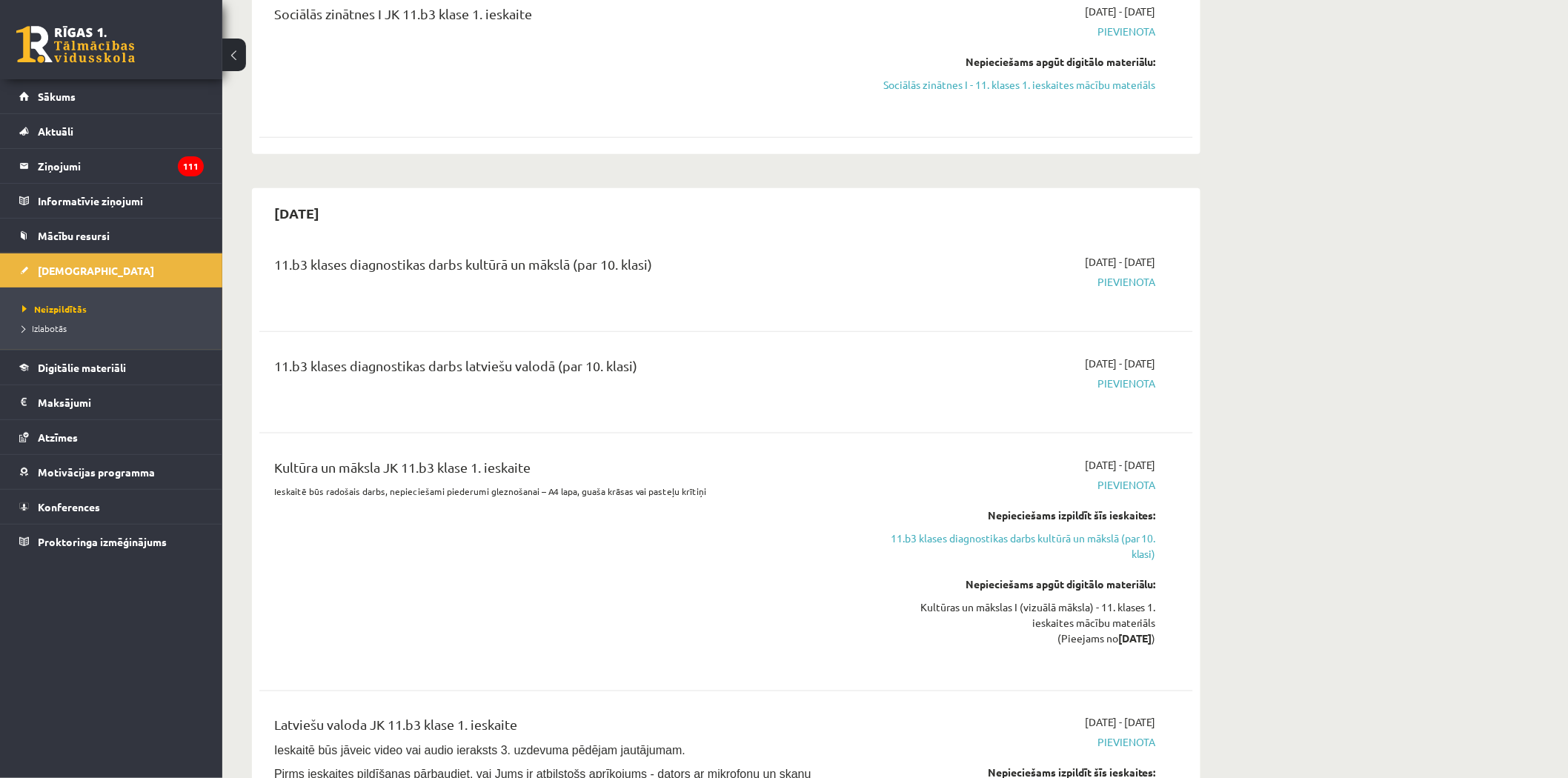
scroll to position [566, 0]
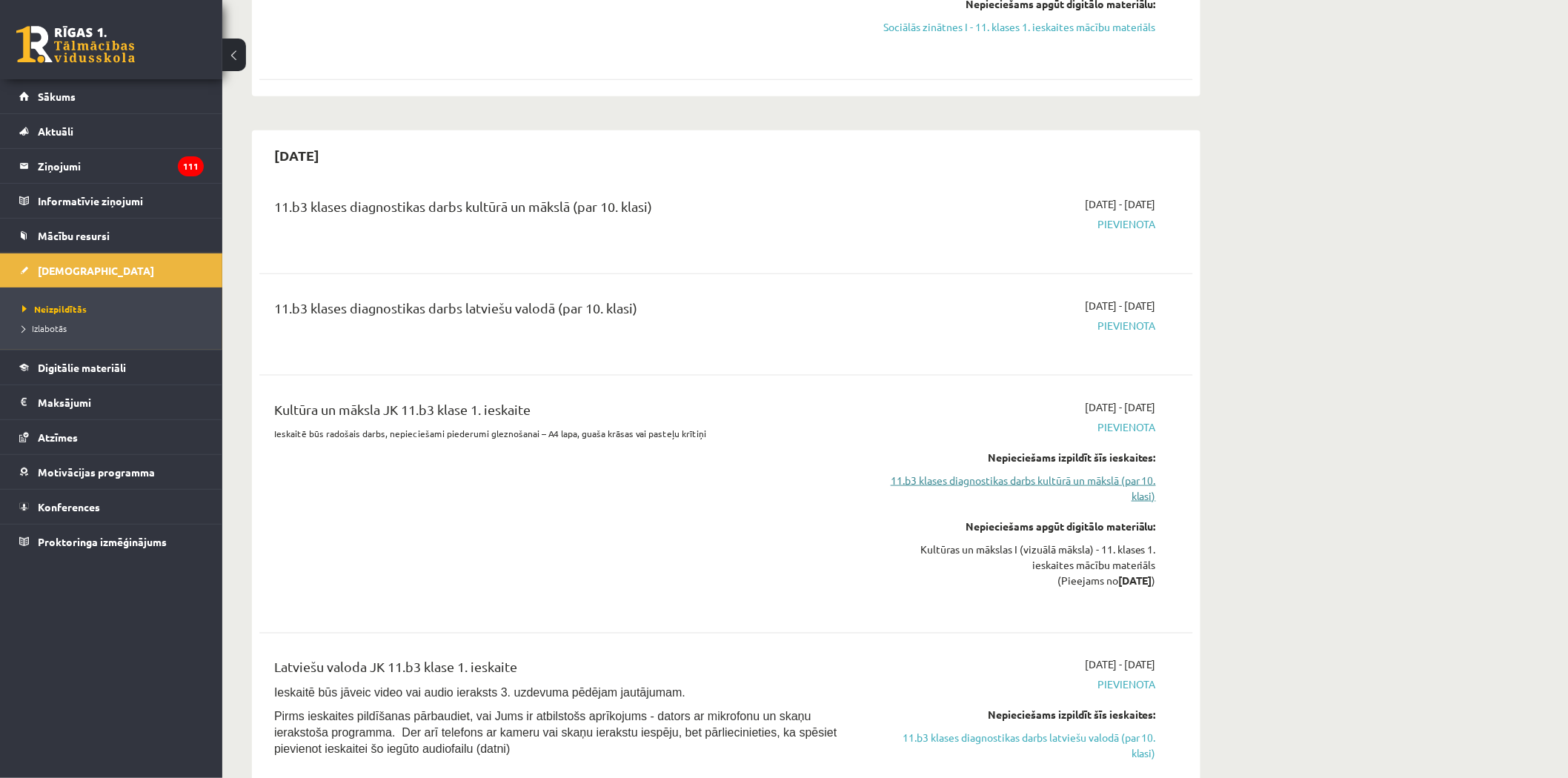
click at [1028, 480] on link "11.b3 klases diagnostikas darbs kultūrā un mākslā (par 10. klasi)" at bounding box center [1016, 488] width 280 height 31
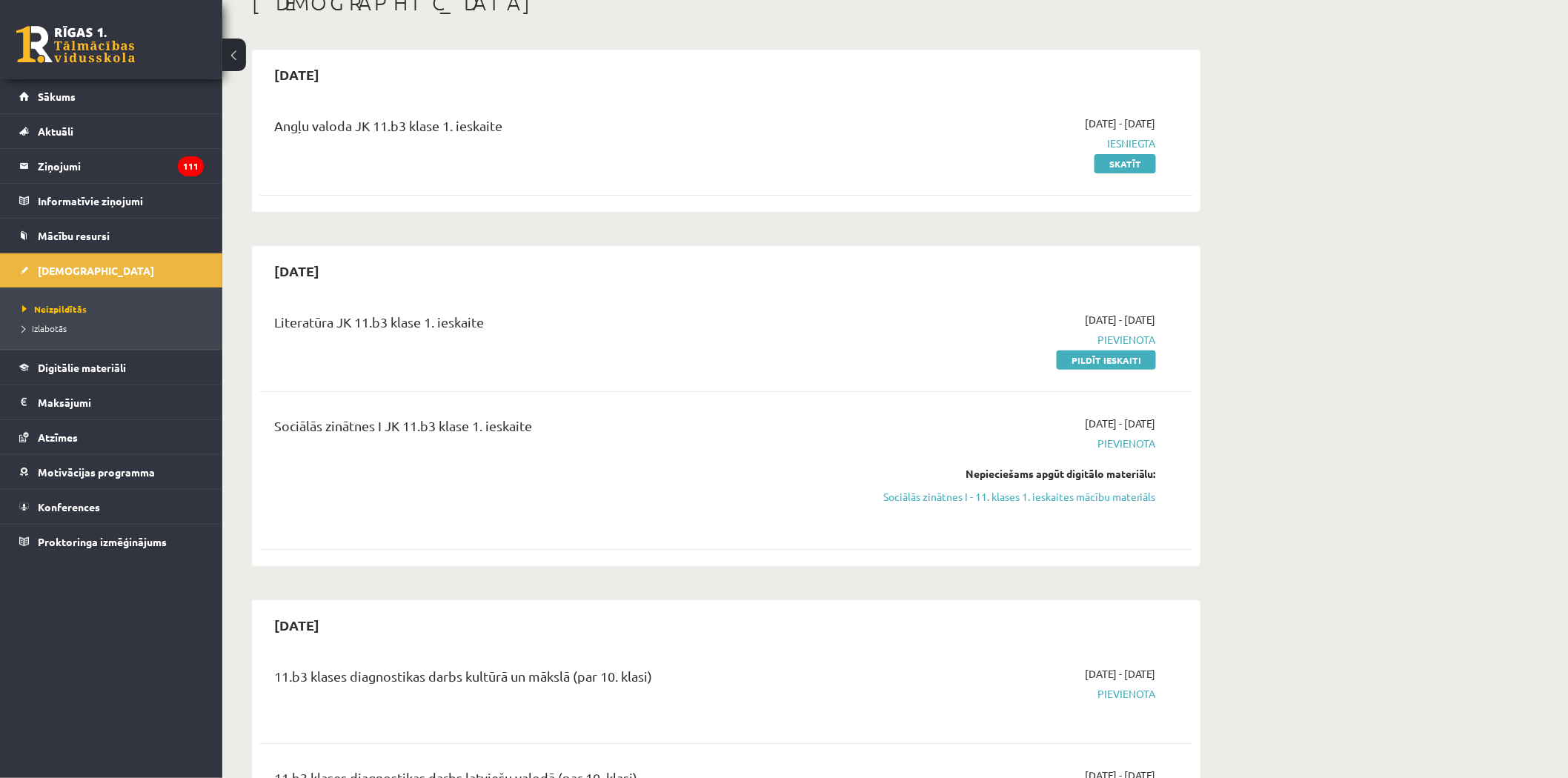
scroll to position [89, 0]
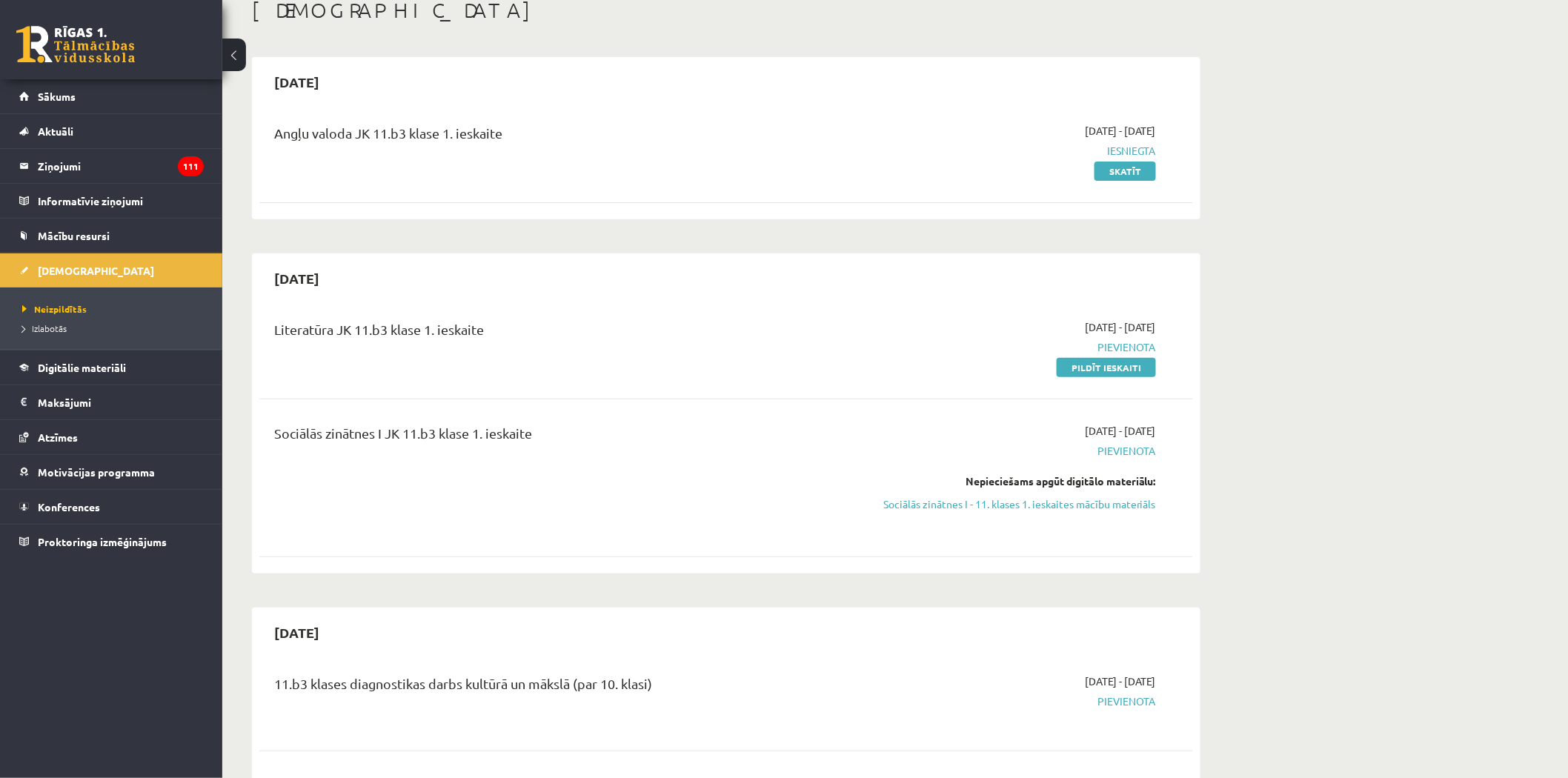
click at [300, 317] on div "Literatūra JK 11.b3 klase 1. ieskaite [DATE] - [DATE] [GEOGRAPHIC_DATA] Pildīt …" at bounding box center [726, 347] width 933 height 85
click at [299, 334] on div "Literatūra JK 11.b3 klase 1. ieskaite" at bounding box center [564, 333] width 580 height 27
drag, startPoint x: 493, startPoint y: 460, endPoint x: 483, endPoint y: 448, distance: 15.6
click at [491, 456] on div "Sociālās zinātnes I JK 11.b3 klase 1. ieskaite" at bounding box center [564, 477] width 602 height 110
click at [436, 439] on div "Sociālās zinātnes I JK 11.b3 klase 1. ieskaite" at bounding box center [564, 436] width 580 height 27
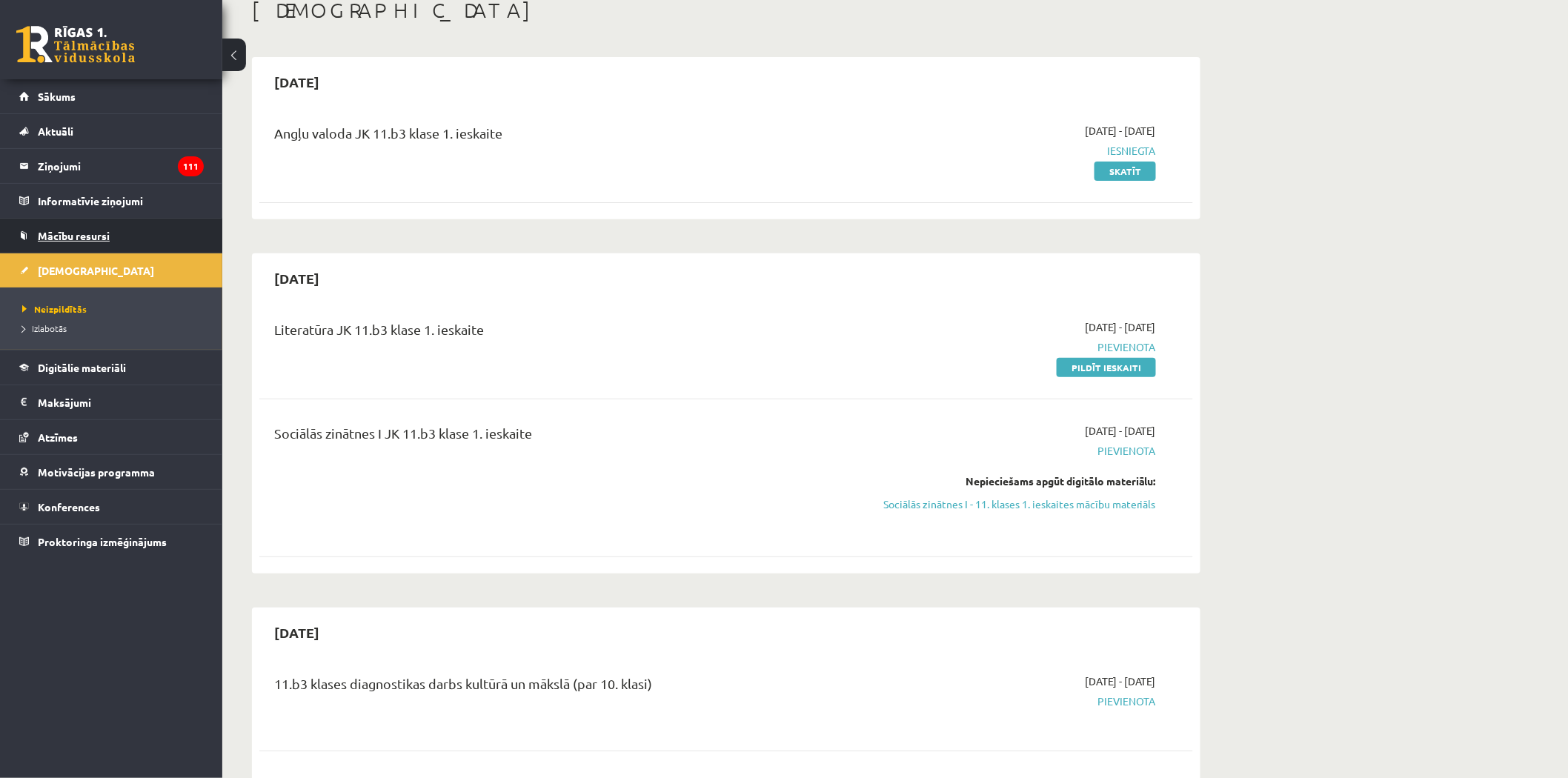
click at [70, 234] on span "Mācību resursi" at bounding box center [73, 236] width 72 height 14
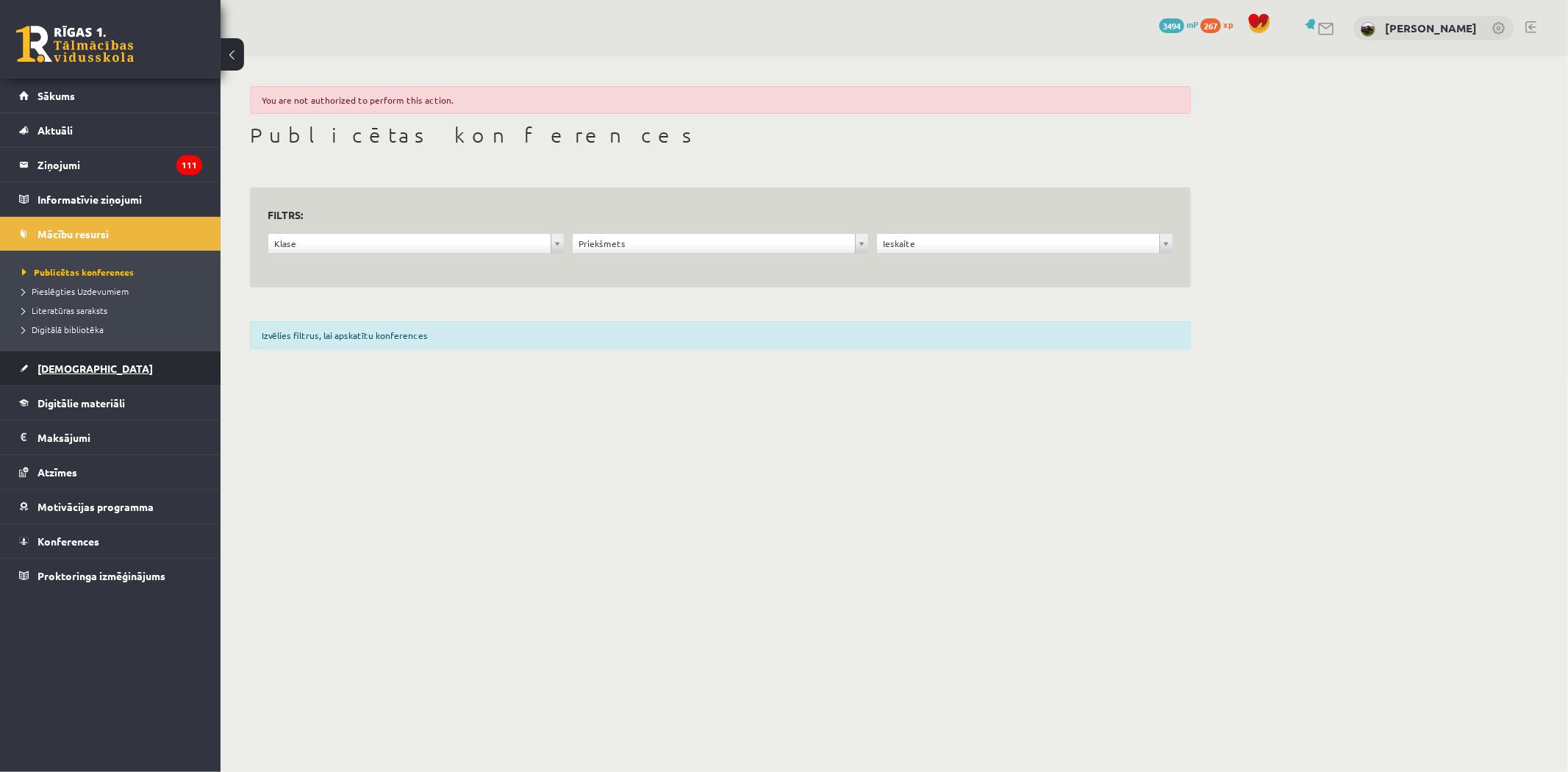
click at [45, 375] on link "[DEMOGRAPHIC_DATA]" at bounding box center [110, 368] width 183 height 34
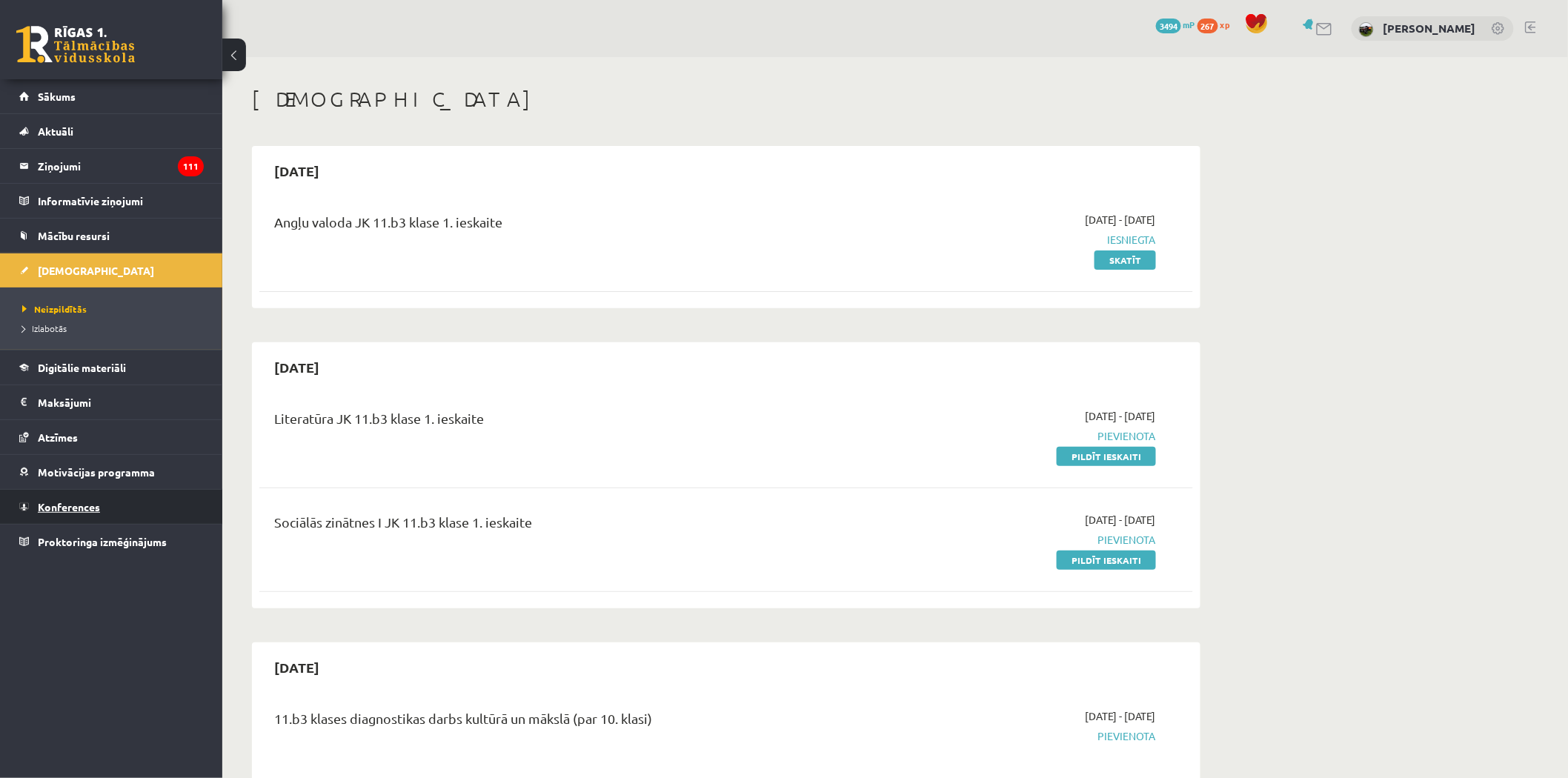
click at [60, 501] on span "Konferences" at bounding box center [69, 507] width 62 height 14
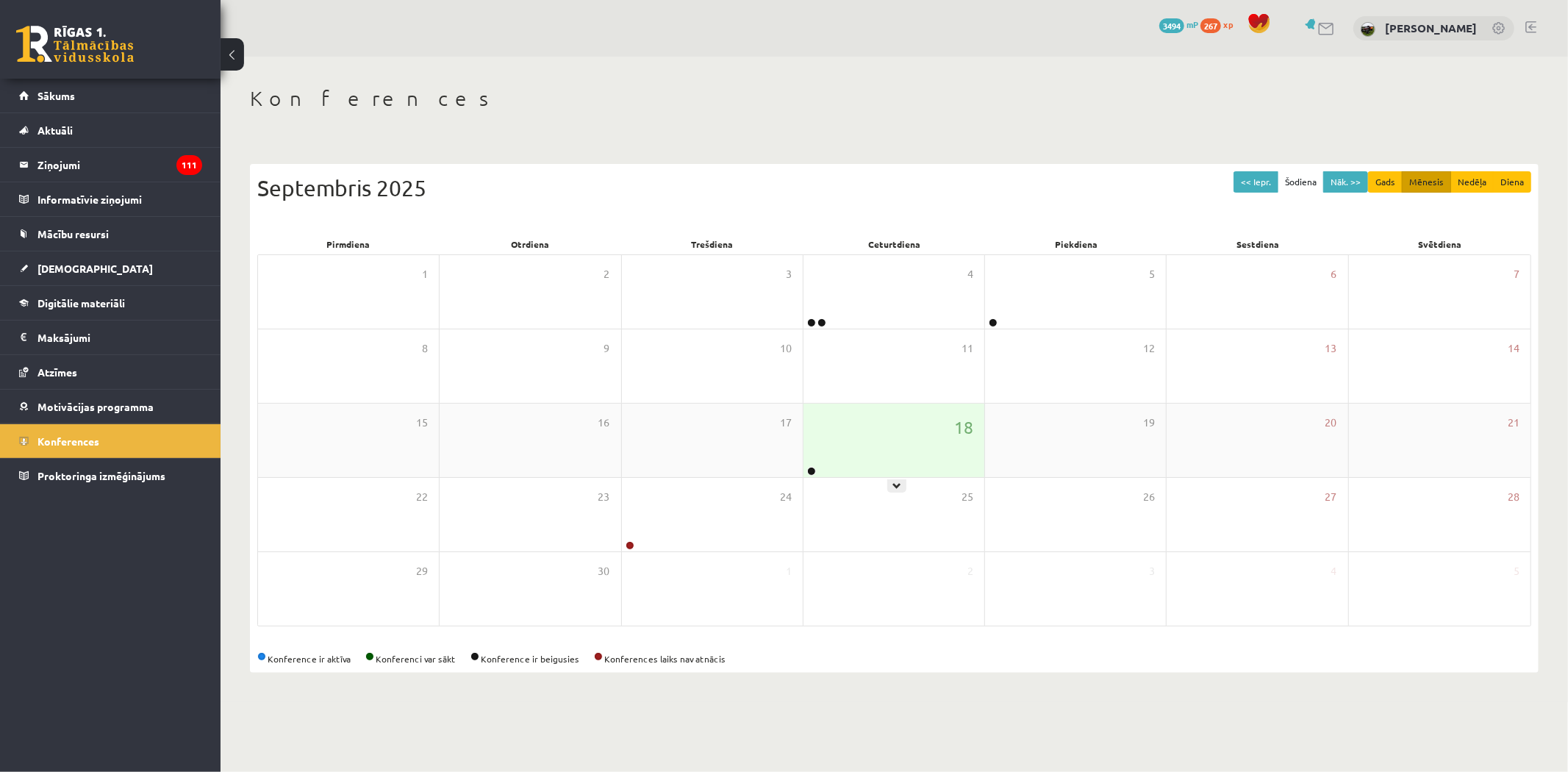
click at [851, 464] on div "18" at bounding box center [894, 440] width 181 height 74
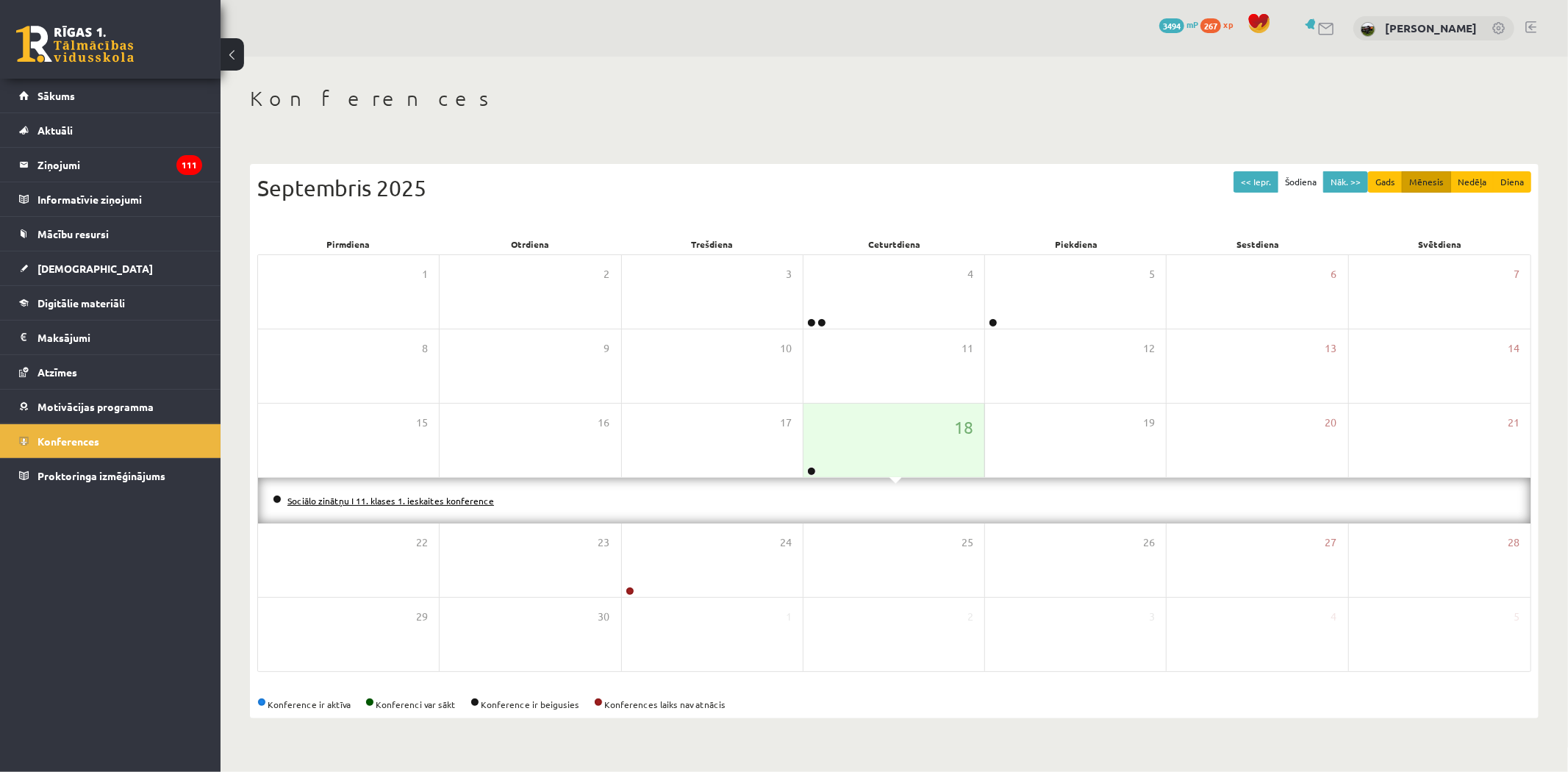
click at [328, 502] on link "Sociālo zinātņu I 11. klases 1. ieskaites konference" at bounding box center [390, 501] width 207 height 12
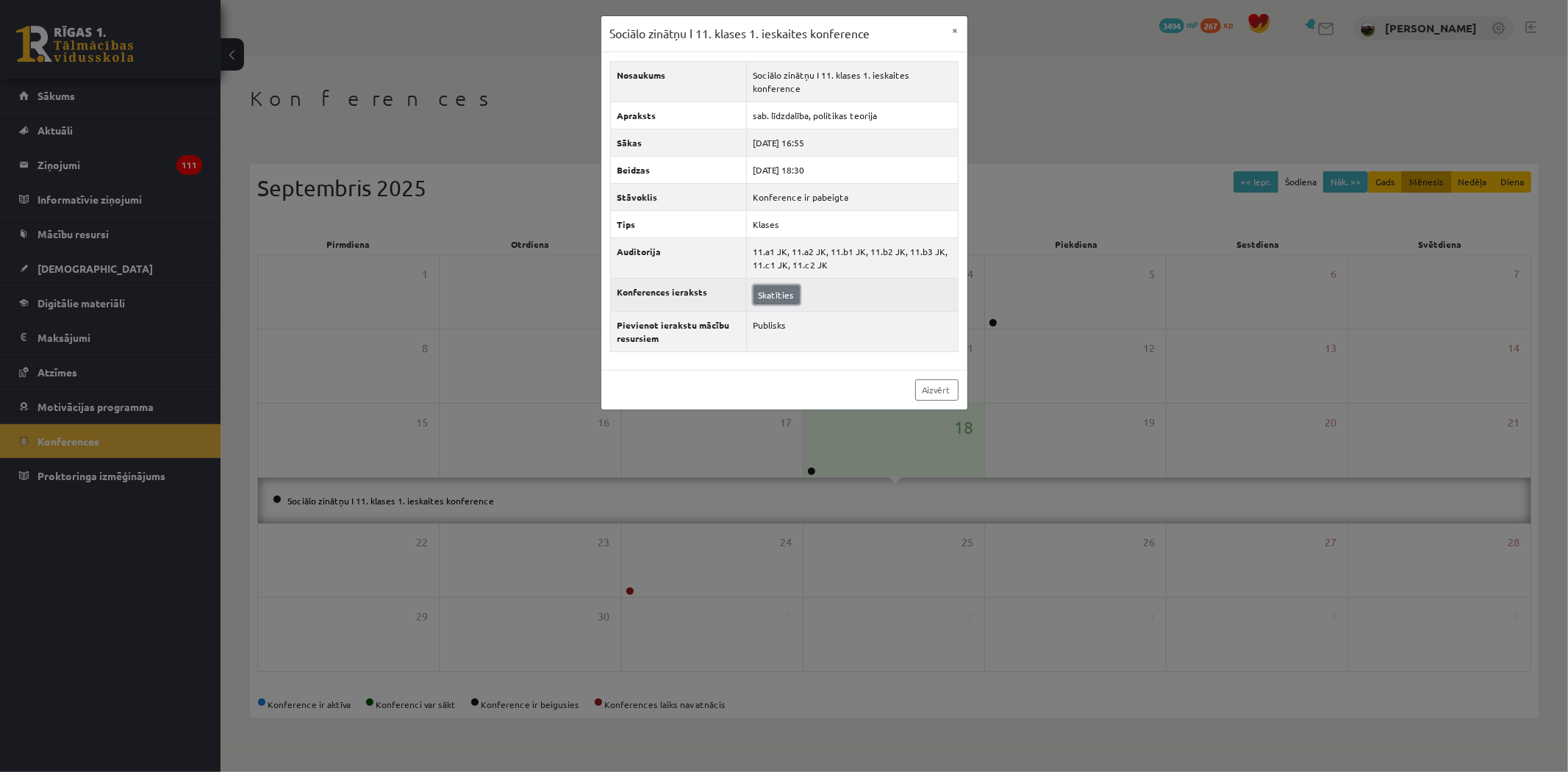
click at [773, 288] on link "Skatīties" at bounding box center [777, 295] width 47 height 19
